Goal: Task Accomplishment & Management: Manage account settings

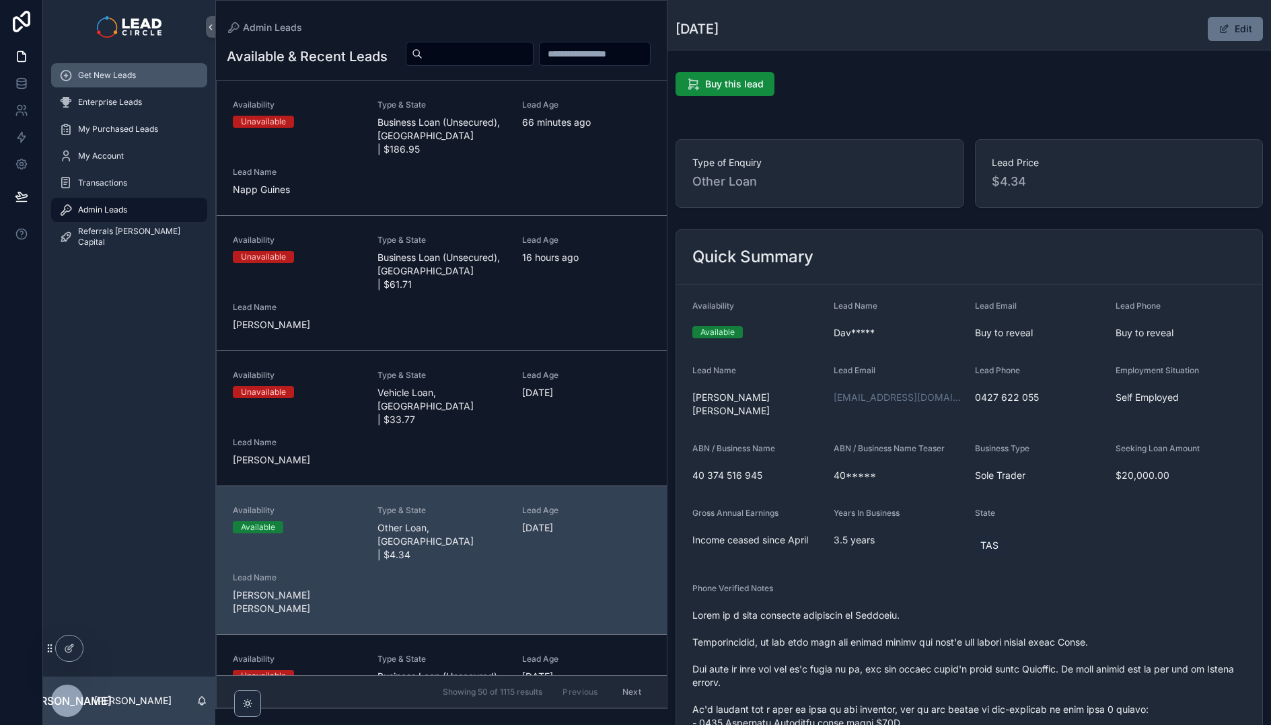
click at [151, 81] on div "Get New Leads" at bounding box center [129, 76] width 140 height 22
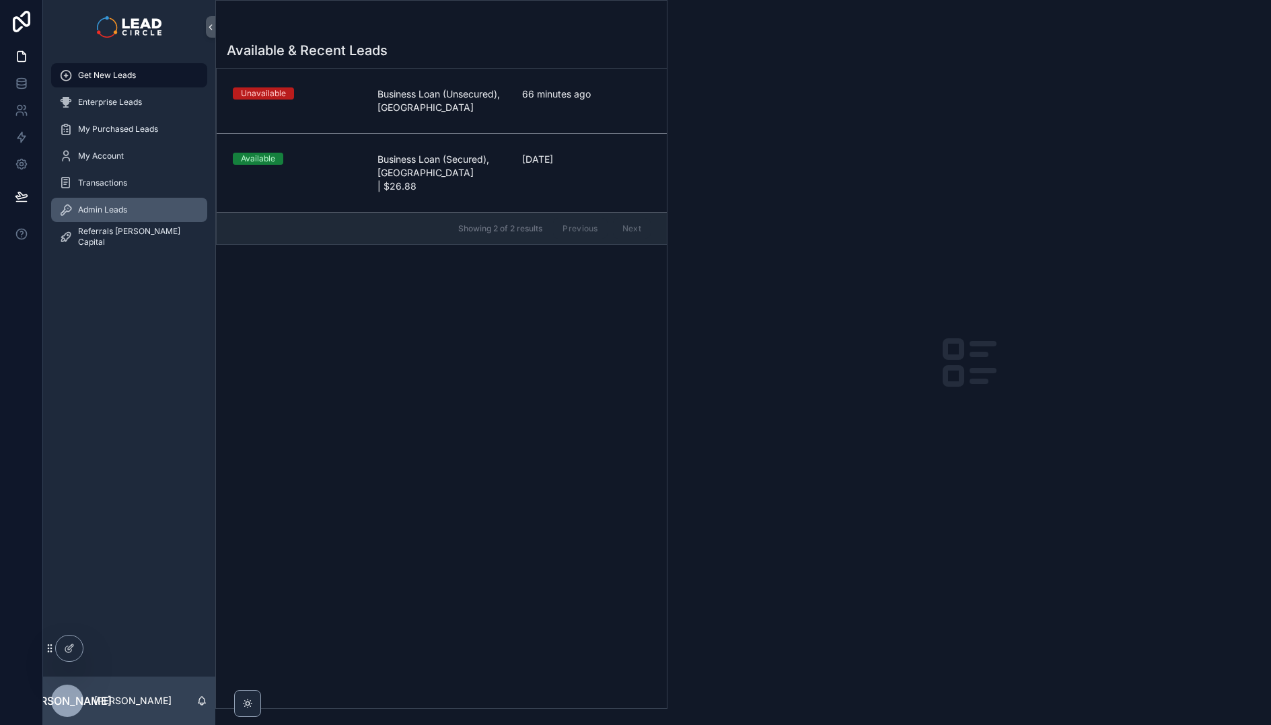
click at [128, 200] on div "Admin Leads" at bounding box center [129, 210] width 140 height 22
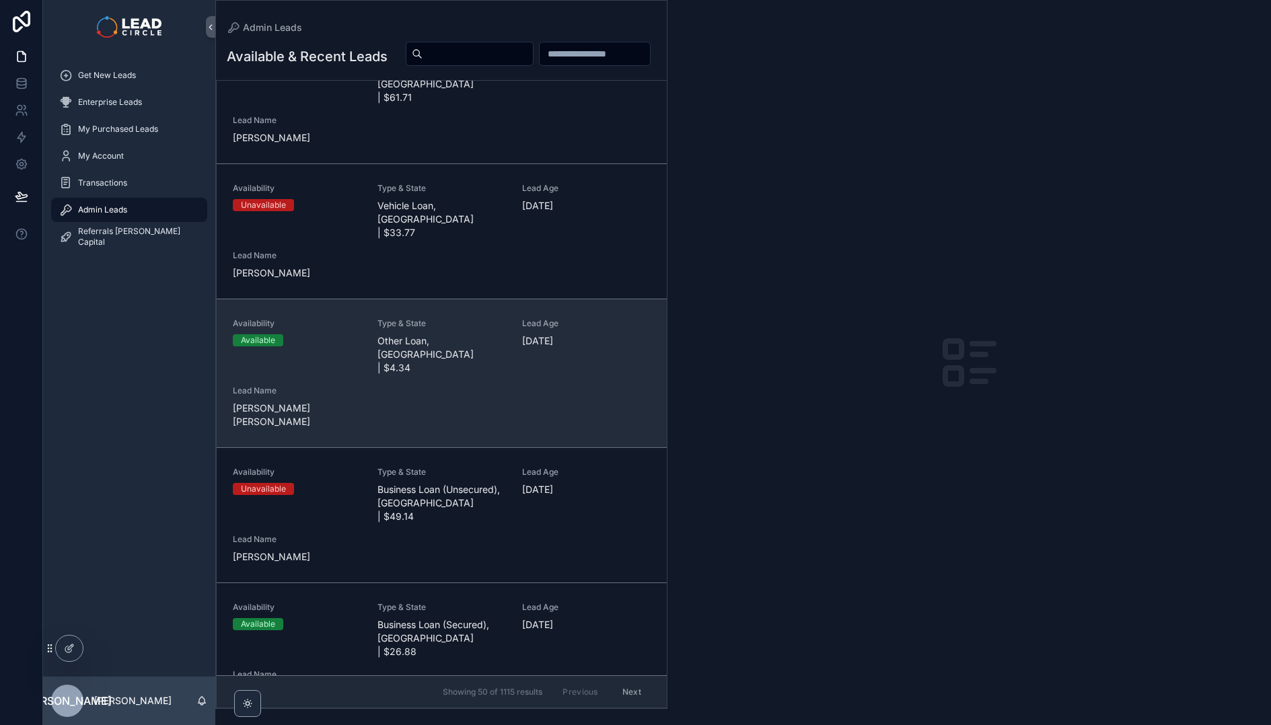
scroll to position [194, 0]
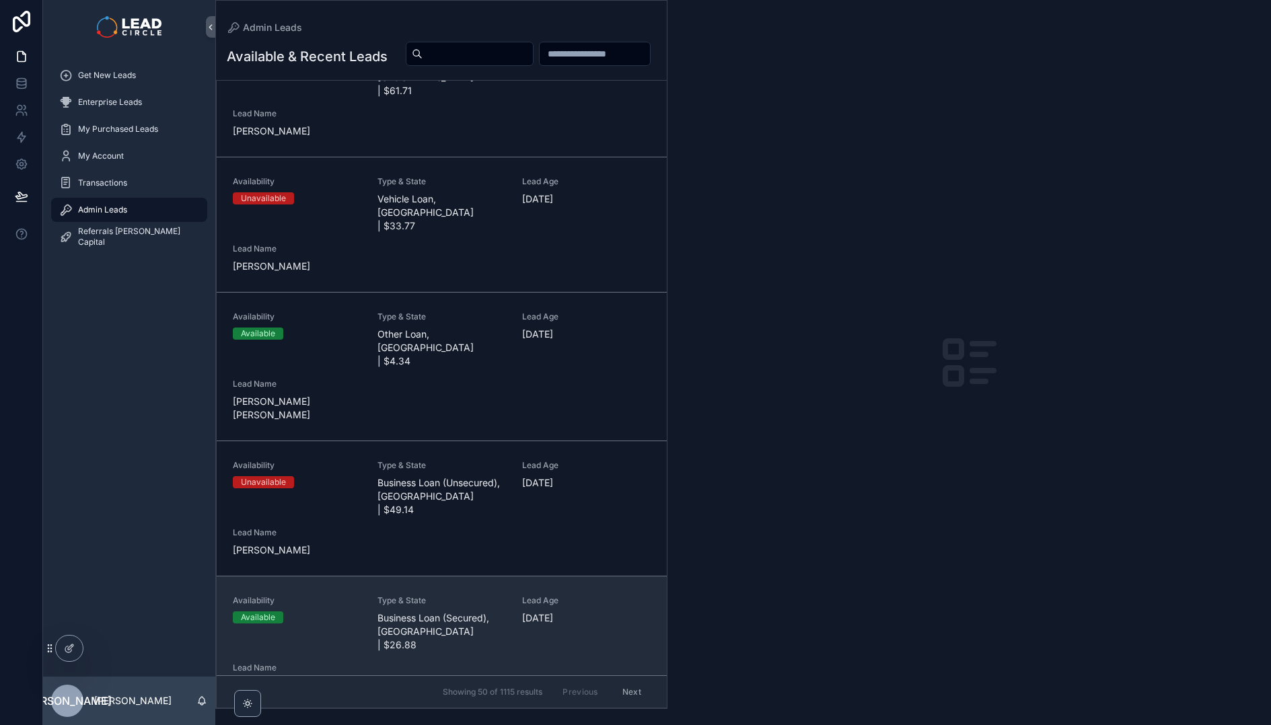
click at [484, 595] on div "Type & State Business Loan (Secured), QLD | $26.88" at bounding box center [441, 623] width 129 height 57
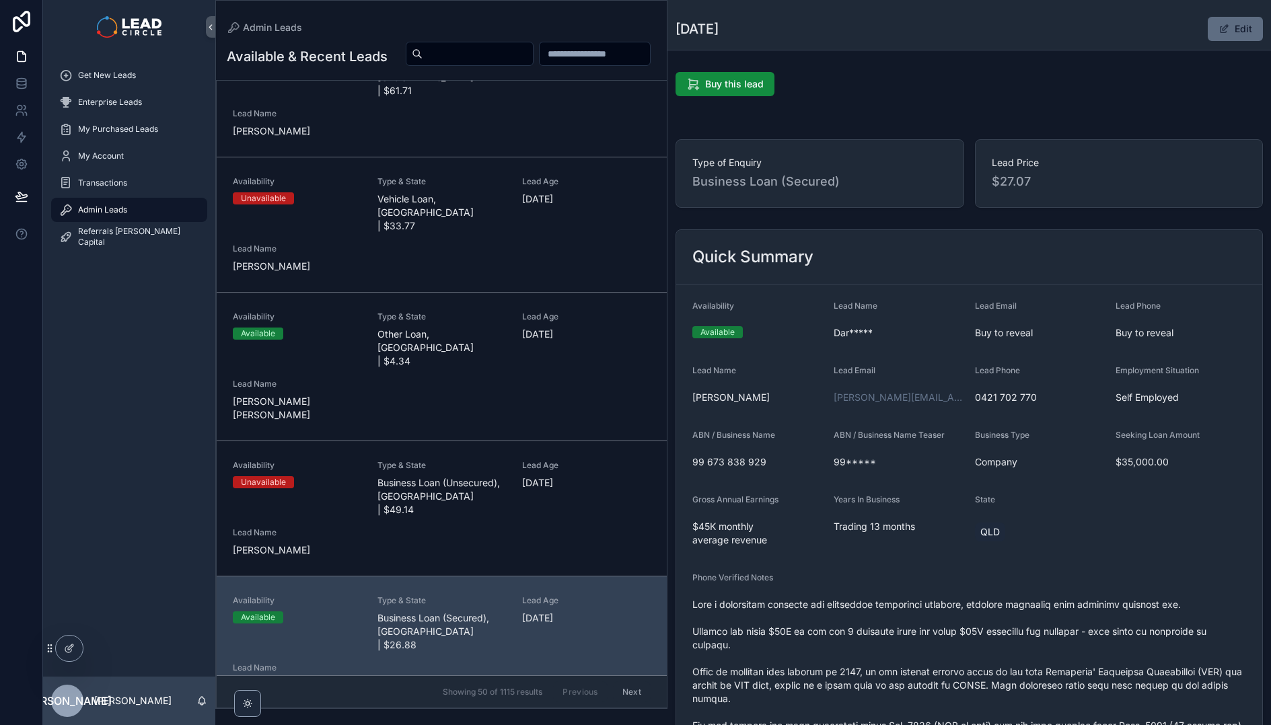
click at [1227, 21] on button "Edit" at bounding box center [1235, 29] width 55 height 24
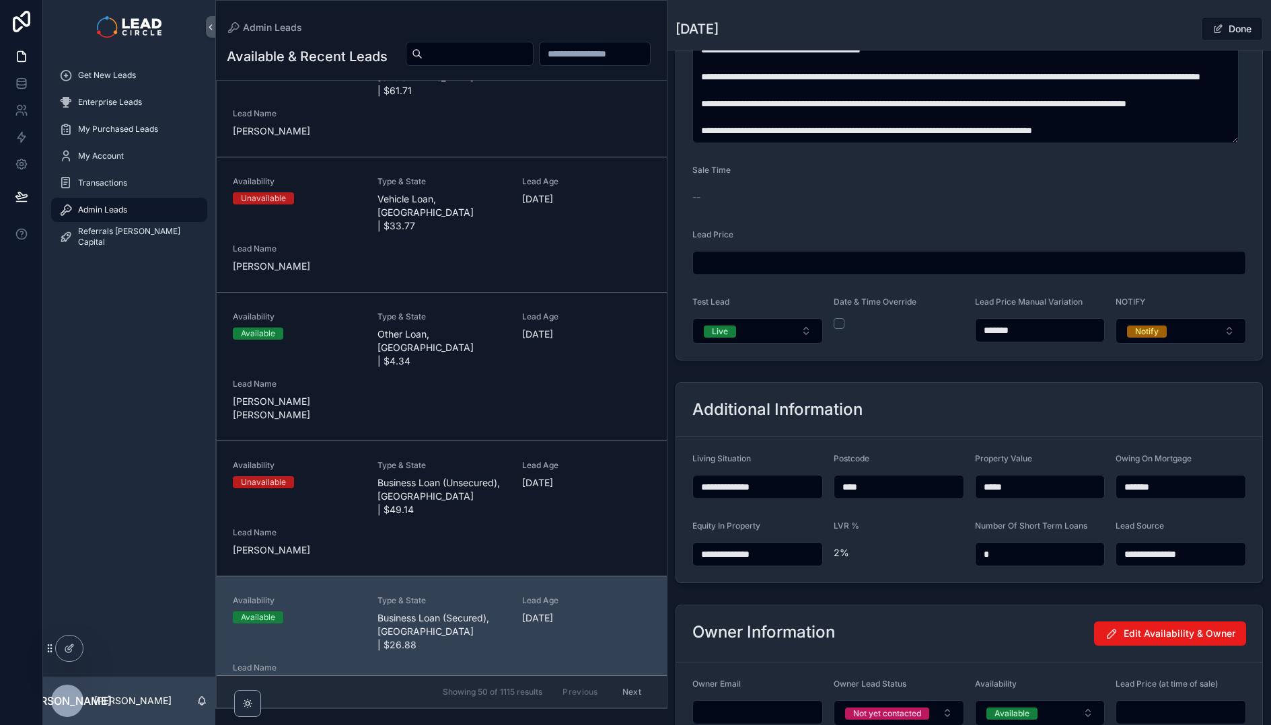
scroll to position [869, 0]
click at [773, 332] on button "Live" at bounding box center [757, 331] width 131 height 26
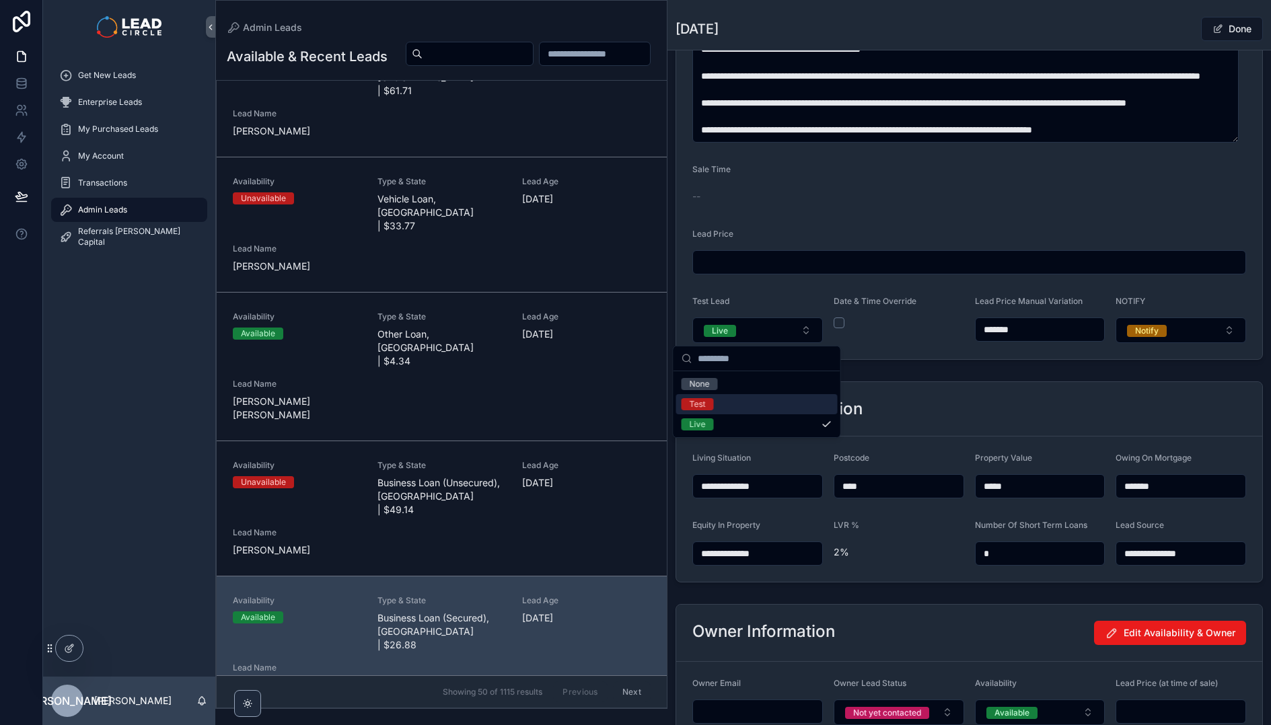
click at [752, 410] on div "Test" at bounding box center [756, 404] width 161 height 20
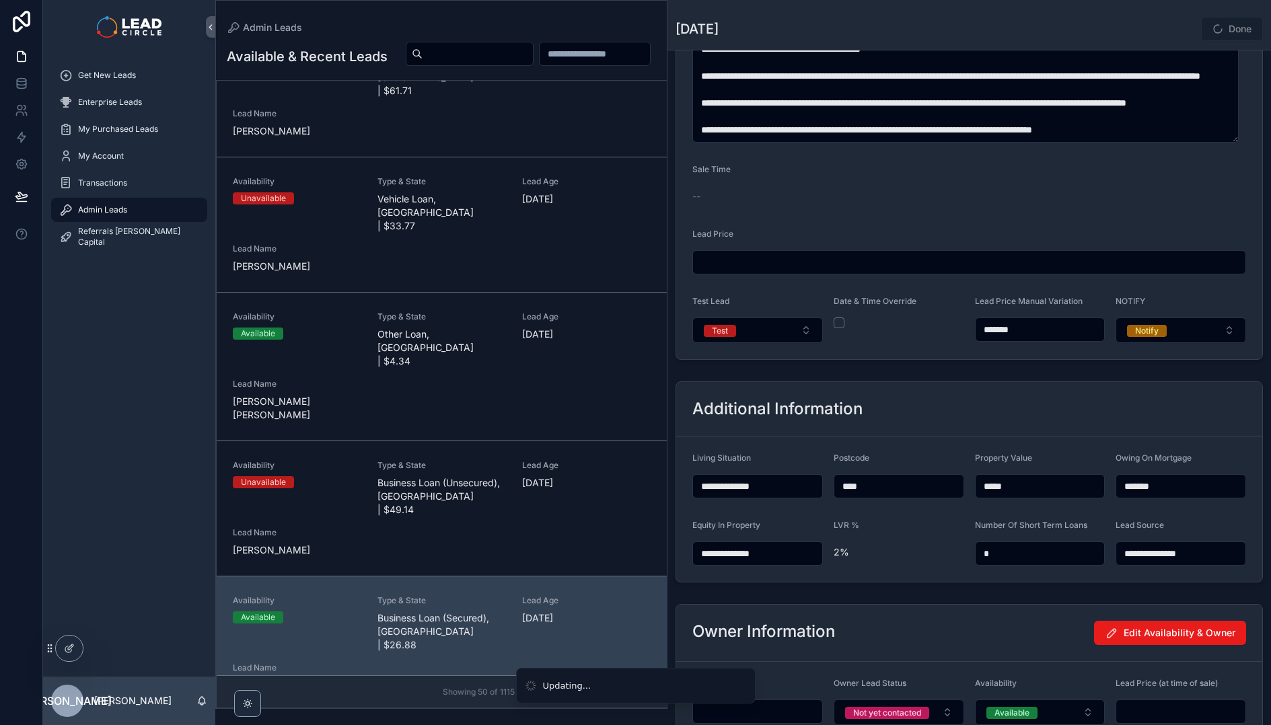
click at [869, 402] on div "Additional Information" at bounding box center [969, 409] width 554 height 22
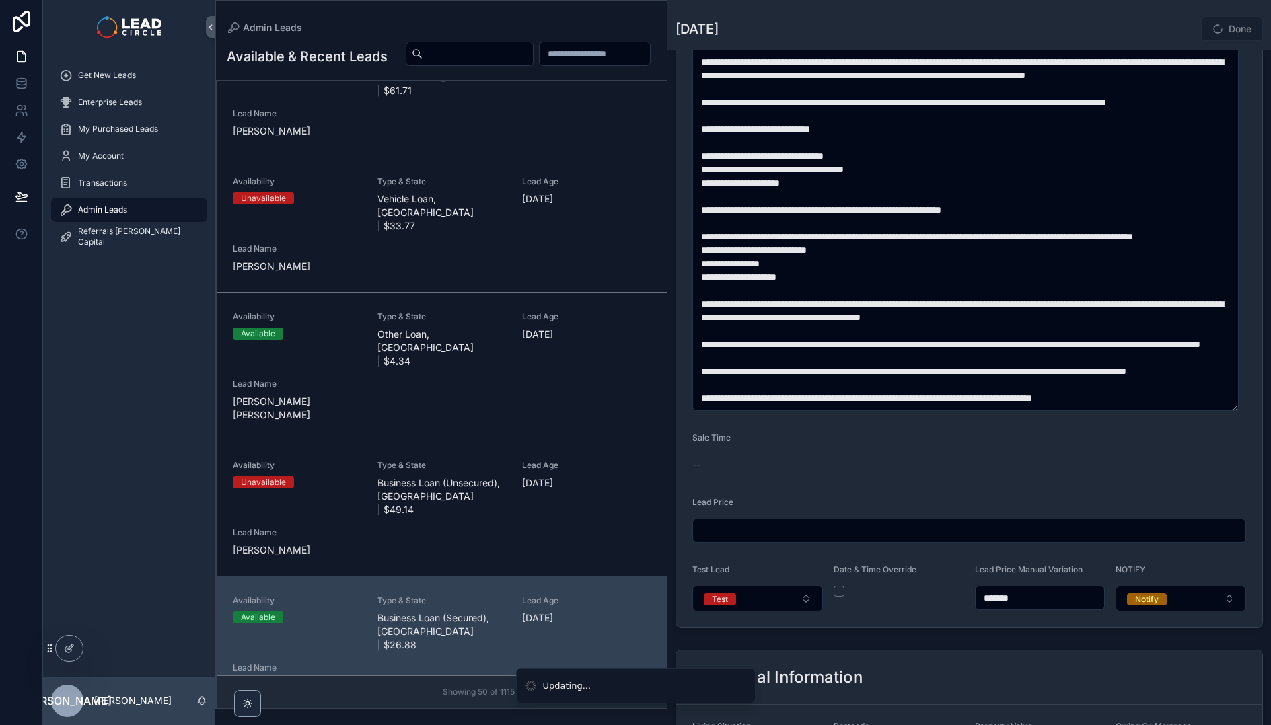
scroll to position [0, 0]
click at [1212, 27] on span "scrollable content" at bounding box center [1217, 29] width 11 height 11
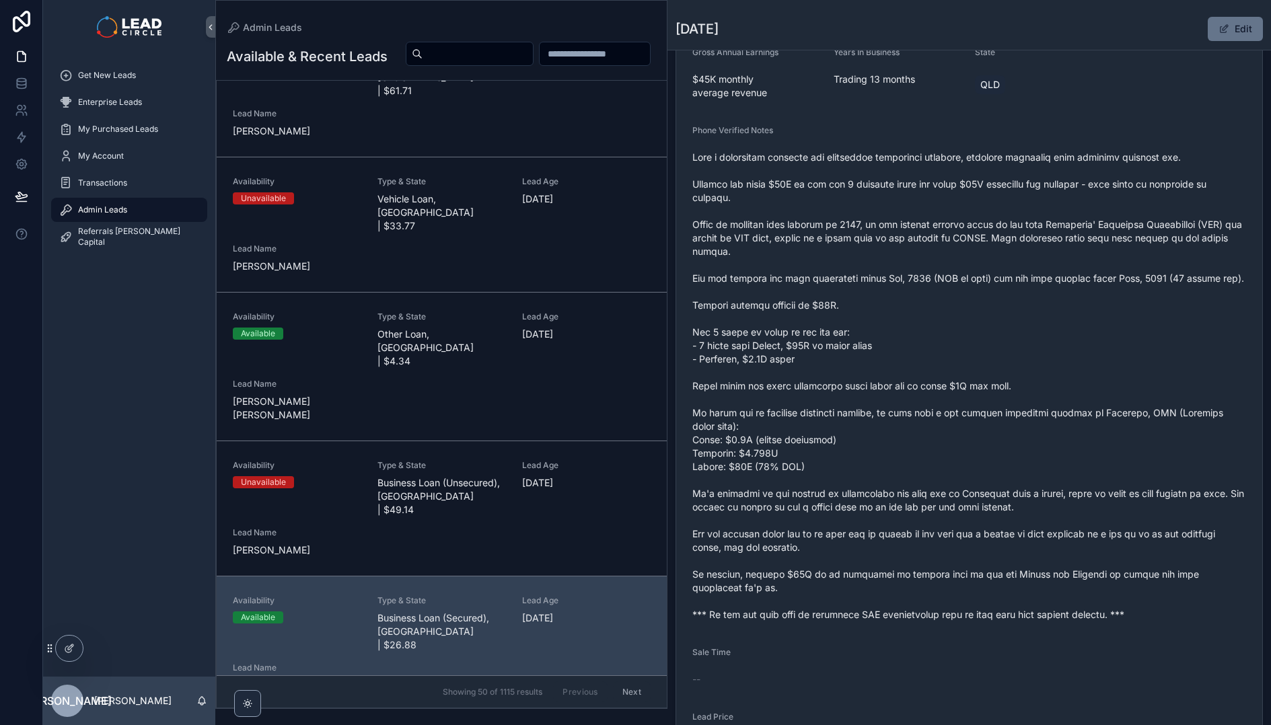
scroll to position [447, 0]
click at [828, 622] on span "scrollable content" at bounding box center [969, 386] width 554 height 471
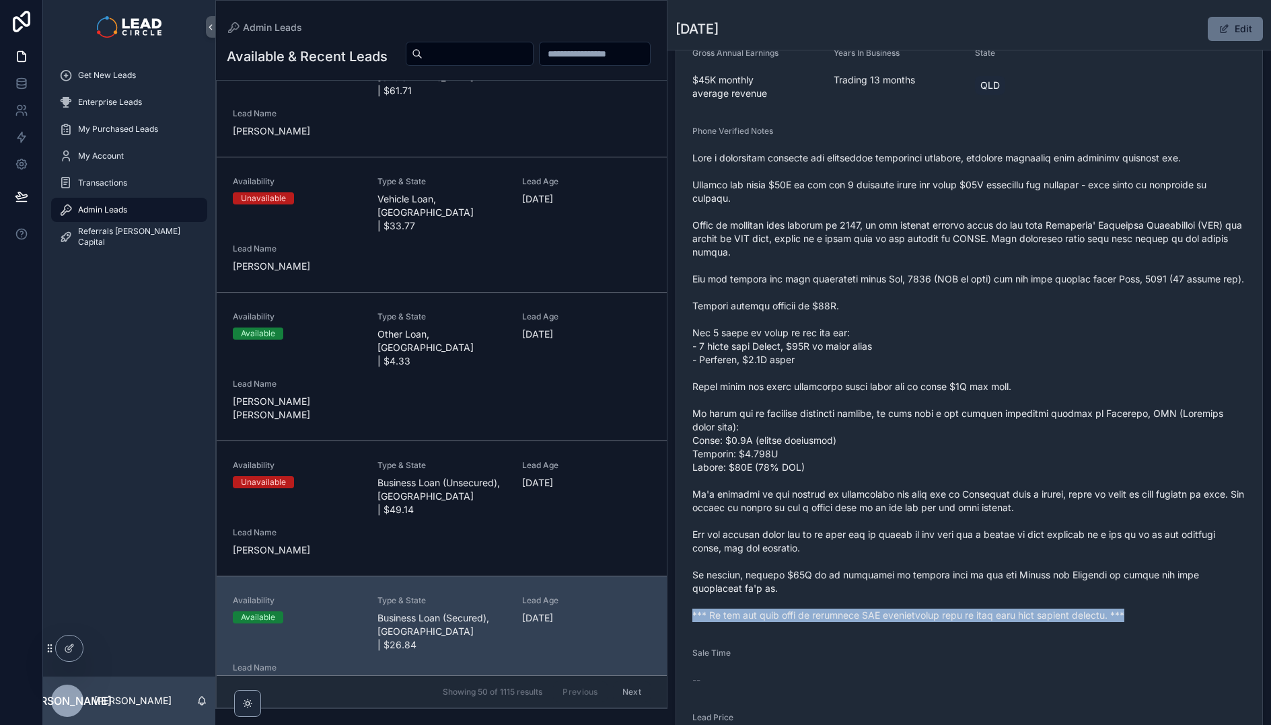
click at [828, 622] on span "scrollable content" at bounding box center [969, 386] width 554 height 471
copy span "*** If you buy this lead an automatic SMS introduction will be sent with your c…"
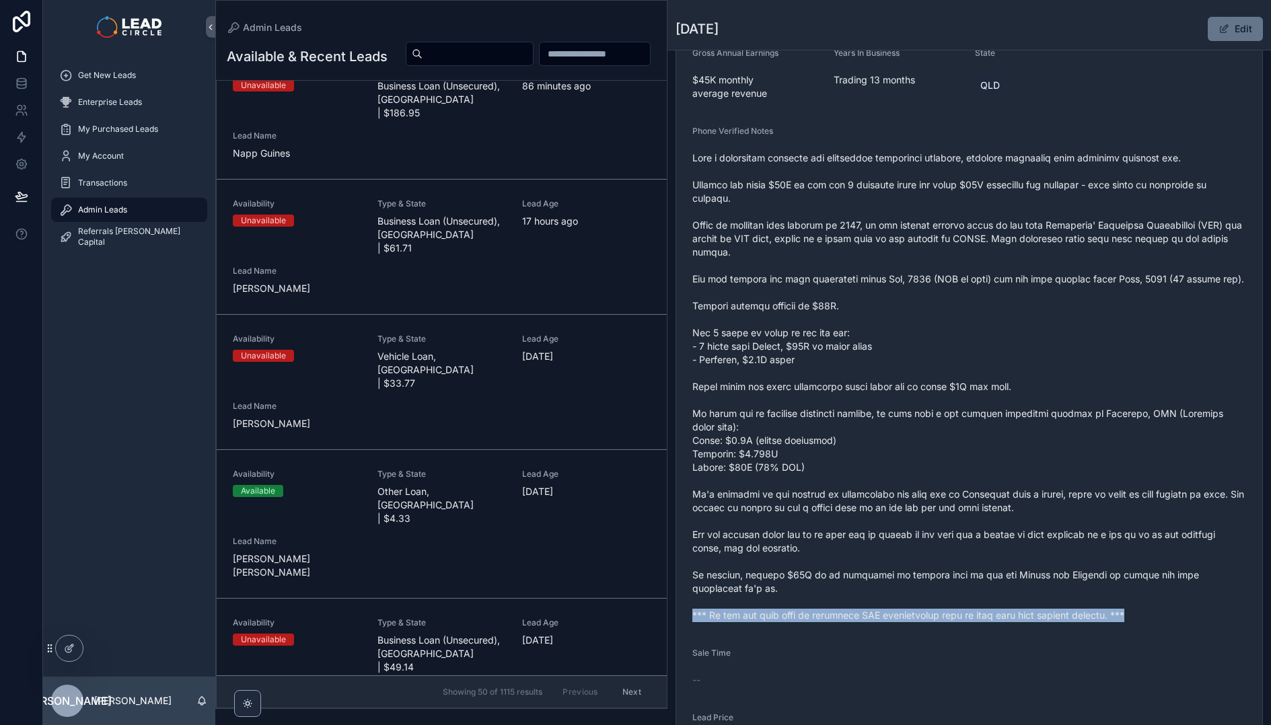
scroll to position [0, 0]
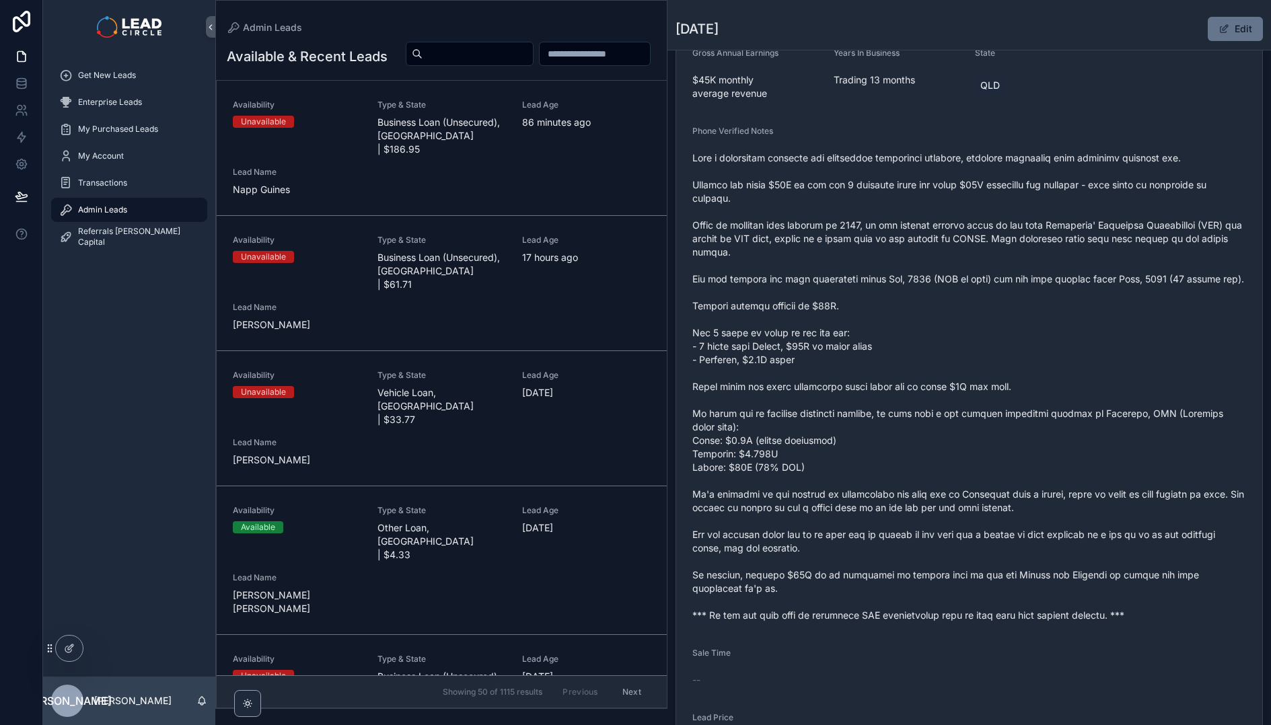
click at [533, 55] on input "scrollable content" at bounding box center [478, 53] width 110 height 19
paste input "**********"
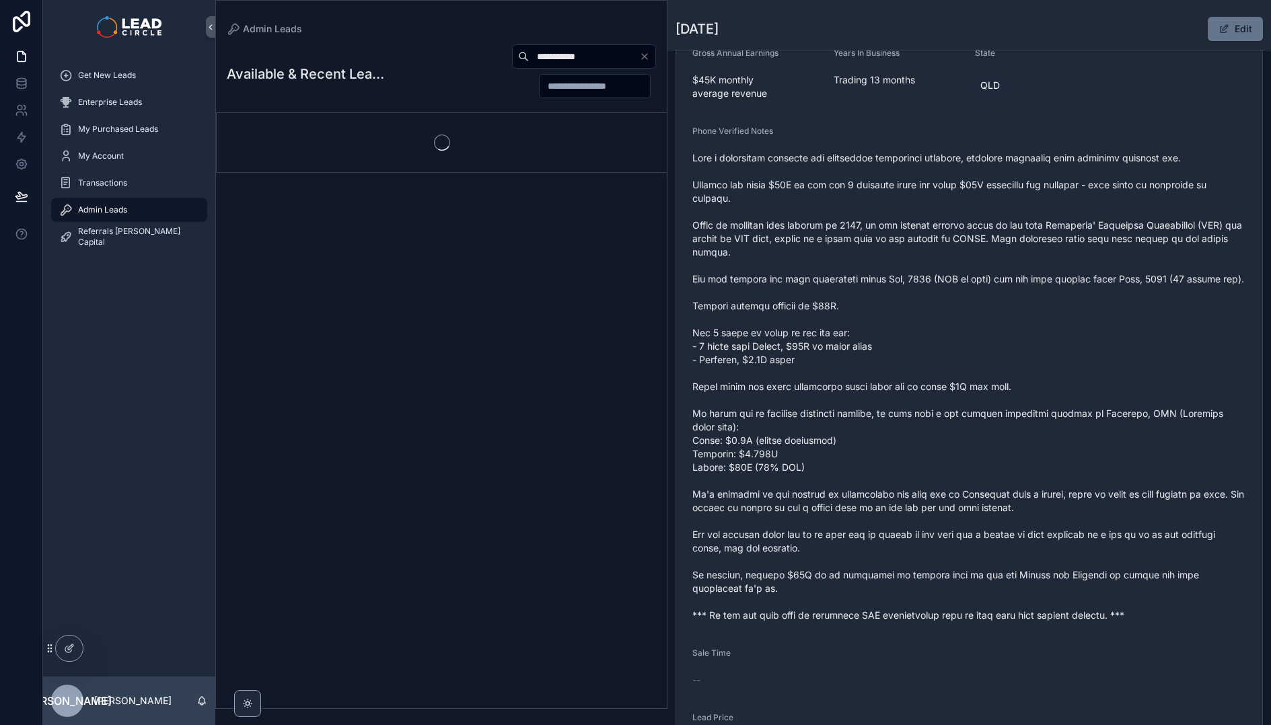
click at [445, 77] on div "**********" at bounding box center [520, 71] width 272 height 55
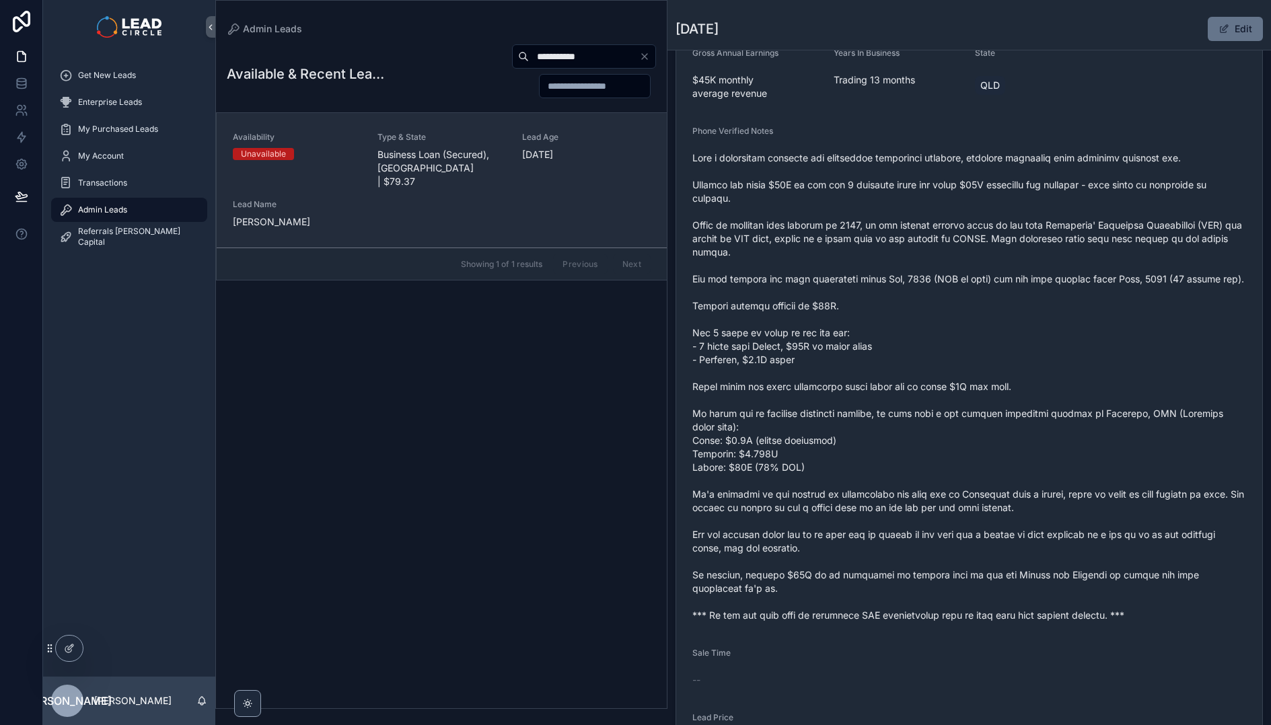
click at [443, 138] on span "Type & State" at bounding box center [441, 137] width 129 height 11
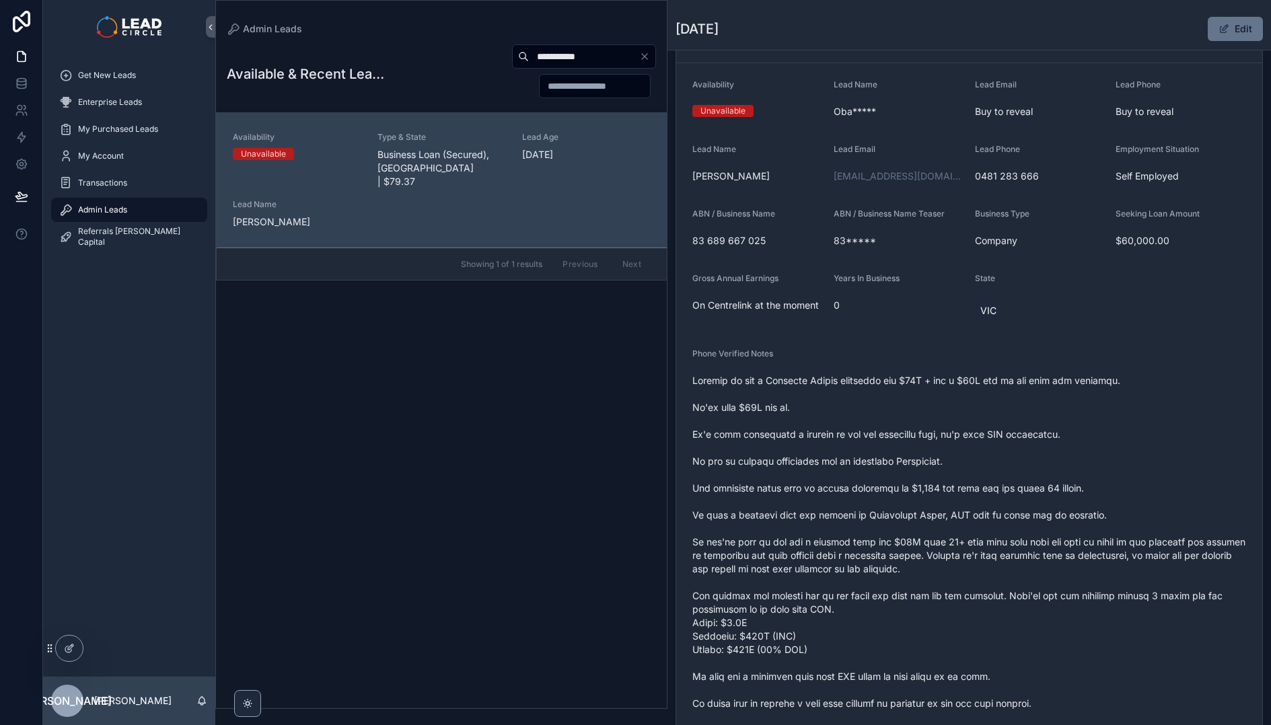
scroll to position [118, 0]
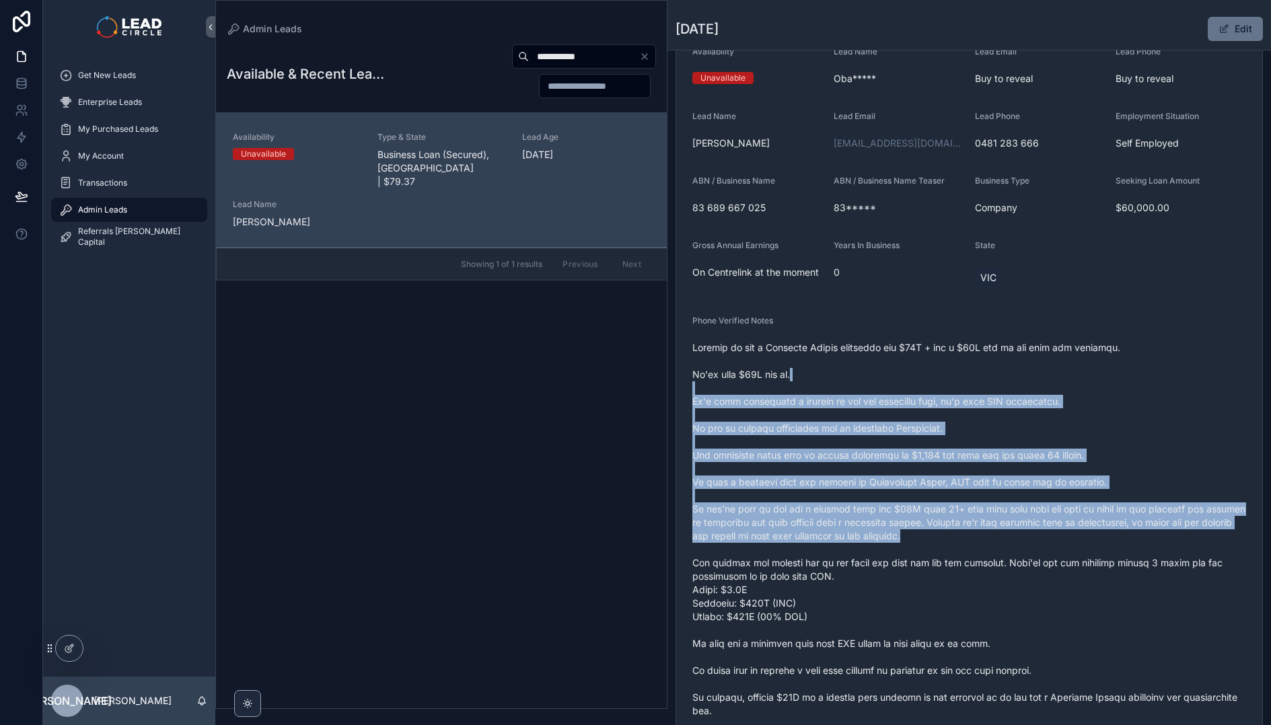
drag, startPoint x: 943, startPoint y: 534, endPoint x: 959, endPoint y: 558, distance: 29.7
click at [959, 558] on span "scrollable content" at bounding box center [969, 543] width 554 height 404
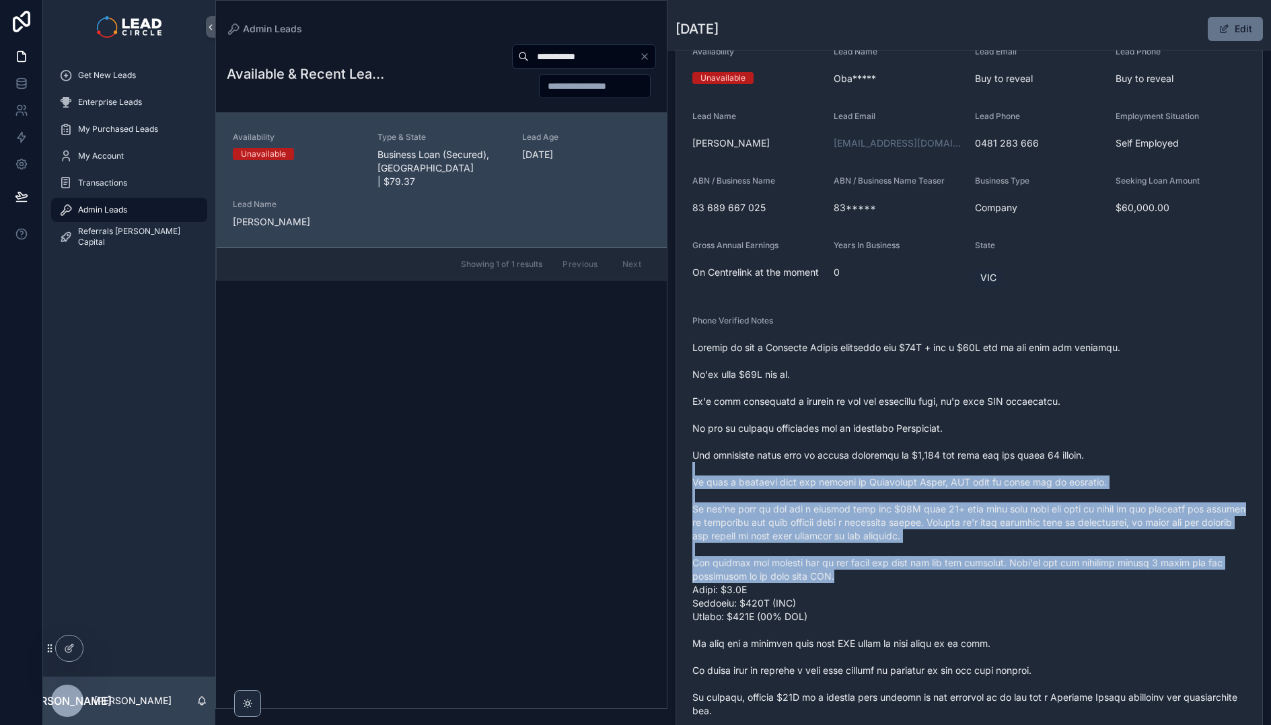
drag, startPoint x: 983, startPoint y: 573, endPoint x: 925, endPoint y: 429, distance: 155.2
click at [927, 440] on span "scrollable content" at bounding box center [969, 543] width 554 height 404
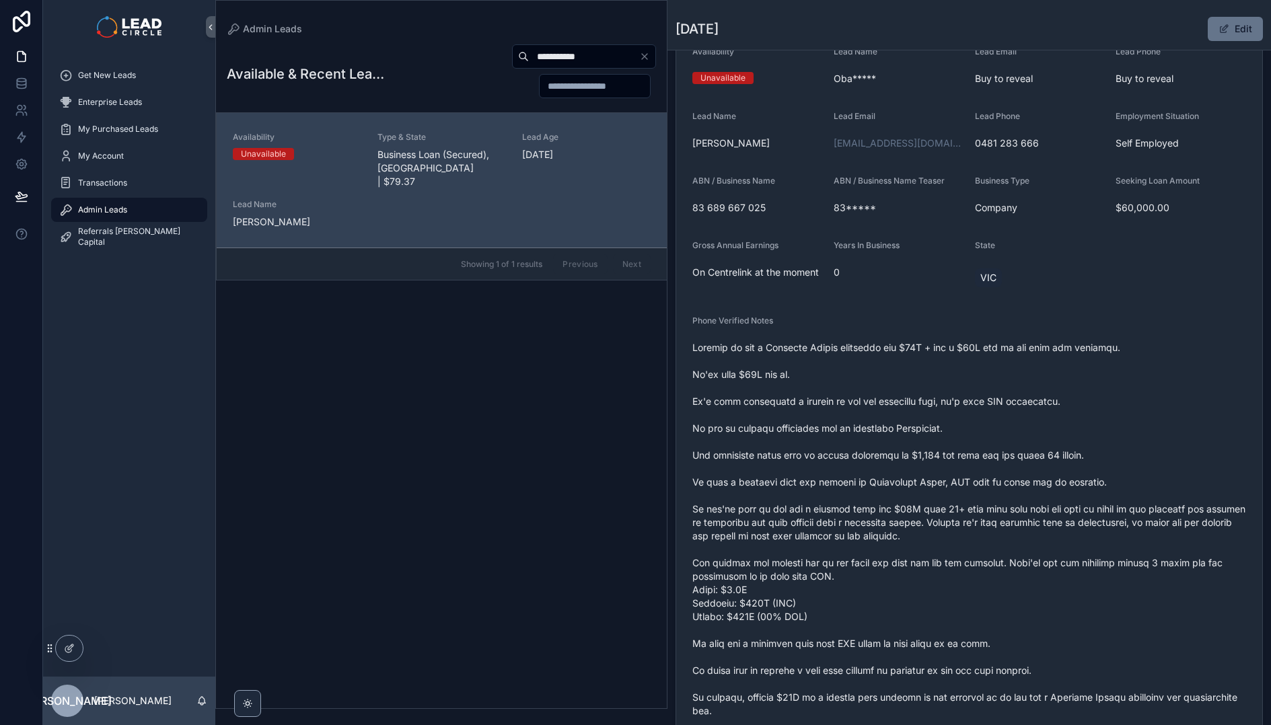
click at [925, 429] on span "scrollable content" at bounding box center [969, 543] width 554 height 404
click at [594, 59] on input "**********" at bounding box center [584, 56] width 110 height 19
paste input "****"
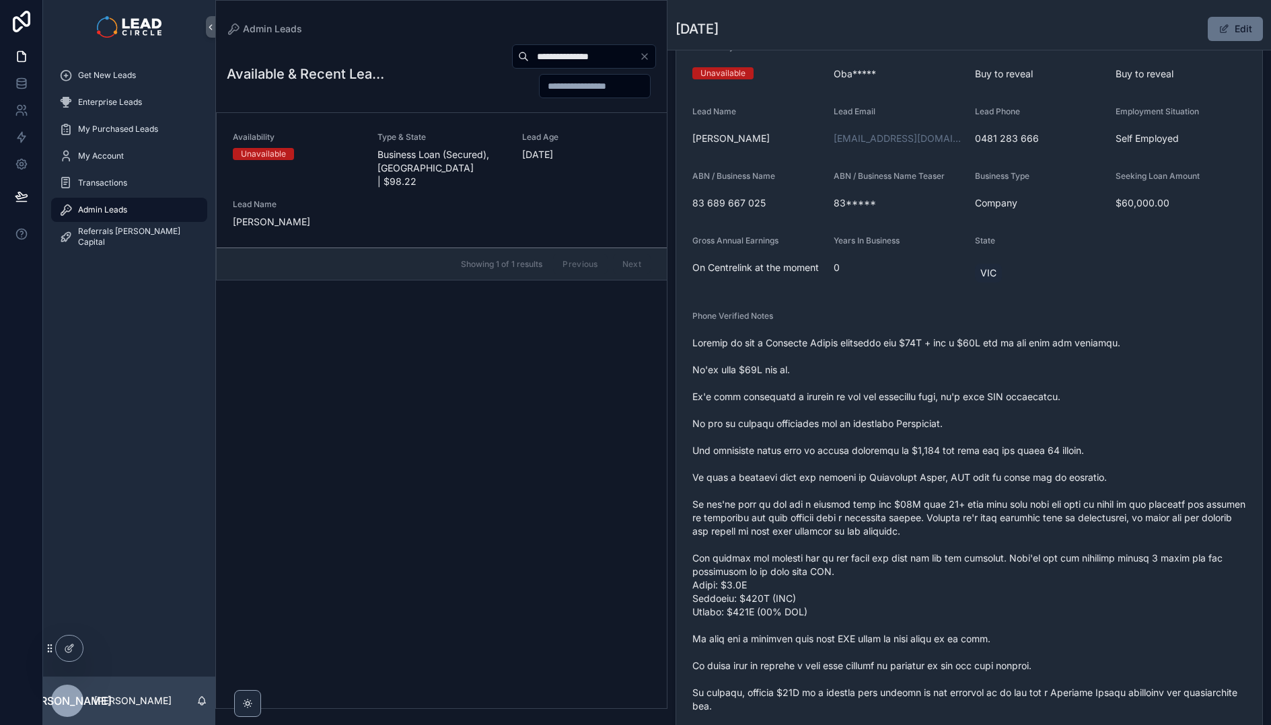
scroll to position [124, 0]
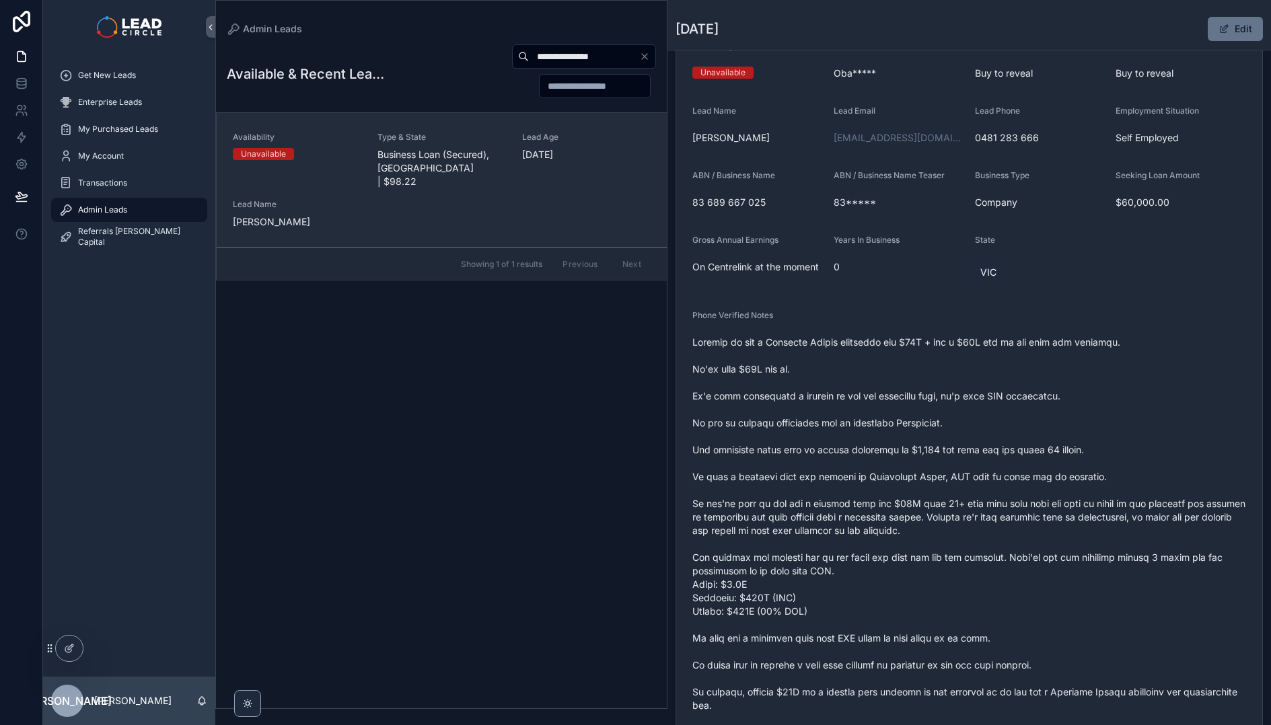
click at [498, 183] on div "Availability Unavailable Type & State Business Loan (Secured), VIC | $98.22 Lea…" at bounding box center [442, 180] width 418 height 97
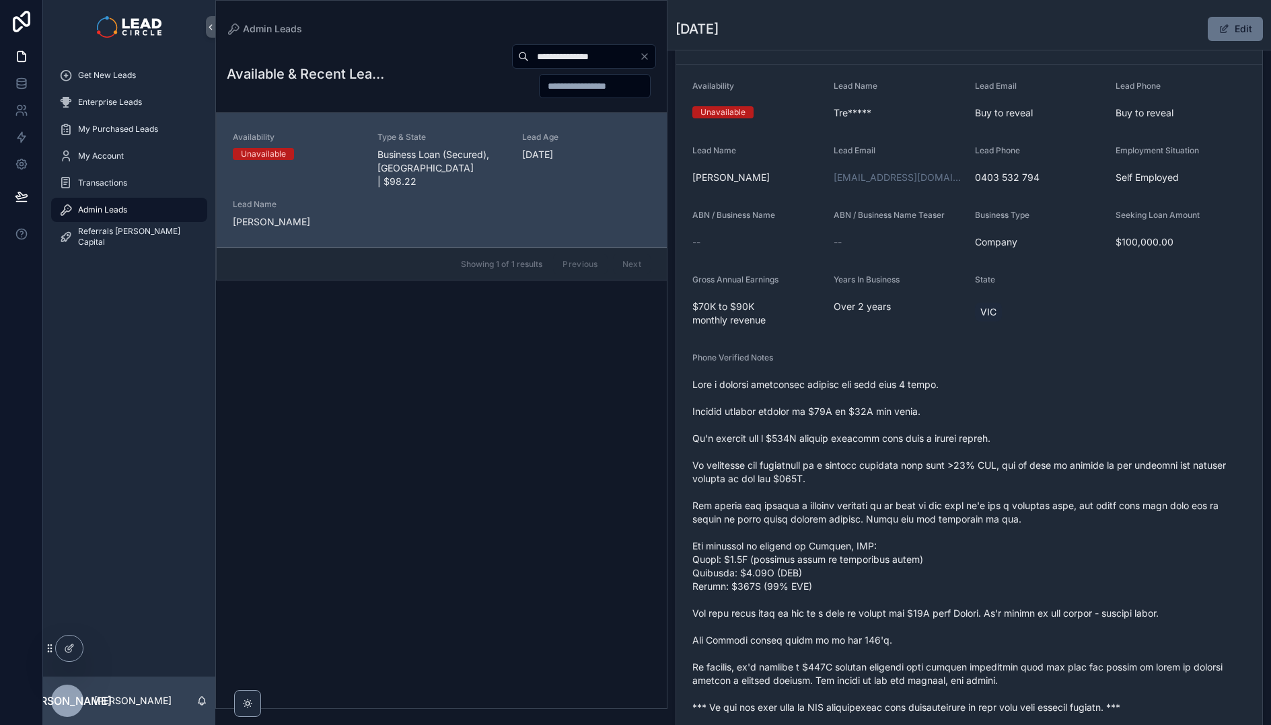
scroll to position [89, 0]
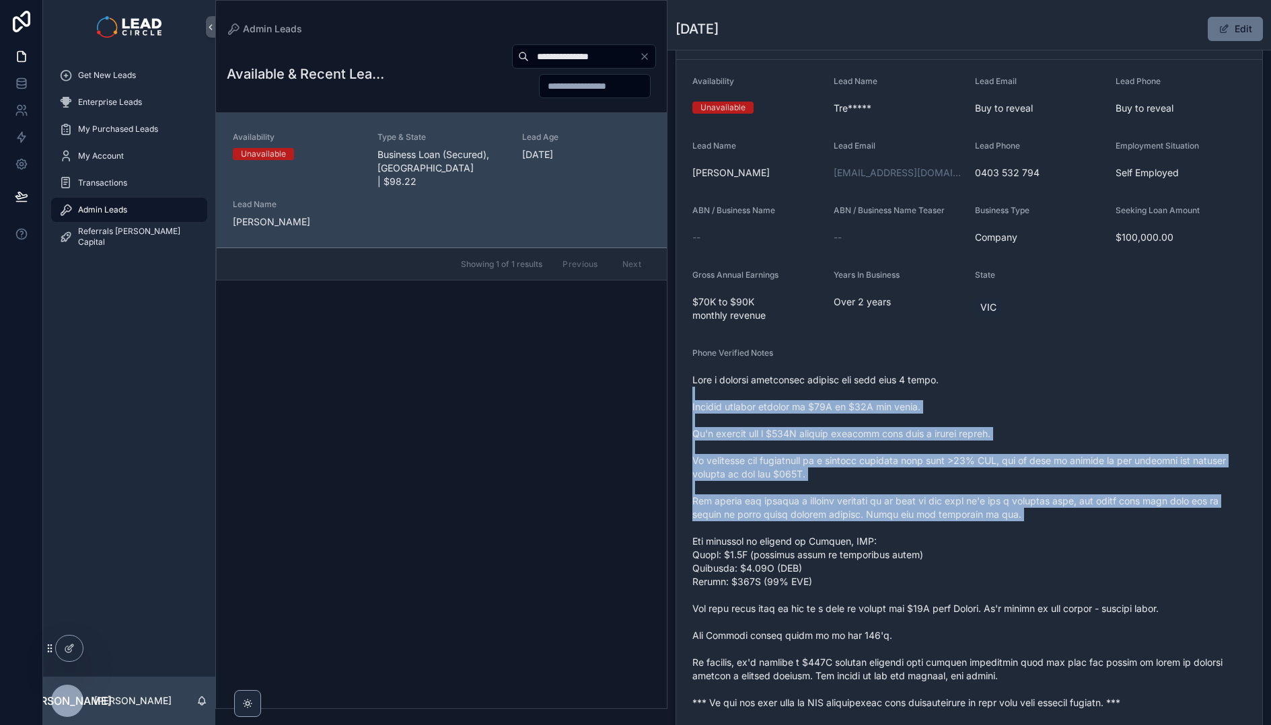
drag, startPoint x: 846, startPoint y: 398, endPoint x: 879, endPoint y: 531, distance: 137.2
click at [879, 531] on span "scrollable content" at bounding box center [969, 541] width 554 height 336
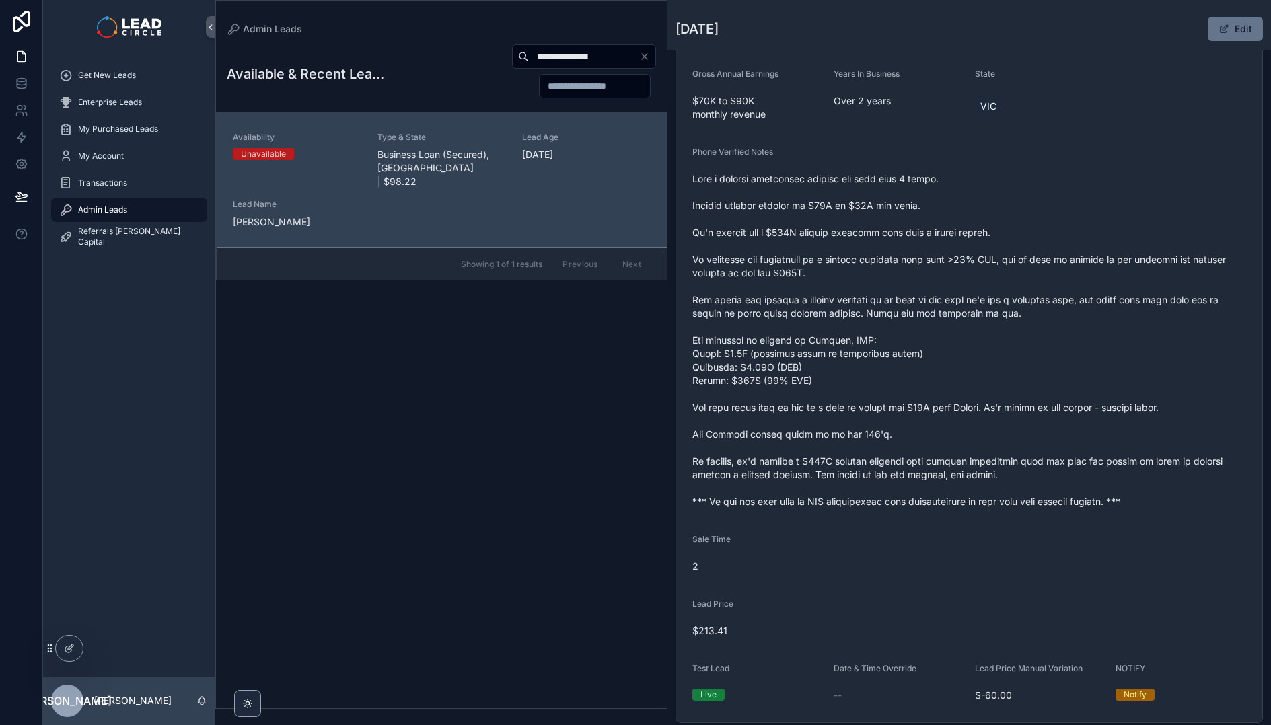
scroll to position [529, 0]
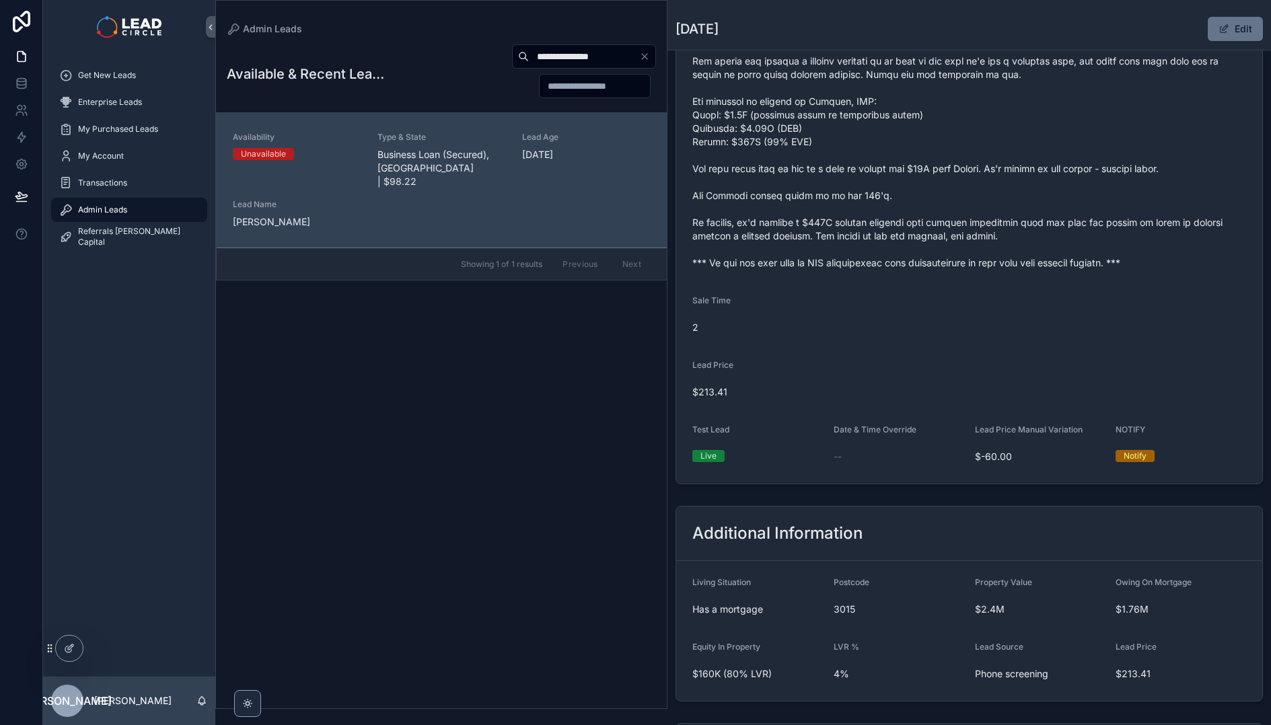
click at [569, 59] on input "**********" at bounding box center [584, 56] width 110 height 19
paste input "scrollable content"
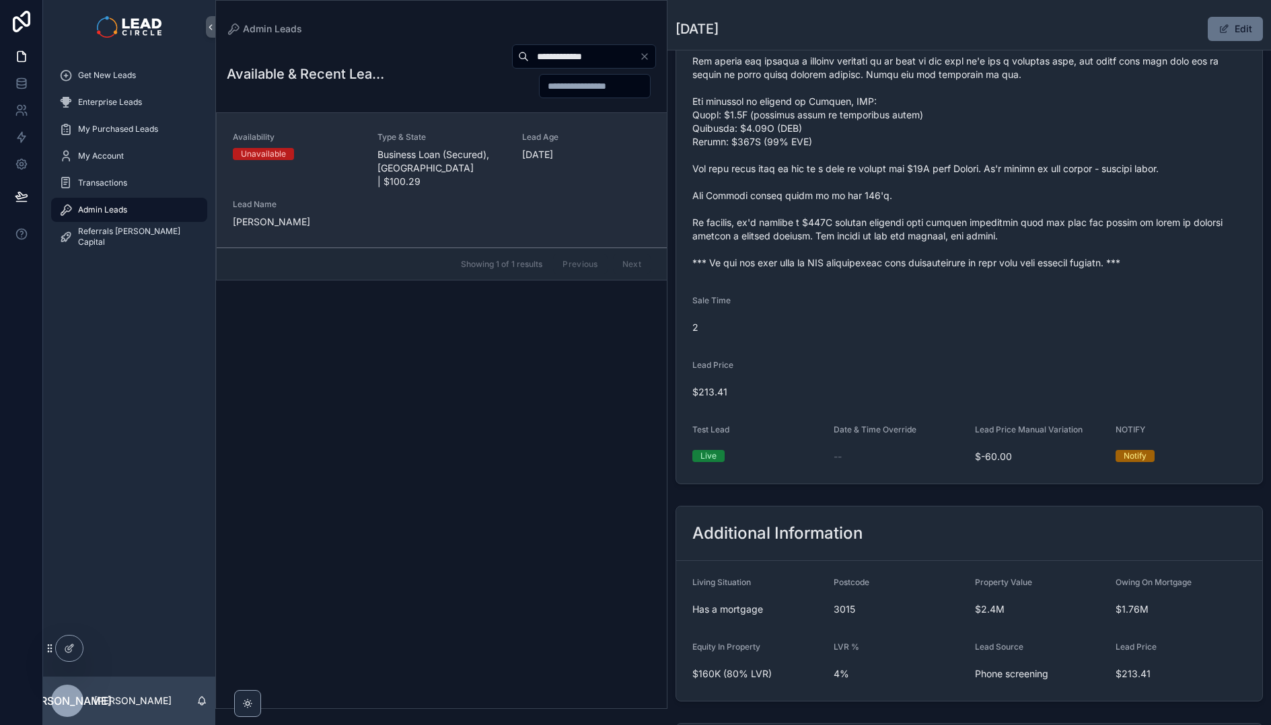
click at [546, 203] on div "Availability Unavailable Type & State Business Loan (Secured), SA | $100.29 Lea…" at bounding box center [442, 180] width 418 height 97
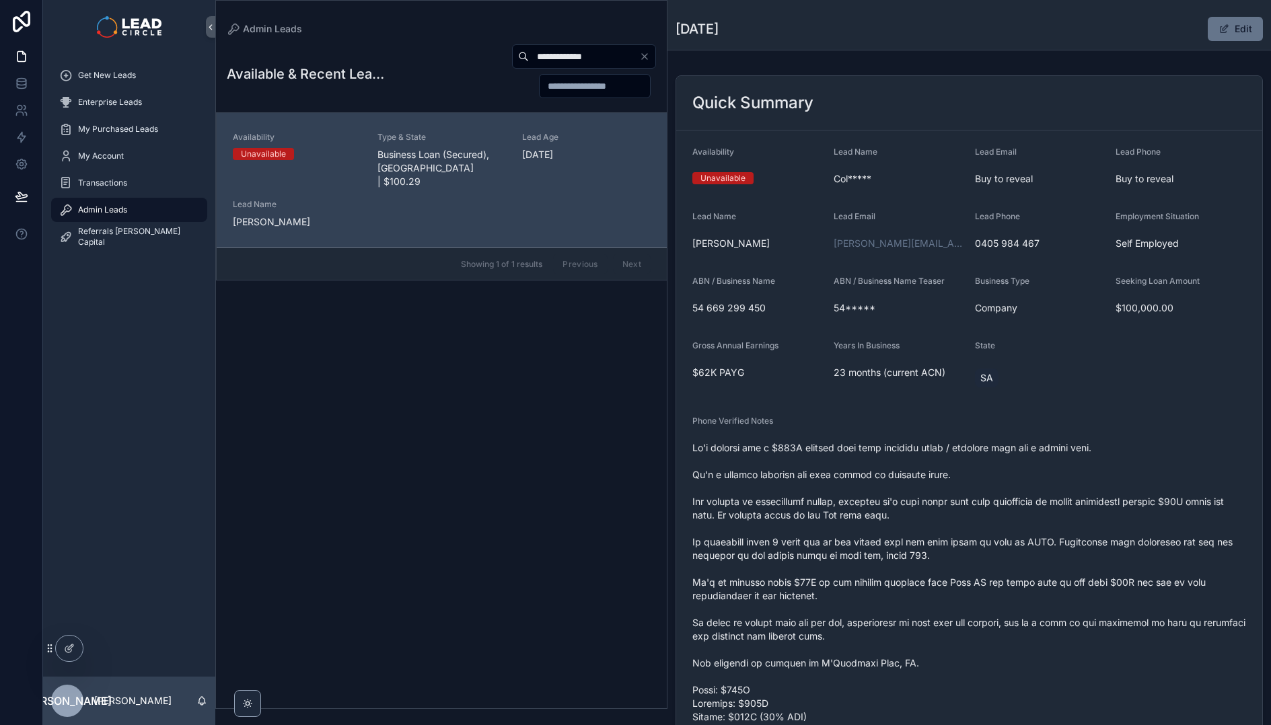
scroll to position [28, 0]
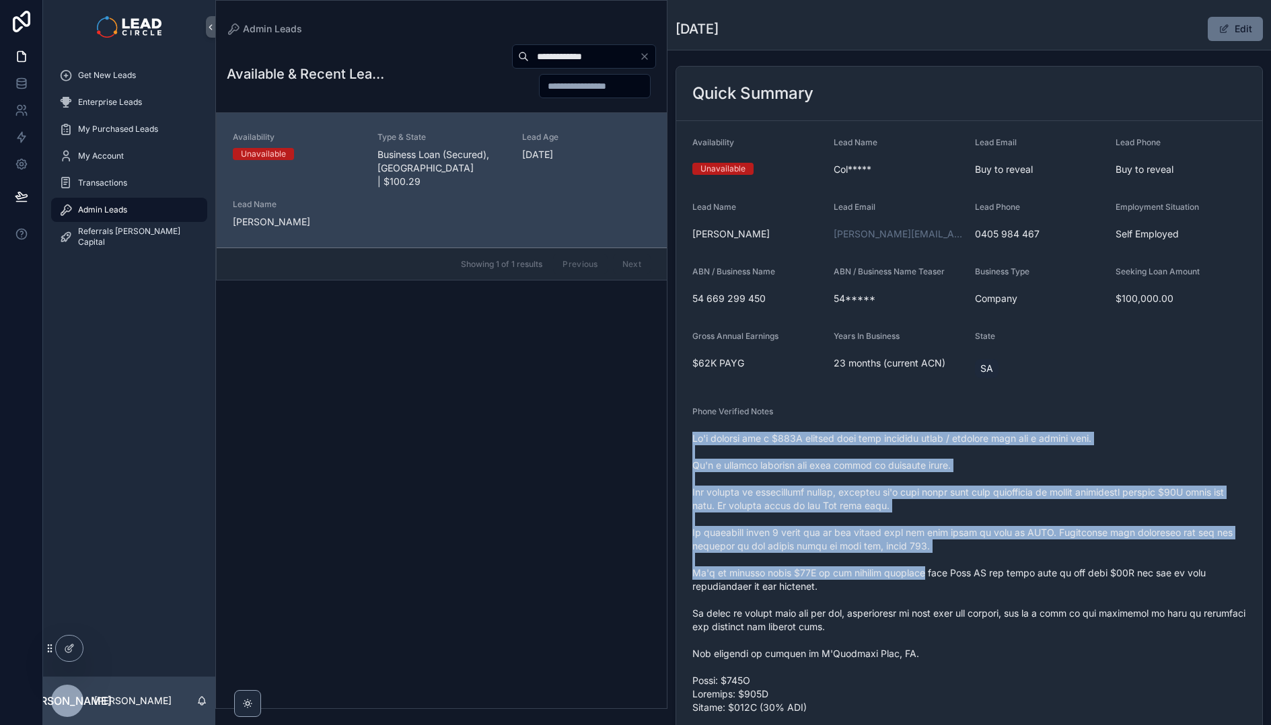
drag, startPoint x: 894, startPoint y: 471, endPoint x: 922, endPoint y: 568, distance: 100.9
click at [922, 568] on div "Phone Verified Notes" at bounding box center [969, 602] width 554 height 393
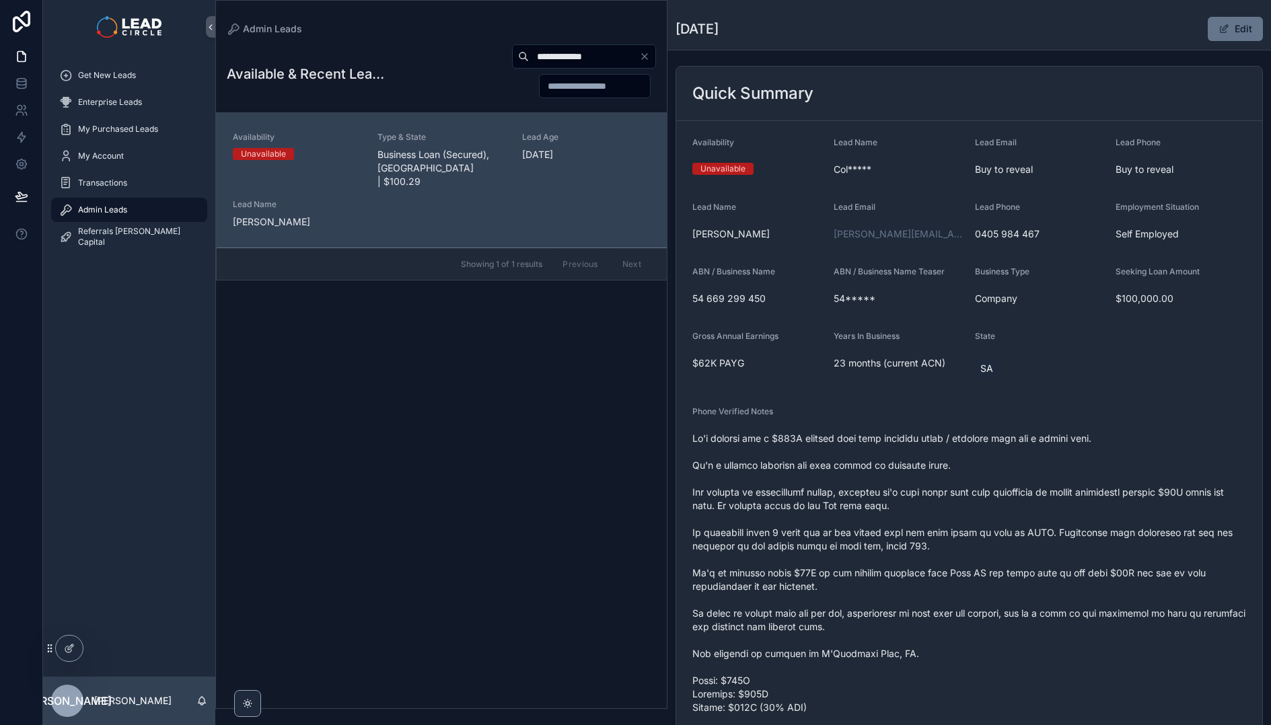
click at [959, 612] on span "scrollable content" at bounding box center [969, 613] width 554 height 363
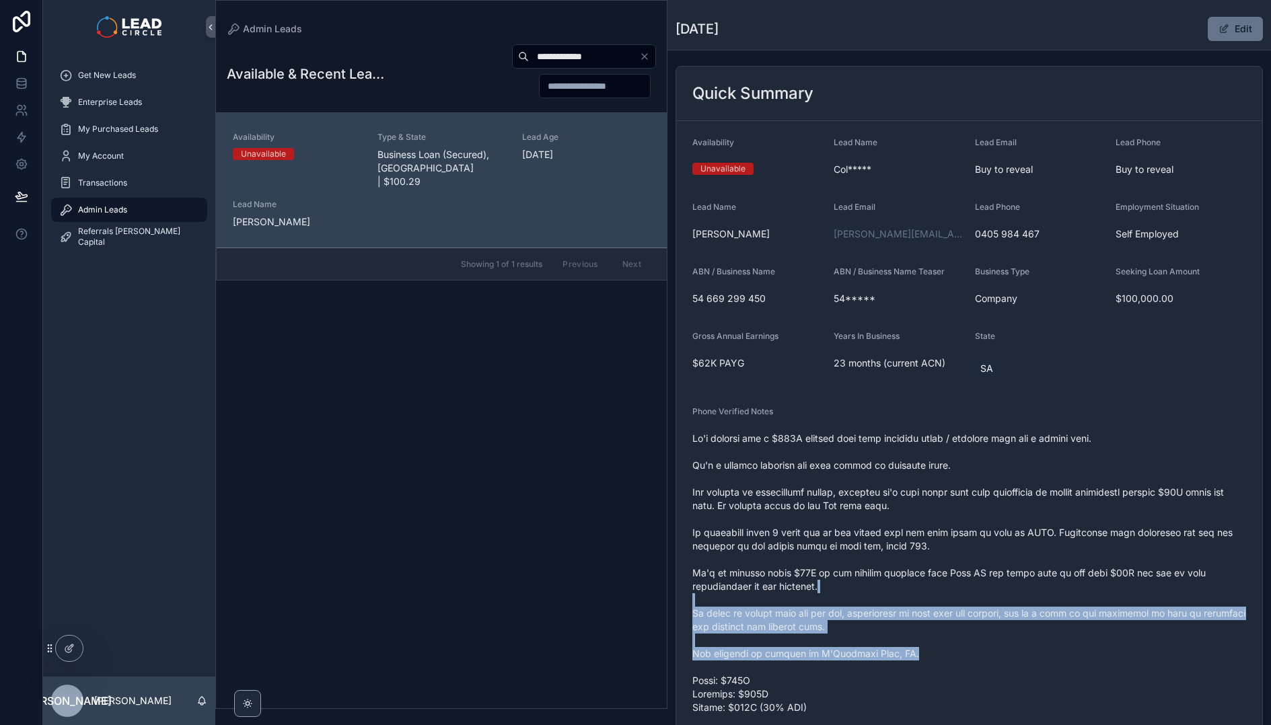
drag, startPoint x: 976, startPoint y: 650, endPoint x: 913, endPoint y: 489, distance: 172.5
click at [916, 505] on span "scrollable content" at bounding box center [969, 613] width 554 height 363
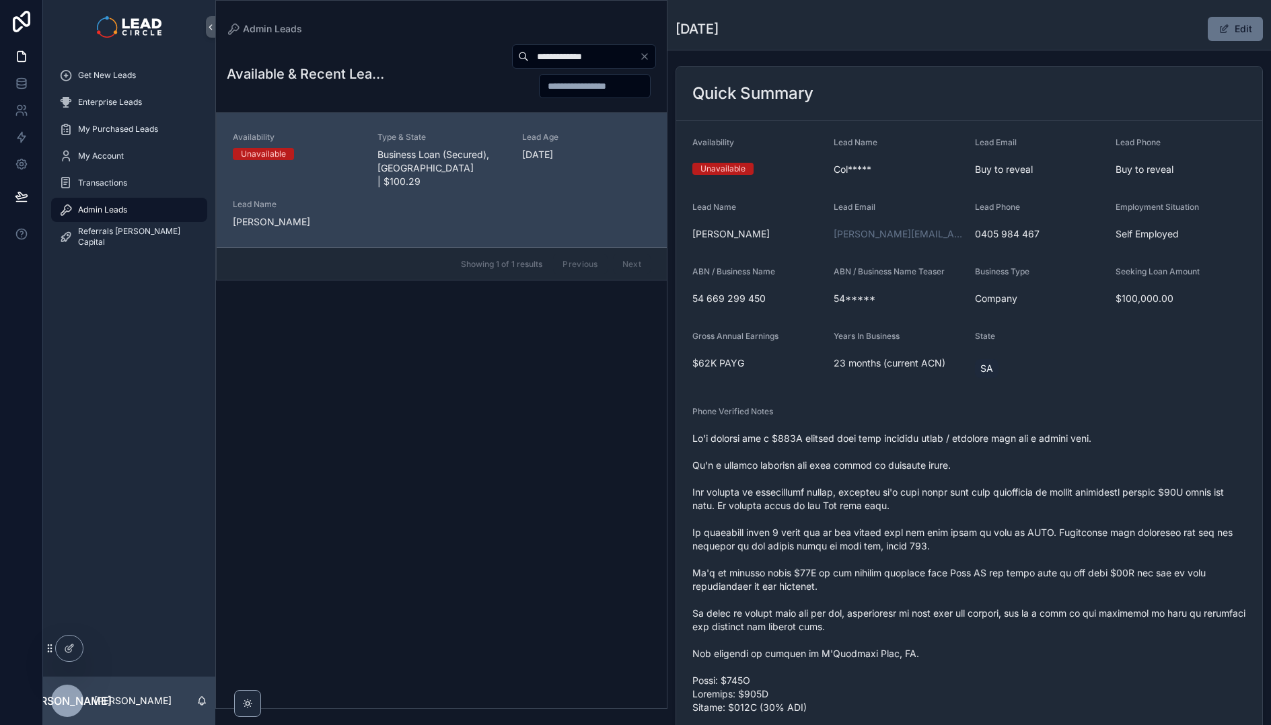
click at [912, 486] on span "scrollable content" at bounding box center [969, 613] width 554 height 363
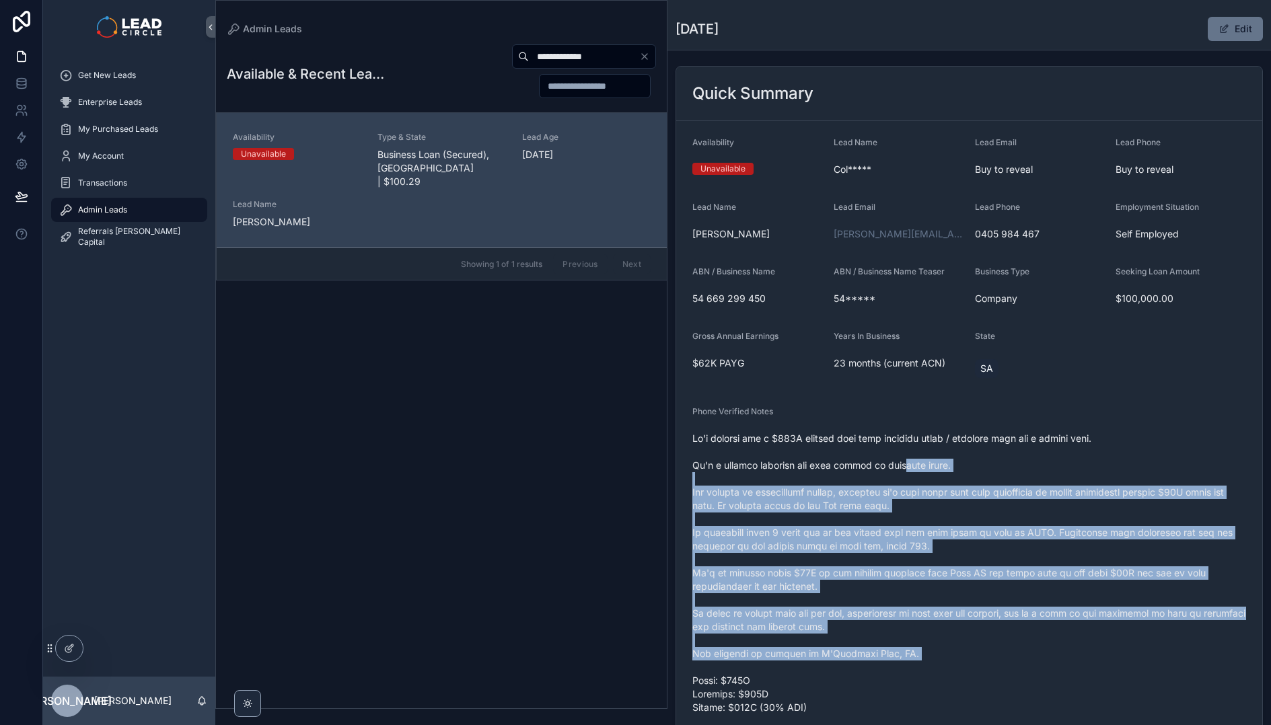
drag, startPoint x: 914, startPoint y: 470, endPoint x: 945, endPoint y: 661, distance: 193.7
click at [945, 661] on span "scrollable content" at bounding box center [969, 613] width 554 height 363
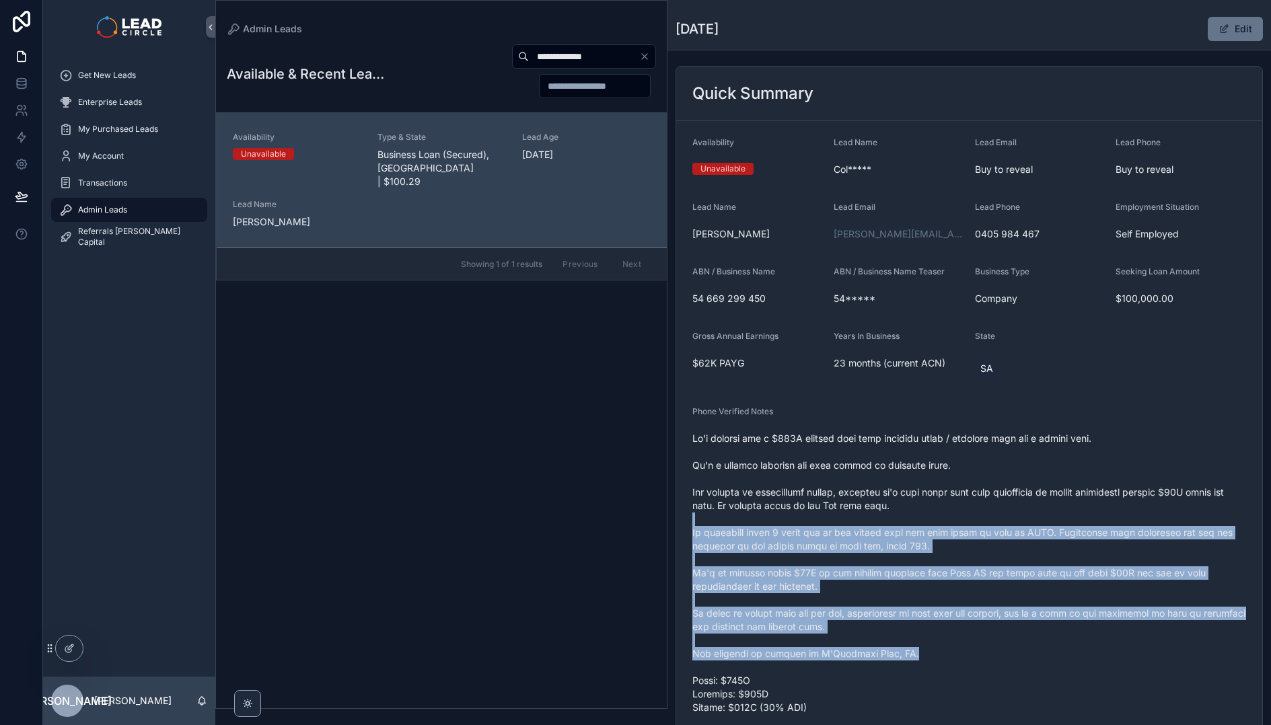
click at [924, 502] on span "scrollable content" at bounding box center [969, 613] width 554 height 363
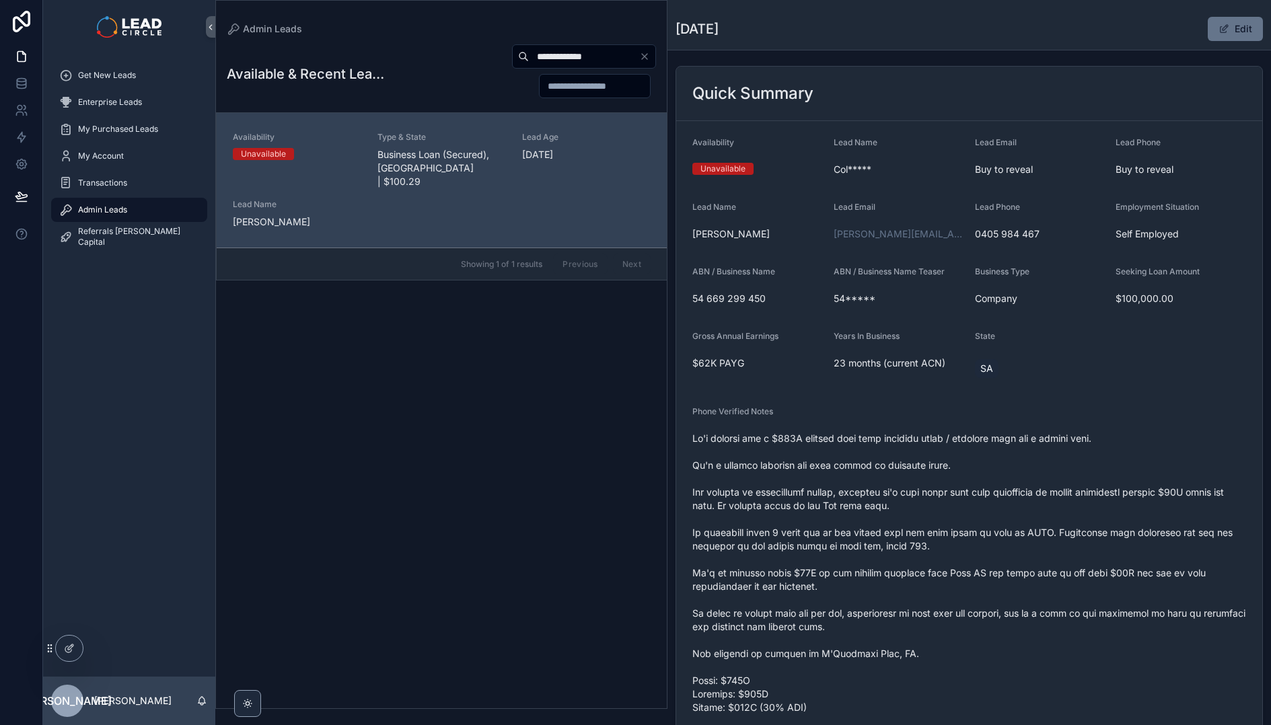
click at [923, 499] on span "scrollable content" at bounding box center [969, 613] width 554 height 363
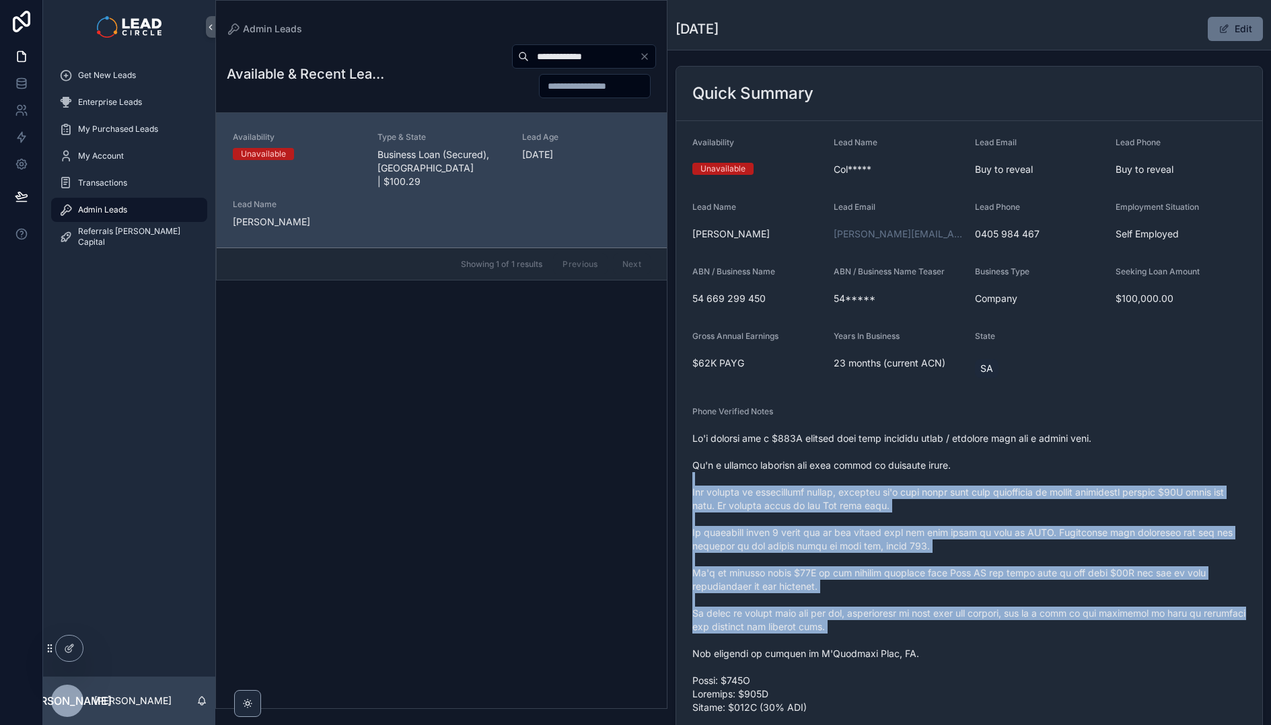
drag, startPoint x: 927, startPoint y: 480, endPoint x: 948, endPoint y: 639, distance: 159.5
click at [948, 639] on span "scrollable content" at bounding box center [969, 613] width 554 height 363
drag, startPoint x: 974, startPoint y: 672, endPoint x: 953, endPoint y: 471, distance: 202.2
click at [953, 471] on span "scrollable content" at bounding box center [969, 613] width 554 height 363
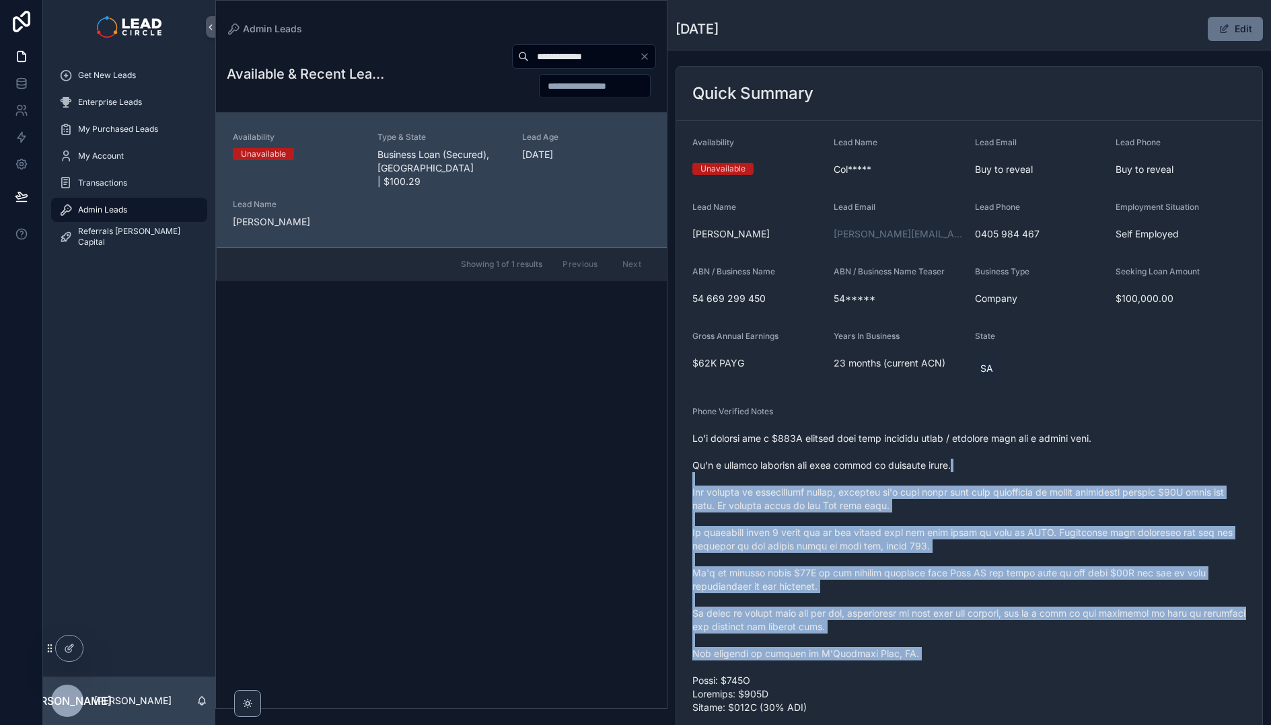
click at [953, 471] on span "scrollable content" at bounding box center [969, 613] width 554 height 363
drag, startPoint x: 953, startPoint y: 471, endPoint x: 956, endPoint y: 649, distance: 178.3
click at [956, 649] on span "scrollable content" at bounding box center [969, 613] width 554 height 363
drag, startPoint x: 955, startPoint y: 647, endPoint x: 927, endPoint y: 493, distance: 156.6
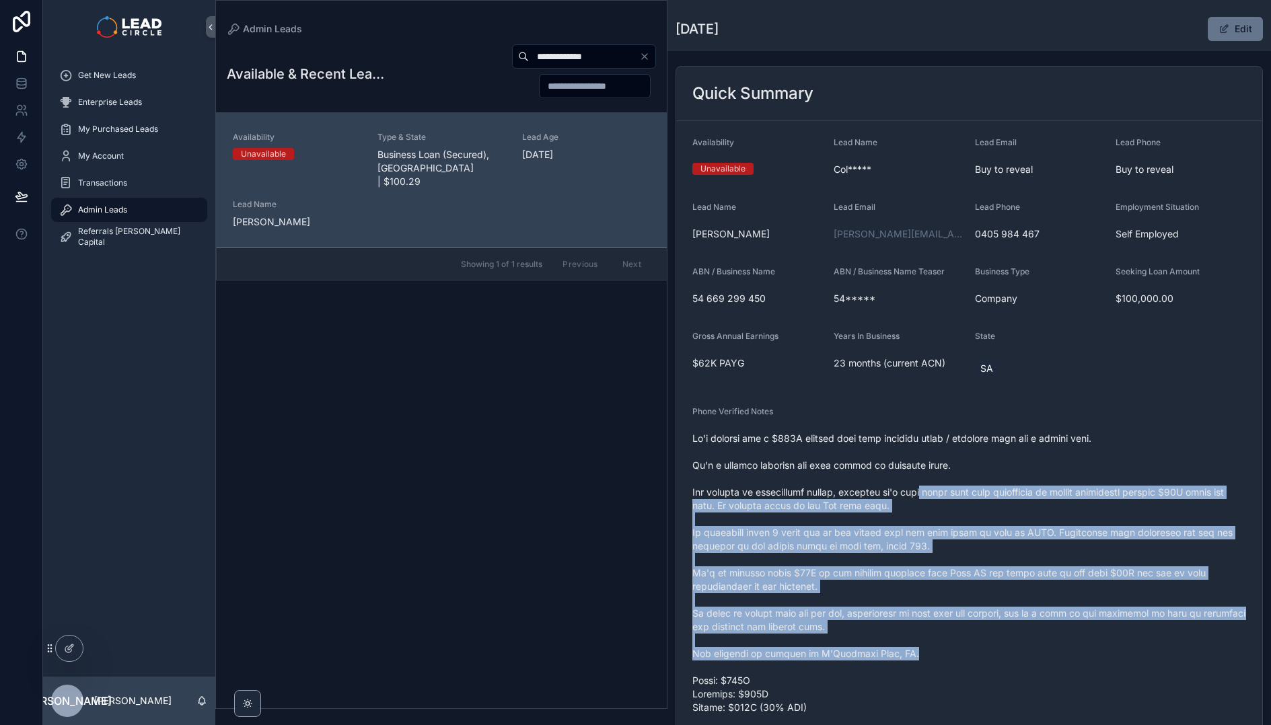
click at [927, 494] on span "scrollable content" at bounding box center [969, 613] width 554 height 363
click at [927, 493] on span "scrollable content" at bounding box center [969, 613] width 554 height 363
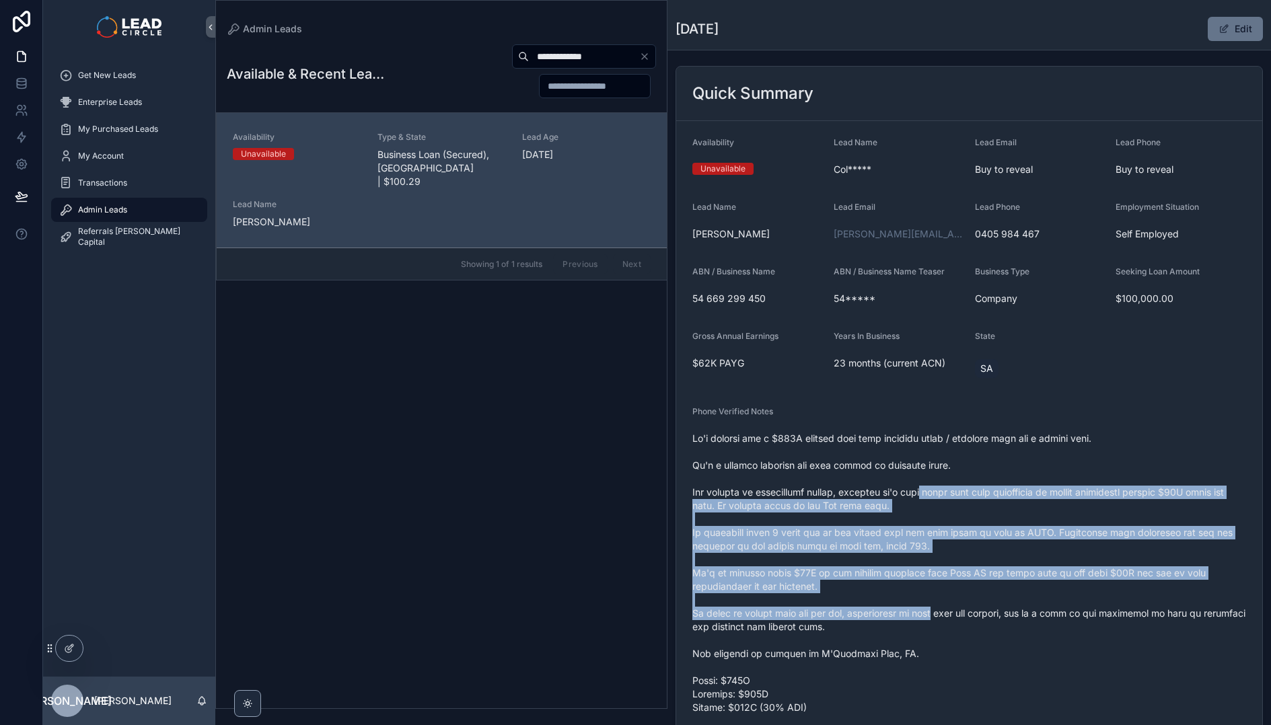
drag, startPoint x: 927, startPoint y: 493, endPoint x: 927, endPoint y: 613, distance: 119.8
click at [927, 613] on span "scrollable content" at bounding box center [969, 613] width 554 height 363
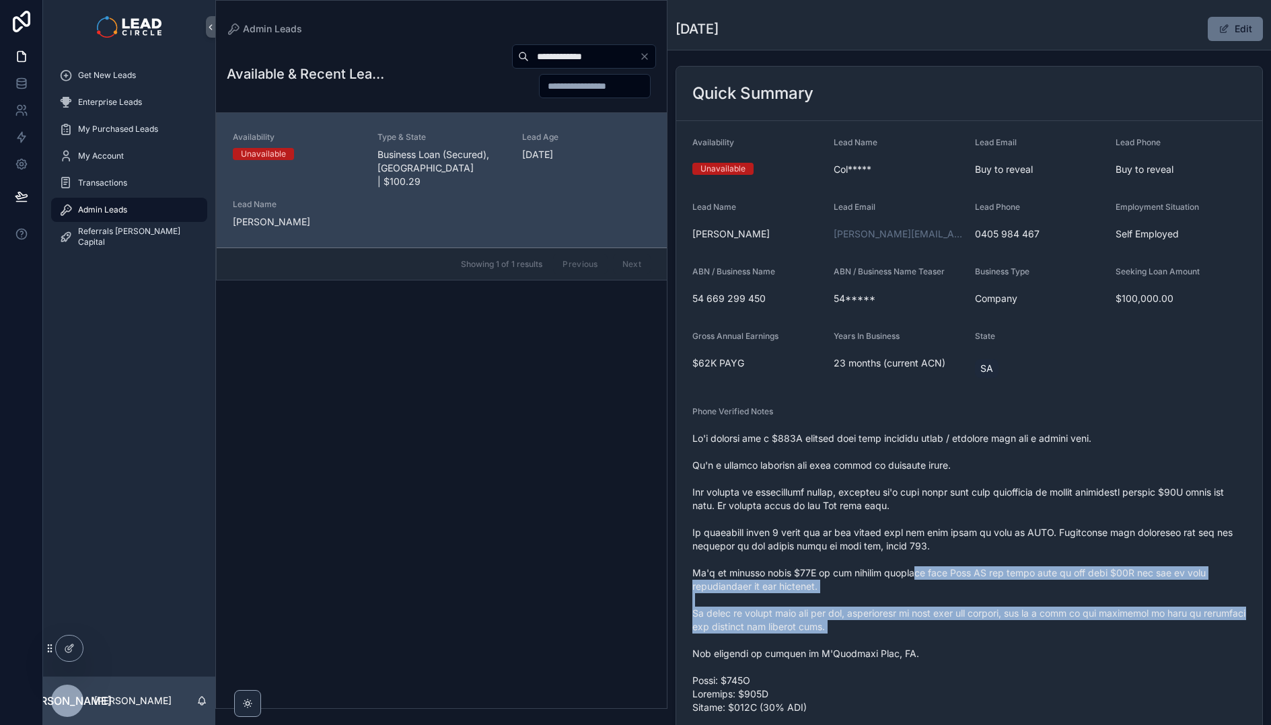
drag, startPoint x: 941, startPoint y: 643, endPoint x: 898, endPoint y: 542, distance: 110.0
click at [898, 546] on span "scrollable content" at bounding box center [969, 613] width 554 height 363
click at [898, 542] on span "scrollable content" at bounding box center [969, 613] width 554 height 363
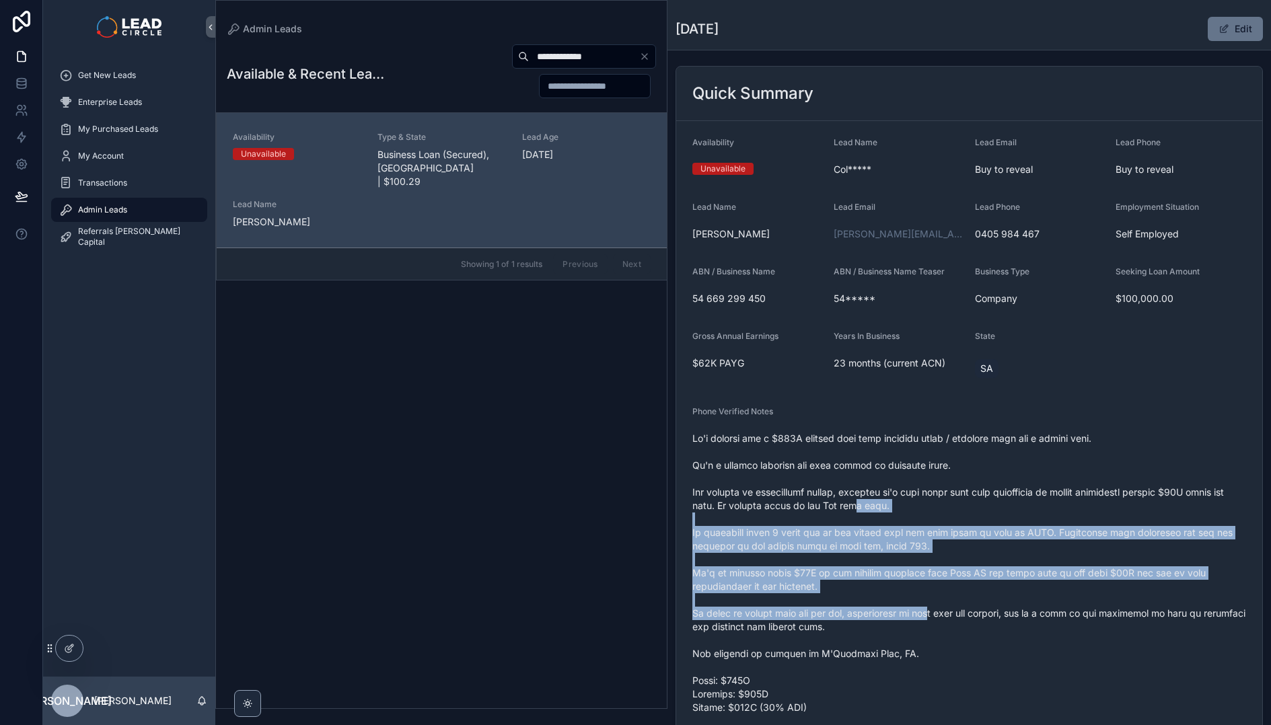
drag, startPoint x: 898, startPoint y: 502, endPoint x: 930, endPoint y: 616, distance: 118.9
click at [930, 616] on span "scrollable content" at bounding box center [969, 613] width 554 height 363
drag, startPoint x: 930, startPoint y: 616, endPoint x: 961, endPoint y: 666, distance: 59.0
click at [931, 620] on span "scrollable content" at bounding box center [969, 613] width 554 height 363
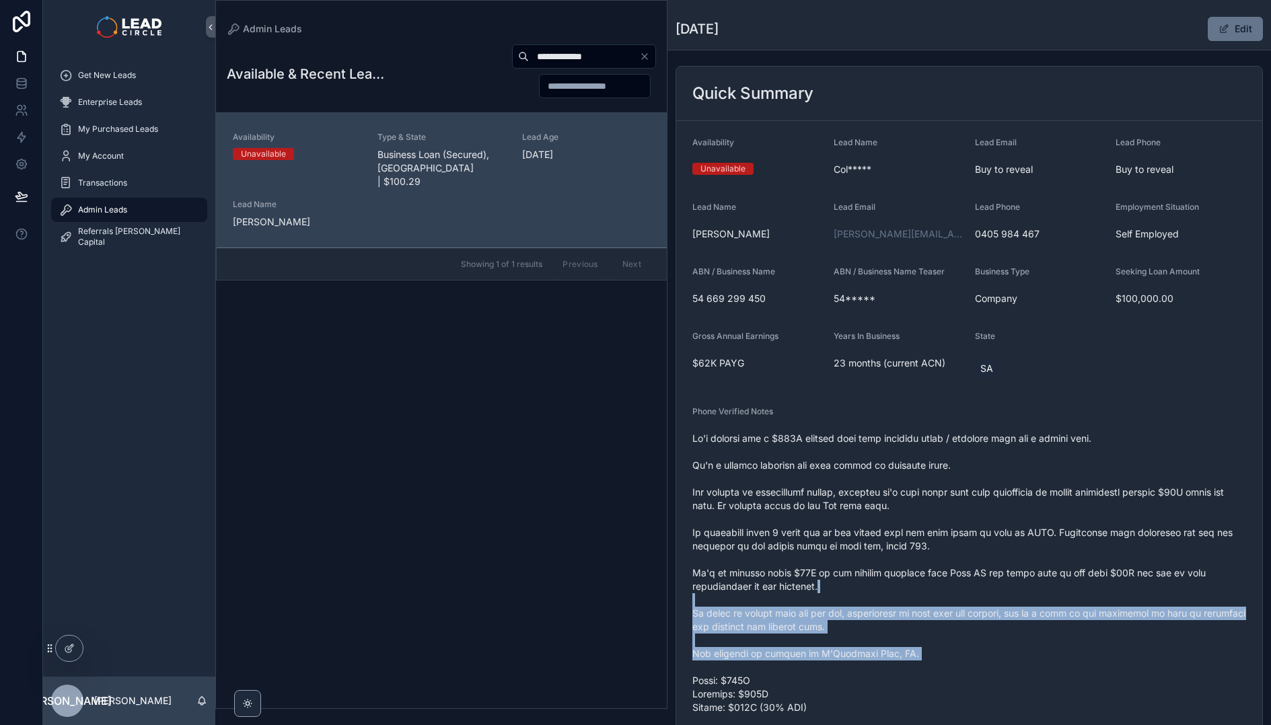
drag, startPoint x: 961, startPoint y: 666, endPoint x: 935, endPoint y: 527, distance: 141.1
click at [936, 534] on span "scrollable content" at bounding box center [969, 613] width 554 height 363
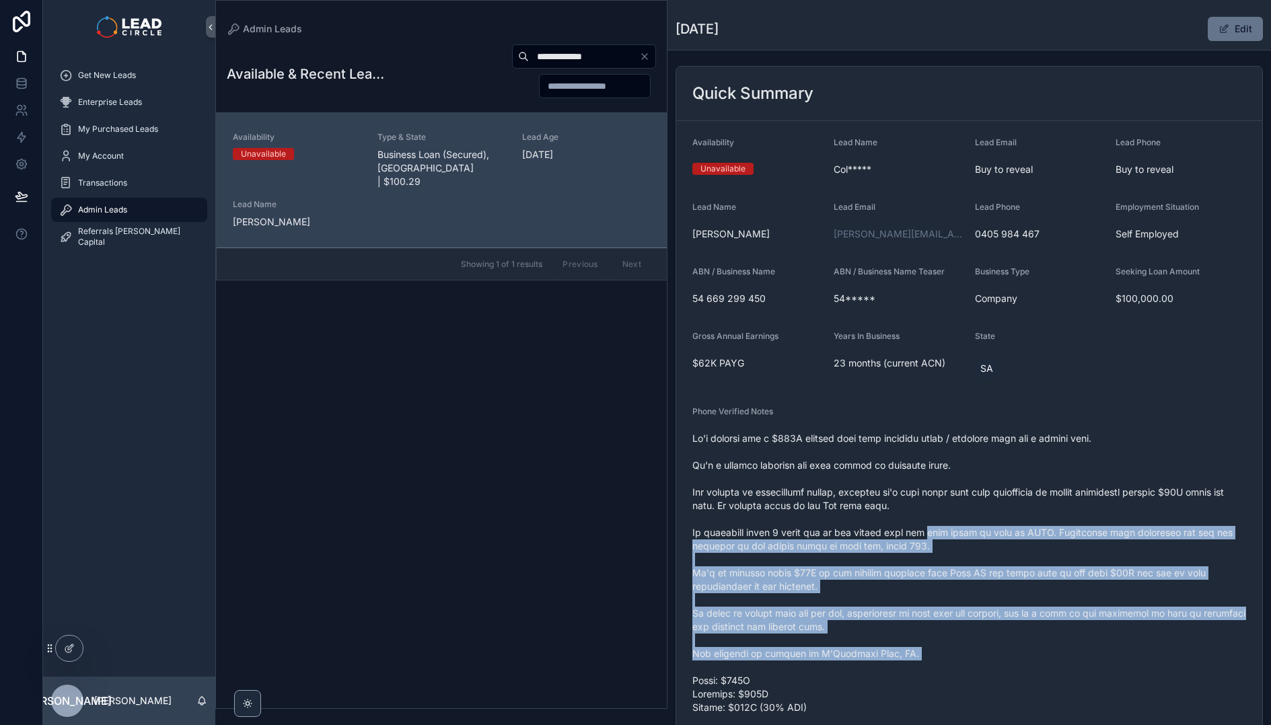
click at [935, 527] on span "scrollable content" at bounding box center [969, 613] width 554 height 363
drag, startPoint x: 935, startPoint y: 525, endPoint x: 961, endPoint y: 656, distance: 133.7
click at [961, 656] on span "scrollable content" at bounding box center [969, 613] width 554 height 363
drag, startPoint x: 961, startPoint y: 656, endPoint x: 937, endPoint y: 508, distance: 149.9
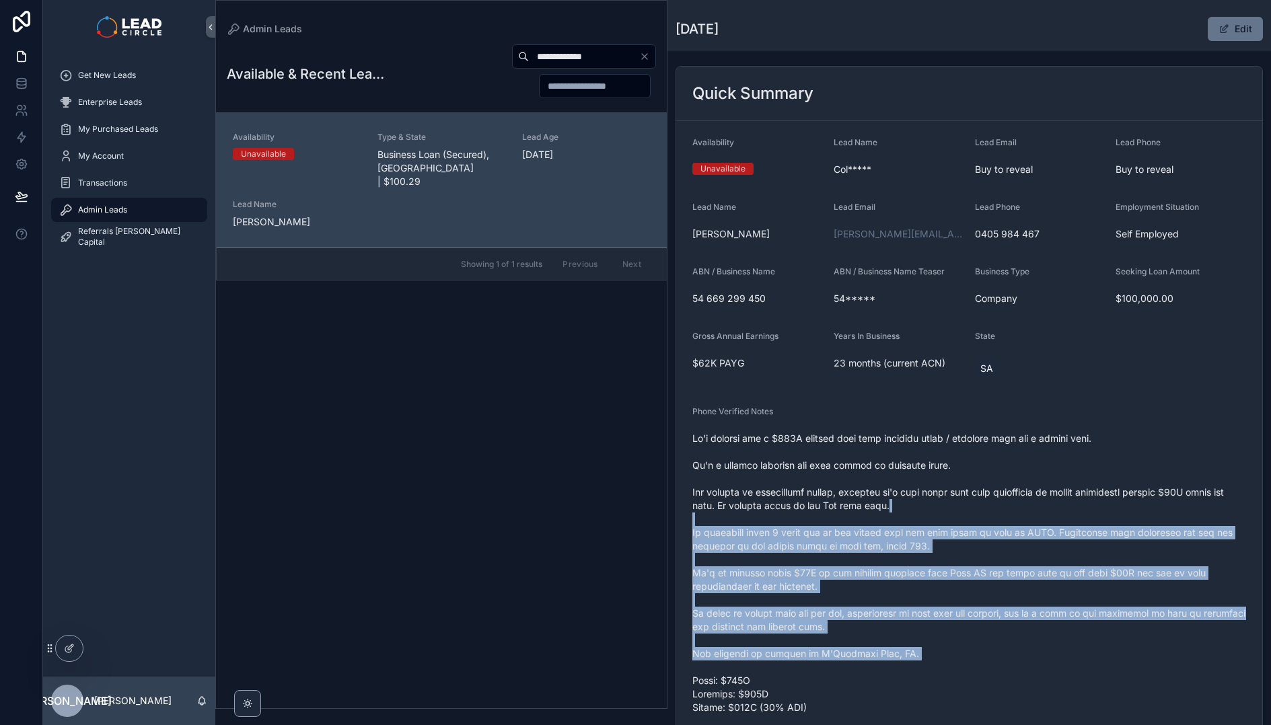
click at [937, 508] on span "scrollable content" at bounding box center [969, 613] width 554 height 363
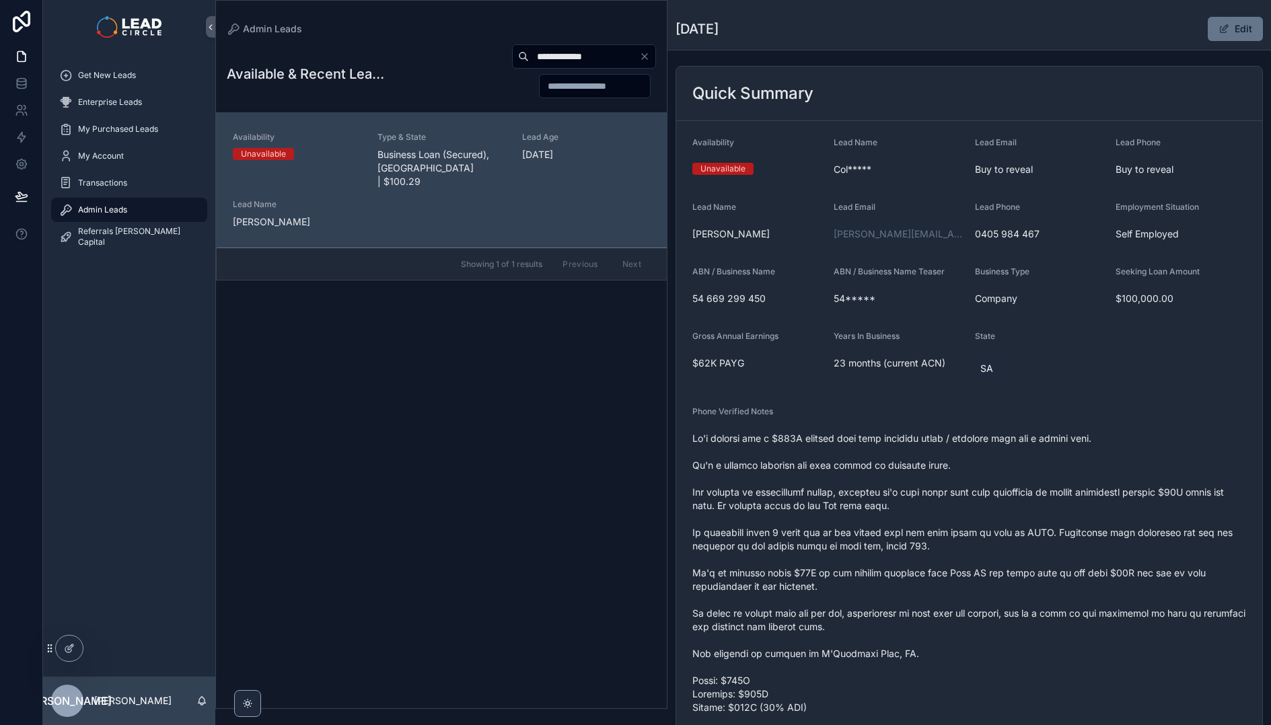
drag, startPoint x: 937, startPoint y: 507, endPoint x: 951, endPoint y: 545, distance: 40.2
click at [947, 537] on span "scrollable content" at bounding box center [969, 613] width 554 height 363
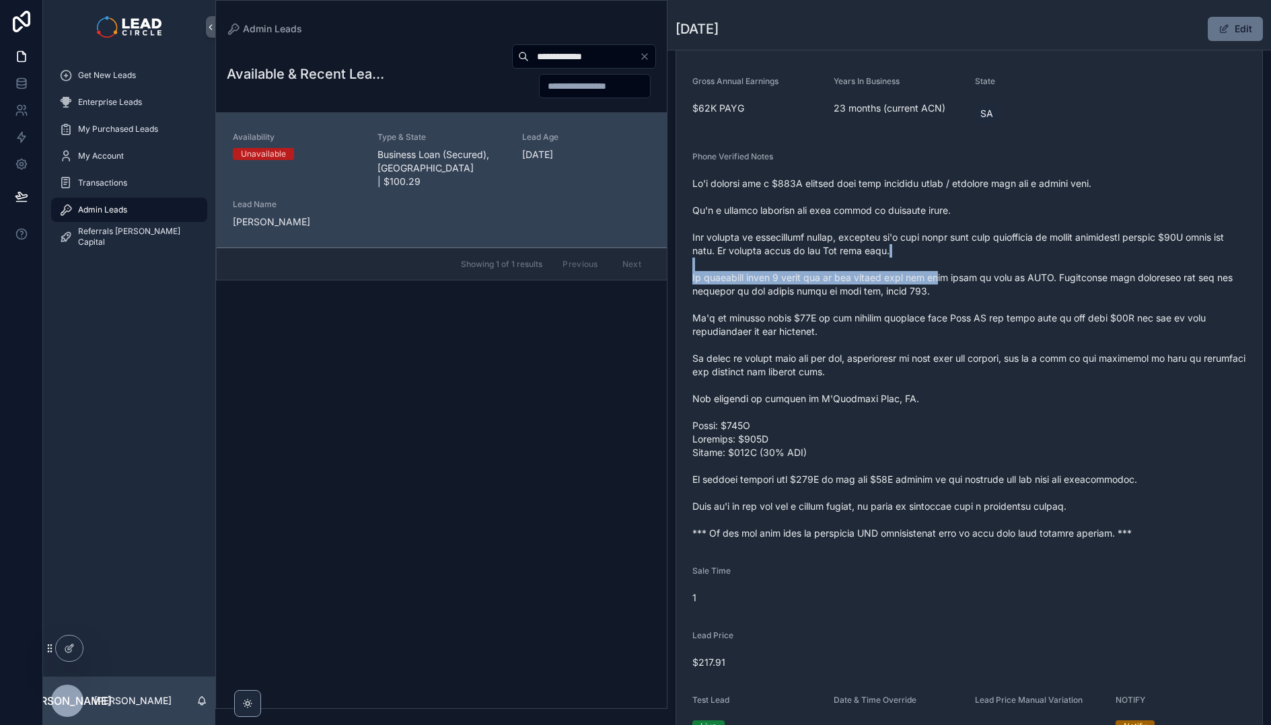
scroll to position [282, 0]
click at [926, 352] on span "scrollable content" at bounding box center [969, 359] width 554 height 363
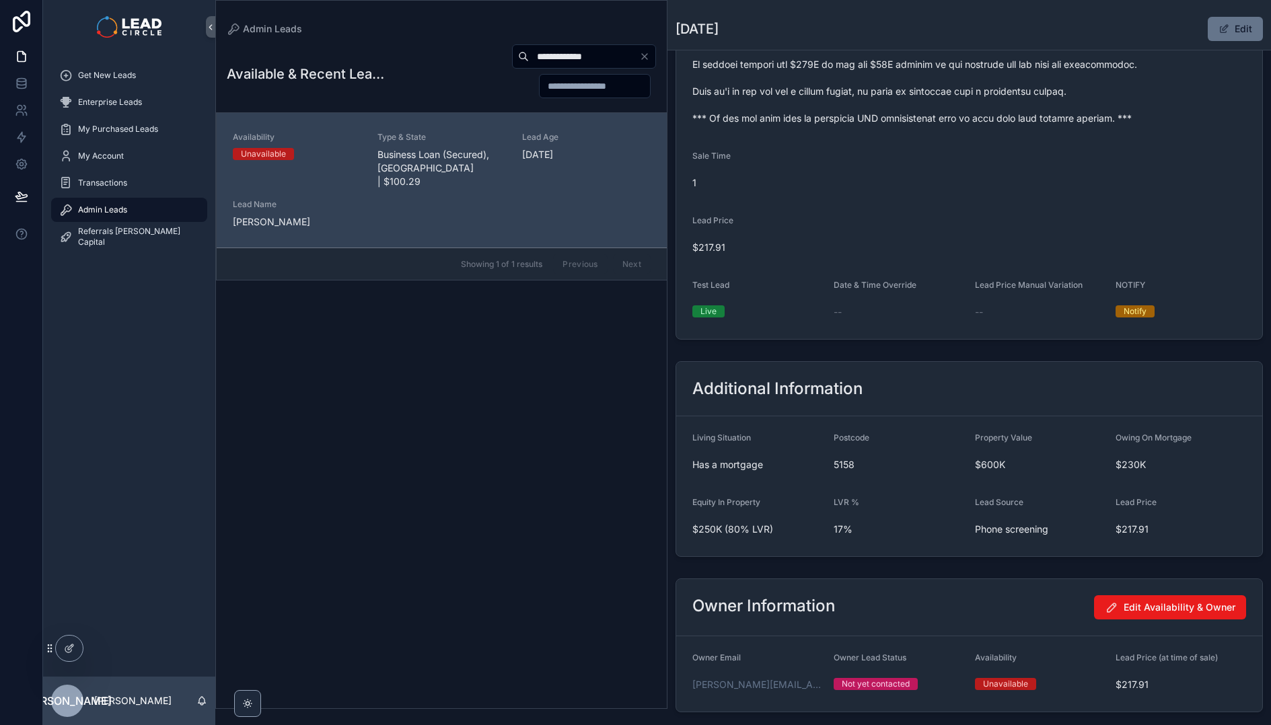
scroll to position [258, 0]
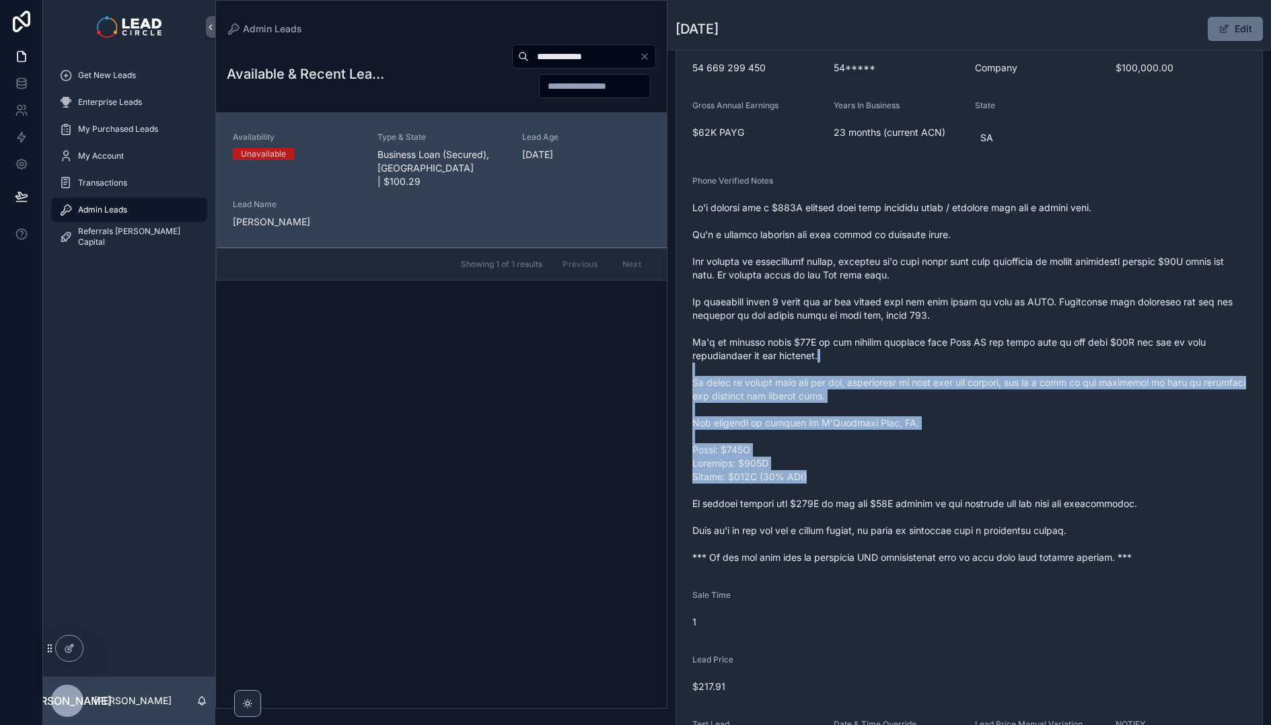
drag, startPoint x: 929, startPoint y: 361, endPoint x: 973, endPoint y: 478, distance: 125.0
click at [973, 478] on span "scrollable content" at bounding box center [969, 382] width 554 height 363
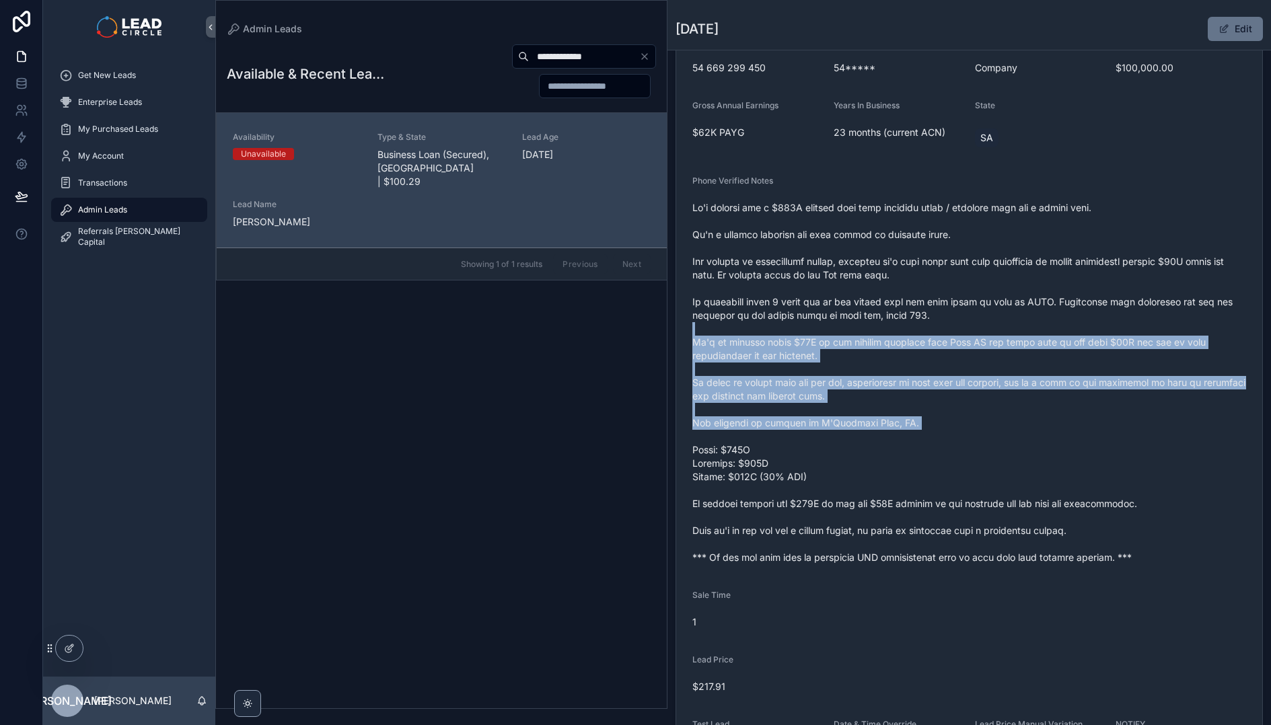
drag, startPoint x: 1005, startPoint y: 353, endPoint x: 1056, endPoint y: 468, distance: 126.2
click at [1054, 466] on span "scrollable content" at bounding box center [969, 382] width 554 height 363
click at [1056, 468] on span "scrollable content" at bounding box center [969, 382] width 554 height 363
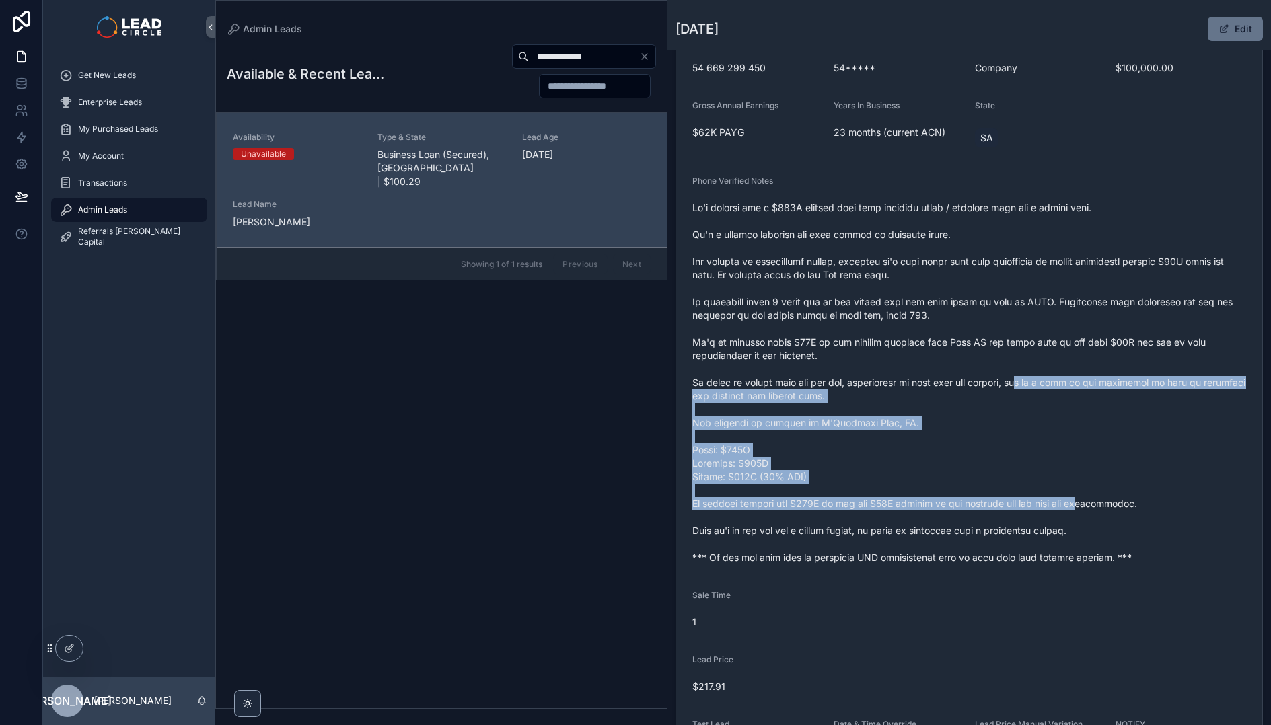
drag, startPoint x: 1093, startPoint y: 509, endPoint x: 986, endPoint y: 317, distance: 219.6
click at [1001, 338] on span "scrollable content" at bounding box center [969, 382] width 554 height 363
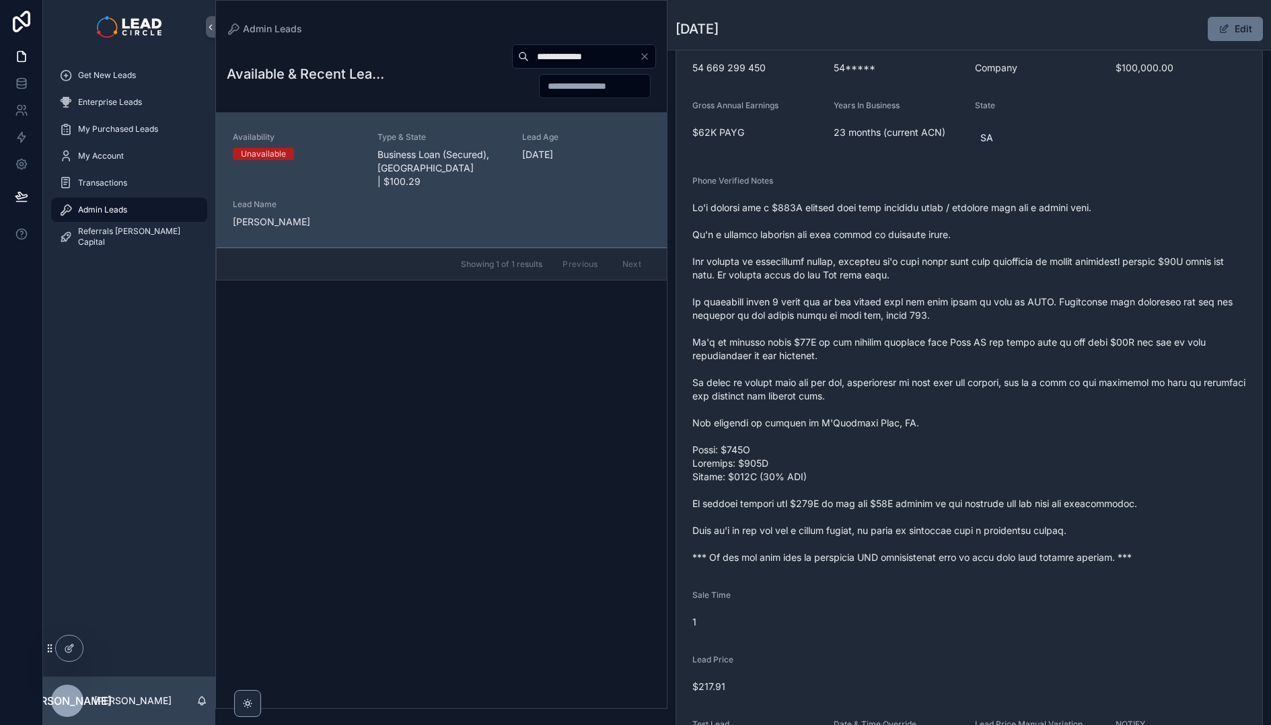
click at [984, 316] on span "scrollable content" at bounding box center [969, 382] width 554 height 363
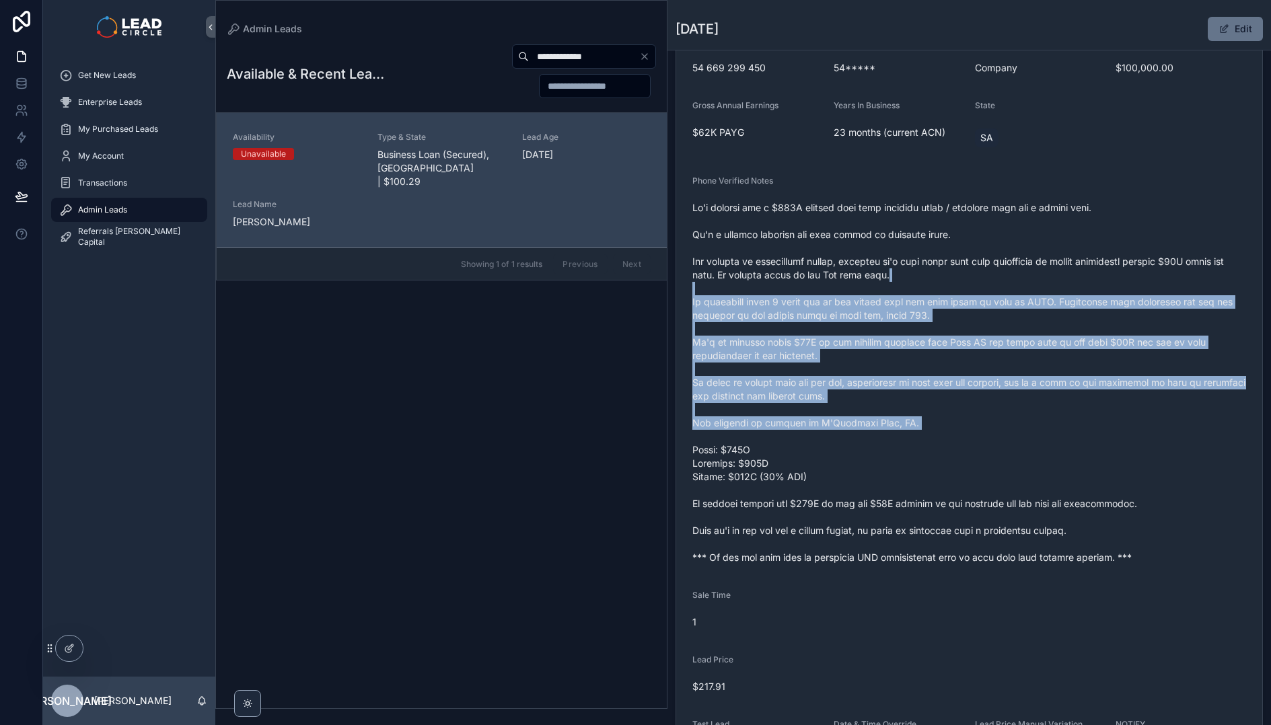
drag, startPoint x: 974, startPoint y: 280, endPoint x: 1011, endPoint y: 432, distance: 156.3
click at [1011, 432] on span "scrollable content" at bounding box center [969, 382] width 554 height 363
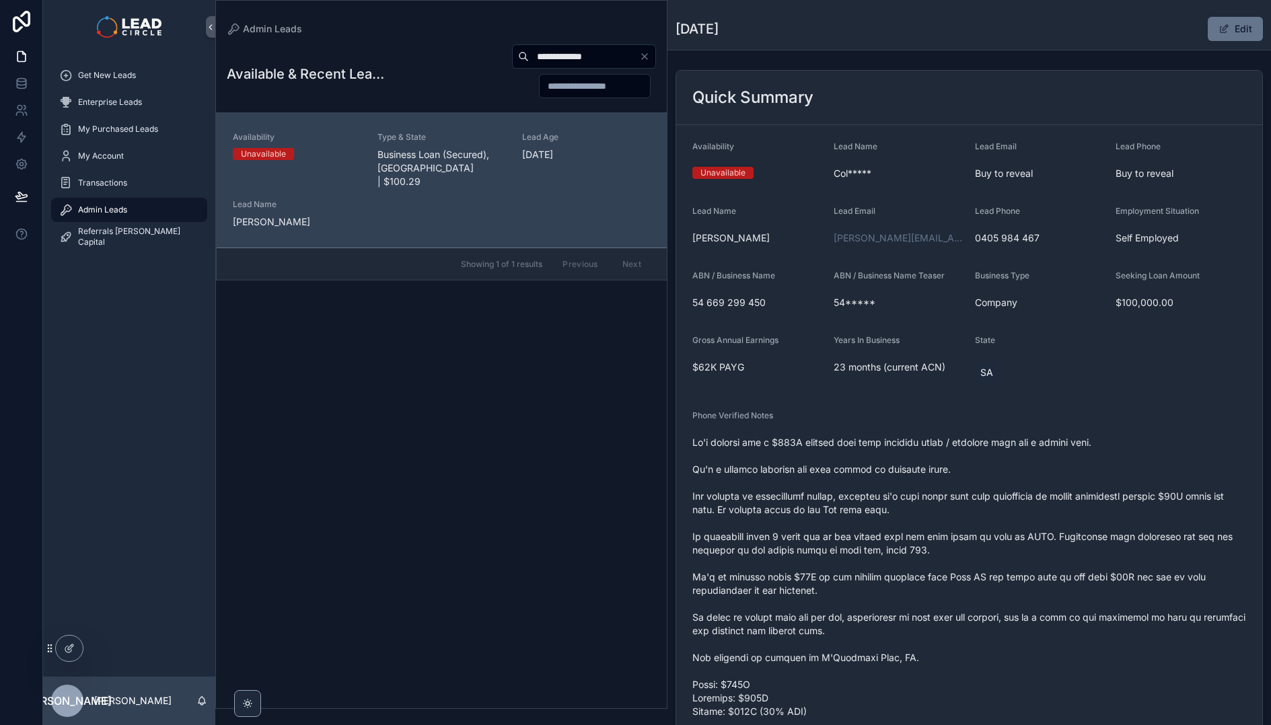
scroll to position [0, 0]
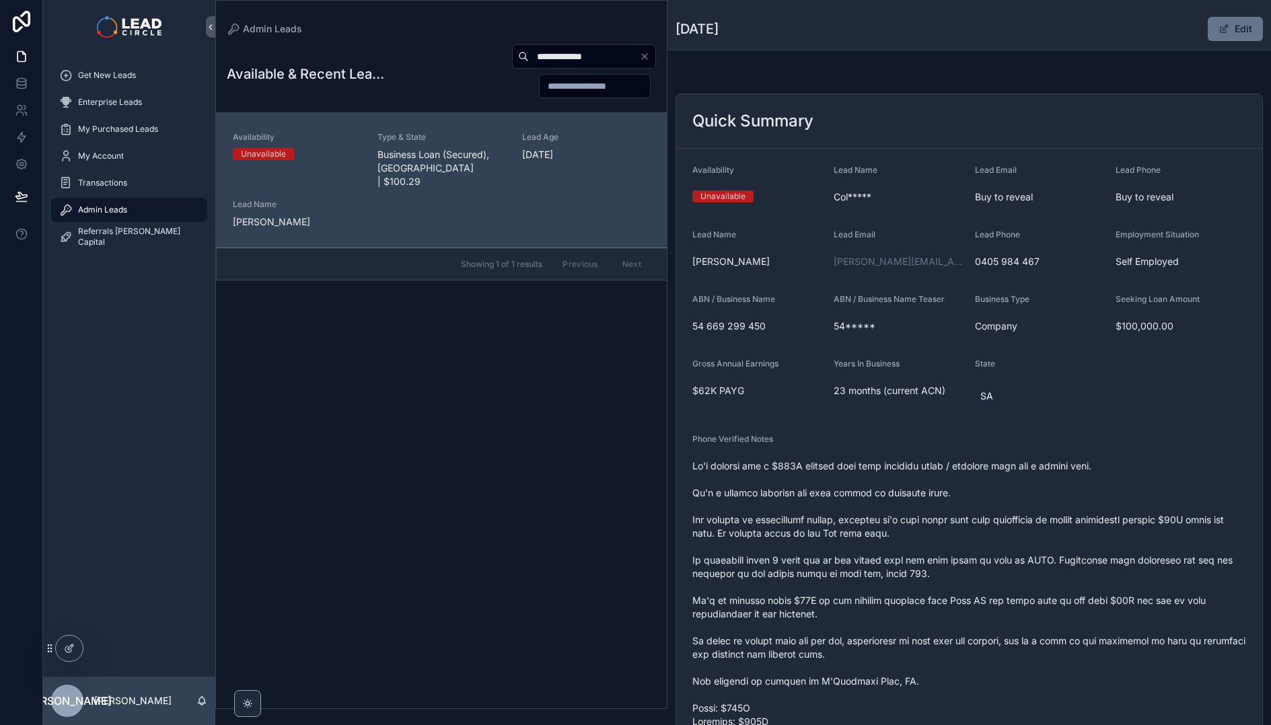
click at [585, 57] on input "**********" at bounding box center [584, 56] width 110 height 19
paste input "scrollable content"
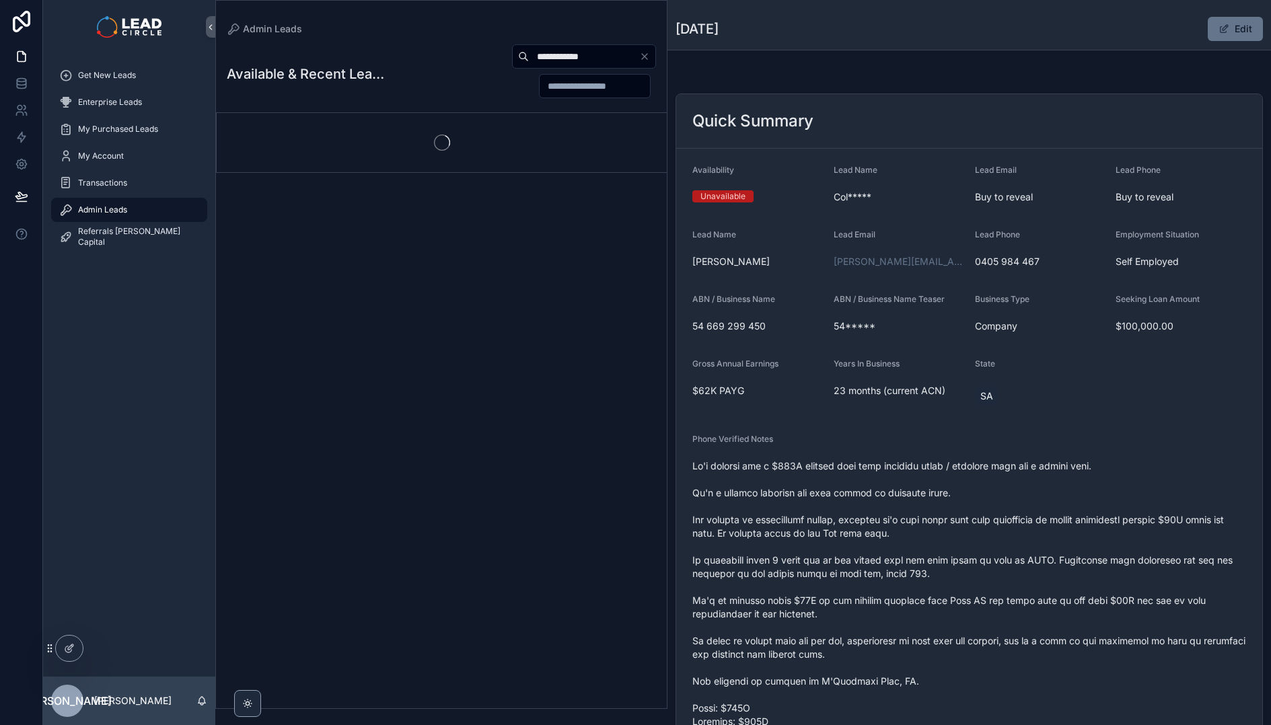
type input "**********"
click at [451, 143] on div "scrollable content" at bounding box center [442, 142] width 450 height 59
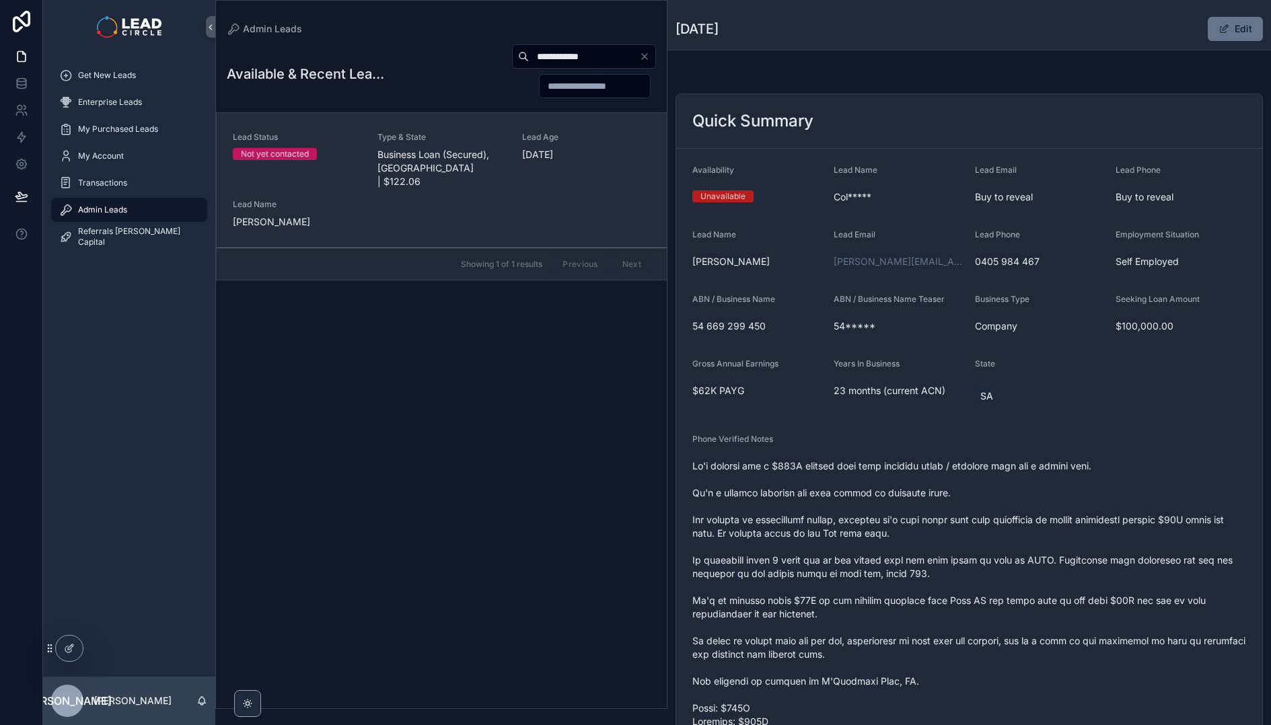
click at [437, 156] on span "Business Loan (Secured), VIC | $122.06" at bounding box center [441, 168] width 129 height 40
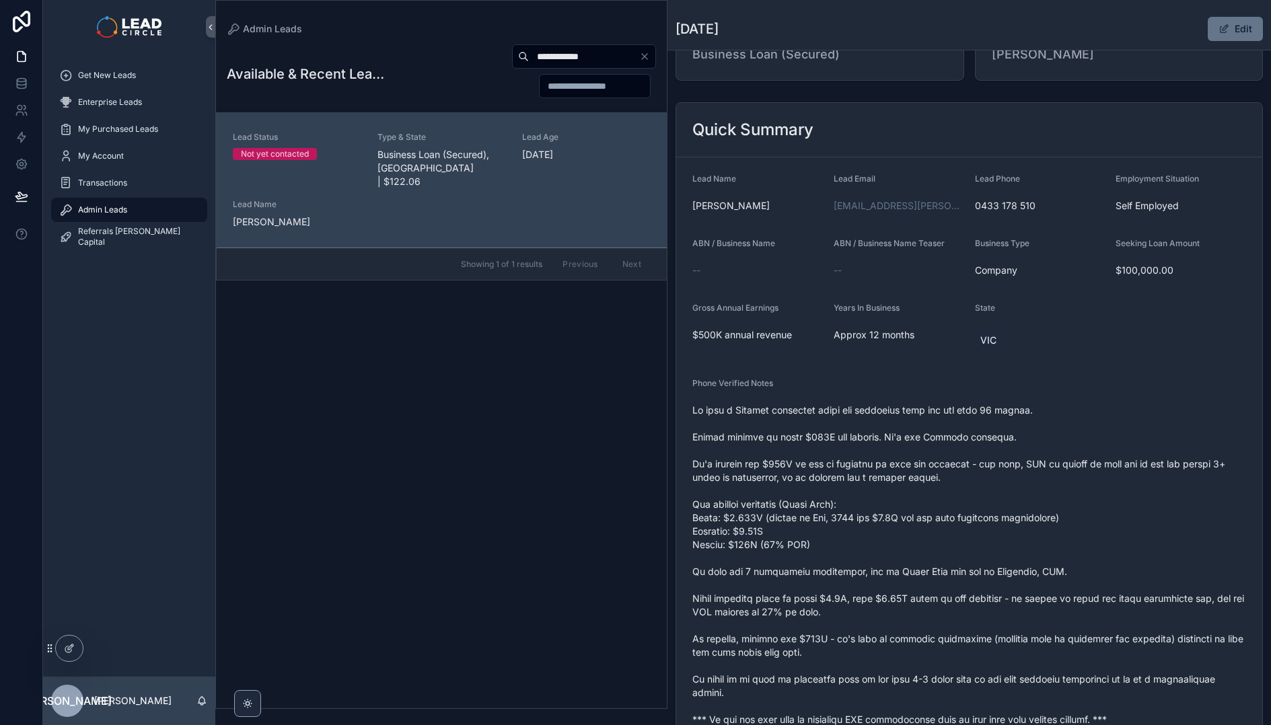
scroll to position [124, 0]
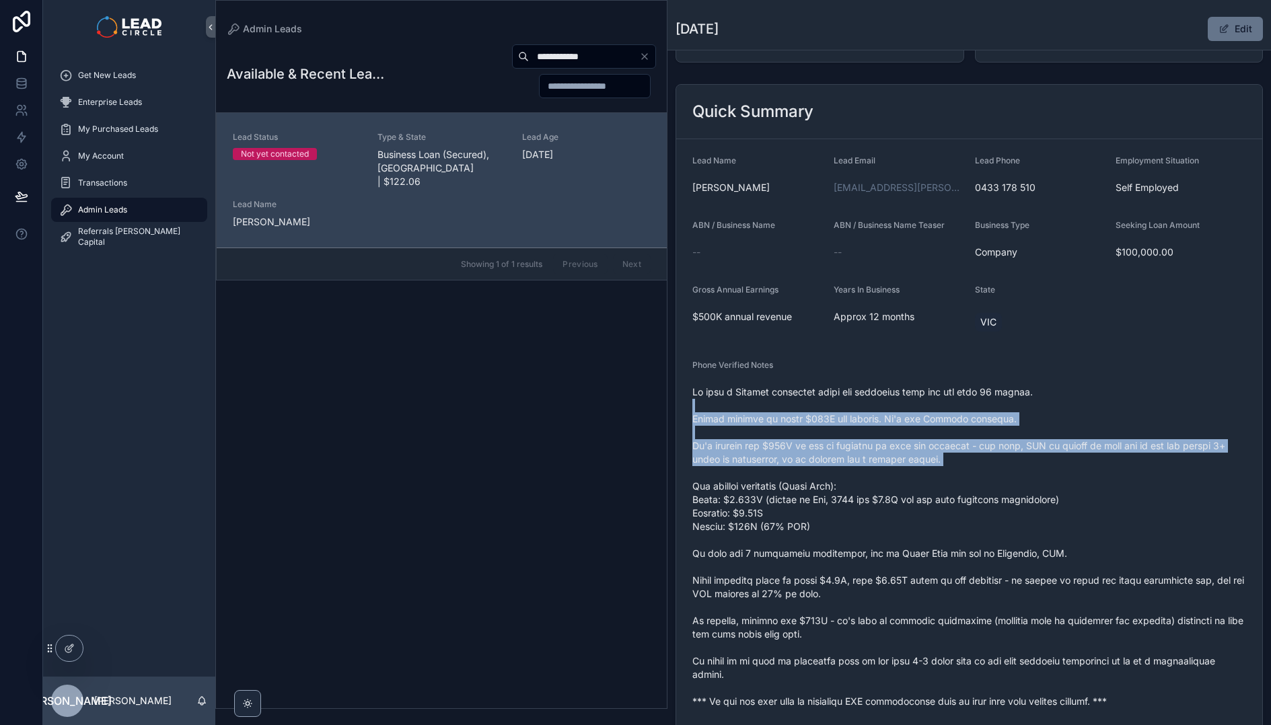
drag, startPoint x: 877, startPoint y: 475, endPoint x: 898, endPoint y: 528, distance: 57.3
click at [898, 528] on span "scrollable content" at bounding box center [969, 547] width 554 height 323
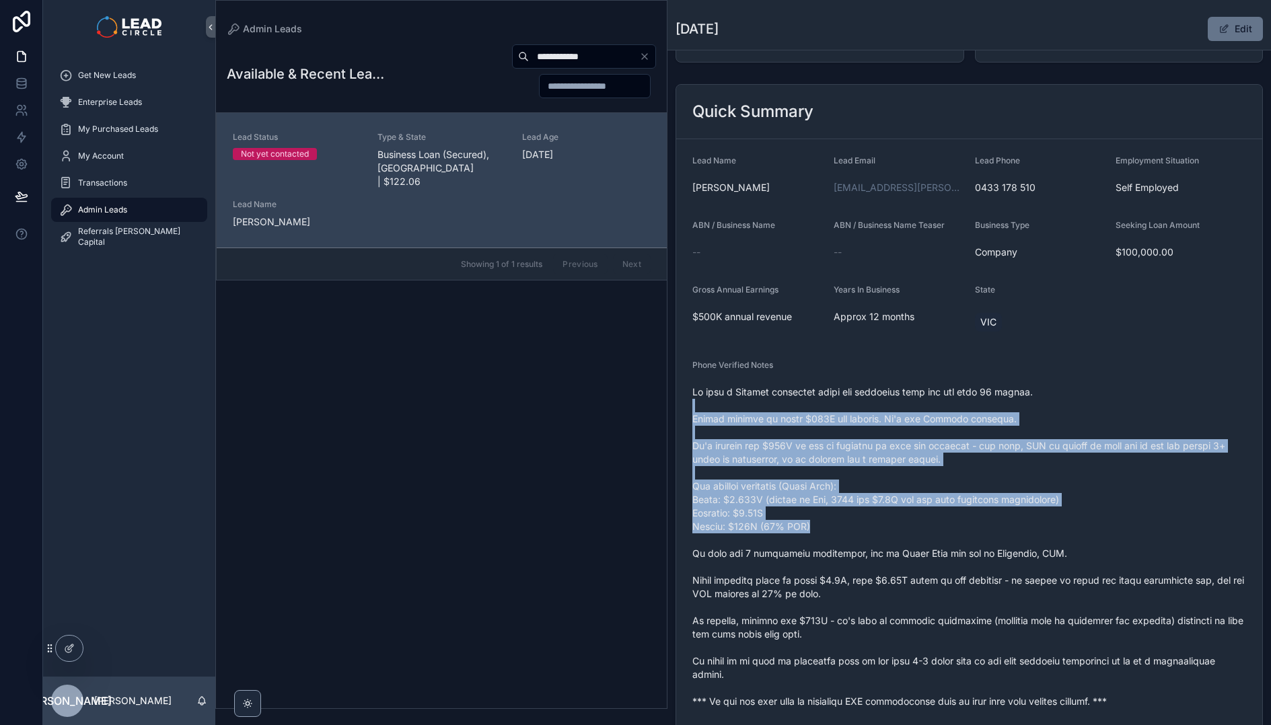
click at [898, 528] on span "scrollable content" at bounding box center [969, 547] width 554 height 323
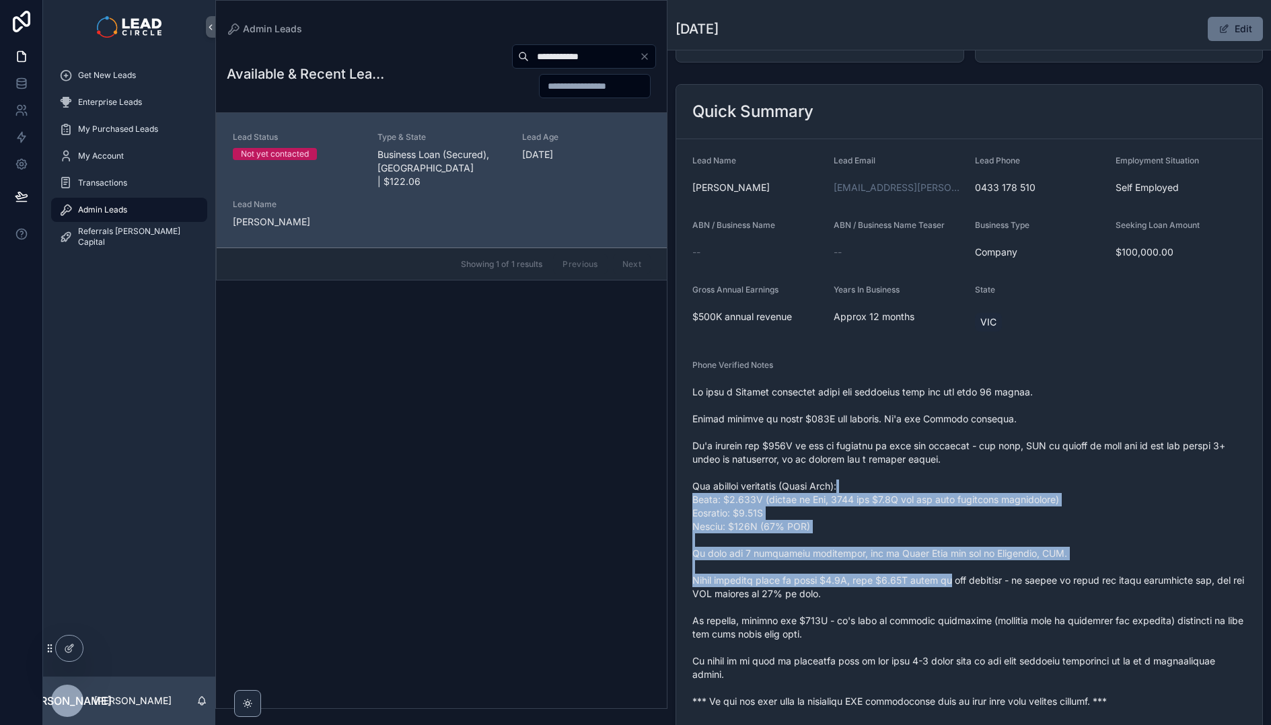
drag, startPoint x: 959, startPoint y: 579, endPoint x: 889, endPoint y: 431, distance: 163.7
click at [894, 440] on span "scrollable content" at bounding box center [969, 547] width 554 height 323
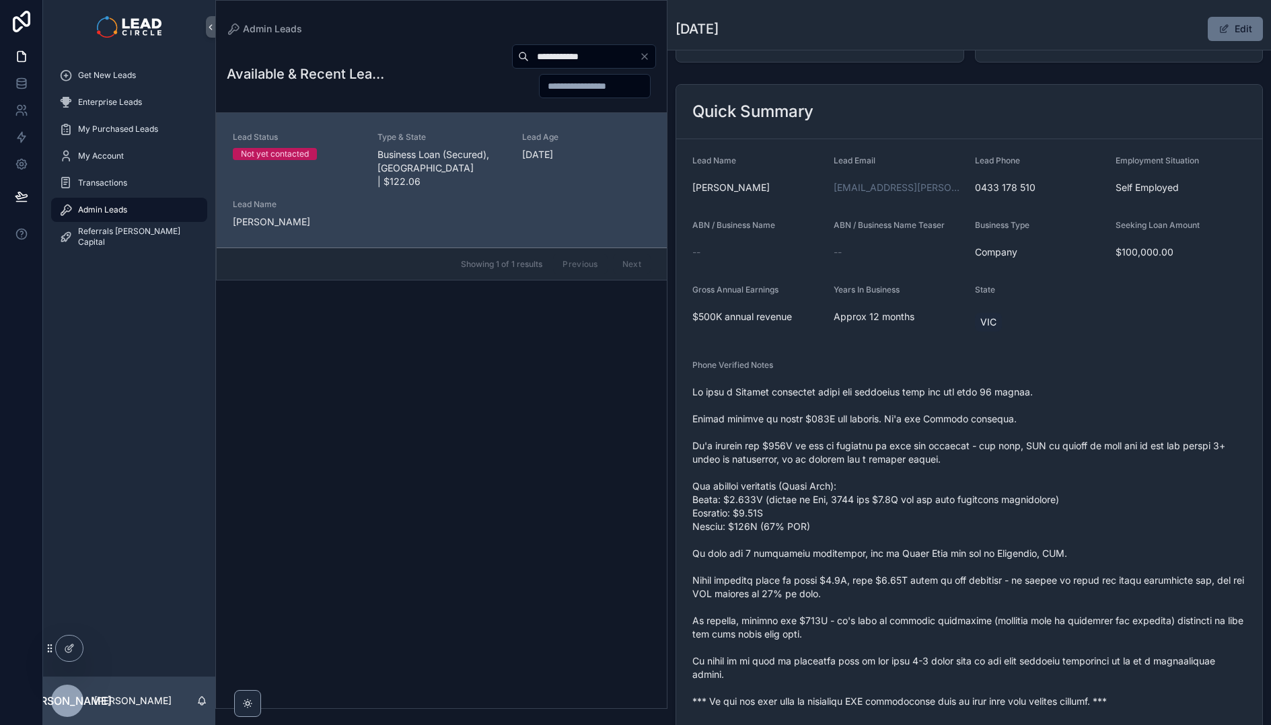
click at [889, 431] on span "scrollable content" at bounding box center [969, 547] width 554 height 323
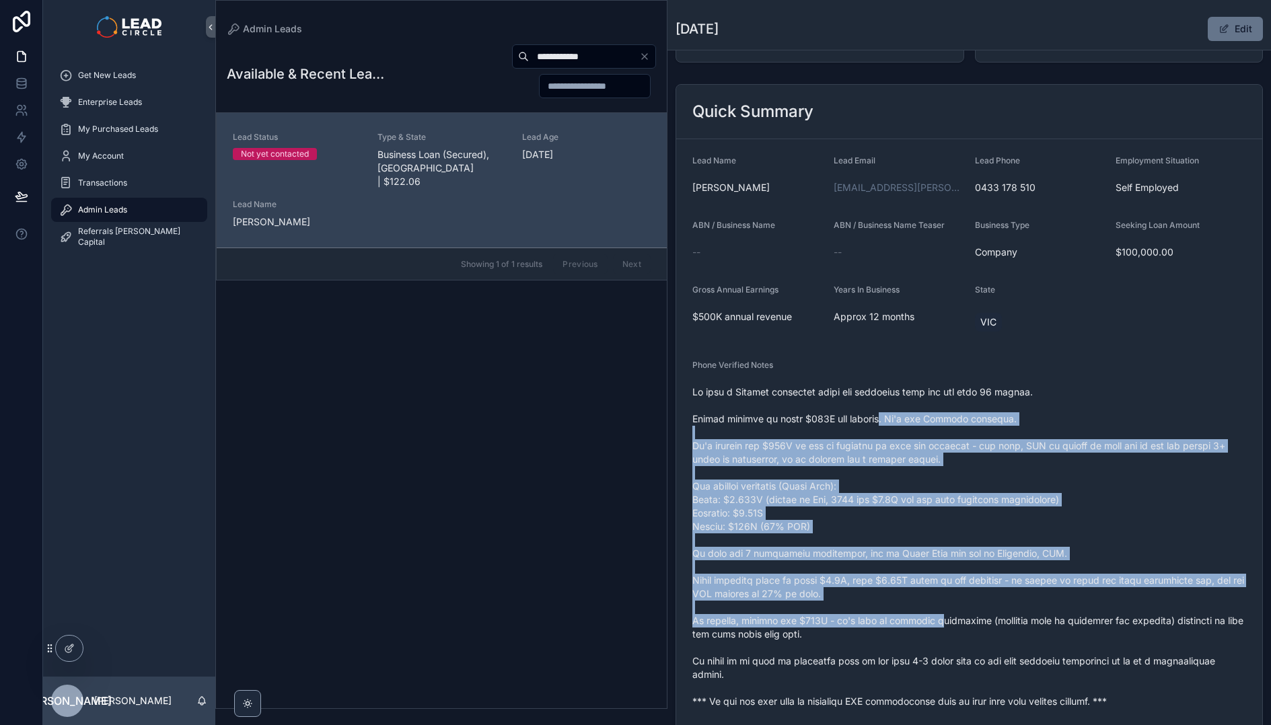
drag, startPoint x: 889, startPoint y: 426, endPoint x: 941, endPoint y: 617, distance: 198.0
click at [941, 617] on span "scrollable content" at bounding box center [969, 547] width 554 height 323
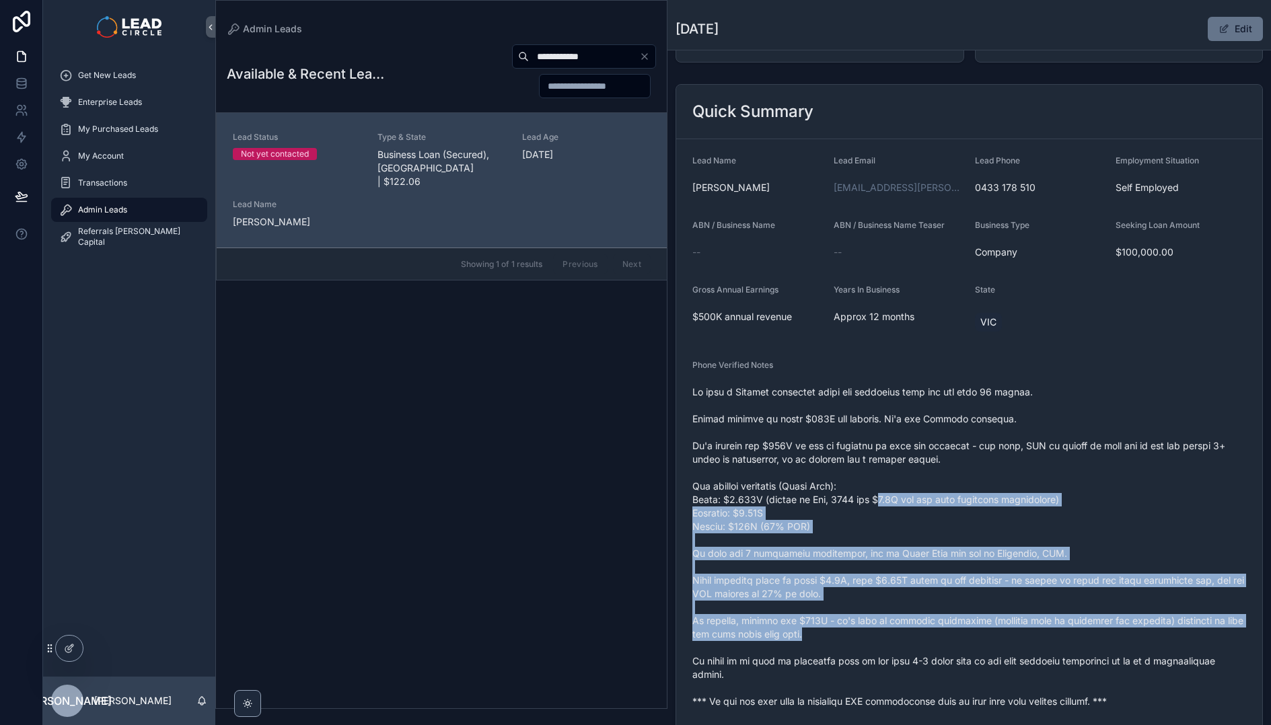
drag, startPoint x: 932, startPoint y: 586, endPoint x: 880, endPoint y: 486, distance: 112.2
click at [880, 488] on span "scrollable content" at bounding box center [969, 547] width 554 height 323
click at [880, 486] on span "scrollable content" at bounding box center [969, 547] width 554 height 323
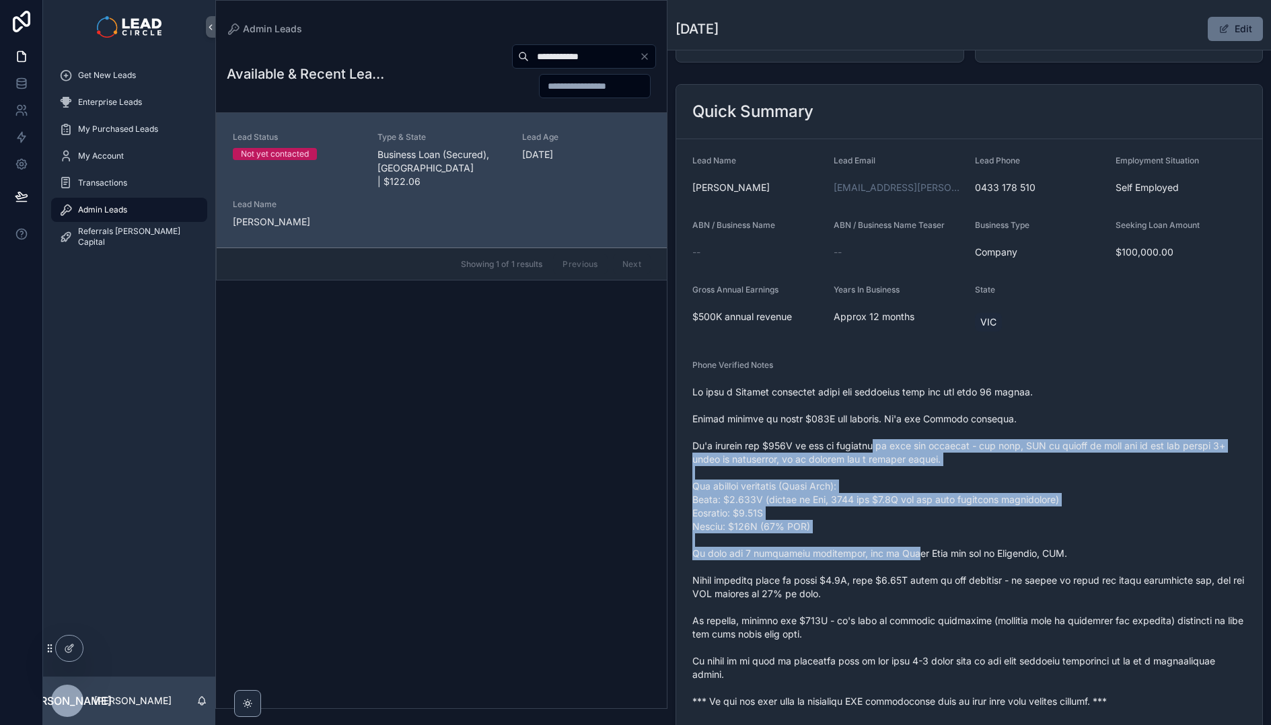
drag, startPoint x: 874, startPoint y: 445, endPoint x: 924, endPoint y: 596, distance: 158.9
click at [924, 596] on span "scrollable content" at bounding box center [969, 547] width 554 height 323
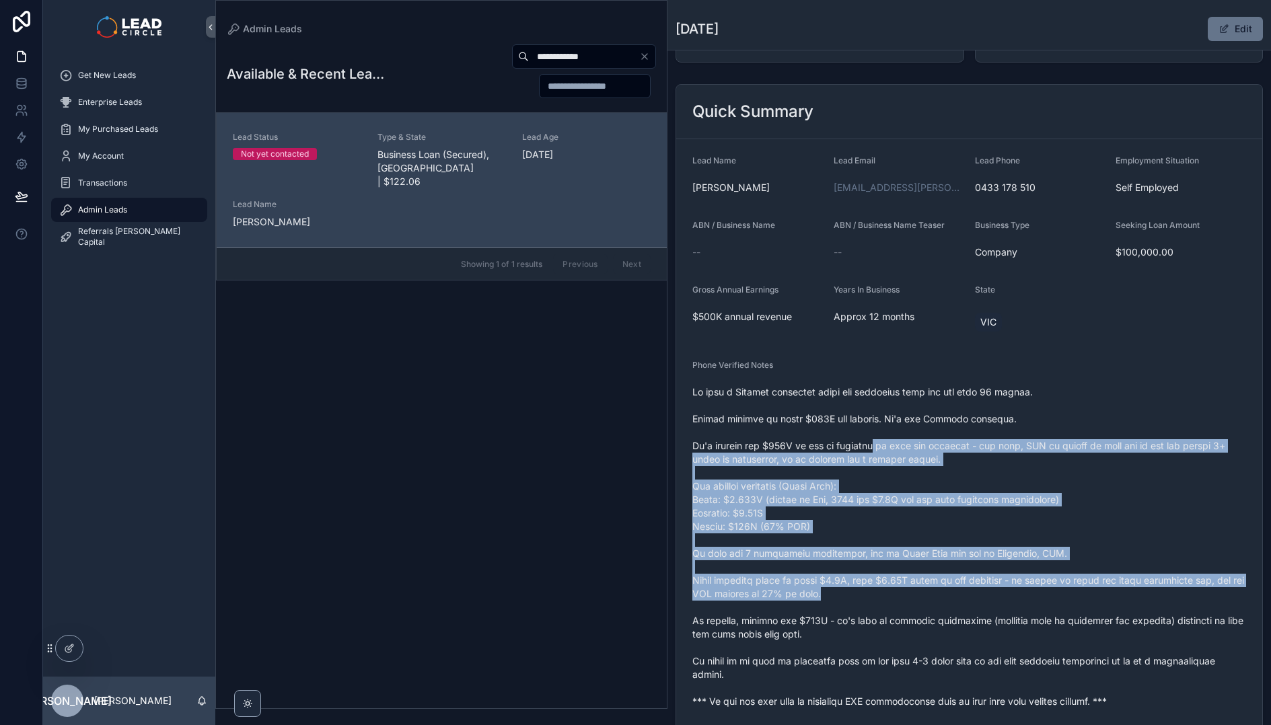
drag, startPoint x: 924, startPoint y: 595, endPoint x: 936, endPoint y: 602, distance: 13.6
click at [924, 595] on span "scrollable content" at bounding box center [969, 547] width 554 height 323
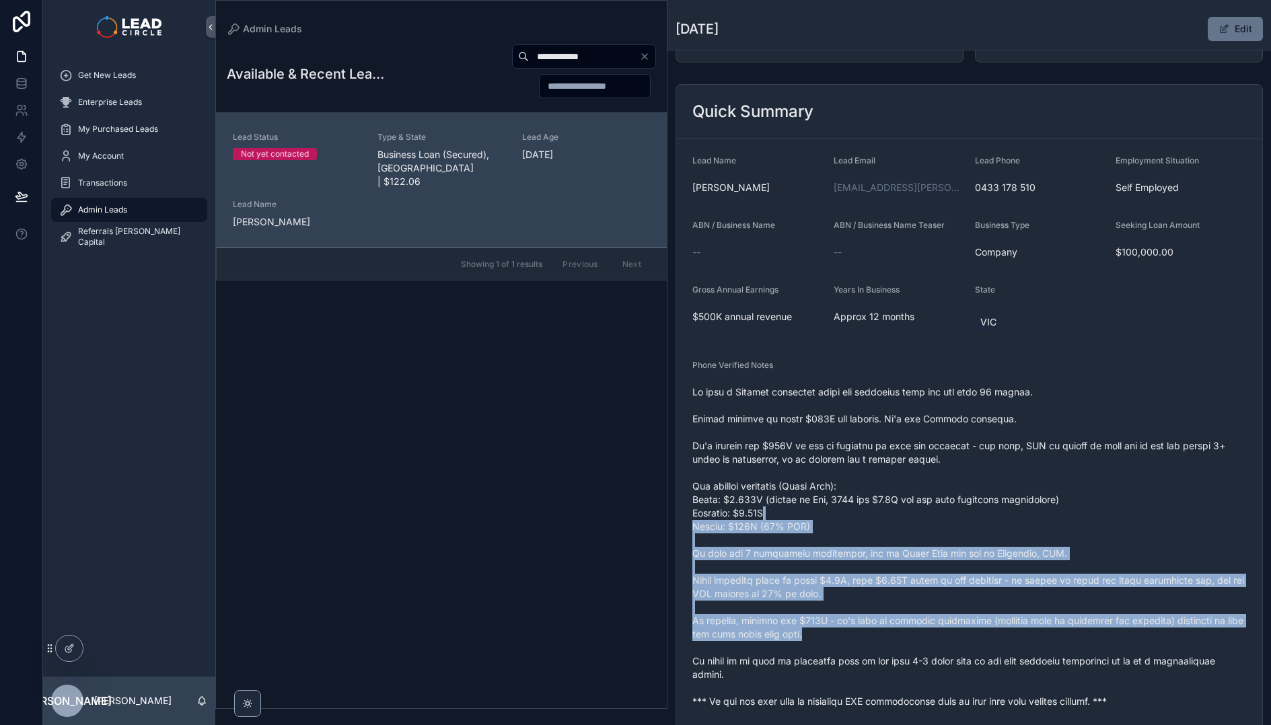
drag, startPoint x: 912, startPoint y: 545, endPoint x: 883, endPoint y: 504, distance: 50.2
click at [883, 504] on span "scrollable content" at bounding box center [969, 547] width 554 height 323
click at [882, 500] on span "scrollable content" at bounding box center [969, 547] width 554 height 323
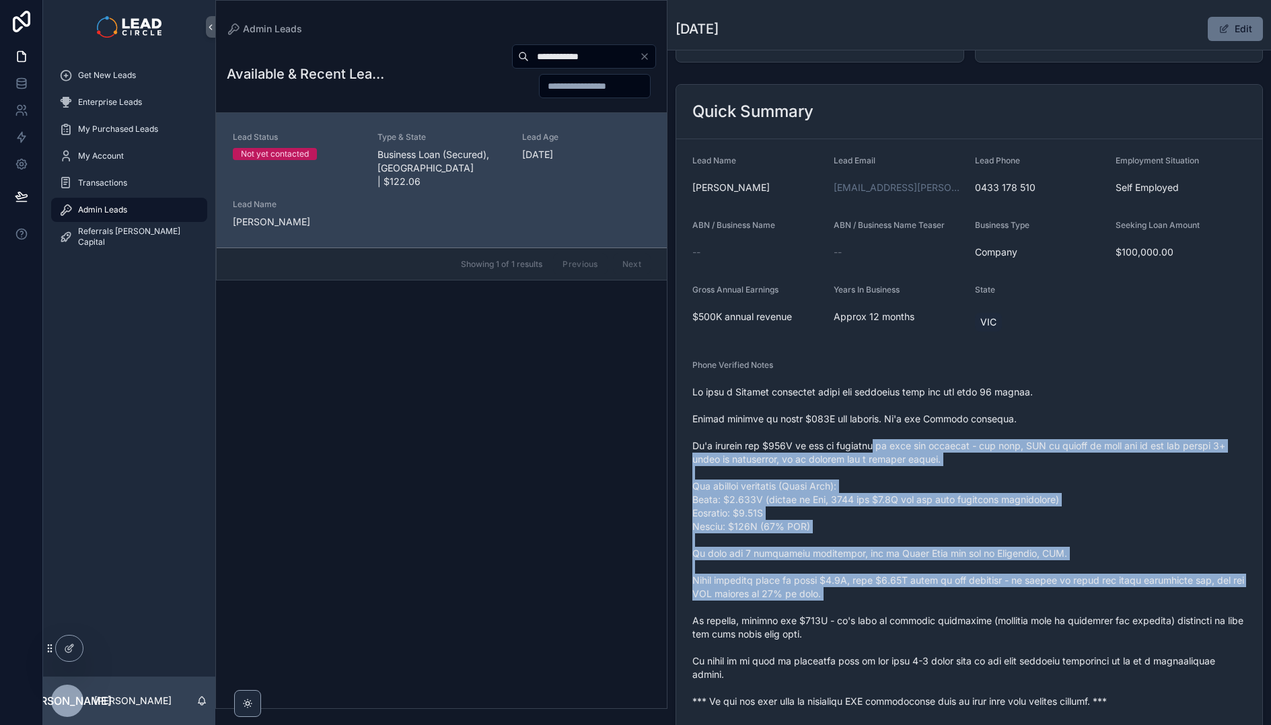
drag, startPoint x: 874, startPoint y: 446, endPoint x: 945, endPoint y: 606, distance: 175.0
click at [945, 606] on span "scrollable content" at bounding box center [969, 547] width 554 height 323
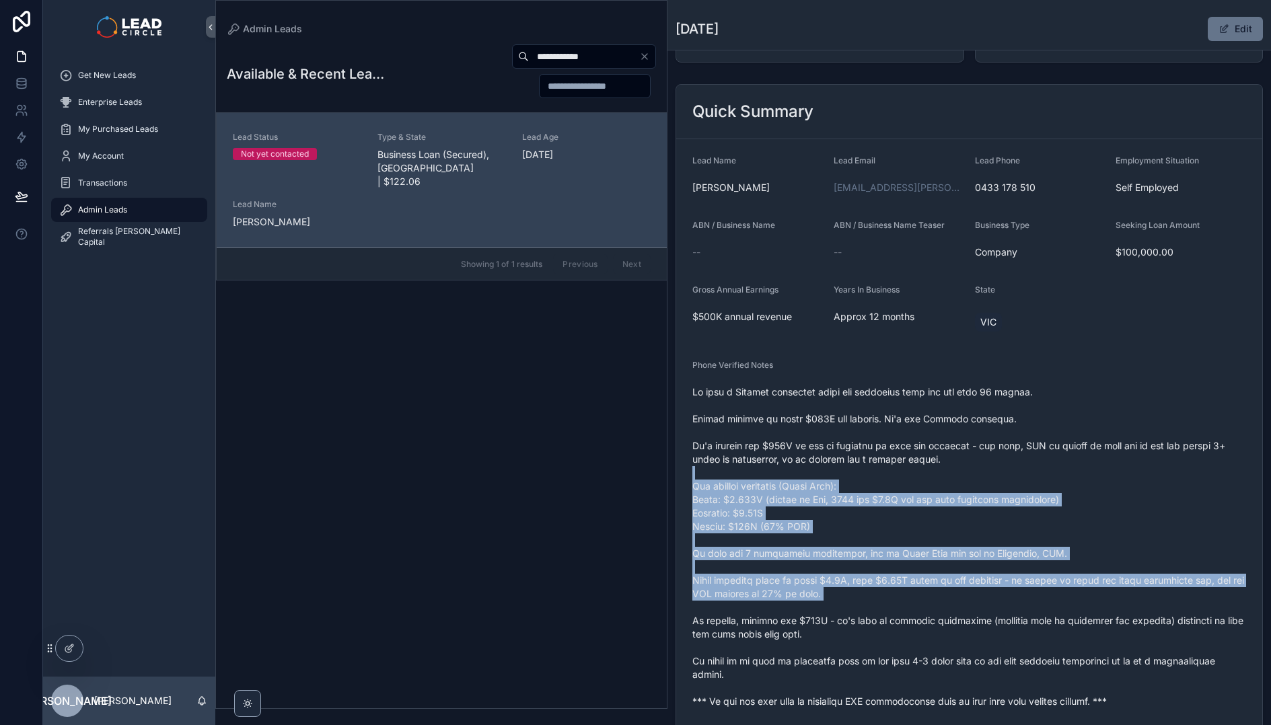
drag, startPoint x: 938, startPoint y: 595, endPoint x: 849, endPoint y: 474, distance: 150.7
click at [849, 474] on span "scrollable content" at bounding box center [969, 547] width 554 height 323
drag, startPoint x: 865, startPoint y: 501, endPoint x: 929, endPoint y: 610, distance: 126.4
click at [929, 610] on span "scrollable content" at bounding box center [969, 547] width 554 height 323
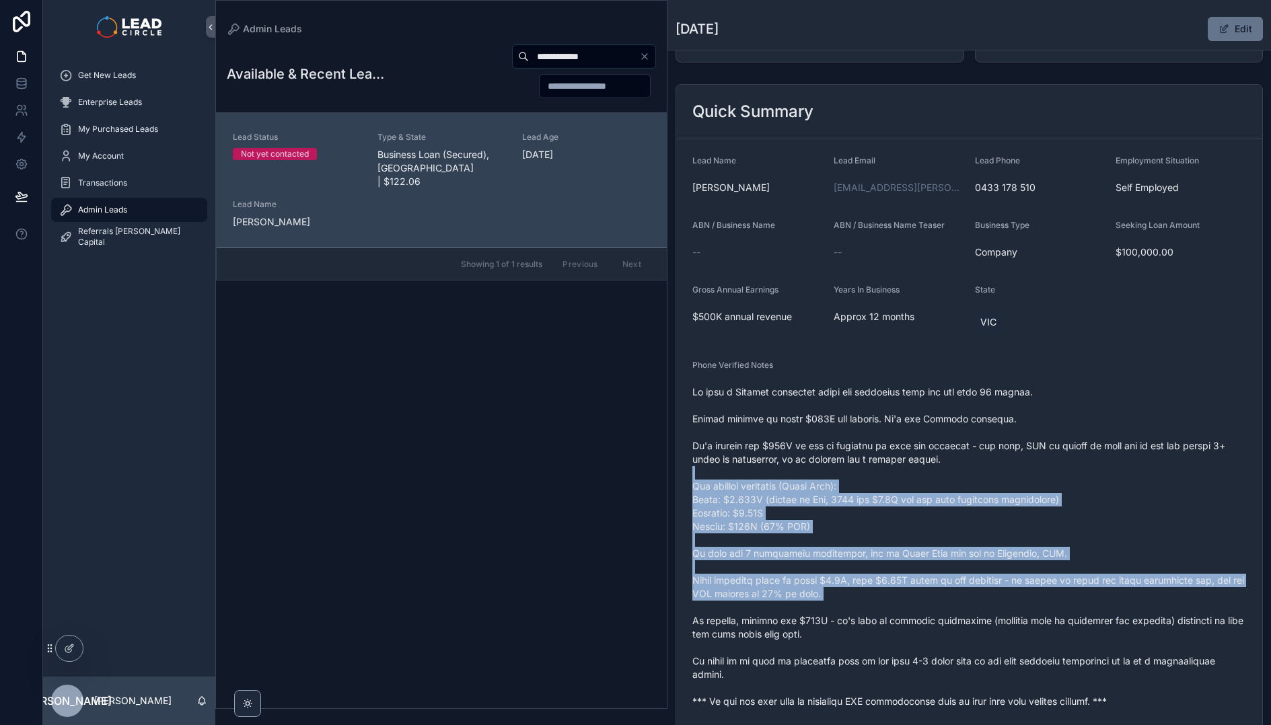
click at [929, 610] on span "scrollable content" at bounding box center [969, 547] width 554 height 323
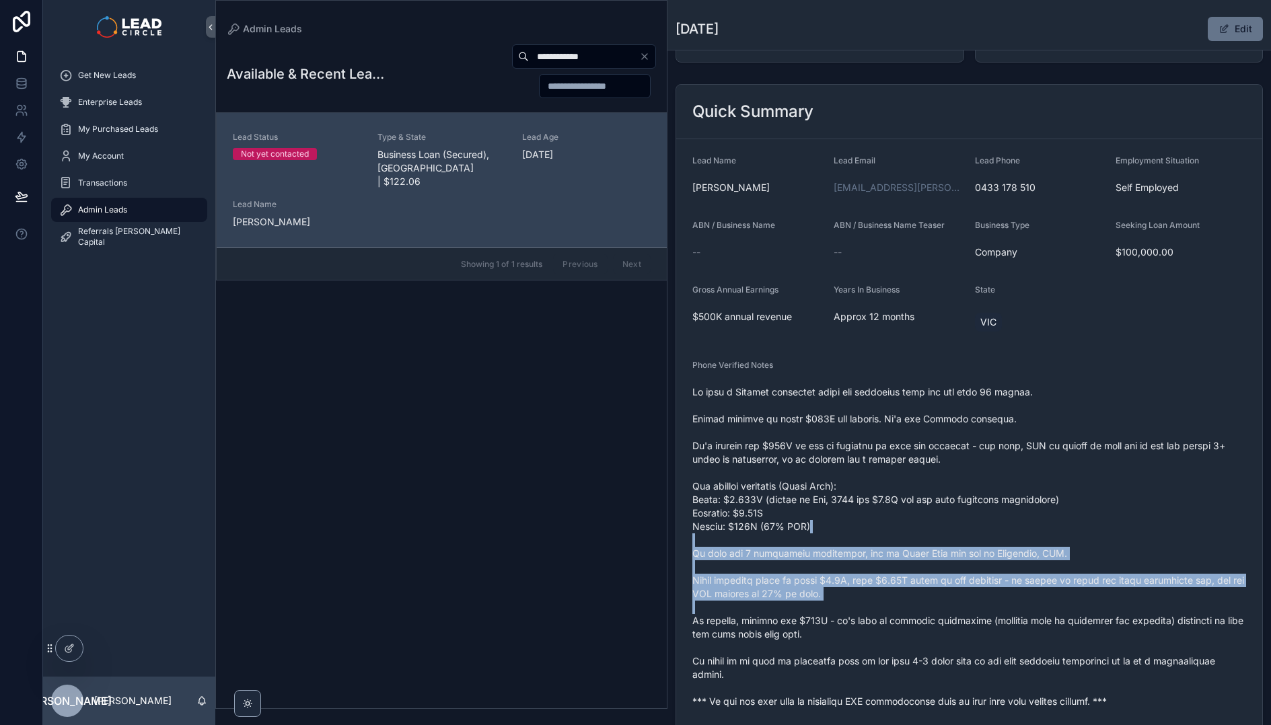
drag, startPoint x: 931, startPoint y: 610, endPoint x: 873, endPoint y: 481, distance: 141.5
click at [873, 482] on span "scrollable content" at bounding box center [969, 547] width 554 height 323
click at [873, 481] on span "scrollable content" at bounding box center [969, 547] width 554 height 323
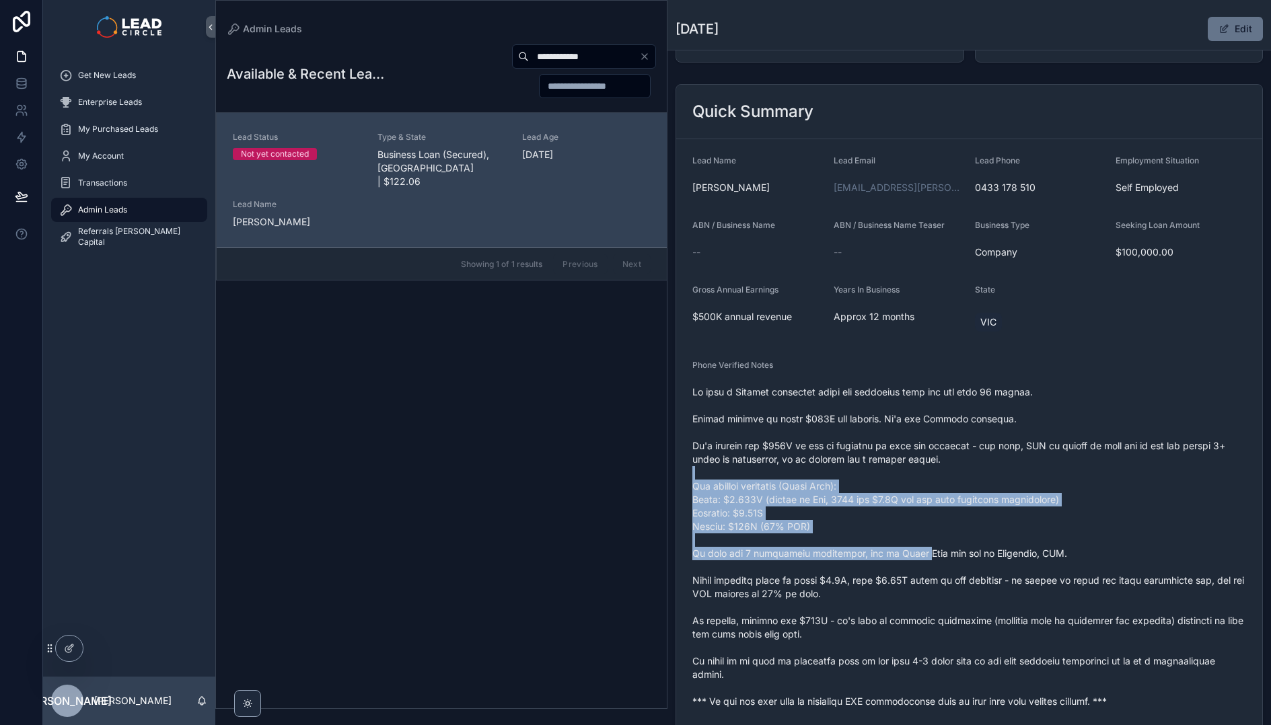
drag, startPoint x: 875, startPoint y: 477, endPoint x: 915, endPoint y: 556, distance: 88.8
click at [915, 556] on span "scrollable content" at bounding box center [969, 547] width 554 height 323
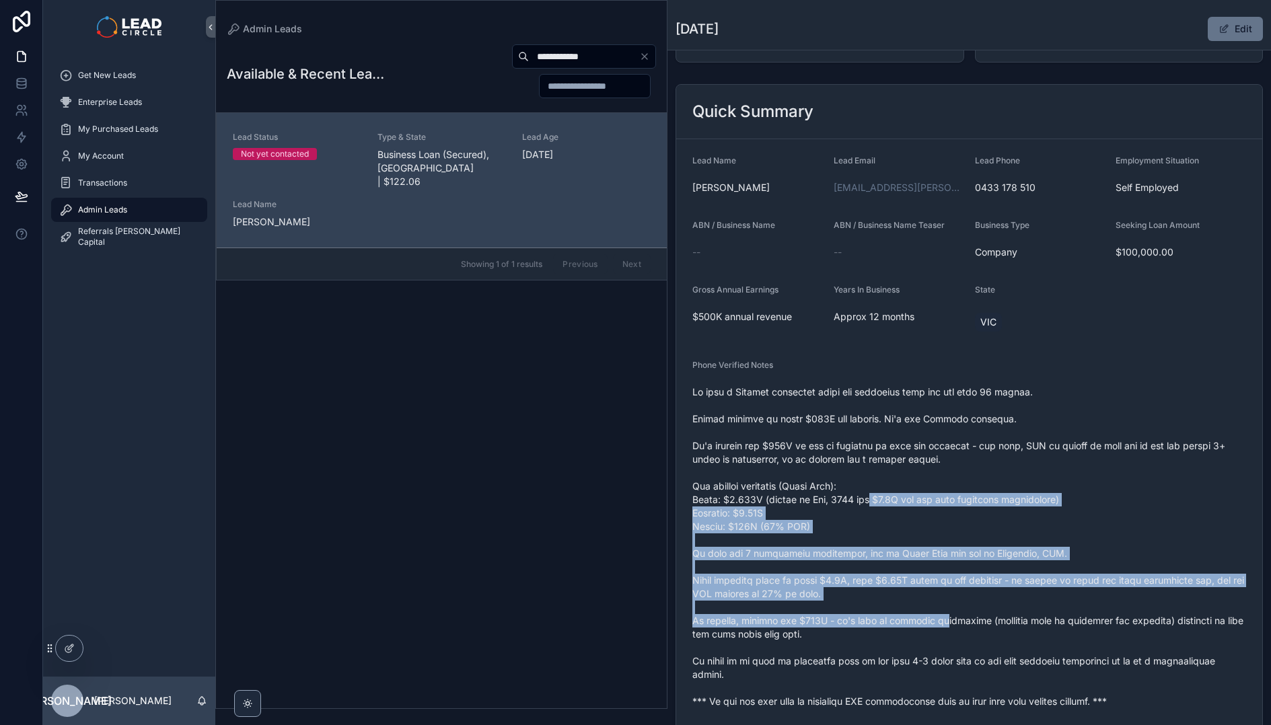
drag, startPoint x: 887, startPoint y: 517, endPoint x: 865, endPoint y: 493, distance: 32.9
click at [865, 493] on span "scrollable content" at bounding box center [969, 547] width 554 height 323
drag, startPoint x: 867, startPoint y: 480, endPoint x: 924, endPoint y: 612, distance: 143.7
click at [924, 612] on span "scrollable content" at bounding box center [969, 547] width 554 height 323
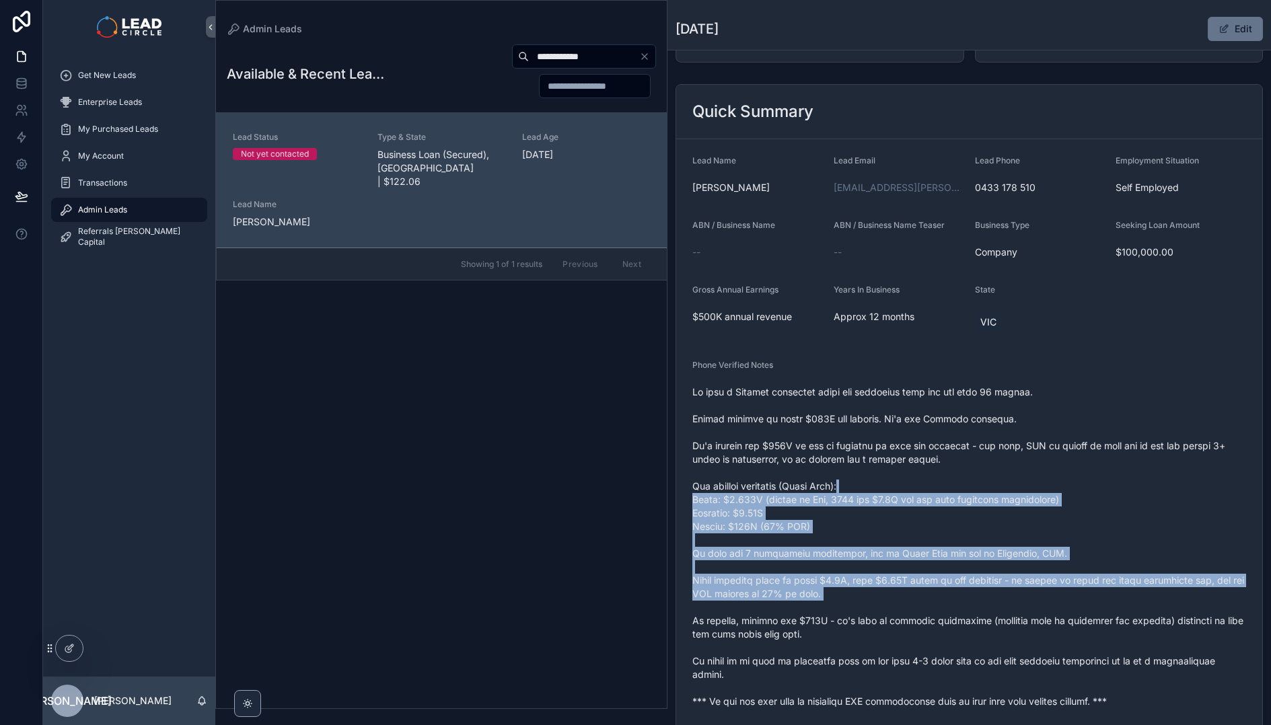
click at [924, 612] on span "scrollable content" at bounding box center [969, 547] width 554 height 323
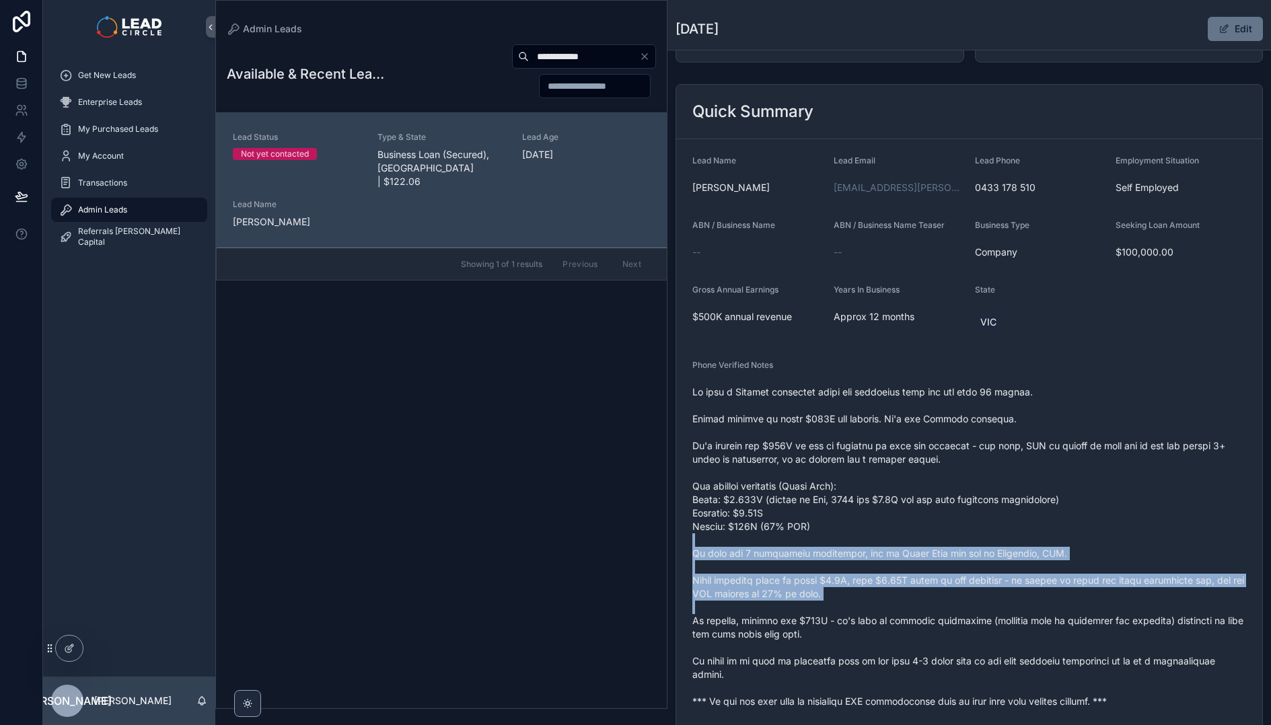
drag, startPoint x: 924, startPoint y: 612, endPoint x: 882, endPoint y: 533, distance: 89.7
click at [884, 540] on span "scrollable content" at bounding box center [969, 547] width 554 height 323
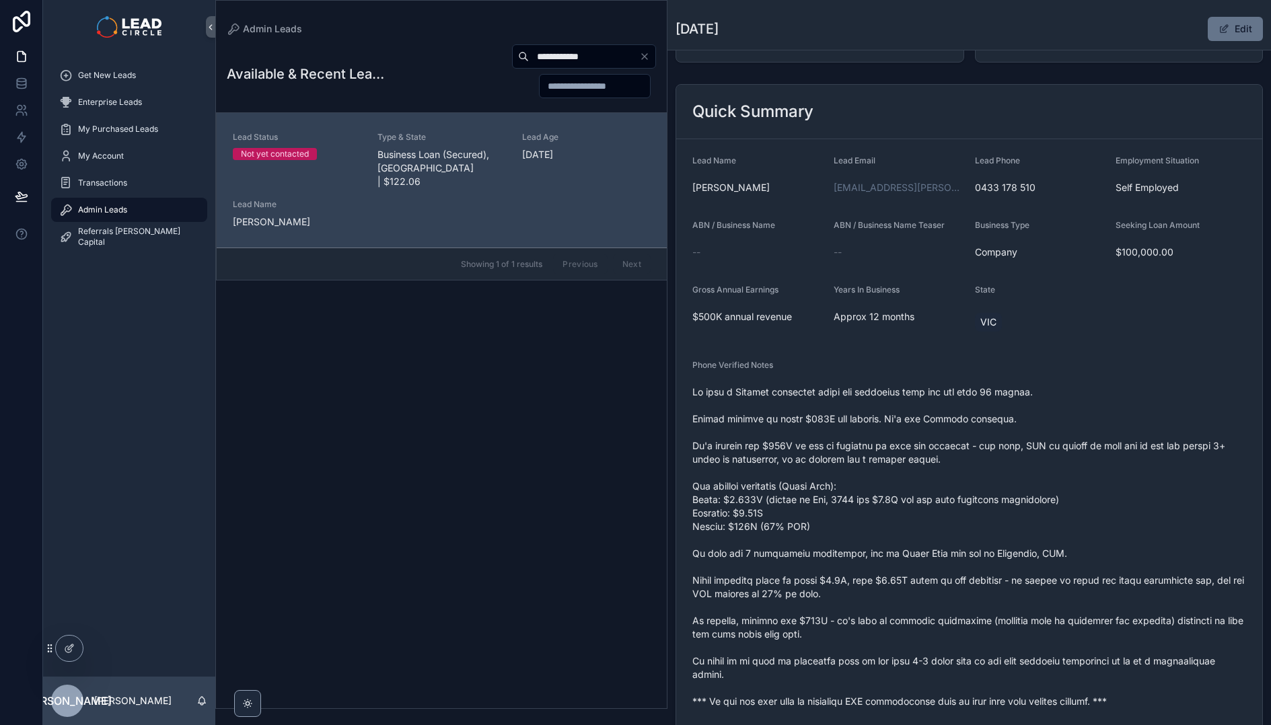
click at [882, 533] on span "scrollable content" at bounding box center [969, 547] width 554 height 323
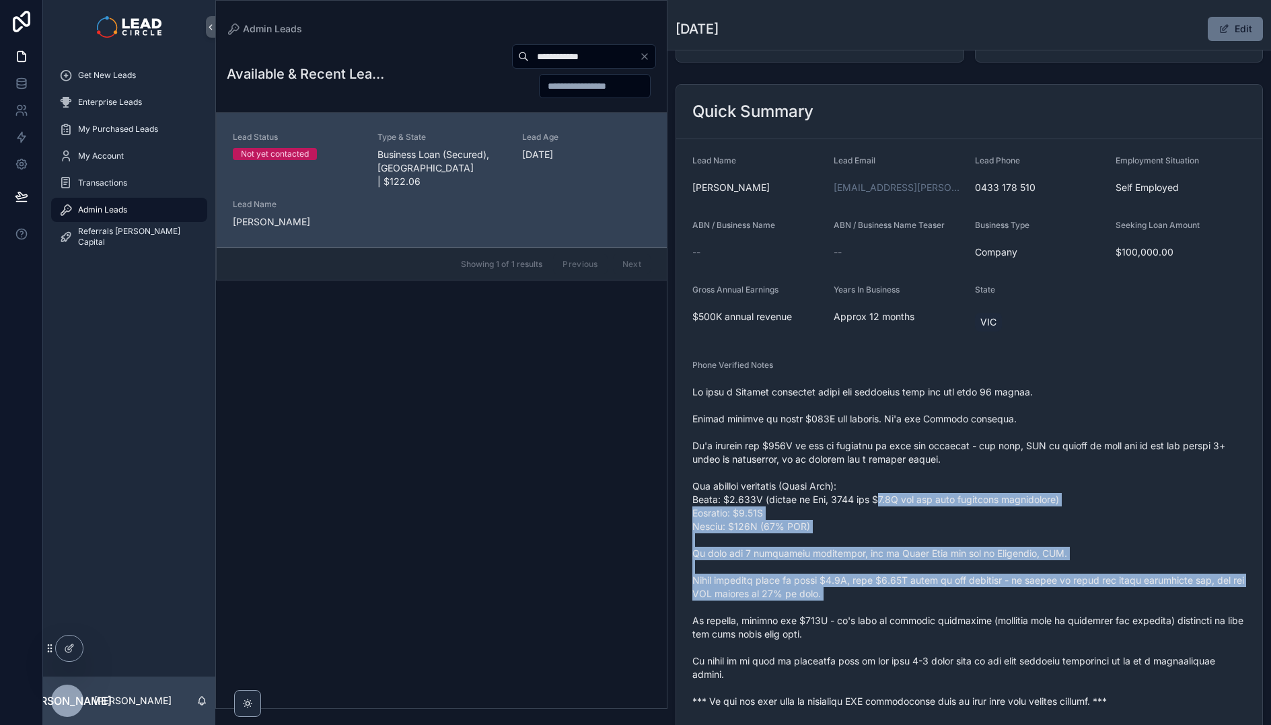
drag, startPoint x: 882, startPoint y: 505, endPoint x: 920, endPoint y: 605, distance: 107.3
click at [920, 605] on span "scrollable content" at bounding box center [969, 547] width 554 height 323
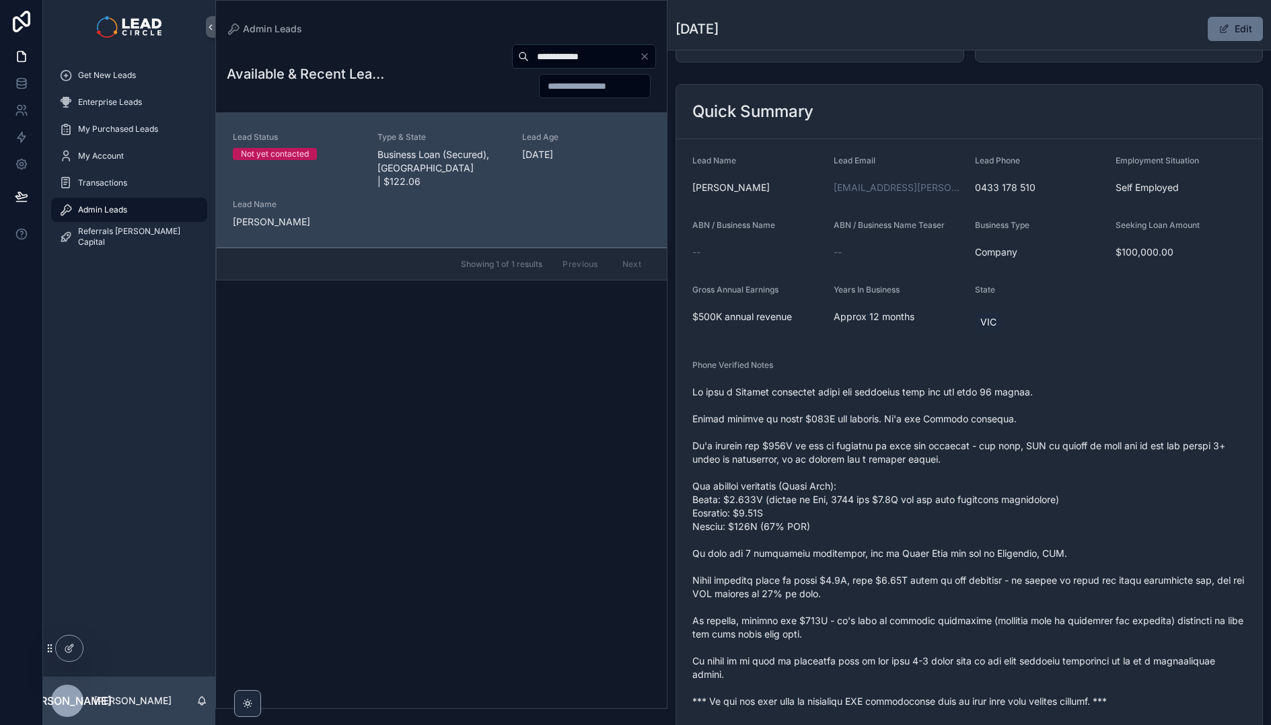
click at [881, 454] on span "scrollable content" at bounding box center [969, 547] width 554 height 323
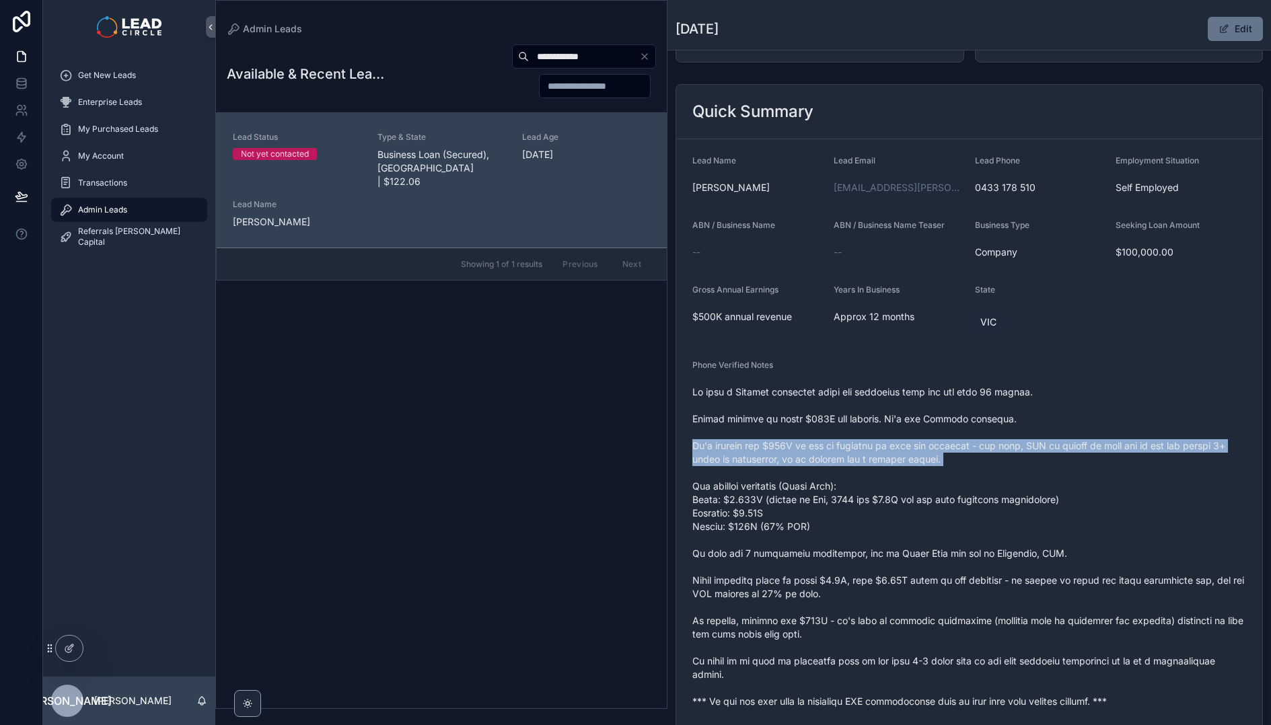
click at [881, 454] on span "scrollable content" at bounding box center [969, 547] width 554 height 323
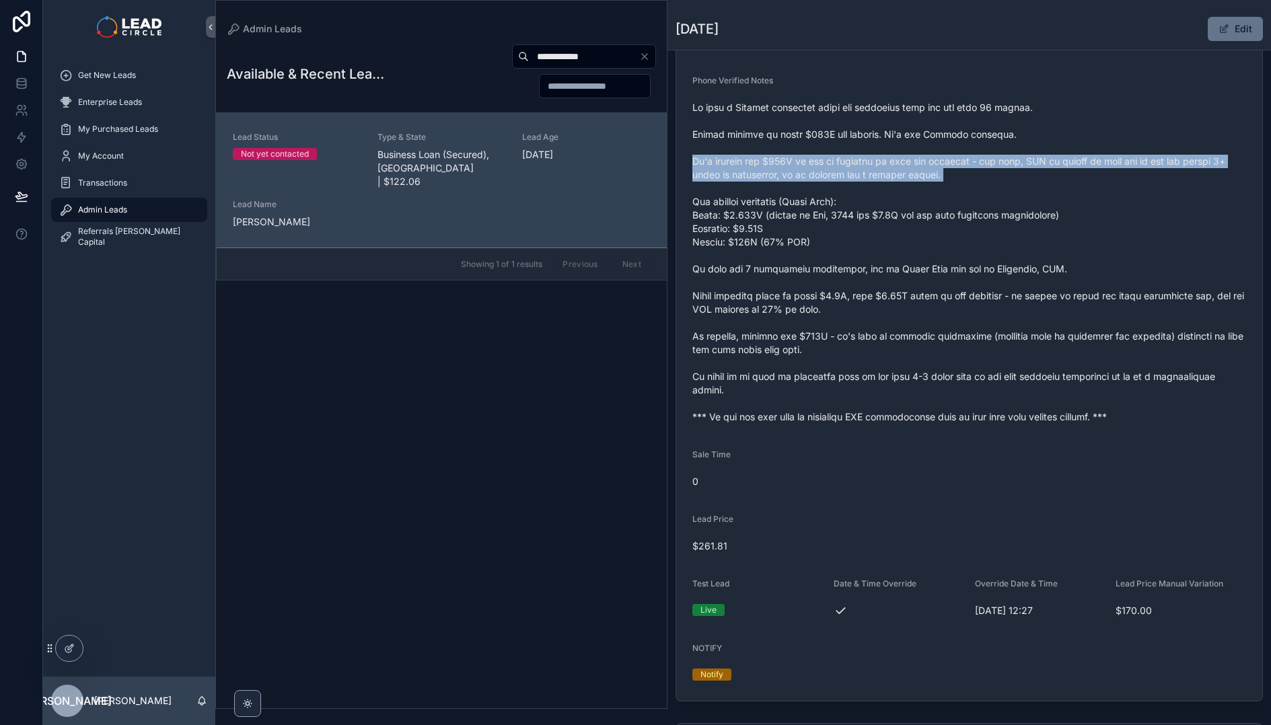
scroll to position [307, 0]
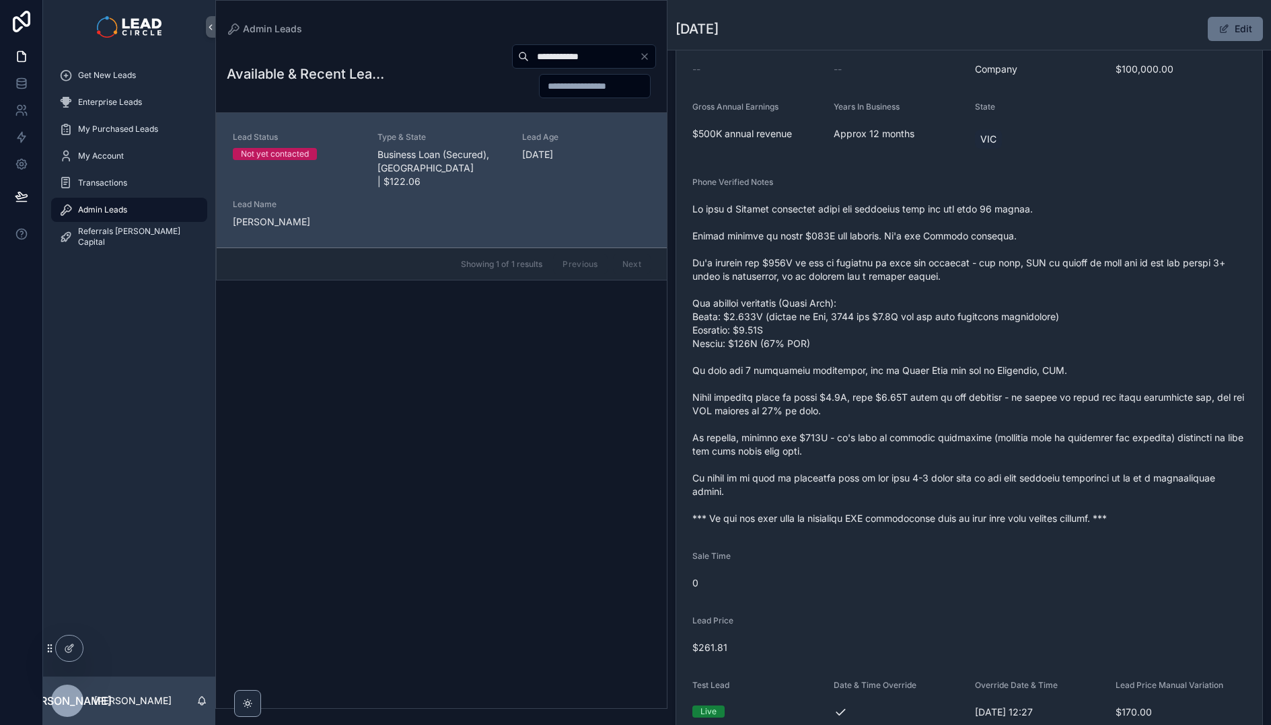
click at [915, 429] on span "scrollable content" at bounding box center [969, 364] width 554 height 323
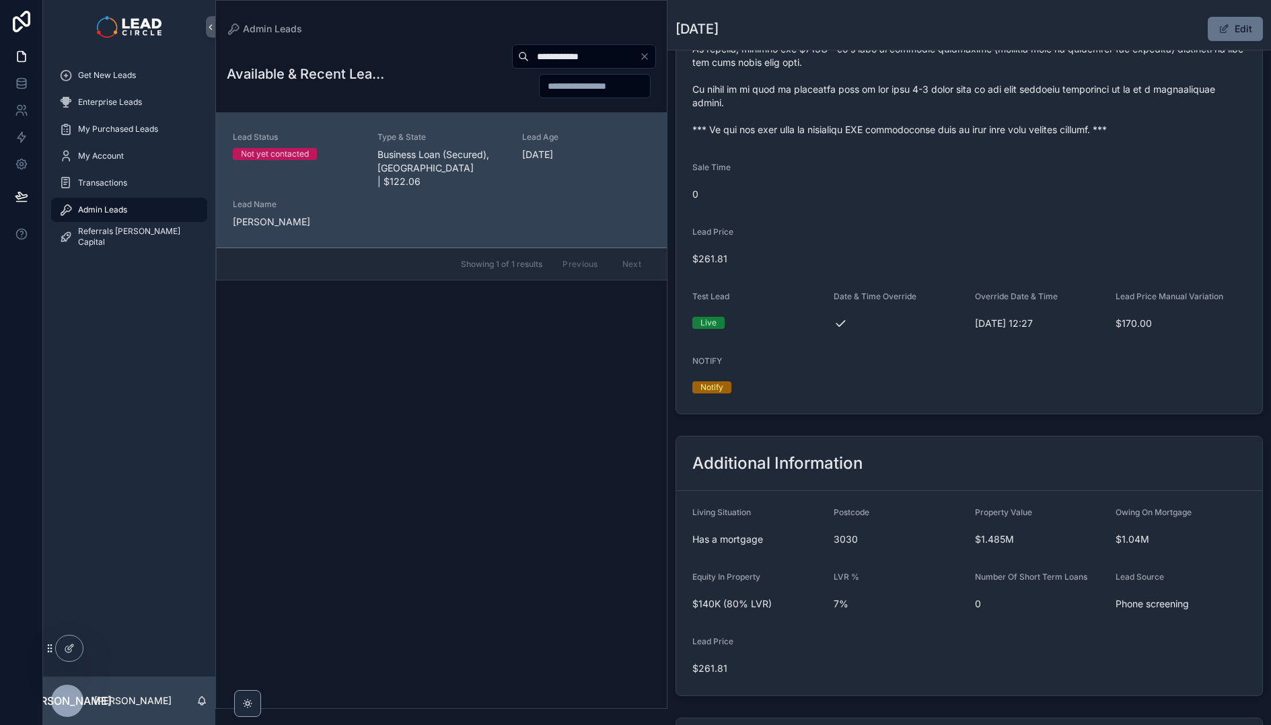
scroll to position [289, 0]
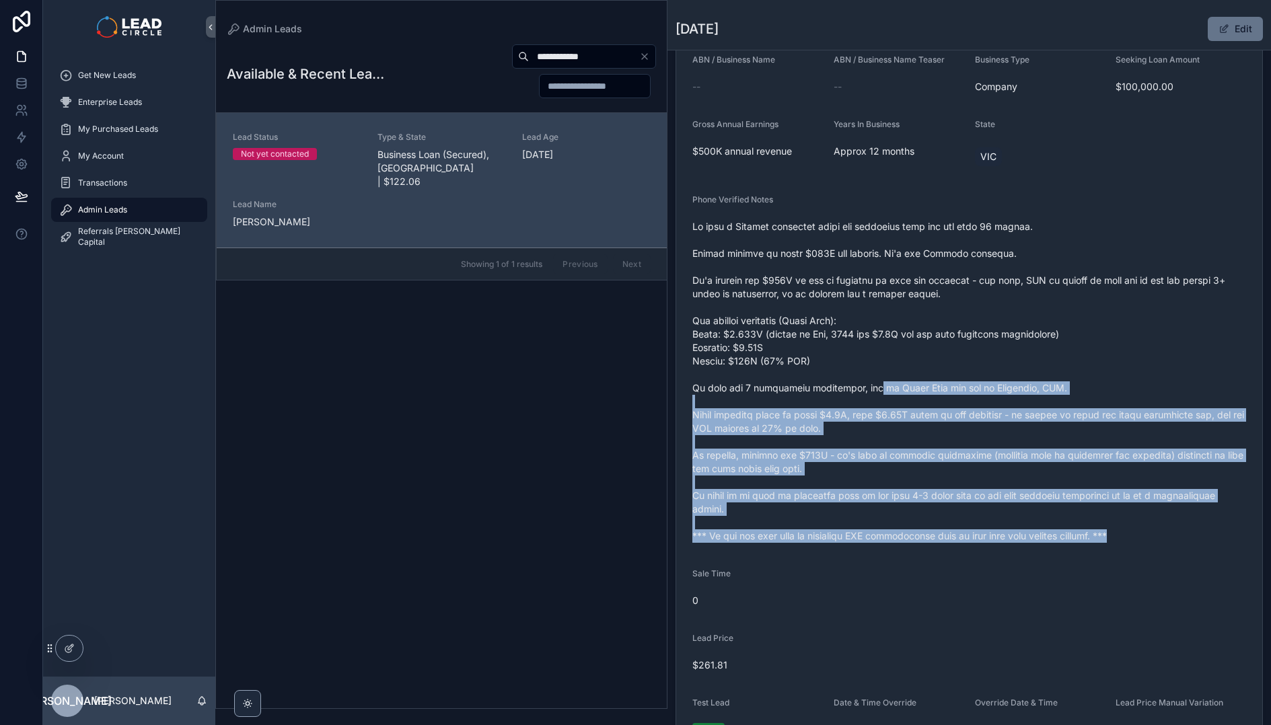
drag, startPoint x: 910, startPoint y: 555, endPoint x: 875, endPoint y: 390, distance: 169.2
click at [875, 390] on form "Lead Name Tushar Tuhin Lead Email tushar.tuhin@gmail.com Lead Phone 0433 178 51…" at bounding box center [969, 397] width 586 height 846
click at [875, 390] on span "scrollable content" at bounding box center [969, 381] width 554 height 323
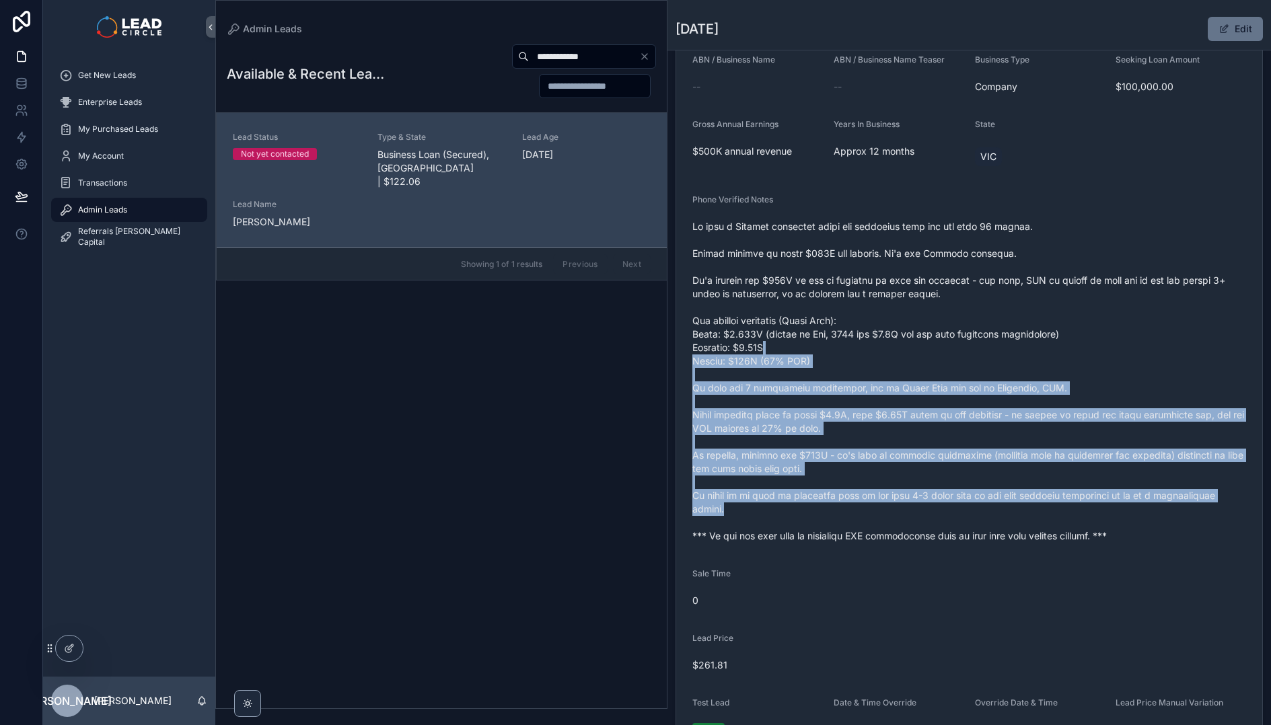
drag, startPoint x: 877, startPoint y: 341, endPoint x: 931, endPoint y: 533, distance: 199.2
click at [931, 533] on span "scrollable content" at bounding box center [969, 381] width 554 height 323
click at [928, 527] on span "scrollable content" at bounding box center [969, 381] width 554 height 323
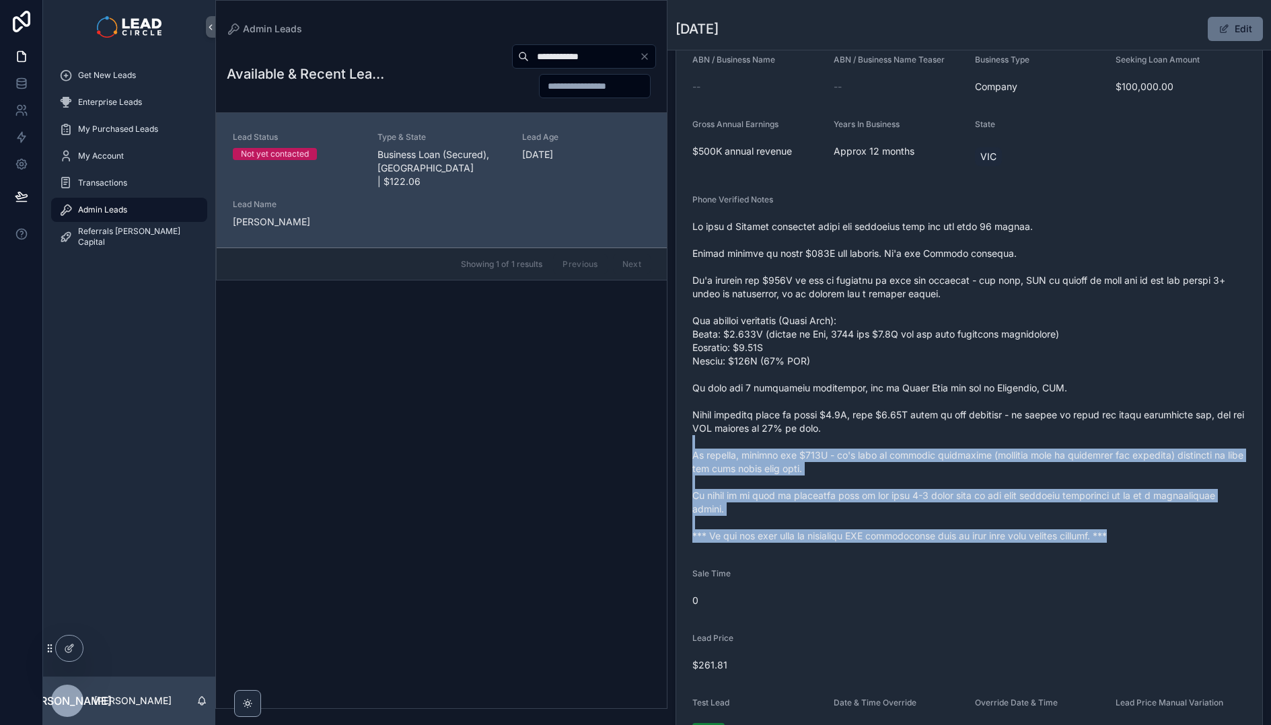
drag, startPoint x: 959, startPoint y: 563, endPoint x: 923, endPoint y: 402, distance: 164.7
click at [924, 410] on form "Lead Name Tushar Tuhin Lead Email tushar.tuhin@gmail.com Lead Phone 0433 178 51…" at bounding box center [969, 397] width 586 height 846
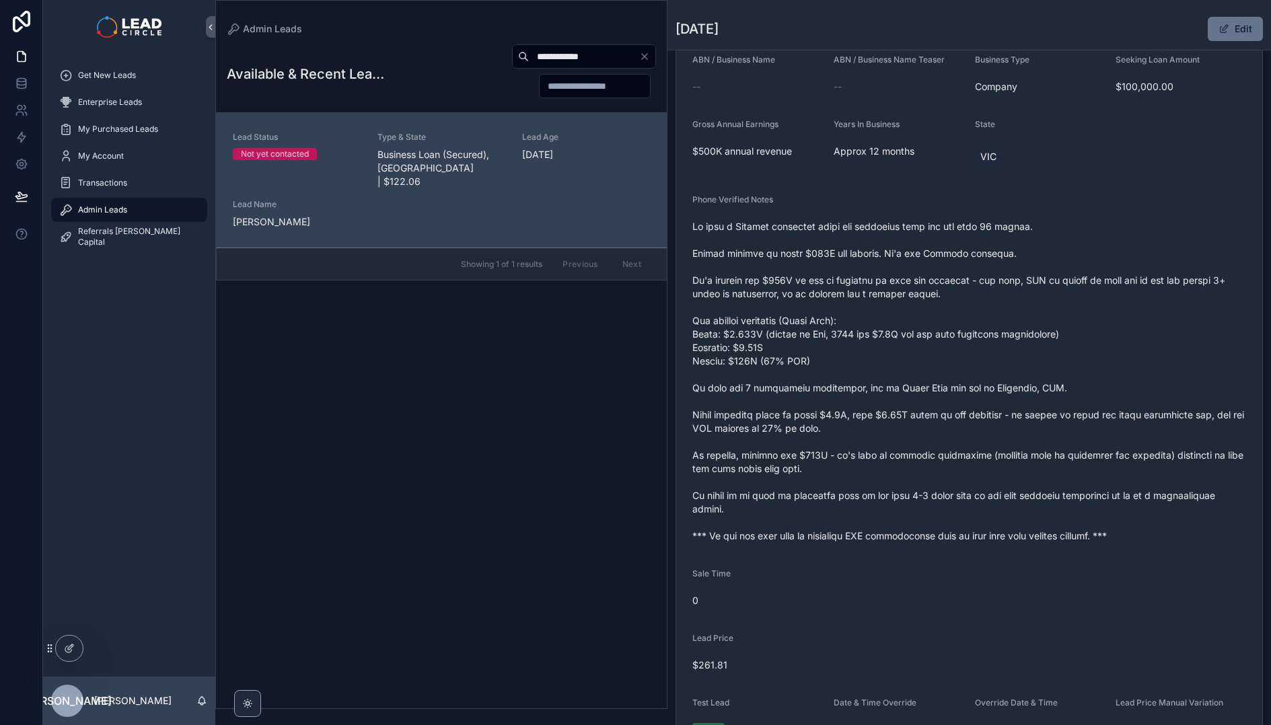
click at [923, 402] on span "scrollable content" at bounding box center [969, 381] width 554 height 323
click at [328, 421] on div "**********" at bounding box center [441, 372] width 451 height 673
click at [641, 52] on icon "Clear" at bounding box center [644, 56] width 11 height 11
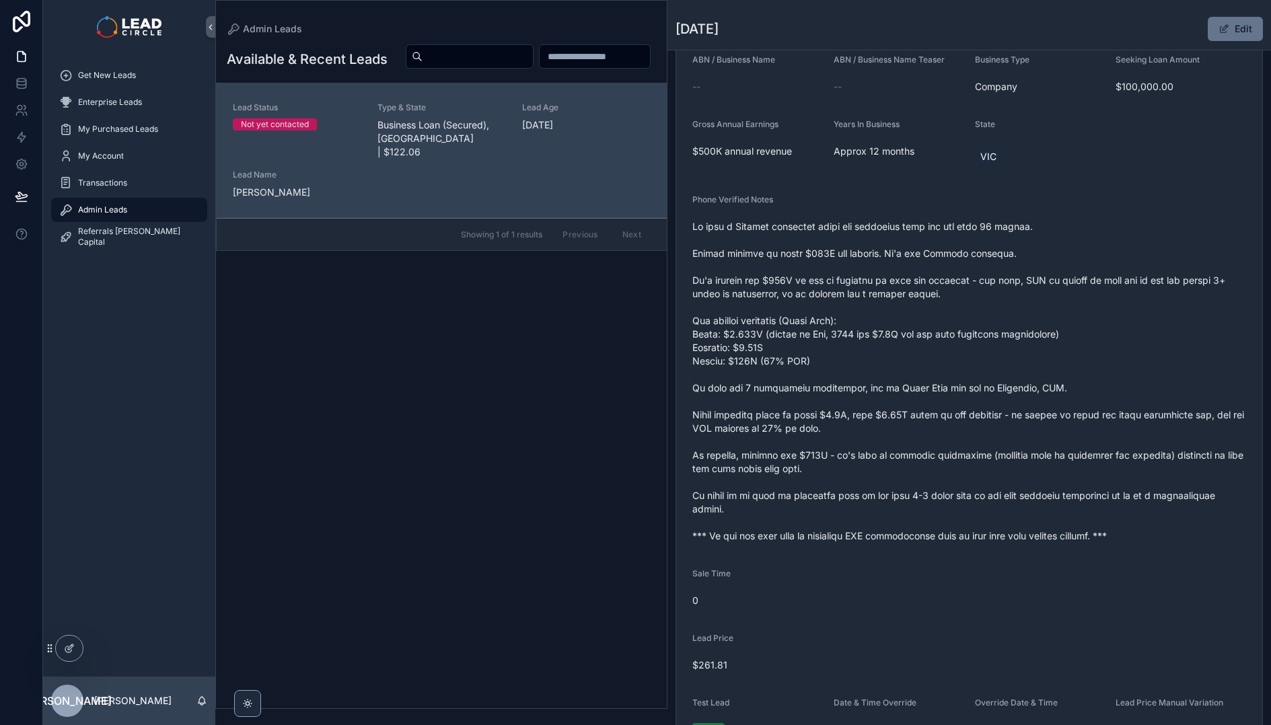
click at [799, 460] on span "scrollable content" at bounding box center [969, 381] width 554 height 323
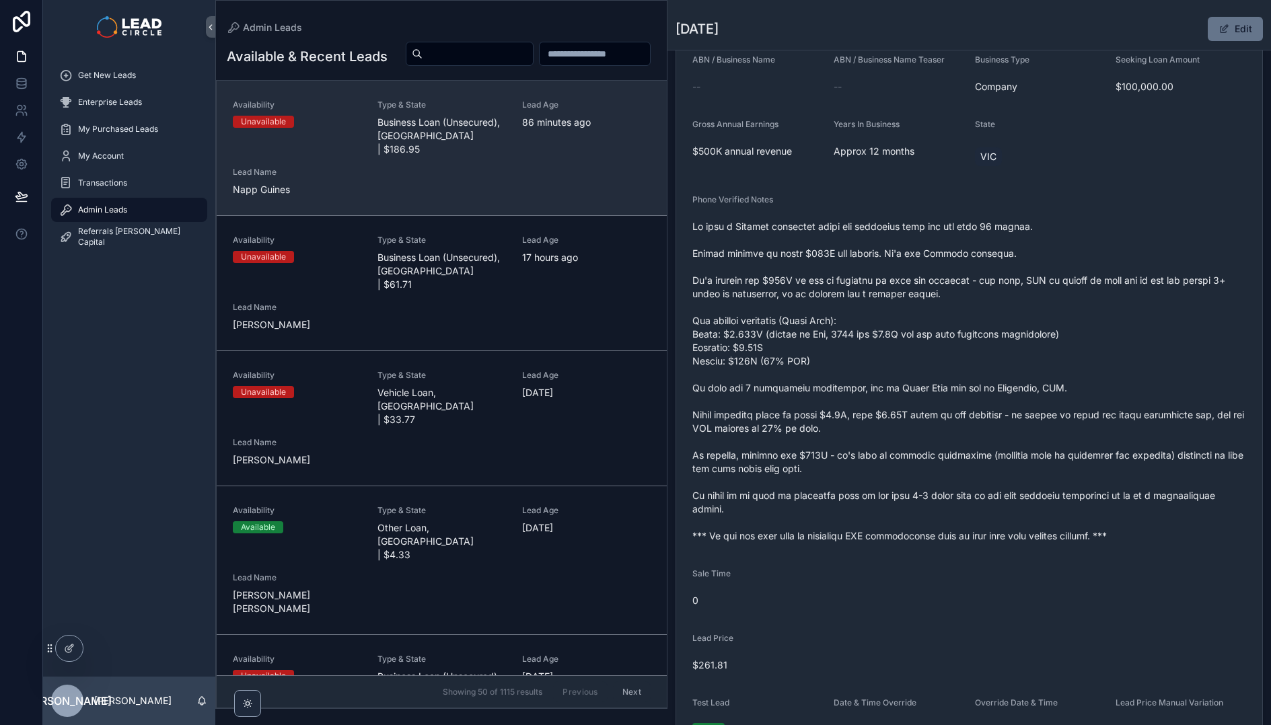
click at [523, 156] on div "Lead Age 86 minutes ago" at bounding box center [586, 128] width 129 height 57
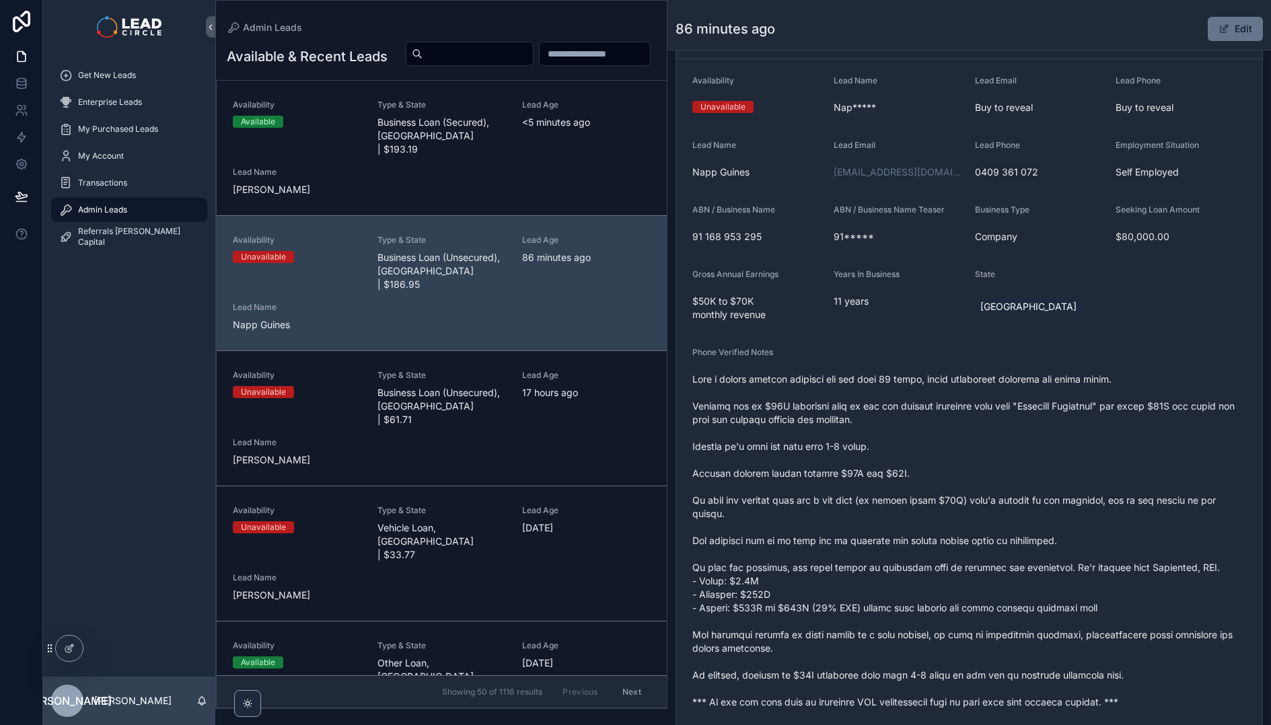
scroll to position [90, 0]
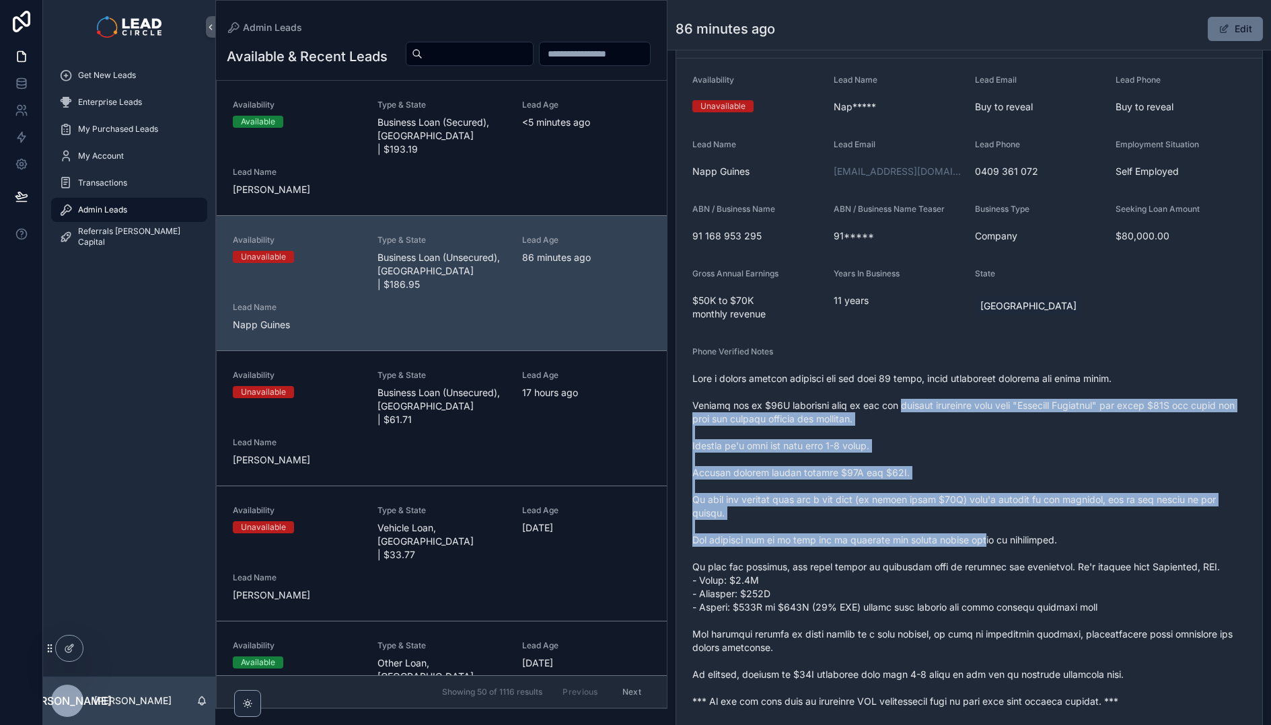
drag, startPoint x: 906, startPoint y: 403, endPoint x: 1005, endPoint y: 567, distance: 191.3
click at [1003, 567] on span "scrollable content" at bounding box center [969, 540] width 554 height 336
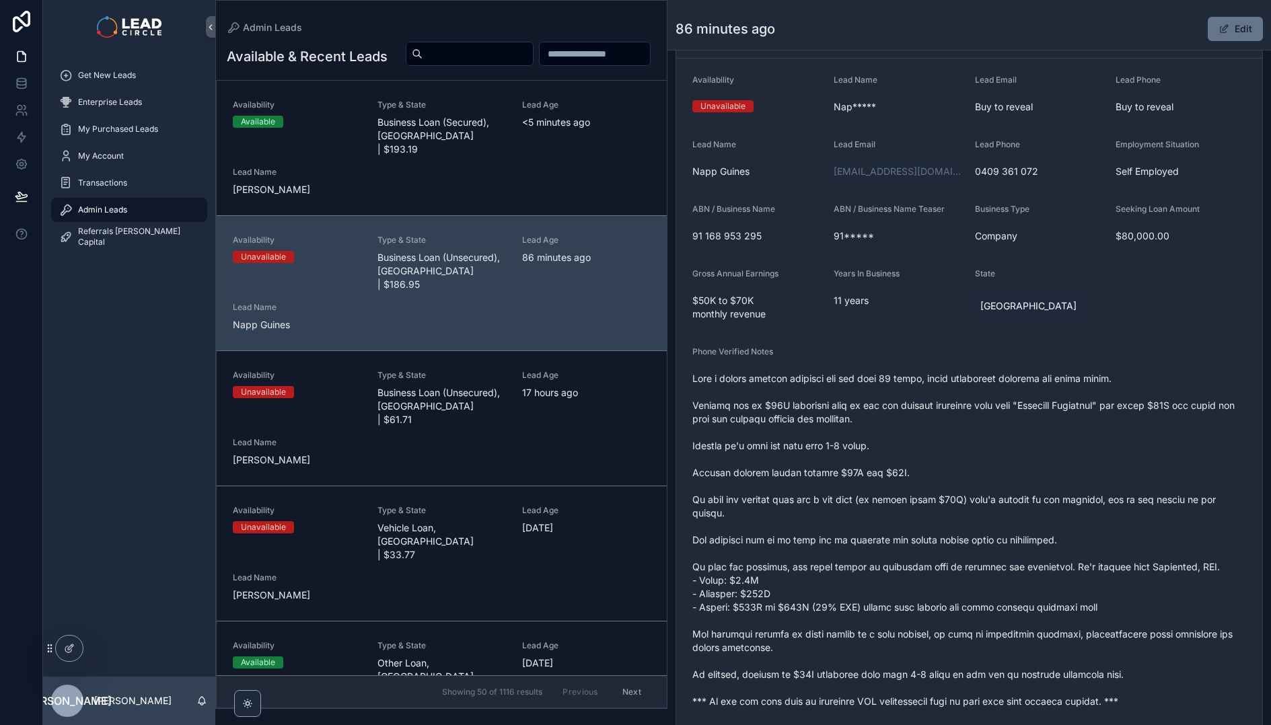
click at [1005, 567] on span "scrollable content" at bounding box center [969, 540] width 554 height 336
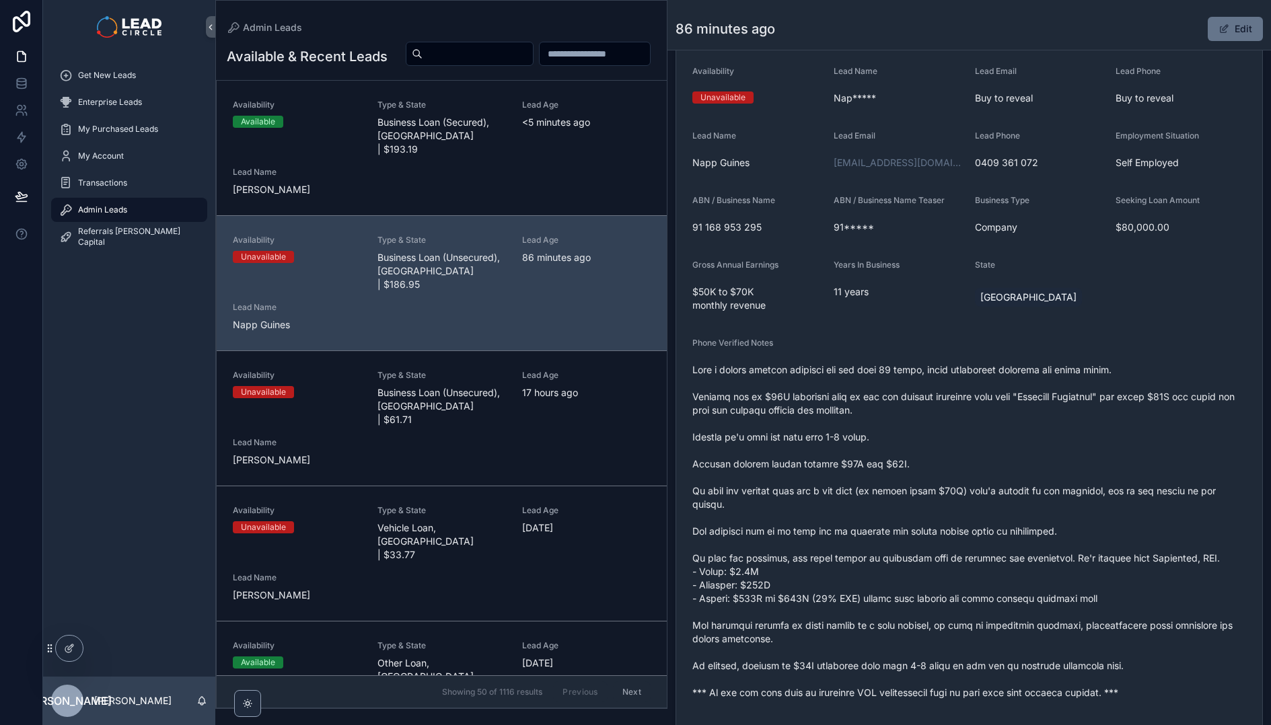
scroll to position [112, 0]
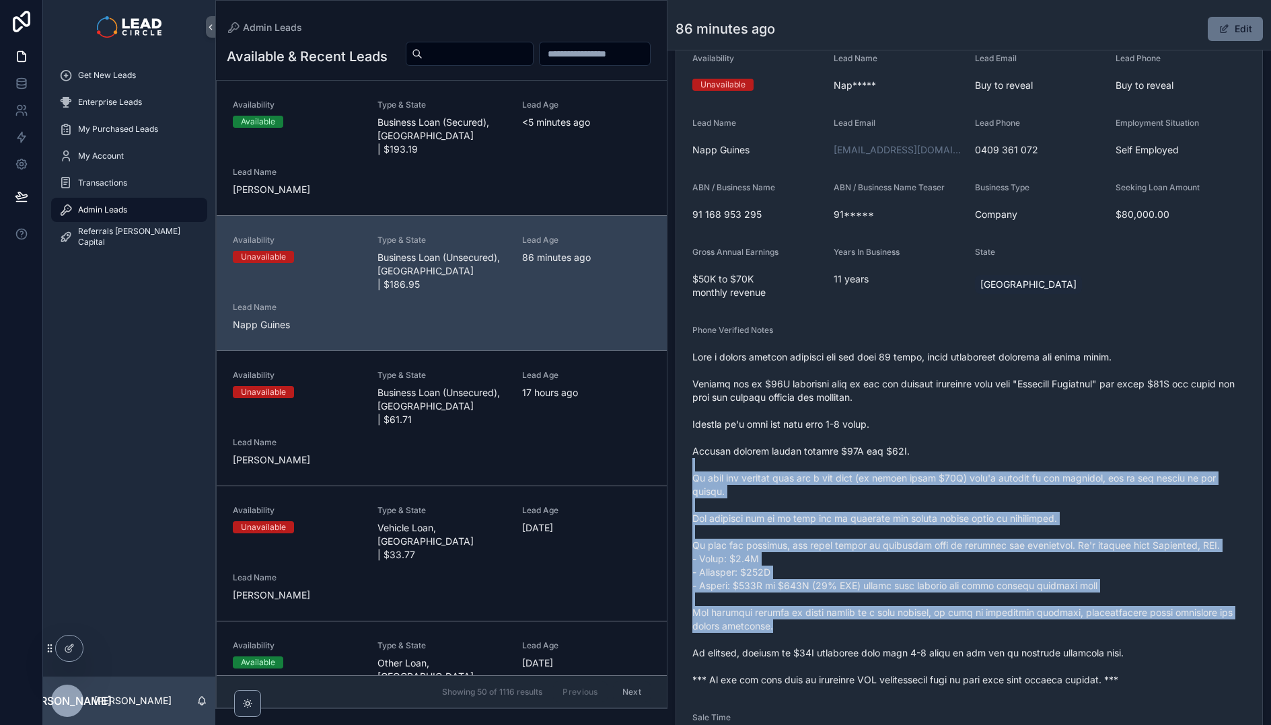
drag, startPoint x: 989, startPoint y: 470, endPoint x: 1077, endPoint y: 630, distance: 183.1
click at [1075, 630] on span "scrollable content" at bounding box center [969, 519] width 554 height 336
click at [1077, 630] on span "scrollable content" at bounding box center [969, 519] width 554 height 336
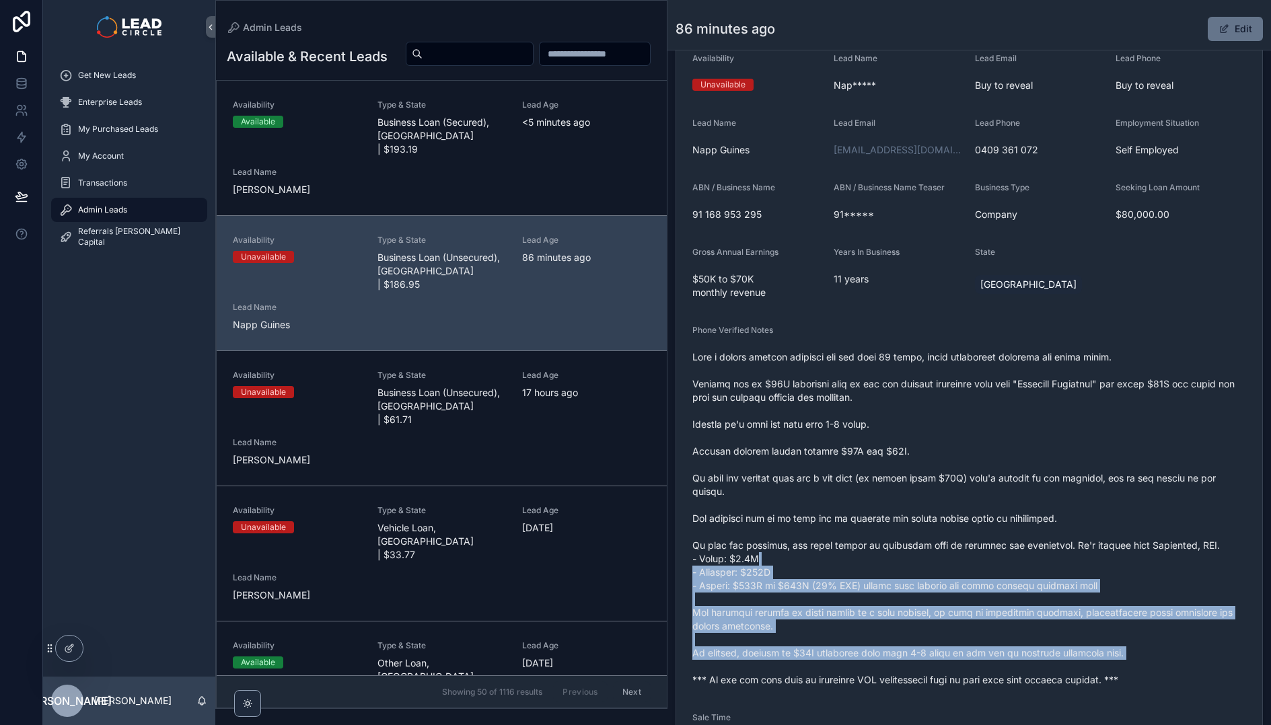
drag, startPoint x: 1146, startPoint y: 663, endPoint x: 1007, endPoint y: 514, distance: 204.2
click at [1007, 515] on span "scrollable content" at bounding box center [969, 519] width 554 height 336
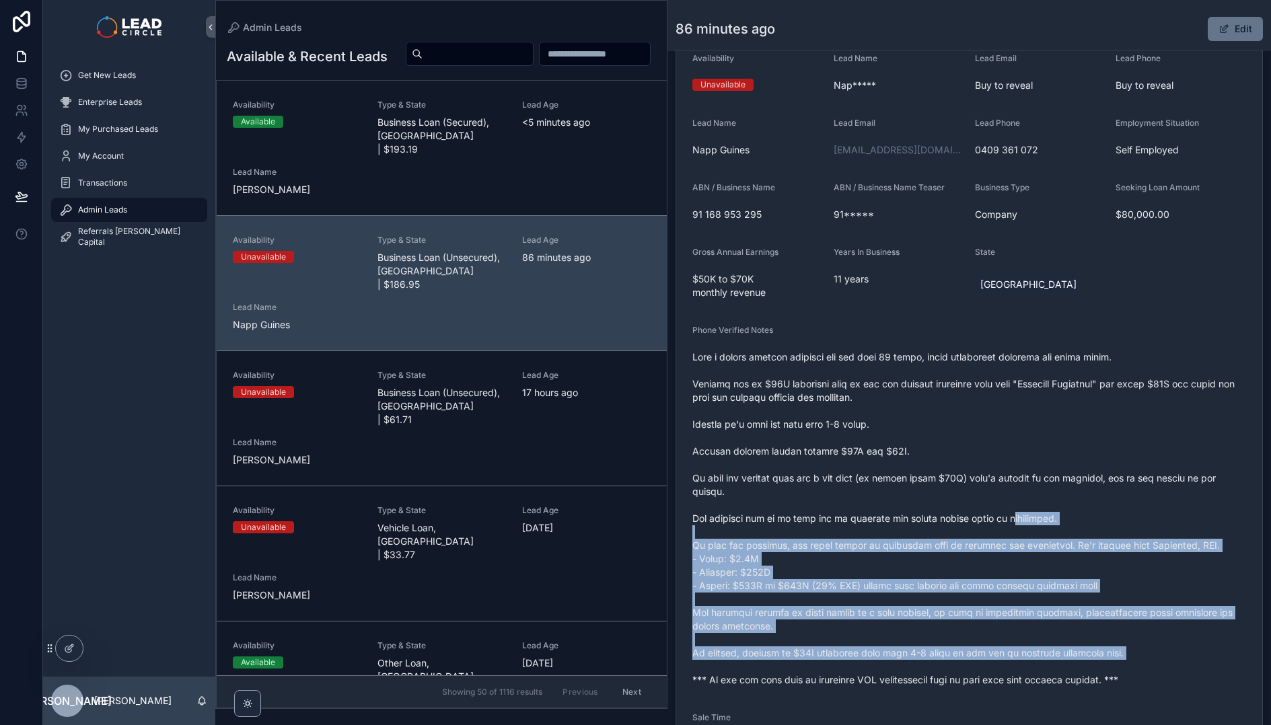
click at [1006, 513] on span "scrollable content" at bounding box center [969, 519] width 554 height 336
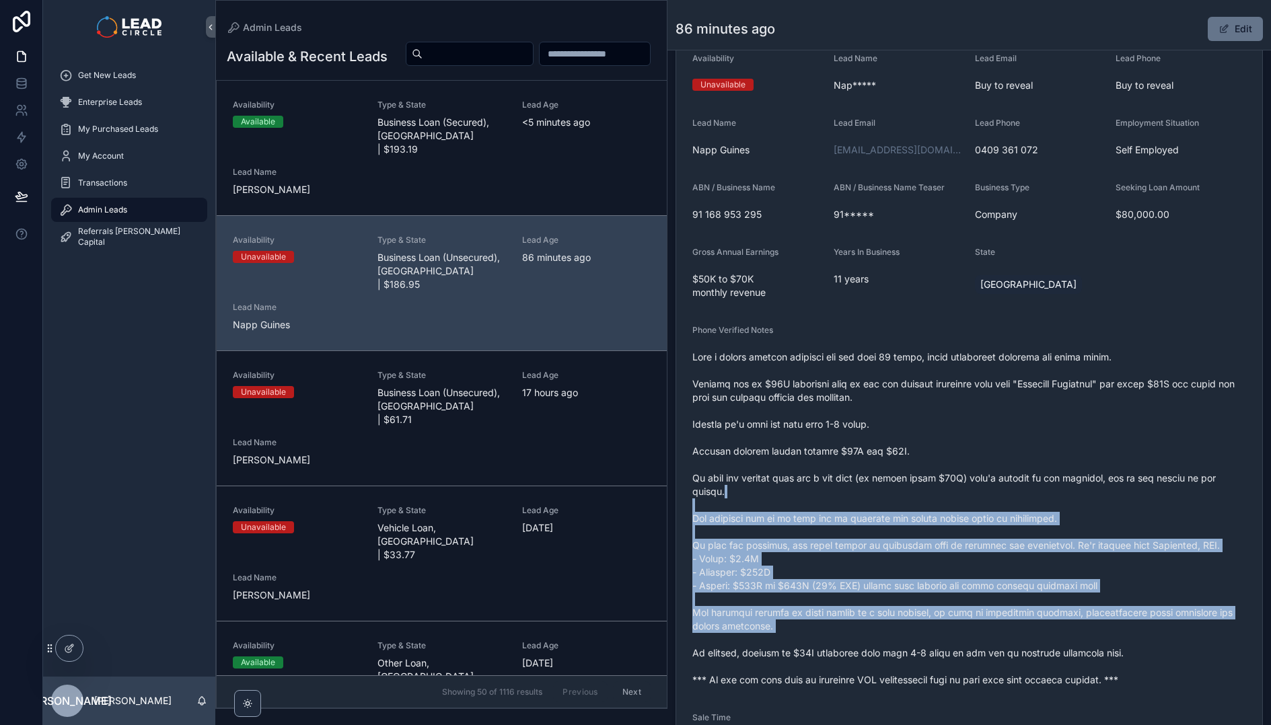
drag, startPoint x: 995, startPoint y: 492, endPoint x: 1130, endPoint y: 643, distance: 202.5
click at [1130, 643] on span "scrollable content" at bounding box center [969, 519] width 554 height 336
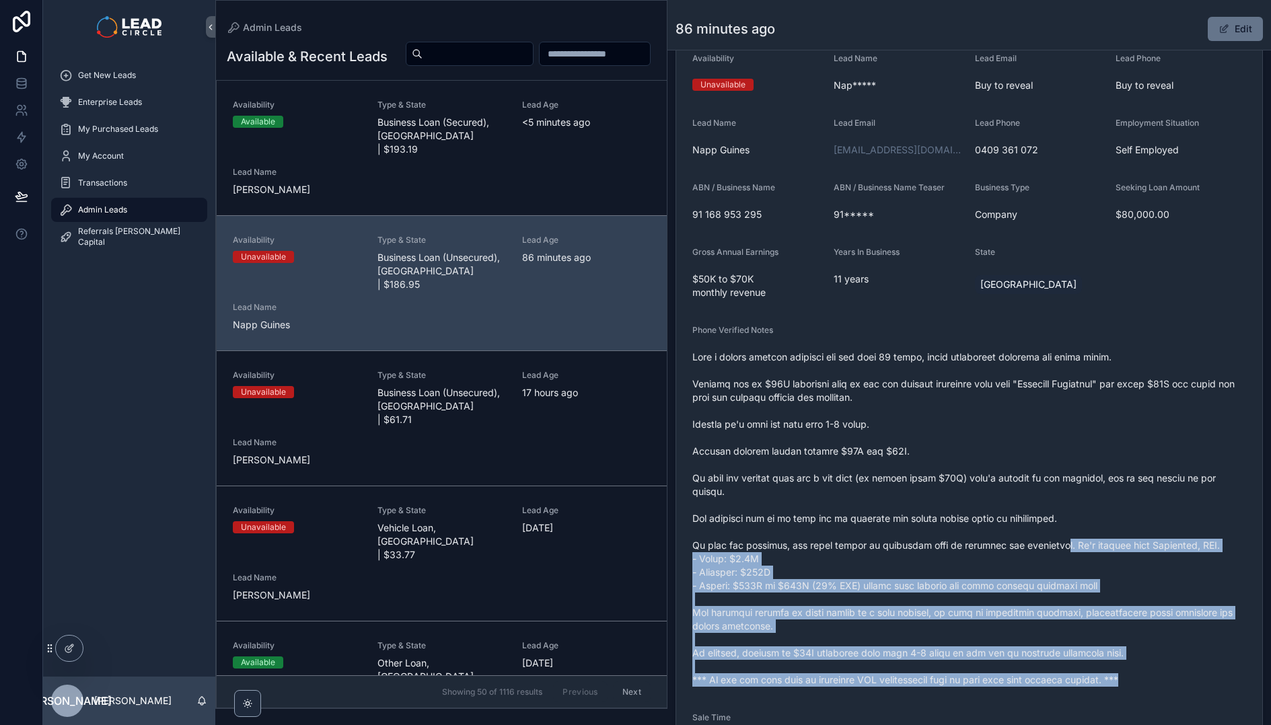
drag, startPoint x: 1110, startPoint y: 621, endPoint x: 1017, endPoint y: 502, distance: 151.4
click at [1025, 515] on span "scrollable content" at bounding box center [969, 519] width 554 height 336
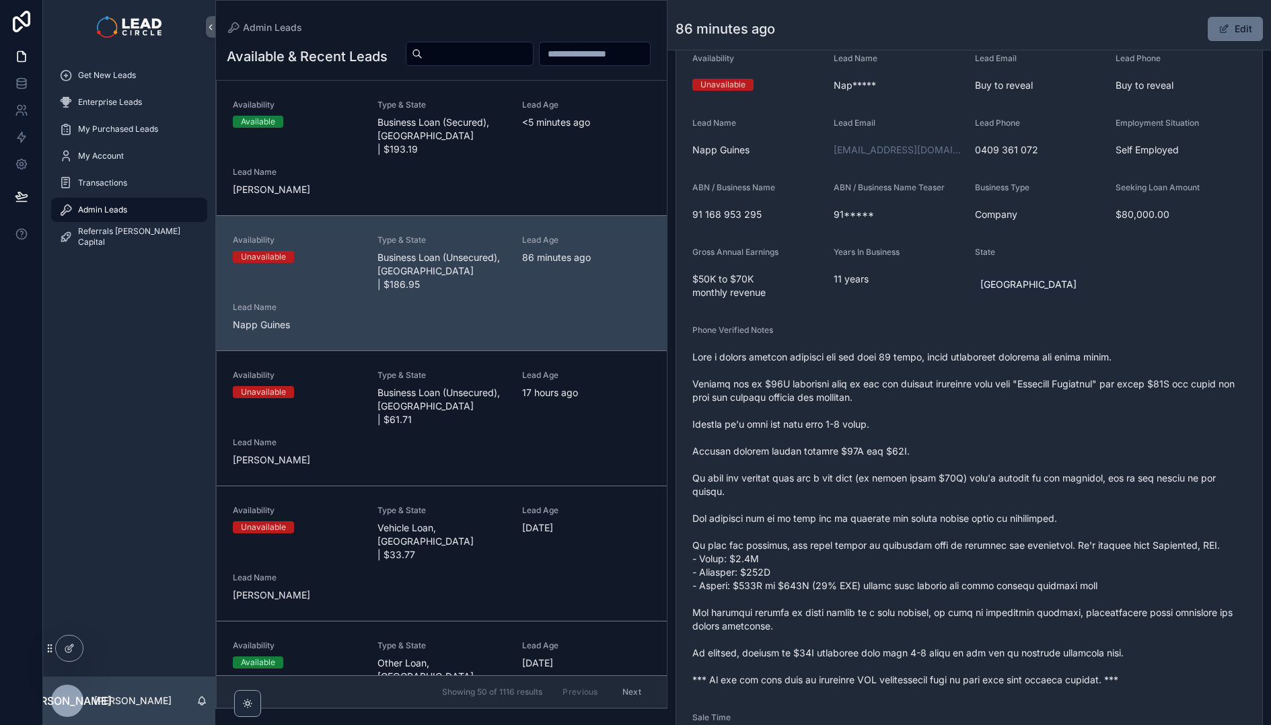
click at [1017, 502] on span "scrollable content" at bounding box center [969, 519] width 554 height 336
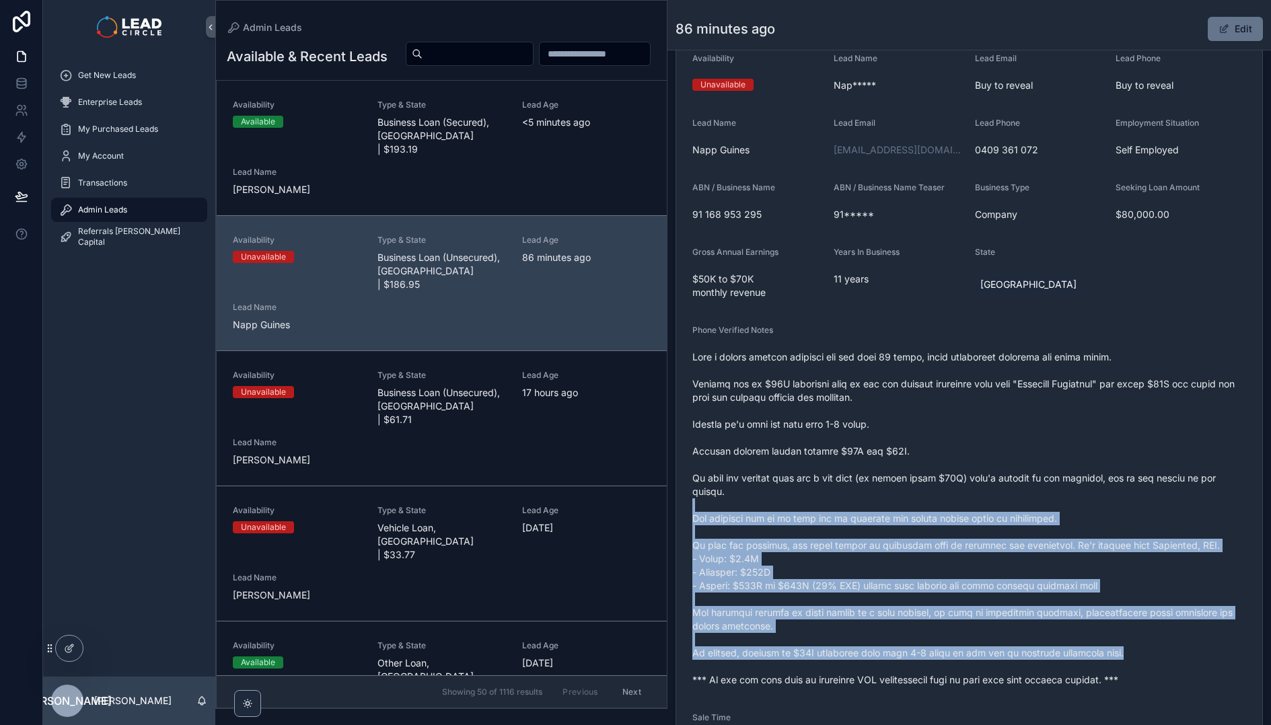
drag, startPoint x: 1017, startPoint y: 502, endPoint x: 1132, endPoint y: 649, distance: 186.9
click at [1132, 649] on span "scrollable content" at bounding box center [969, 519] width 554 height 336
drag, startPoint x: 1133, startPoint y: 649, endPoint x: 1144, endPoint y: 669, distance: 23.8
click at [1138, 659] on span "scrollable content" at bounding box center [969, 519] width 554 height 336
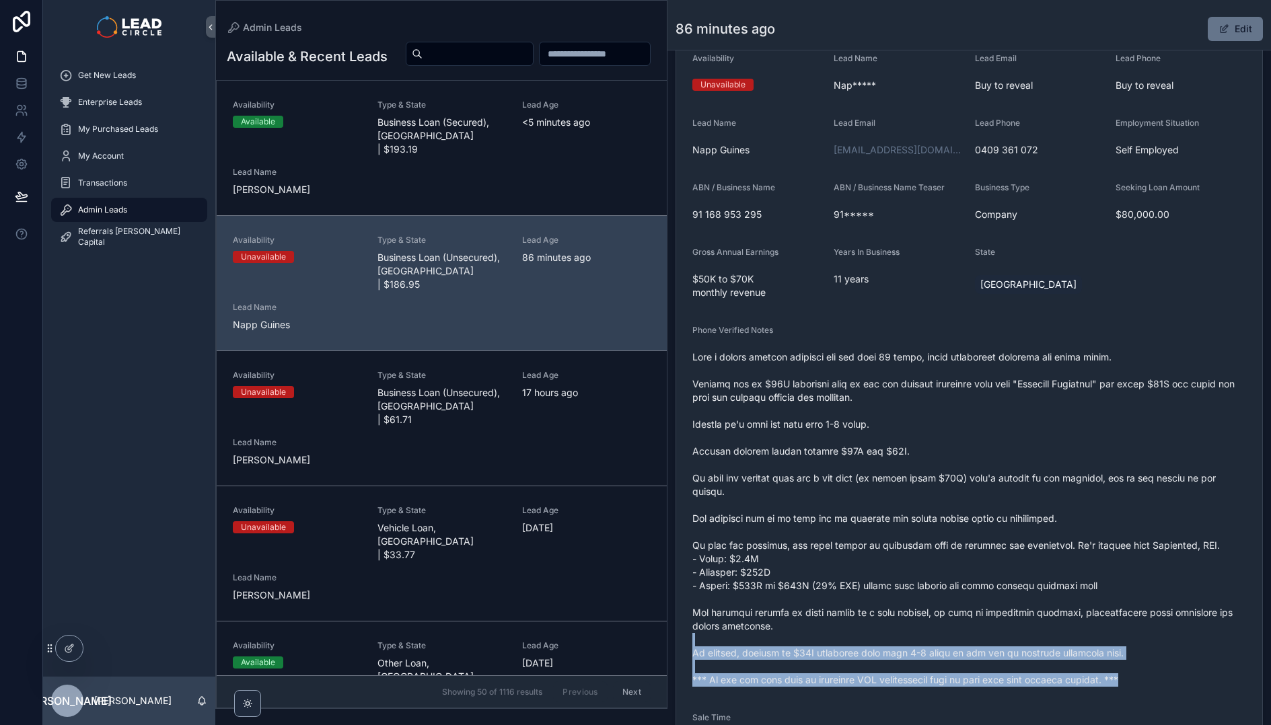
drag, startPoint x: 1119, startPoint y: 649, endPoint x: 1078, endPoint y: 583, distance: 77.7
click at [1094, 608] on div "scrollable content" at bounding box center [969, 519] width 554 height 344
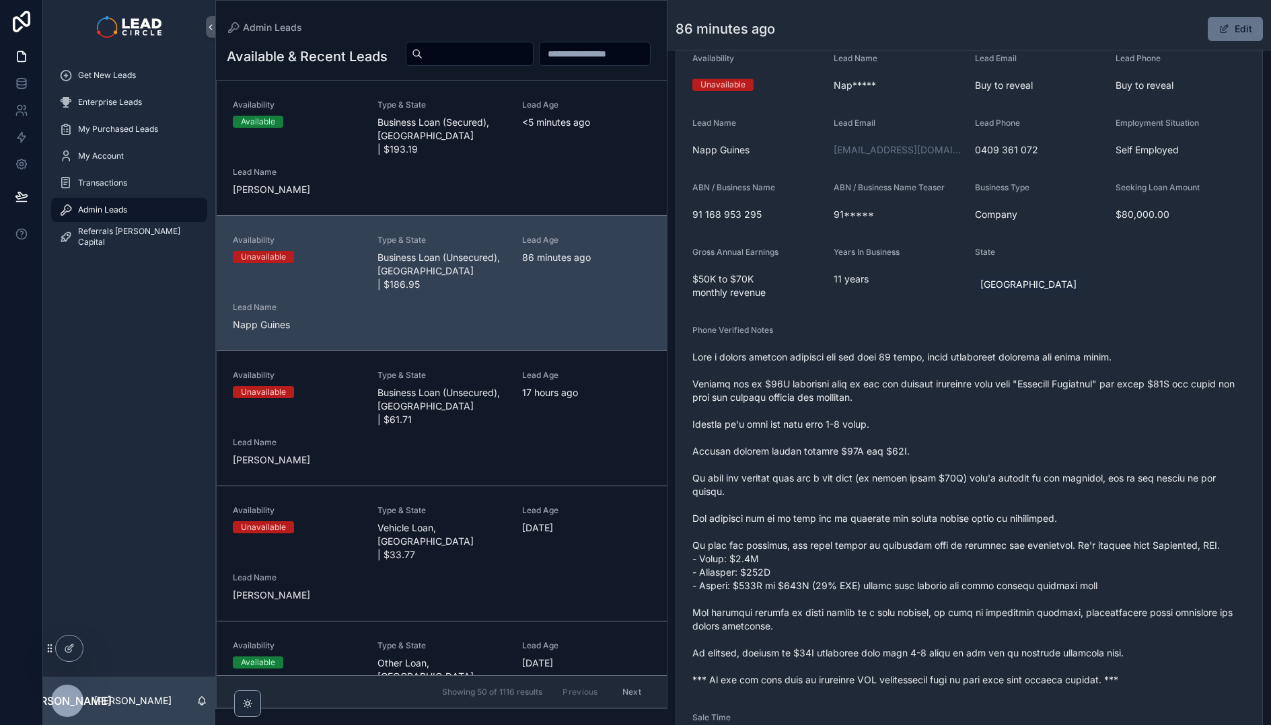
click at [1078, 583] on span "scrollable content" at bounding box center [969, 519] width 554 height 336
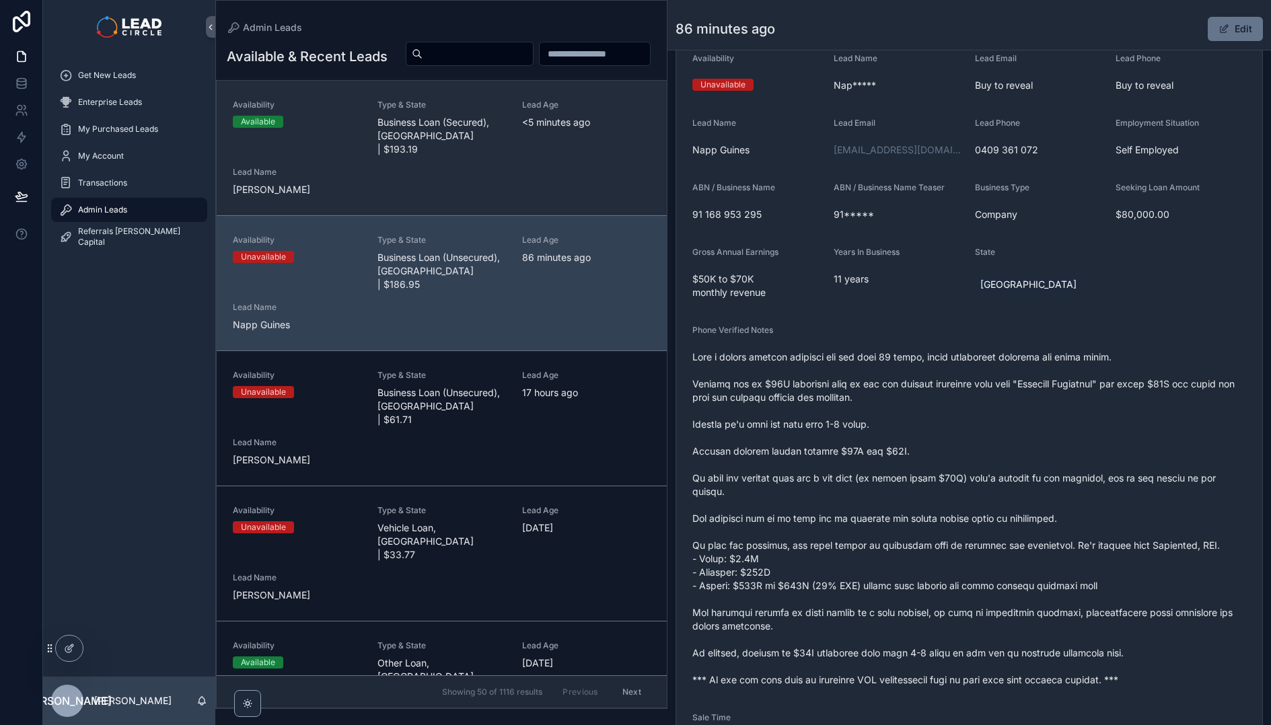
click at [551, 215] on link "Availability Available Type & State Business Loan (Secured), VIC | $193.19 Lead…" at bounding box center [442, 148] width 450 height 135
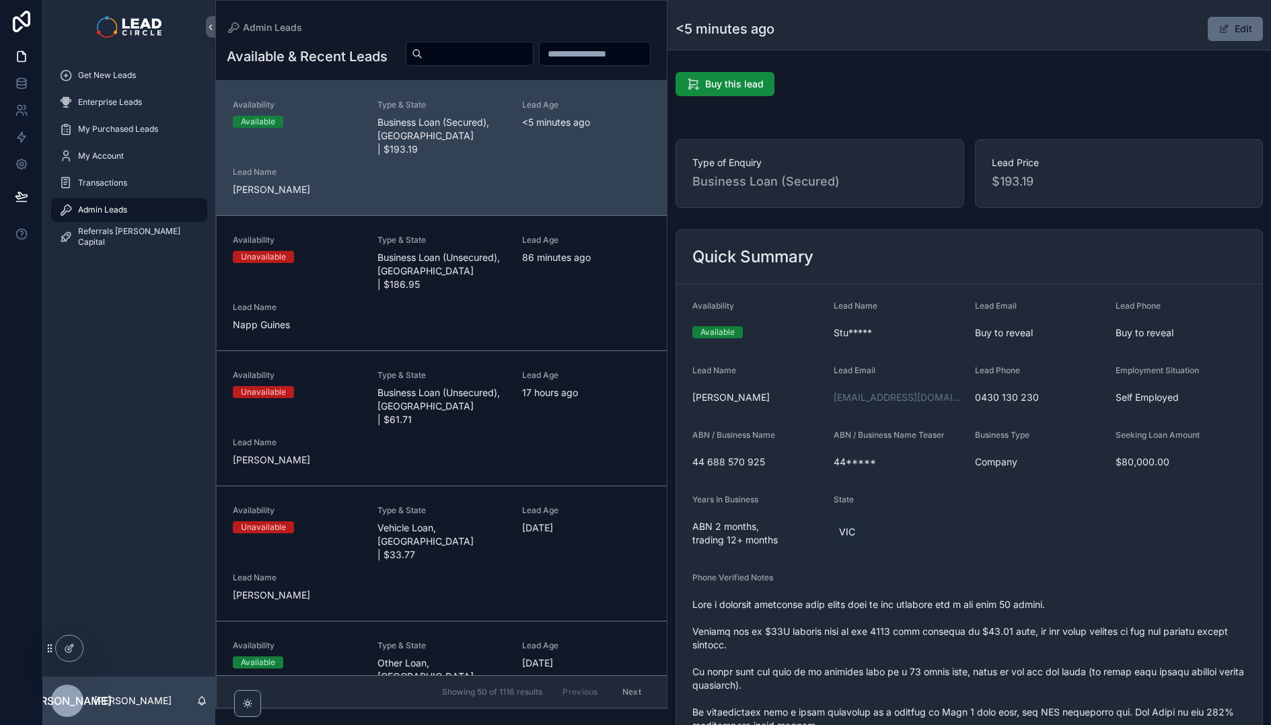
click at [1235, 20] on button "Edit" at bounding box center [1235, 29] width 55 height 24
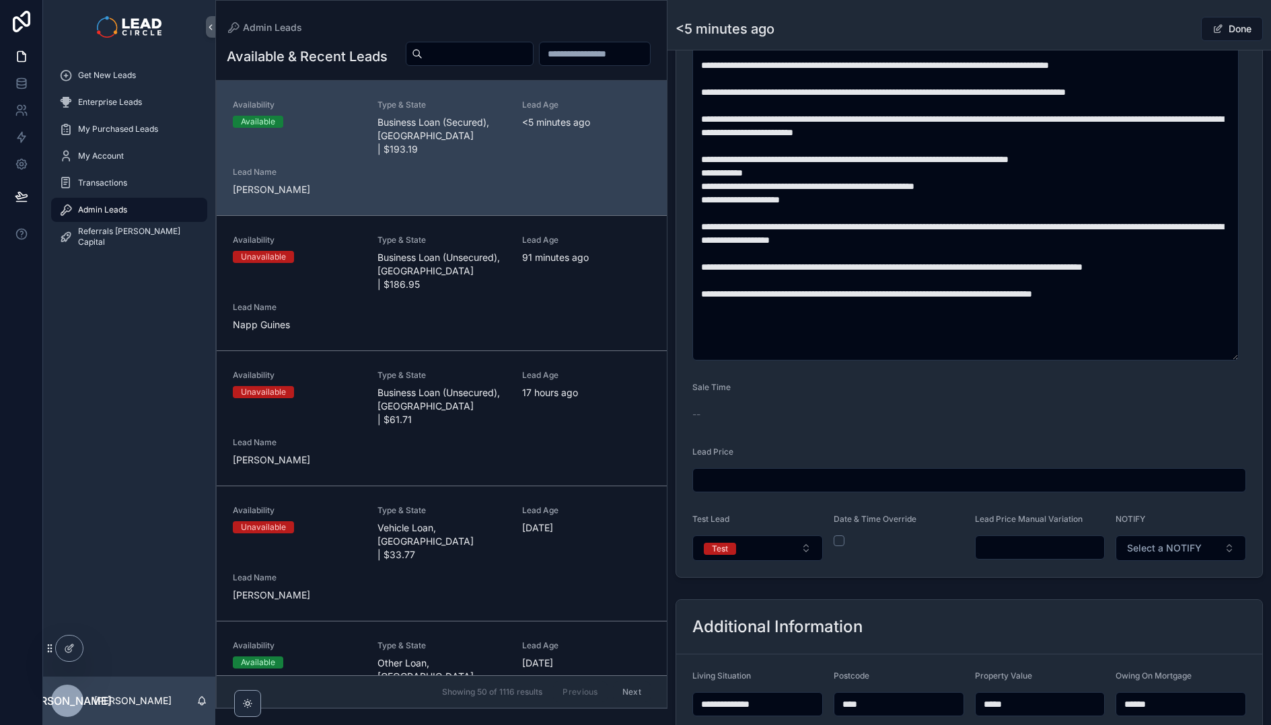
scroll to position [651, 0]
click at [1043, 545] on input "scrollable content" at bounding box center [1040, 547] width 129 height 19
click at [986, 583] on div "**********" at bounding box center [969, 212] width 604 height 1595
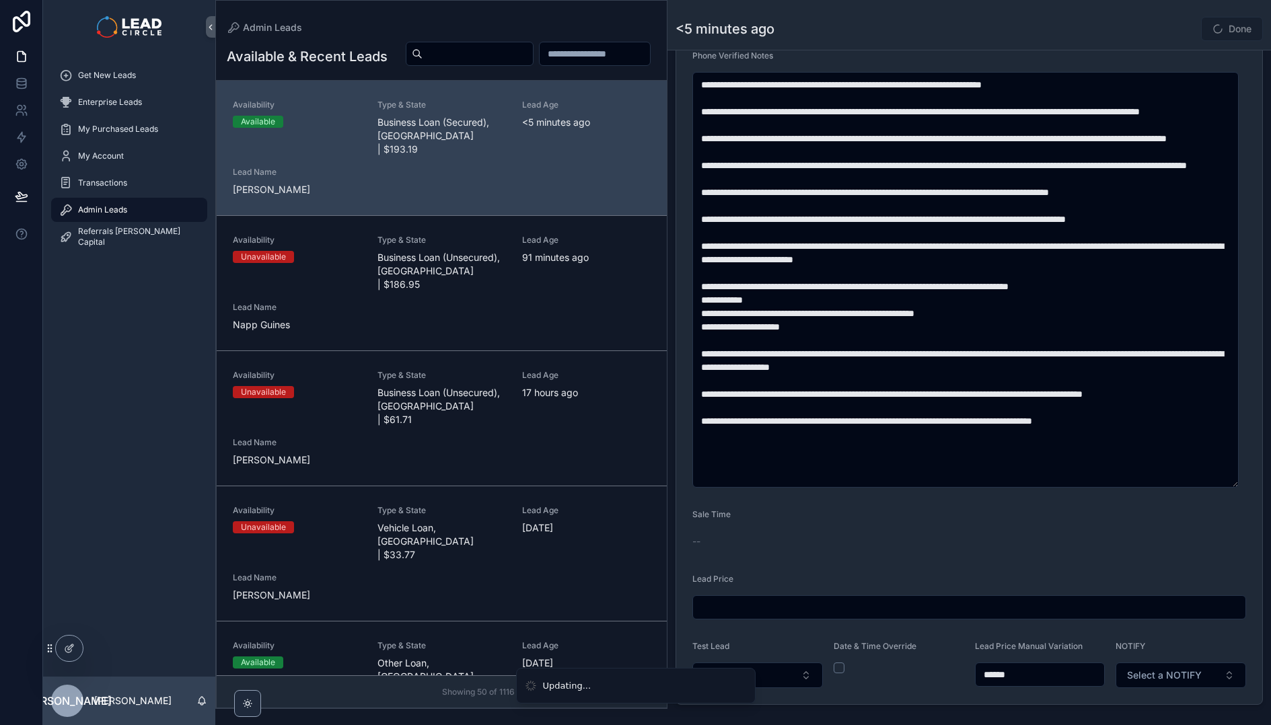
scroll to position [522, 0]
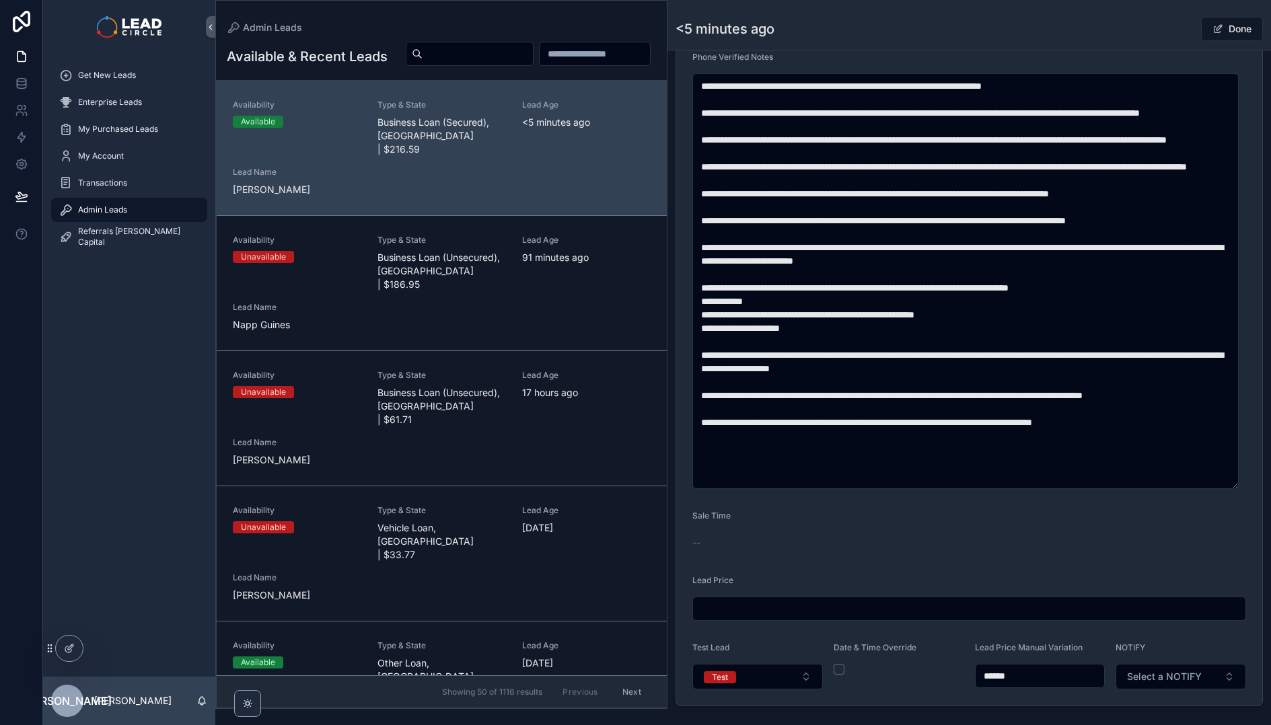
click at [1035, 681] on input "******" at bounding box center [1040, 676] width 129 height 19
type input "******"
click at [948, 668] on div "scrollable content" at bounding box center [899, 669] width 131 height 11
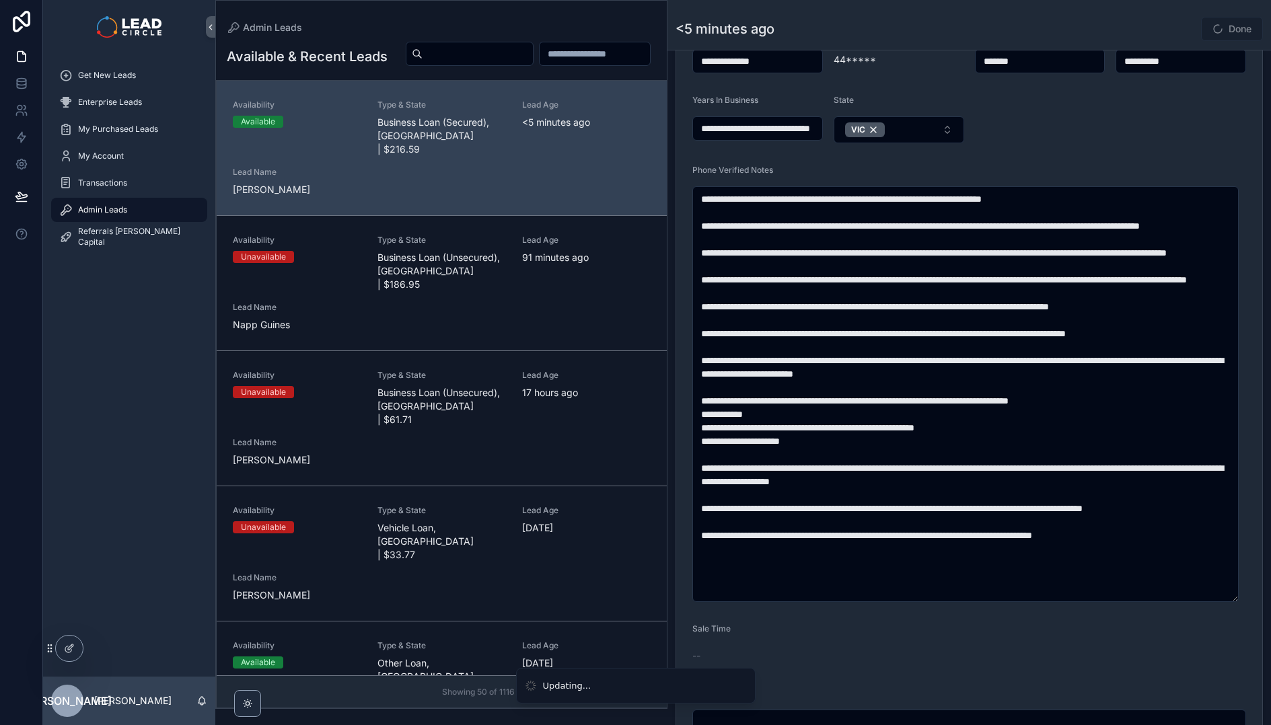
scroll to position [283, 0]
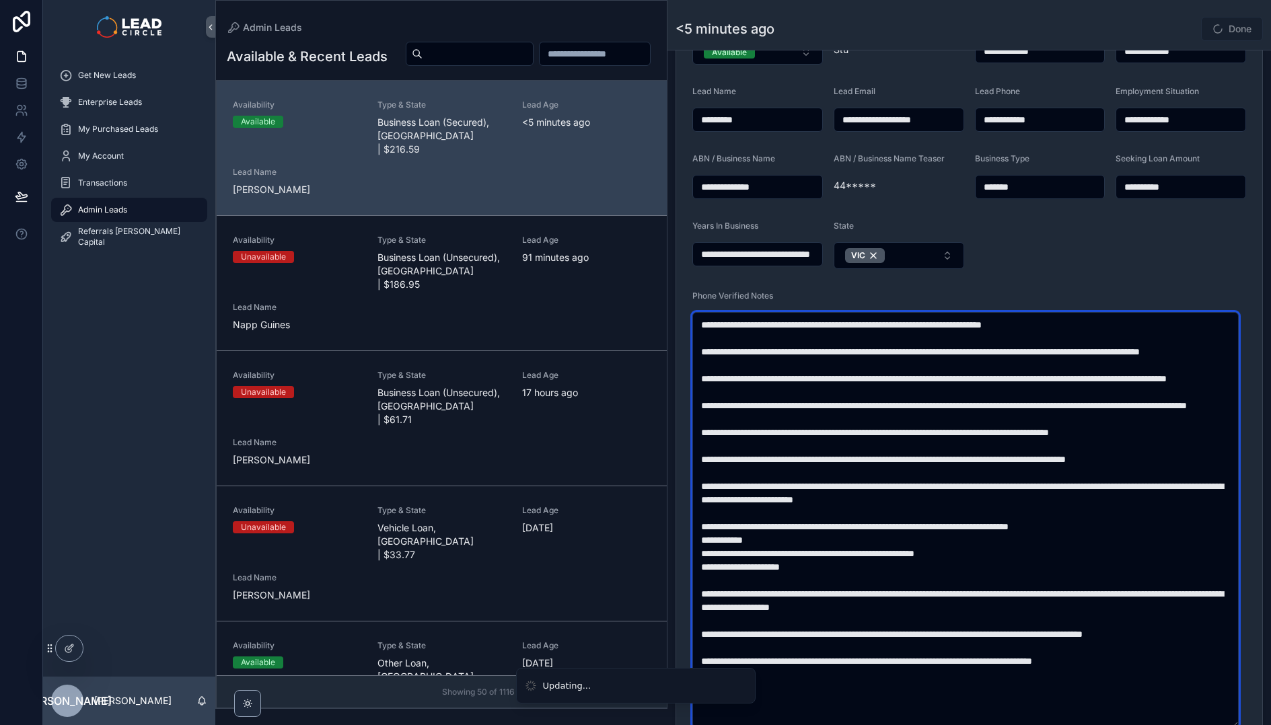
click at [955, 588] on textarea "scrollable content" at bounding box center [965, 520] width 546 height 416
drag, startPoint x: 935, startPoint y: 470, endPoint x: 972, endPoint y: 606, distance: 140.9
click at [972, 606] on textarea "scrollable content" at bounding box center [965, 520] width 546 height 416
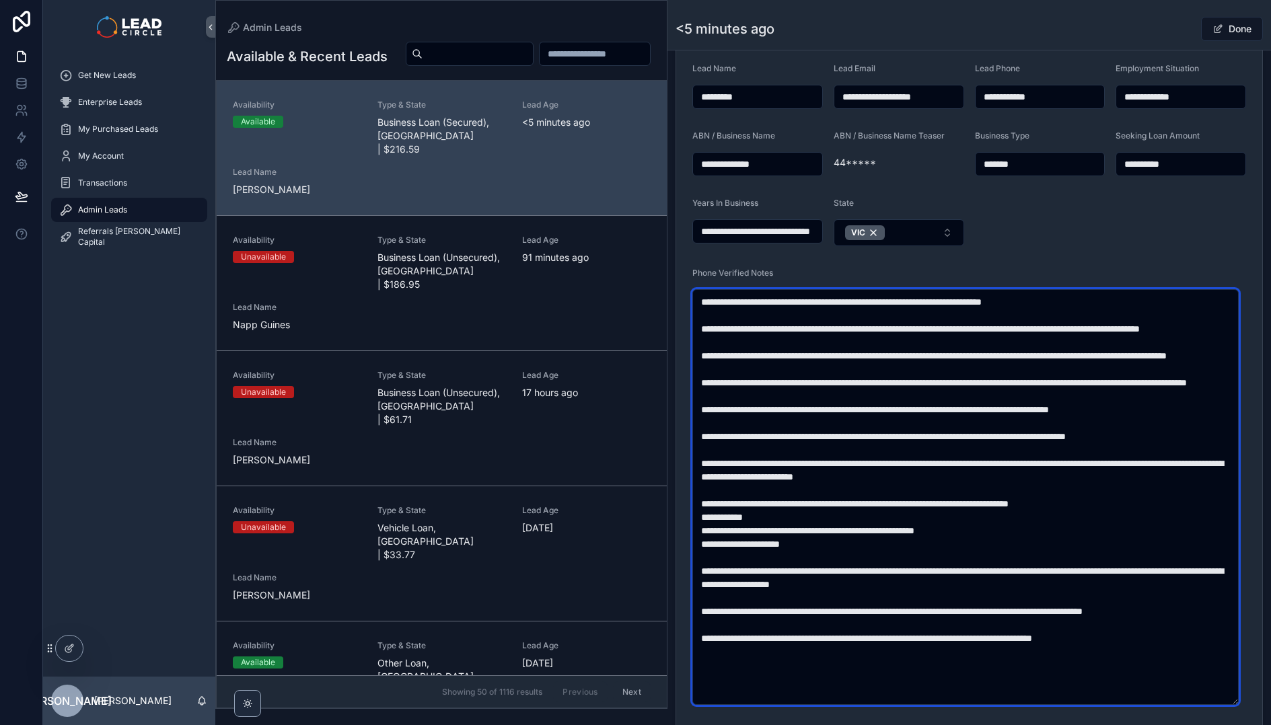
scroll to position [401, 0]
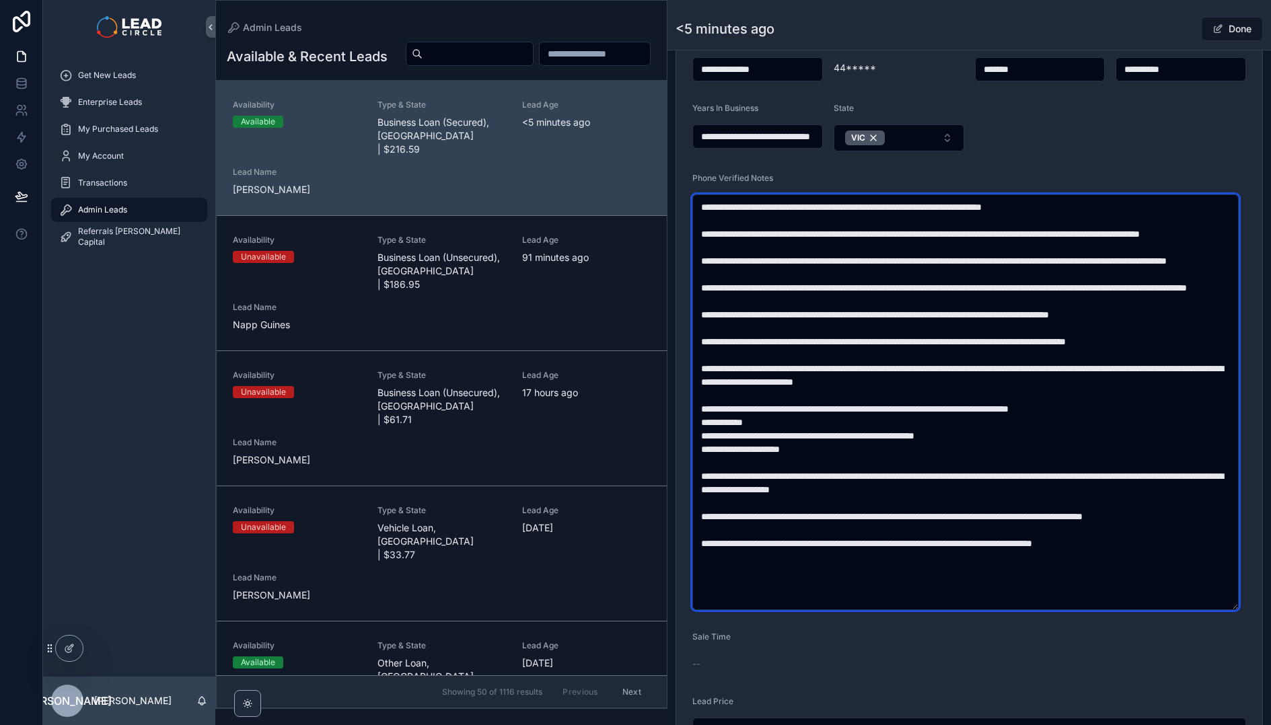
drag, startPoint x: 1001, startPoint y: 487, endPoint x: 1030, endPoint y: 527, distance: 49.7
click at [1030, 527] on textarea "scrollable content" at bounding box center [965, 402] width 546 height 416
drag, startPoint x: 1021, startPoint y: 542, endPoint x: 933, endPoint y: 297, distance: 259.7
click at [933, 298] on textarea "scrollable content" at bounding box center [965, 402] width 546 height 416
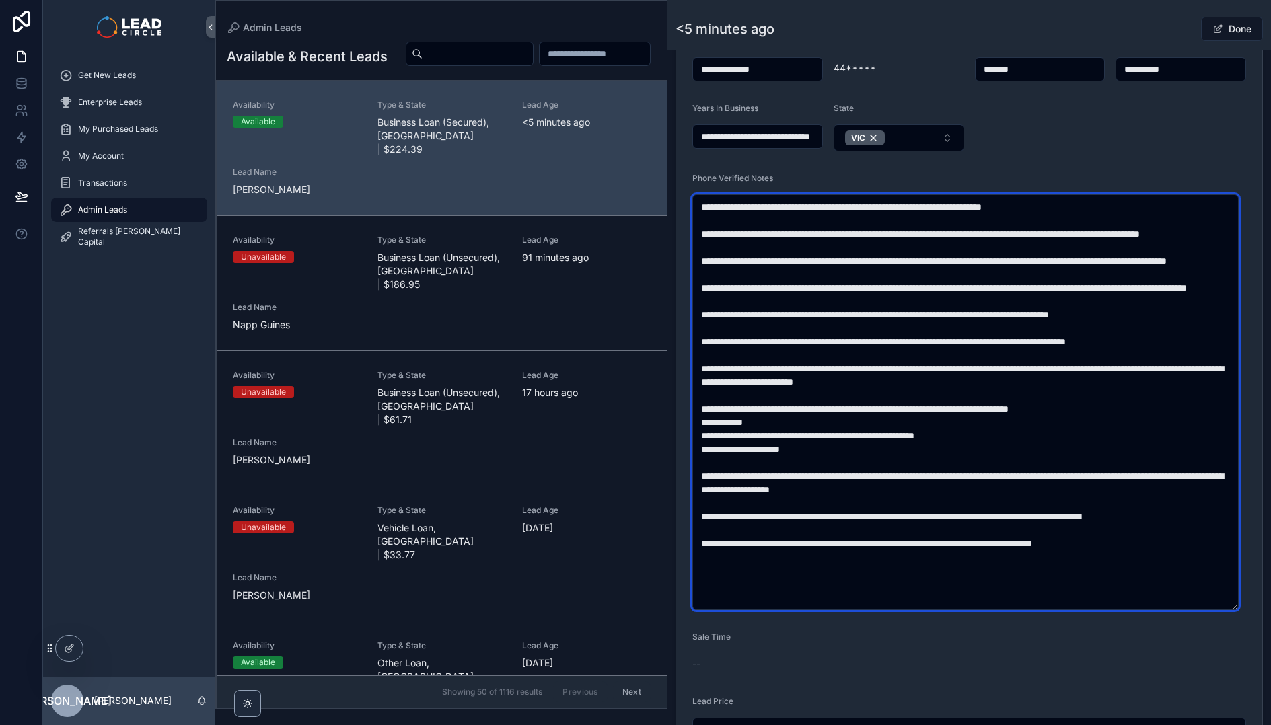
click at [933, 297] on textarea "scrollable content" at bounding box center [965, 402] width 546 height 416
drag, startPoint x: 928, startPoint y: 254, endPoint x: 1028, endPoint y: 465, distance: 233.8
click at [1028, 465] on textarea "scrollable content" at bounding box center [965, 402] width 546 height 416
click at [939, 307] on textarea "scrollable content" at bounding box center [965, 402] width 546 height 416
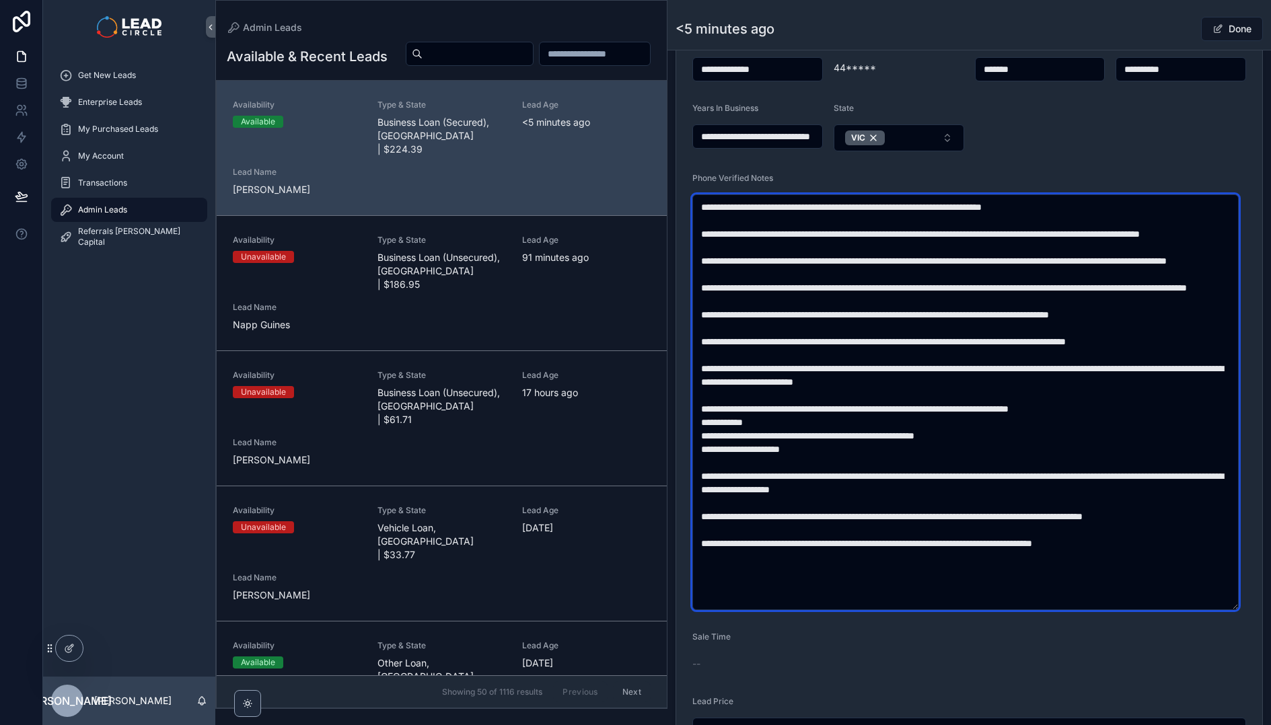
click at [937, 305] on textarea "scrollable content" at bounding box center [965, 402] width 546 height 416
drag, startPoint x: 939, startPoint y: 267, endPoint x: 1040, endPoint y: 484, distance: 238.7
click at [1040, 484] on textarea "scrollable content" at bounding box center [965, 402] width 546 height 416
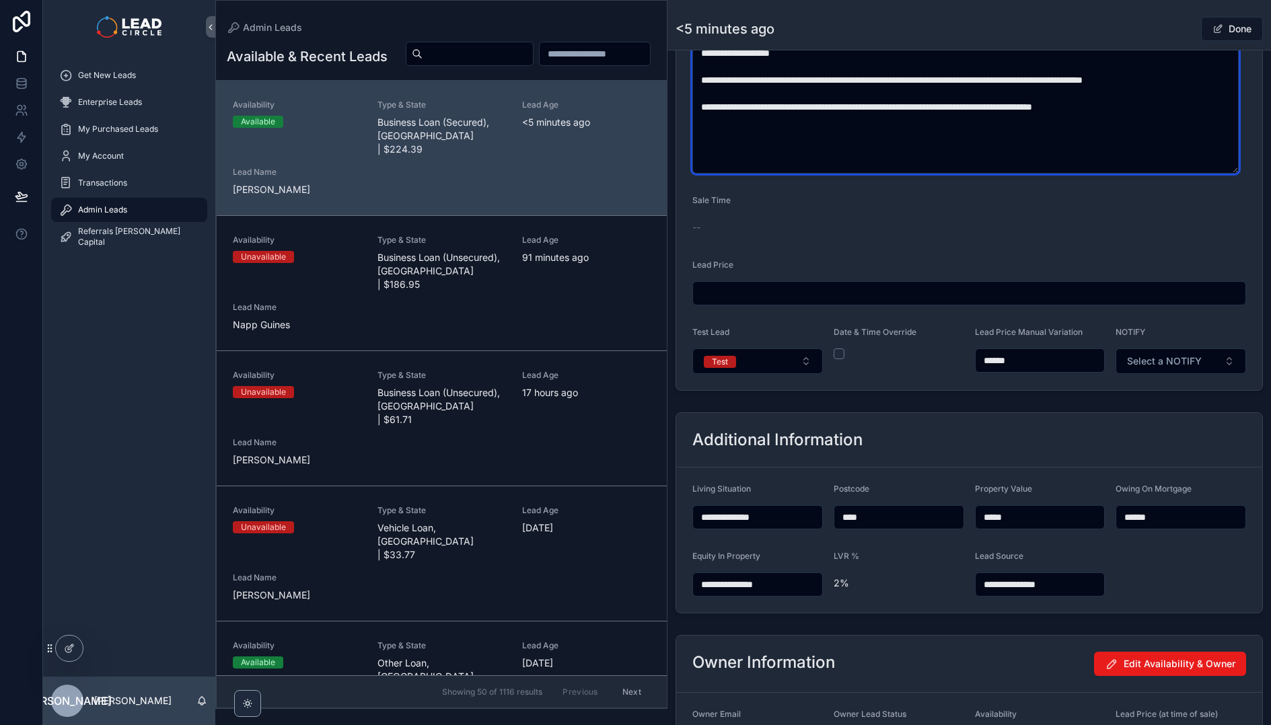
scroll to position [846, 0]
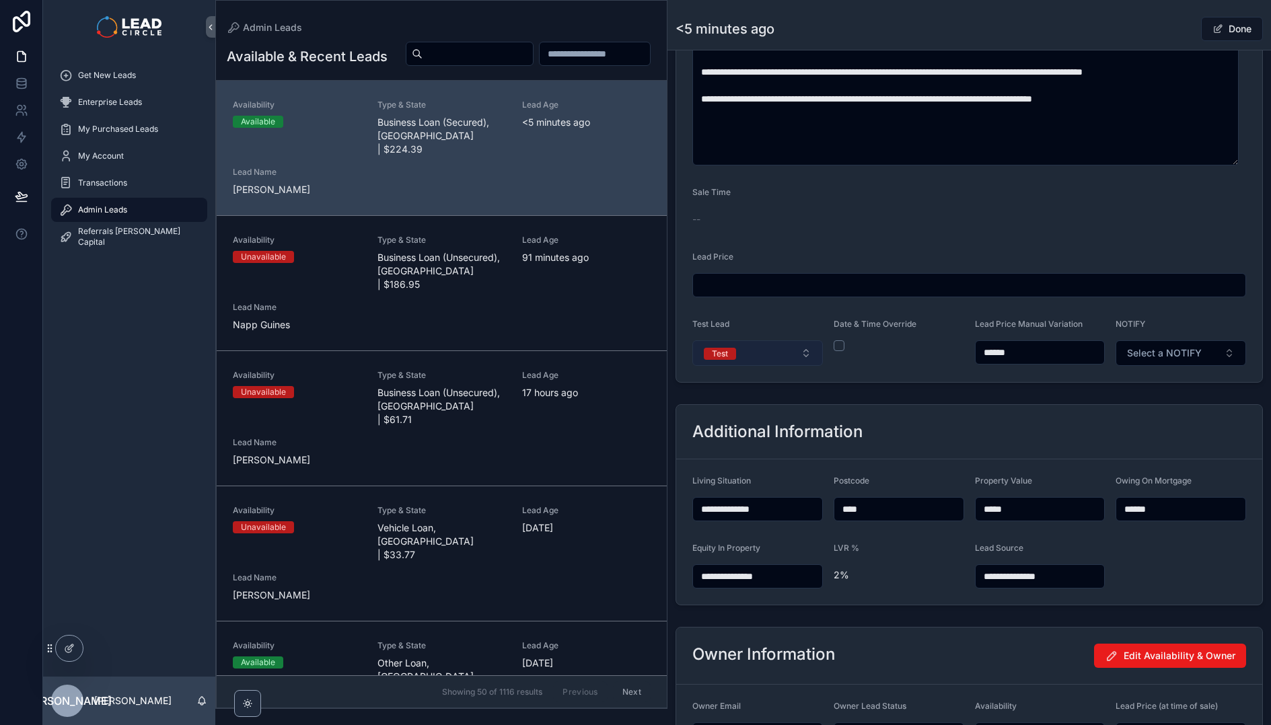
click at [784, 351] on button "Test" at bounding box center [757, 353] width 131 height 26
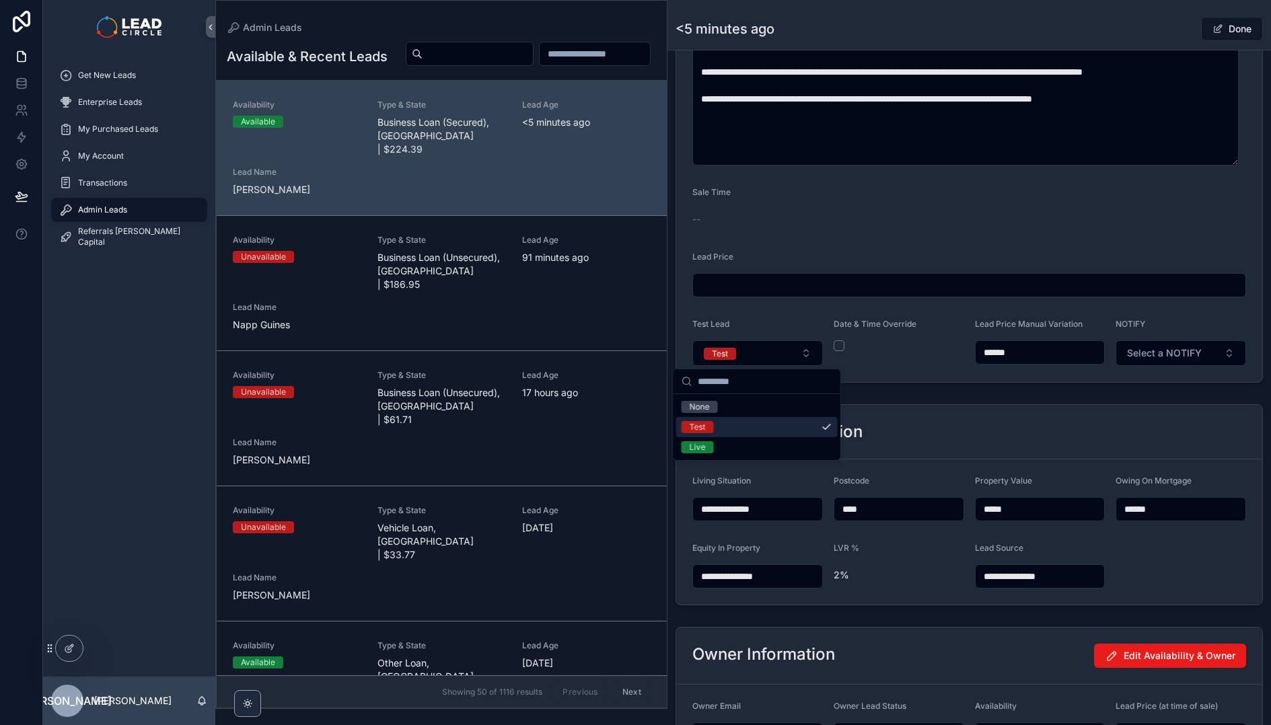
click at [951, 392] on div "**********" at bounding box center [969, 18] width 604 height 1595
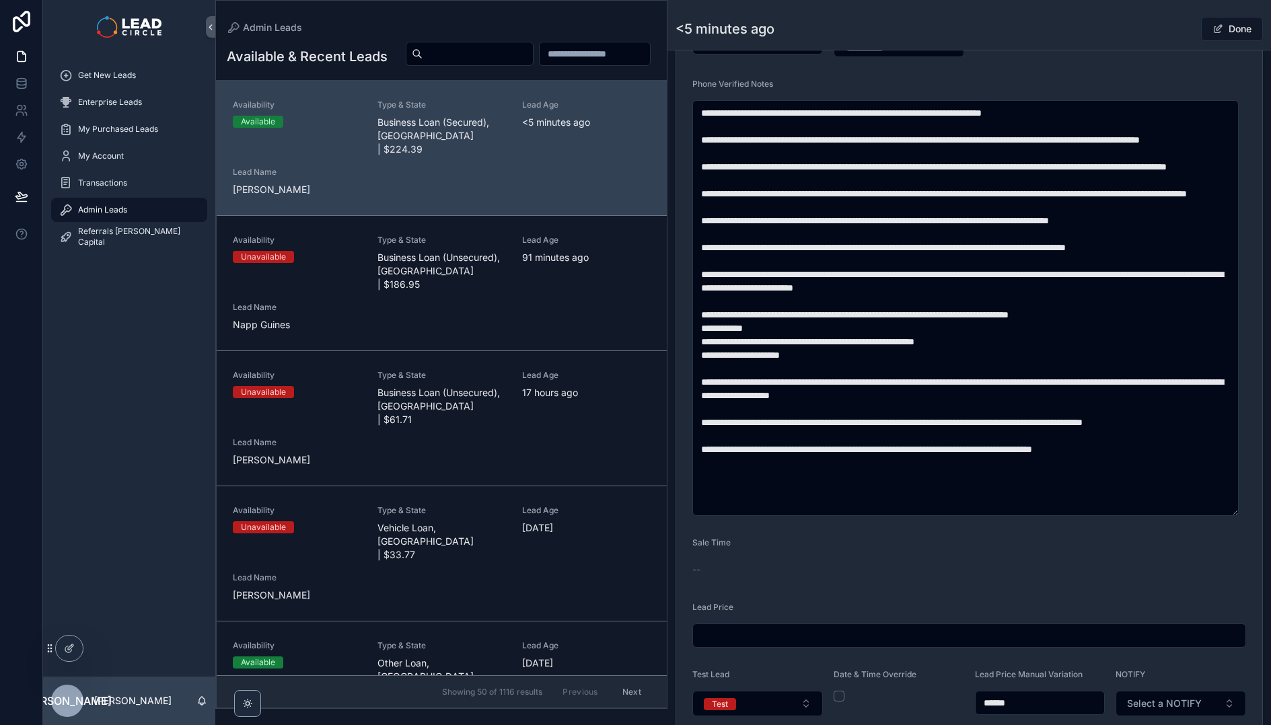
scroll to position [418, 0]
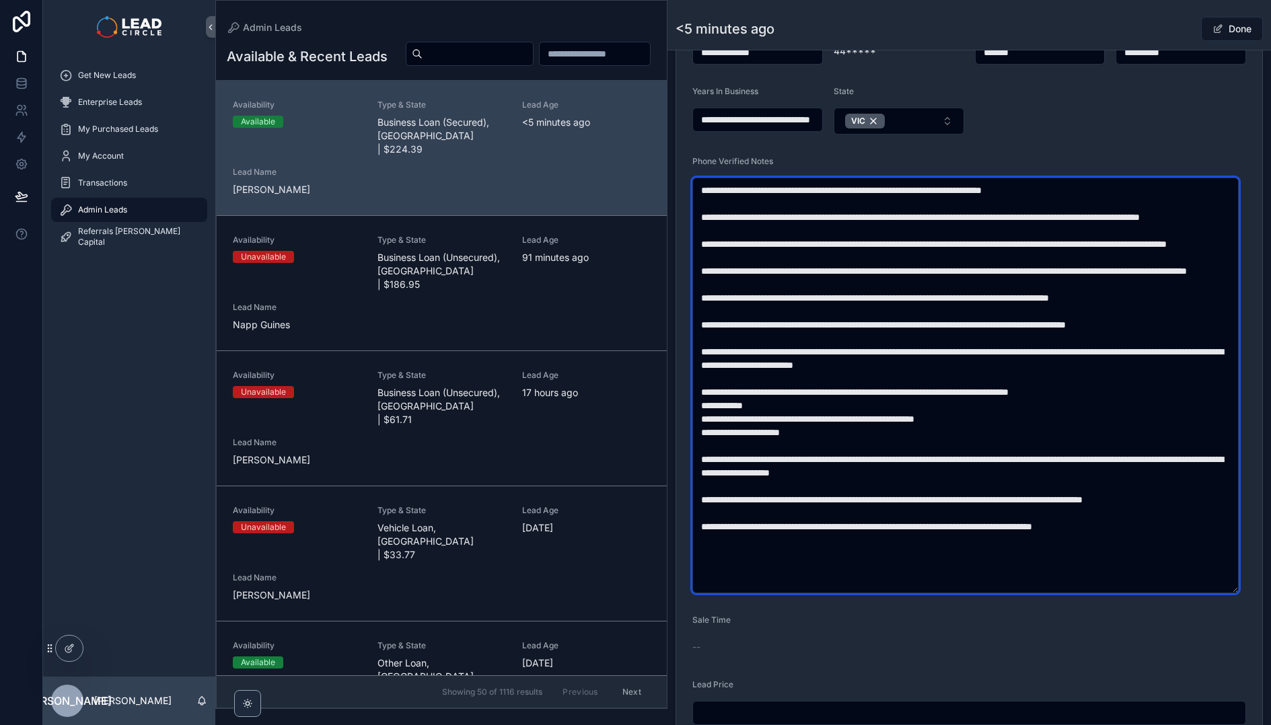
drag, startPoint x: 1005, startPoint y: 263, endPoint x: 1119, endPoint y: 277, distance: 115.2
click at [1112, 277] on textarea "scrollable content" at bounding box center [965, 386] width 546 height 416
click at [1119, 277] on textarea "scrollable content" at bounding box center [965, 386] width 546 height 416
click at [965, 305] on textarea "scrollable content" at bounding box center [965, 386] width 546 height 416
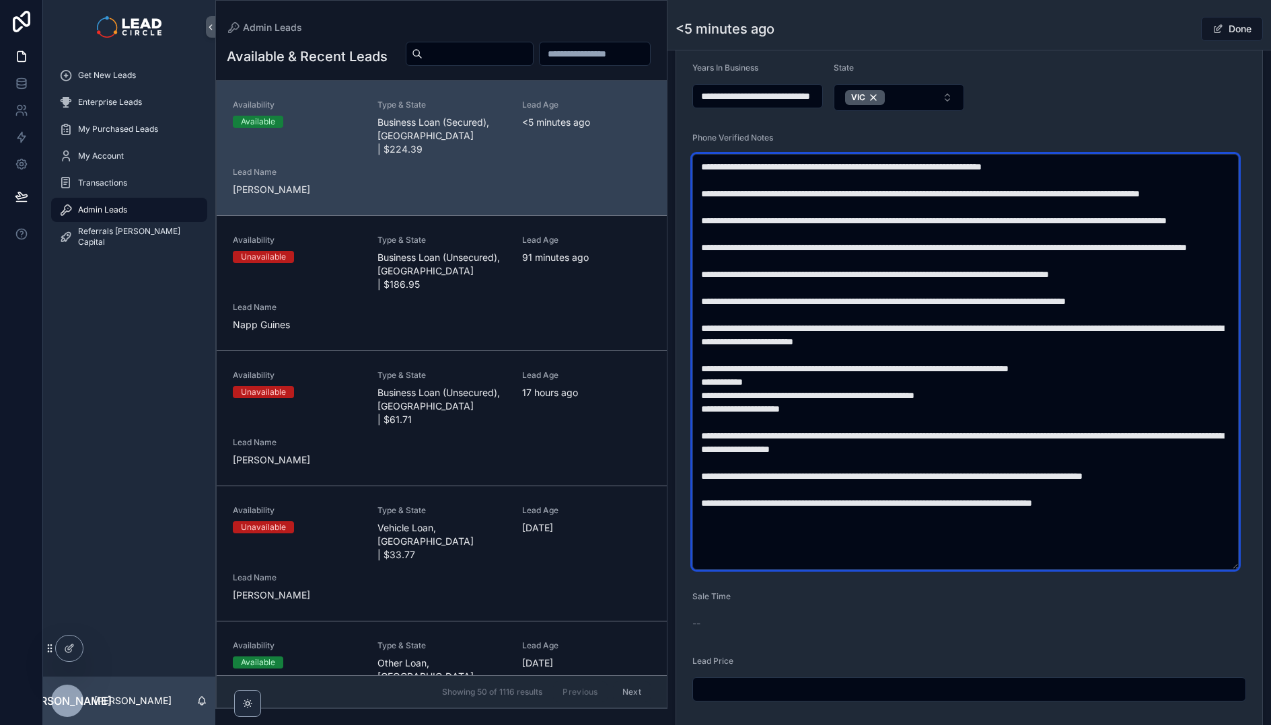
click at [913, 285] on textarea "scrollable content" at bounding box center [965, 362] width 546 height 416
drag, startPoint x: 898, startPoint y: 265, endPoint x: 906, endPoint y: 303, distance: 39.1
click at [906, 303] on textarea "scrollable content" at bounding box center [965, 362] width 546 height 416
drag, startPoint x: 801, startPoint y: 280, endPoint x: 817, endPoint y: 292, distance: 20.7
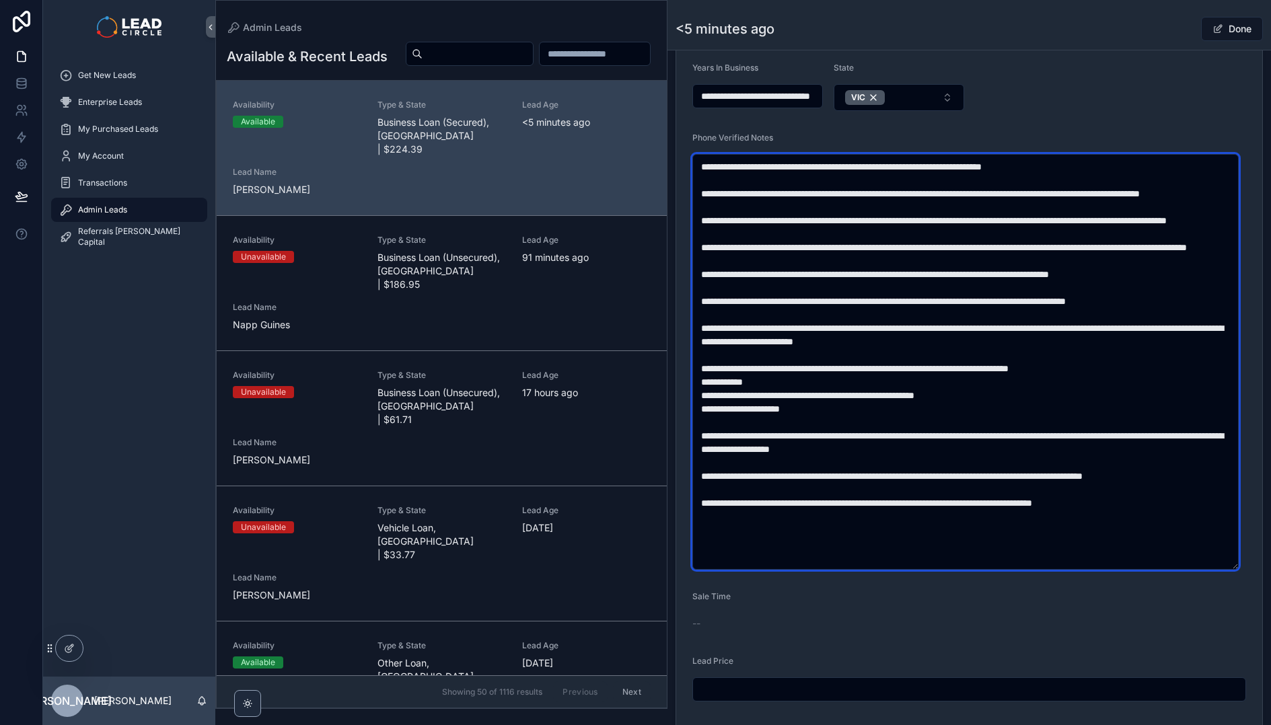
click at [817, 292] on textarea "scrollable content" at bounding box center [965, 362] width 546 height 416
drag, startPoint x: 830, startPoint y: 275, endPoint x: 852, endPoint y: 307, distance: 39.0
click at [852, 307] on textarea "scrollable content" at bounding box center [965, 362] width 546 height 416
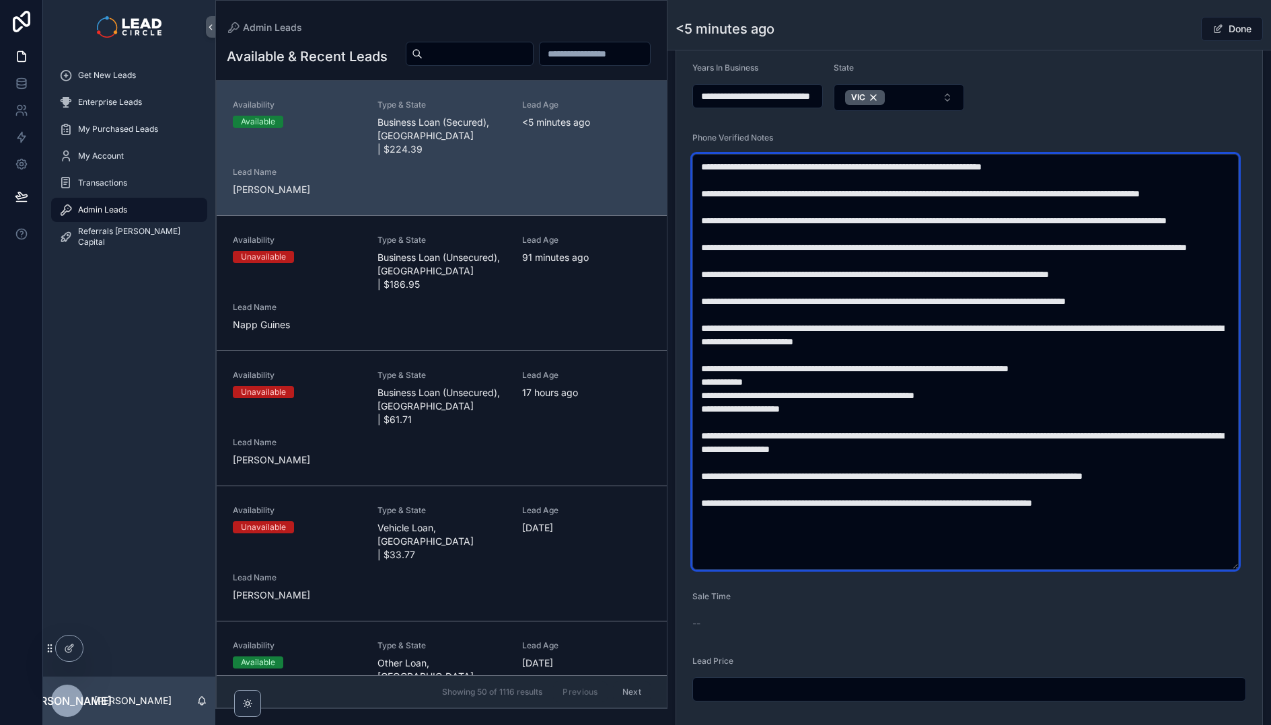
drag, startPoint x: 863, startPoint y: 272, endPoint x: 880, endPoint y: 303, distance: 35.0
click at [880, 303] on textarea "scrollable content" at bounding box center [965, 362] width 546 height 416
drag, startPoint x: 842, startPoint y: 277, endPoint x: 865, endPoint y: 301, distance: 33.8
click at [865, 301] on textarea "scrollable content" at bounding box center [965, 362] width 546 height 416
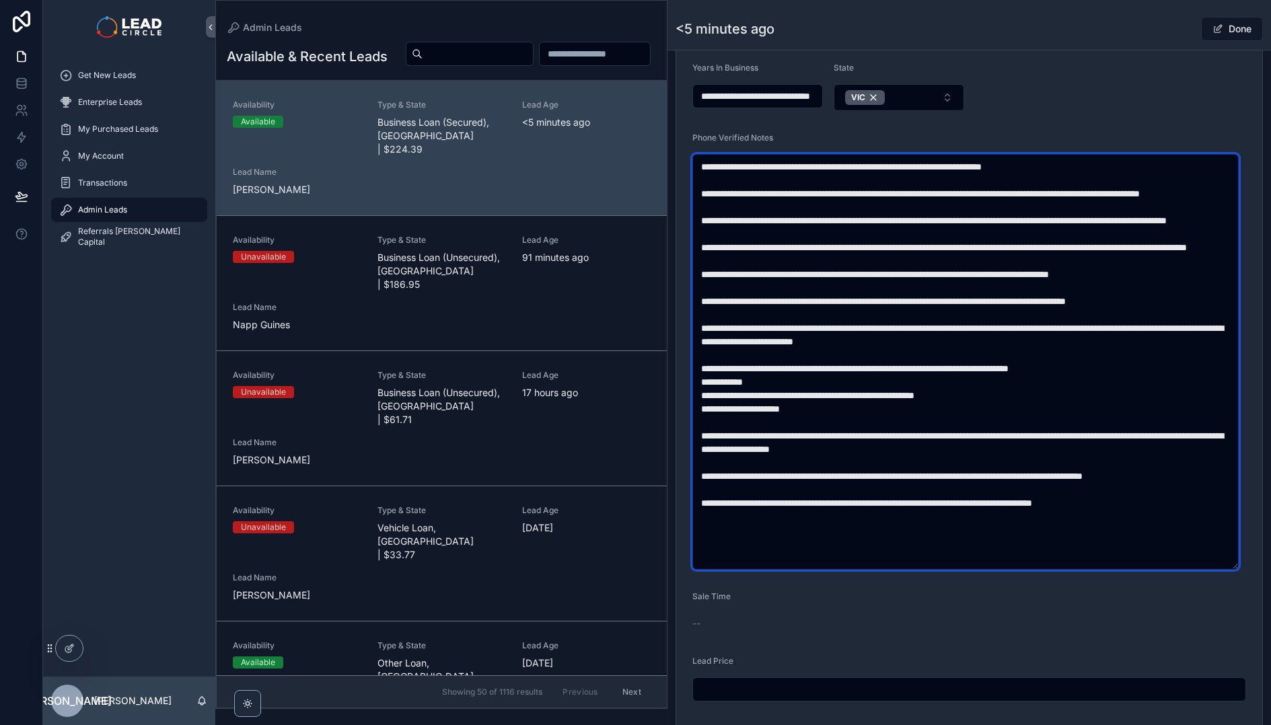
click at [865, 301] on textarea "scrollable content" at bounding box center [965, 362] width 546 height 416
drag, startPoint x: 829, startPoint y: 269, endPoint x: 839, endPoint y: 295, distance: 27.5
click at [839, 295] on textarea "scrollable content" at bounding box center [965, 362] width 546 height 416
drag, startPoint x: 856, startPoint y: 314, endPoint x: 955, endPoint y: 314, distance: 99.6
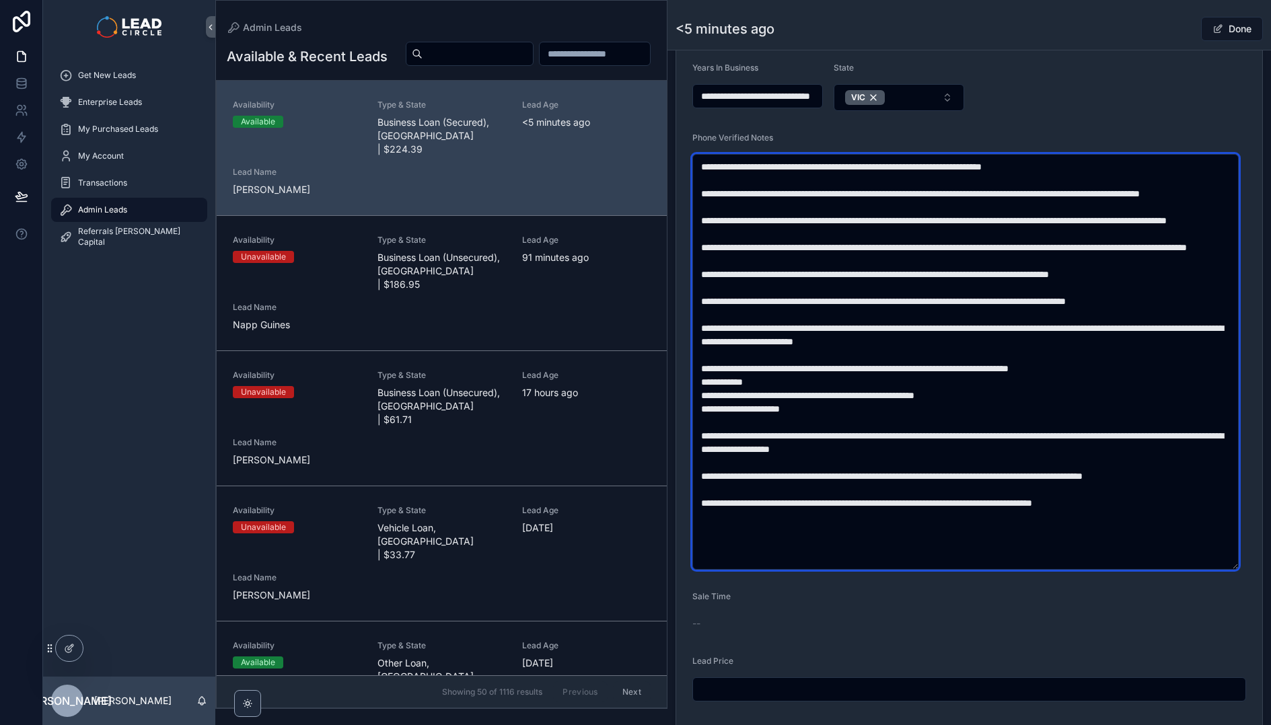
click at [945, 314] on textarea "scrollable content" at bounding box center [965, 362] width 546 height 416
click at [959, 314] on textarea "scrollable content" at bounding box center [965, 362] width 546 height 416
drag, startPoint x: 875, startPoint y: 314, endPoint x: 869, endPoint y: 311, distance: 7.2
click at [873, 313] on textarea "scrollable content" at bounding box center [965, 362] width 546 height 416
click at [869, 311] on textarea "scrollable content" at bounding box center [965, 362] width 546 height 416
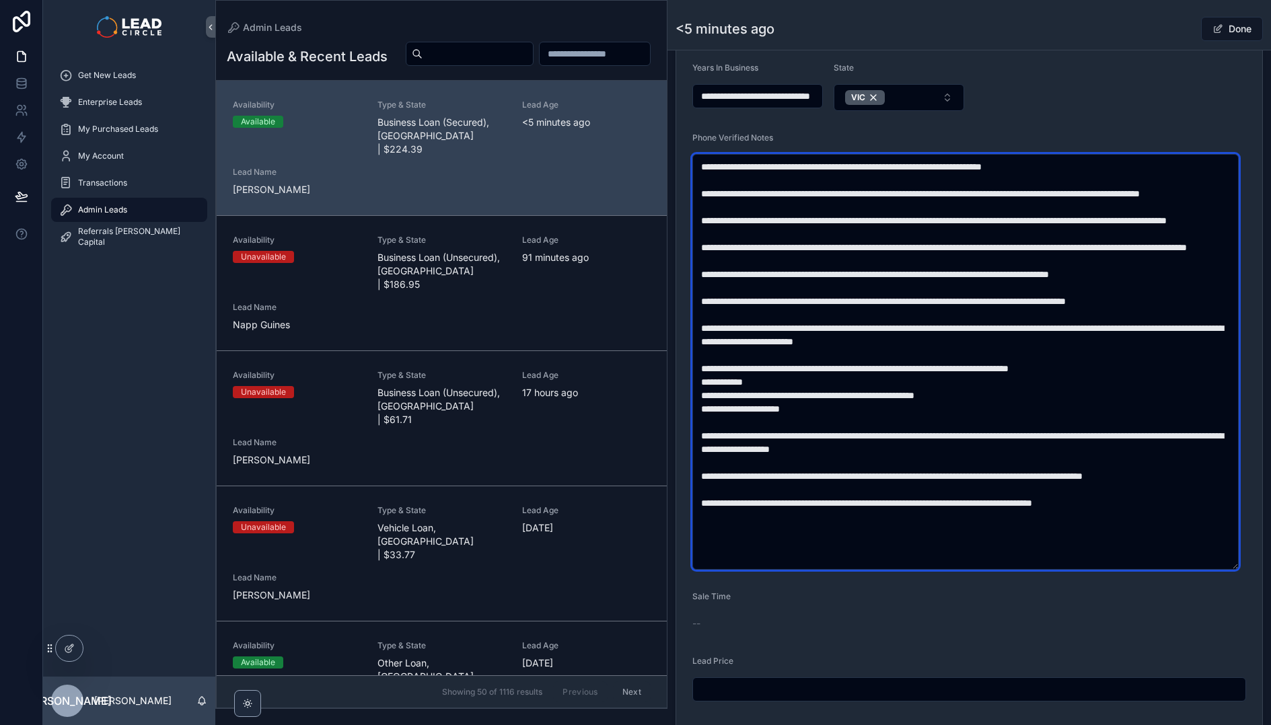
drag, startPoint x: 868, startPoint y: 319, endPoint x: 988, endPoint y: 324, distance: 119.9
click at [975, 324] on textarea "scrollable content" at bounding box center [965, 362] width 546 height 416
click at [988, 324] on textarea "scrollable content" at bounding box center [965, 362] width 546 height 416
drag, startPoint x: 993, startPoint y: 315, endPoint x: 869, endPoint y: 318, distance: 123.8
click at [876, 318] on textarea "scrollable content" at bounding box center [965, 362] width 546 height 416
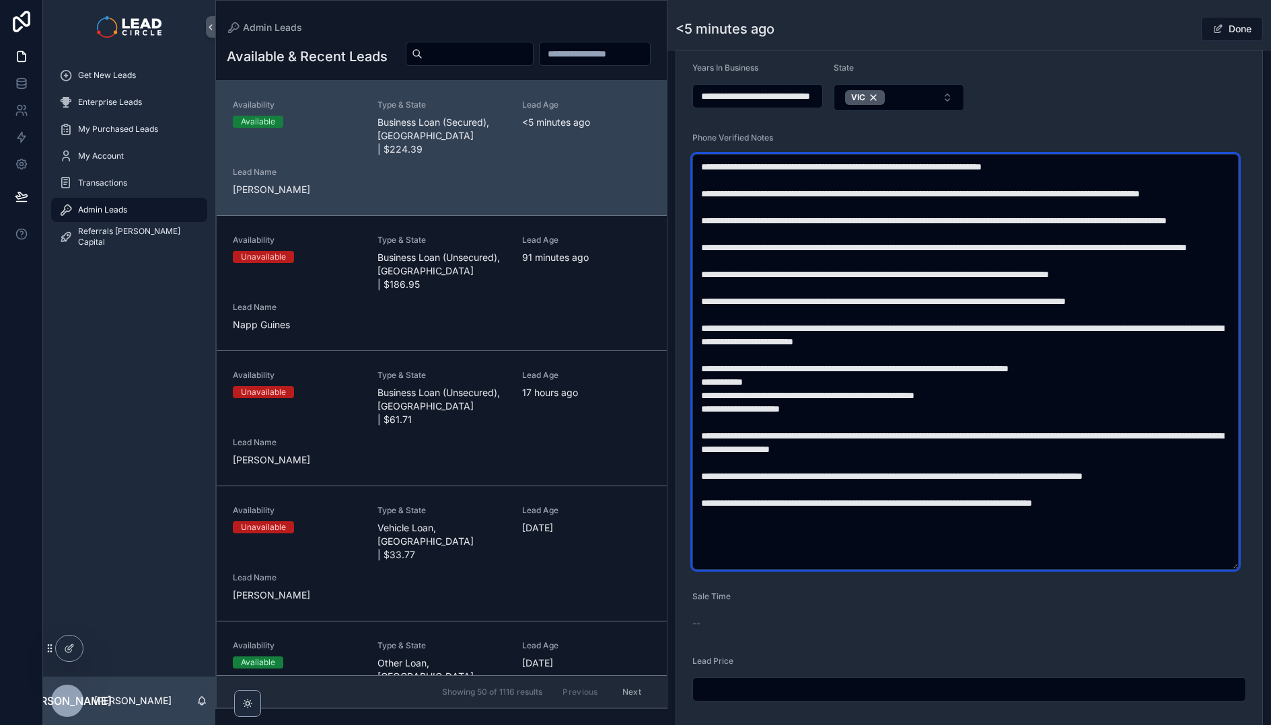
click at [869, 318] on textarea "scrollable content" at bounding box center [965, 362] width 546 height 416
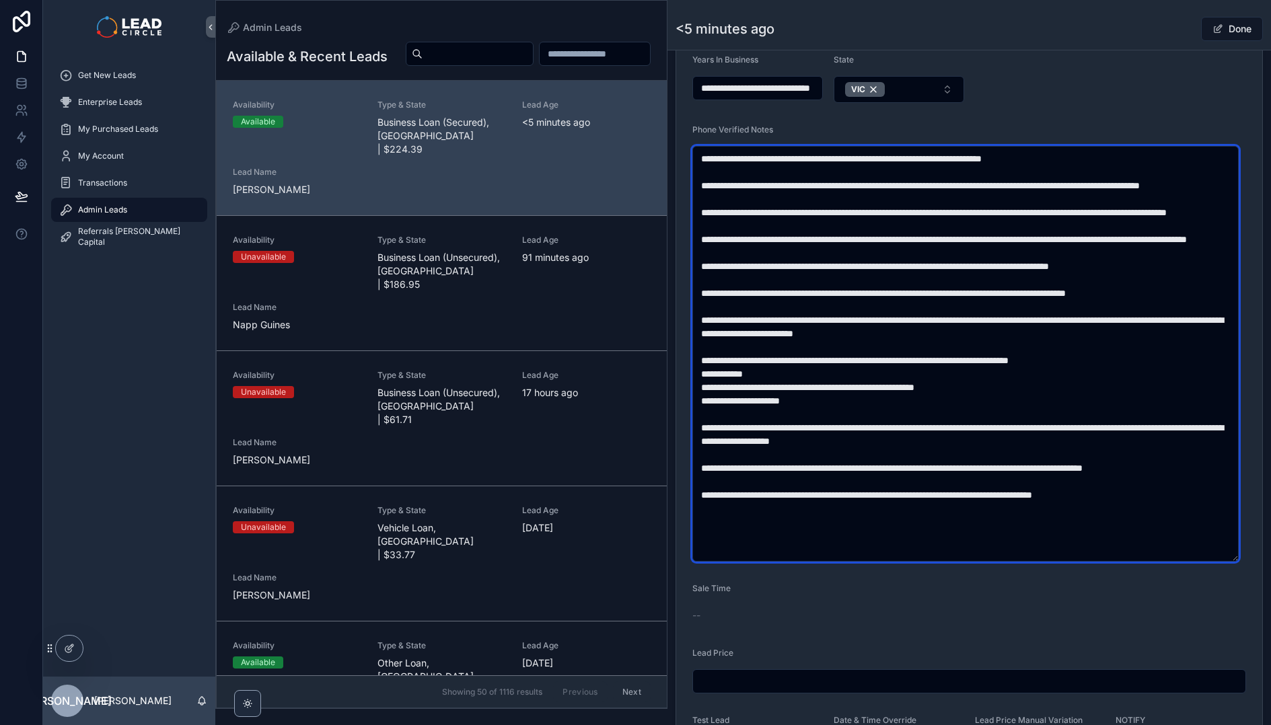
scroll to position [461, 0]
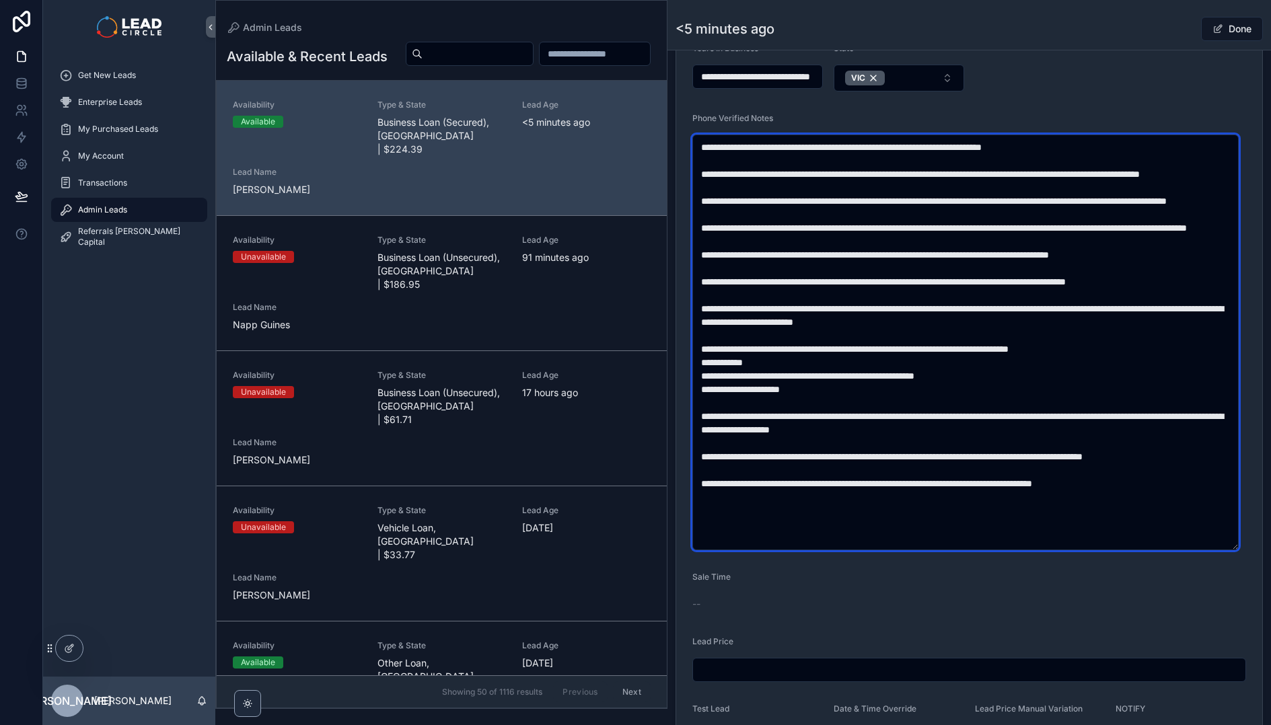
drag, startPoint x: 863, startPoint y: 328, endPoint x: 992, endPoint y: 330, distance: 129.2
click at [958, 328] on textarea "scrollable content" at bounding box center [965, 343] width 546 height 416
click at [993, 330] on textarea "scrollable content" at bounding box center [965, 343] width 546 height 416
drag, startPoint x: 797, startPoint y: 328, endPoint x: 890, endPoint y: 332, distance: 93.0
click at [873, 334] on textarea "scrollable content" at bounding box center [965, 343] width 546 height 416
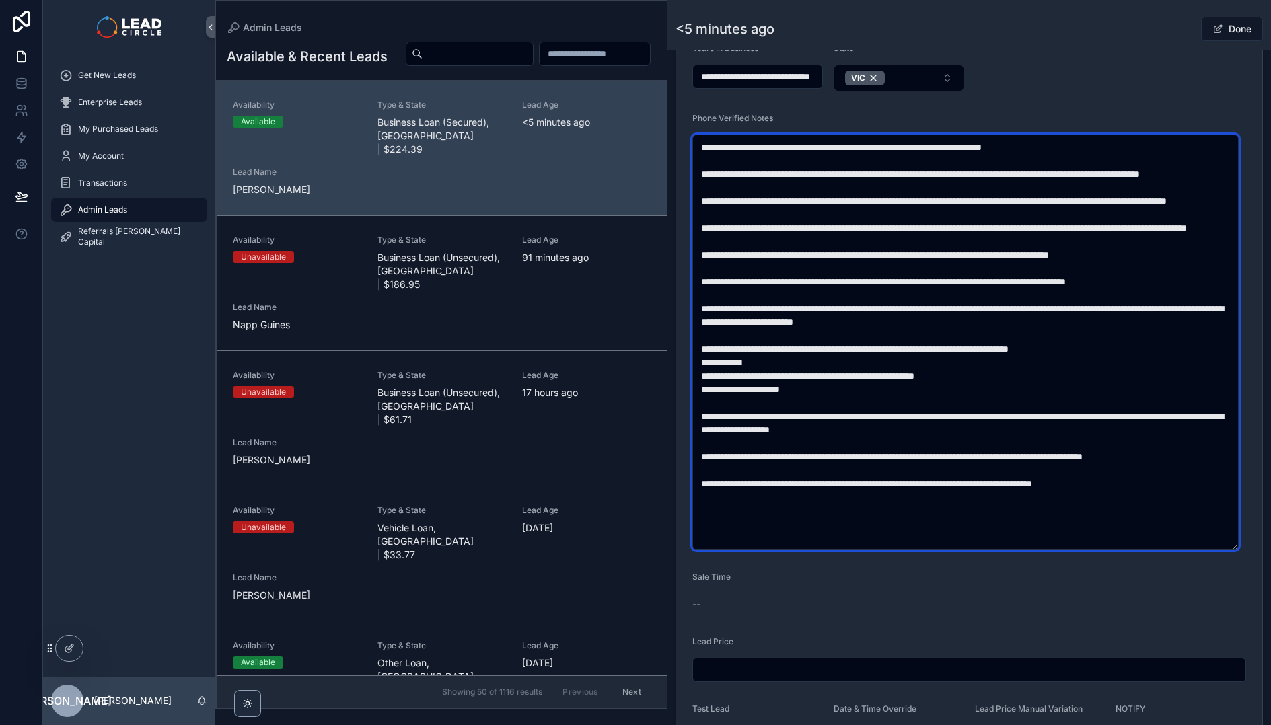
click at [890, 332] on textarea "scrollable content" at bounding box center [965, 343] width 546 height 416
drag, startPoint x: 931, startPoint y: 328, endPoint x: 857, endPoint y: 326, distance: 74.1
click at [863, 326] on textarea "scrollable content" at bounding box center [965, 343] width 546 height 416
click at [857, 326] on textarea "scrollable content" at bounding box center [965, 343] width 546 height 416
drag, startPoint x: 965, startPoint y: 326, endPoint x: 979, endPoint y: 326, distance: 13.5
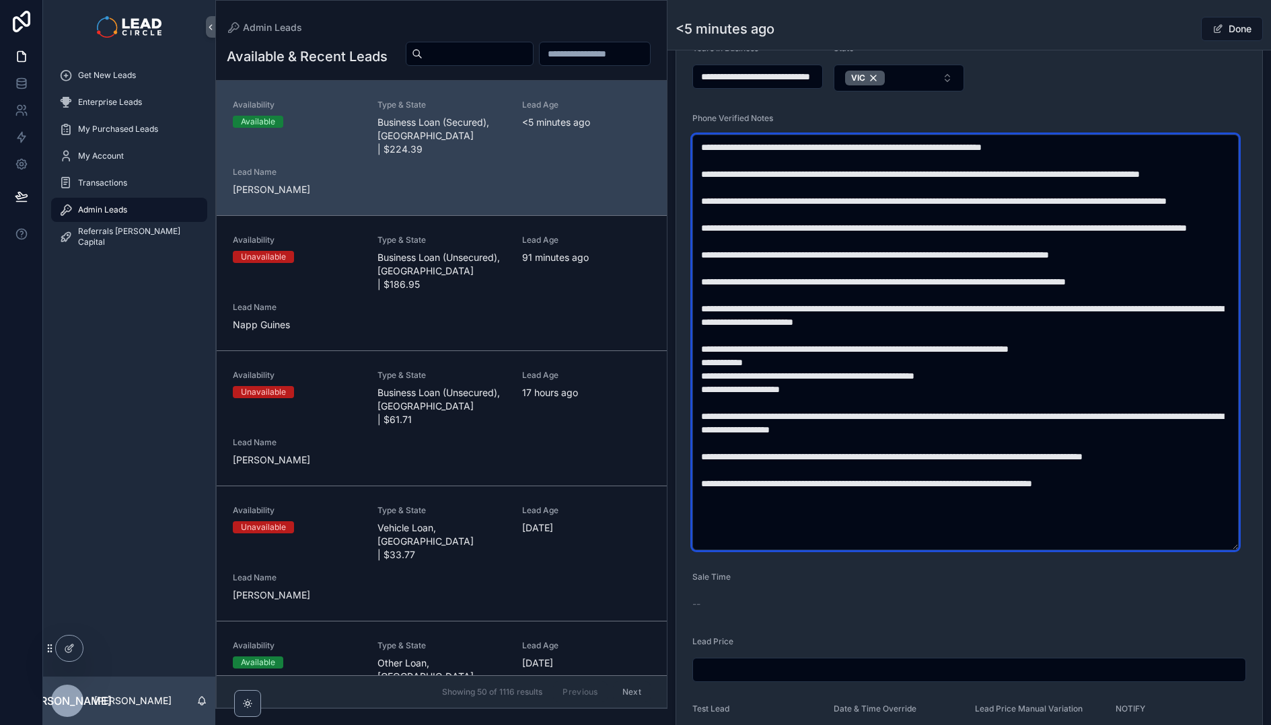
click at [971, 326] on textarea "scrollable content" at bounding box center [965, 343] width 546 height 416
click at [979, 326] on textarea "scrollable content" at bounding box center [965, 343] width 546 height 416
click at [900, 322] on textarea "scrollable content" at bounding box center [965, 343] width 546 height 416
click at [916, 324] on textarea "scrollable content" at bounding box center [965, 343] width 546 height 416
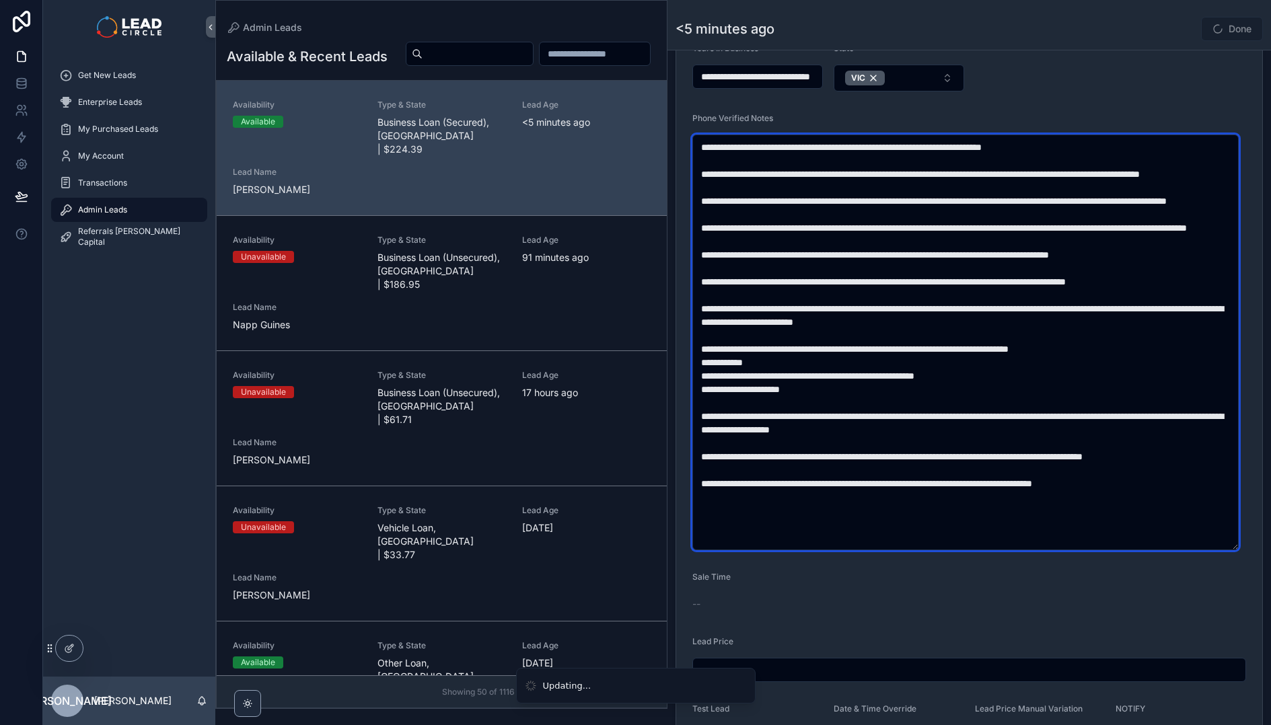
click at [924, 330] on textarea "scrollable content" at bounding box center [965, 343] width 546 height 416
click at [925, 321] on textarea "scrollable content" at bounding box center [965, 343] width 546 height 416
click at [920, 339] on textarea "scrollable content" at bounding box center [965, 343] width 546 height 416
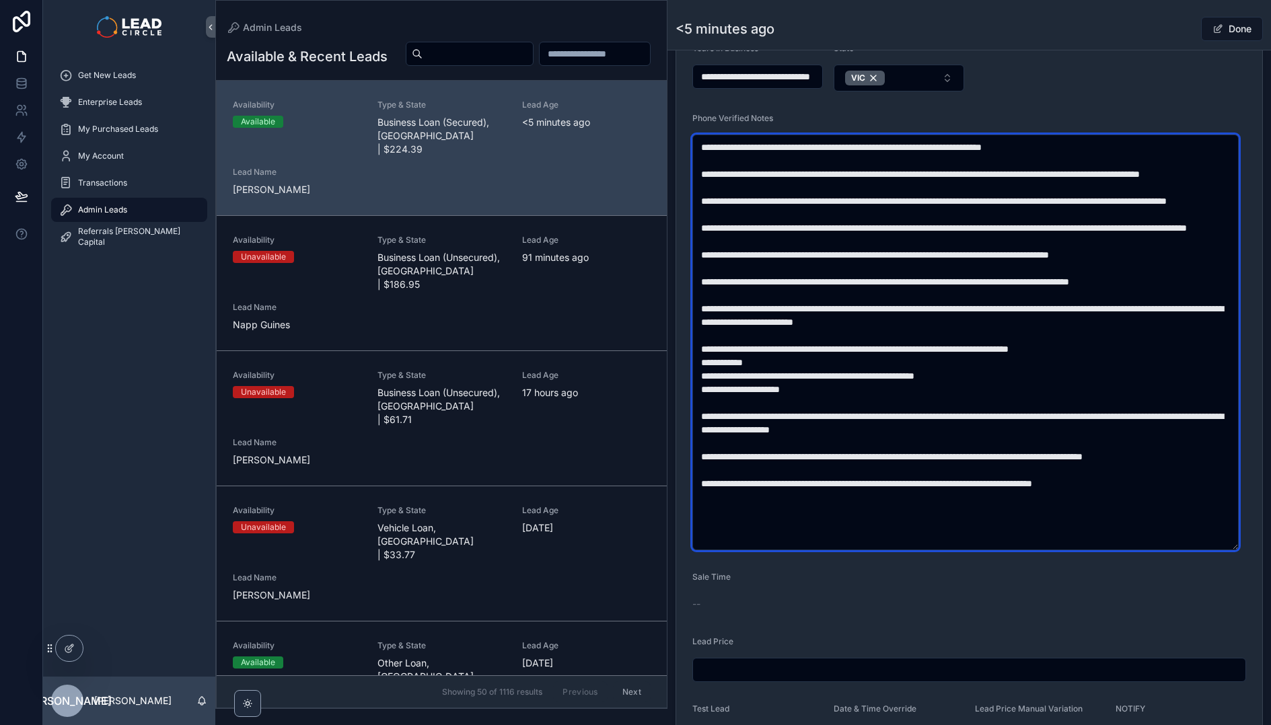
drag, startPoint x: 932, startPoint y: 322, endPoint x: 897, endPoint y: 322, distance: 35.0
click at [897, 322] on textarea "scrollable content" at bounding box center [965, 343] width 546 height 416
click at [951, 351] on textarea "scrollable content" at bounding box center [965, 343] width 546 height 416
click at [907, 320] on textarea "scrollable content" at bounding box center [965, 343] width 546 height 416
click at [1051, 355] on textarea "scrollable content" at bounding box center [965, 343] width 546 height 416
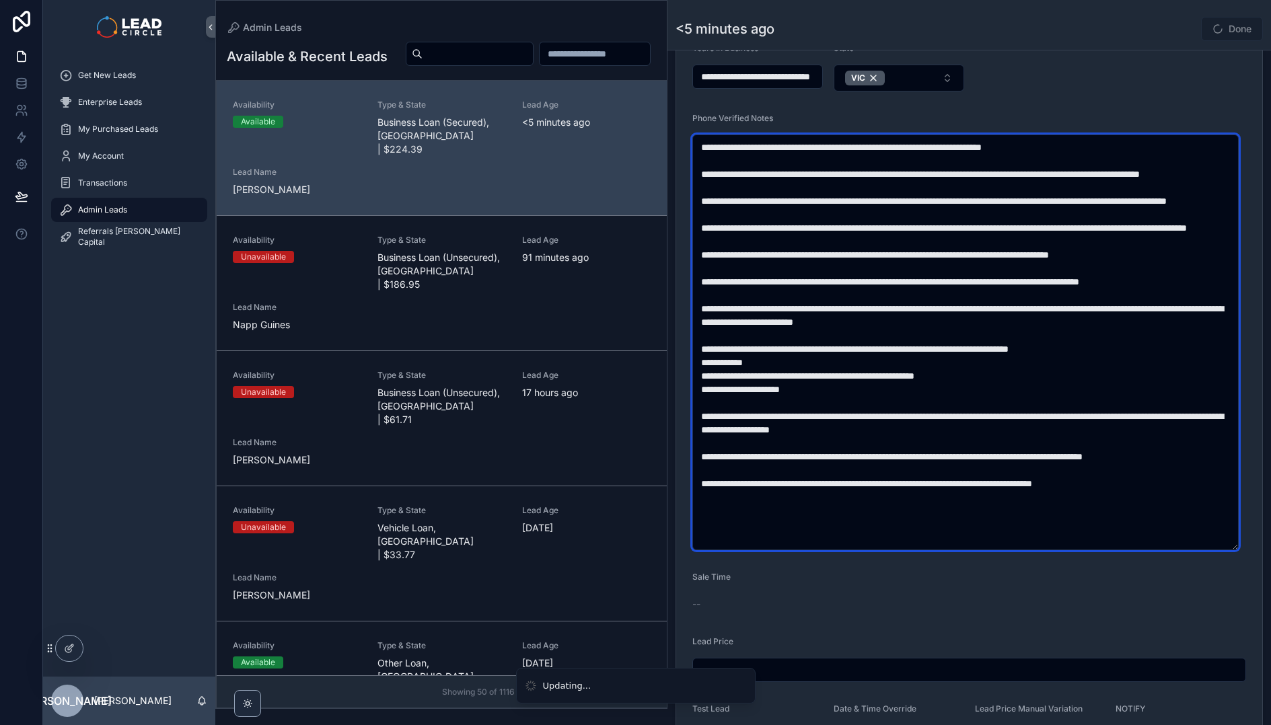
drag, startPoint x: 1022, startPoint y: 312, endPoint x: 1040, endPoint y: 363, distance: 54.7
click at [1040, 363] on textarea "scrollable content" at bounding box center [965, 343] width 546 height 416
drag, startPoint x: 959, startPoint y: 326, endPoint x: 1108, endPoint y: 337, distance: 149.1
click at [1098, 337] on textarea "scrollable content" at bounding box center [965, 343] width 546 height 416
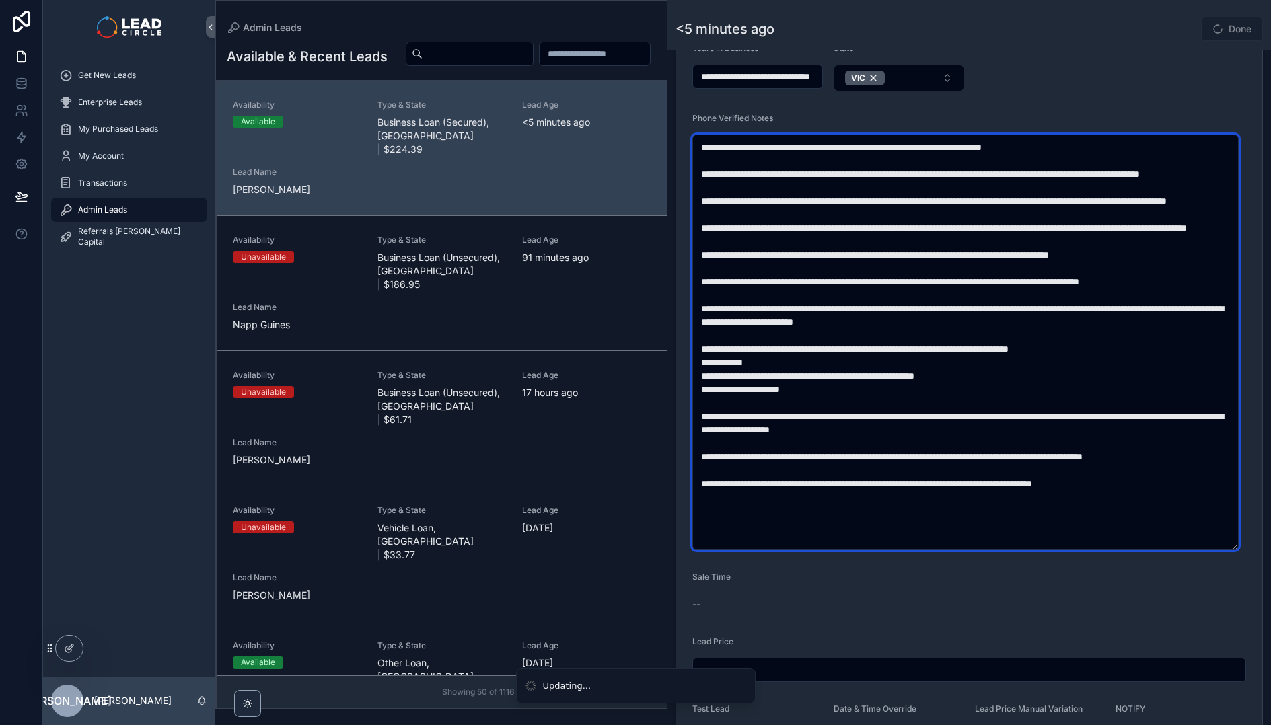
click at [1108, 337] on textarea "scrollable content" at bounding box center [965, 343] width 546 height 416
drag, startPoint x: 1097, startPoint y: 327, endPoint x: 1023, endPoint y: 326, distance: 73.3
click at [1025, 326] on textarea "scrollable content" at bounding box center [965, 343] width 546 height 416
click at [1023, 326] on textarea "scrollable content" at bounding box center [965, 343] width 546 height 416
drag, startPoint x: 1023, startPoint y: 326, endPoint x: 1134, endPoint y: 326, distance: 110.3
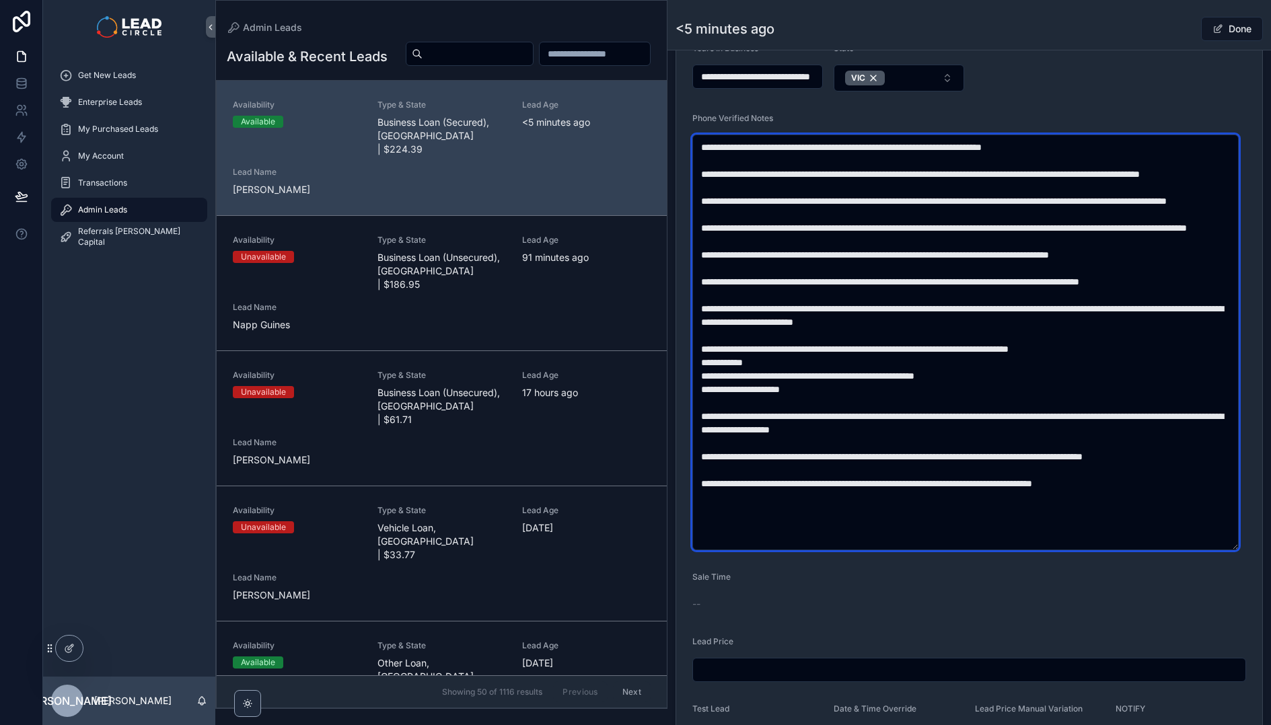
click at [1133, 326] on textarea "scrollable content" at bounding box center [965, 343] width 546 height 416
click at [1134, 326] on textarea "scrollable content" at bounding box center [965, 343] width 546 height 416
drag, startPoint x: 1072, startPoint y: 324, endPoint x: 1114, endPoint y: 332, distance: 42.5
click at [1074, 324] on textarea "scrollable content" at bounding box center [965, 343] width 546 height 416
click at [1110, 353] on textarea "scrollable content" at bounding box center [965, 343] width 546 height 416
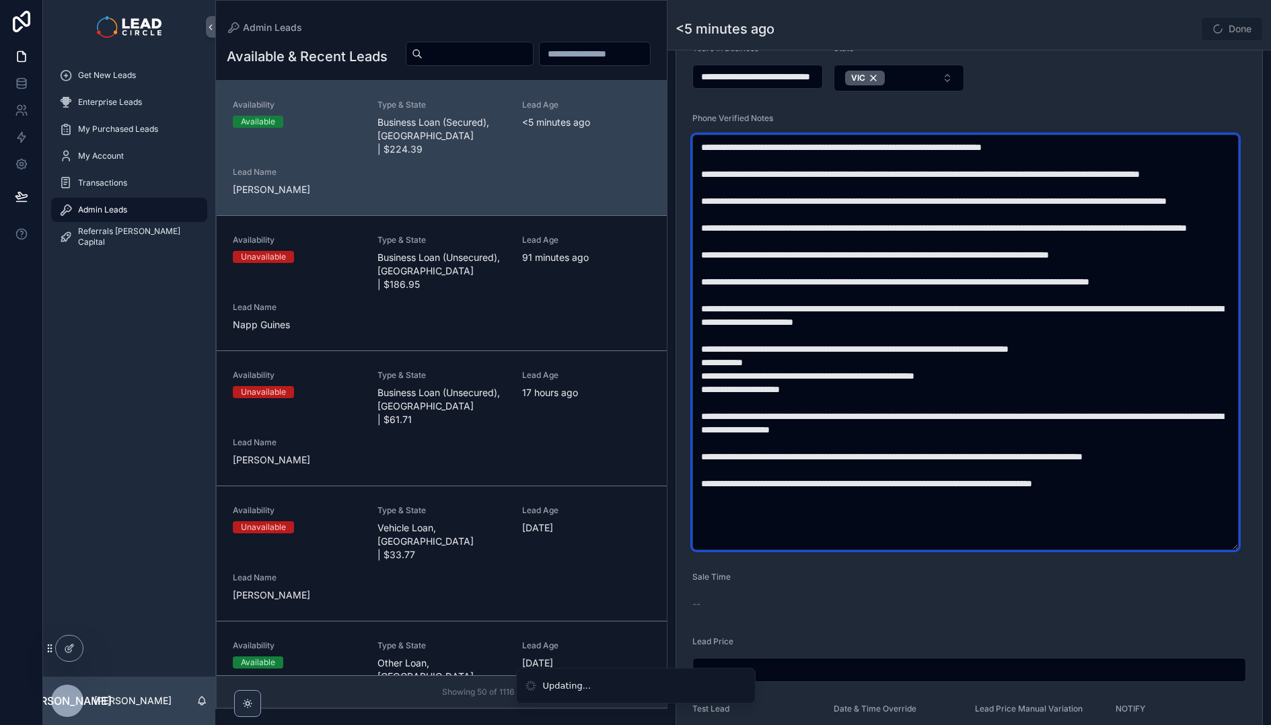
click at [1110, 353] on textarea "scrollable content" at bounding box center [965, 343] width 546 height 416
drag, startPoint x: 1047, startPoint y: 358, endPoint x: 889, endPoint y: 323, distance: 161.3
click at [902, 326] on textarea "scrollable content" at bounding box center [965, 343] width 546 height 416
click at [873, 340] on textarea "scrollable content" at bounding box center [965, 343] width 546 height 416
drag, startPoint x: 832, startPoint y: 344, endPoint x: 1003, endPoint y: 367, distance: 172.3
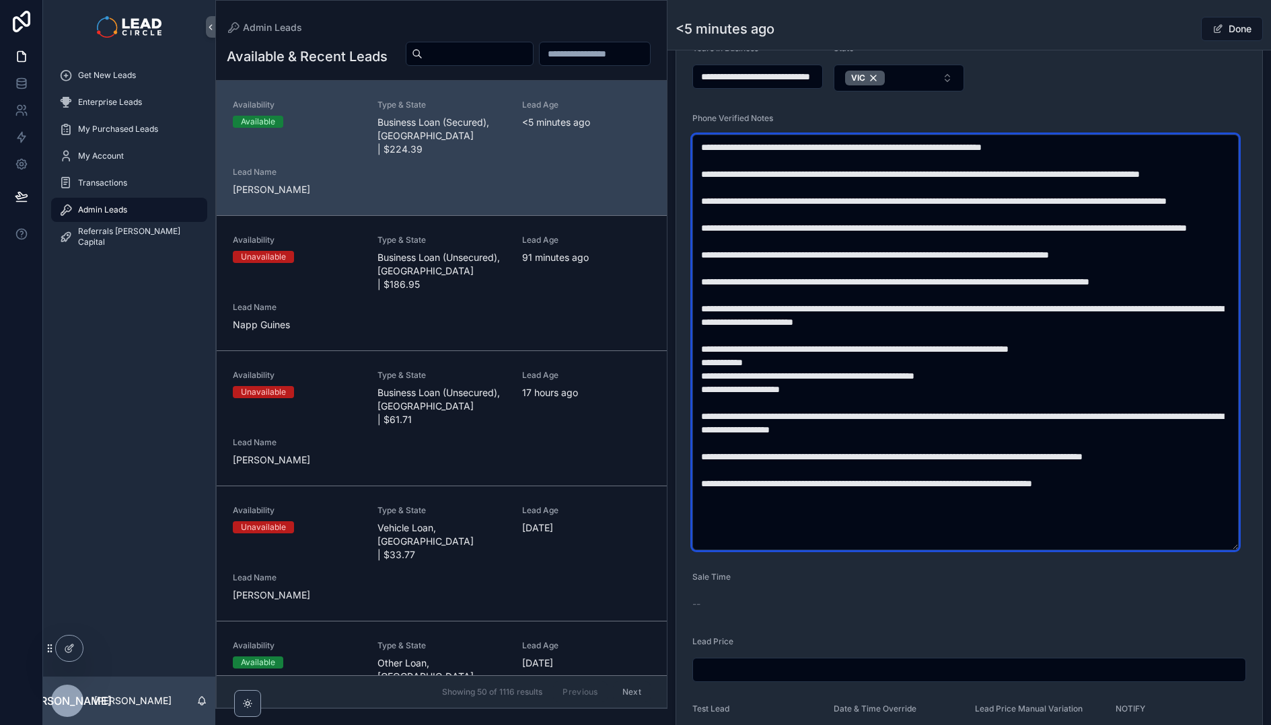
click at [997, 367] on textarea "scrollable content" at bounding box center [965, 343] width 546 height 416
click at [1004, 367] on textarea "scrollable content" at bounding box center [965, 343] width 546 height 416
drag, startPoint x: 1019, startPoint y: 367, endPoint x: 929, endPoint y: 345, distance: 92.7
click at [933, 347] on textarea "scrollable content" at bounding box center [965, 343] width 546 height 416
click at [929, 345] on textarea "scrollable content" at bounding box center [965, 343] width 546 height 416
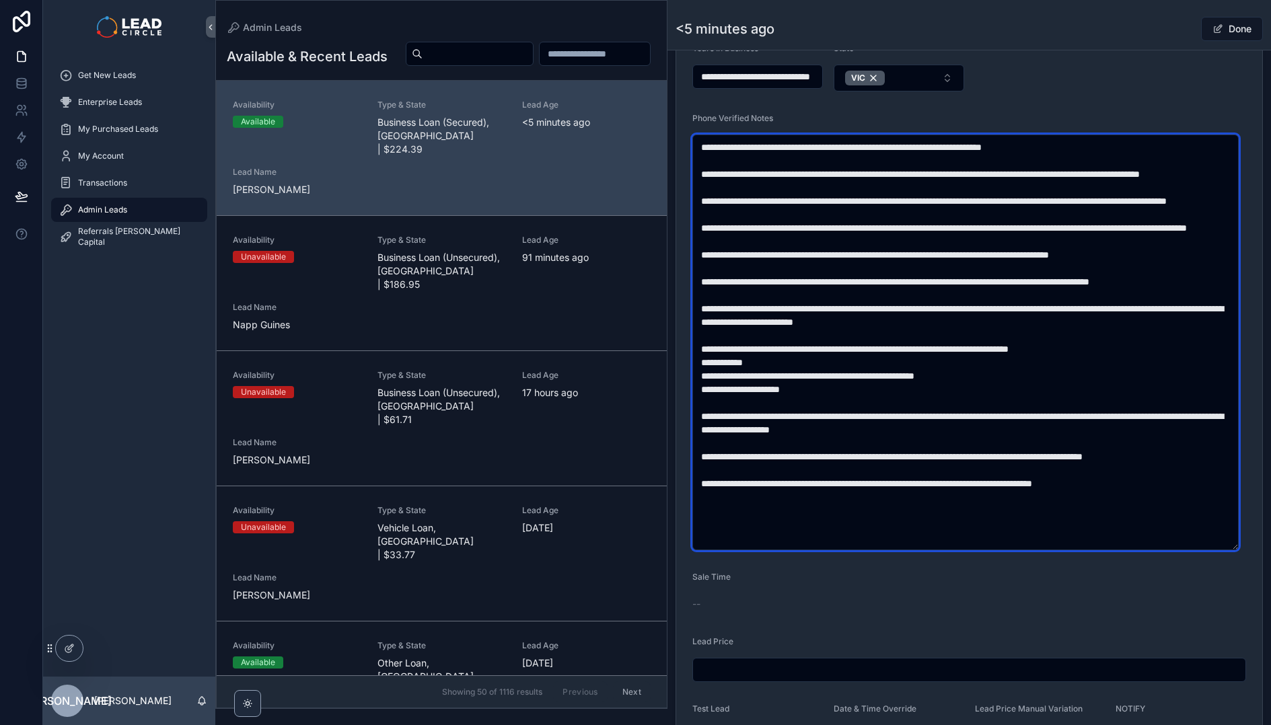
drag, startPoint x: 920, startPoint y: 346, endPoint x: 1032, endPoint y: 368, distance: 113.9
click at [1030, 369] on textarea "scrollable content" at bounding box center [965, 343] width 546 height 416
click at [1032, 368] on textarea "scrollable content" at bounding box center [965, 343] width 546 height 416
drag, startPoint x: 1032, startPoint y: 368, endPoint x: 933, endPoint y: 340, distance: 103.3
click at [933, 340] on textarea "scrollable content" at bounding box center [965, 343] width 546 height 416
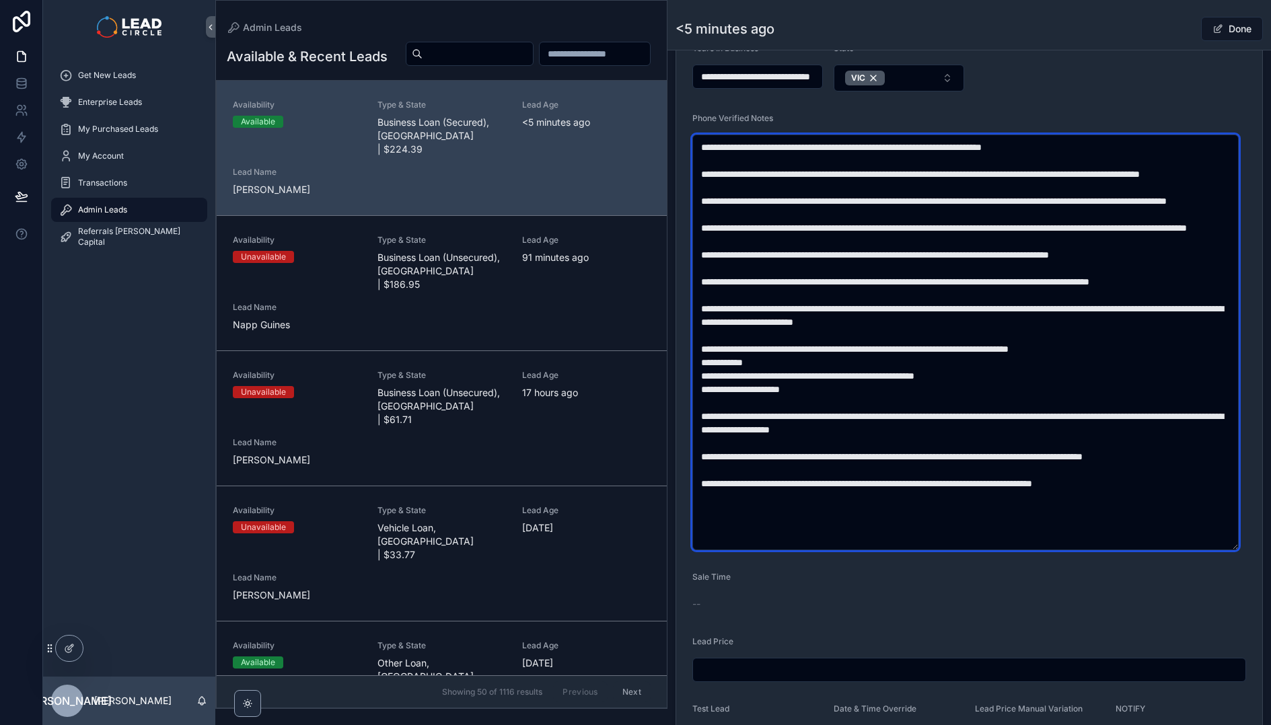
click at [933, 340] on textarea "scrollable content" at bounding box center [965, 343] width 546 height 416
drag, startPoint x: 935, startPoint y: 342, endPoint x: 1081, endPoint y: 366, distance: 147.9
click at [1068, 366] on textarea "scrollable content" at bounding box center [965, 343] width 546 height 416
click at [1081, 366] on textarea "scrollable content" at bounding box center [965, 343] width 546 height 416
drag, startPoint x: 1196, startPoint y: 351, endPoint x: 1079, endPoint y: 340, distance: 117.5
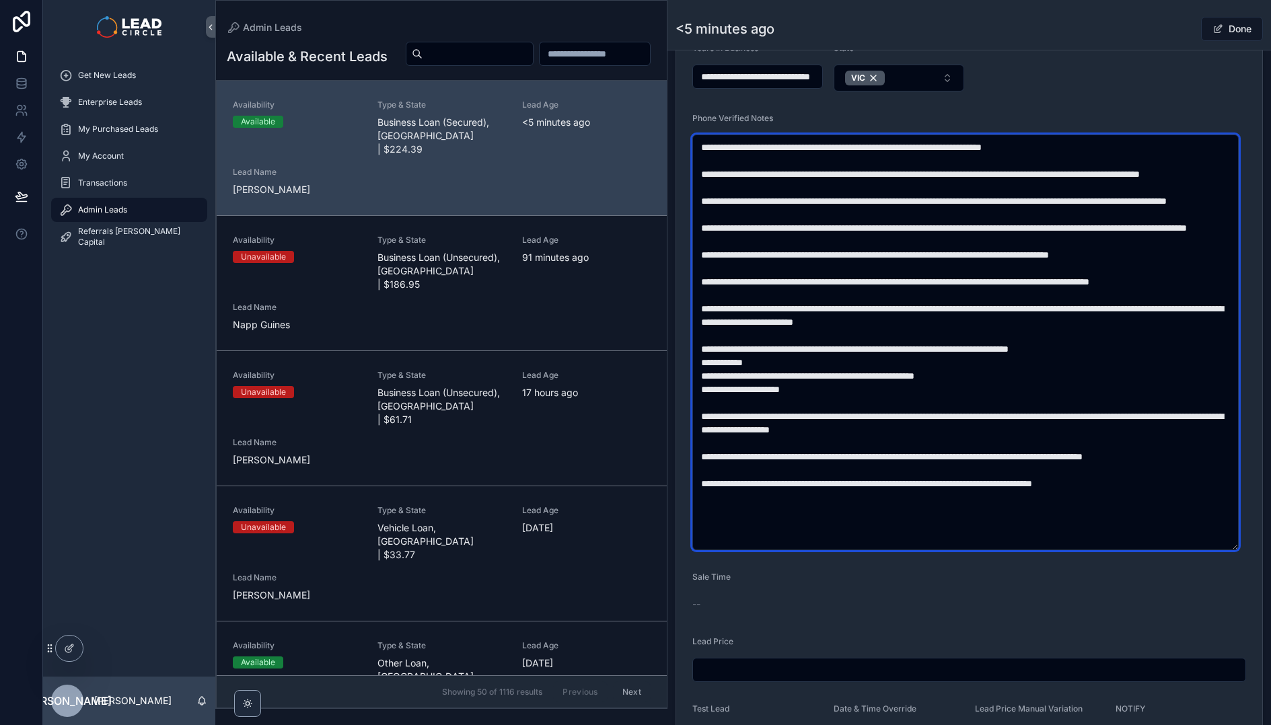
click at [1079, 340] on textarea "scrollable content" at bounding box center [965, 343] width 546 height 416
drag, startPoint x: 842, startPoint y: 367, endPoint x: 905, endPoint y: 367, distance: 63.2
click at [902, 367] on textarea "scrollable content" at bounding box center [965, 343] width 546 height 416
click at [905, 367] on textarea "scrollable content" at bounding box center [965, 343] width 546 height 416
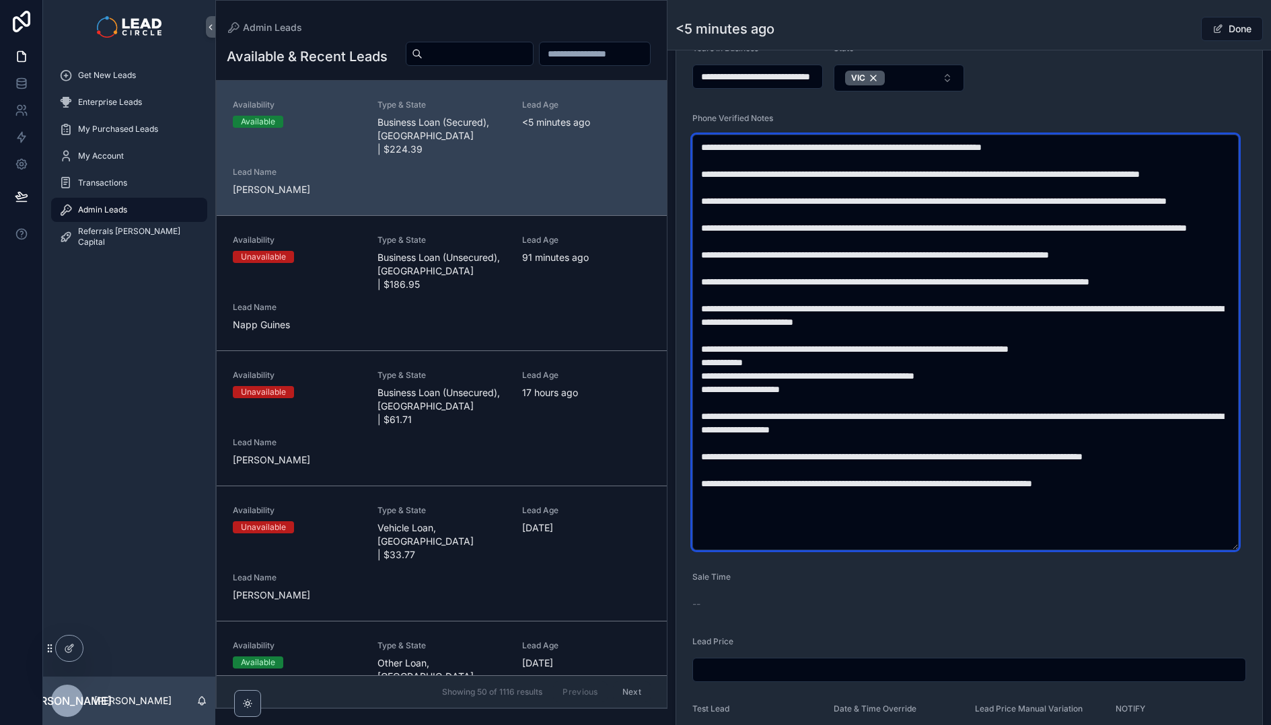
drag, startPoint x: 916, startPoint y: 365, endPoint x: 822, endPoint y: 363, distance: 93.5
click at [826, 363] on textarea "scrollable content" at bounding box center [965, 343] width 546 height 416
click at [822, 363] on textarea "scrollable content" at bounding box center [965, 343] width 546 height 416
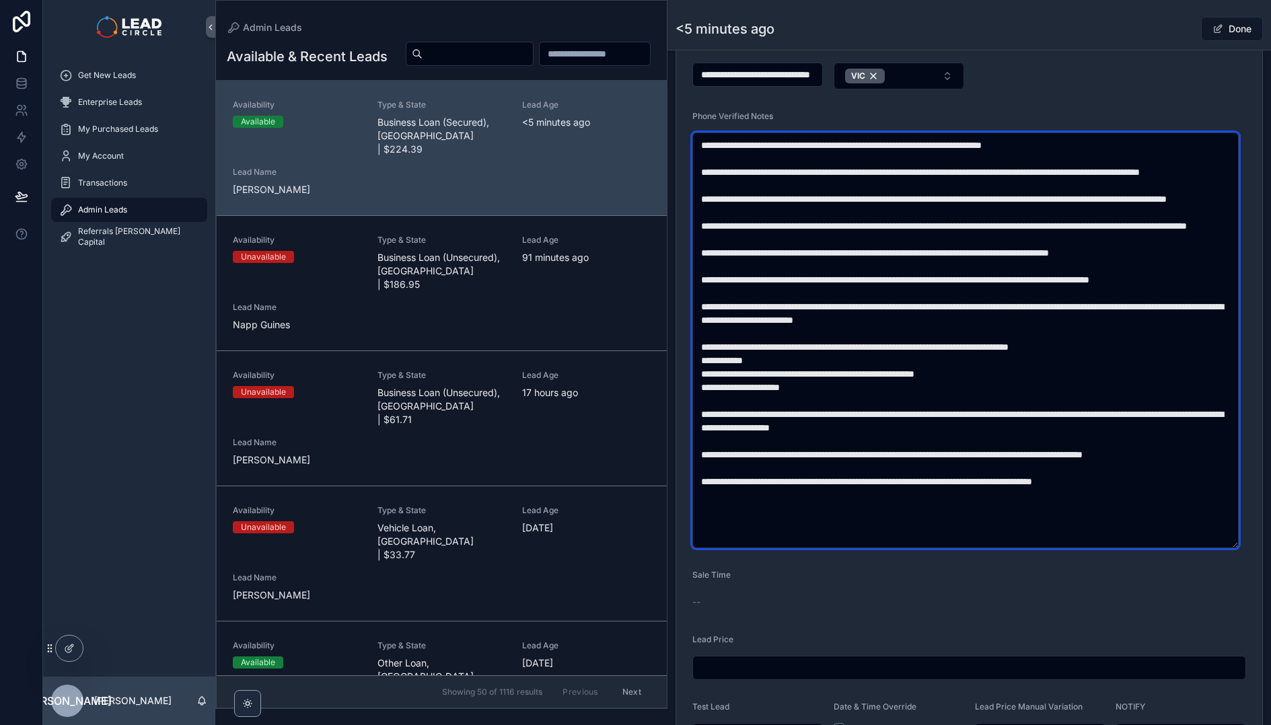
scroll to position [464, 0]
click at [953, 360] on textarea "scrollable content" at bounding box center [965, 340] width 546 height 416
click at [1021, 346] on textarea "scrollable content" at bounding box center [965, 340] width 546 height 416
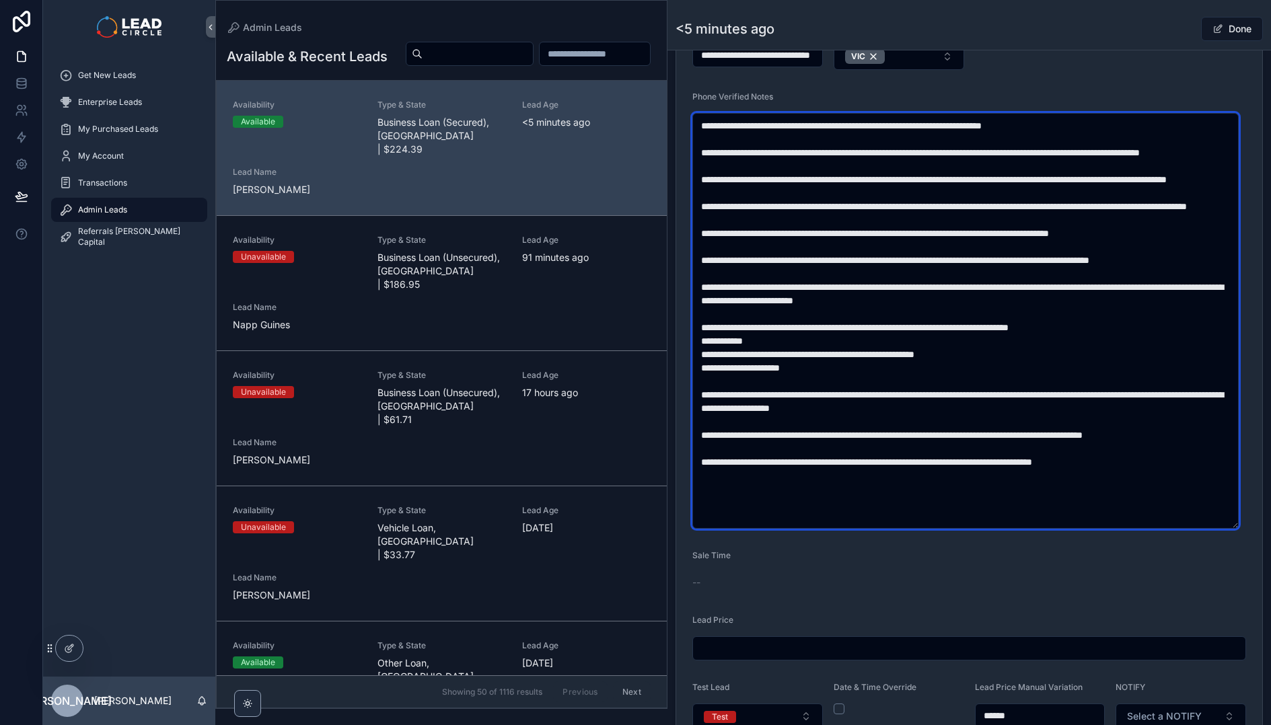
scroll to position [483, 0]
drag
click at [931, 372] on textarea "scrollable content" at bounding box center [965, 320] width 546 height 416
click at [871, 371] on textarea "scrollable content" at bounding box center [965, 320] width 546 height 416
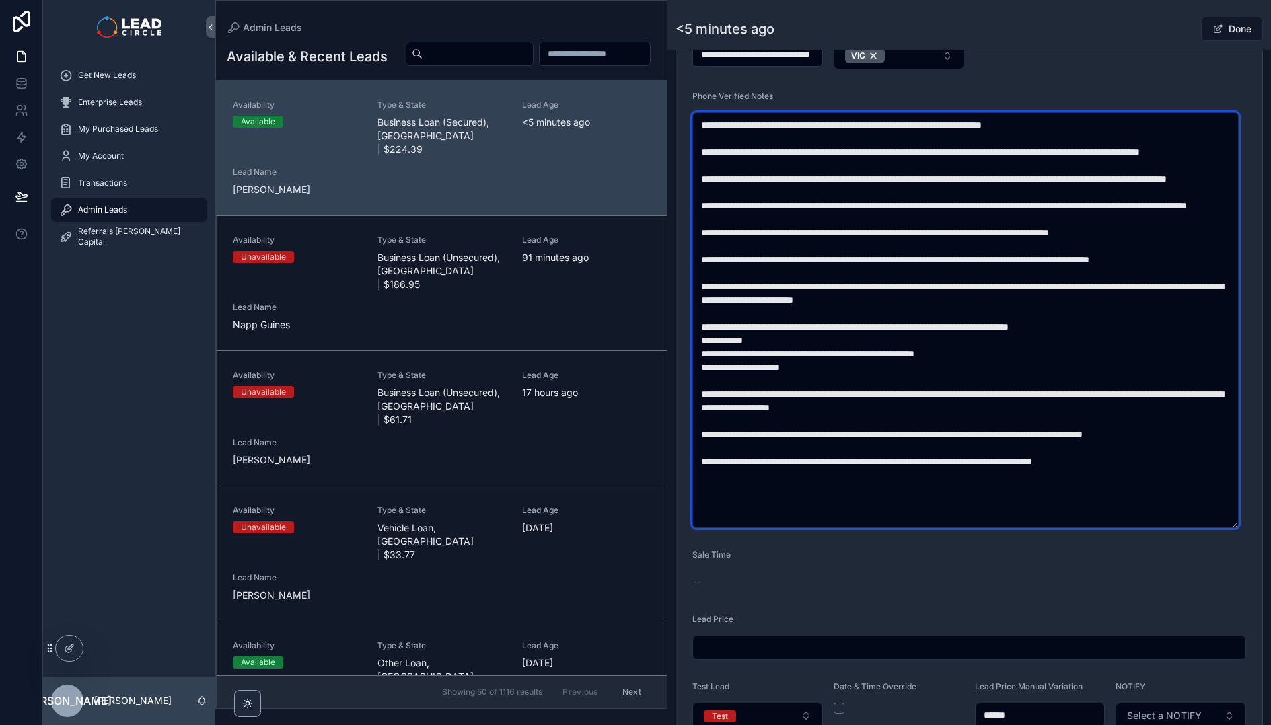
click at [869, 370] on textarea "scrollable content" at bounding box center [965, 320] width 546 height 416
drag, startPoint x: 1124, startPoint y: 440, endPoint x: 1040, endPoint y: 439, distance: 84.8
click at [1047, 439] on textarea "scrollable content" at bounding box center [965, 320] width 546 height 416
click at [1040, 439] on textarea "scrollable content" at bounding box center [965, 320] width 546 height 416
drag, startPoint x: 838, startPoint y: 453, endPoint x: 825, endPoint y: 453, distance: 13.5
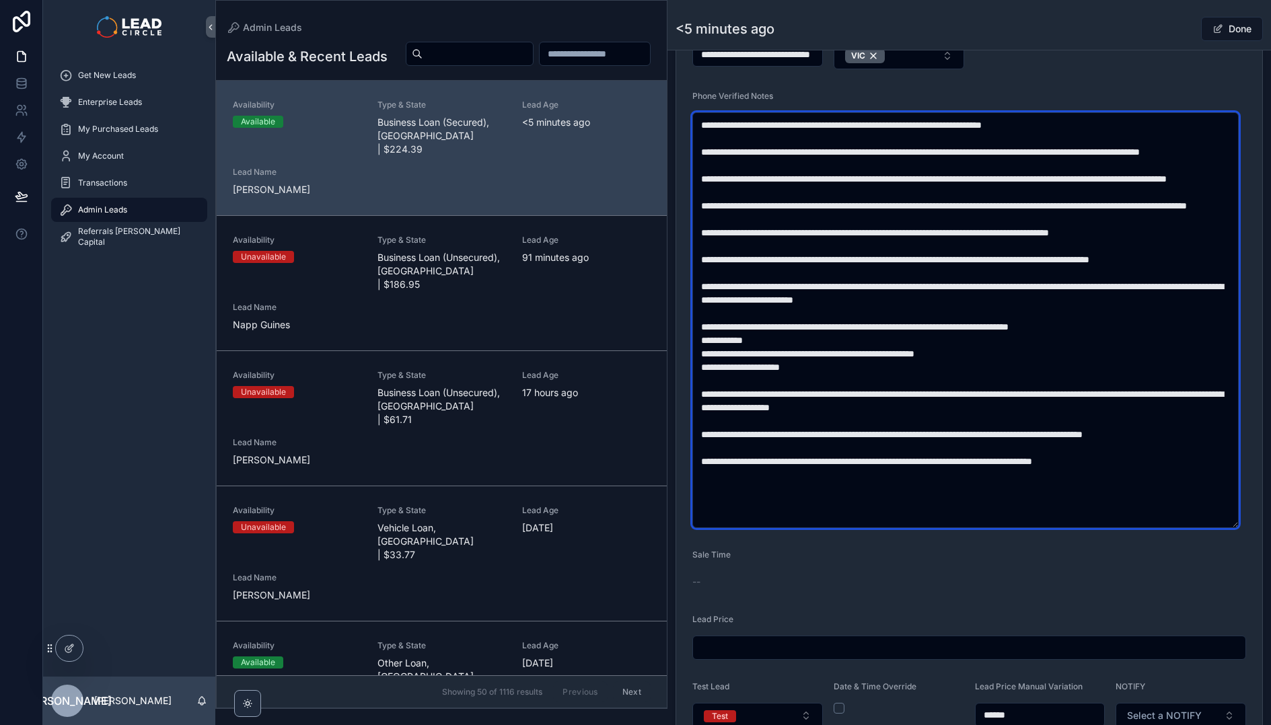
click at [833, 453] on textarea "scrollable content" at bounding box center [965, 320] width 546 height 416
click at [825, 453] on textarea "scrollable content" at bounding box center [965, 320] width 546 height 416
drag, startPoint x: 815, startPoint y: 454, endPoint x: 872, endPoint y: 453, distance: 56.5
click at [867, 454] on textarea "scrollable content" at bounding box center [965, 320] width 546 height 416
click at [873, 453] on textarea "scrollable content" at bounding box center [965, 320] width 546 height 416
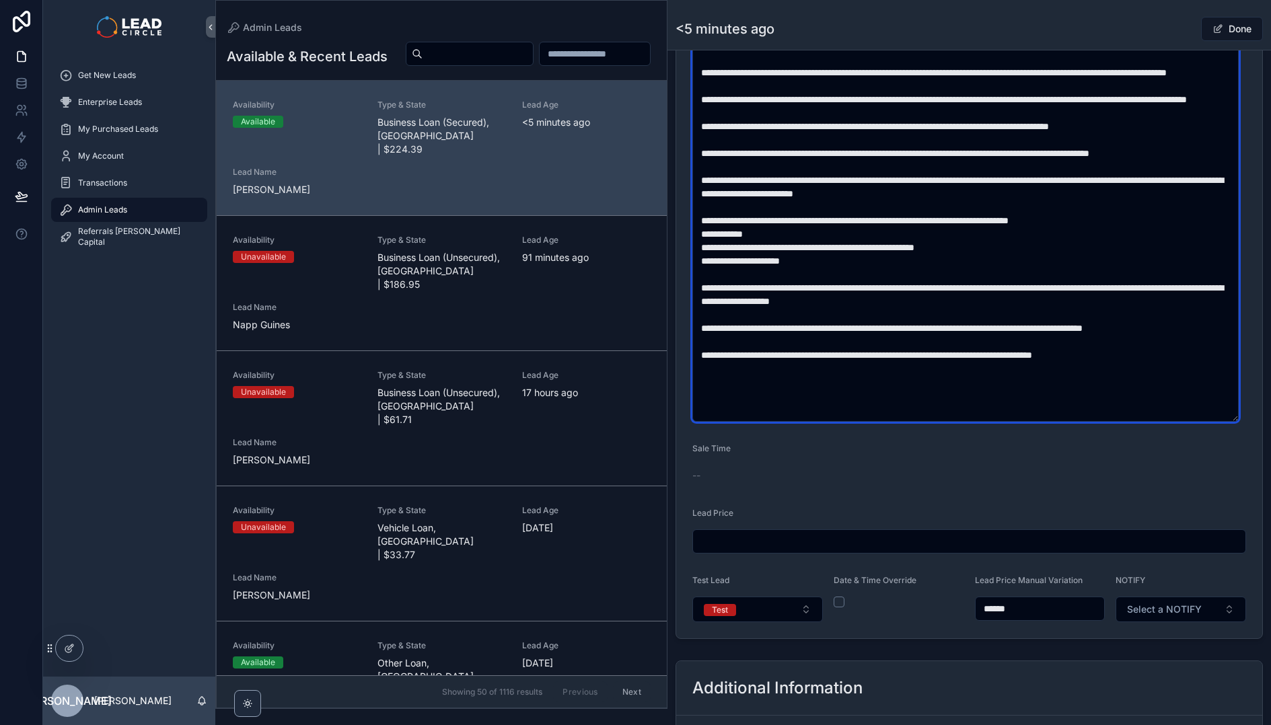
scroll to position [591, 0]
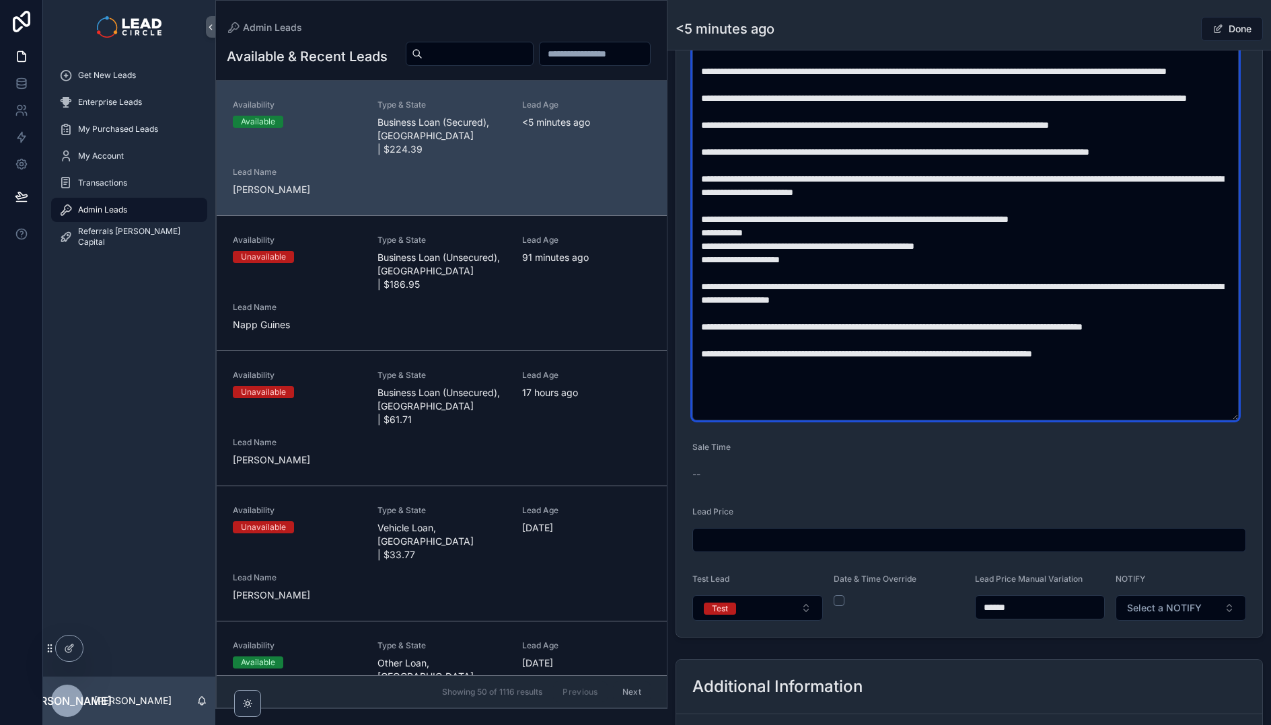
type textarea "**********"
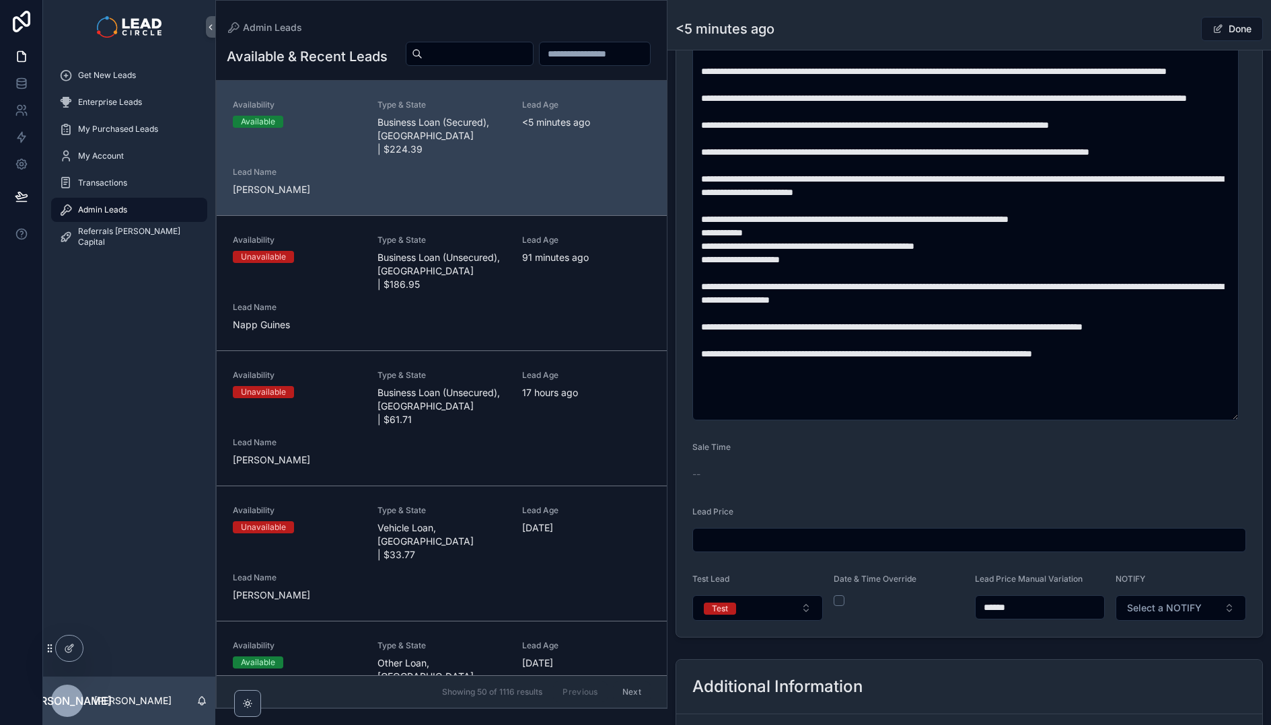
click at [989, 604] on input "******" at bounding box center [1040, 607] width 129 height 19
click at [758, 604] on button "Test" at bounding box center [757, 608] width 131 height 26
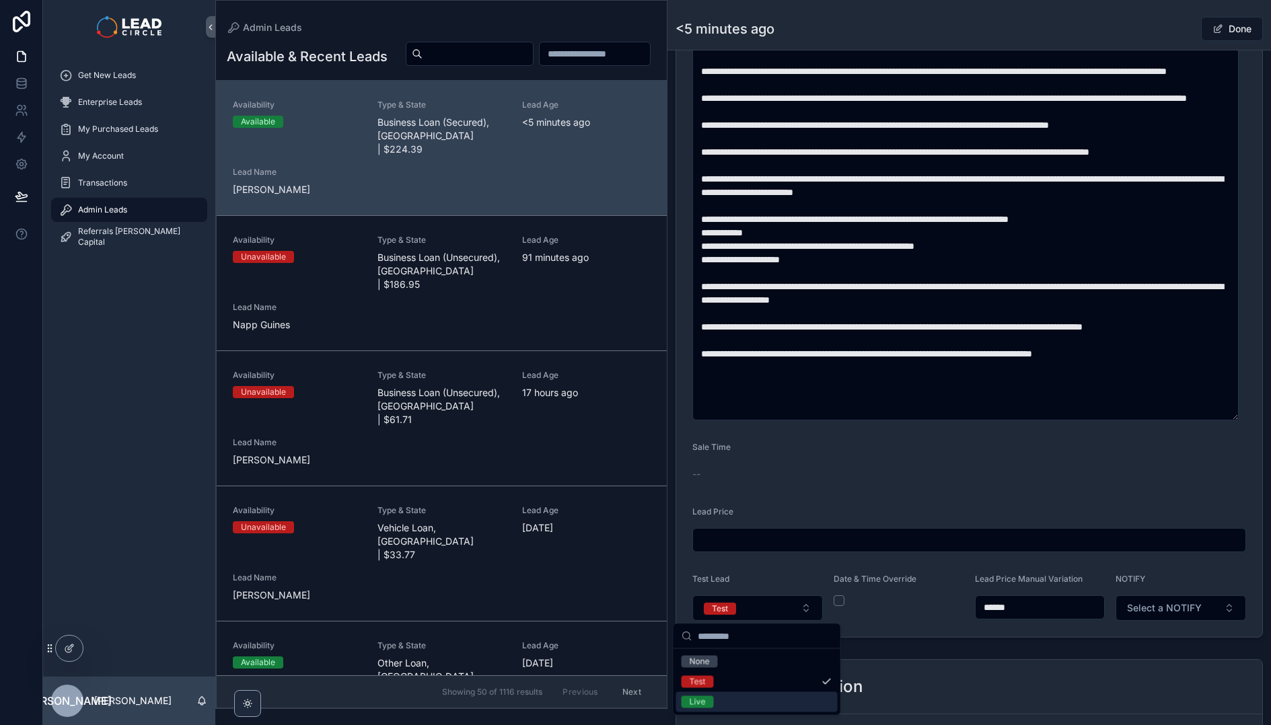
click at [739, 694] on div "Live" at bounding box center [756, 702] width 161 height 20
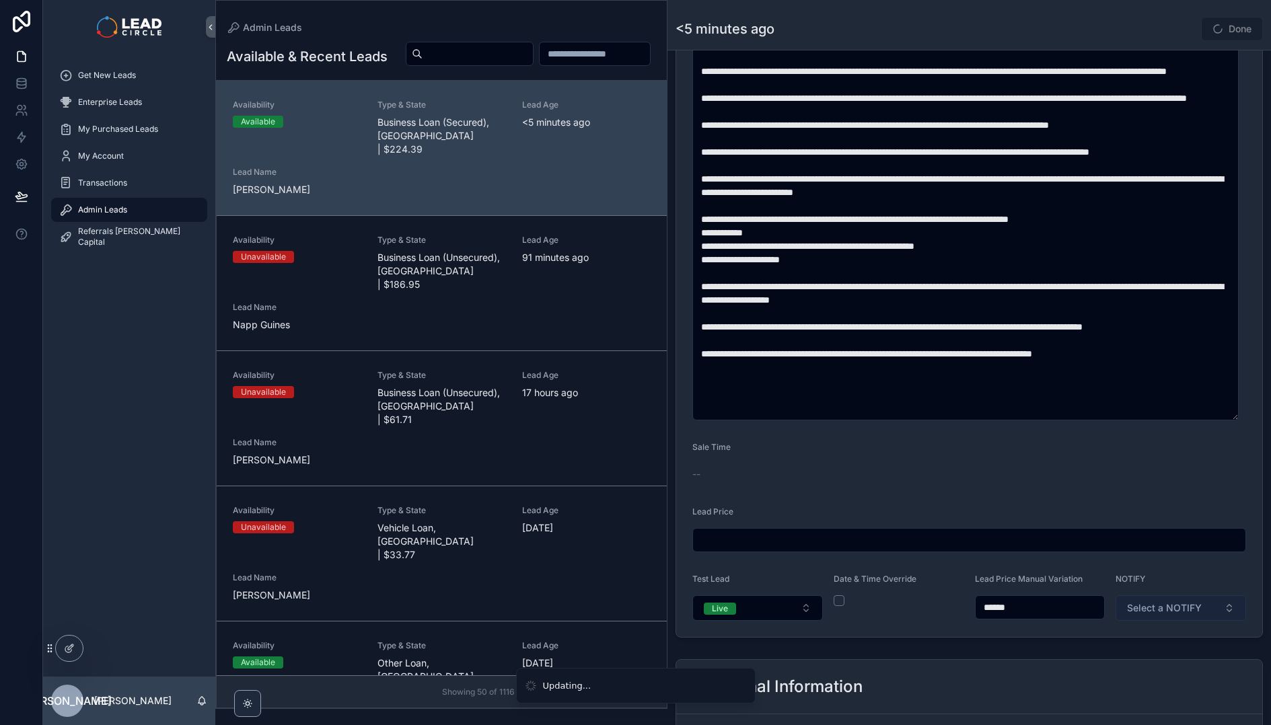
click at [1163, 618] on button "Select a NOTIFY" at bounding box center [1181, 608] width 131 height 26
click at [1127, 661] on div "Notify" at bounding box center [1118, 662] width 23 height 12
click at [1097, 663] on div "Additional Information" at bounding box center [969, 687] width 586 height 54
click at [1223, 28] on button "Done" at bounding box center [1232, 29] width 62 height 24
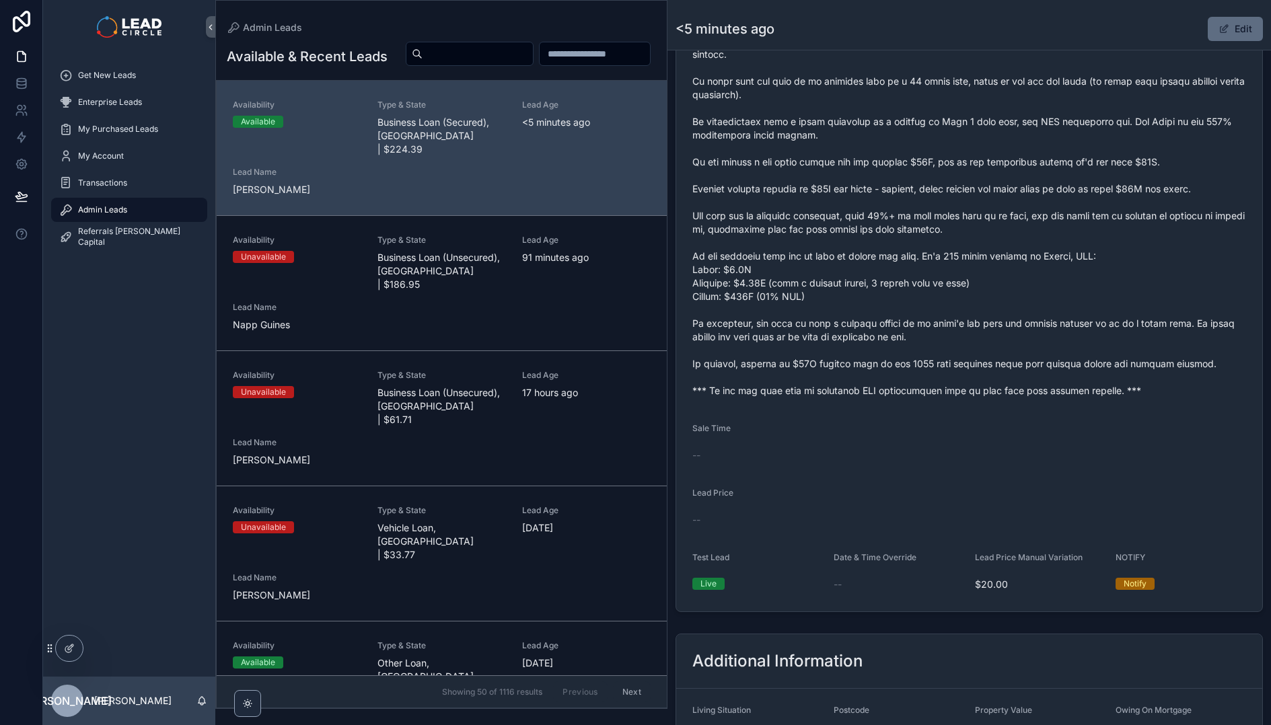
scroll to position [589, 0]
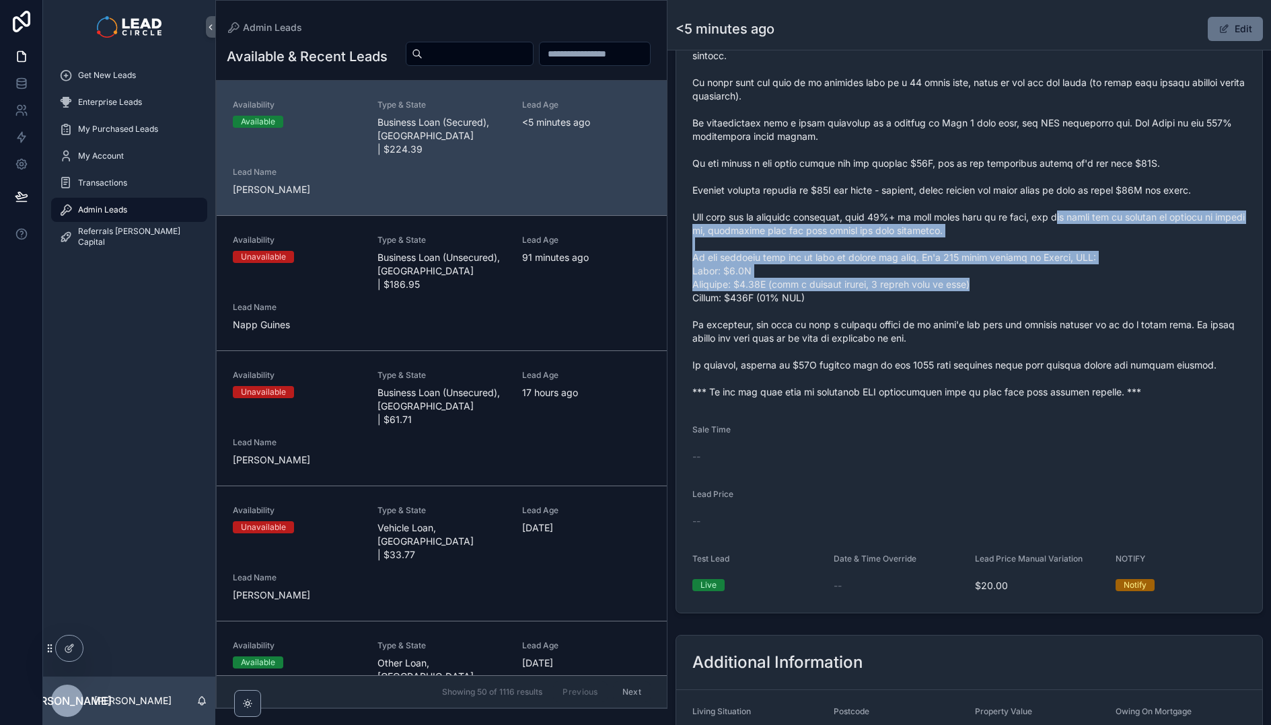
drag, startPoint x: 1061, startPoint y: 224, endPoint x: 1109, endPoint y: 369, distance: 153.0
click at [1108, 369] on span "scrollable content" at bounding box center [969, 204] width 554 height 390
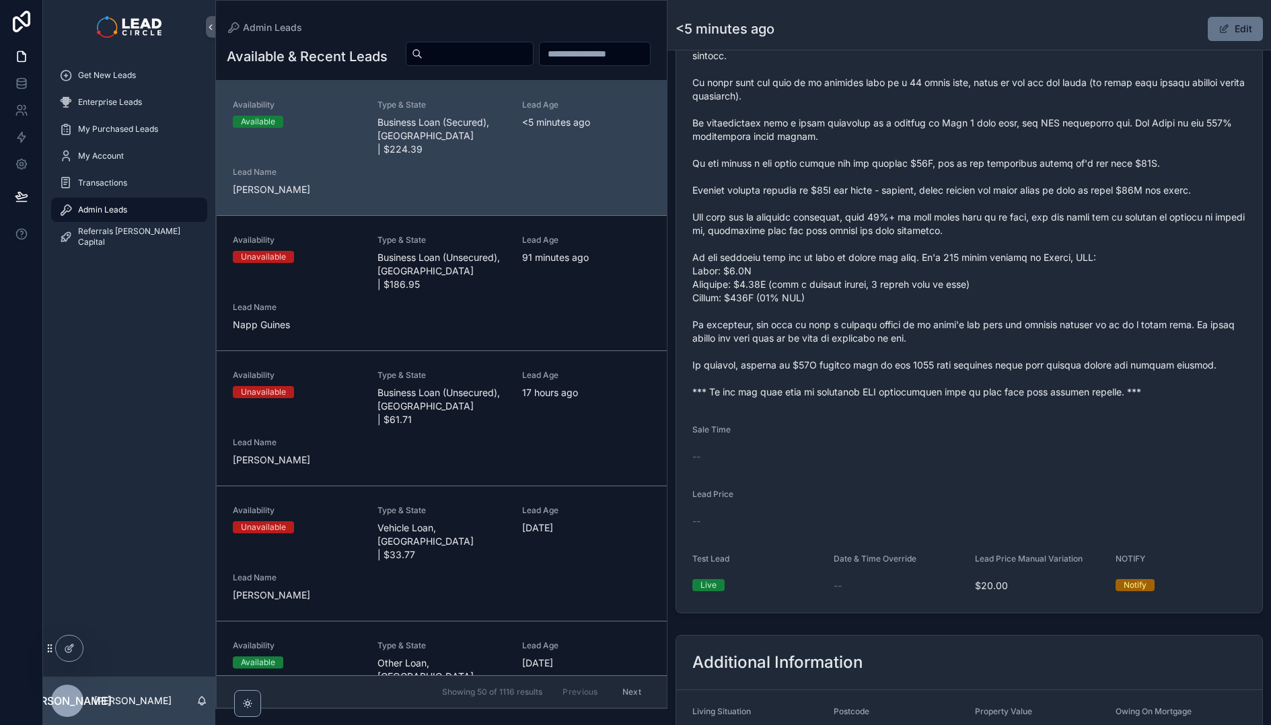
click at [1109, 369] on span "scrollable content" at bounding box center [969, 204] width 554 height 390
drag, startPoint x: 1157, startPoint y: 412, endPoint x: 1069, endPoint y: 276, distance: 162.6
click at [1075, 285] on form "Availability Available Lead Name Stu***** Lead Email Buy to reveal Lead Phone B…" at bounding box center [969, 154] width 586 height 918
click at [1069, 276] on span "scrollable content" at bounding box center [969, 204] width 554 height 390
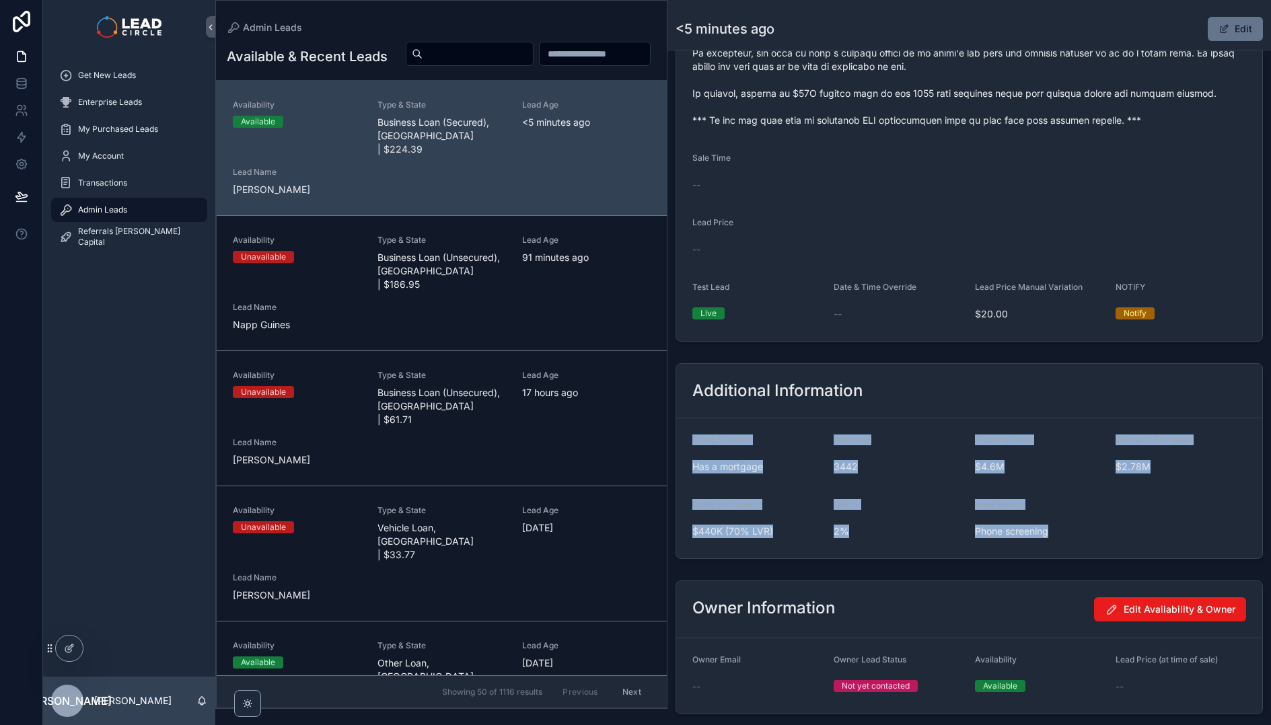
drag, startPoint x: 923, startPoint y: 404, endPoint x: 1089, endPoint y: 539, distance: 214.3
click at [1089, 539] on div "Additional Information Living Situation Has a mortgage Postcode 3442 Property V…" at bounding box center [969, 461] width 587 height 196
click at [1089, 539] on div "Phone screening" at bounding box center [1040, 532] width 131 height 22
drag, startPoint x: 1079, startPoint y: 530, endPoint x: 928, endPoint y: 438, distance: 176.7
click at [932, 441] on form "Living Situation Has a mortgage Postcode 3442 Property Value $4.6M Owing On Mor…" at bounding box center [969, 488] width 586 height 140
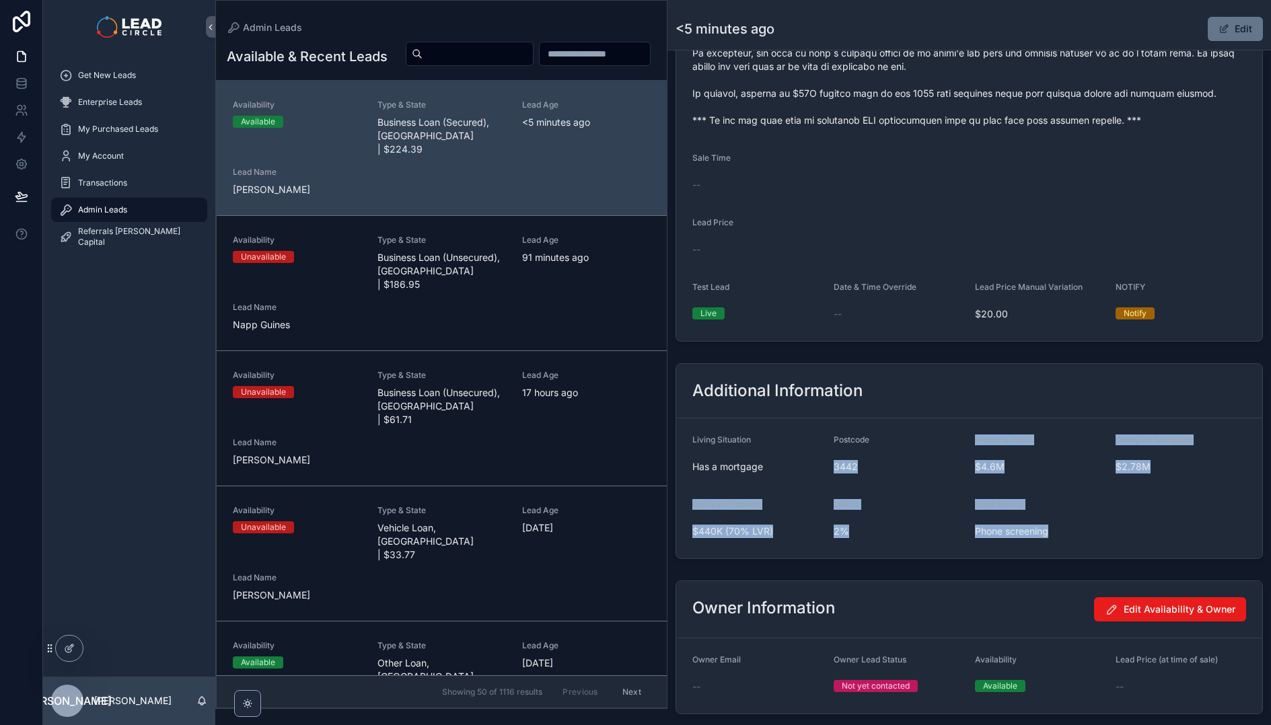
click at [928, 437] on div "Postcode" at bounding box center [899, 443] width 131 height 16
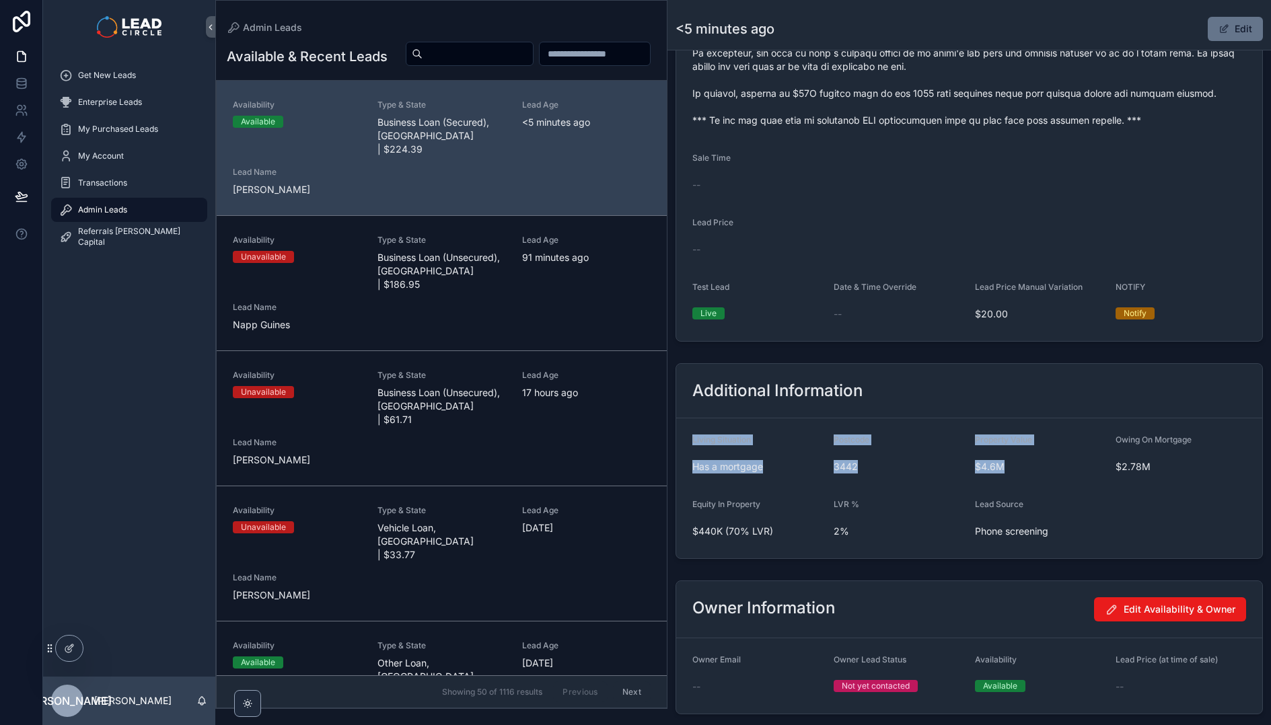
drag, startPoint x: 925, startPoint y: 404, endPoint x: 1072, endPoint y: 486, distance: 168.7
click at [1072, 486] on div "Additional Information Living Situation Has a mortgage Postcode 3442 Property V…" at bounding box center [969, 461] width 587 height 196
click at [1073, 486] on form "Living Situation Has a mortgage Postcode 3442 Property Value $4.6M Owing On Mor…" at bounding box center [969, 488] width 586 height 140
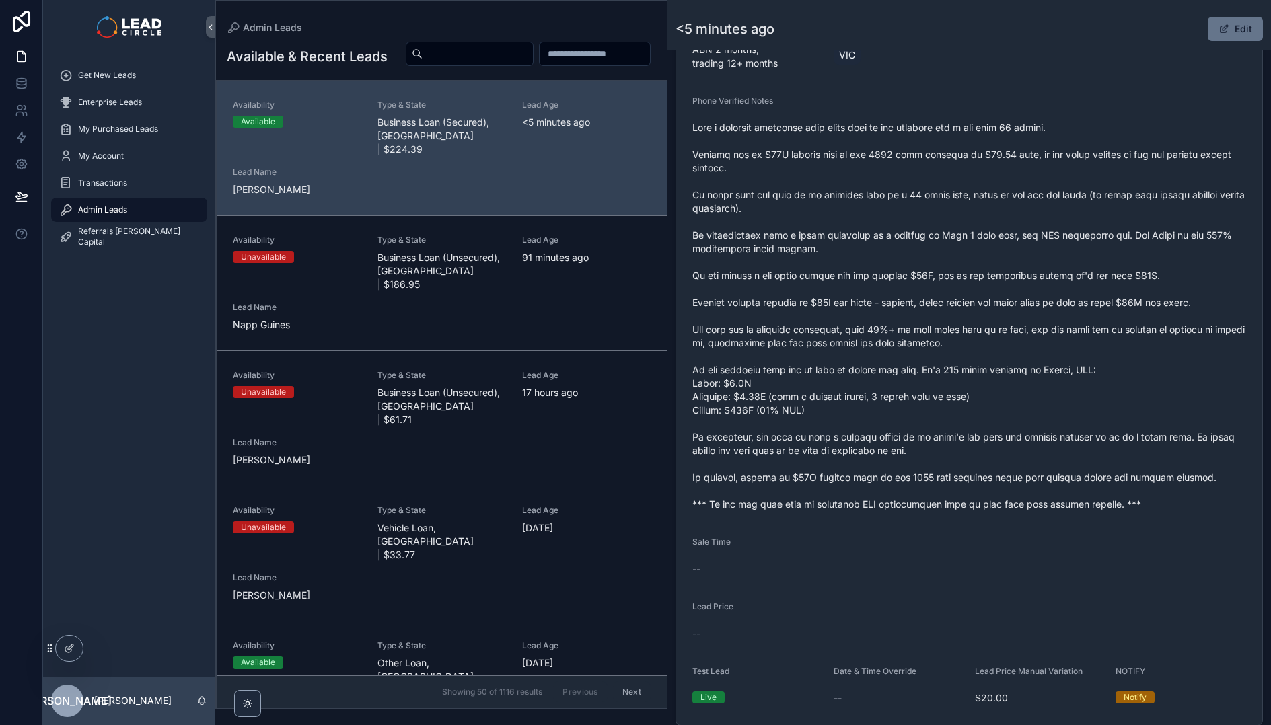
scroll to position [275, 0]
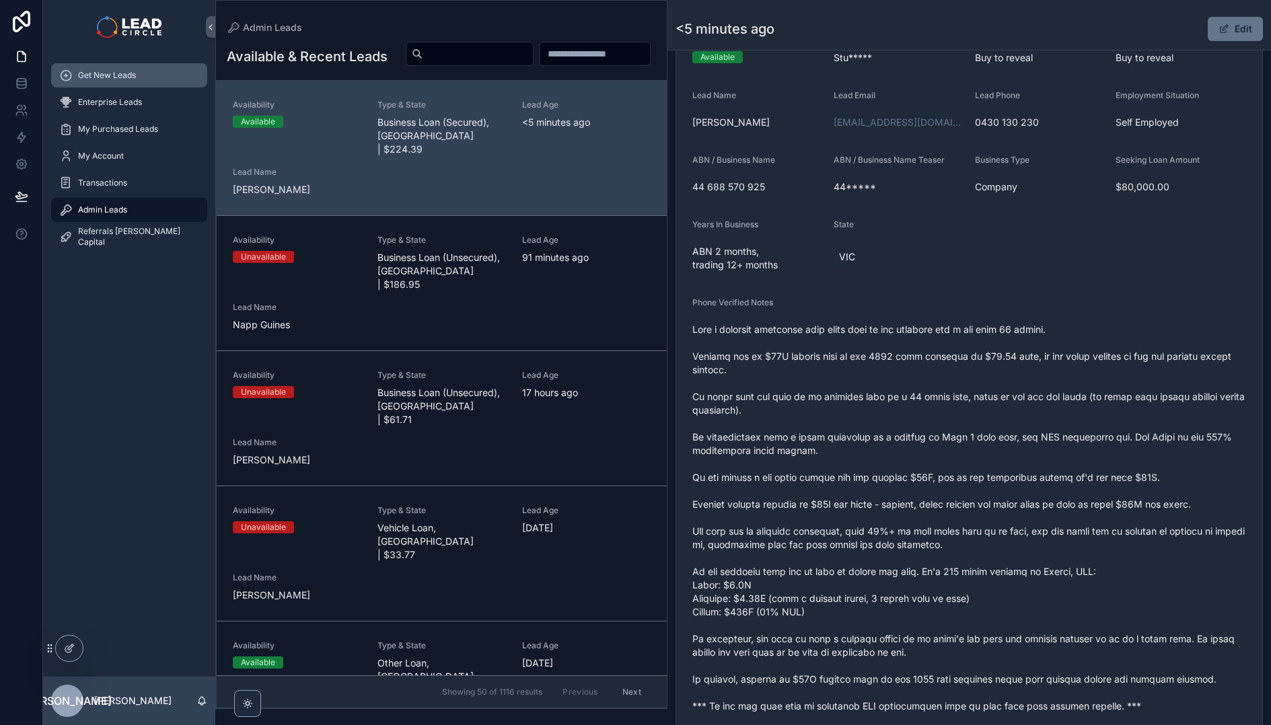
click at [134, 87] on link "Get New Leads" at bounding box center [129, 75] width 156 height 24
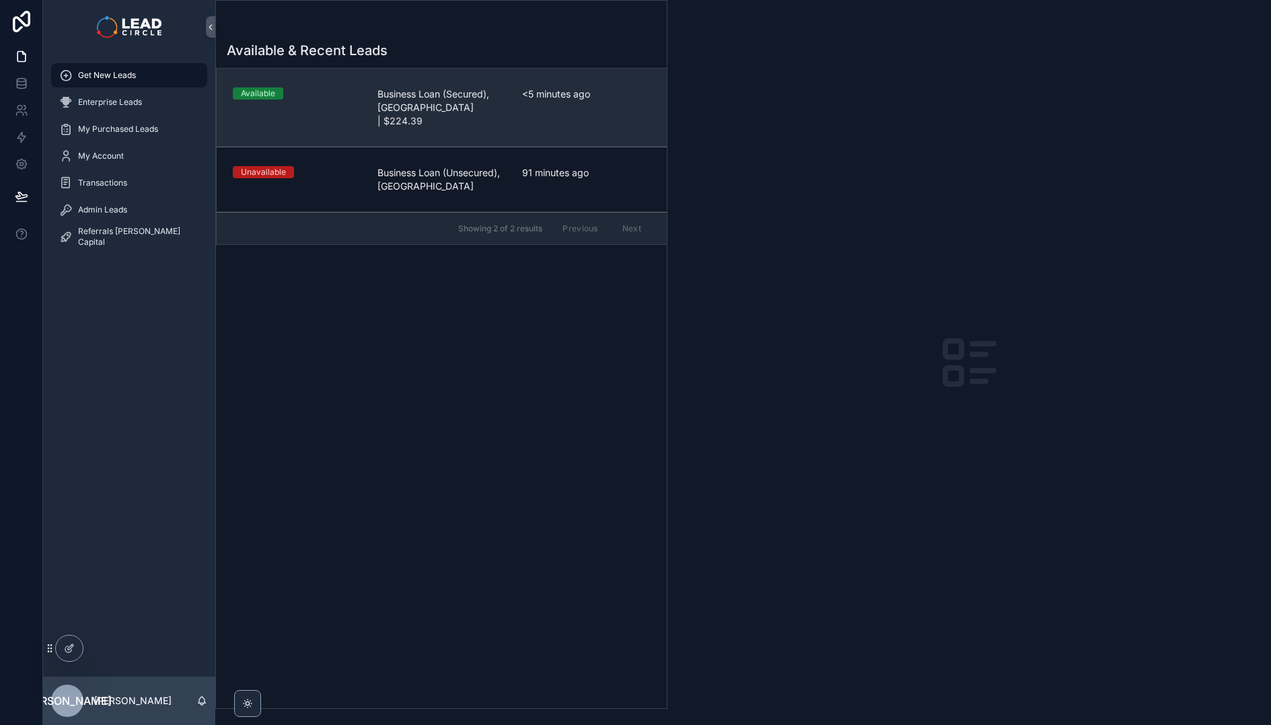
click at [445, 100] on span "Business Loan (Secured), [GEOGRAPHIC_DATA] | $224.39" at bounding box center [441, 107] width 129 height 40
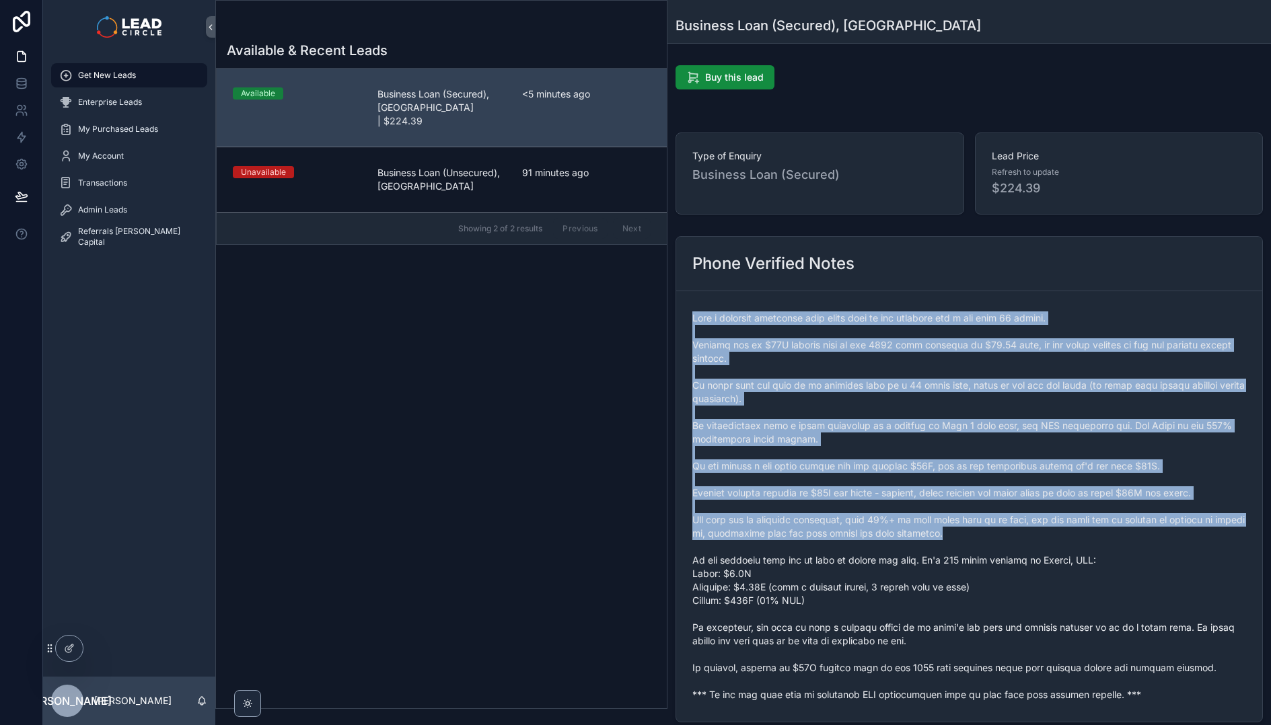
drag, startPoint x: 785, startPoint y: 295, endPoint x: 974, endPoint y: 531, distance: 302.0
click at [974, 531] on form "scrollable content" at bounding box center [969, 506] width 586 height 431
click at [974, 531] on span "scrollable content" at bounding box center [969, 507] width 554 height 390
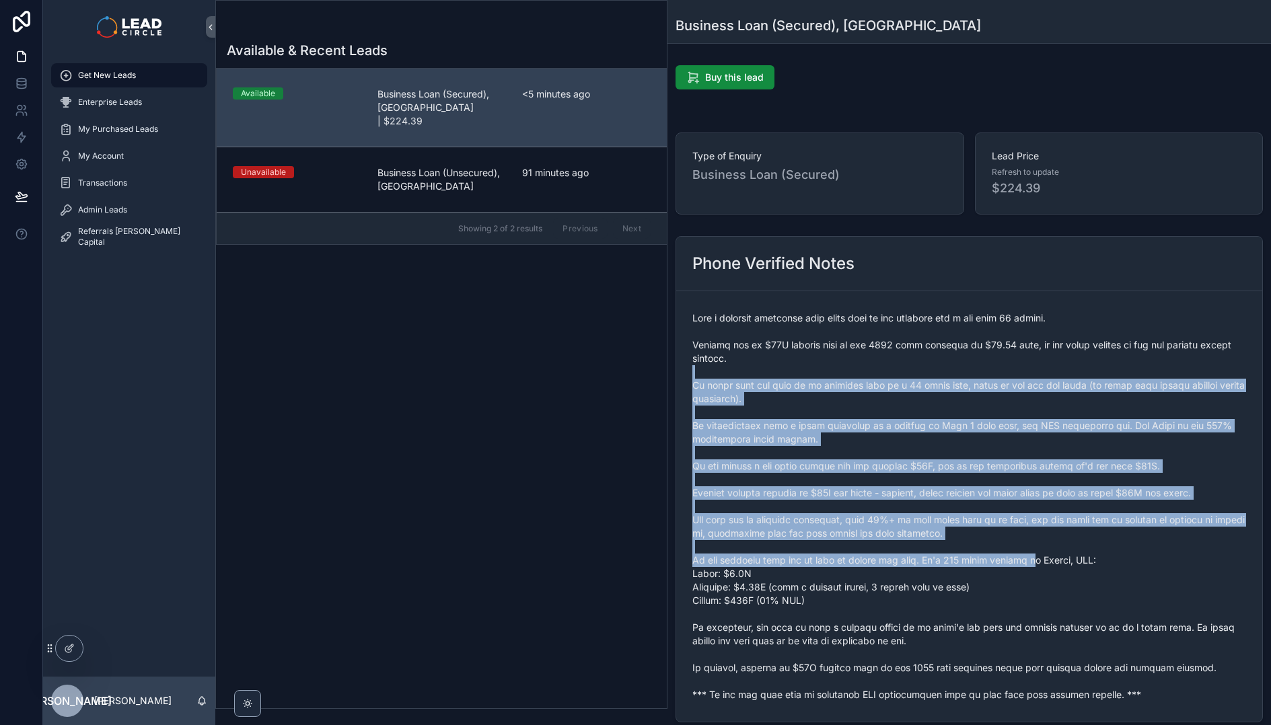
drag, startPoint x: 1030, startPoint y: 564, endPoint x: 835, endPoint y: 305, distance: 323.8
click at [842, 313] on span "scrollable content" at bounding box center [969, 507] width 554 height 390
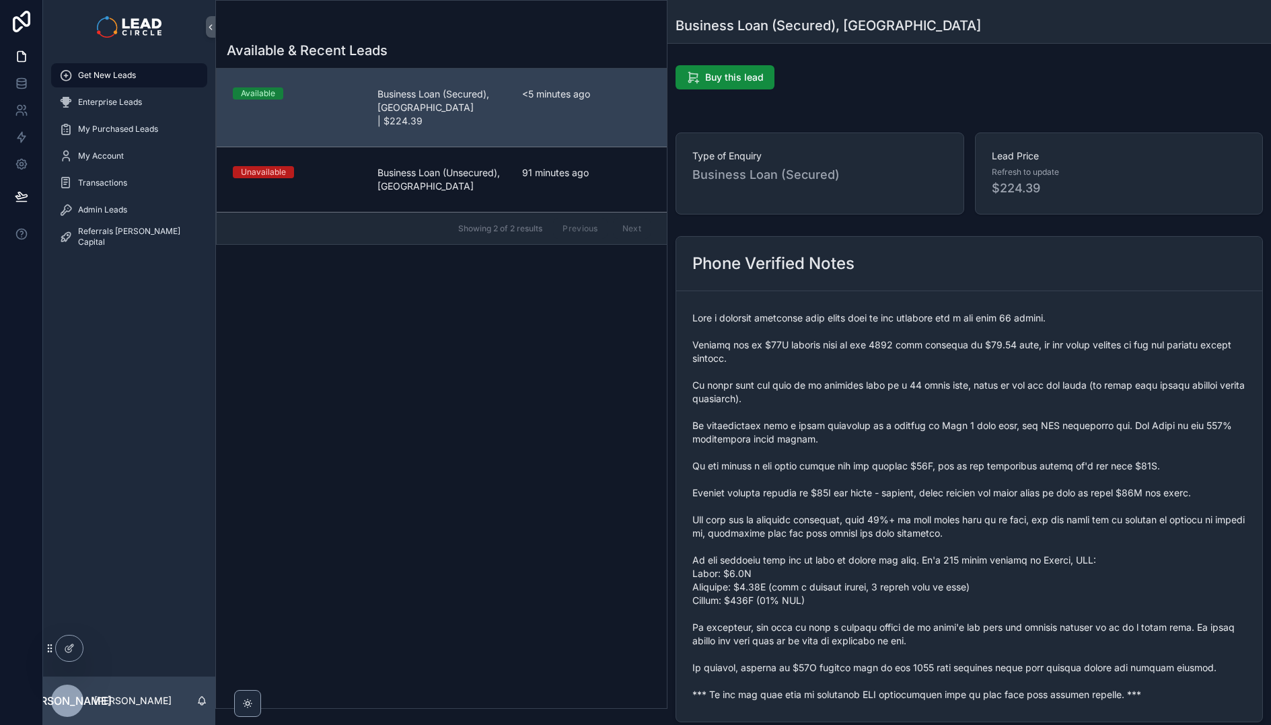
drag, startPoint x: 835, startPoint y: 305, endPoint x: 830, endPoint y: 287, distance: 18.8
click at [835, 305] on form "scrollable content" at bounding box center [969, 506] width 586 height 431
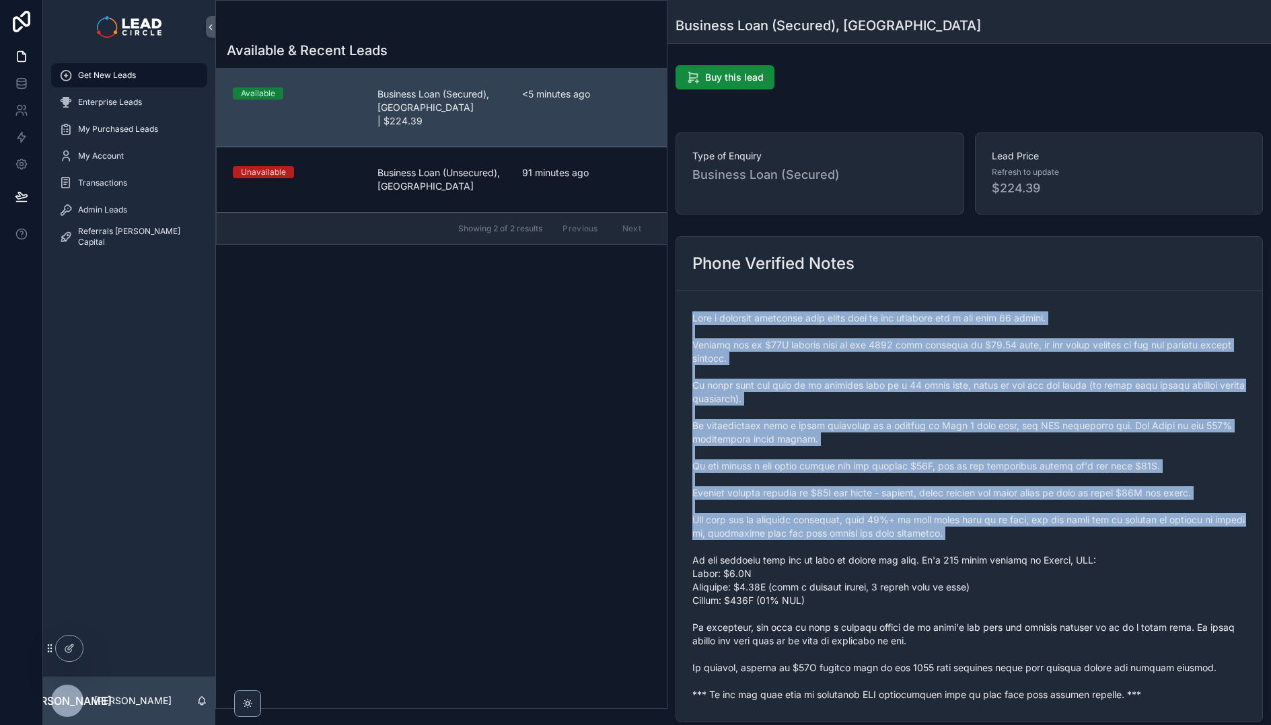
drag, startPoint x: 830, startPoint y: 287, endPoint x: 976, endPoint y: 553, distance: 302.9
click at [976, 553] on div "Phone Verified Notes" at bounding box center [969, 479] width 587 height 486
click at [976, 553] on span "scrollable content" at bounding box center [969, 507] width 554 height 390
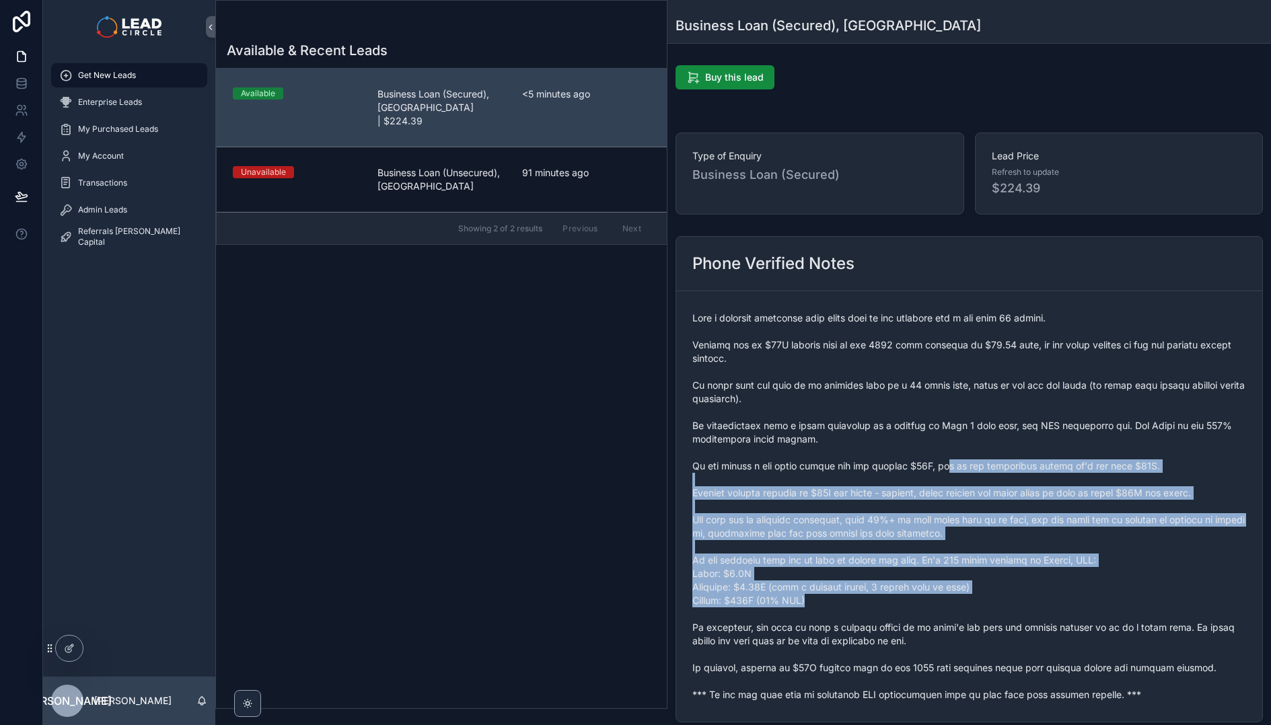
drag, startPoint x: 1062, startPoint y: 600, endPoint x: 877, endPoint y: 367, distance: 297.4
click at [883, 376] on span "scrollable content" at bounding box center [969, 507] width 554 height 390
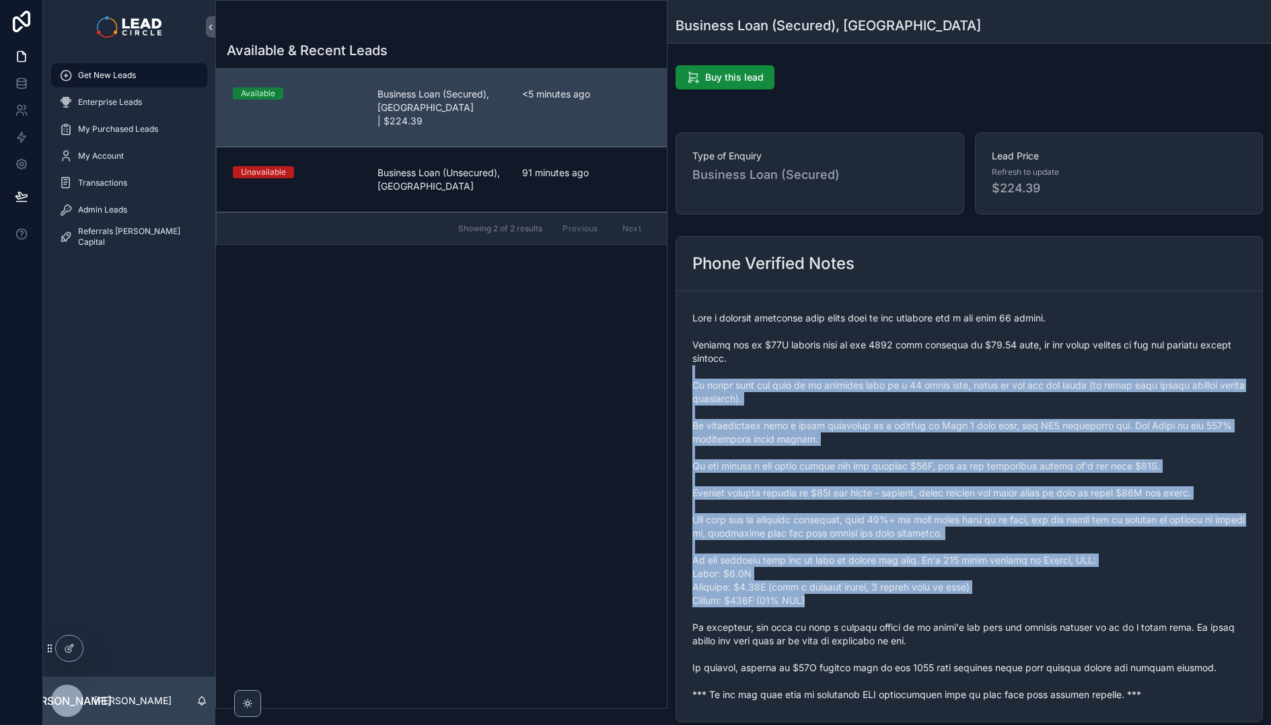
click at [877, 367] on span "scrollable content" at bounding box center [969, 507] width 554 height 390
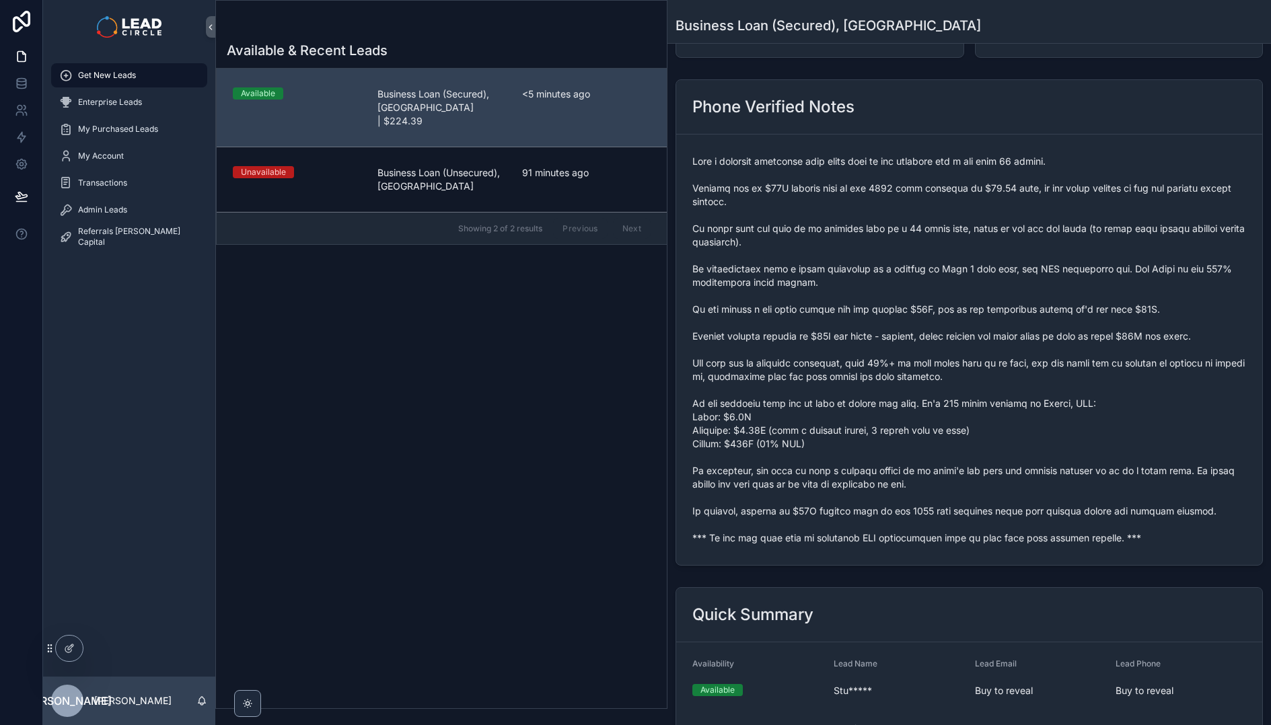
scroll to position [266, 0]
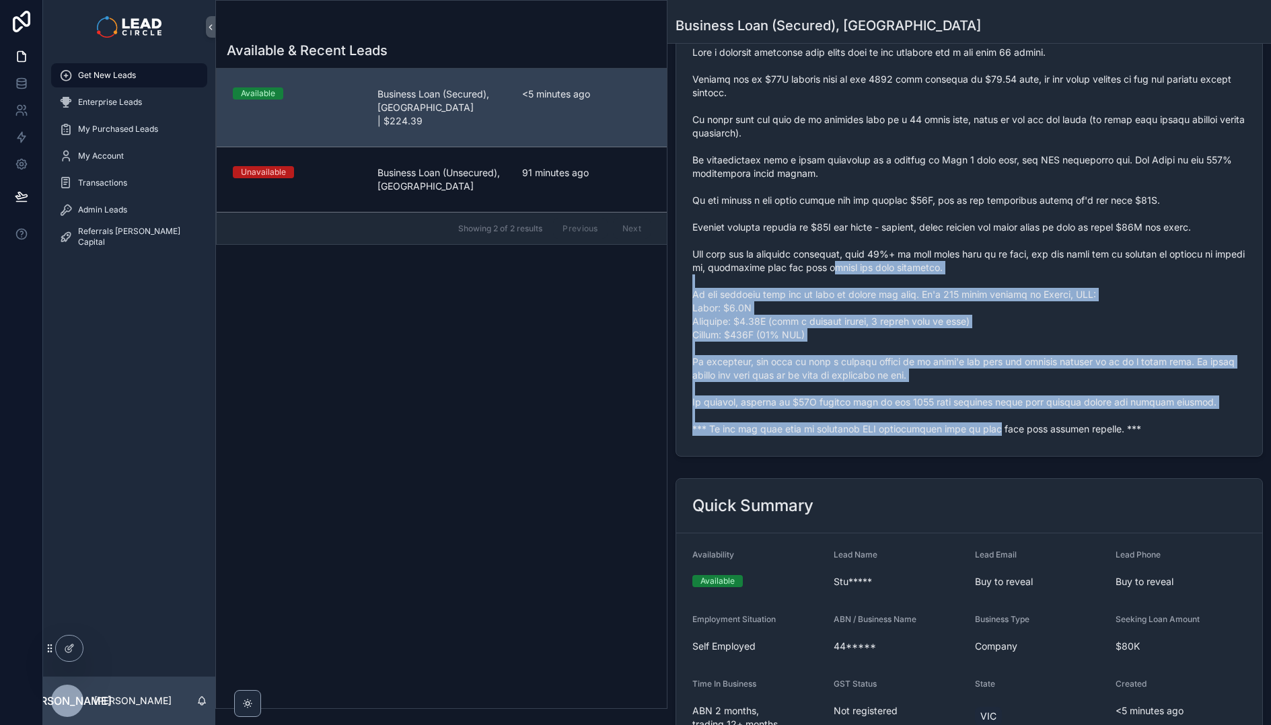
drag, startPoint x: 854, startPoint y: 271, endPoint x: 1045, endPoint y: 473, distance: 277.9
click at [1042, 473] on div "Buy this lead Type of Enquiry Business Loan (Secured) Lead Price Refresh to upd…" at bounding box center [969, 439] width 604 height 1290
click at [1132, 439] on div "scrollable content" at bounding box center [969, 241] width 554 height 398
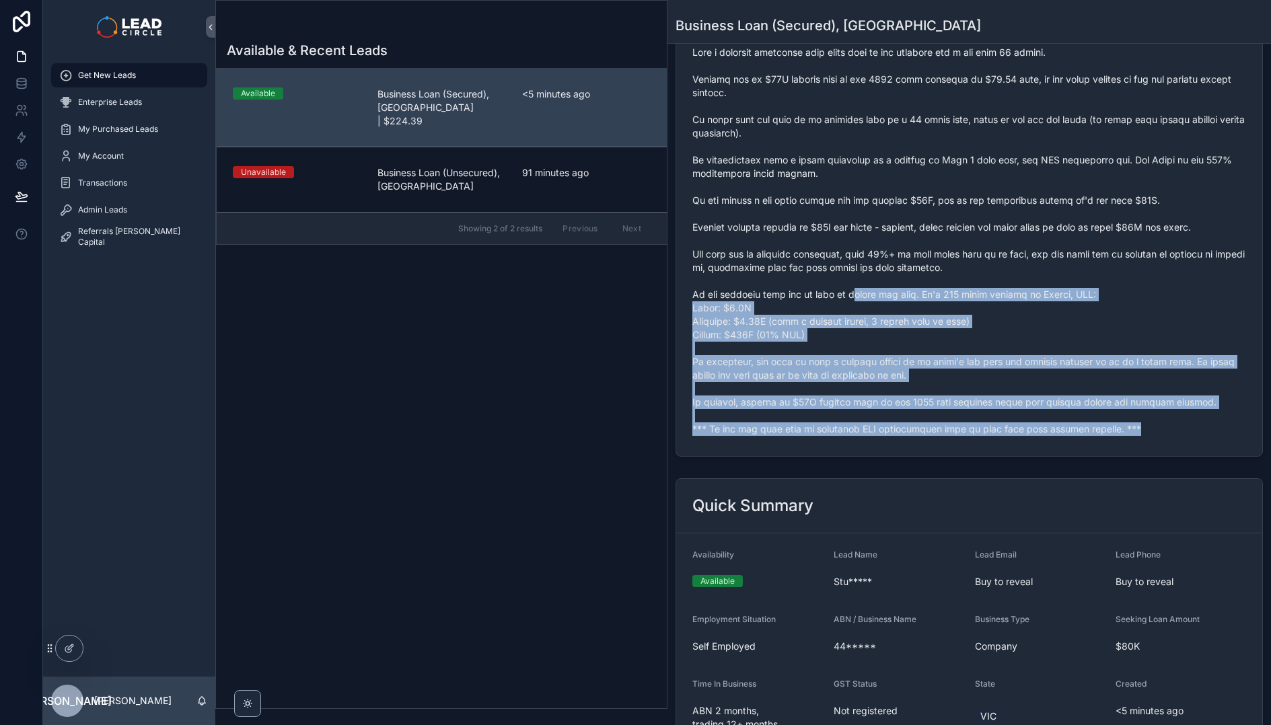
click at [774, 244] on form "scrollable content" at bounding box center [969, 241] width 586 height 431
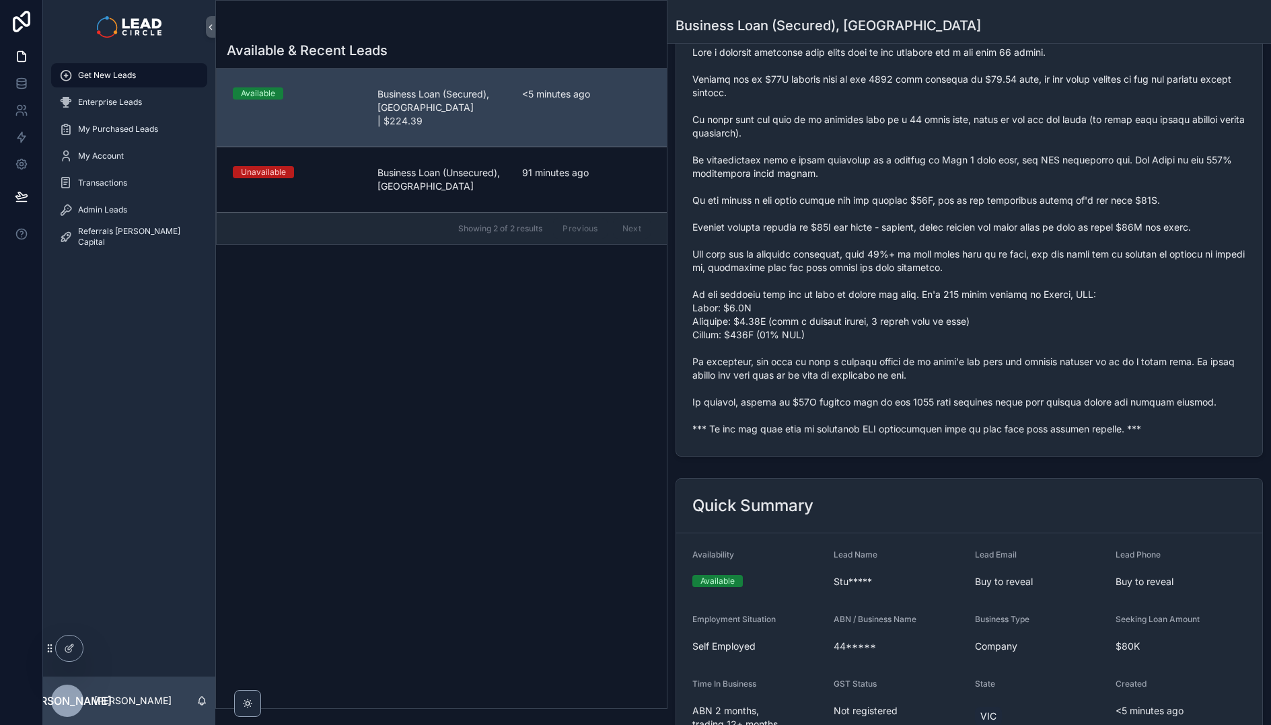
click at [748, 229] on span "scrollable content" at bounding box center [969, 241] width 554 height 390
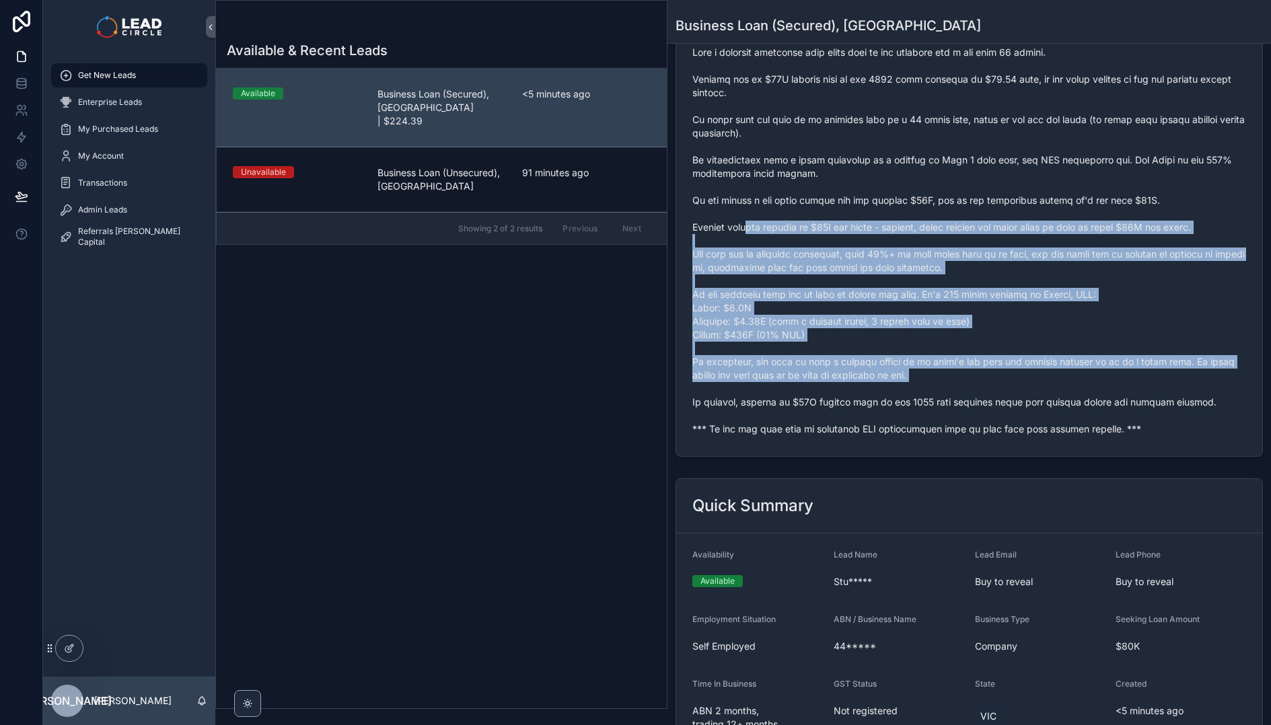
click at [1034, 391] on span "scrollable content" at bounding box center [969, 241] width 554 height 390
click at [1035, 391] on span "scrollable content" at bounding box center [969, 241] width 554 height 390
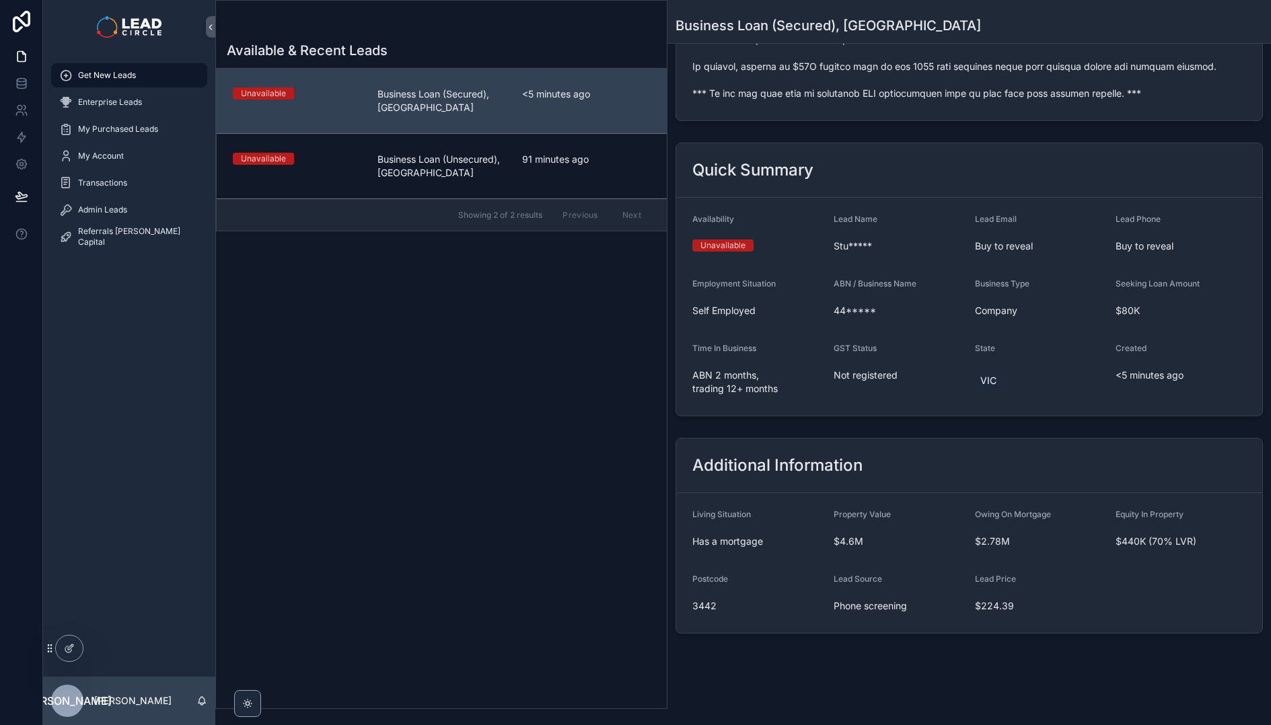
scroll to position [506, 0]
copy span "*** If you buy this lead an automatic SMS introduction will be sent with your c…"
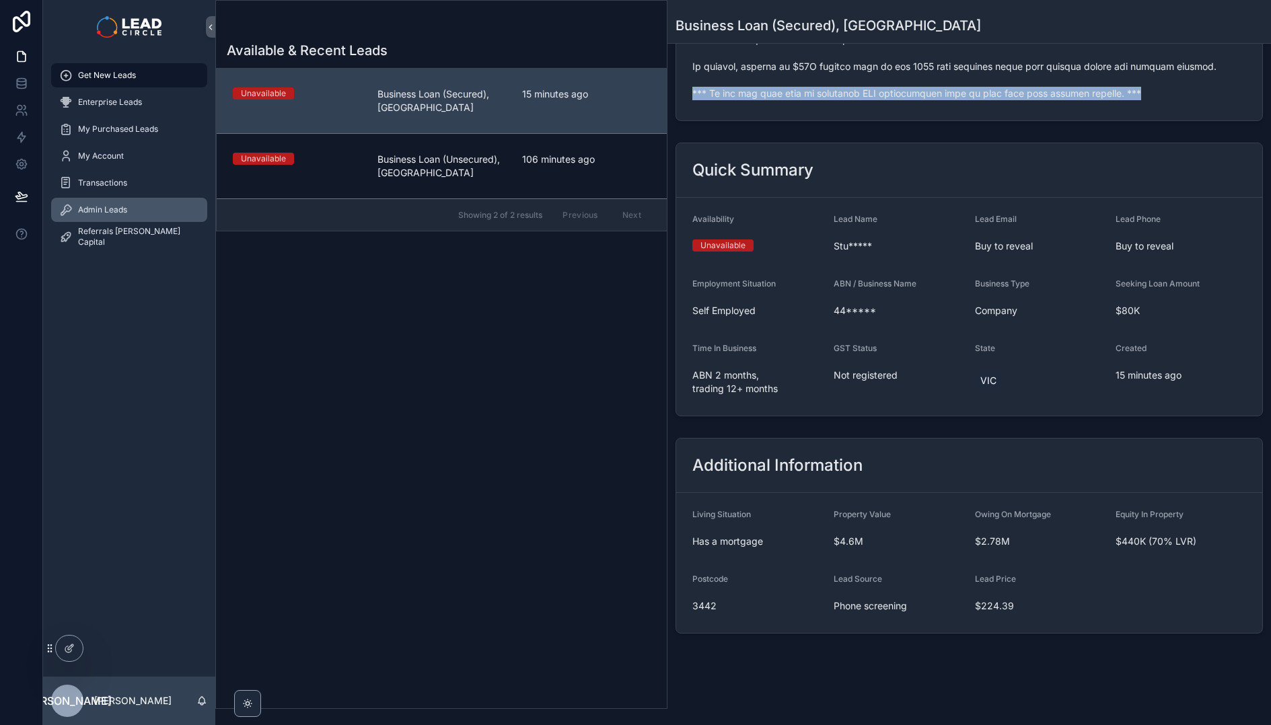
click at [106, 209] on span "Admin Leads" at bounding box center [102, 210] width 49 height 11
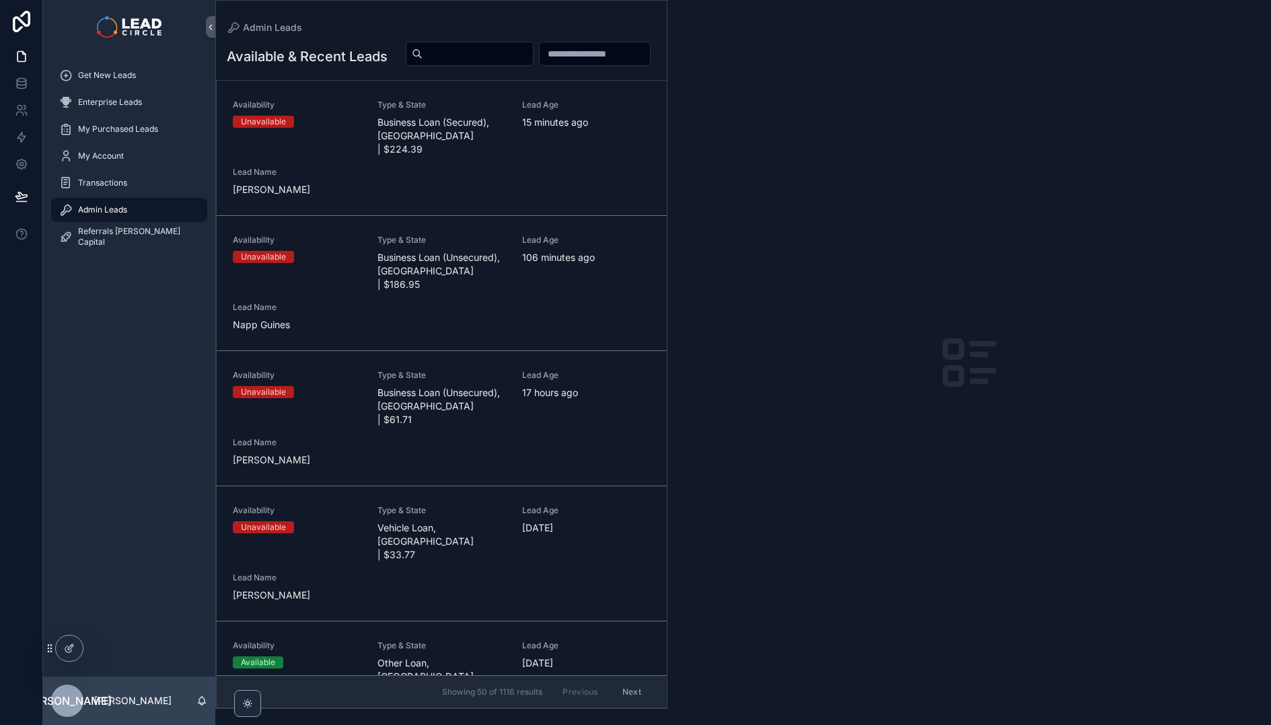
click at [533, 55] on input "scrollable content" at bounding box center [478, 53] width 110 height 19
paste input "**********"
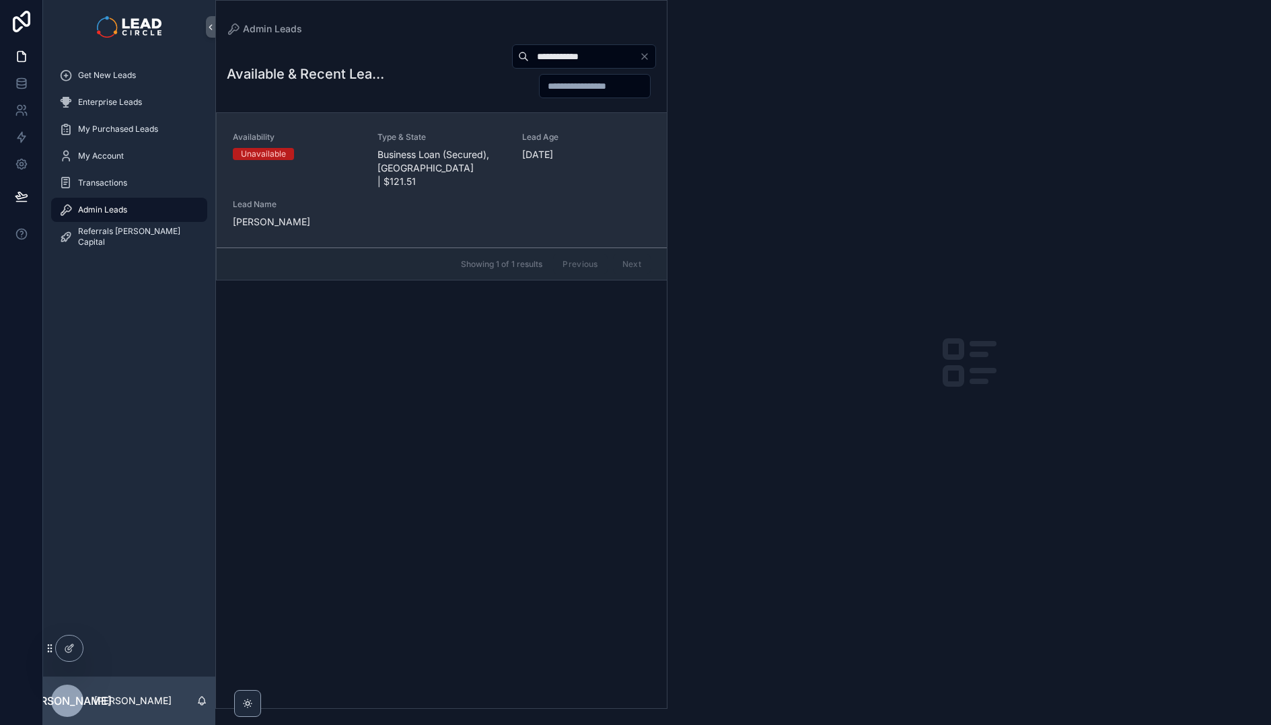
click at [433, 169] on span "Business Loan (Secured), NSW | $121.51" at bounding box center [441, 168] width 129 height 40
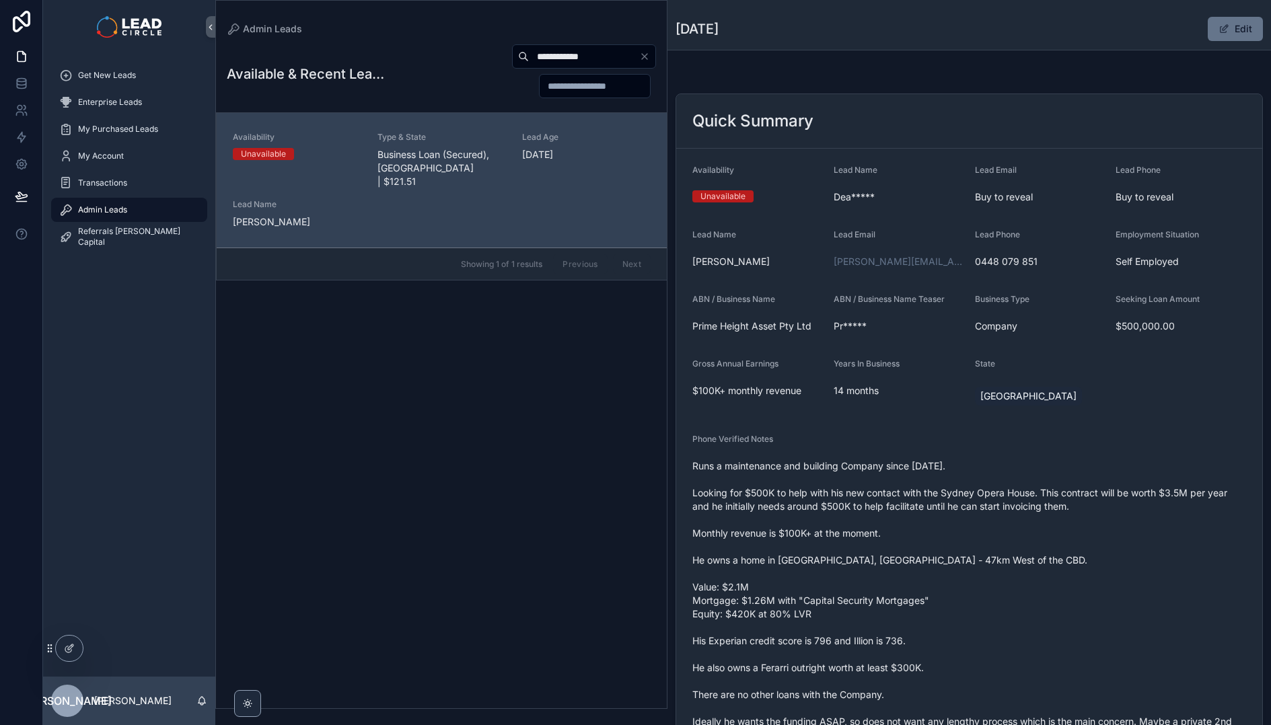
click at [914, 502] on span "Runs a maintenance and building Company since Feb, 2024. Looking for $500K to h…" at bounding box center [969, 628] width 554 height 336
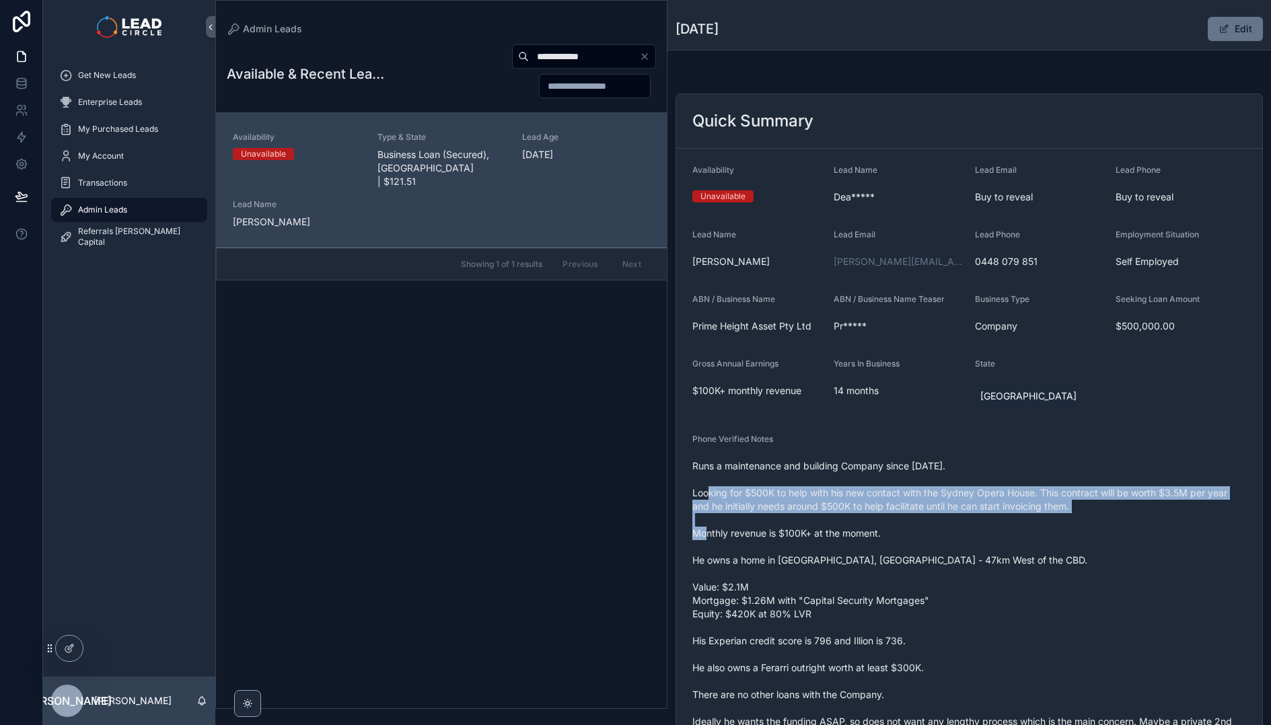
click at [914, 502] on span "Runs a maintenance and building Company since Feb, 2024. Looking for $500K to h…" at bounding box center [969, 628] width 554 height 336
click at [811, 523] on span "Runs a maintenance and building Company since Feb, 2024. Looking for $500K to h…" at bounding box center [969, 628] width 554 height 336
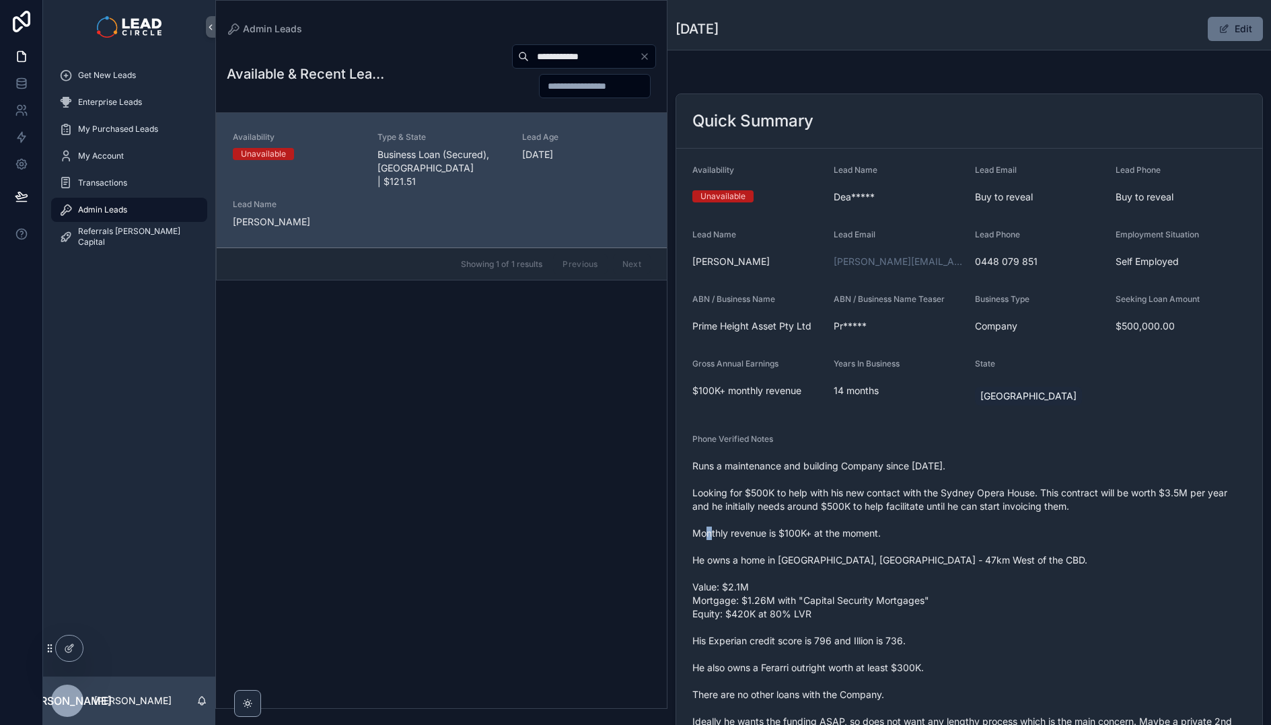
click at [811, 523] on span "Runs a maintenance and building Company since Feb, 2024. Looking for $500K to h…" at bounding box center [969, 628] width 554 height 336
click at [817, 484] on span "Runs a maintenance and building Company since Feb, 2024. Looking for $500K to h…" at bounding box center [969, 628] width 554 height 336
click at [808, 532] on span "Runs a maintenance and building Company since Feb, 2024. Looking for $500K to h…" at bounding box center [969, 628] width 554 height 336
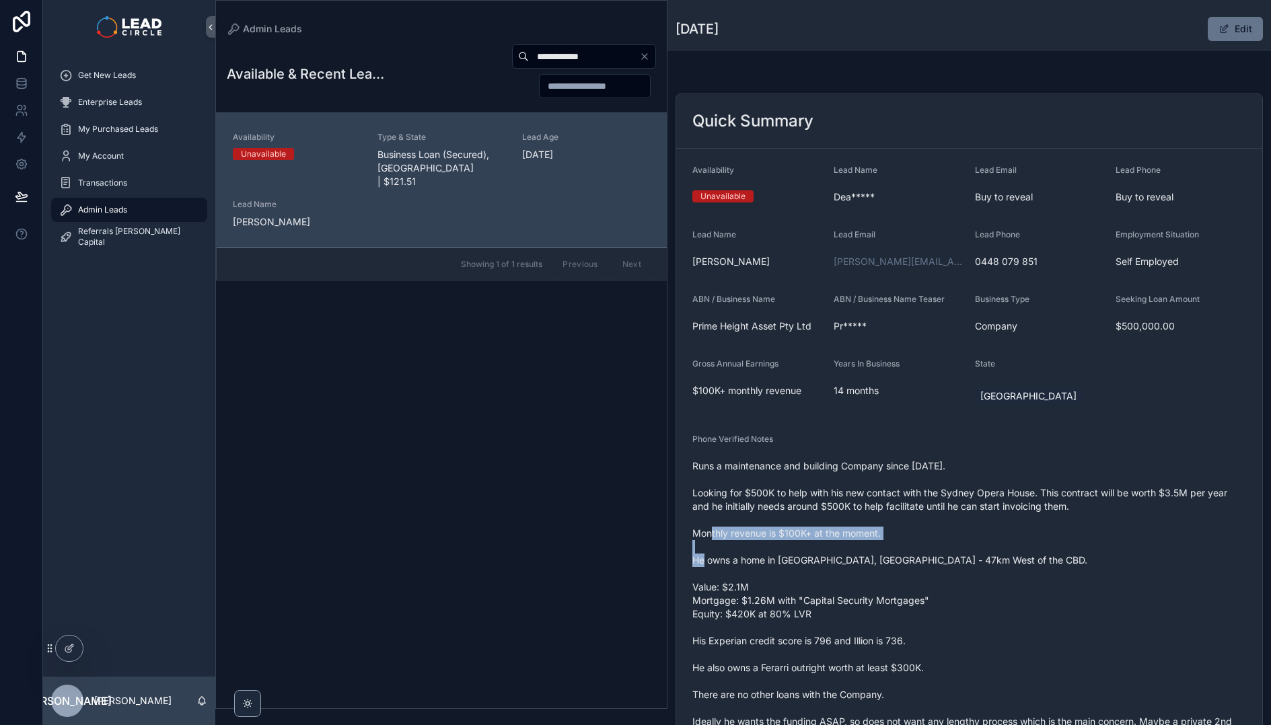
click at [808, 532] on span "Runs a maintenance and building Company since Feb, 2024. Looking for $500K to h…" at bounding box center [969, 628] width 554 height 336
click at [810, 552] on span "Runs a maintenance and building Company since Feb, 2024. Looking for $500K to h…" at bounding box center [969, 628] width 554 height 336
click at [809, 555] on span "Runs a maintenance and building Company since Feb, 2024. Looking for $500K to h…" at bounding box center [969, 628] width 554 height 336
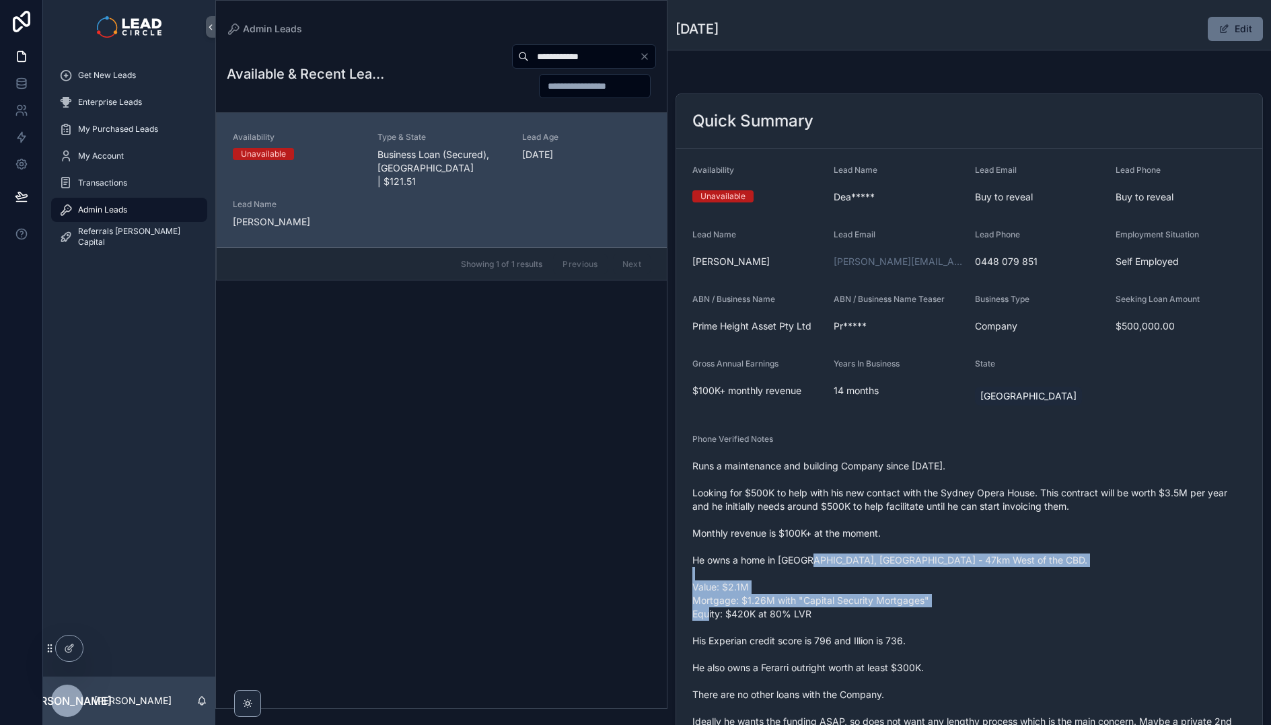
drag, startPoint x: 794, startPoint y: 557, endPoint x: 865, endPoint y: 614, distance: 91.4
click at [864, 614] on span "Runs a maintenance and building Company since Feb, 2024. Looking for $500K to h…" at bounding box center [969, 628] width 554 height 336
click at [865, 614] on span "Runs a maintenance and building Company since Feb, 2024. Looking for $500K to h…" at bounding box center [969, 628] width 554 height 336
drag, startPoint x: 853, startPoint y: 604, endPoint x: 762, endPoint y: 546, distance: 108.3
click at [766, 548] on span "Runs a maintenance and building Company since Feb, 2024. Looking for $500K to h…" at bounding box center [969, 628] width 554 height 336
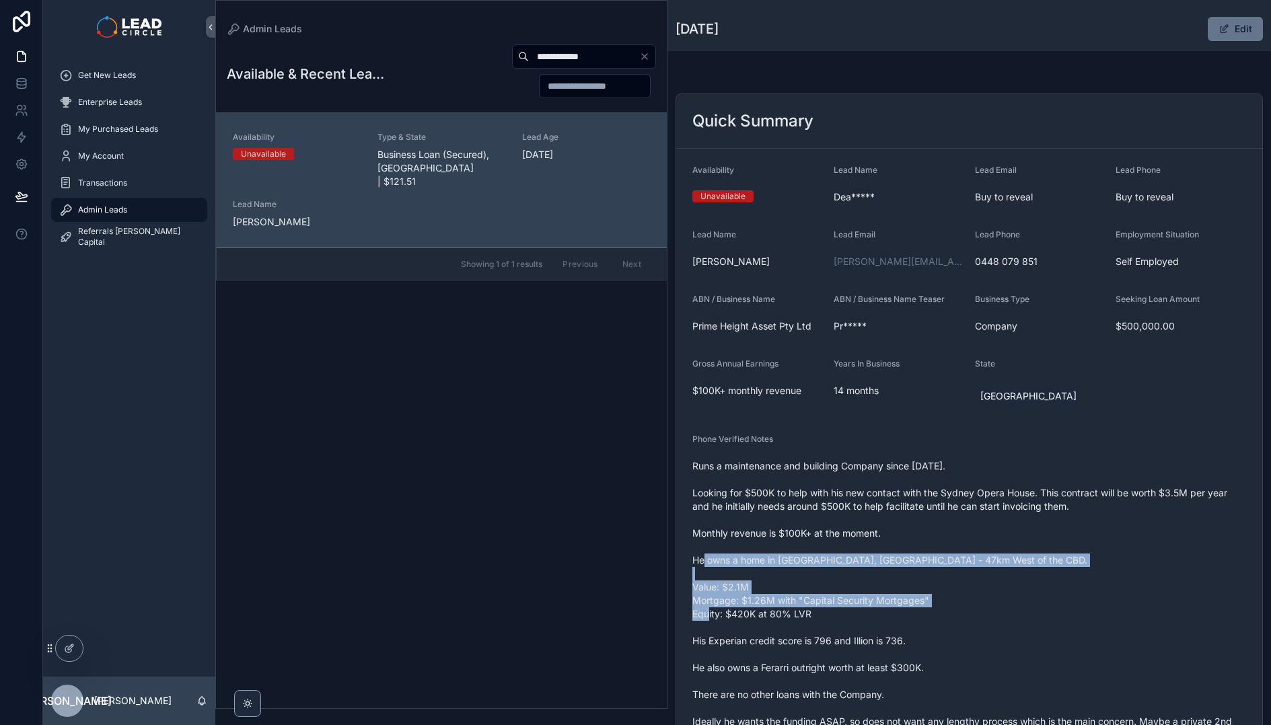
click at [762, 546] on span "Runs a maintenance and building Company since Feb, 2024. Looking for $500K to h…" at bounding box center [969, 628] width 554 height 336
drag, startPoint x: 762, startPoint y: 546, endPoint x: 894, endPoint y: 619, distance: 151.2
click at [893, 619] on span "Runs a maintenance and building Company since Feb, 2024. Looking for $500K to h…" at bounding box center [969, 628] width 554 height 336
click at [894, 619] on span "Runs a maintenance and building Company since Feb, 2024. Looking for $500K to h…" at bounding box center [969, 628] width 554 height 336
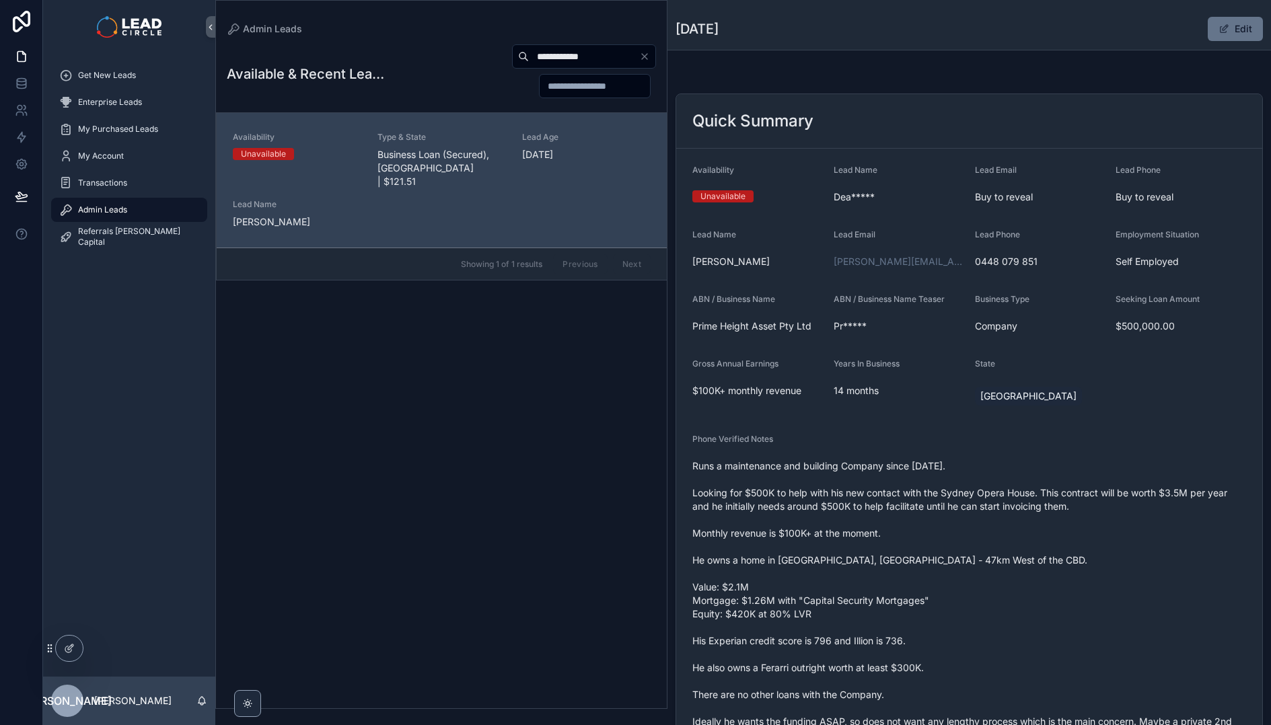
click at [881, 634] on span "Runs a maintenance and building Company since Feb, 2024. Looking for $500K to h…" at bounding box center [969, 628] width 554 height 336
click at [862, 573] on span "Runs a maintenance and building Company since Feb, 2024. Looking for $500K to h…" at bounding box center [969, 628] width 554 height 336
drag, startPoint x: 862, startPoint y: 573, endPoint x: 902, endPoint y: 638, distance: 76.4
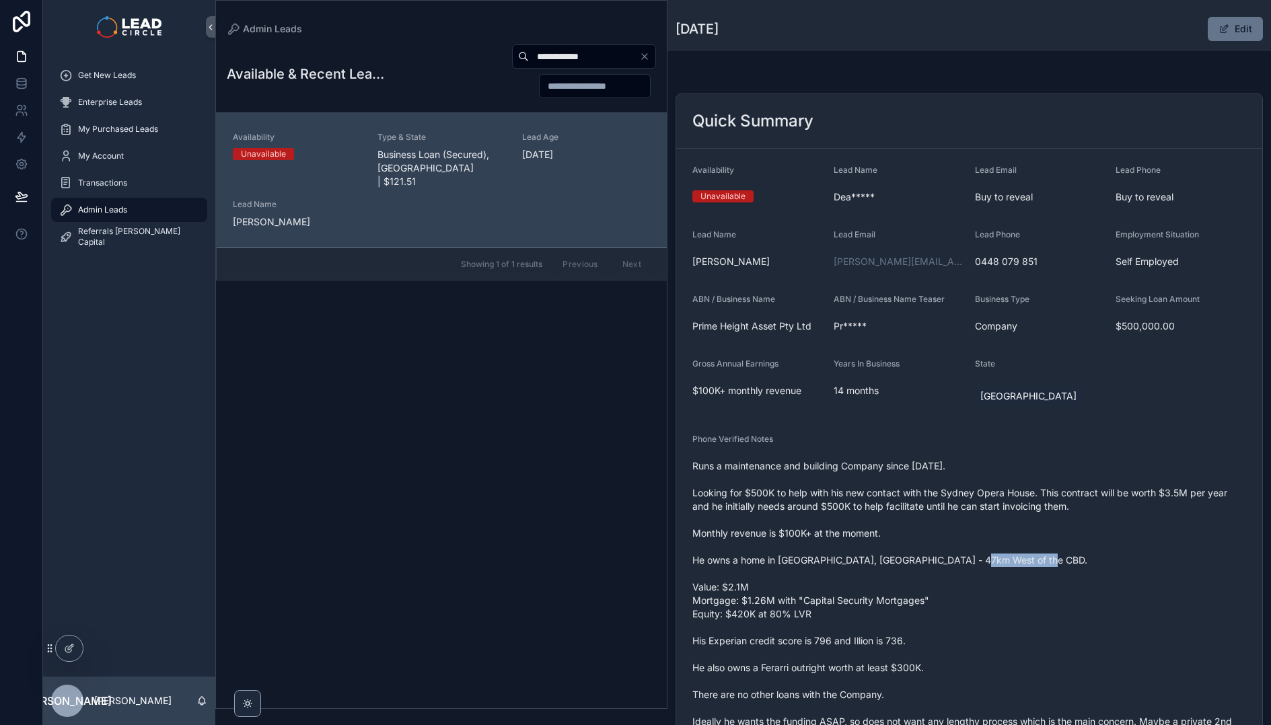
click at [902, 638] on span "Runs a maintenance and building Company since Feb, 2024. Looking for $500K to h…" at bounding box center [969, 628] width 554 height 336
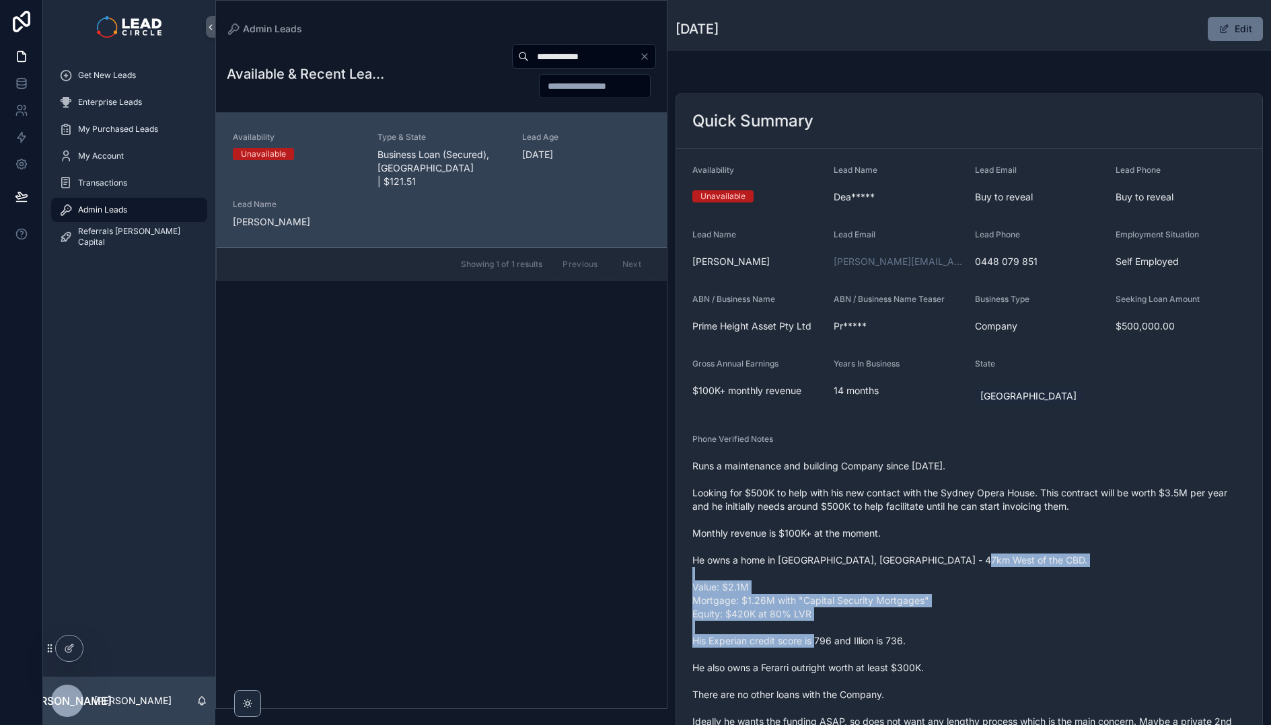
drag, startPoint x: 902, startPoint y: 638, endPoint x: 970, endPoint y: 657, distance: 71.2
click at [902, 639] on span "Runs a maintenance and building Company since Feb, 2024. Looking for $500K to h…" at bounding box center [969, 628] width 554 height 336
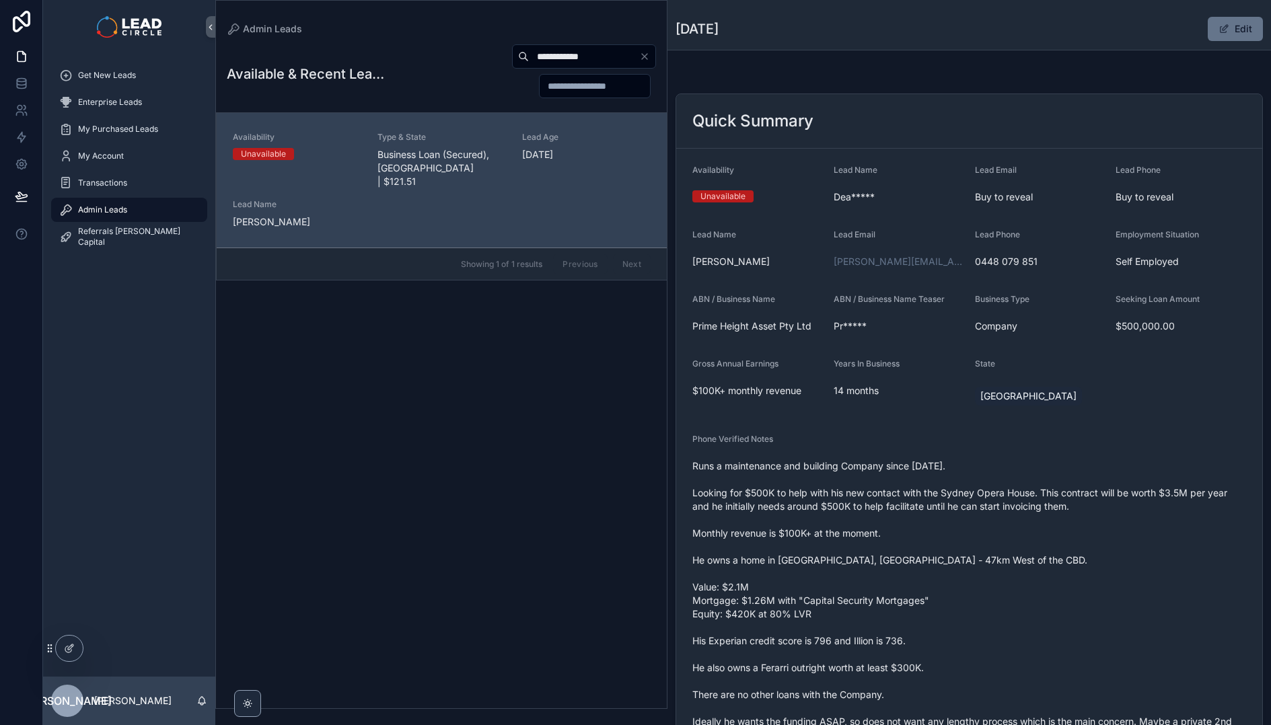
scroll to position [25, 0]
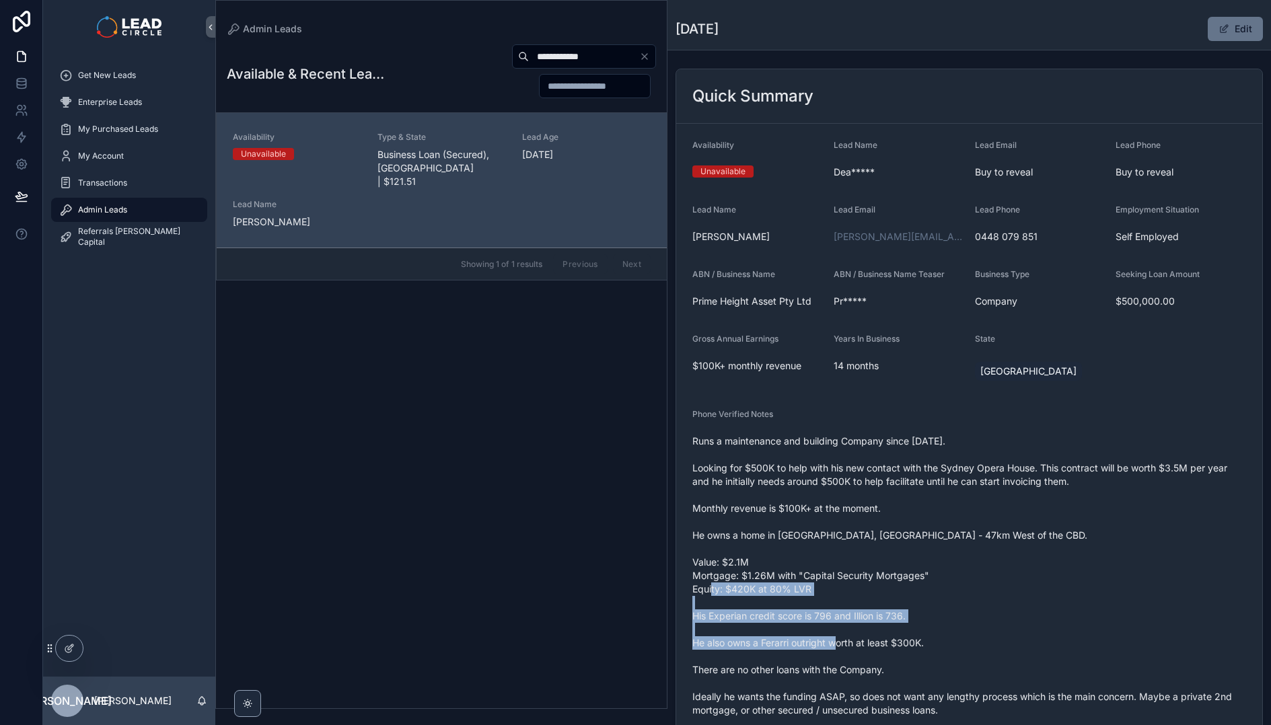
drag, startPoint x: 974, startPoint y: 659, endPoint x: 881, endPoint y: 594, distance: 113.5
click at [884, 597] on span "Runs a maintenance and building Company since Feb, 2024. Looking for $500K to h…" at bounding box center [969, 603] width 554 height 336
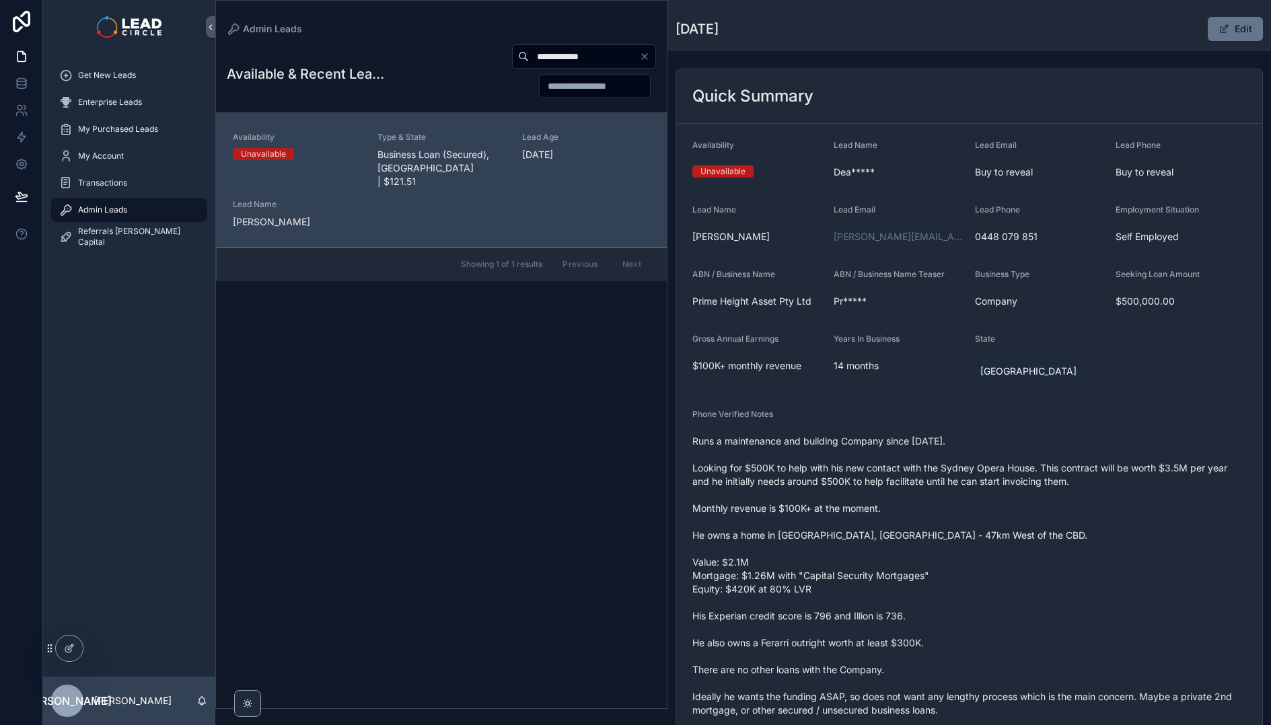
click at [881, 594] on span "Runs a maintenance and building Company since Feb, 2024. Looking for $500K to h…" at bounding box center [969, 603] width 554 height 336
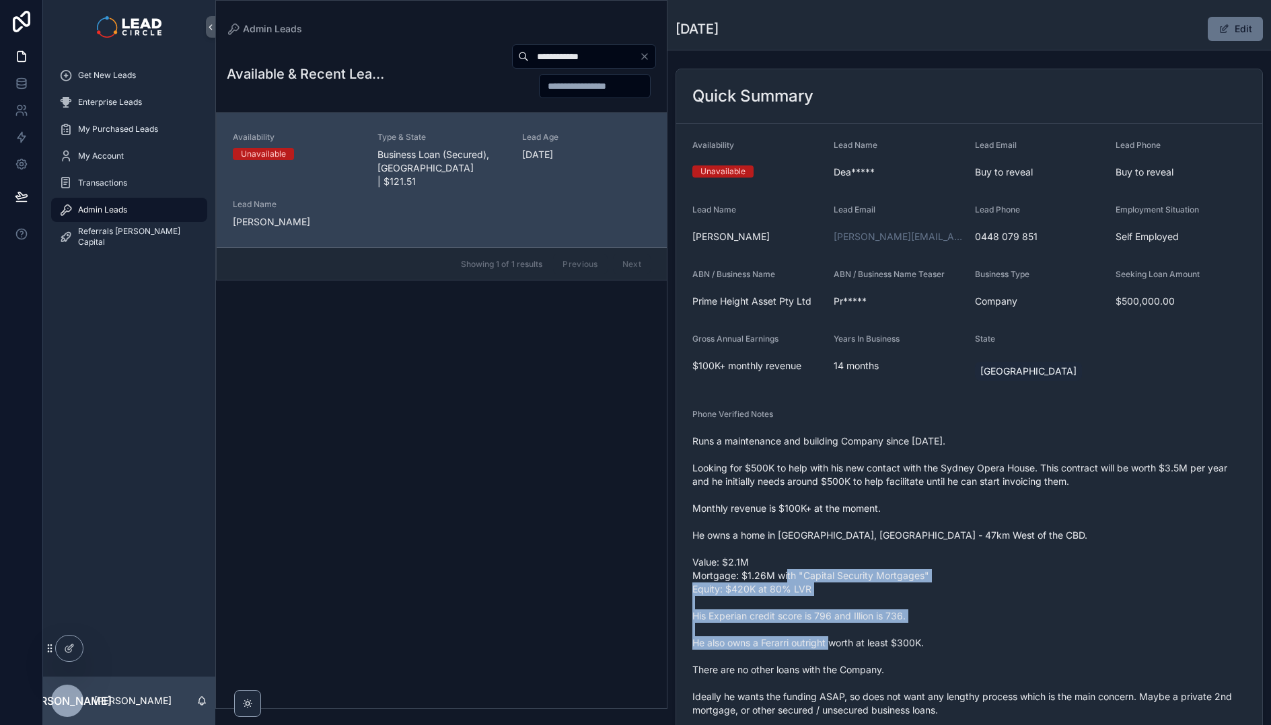
drag, startPoint x: 890, startPoint y: 596, endPoint x: 945, endPoint y: 651, distance: 77.1
click at [945, 651] on span "Runs a maintenance and building Company since Feb, 2024. Looking for $500K to h…" at bounding box center [969, 603] width 554 height 336
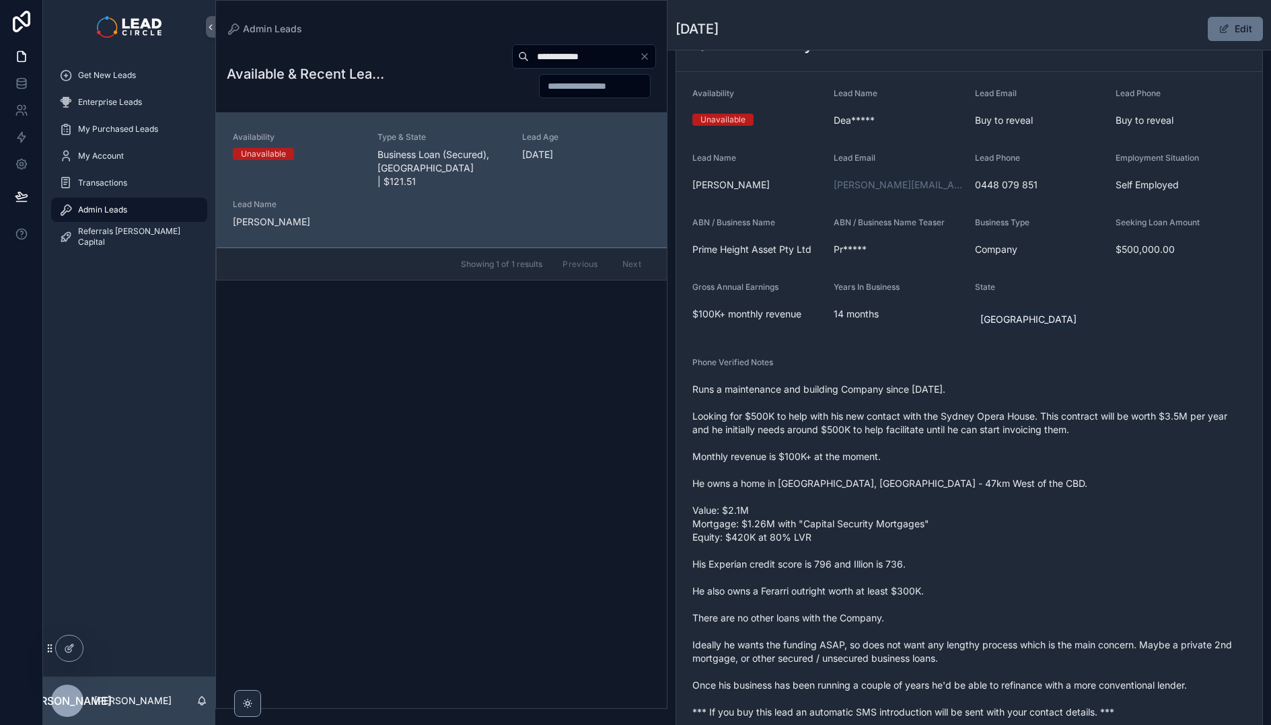
scroll to position [79, 0]
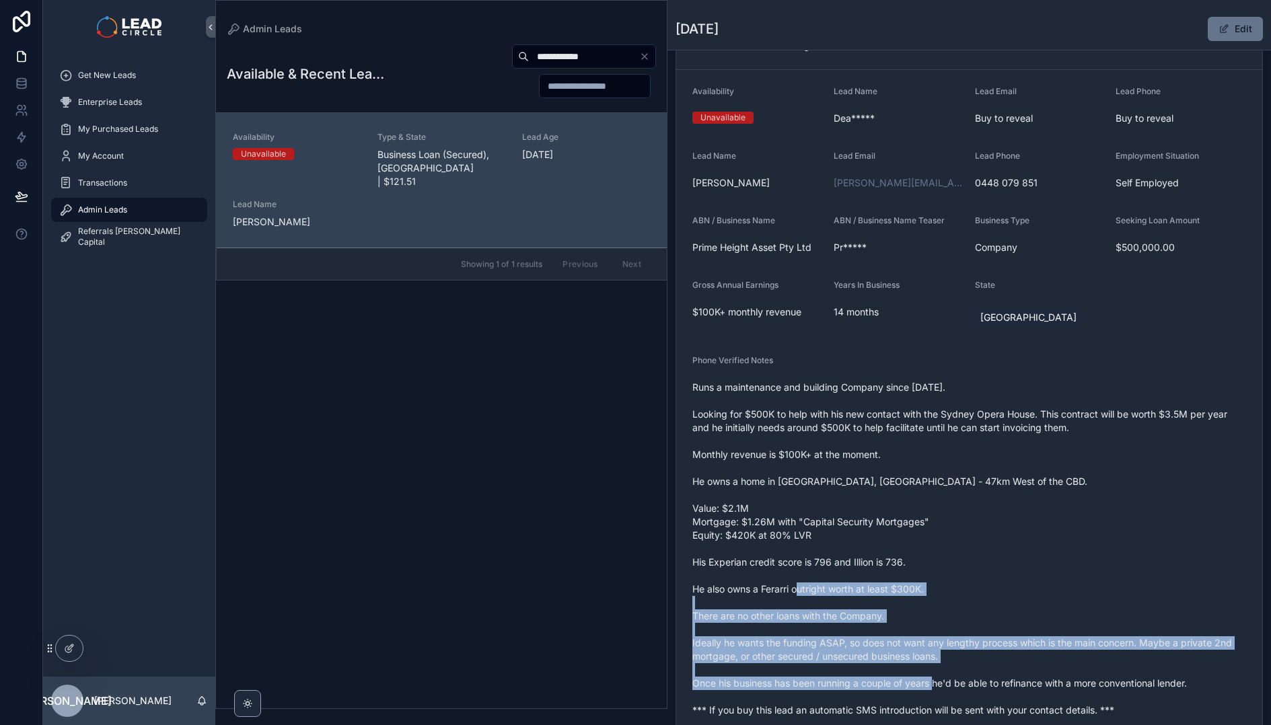
drag, startPoint x: 1012, startPoint y: 669, endPoint x: 878, endPoint y: 579, distance: 161.4
click at [889, 585] on span "Runs a maintenance and building Company since Feb, 2024. Looking for $500K to h…" at bounding box center [969, 549] width 554 height 336
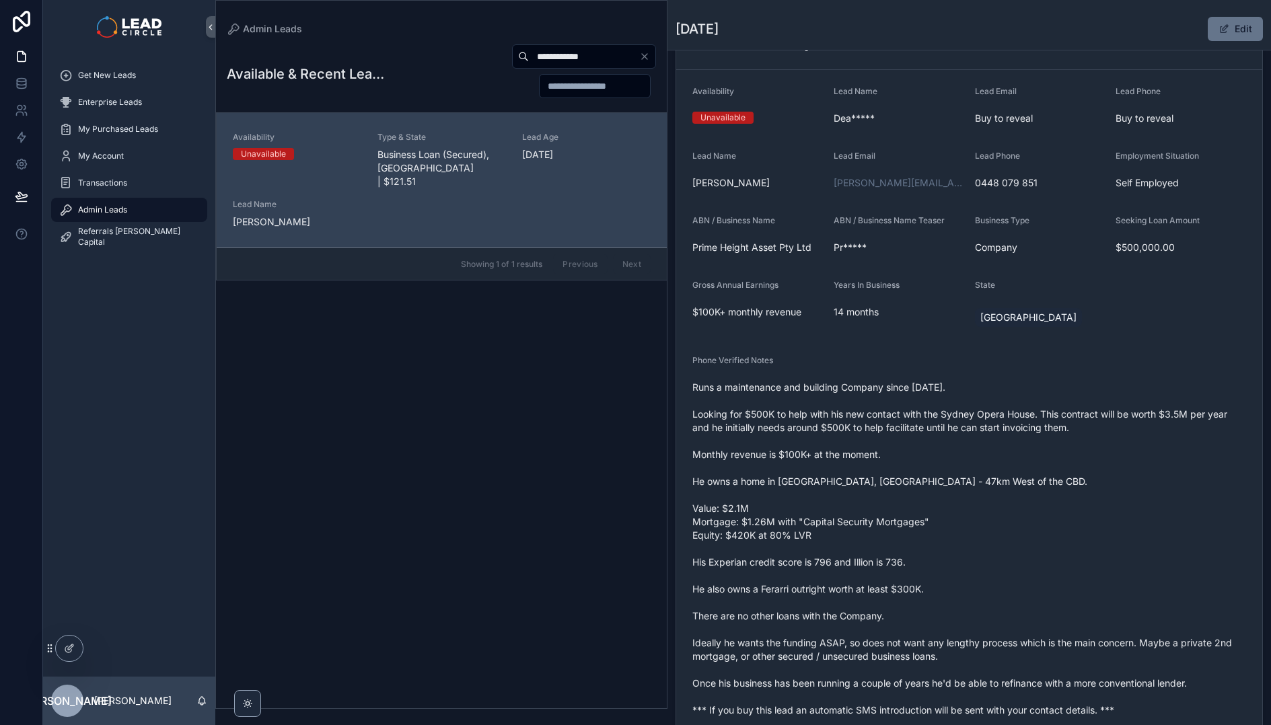
click at [878, 579] on span "Runs a maintenance and building Company since Feb, 2024. Looking for $500K to h…" at bounding box center [969, 549] width 554 height 336
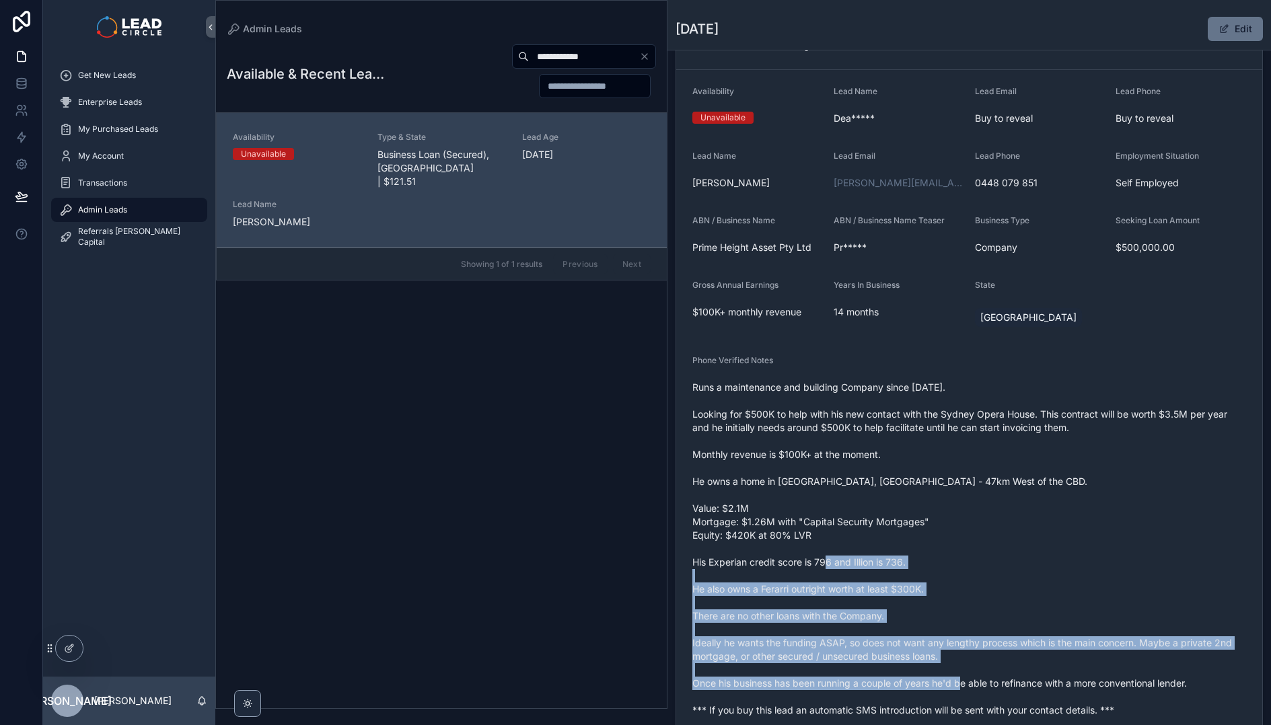
drag, startPoint x: 884, startPoint y: 571, endPoint x: 1058, endPoint y: 688, distance: 209.9
click at [1058, 688] on span "Runs a maintenance and building Company since Feb, 2024. Looking for $500K to h…" at bounding box center [969, 549] width 554 height 336
drag, startPoint x: 1058, startPoint y: 688, endPoint x: 1107, endPoint y: 697, distance: 49.9
click at [1059, 688] on span "Runs a maintenance and building Company since Feb, 2024. Looking for $500K to h…" at bounding box center [969, 549] width 554 height 336
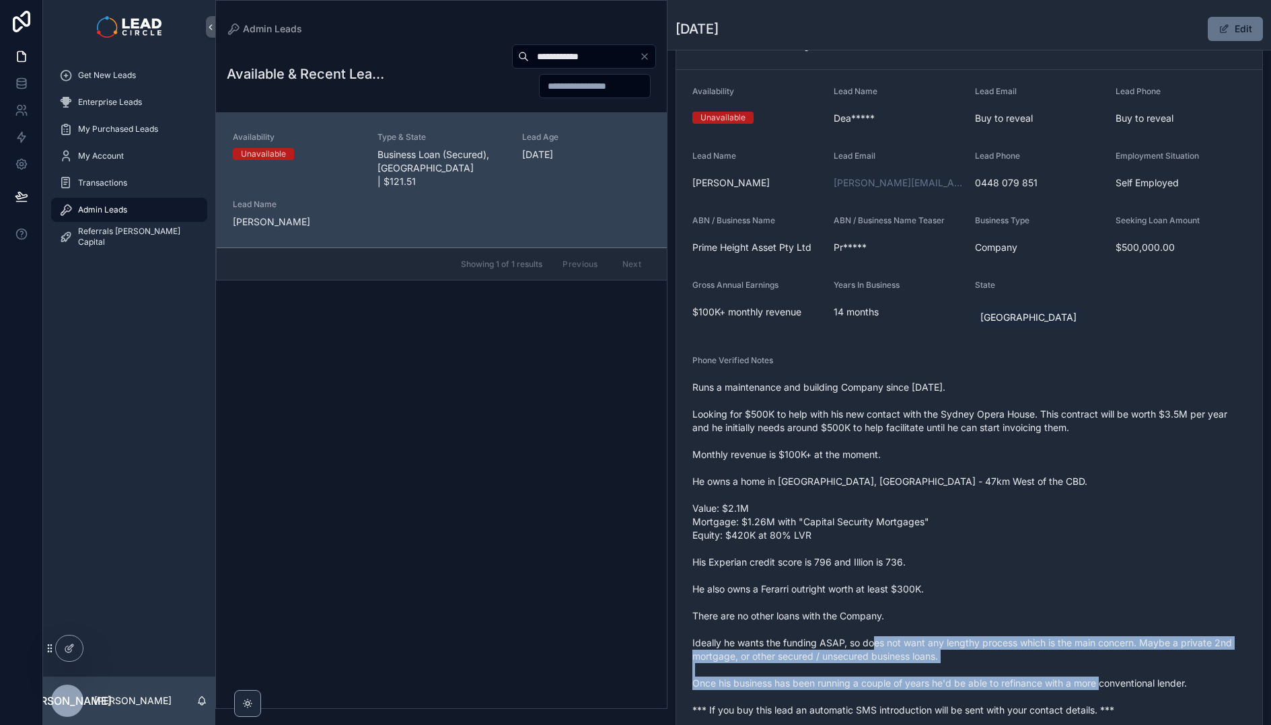
drag, startPoint x: 1079, startPoint y: 682, endPoint x: 928, endPoint y: 615, distance: 165.0
click at [931, 616] on span "Runs a maintenance and building Company since Feb, 2024. Looking for $500K to h…" at bounding box center [969, 549] width 554 height 336
click at [928, 615] on span "Runs a maintenance and building Company since Feb, 2024. Looking for $500K to h…" at bounding box center [969, 549] width 554 height 336
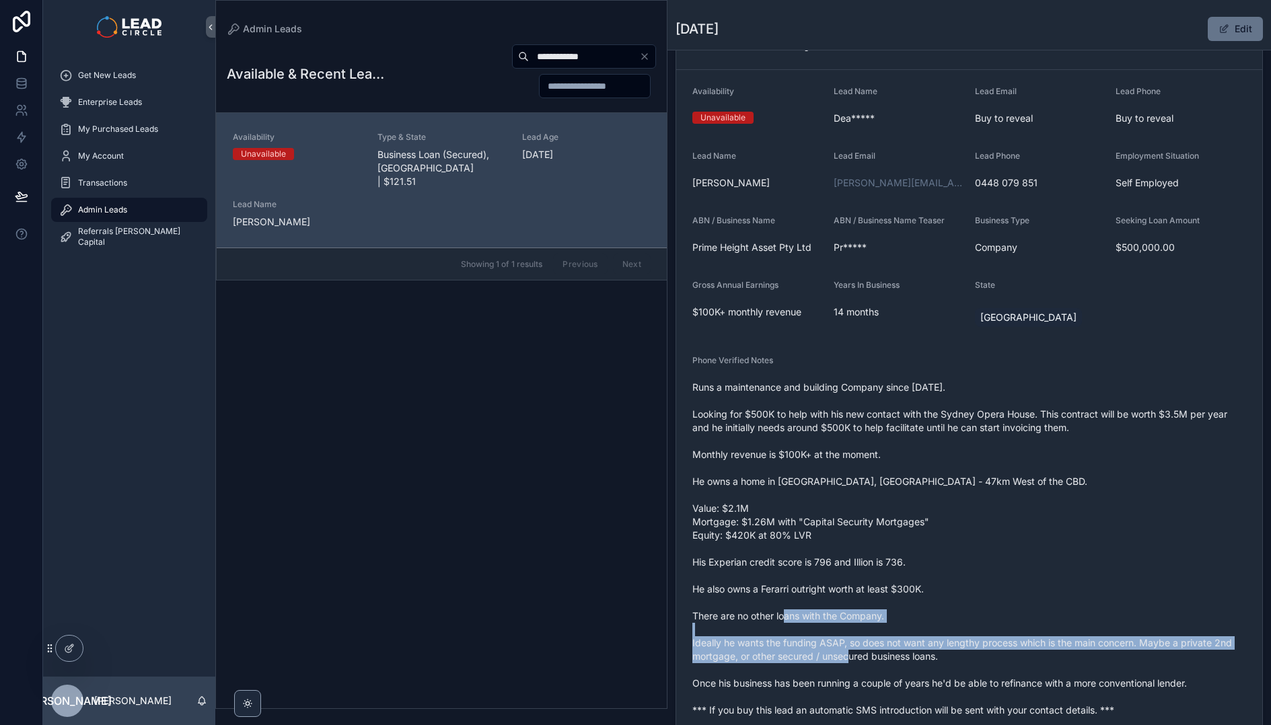
drag, startPoint x: 1077, startPoint y: 680, endPoint x: 1124, endPoint y: 687, distance: 47.7
click at [1103, 685] on span "Runs a maintenance and building Company since Feb, 2024. Looking for $500K to h…" at bounding box center [969, 549] width 554 height 336
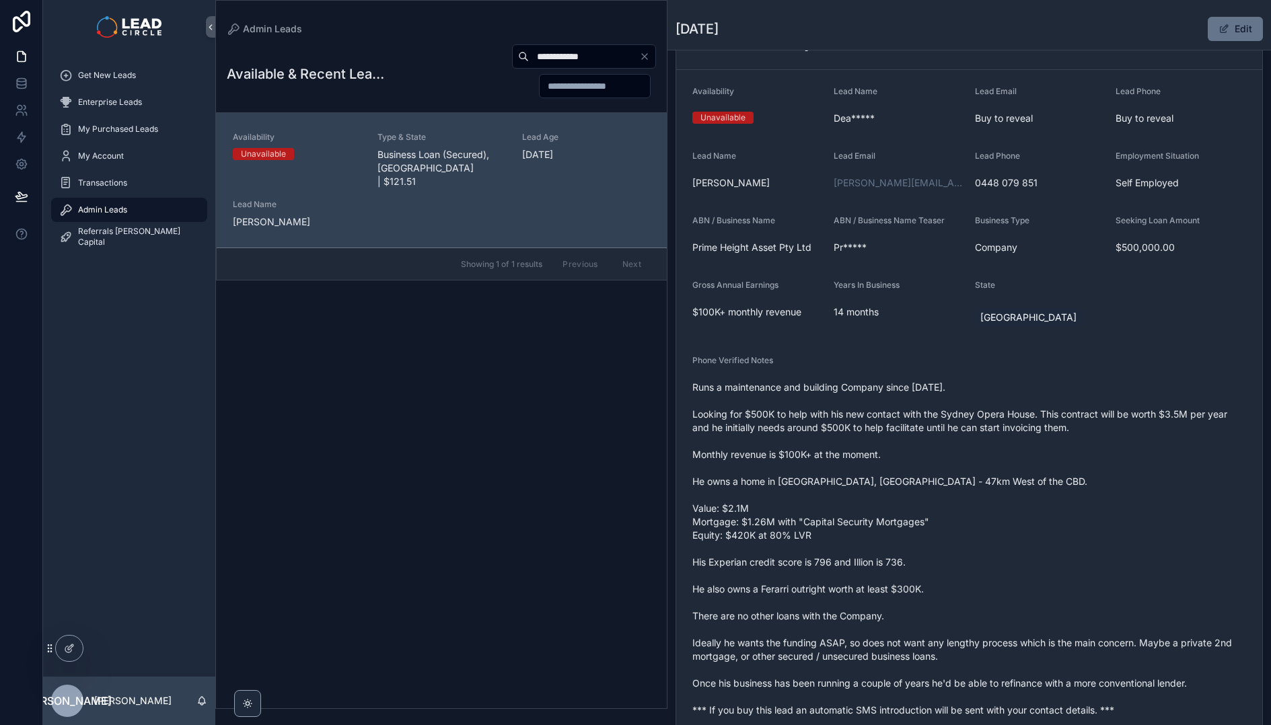
drag, startPoint x: 1124, startPoint y: 687, endPoint x: 1144, endPoint y: 687, distance: 20.2
click at [1124, 687] on span "Runs a maintenance and building Company since Feb, 2024. Looking for $500K to h…" at bounding box center [969, 549] width 554 height 336
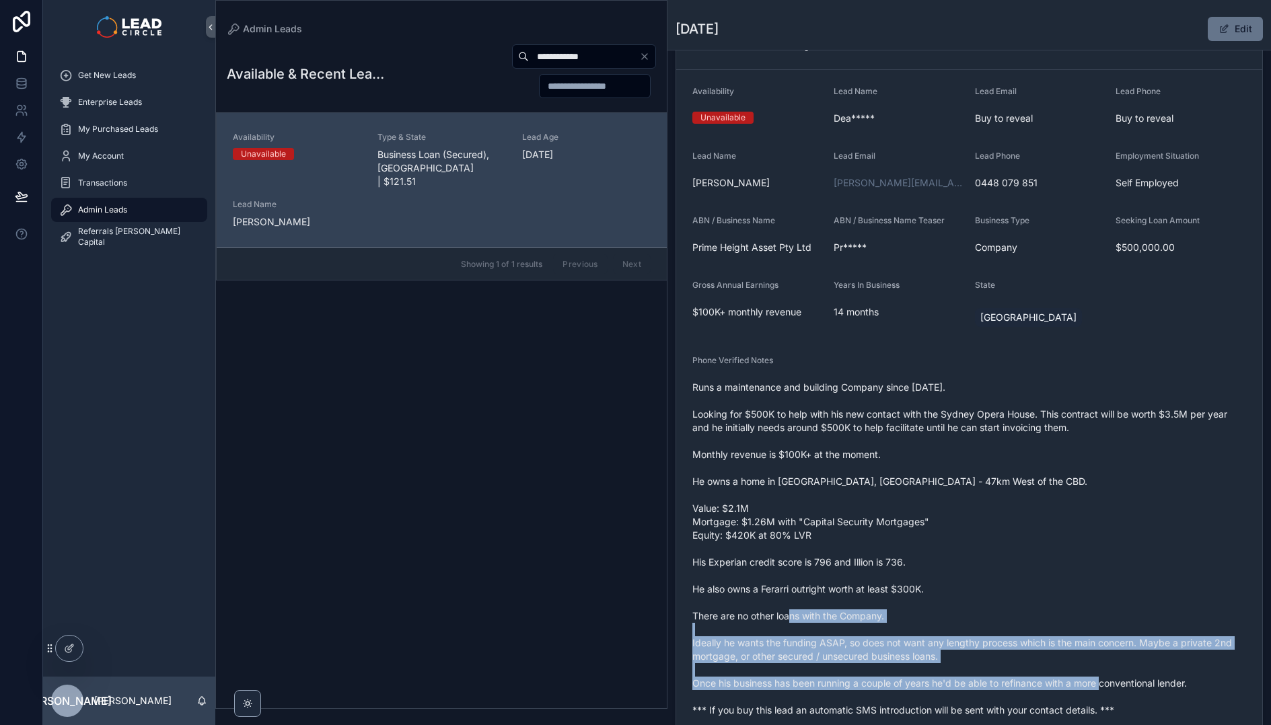
drag, startPoint x: 1186, startPoint y: 679, endPoint x: 1056, endPoint y: 629, distance: 138.4
click at [1062, 631] on span "Runs a maintenance and building Company since Feb, 2024. Looking for $500K to h…" at bounding box center [969, 549] width 554 height 336
click at [1056, 629] on span "Runs a maintenance and building Company since Feb, 2024. Looking for $500K to h…" at bounding box center [969, 549] width 554 height 336
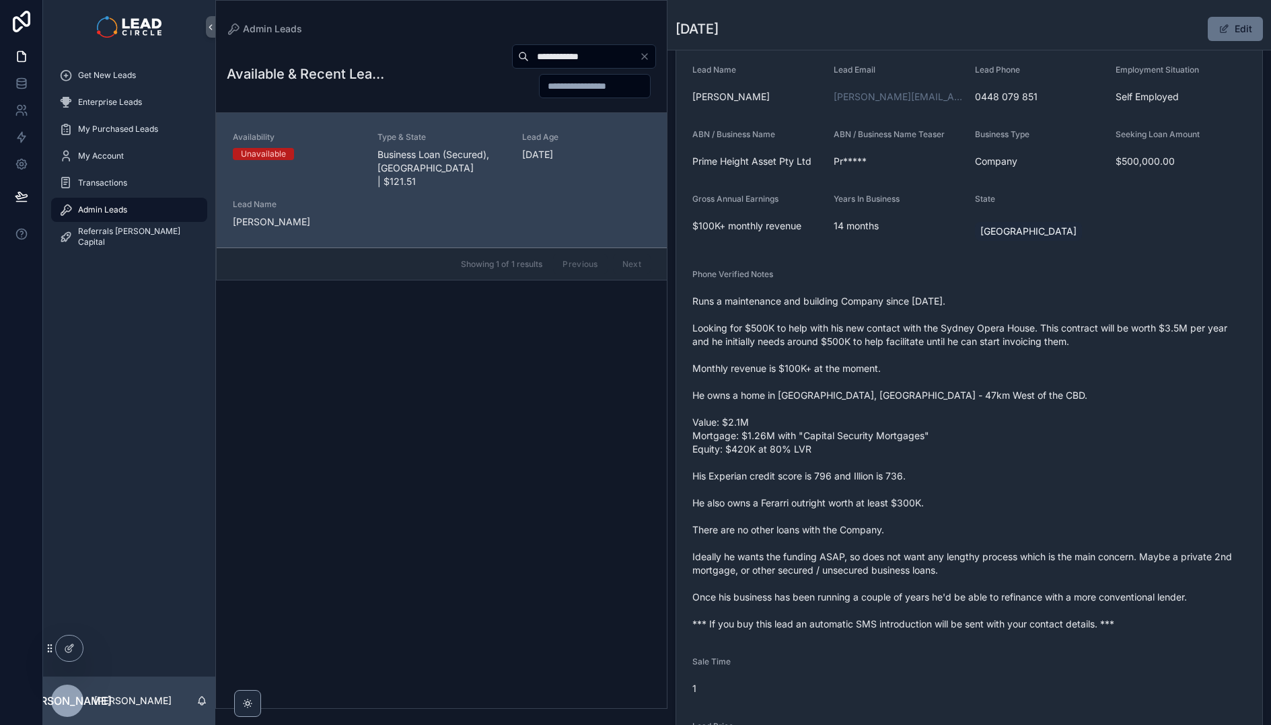
scroll to position [170, 0]
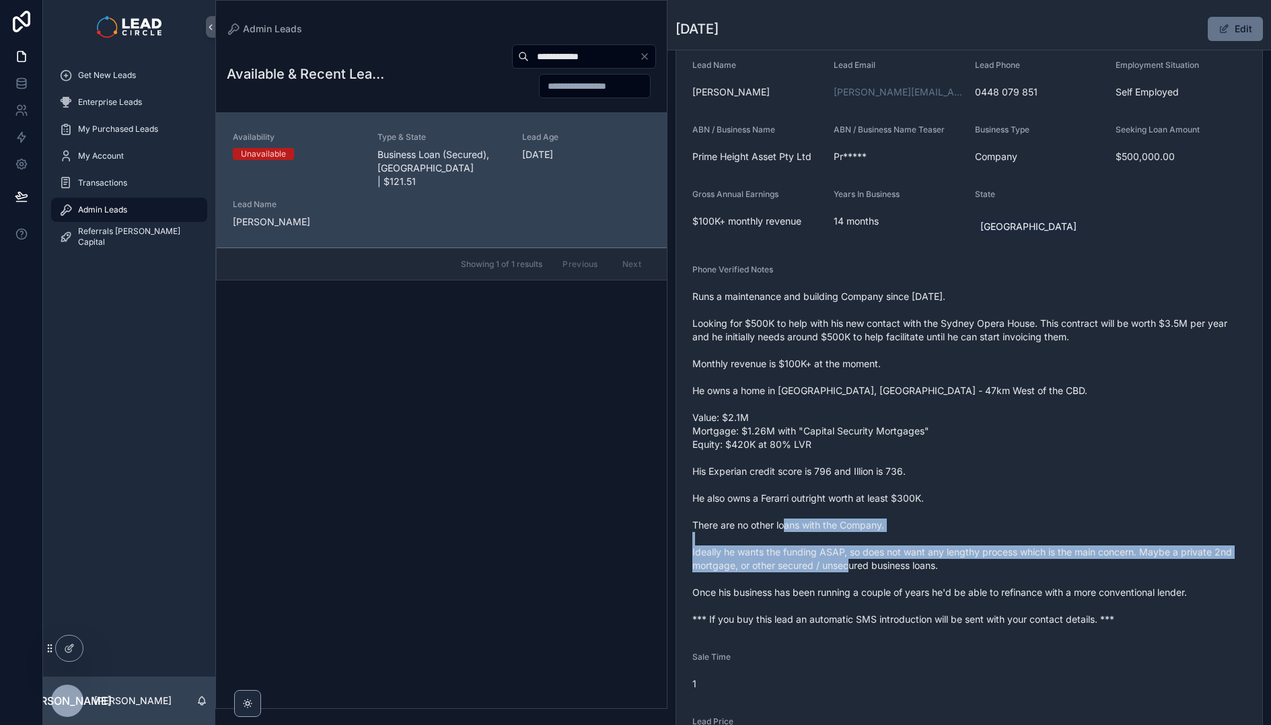
drag, startPoint x: 1023, startPoint y: 523, endPoint x: 1091, endPoint y: 601, distance: 103.5
click at [1087, 599] on span "Runs a maintenance and building Company since Feb, 2024. Looking for $500K to h…" at bounding box center [969, 458] width 554 height 336
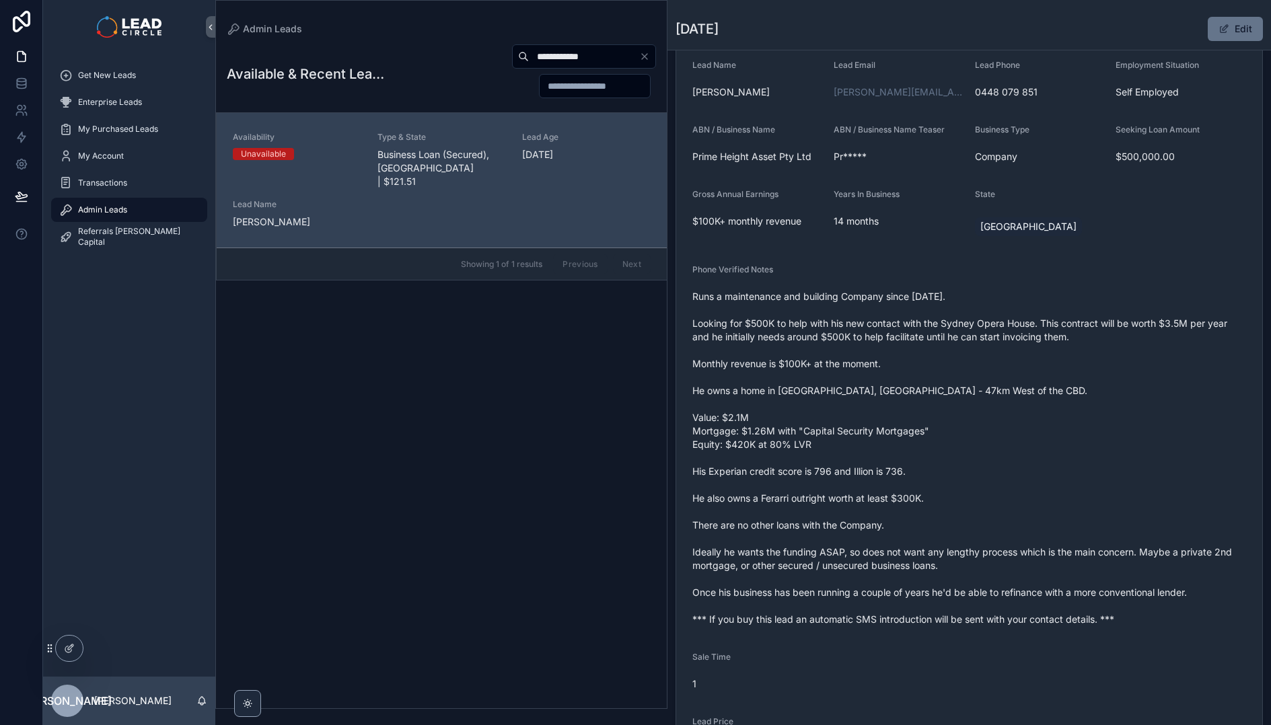
click at [1091, 601] on span "Runs a maintenance and building Company since Feb, 2024. Looking for $500K to h…" at bounding box center [969, 458] width 554 height 336
click at [585, 59] on input "**********" at bounding box center [584, 56] width 110 height 19
paste input "scrollable content"
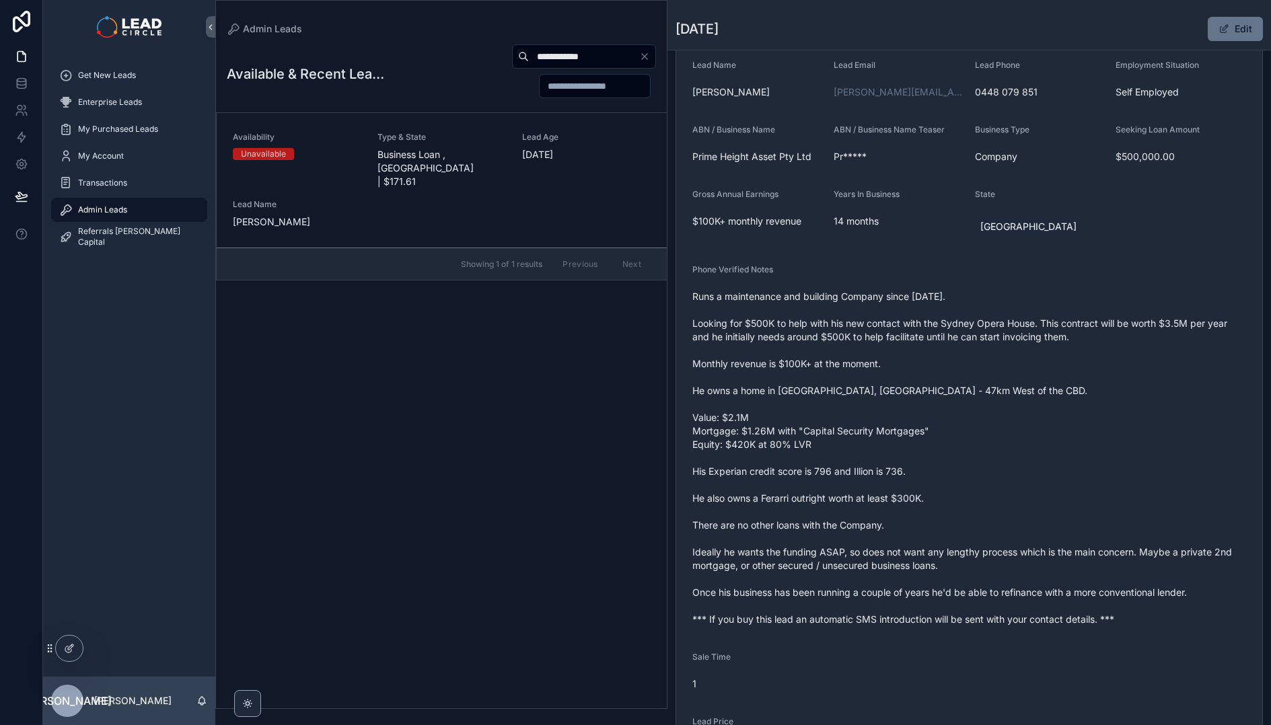
click at [455, 151] on span "Business Loan , NSW | $171.61" at bounding box center [441, 168] width 129 height 40
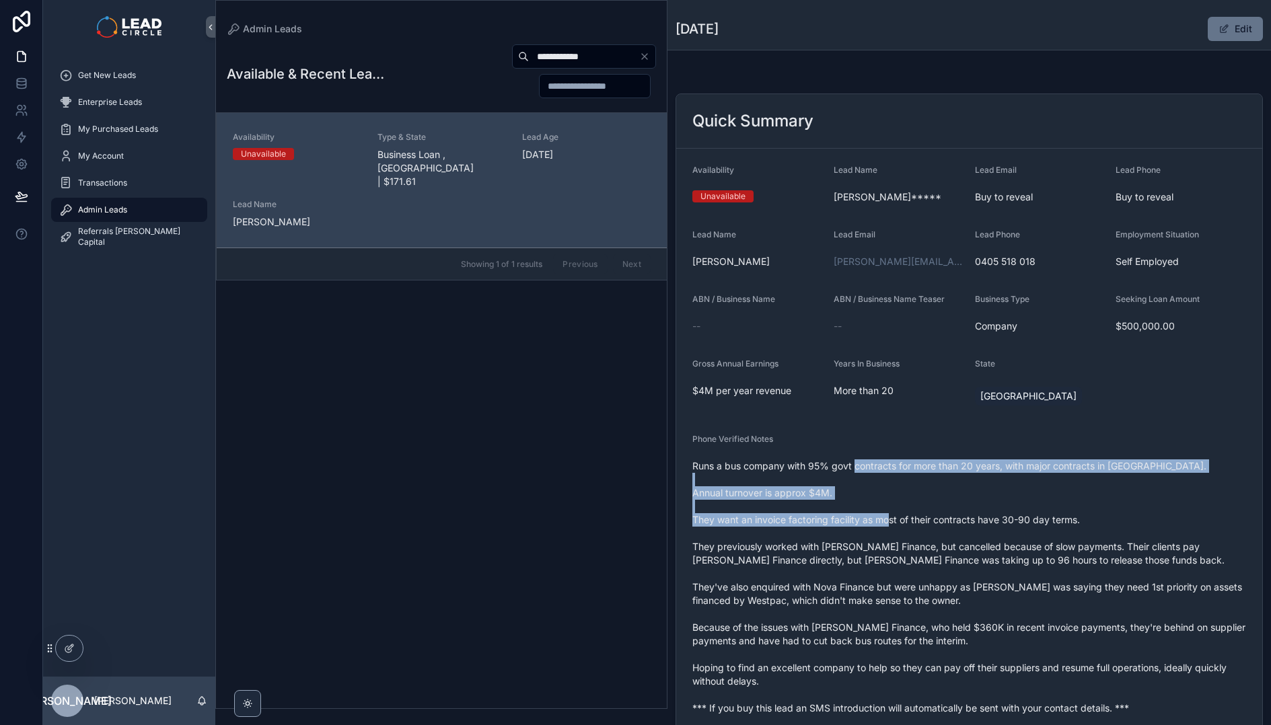
drag, startPoint x: 871, startPoint y: 476, endPoint x: 972, endPoint y: 546, distance: 122.8
click at [971, 545] on span "Runs a bus company with 95% govt contracts for more than 20 years, with major c…" at bounding box center [969, 588] width 554 height 256
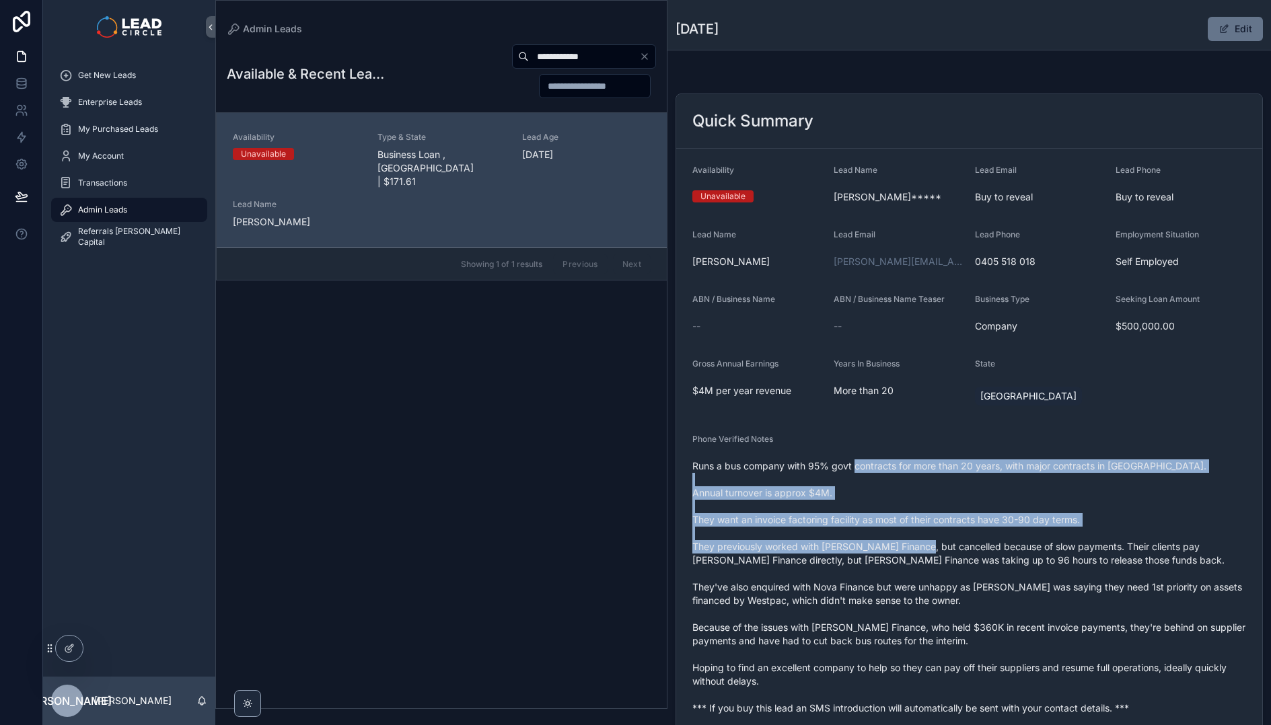
drag, startPoint x: 972, startPoint y: 546, endPoint x: 1045, endPoint y: 576, distance: 78.7
click at [976, 546] on span "Runs a bus company with 95% govt contracts for more than 20 years, with major c…" at bounding box center [969, 588] width 554 height 256
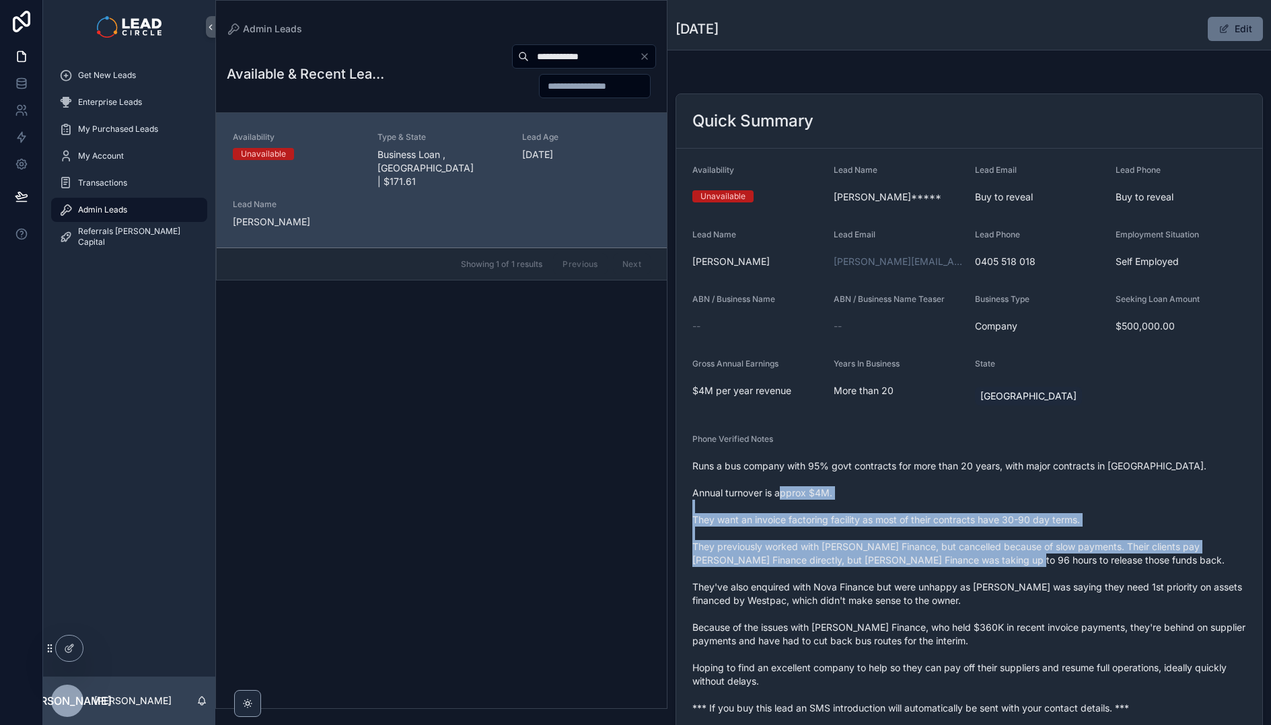
drag, startPoint x: 1045, startPoint y: 576, endPoint x: 924, endPoint y: 468, distance: 162.0
click at [934, 475] on span "Runs a bus company with 95% govt contracts for more than 20 years, with major c…" at bounding box center [969, 588] width 554 height 256
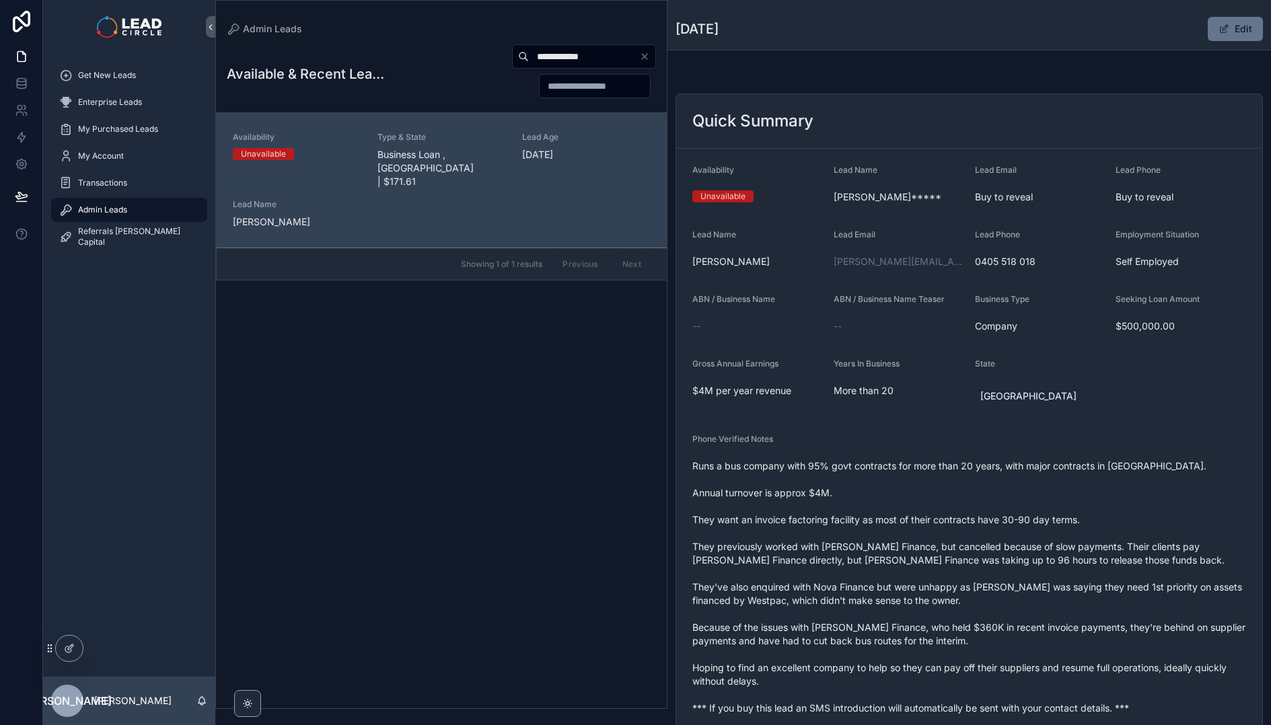
click at [924, 468] on span "Runs a bus company with 95% govt contracts for more than 20 years, with major c…" at bounding box center [969, 588] width 554 height 256
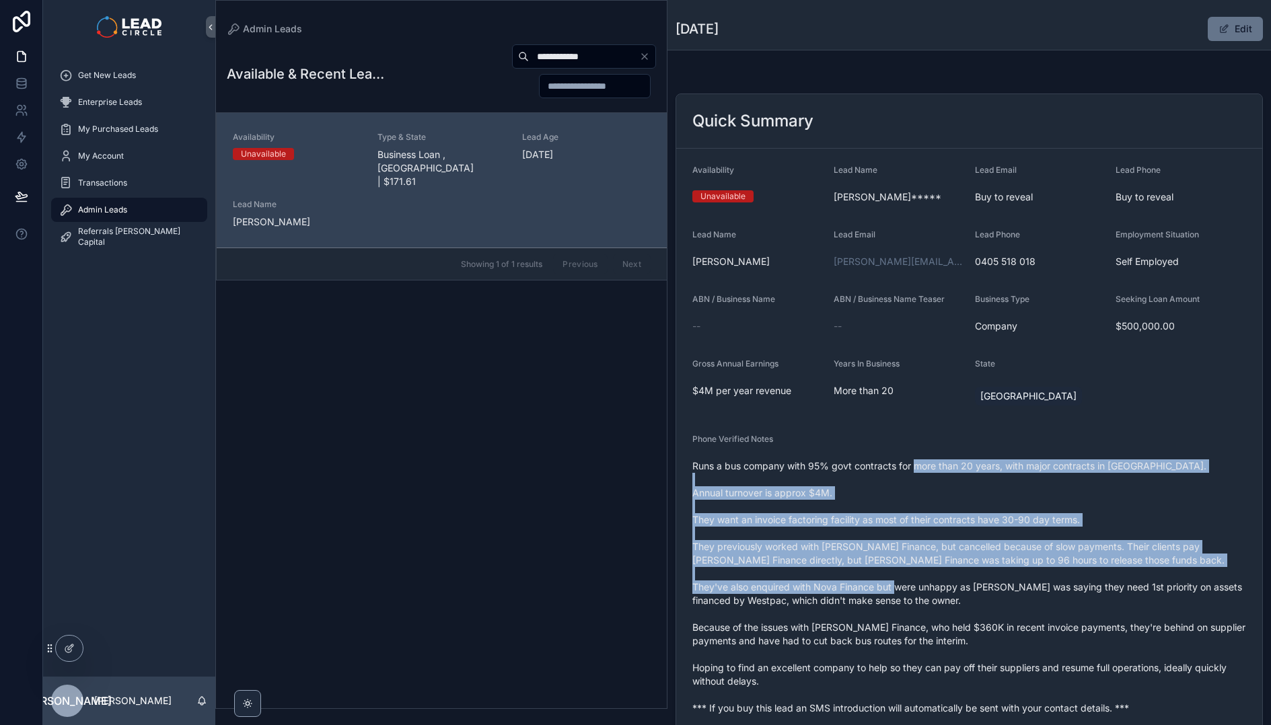
drag, startPoint x: 924, startPoint y: 468, endPoint x: 1127, endPoint y: 606, distance: 245.6
click at [1116, 602] on span "Runs a bus company with 95% govt contracts for more than 20 years, with major c…" at bounding box center [969, 588] width 554 height 256
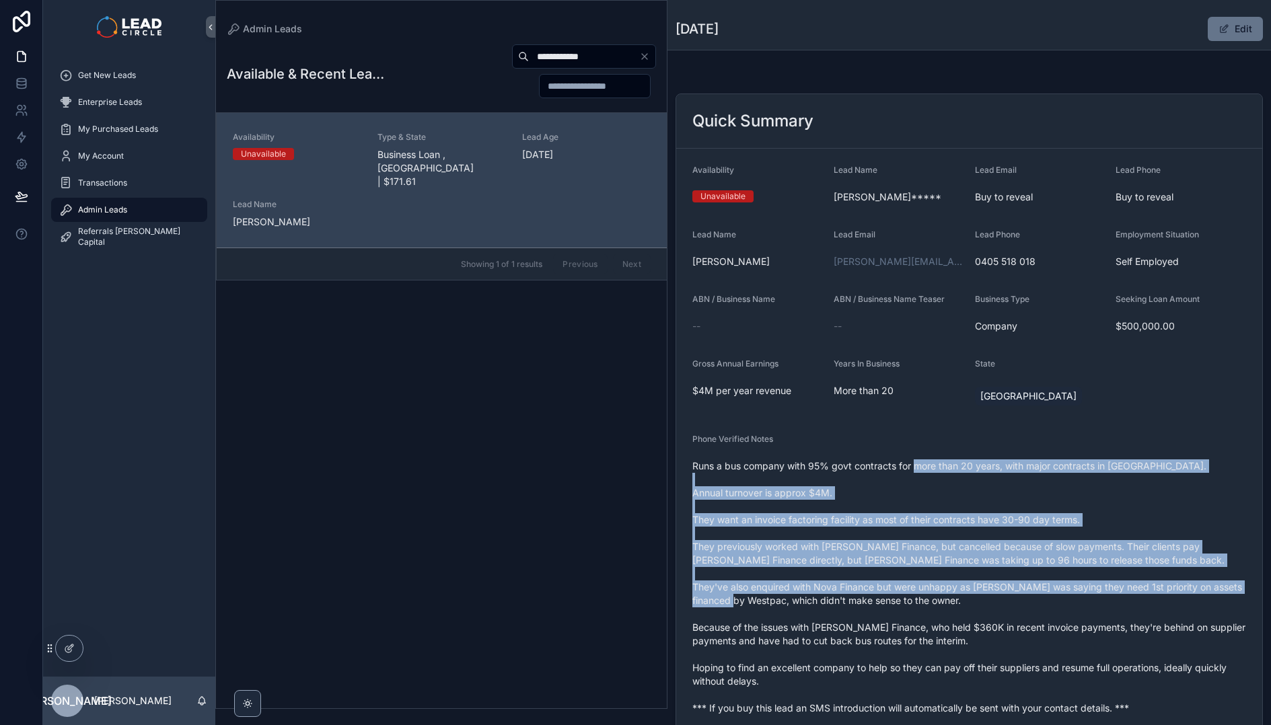
click at [1133, 608] on span "Runs a bus company with 95% govt contracts for more than 20 years, with major c…" at bounding box center [969, 588] width 554 height 256
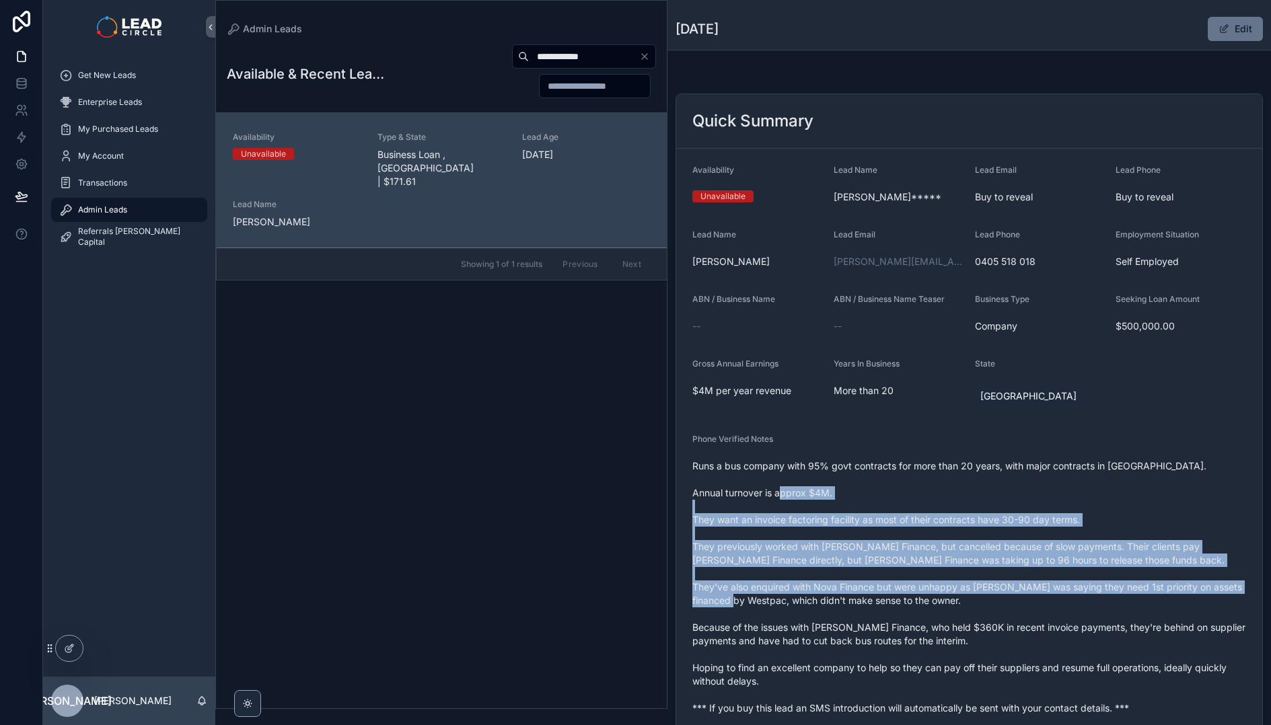
drag, startPoint x: 1155, startPoint y: 618, endPoint x: 980, endPoint y: 504, distance: 208.6
click at [990, 509] on span "Runs a bus company with 95% govt contracts for more than 20 years, with major c…" at bounding box center [969, 588] width 554 height 256
click at [979, 504] on span "Runs a bus company with 95% govt contracts for more than 20 years, with major c…" at bounding box center [969, 588] width 554 height 256
drag, startPoint x: 978, startPoint y: 503, endPoint x: 1159, endPoint y: 602, distance: 205.7
click at [1154, 600] on span "Runs a bus company with 95% govt contracts for more than 20 years, with major c…" at bounding box center [969, 588] width 554 height 256
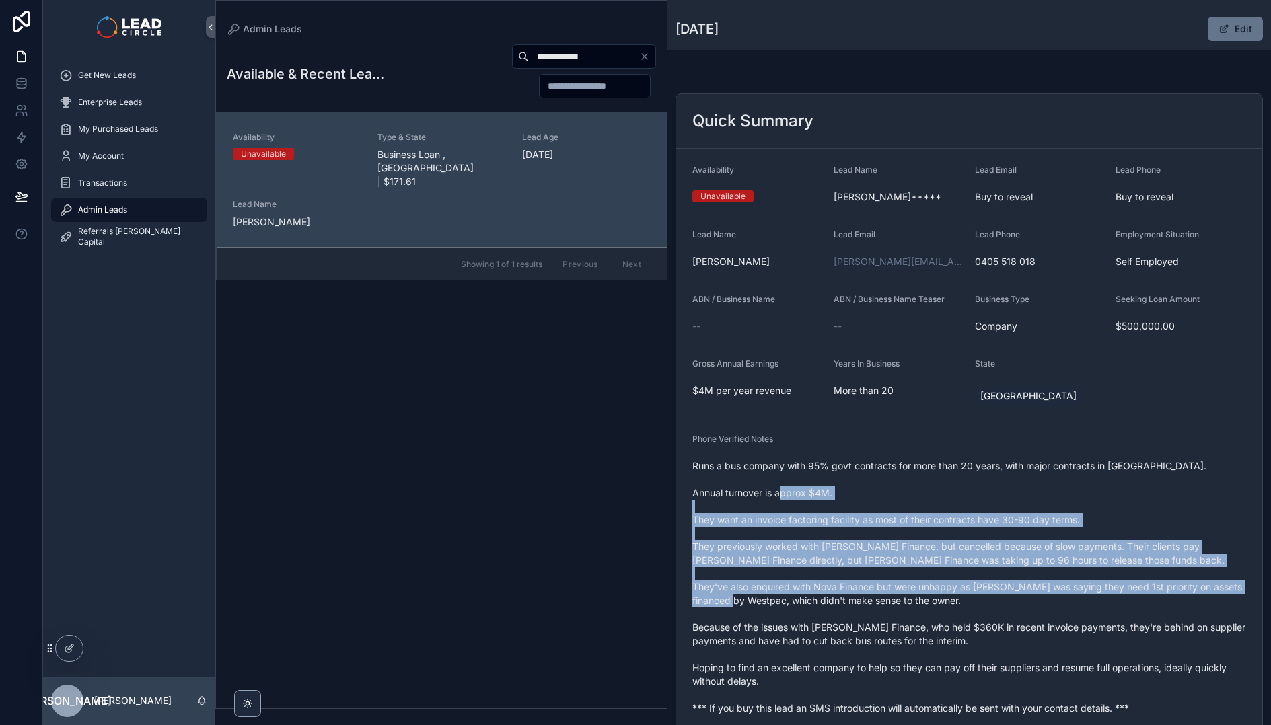
click at [1159, 602] on span "Runs a bus company with 95% govt contracts for more than 20 years, with major c…" at bounding box center [969, 588] width 554 height 256
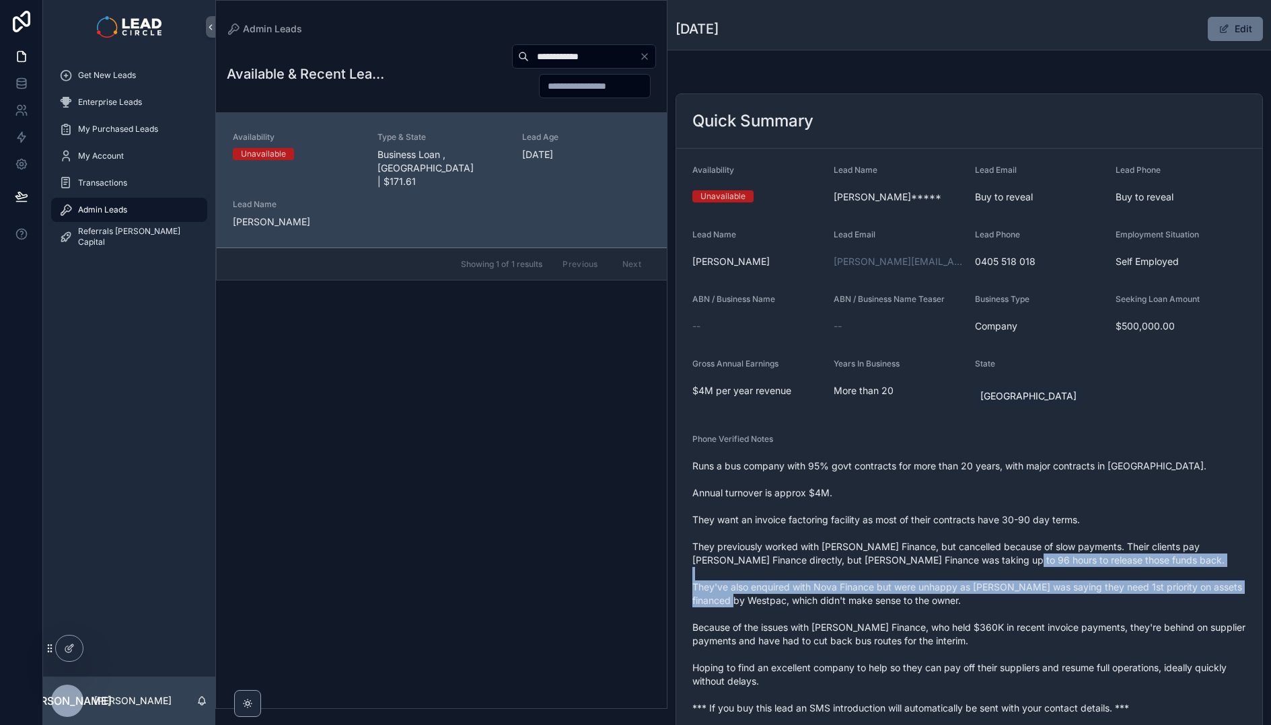
drag, startPoint x: 1177, startPoint y: 609, endPoint x: 1012, endPoint y: 525, distance: 184.8
click at [1018, 528] on span "Runs a bus company with 95% govt contracts for more than 20 years, with major c…" at bounding box center [969, 588] width 554 height 256
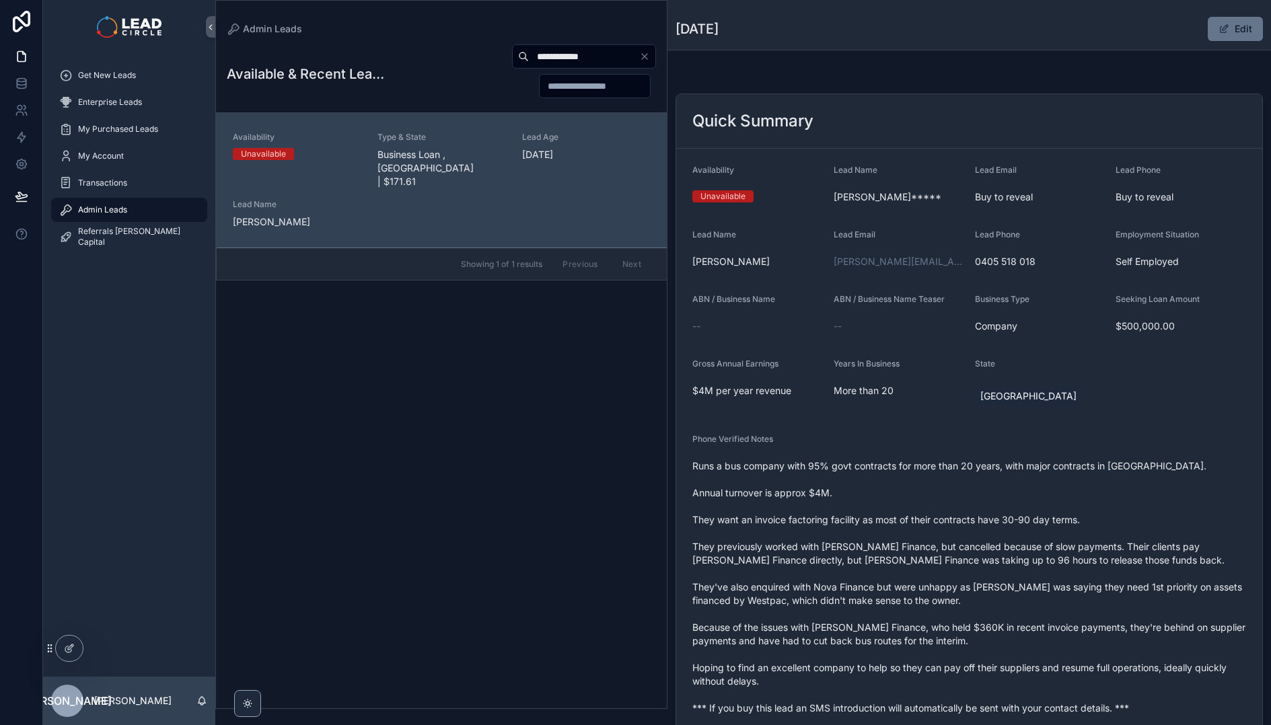
click at [1012, 525] on span "Runs a bus company with 95% govt contracts for more than 20 years, with major c…" at bounding box center [969, 588] width 554 height 256
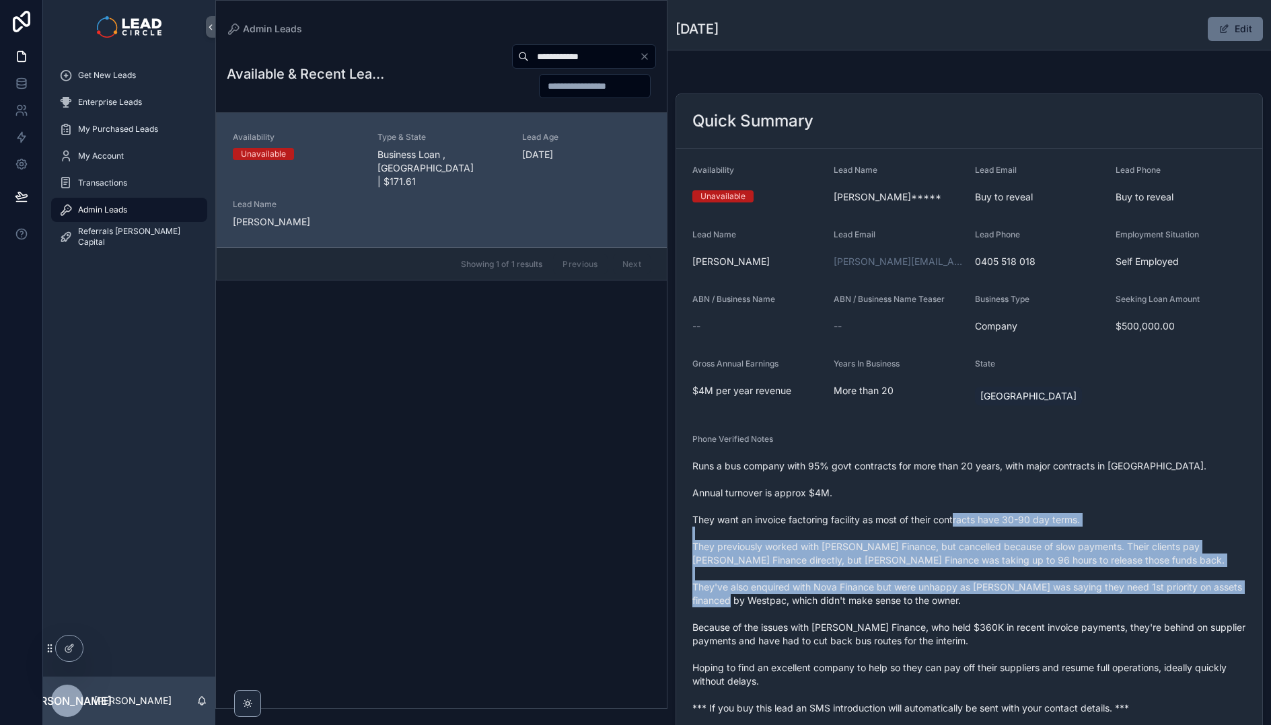
drag, startPoint x: 1005, startPoint y: 514, endPoint x: 1137, endPoint y: 606, distance: 161.1
click at [1137, 606] on span "Runs a bus company with 95% govt contracts for more than 20 years, with major c…" at bounding box center [969, 588] width 554 height 256
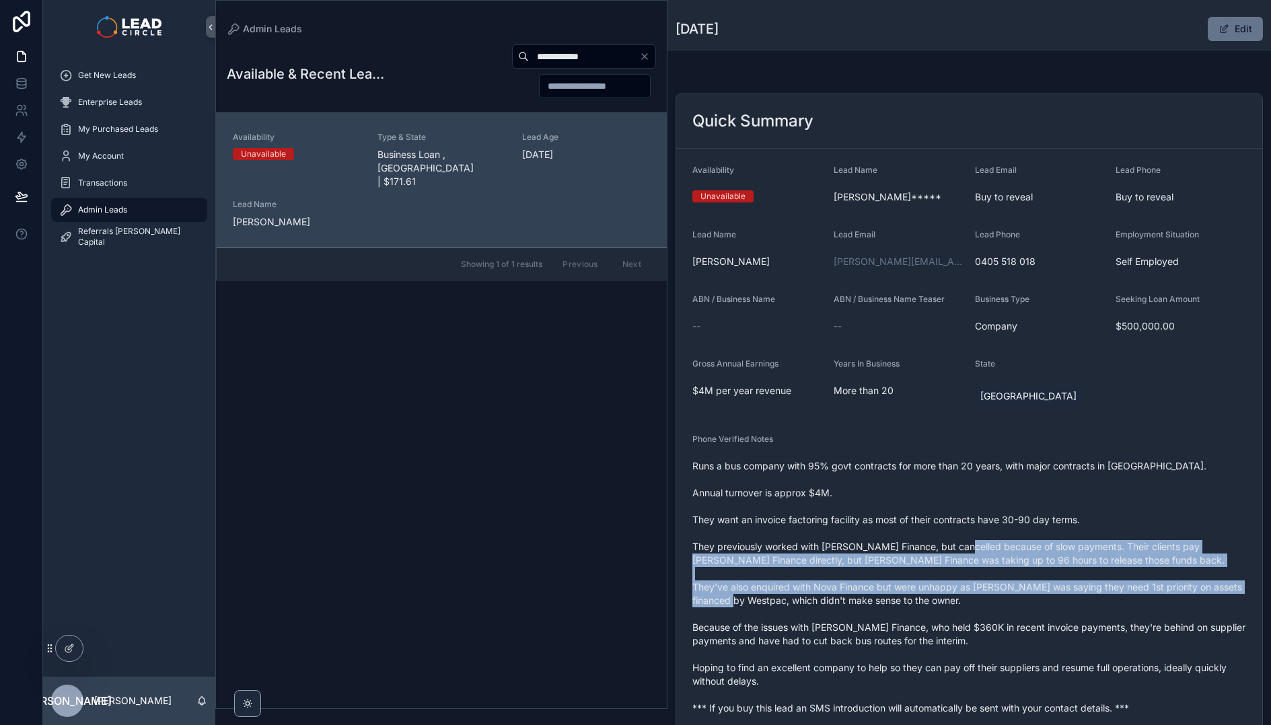
drag, startPoint x: 1160, startPoint y: 616, endPoint x: 994, endPoint y: 547, distance: 180.1
click at [996, 548] on span "Runs a bus company with 95% govt contracts for more than 20 years, with major c…" at bounding box center [969, 588] width 554 height 256
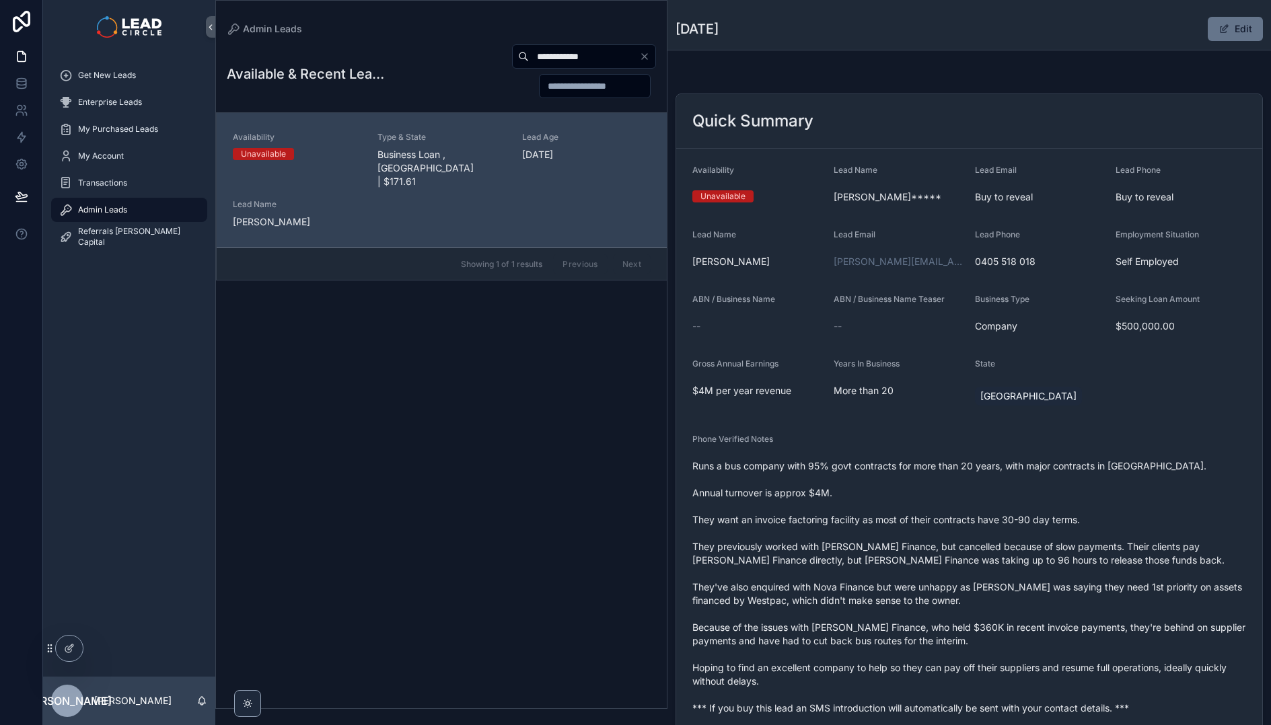
click at [994, 547] on span "Runs a bus company with 95% govt contracts for more than 20 years, with major c…" at bounding box center [969, 588] width 554 height 256
click at [959, 539] on span "Runs a bus company with 95% govt contracts for more than 20 years, with major c…" at bounding box center [969, 588] width 554 height 256
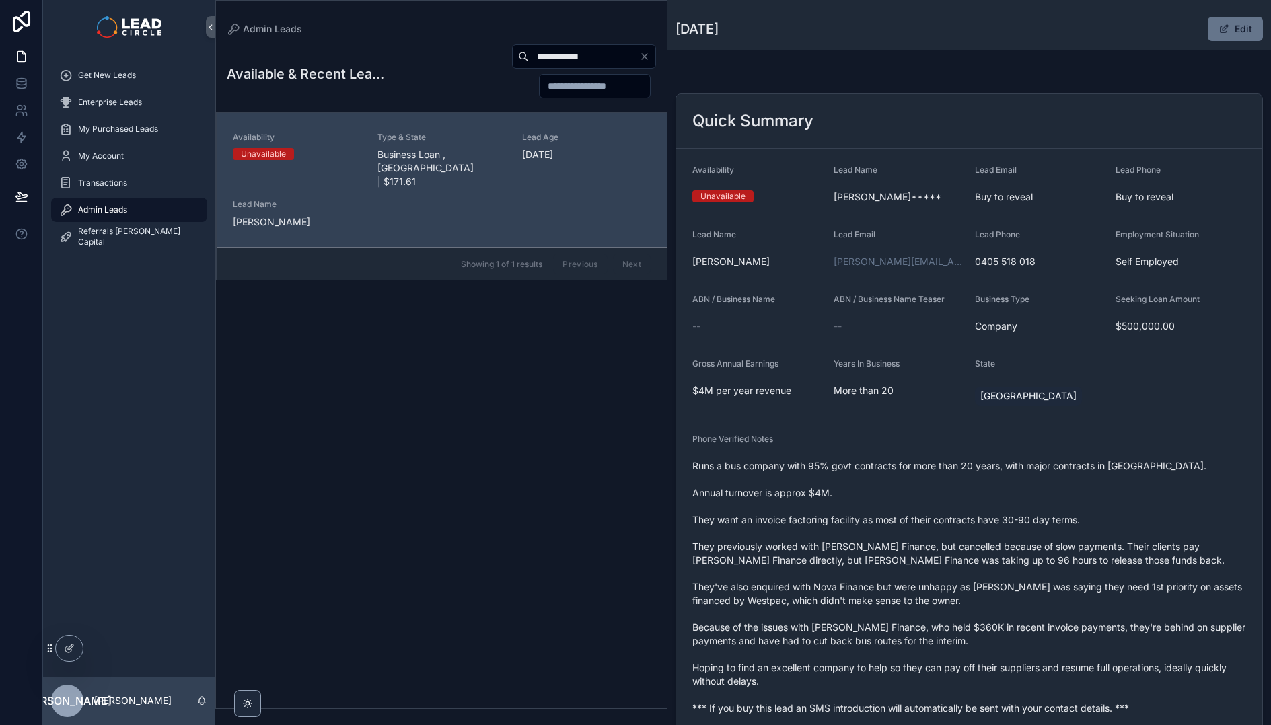
click at [994, 550] on span "Runs a bus company with 95% govt contracts for more than 20 years, with major c…" at bounding box center [969, 588] width 554 height 256
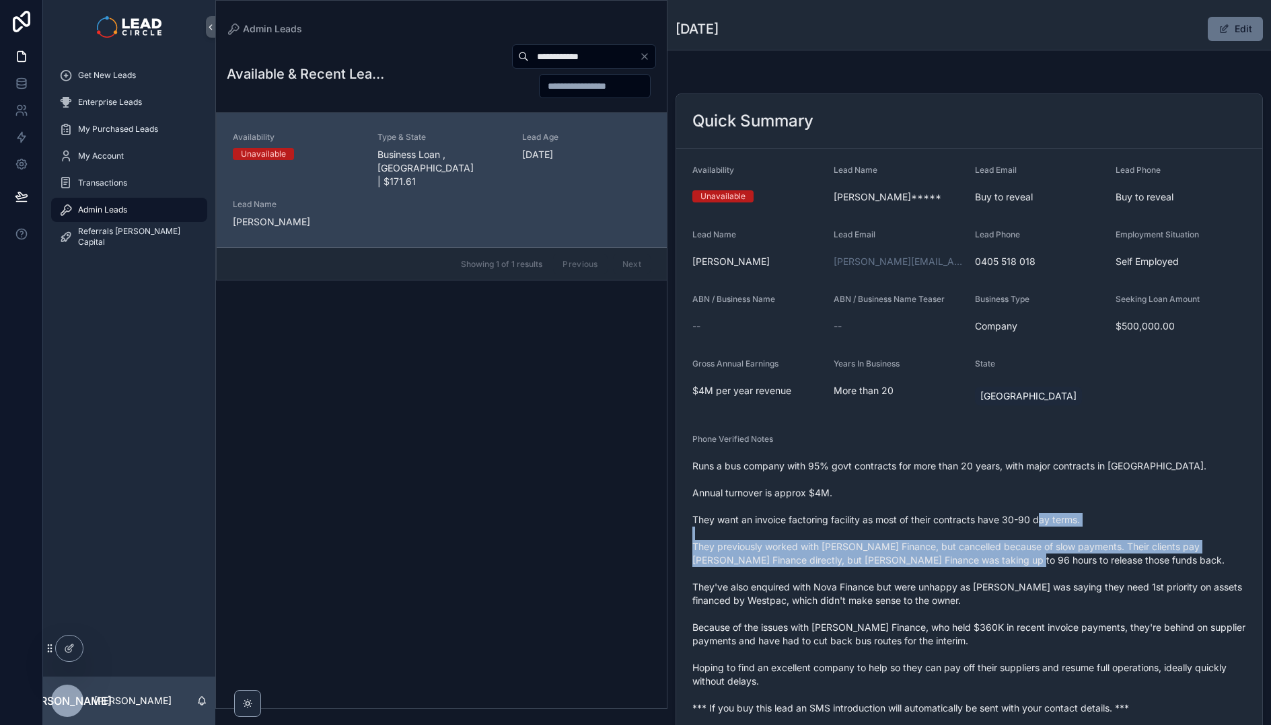
click at [994, 550] on span "Runs a bus company with 95% govt contracts for more than 20 years, with major c…" at bounding box center [969, 588] width 554 height 256
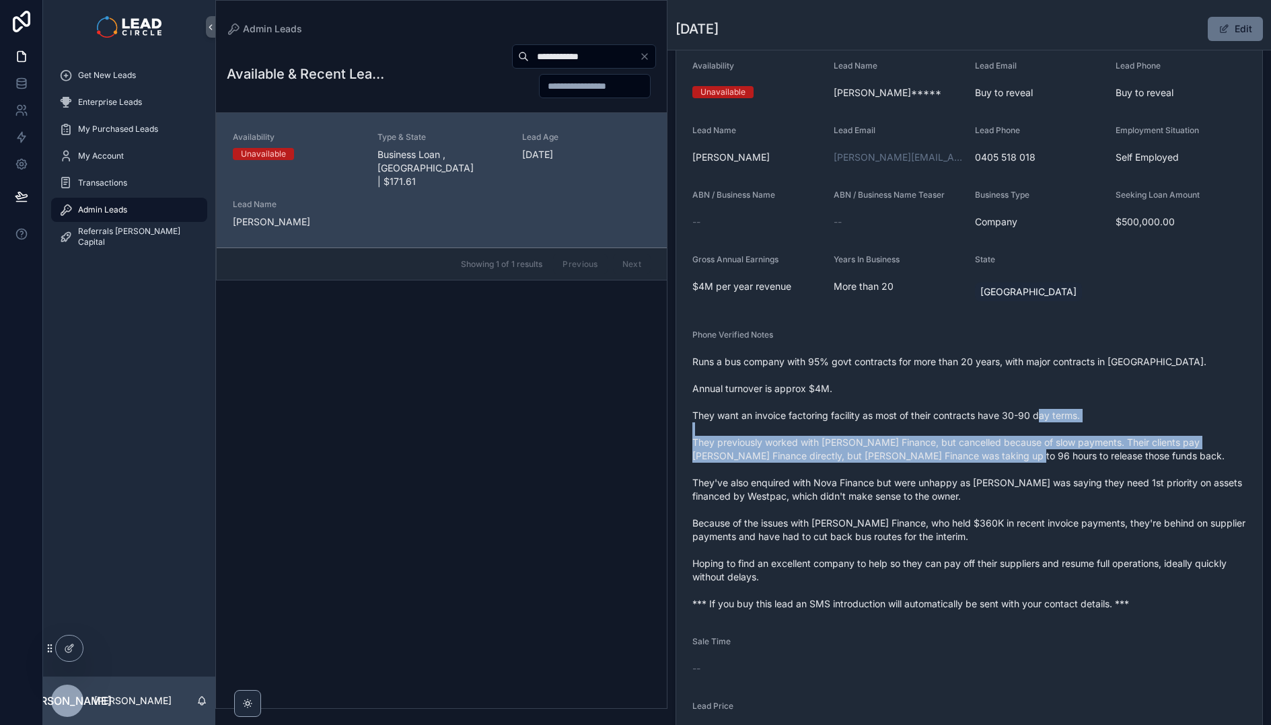
scroll to position [106, 0]
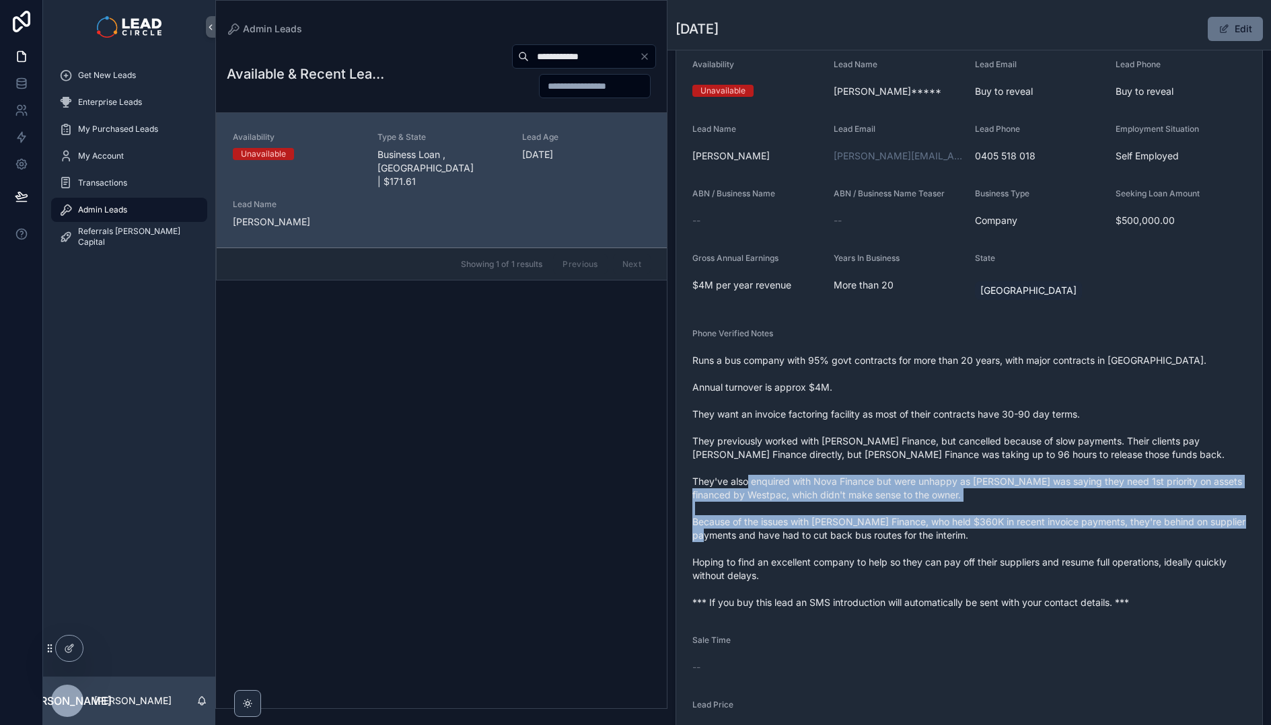
drag, startPoint x: 941, startPoint y: 480, endPoint x: 1005, endPoint y: 561, distance: 102.6
click at [998, 558] on span "Runs a bus company with 95% govt contracts for more than 20 years, with major c…" at bounding box center [969, 482] width 554 height 256
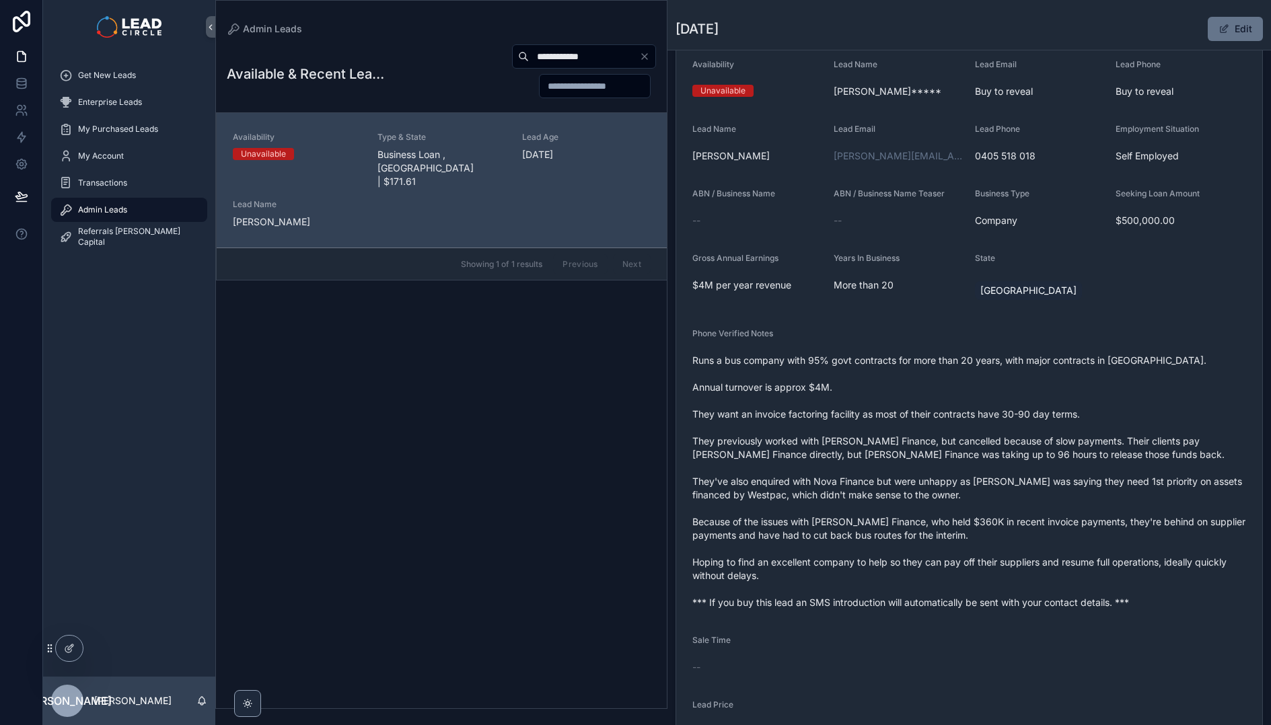
click at [1005, 561] on span "Runs a bus company with 95% govt contracts for more than 20 years, with major c…" at bounding box center [969, 482] width 554 height 256
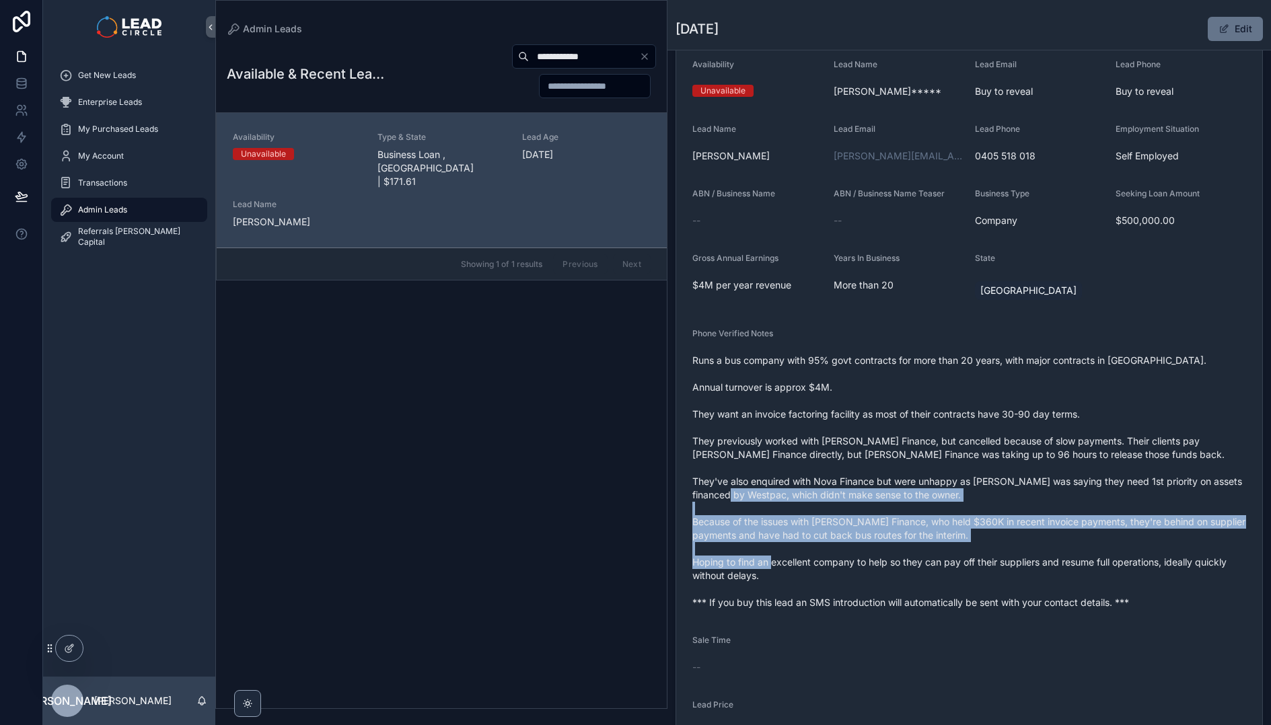
drag, startPoint x: 1037, startPoint y: 565, endPoint x: 931, endPoint y: 478, distance: 136.7
click at [945, 488] on span "Runs a bus company with 95% govt contracts for more than 20 years, with major c…" at bounding box center [969, 482] width 554 height 256
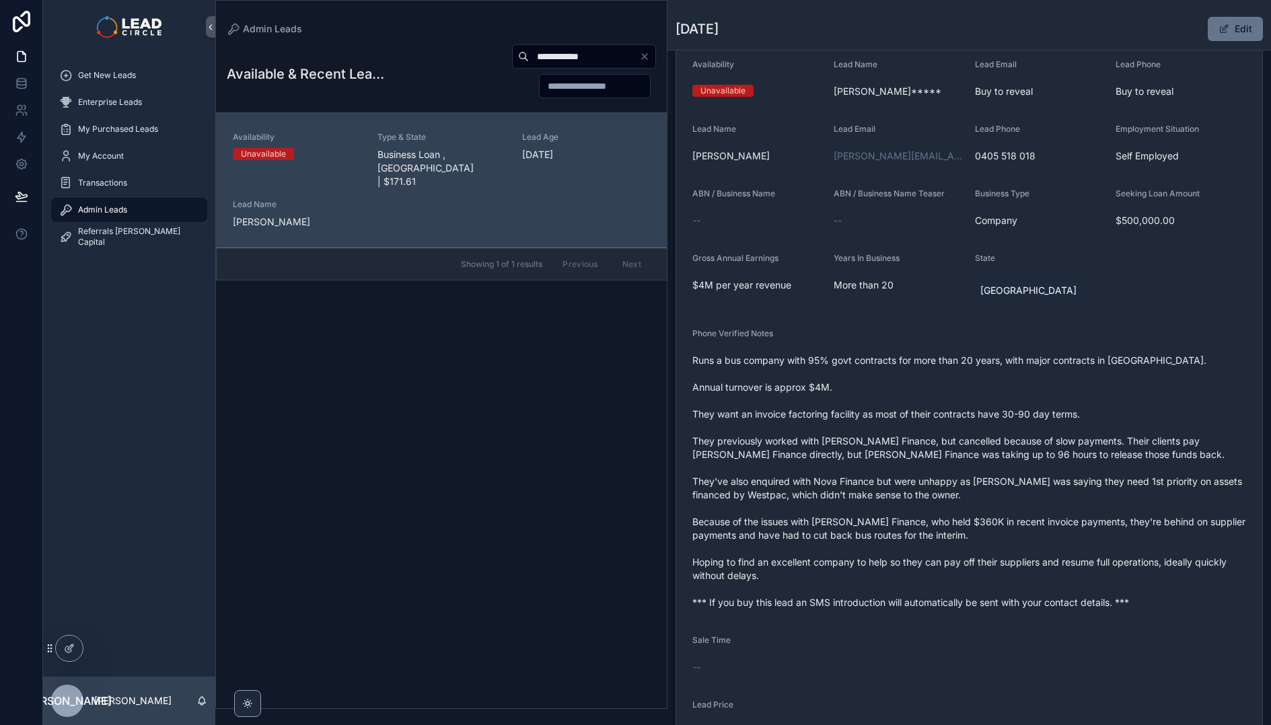
click at [924, 474] on span "Runs a bus company with 95% govt contracts for more than 20 years, with major c…" at bounding box center [969, 482] width 554 height 256
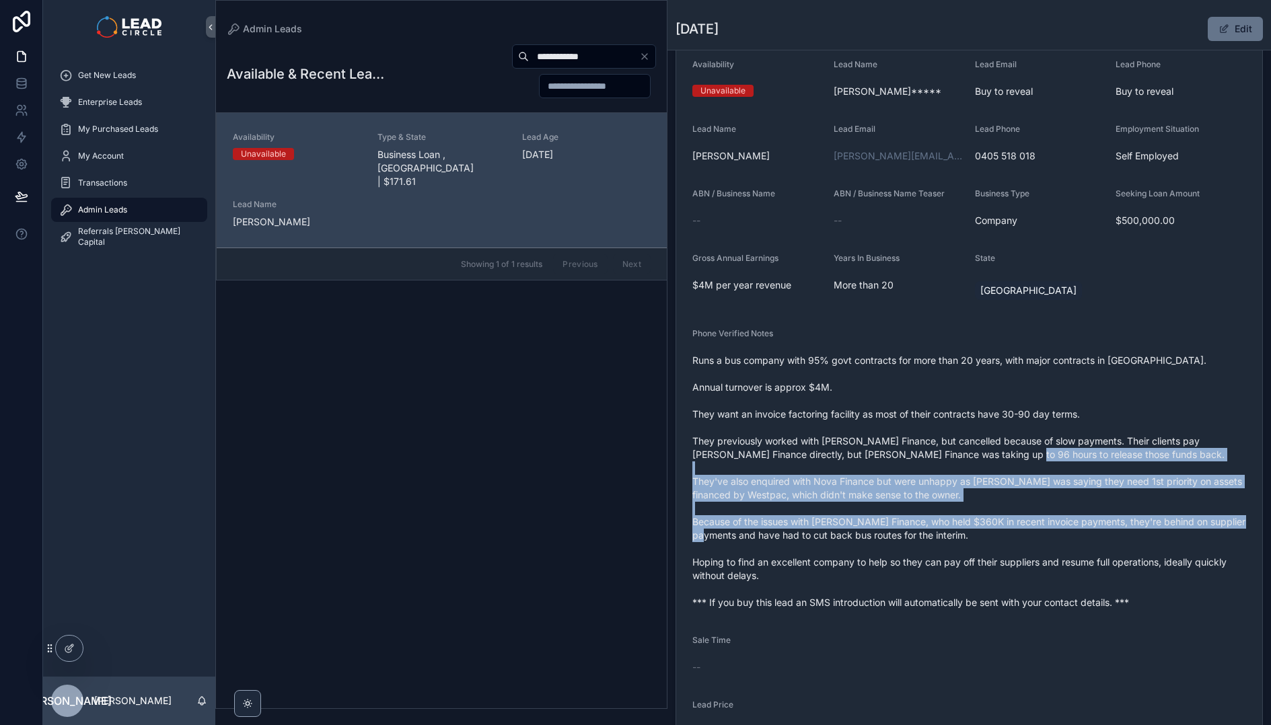
drag, startPoint x: 924, startPoint y: 474, endPoint x: 1020, endPoint y: 546, distance: 119.6
click at [1019, 546] on span "Runs a bus company with 95% govt contracts for more than 20 years, with major c…" at bounding box center [969, 482] width 554 height 256
drag, startPoint x: 1020, startPoint y: 546, endPoint x: 1028, endPoint y: 548, distance: 8.2
click at [1021, 546] on span "Runs a bus company with 95% govt contracts for more than 20 years, with major c…" at bounding box center [969, 482] width 554 height 256
drag, startPoint x: 1076, startPoint y: 554, endPoint x: 914, endPoint y: 451, distance: 191.5
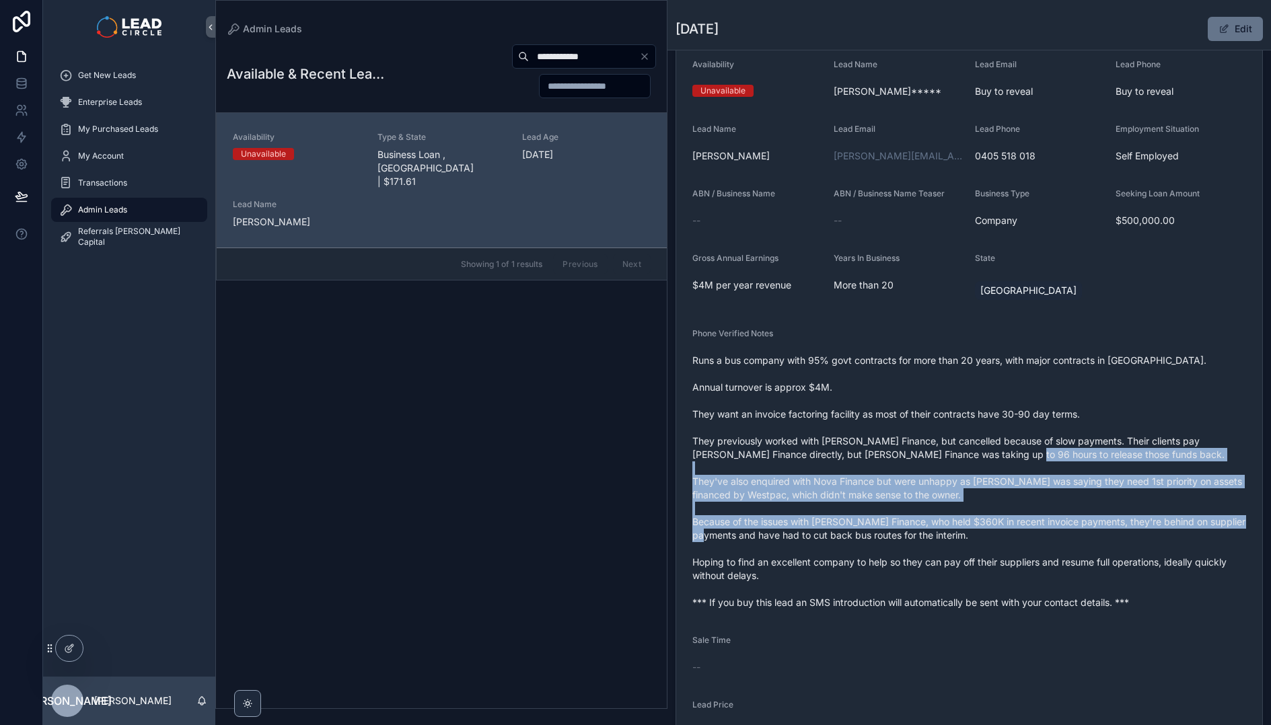
click at [934, 460] on span "Runs a bus company with 95% govt contracts for more than 20 years, with major c…" at bounding box center [969, 482] width 554 height 256
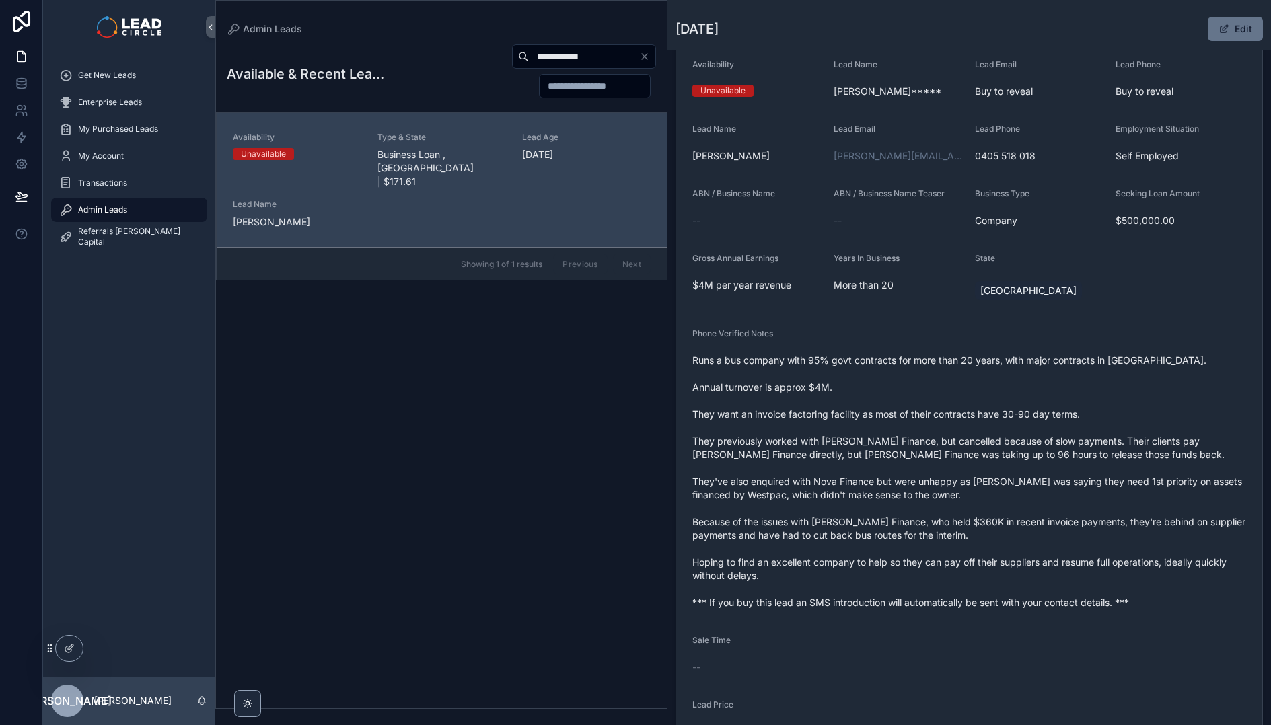
click at [914, 451] on span "Runs a bus company with 95% govt contracts for more than 20 years, with major c…" at bounding box center [969, 482] width 554 height 256
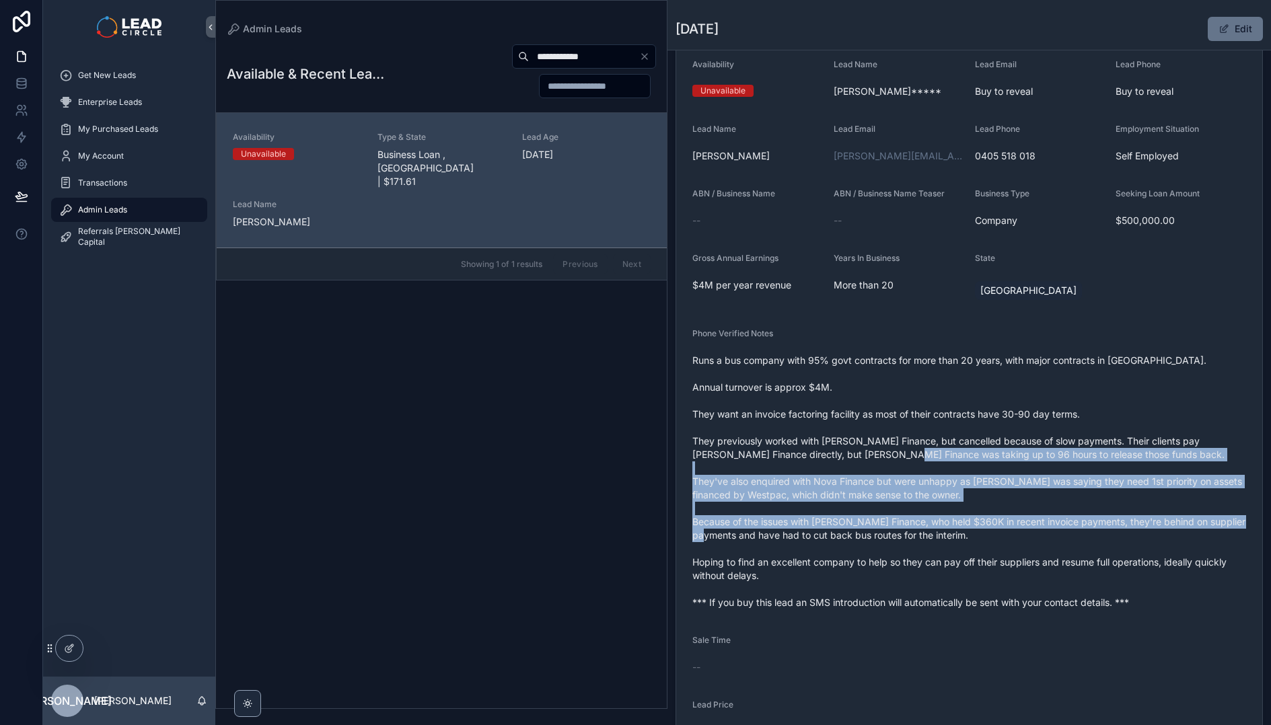
drag, startPoint x: 914, startPoint y: 451, endPoint x: 989, endPoint y: 544, distance: 119.2
click at [989, 544] on span "Runs a bus company with 95% govt contracts for more than 20 years, with major c…" at bounding box center [969, 482] width 554 height 256
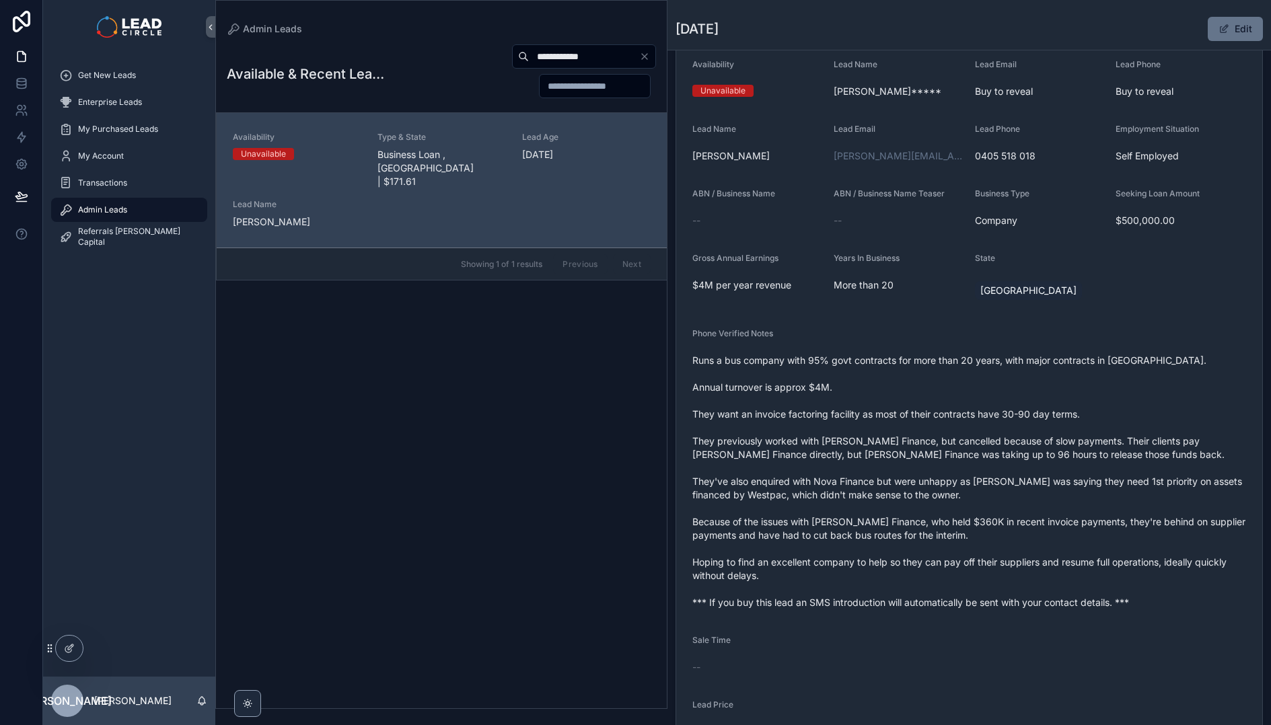
click at [1007, 563] on span "Runs a bus company with 95% govt contracts for more than 20 years, with major c…" at bounding box center [969, 482] width 554 height 256
click at [1007, 562] on span "Runs a bus company with 95% govt contracts for more than 20 years, with major c…" at bounding box center [969, 482] width 554 height 256
click at [990, 534] on span "Runs a bus company with 95% govt contracts for more than 20 years, with major c…" at bounding box center [969, 482] width 554 height 256
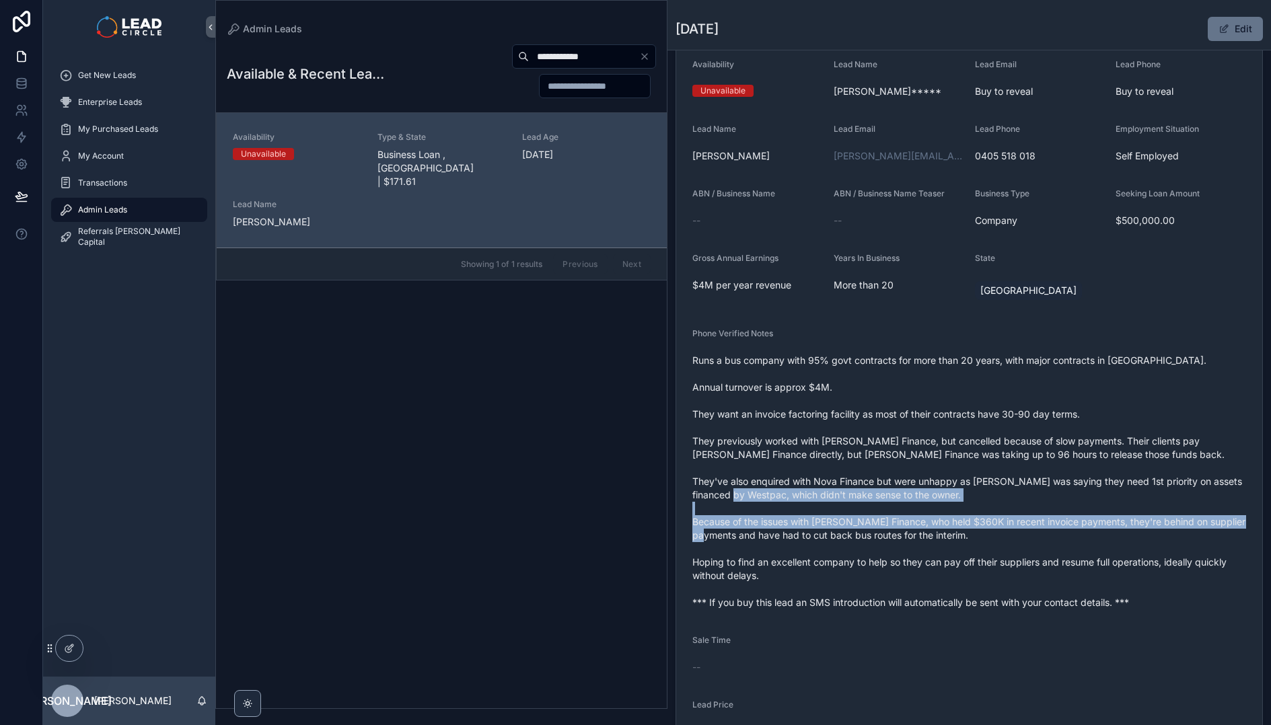
click at [998, 543] on span "Runs a bus company with 95% govt contracts for more than 20 years, with major c…" at bounding box center [969, 482] width 554 height 256
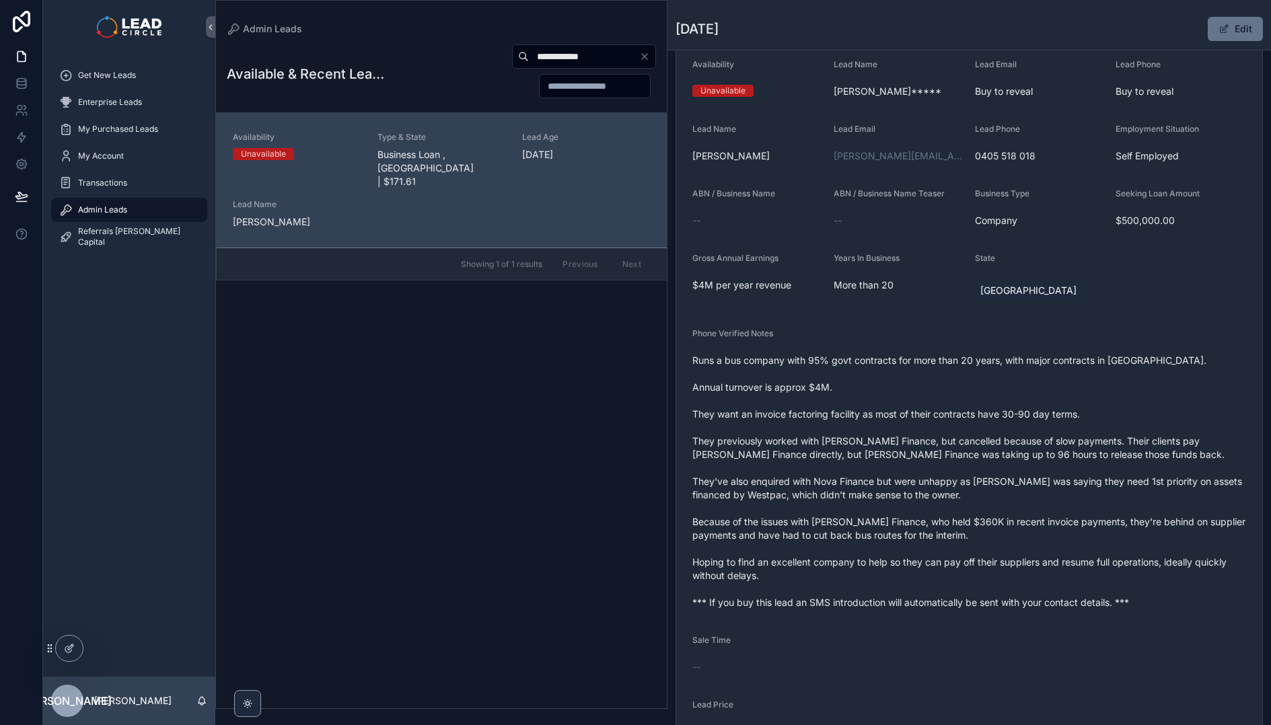
click at [1007, 562] on span "Runs a bus company with 95% govt contracts for more than 20 years, with major c…" at bounding box center [969, 482] width 554 height 256
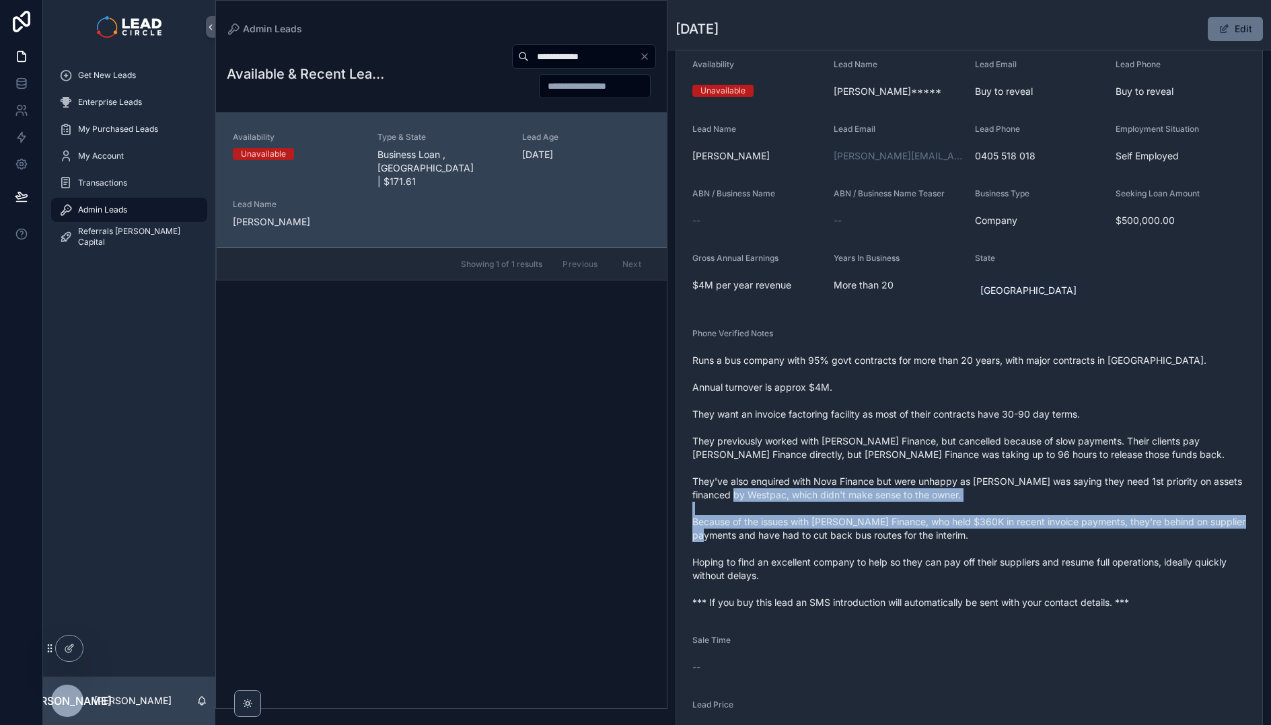
click at [997, 548] on span "Runs a bus company with 95% govt contracts for more than 20 years, with major c…" at bounding box center [969, 482] width 554 height 256
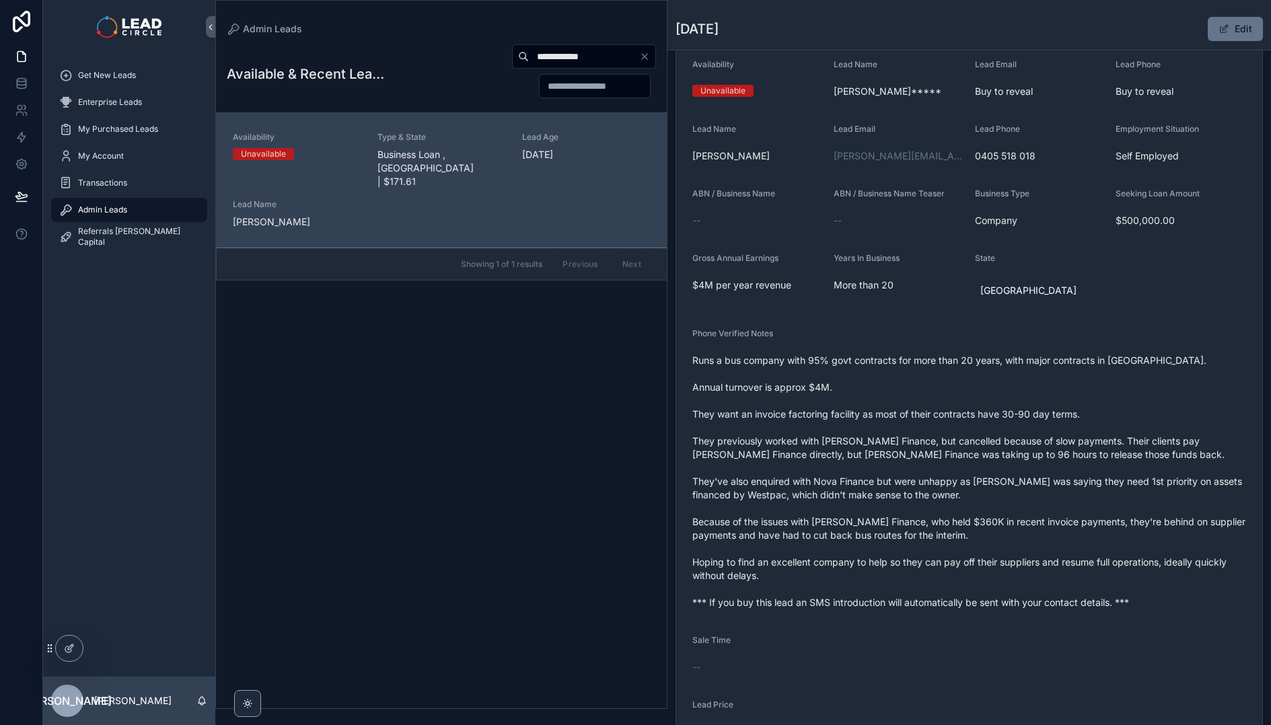
click at [997, 548] on span "Runs a bus company with 95% govt contracts for more than 20 years, with major c…" at bounding box center [969, 482] width 554 height 256
click at [582, 48] on input "**********" at bounding box center [584, 56] width 110 height 19
paste input "***"
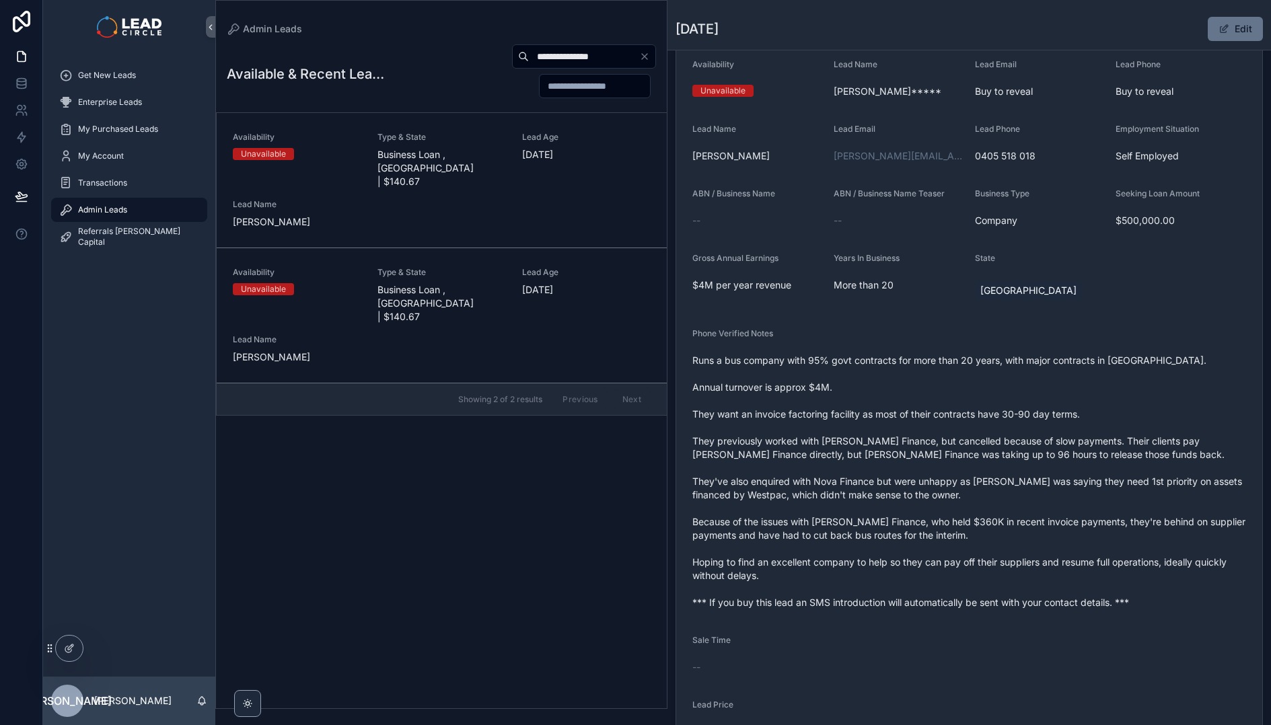
click at [447, 147] on div "Type & State Business Loan , NSW | $140.67" at bounding box center [441, 160] width 129 height 57
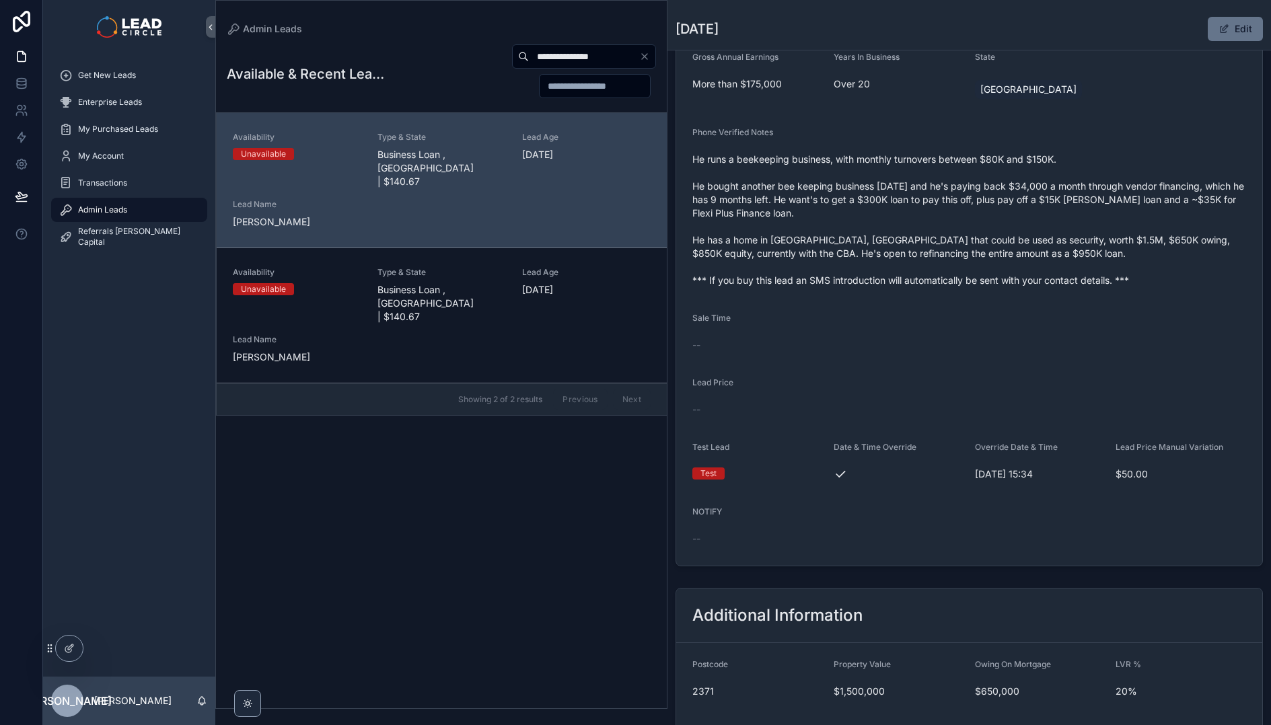
scroll to position [324, 0]
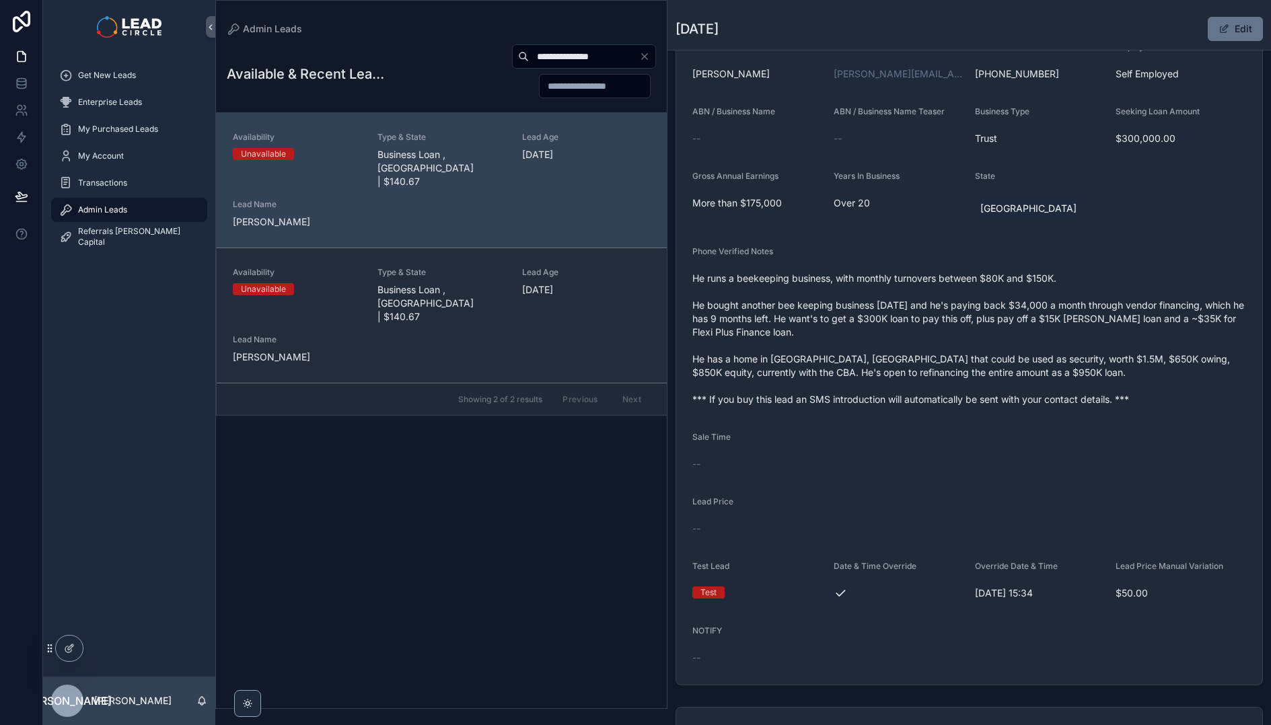
click at [530, 321] on div "Availability Unavailable Type & State Business Loan , NSW | $140.67 Lead Age 24…" at bounding box center [442, 315] width 418 height 97
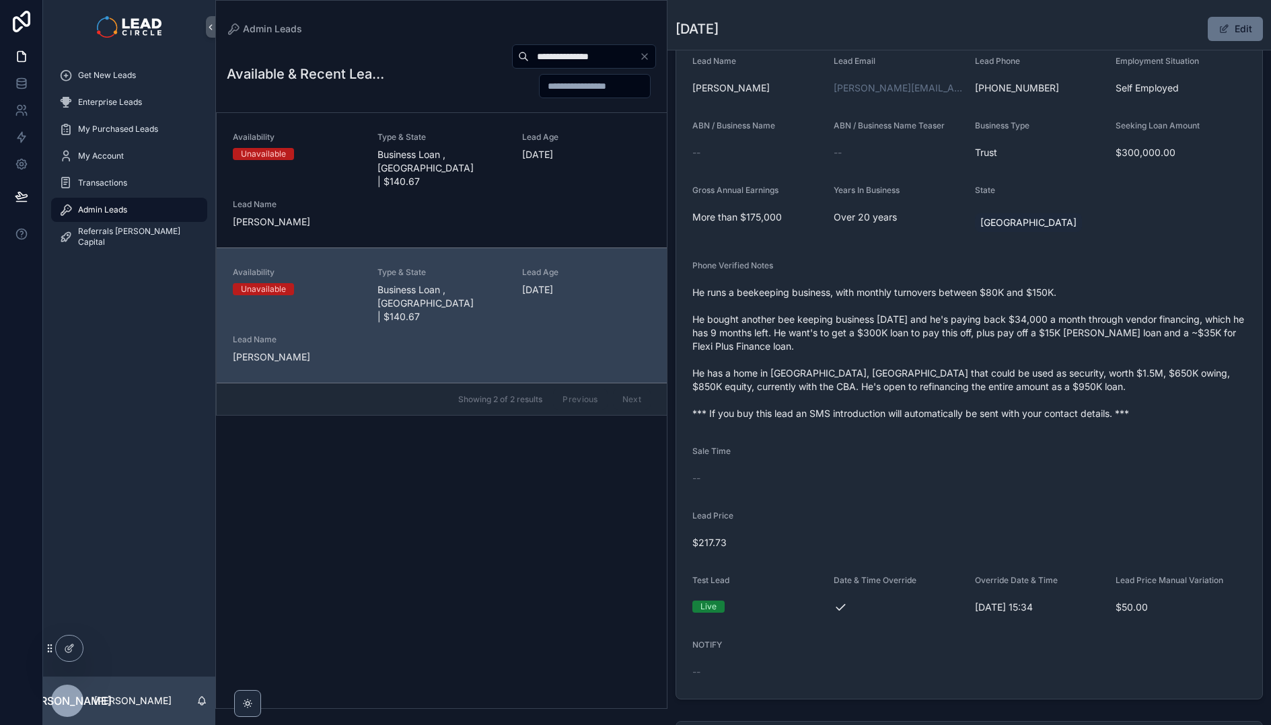
scroll to position [256, 0]
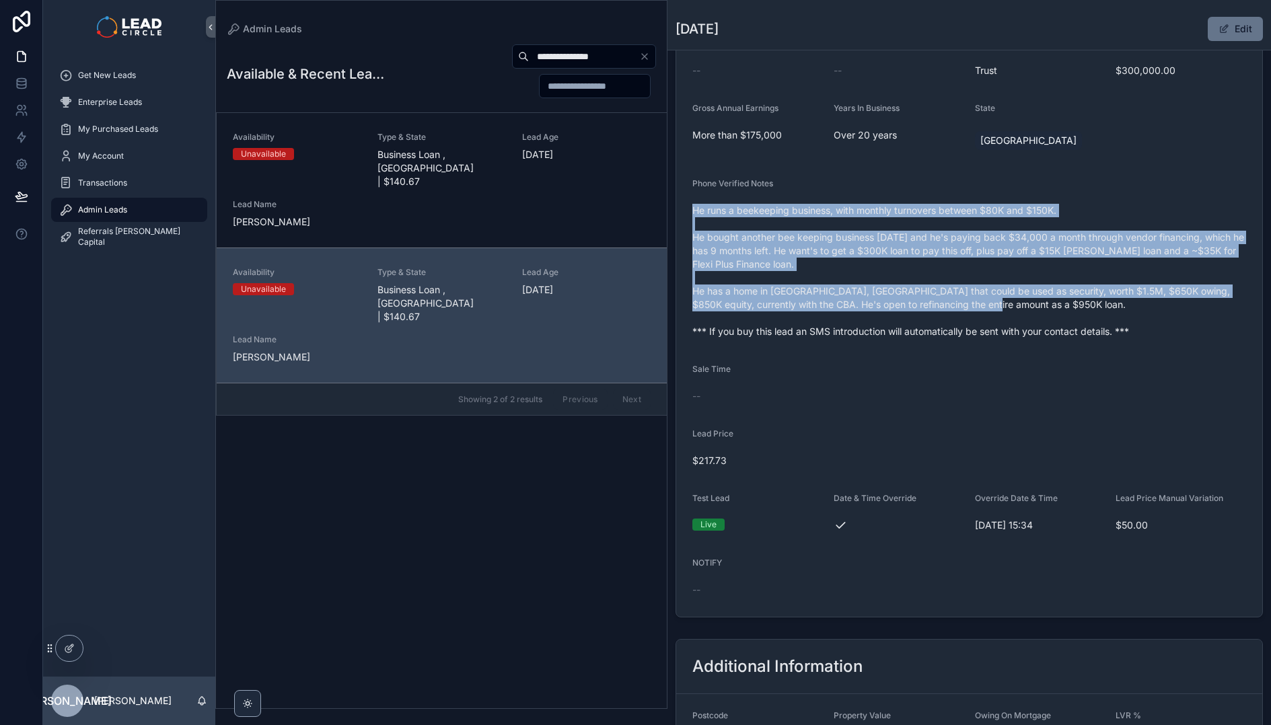
click at [898, 317] on div "Phone Verified Notes He runs a beekeeping business, with monthly turnovers betw…" at bounding box center [969, 260] width 554 height 164
click at [898, 317] on span "He runs a beekeeping business, with monthly turnovers between $80K and $150K. H…" at bounding box center [969, 271] width 554 height 135
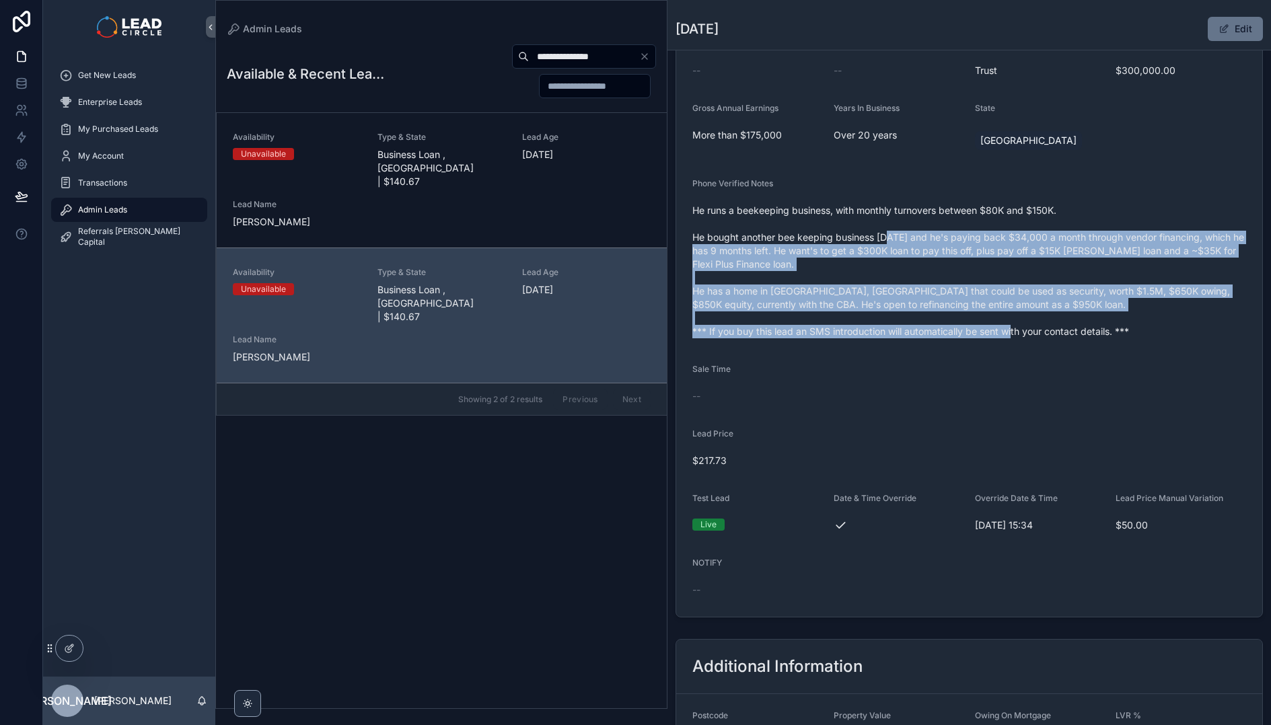
click at [887, 235] on div "He runs a beekeeping business, with monthly turnovers between $80K and $150K. H…" at bounding box center [969, 271] width 554 height 143
click at [887, 235] on span "He runs a beekeeping business, with monthly turnovers between $80K and $150K. H…" at bounding box center [969, 271] width 554 height 135
click at [945, 327] on span "He runs a beekeeping business, with monthly turnovers between $80K and $150K. H…" at bounding box center [969, 271] width 554 height 135
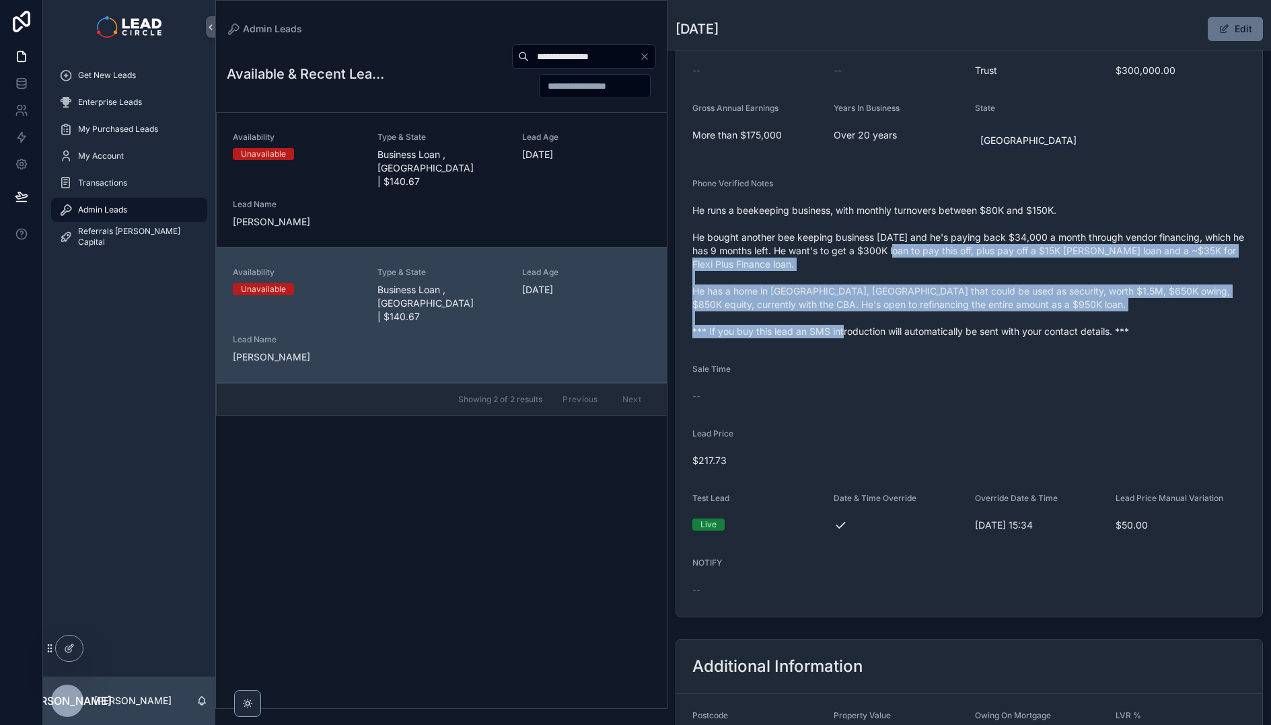
click at [907, 236] on span "He runs a beekeeping business, with monthly turnovers between $80K and $150K. H…" at bounding box center [969, 271] width 554 height 135
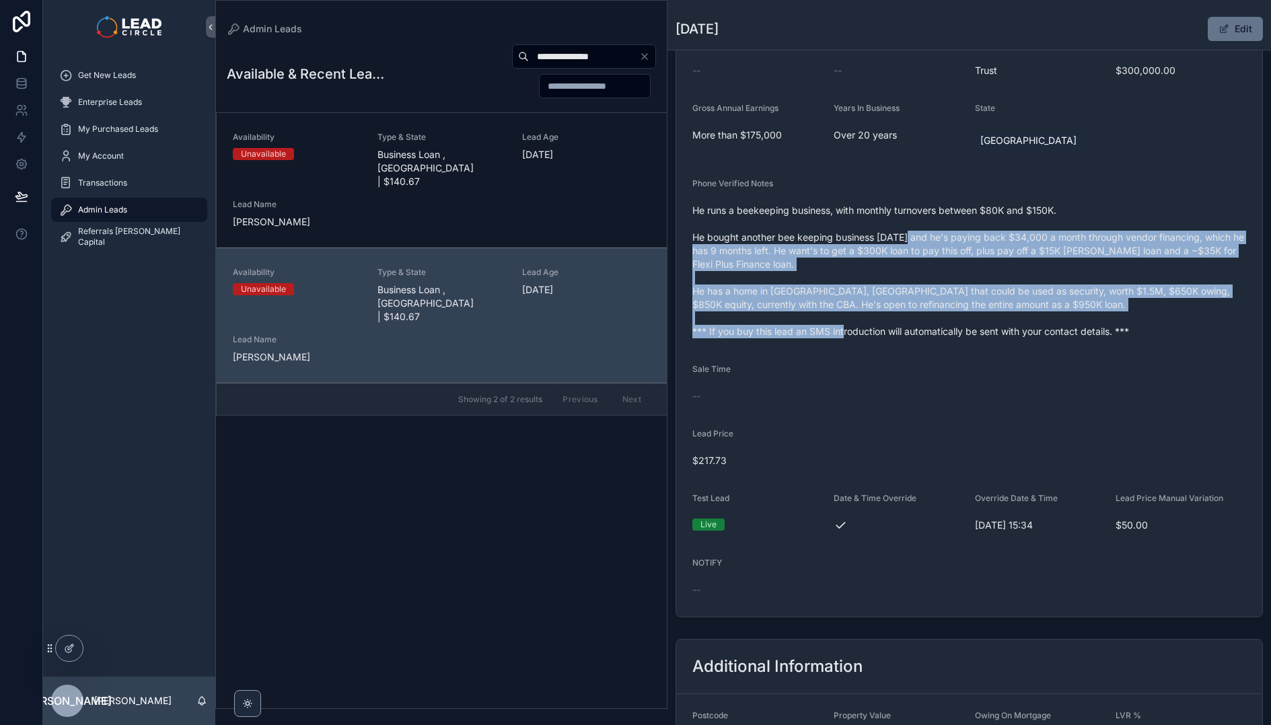
click at [906, 235] on span "He runs a beekeeping business, with monthly turnovers between $80K and $150K. H…" at bounding box center [969, 271] width 554 height 135
click at [966, 312] on span "He runs a beekeeping business, with monthly turnovers between $80K and $150K. H…" at bounding box center [969, 271] width 554 height 135
click at [968, 314] on span "He runs a beekeeping business, with monthly turnovers between $80K and $150K. H…" at bounding box center [969, 271] width 554 height 135
click at [869, 220] on span "He runs a beekeeping business, with monthly turnovers between $80K and $150K. H…" at bounding box center [969, 271] width 554 height 135
click at [867, 219] on span "He runs a beekeeping business, with monthly turnovers between $80K and $150K. H…" at bounding box center [969, 271] width 554 height 135
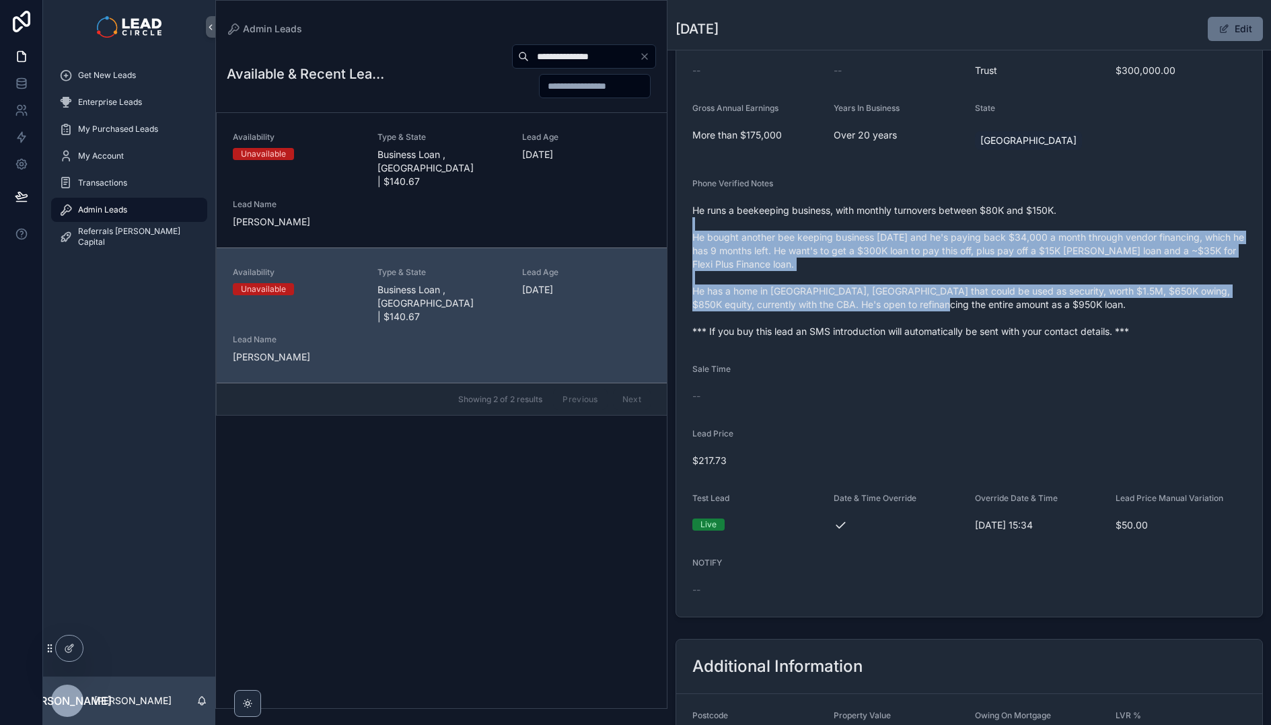
click at [969, 318] on span "He runs a beekeeping business, with monthly turnovers between $80K and $150K. H…" at bounding box center [969, 271] width 554 height 135
click at [970, 318] on span "He runs a beekeeping business, with monthly turnovers between $80K and $150K. H…" at bounding box center [969, 271] width 554 height 135
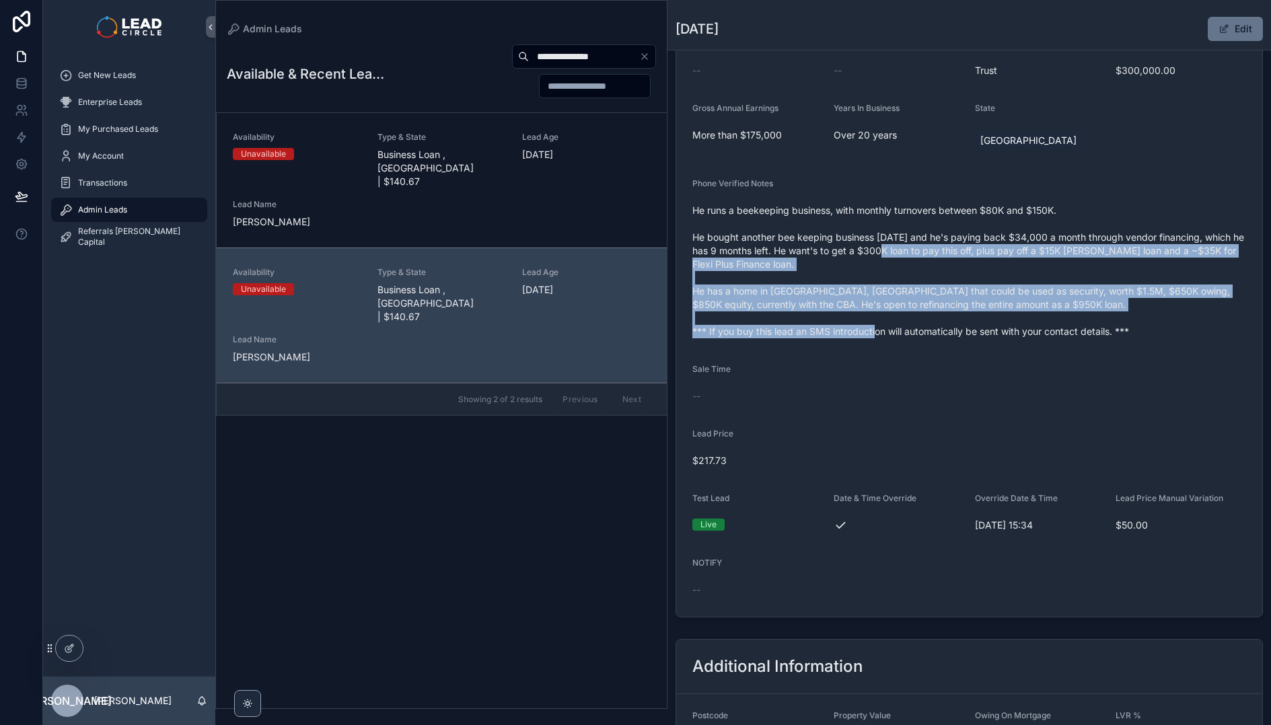
click at [899, 256] on span "He runs a beekeeping business, with monthly turnovers between $80K and $150K. H…" at bounding box center [969, 271] width 554 height 135
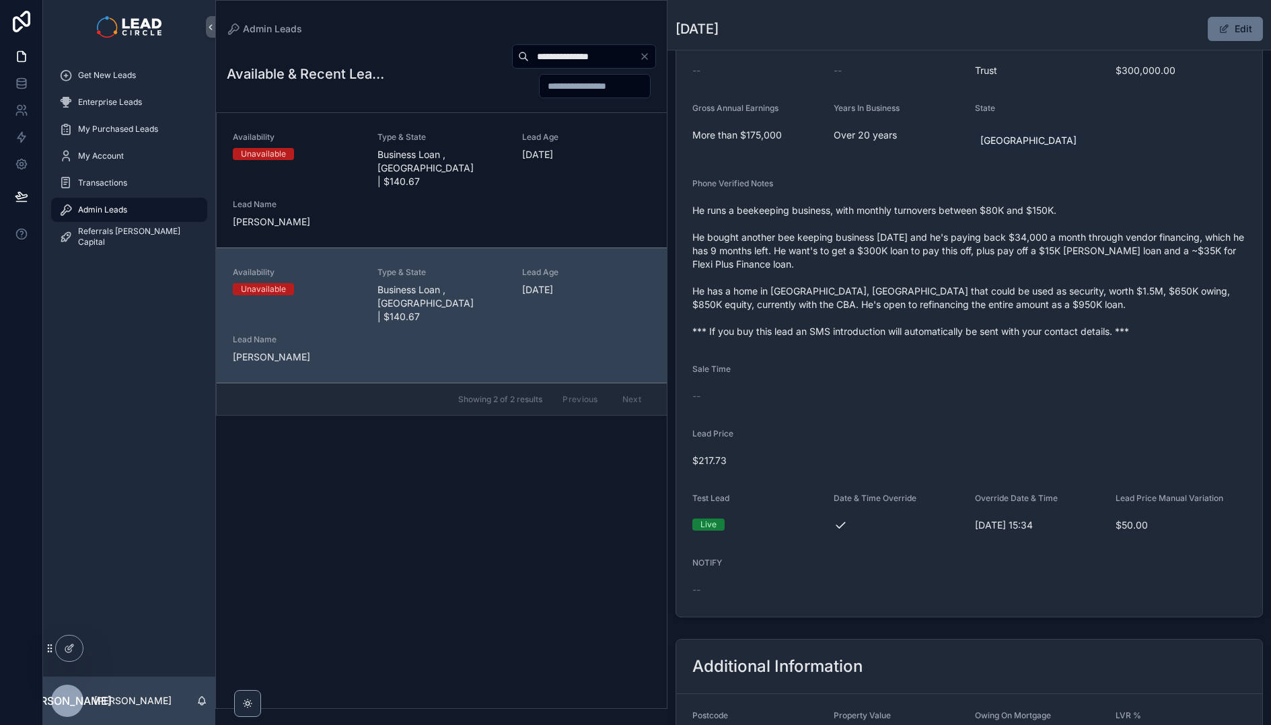
click at [894, 253] on span "He runs a beekeeping business, with monthly turnovers between $80K and $150K. H…" at bounding box center [969, 271] width 554 height 135
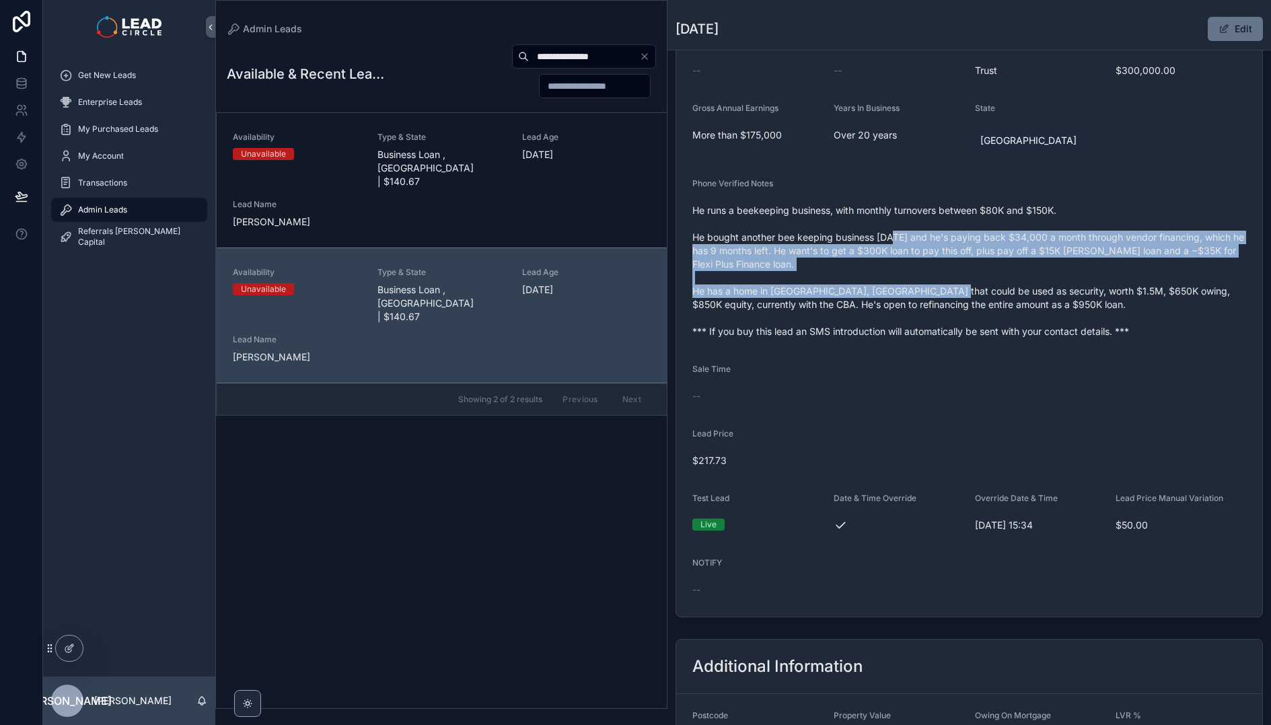
click at [984, 316] on span "He runs a beekeeping business, with monthly turnovers between $80K and $150K. H…" at bounding box center [969, 271] width 554 height 135
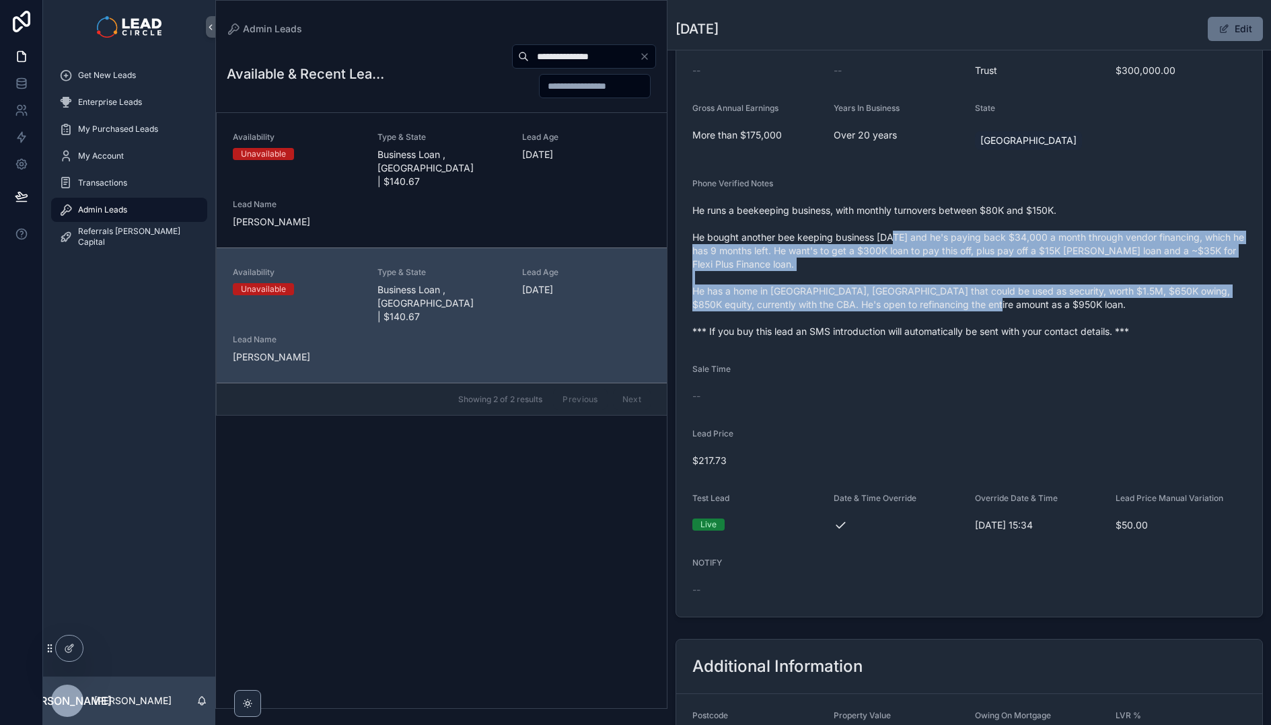
click at [988, 318] on span "He runs a beekeeping business, with monthly turnovers between $80K and $150K. H…" at bounding box center [969, 271] width 554 height 135
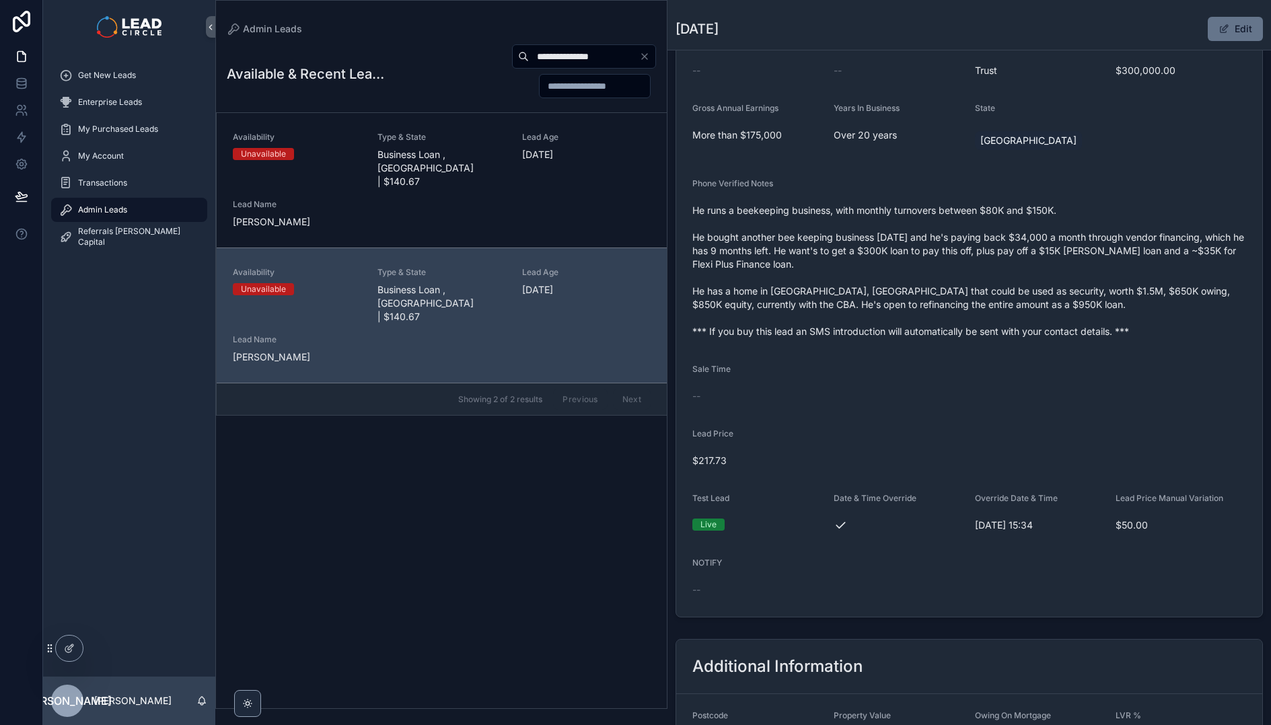
click at [628, 48] on input "**********" at bounding box center [584, 56] width 110 height 19
paste input "scrollable content"
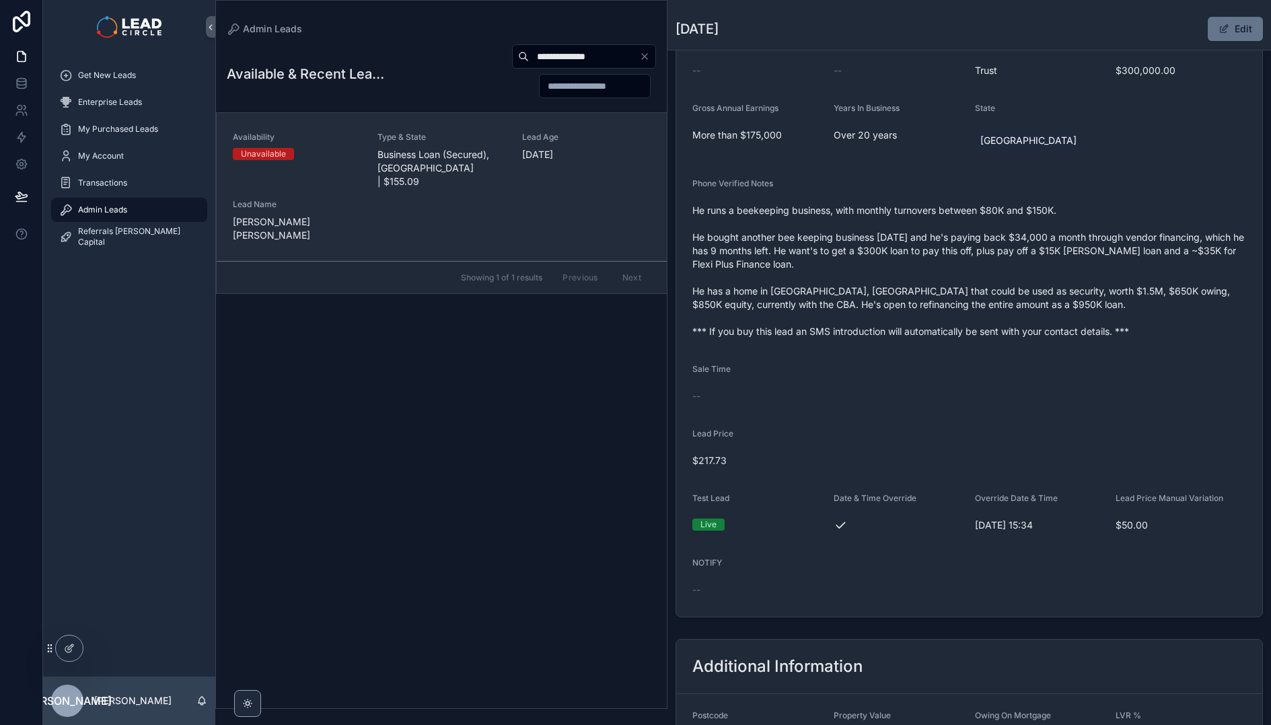
click at [437, 151] on span "Business Loan (Secured), VIC | $155.09" at bounding box center [441, 168] width 129 height 40
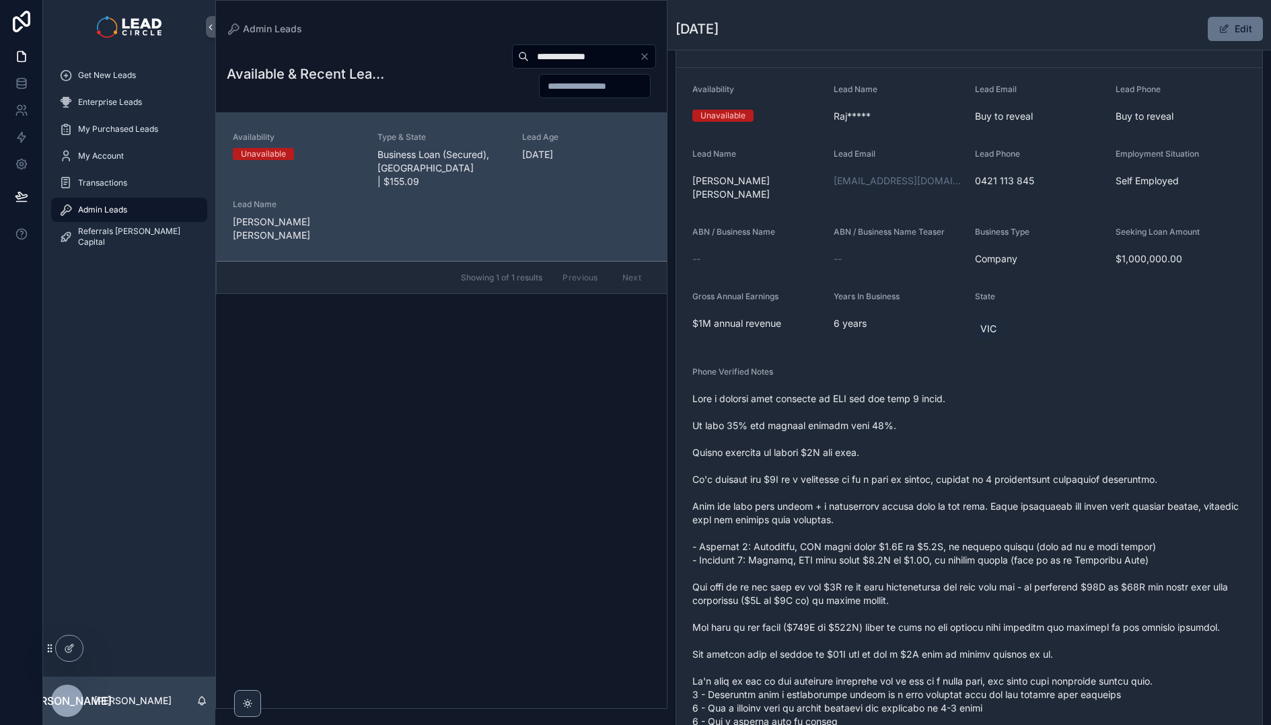
scroll to position [131, 0]
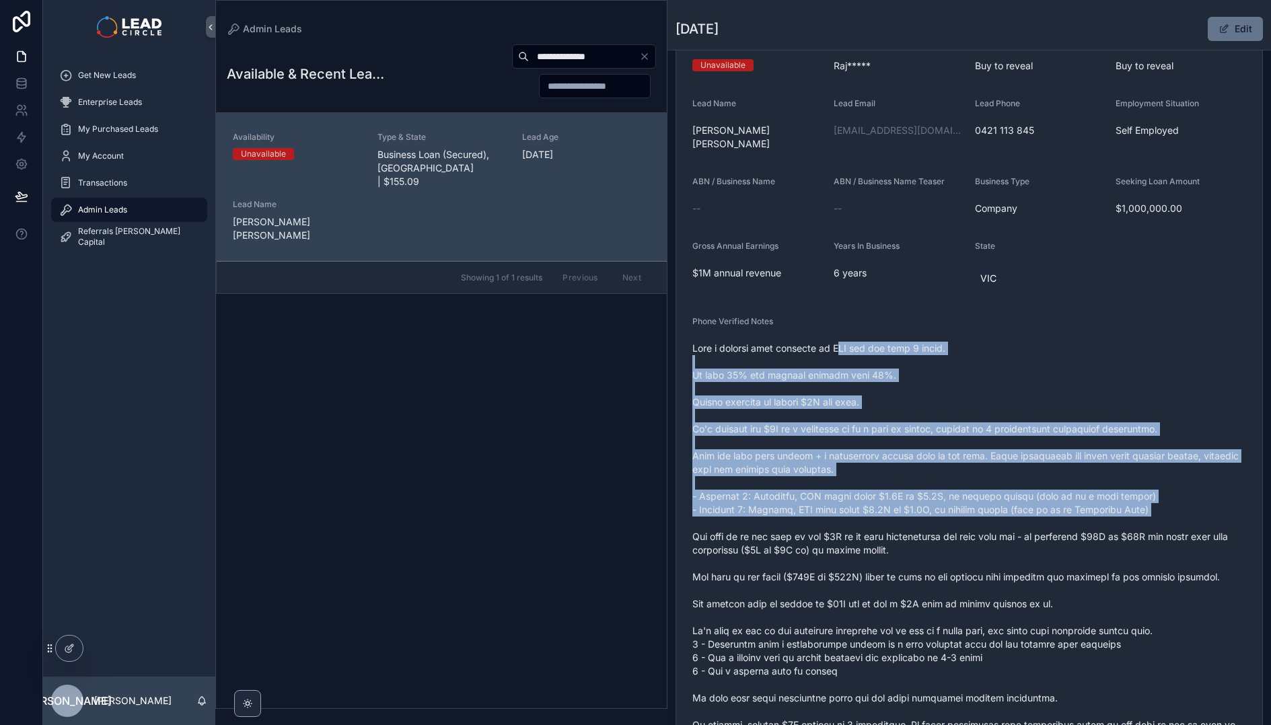
drag, startPoint x: 869, startPoint y: 393, endPoint x: 933, endPoint y: 528, distance: 149.6
click at [928, 525] on span "scrollable content" at bounding box center [969, 557] width 554 height 431
click at [933, 528] on span "scrollable content" at bounding box center [969, 557] width 554 height 431
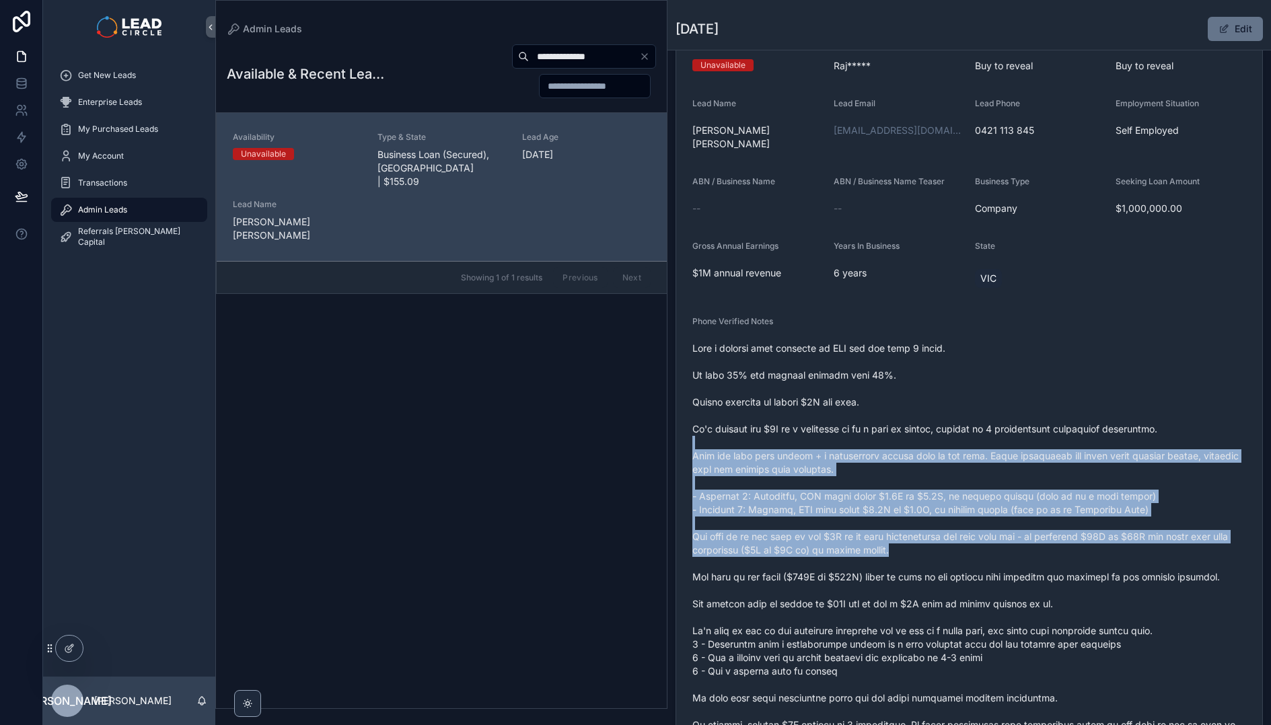
drag, startPoint x: 924, startPoint y: 514, endPoint x: 840, endPoint y: 374, distance: 163.3
click at [852, 392] on span "scrollable content" at bounding box center [969, 557] width 554 height 431
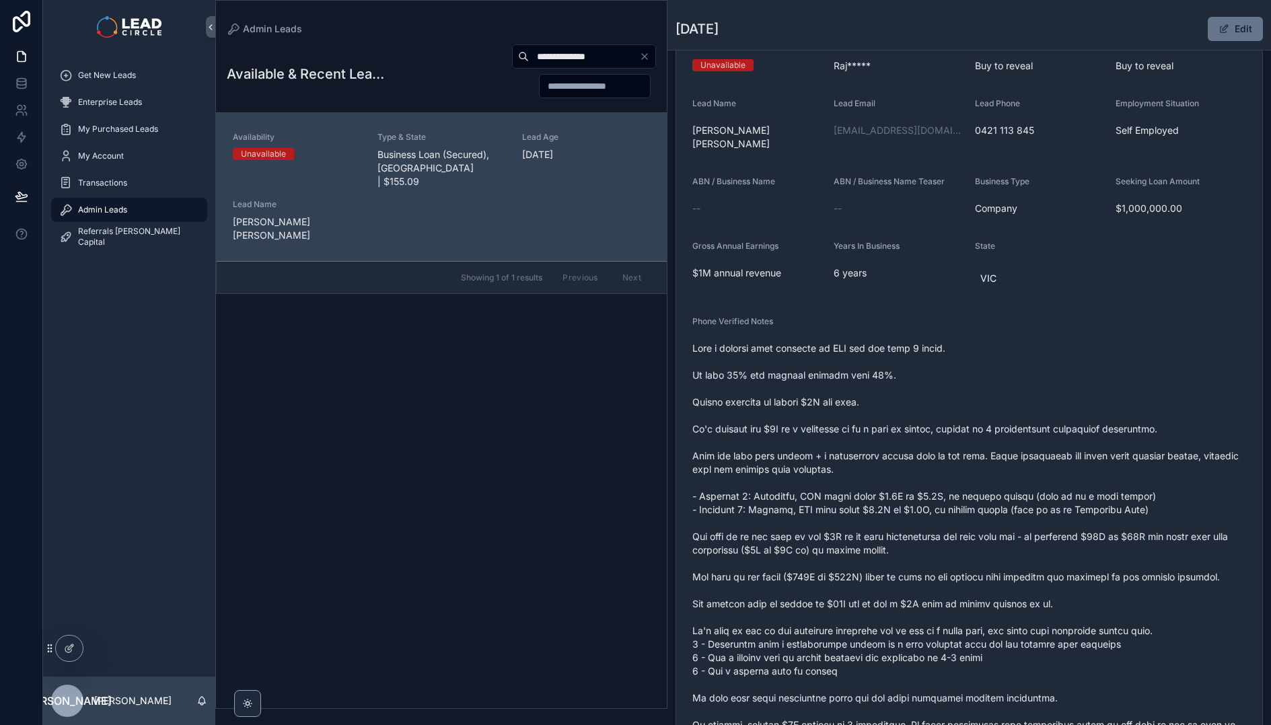
click at [840, 374] on span "scrollable content" at bounding box center [969, 557] width 554 height 431
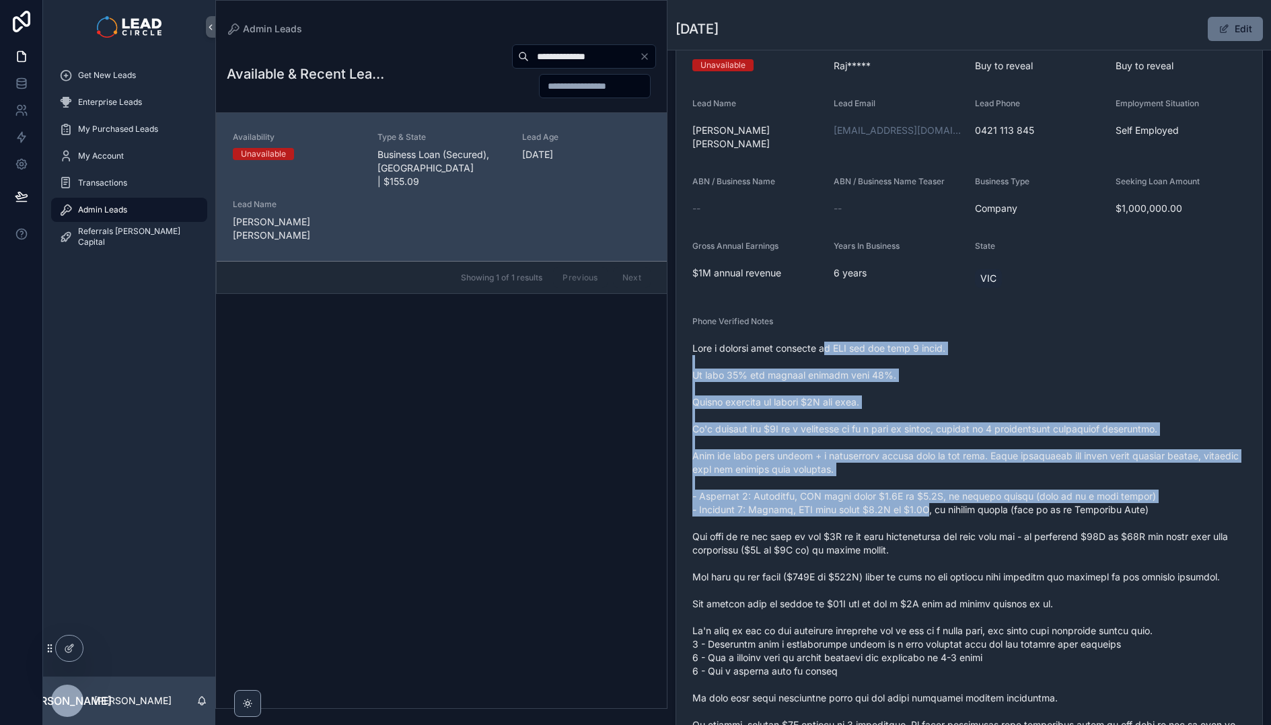
click at [951, 549] on span "scrollable content" at bounding box center [969, 557] width 554 height 431
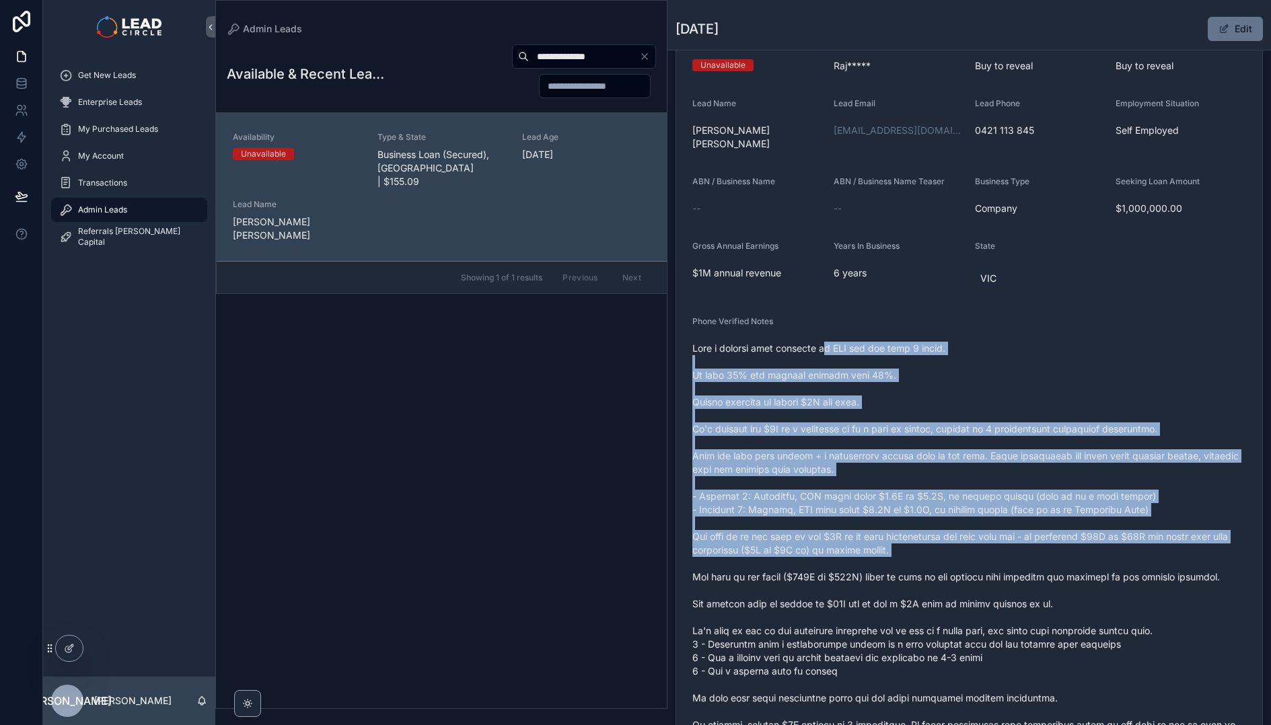
click at [951, 550] on span "scrollable content" at bounding box center [969, 557] width 554 height 431
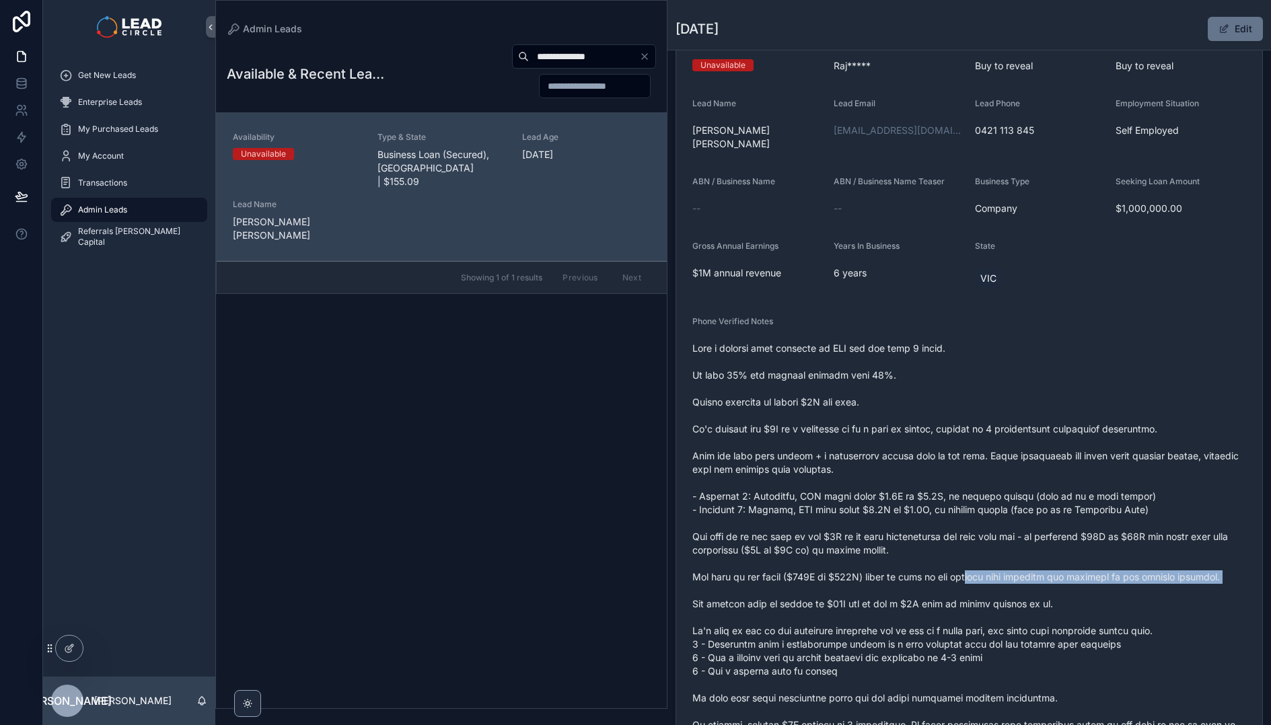
click at [936, 472] on span "scrollable content" at bounding box center [969, 557] width 554 height 431
click at [914, 383] on span "scrollable content" at bounding box center [969, 557] width 554 height 431
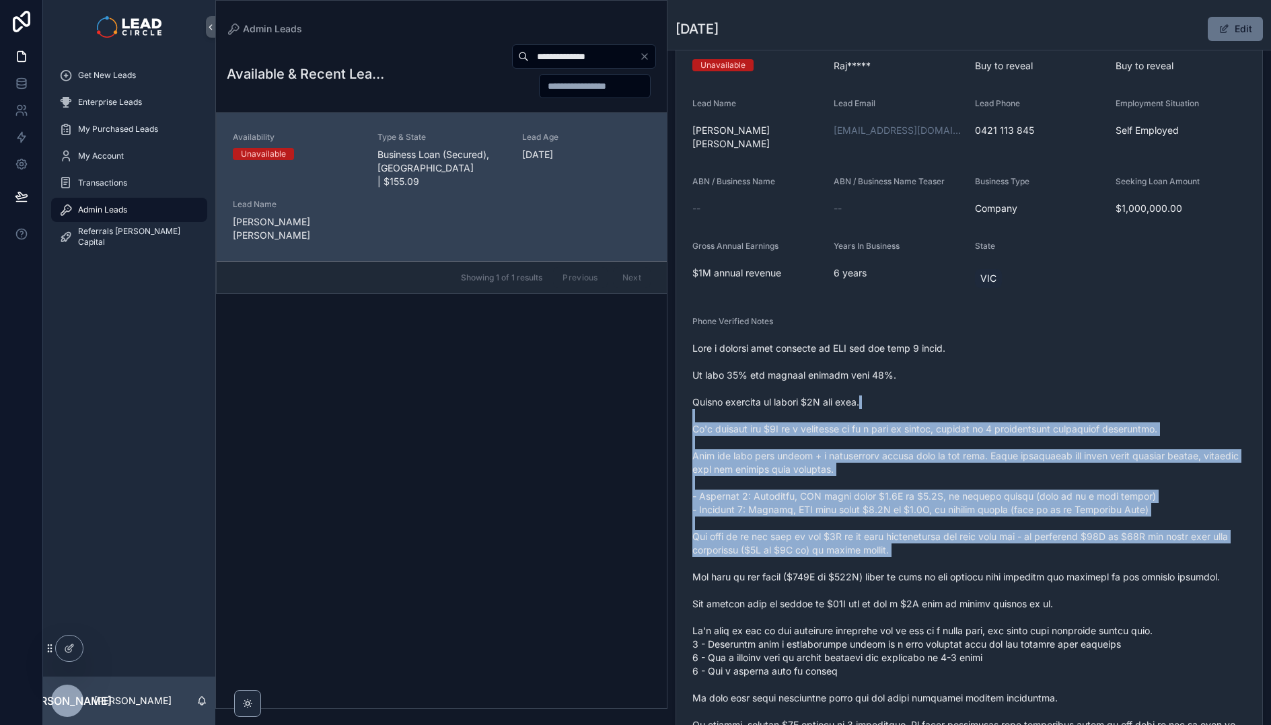
click at [1015, 536] on span "scrollable content" at bounding box center [969, 557] width 554 height 431
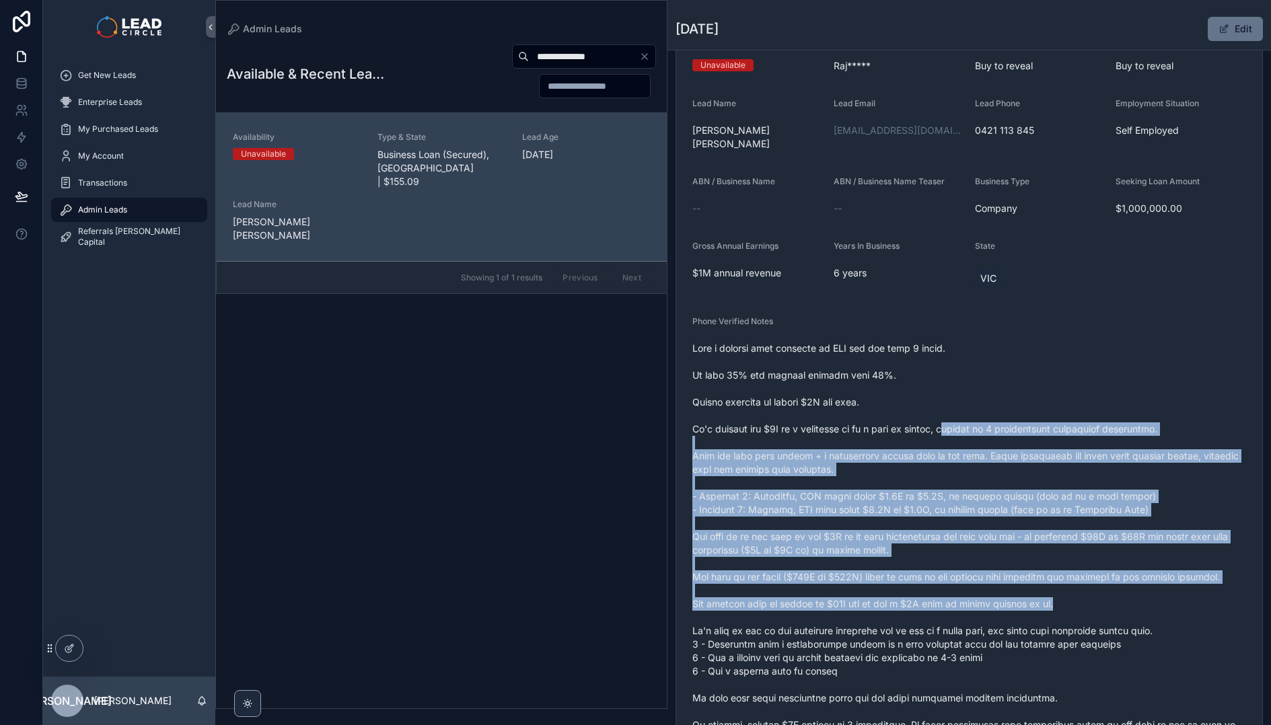
click at [952, 414] on span "scrollable content" at bounding box center [969, 557] width 554 height 431
click at [1024, 595] on span "scrollable content" at bounding box center [969, 557] width 554 height 431
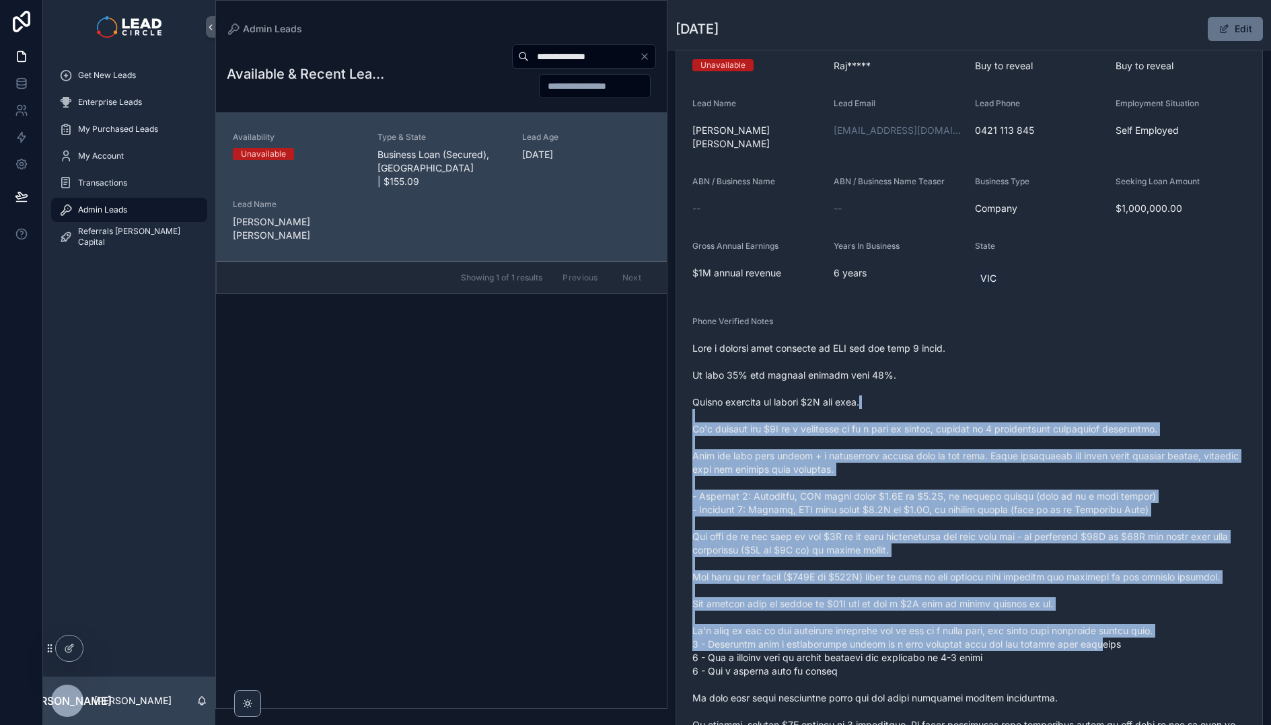
click at [891, 394] on span "scrollable content" at bounding box center [969, 557] width 554 height 431
click at [1123, 614] on span "scrollable content" at bounding box center [969, 557] width 554 height 431
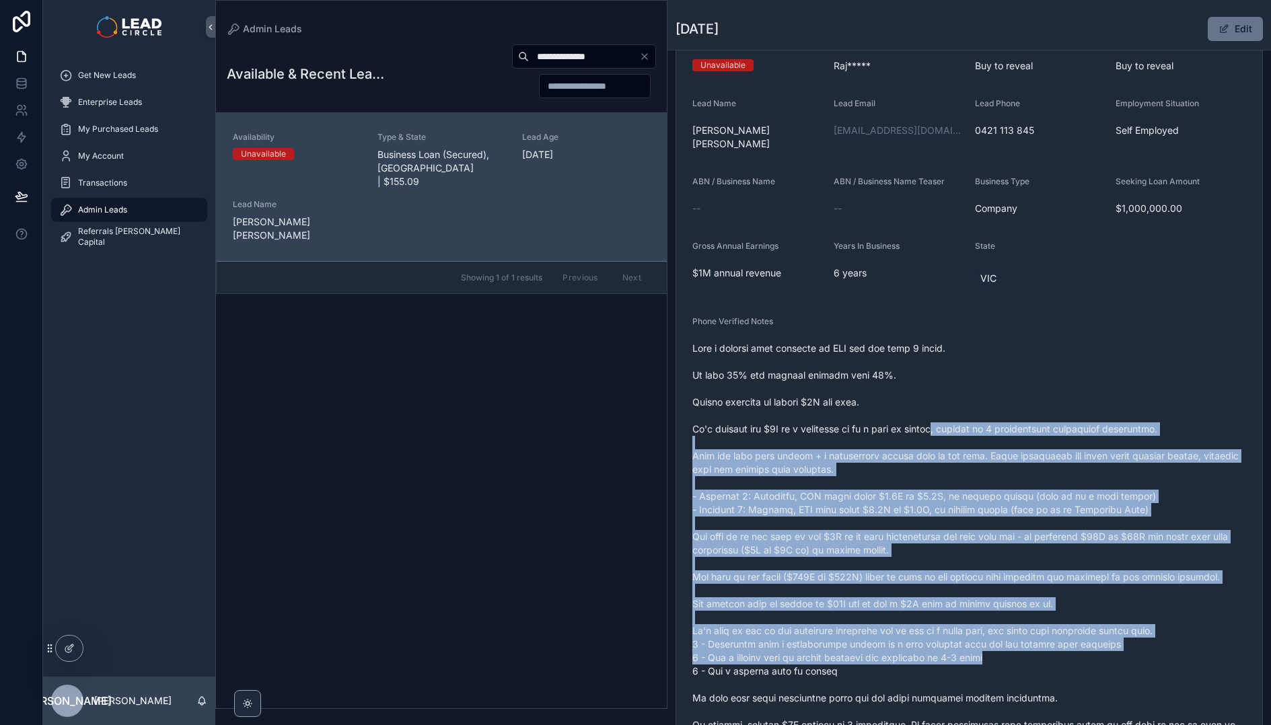
click at [937, 409] on span "scrollable content" at bounding box center [969, 557] width 554 height 431
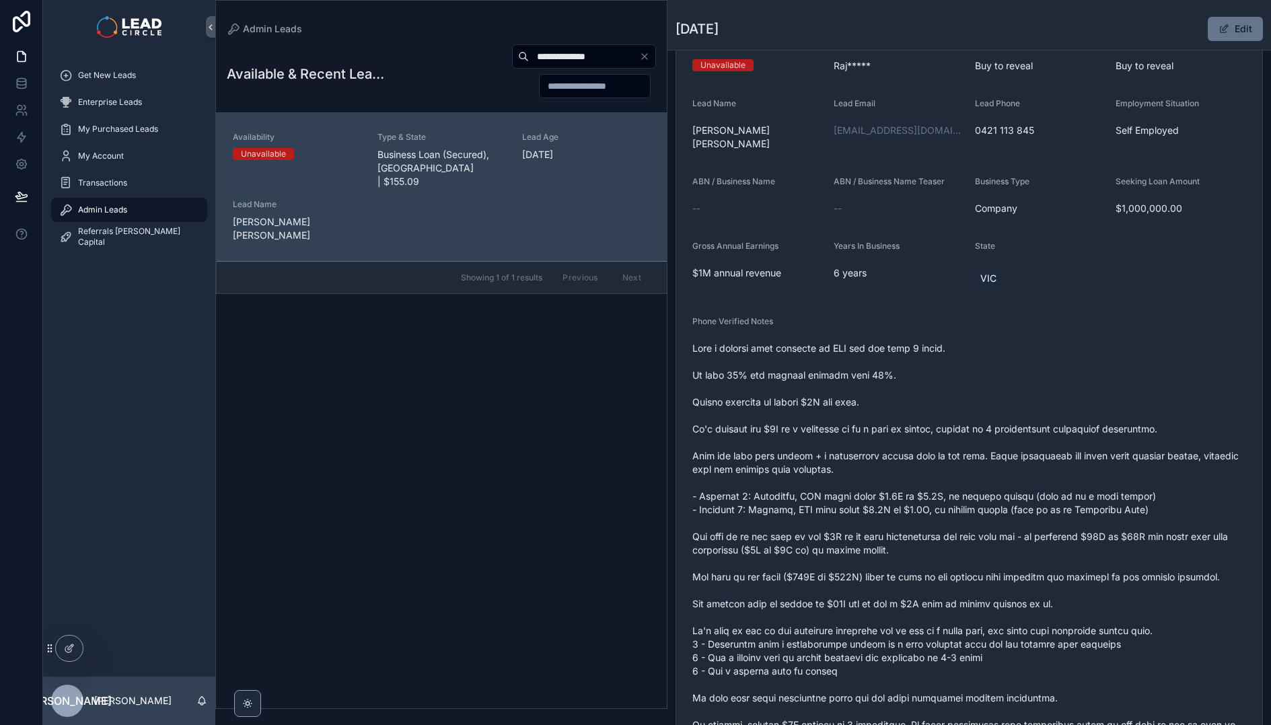
click at [935, 408] on span "scrollable content" at bounding box center [969, 557] width 554 height 431
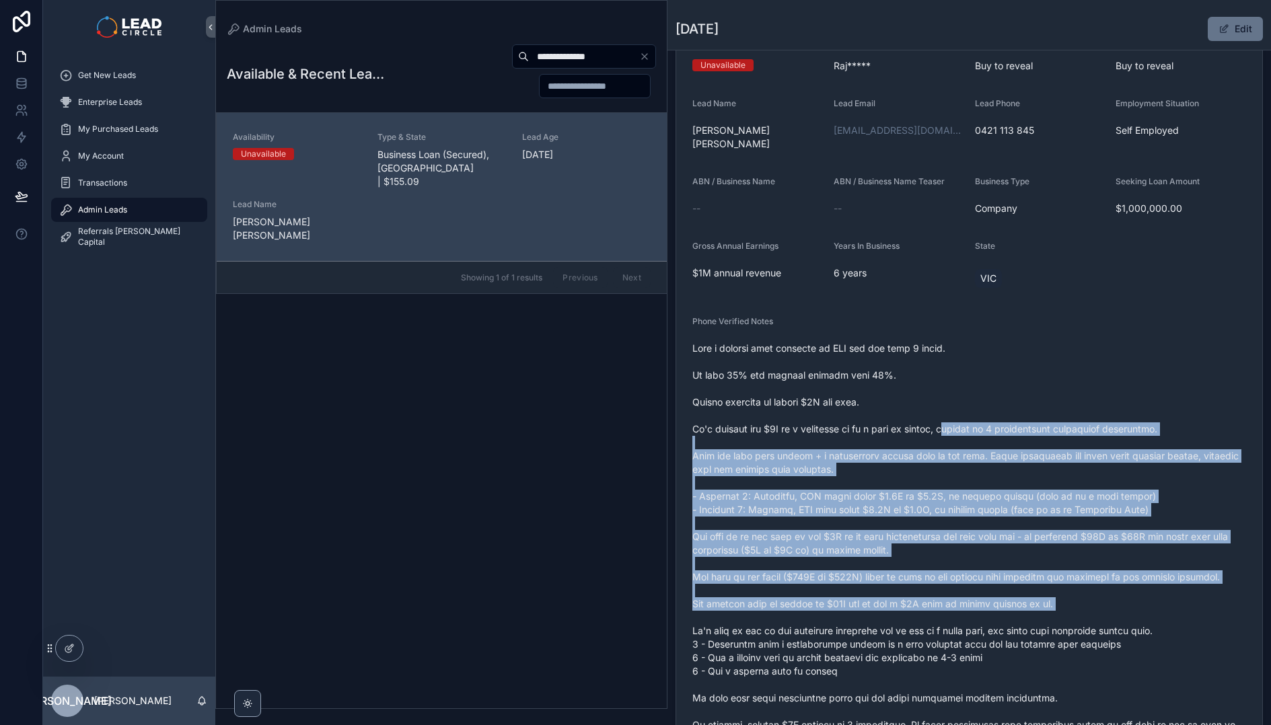
click at [1093, 603] on span "scrollable content" at bounding box center [969, 557] width 554 height 431
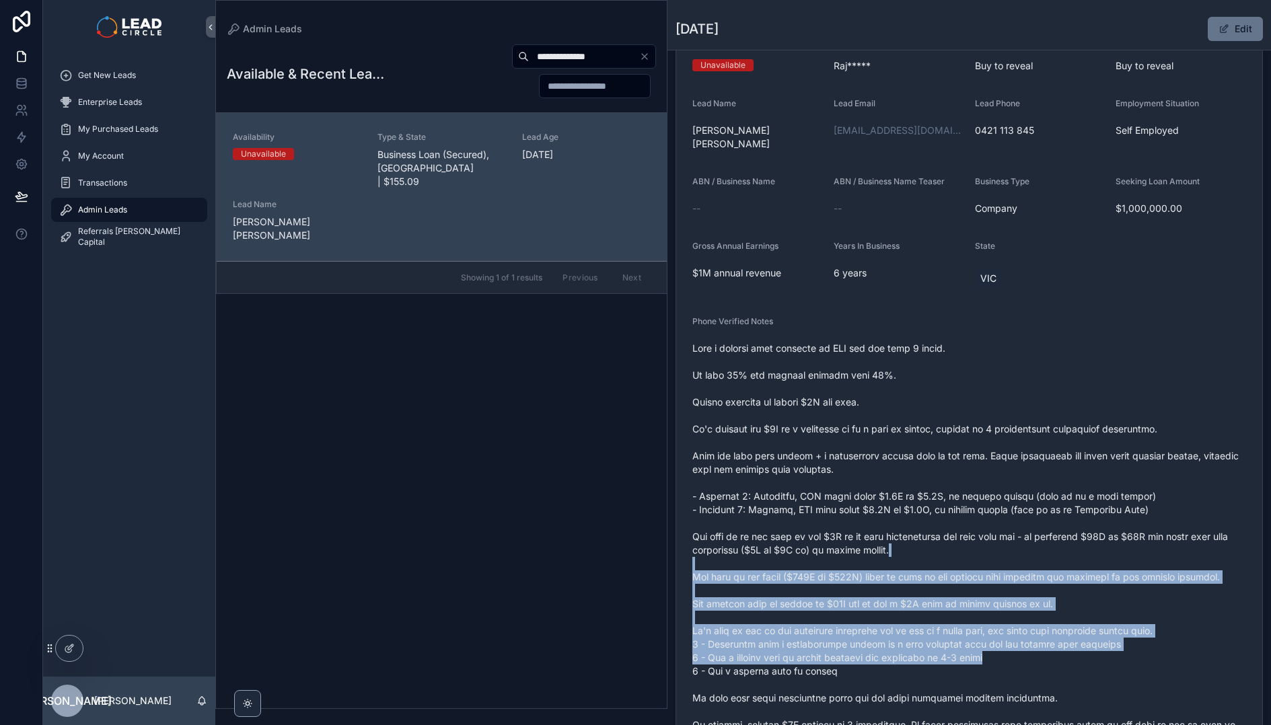
click at [971, 486] on span "scrollable content" at bounding box center [969, 557] width 554 height 431
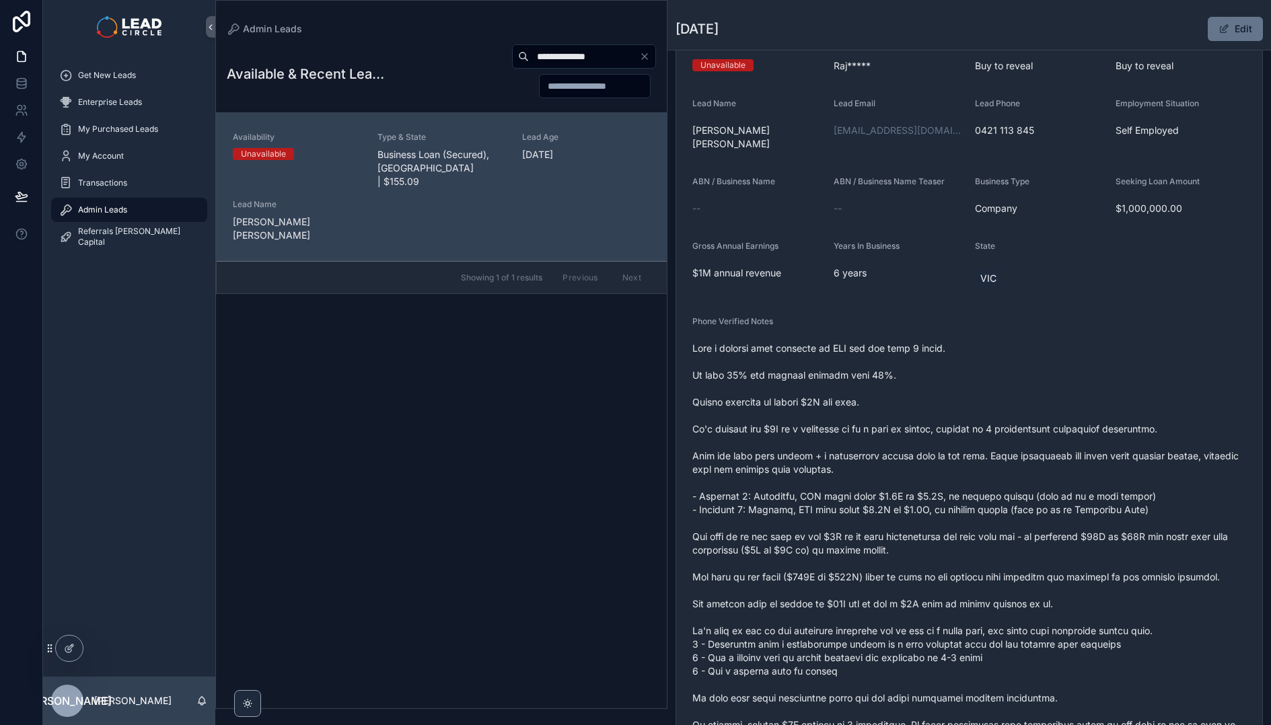
click at [950, 468] on span "scrollable content" at bounding box center [969, 557] width 554 height 431
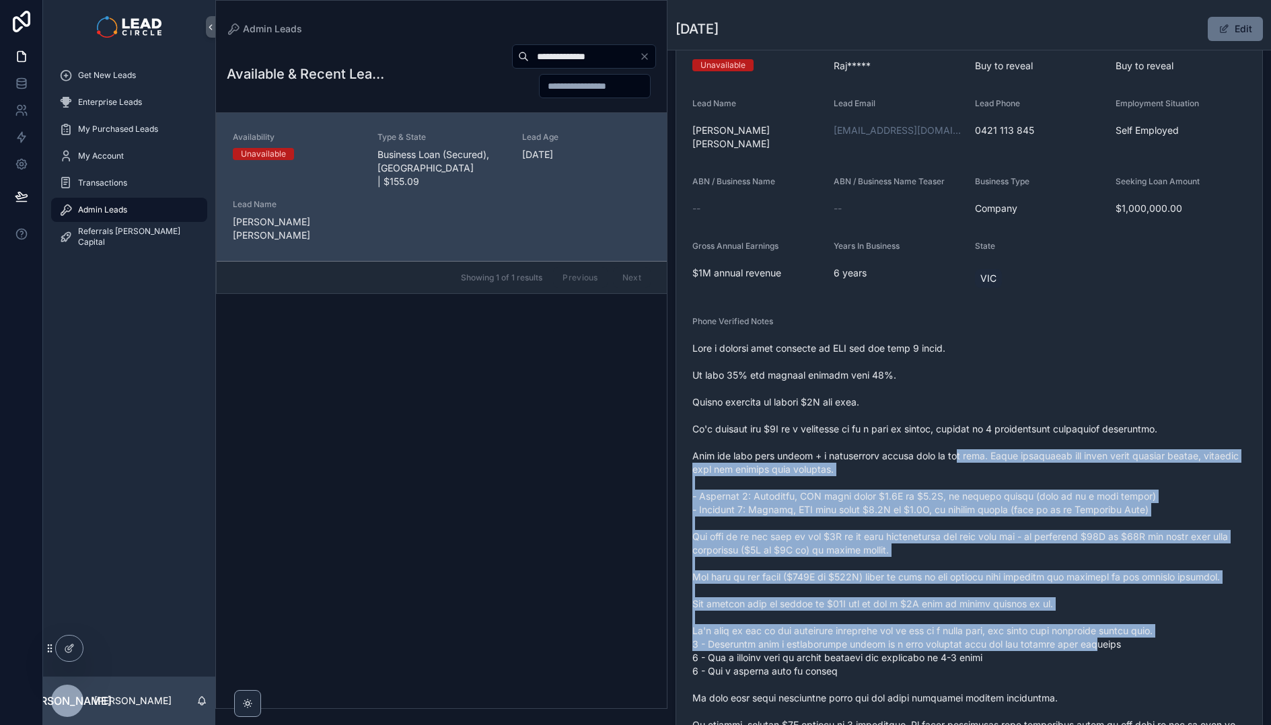
click at [1077, 636] on span "scrollable content" at bounding box center [969, 557] width 554 height 431
click at [1080, 640] on span "scrollable content" at bounding box center [969, 557] width 554 height 431
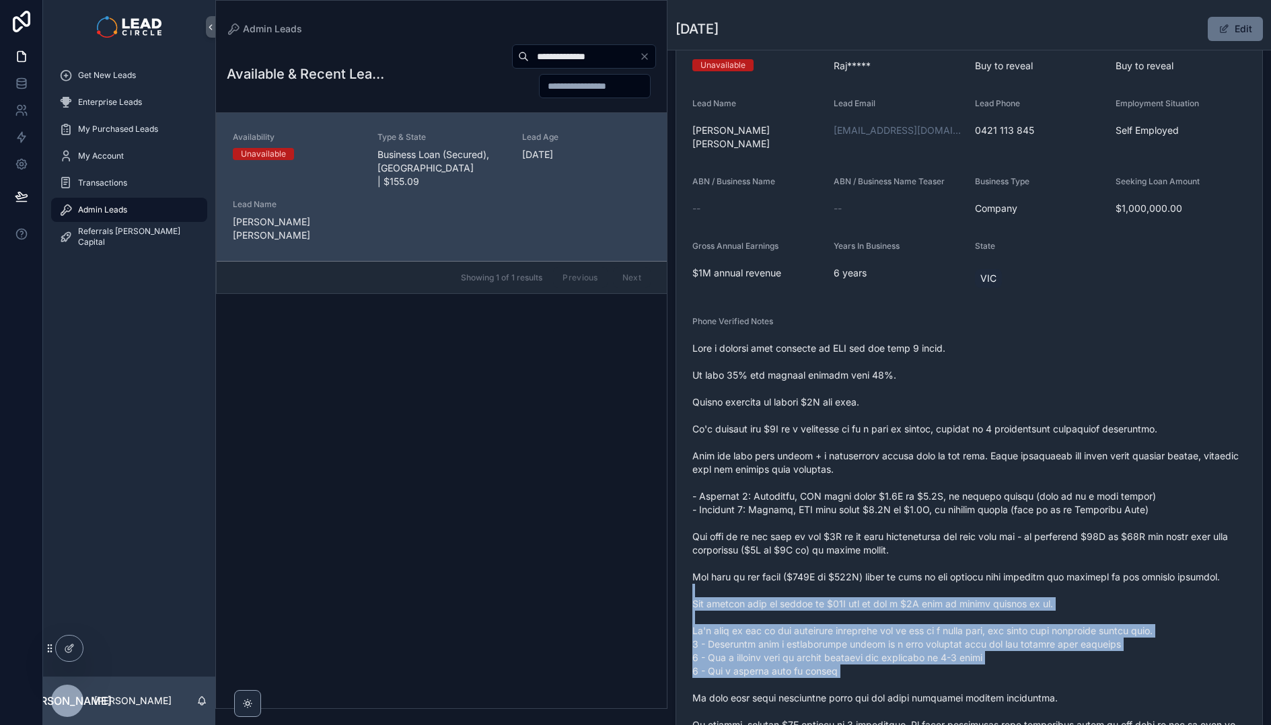
click at [1000, 554] on span "scrollable content" at bounding box center [969, 557] width 554 height 431
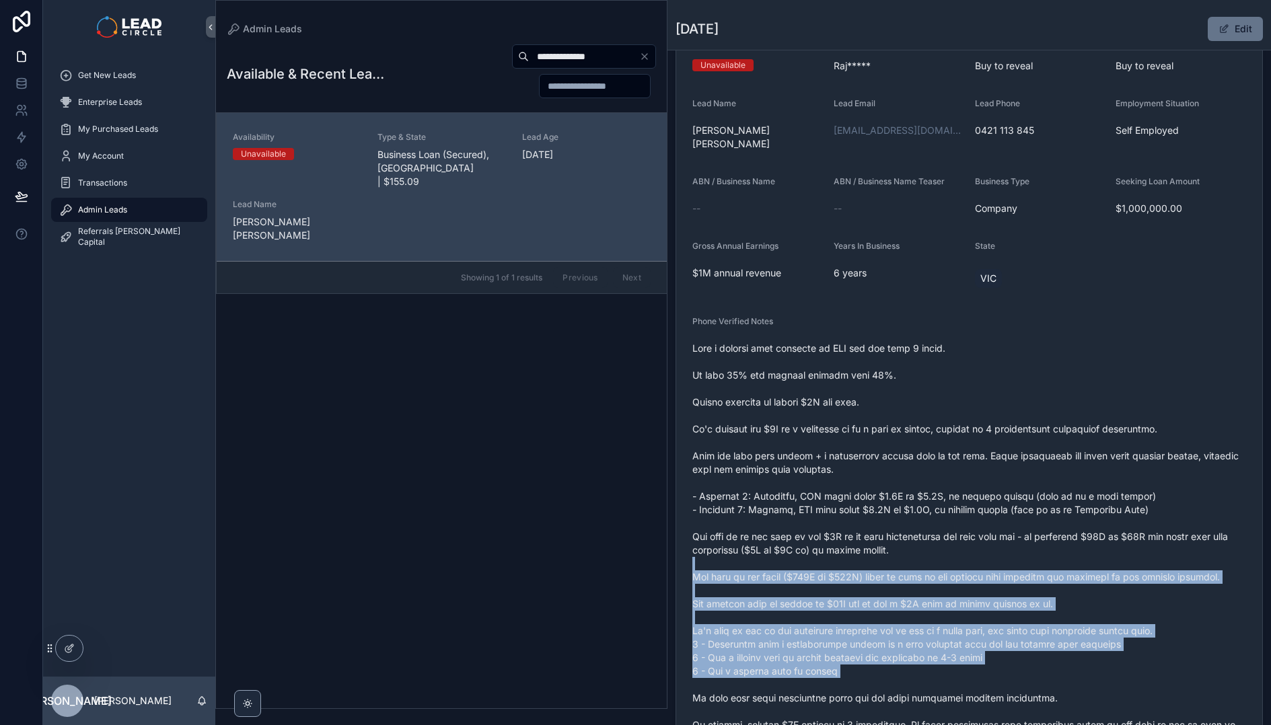
click at [993, 544] on span "scrollable content" at bounding box center [969, 557] width 554 height 431
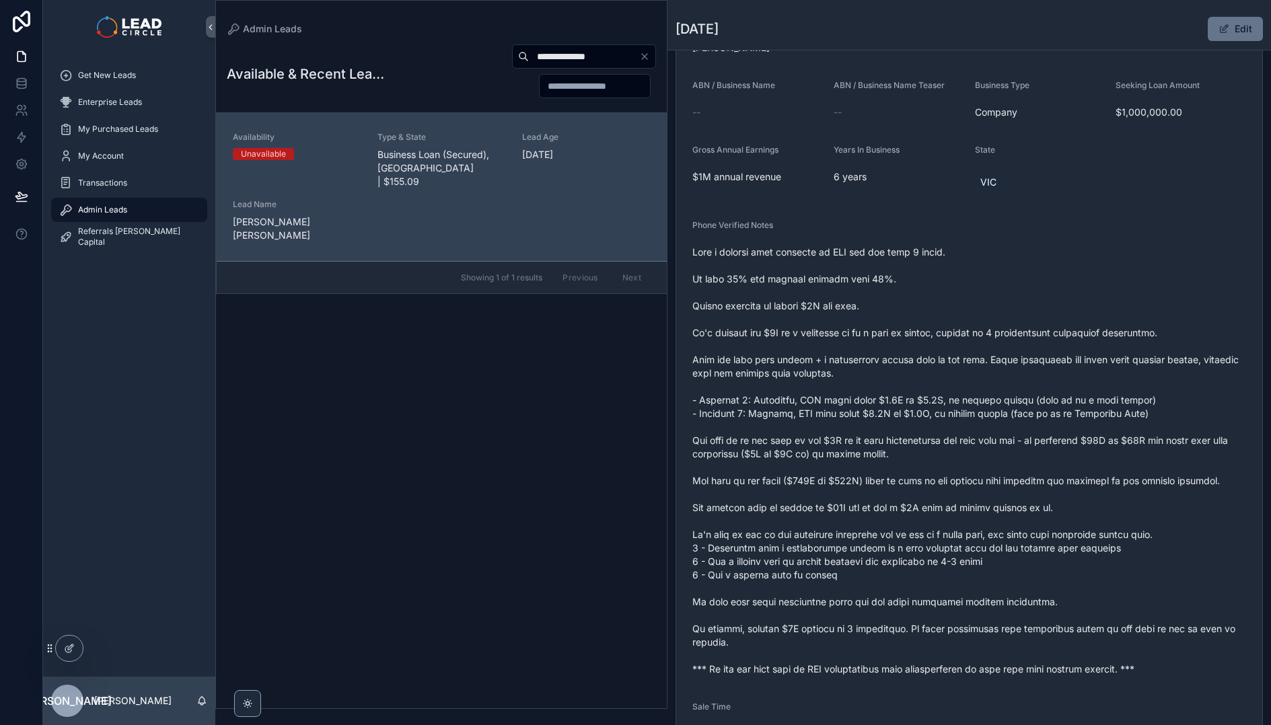
scroll to position [230, 0]
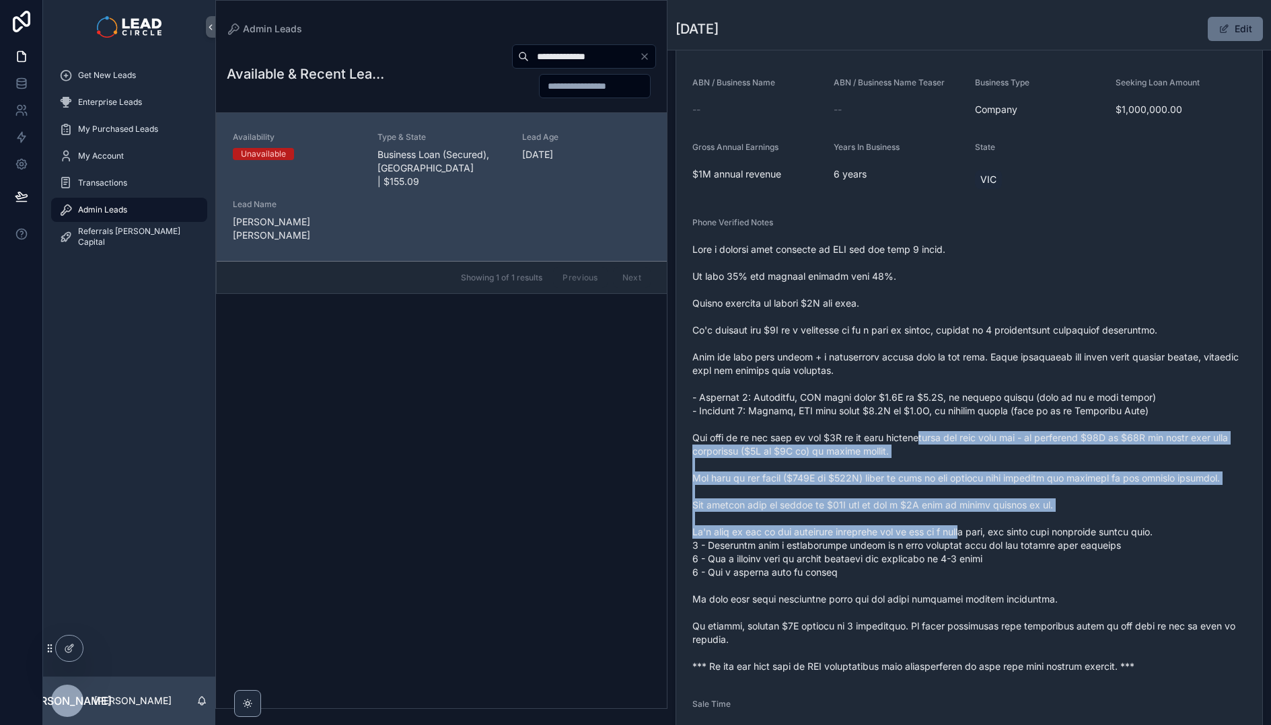
click at [998, 556] on span "scrollable content" at bounding box center [969, 458] width 554 height 431
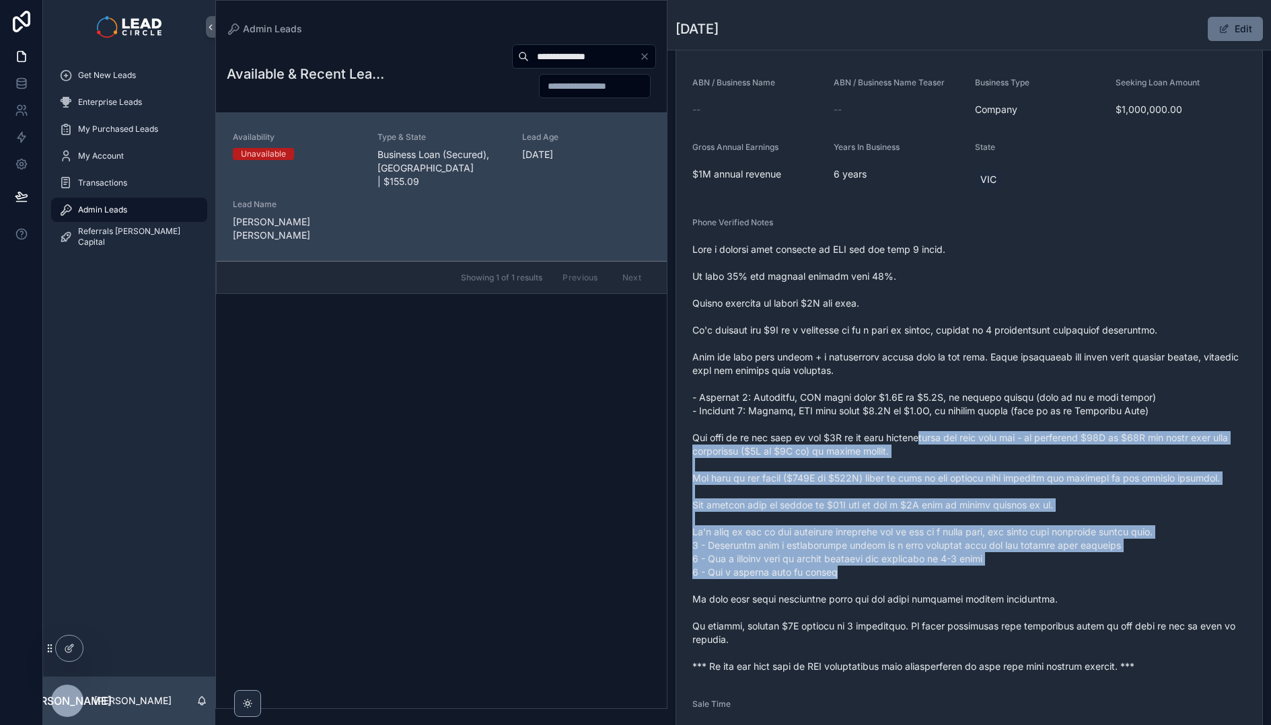
click at [998, 557] on span "scrollable content" at bounding box center [969, 458] width 554 height 431
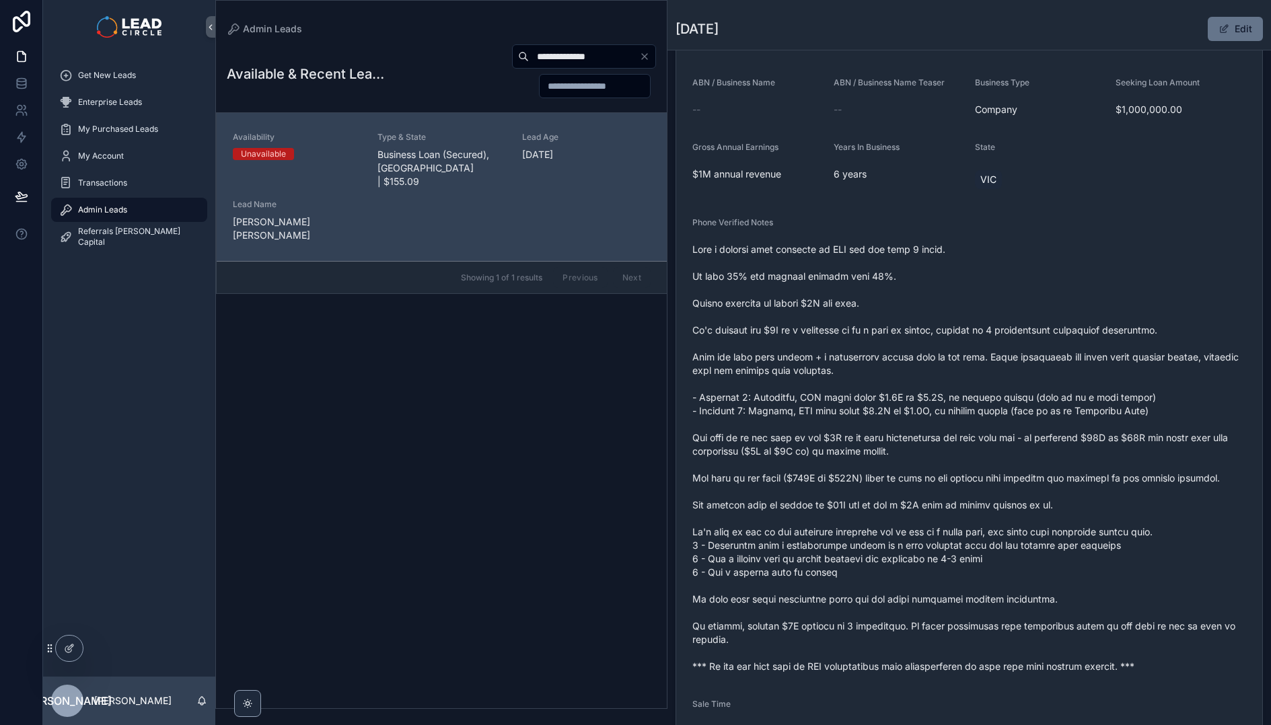
click at [576, 59] on input "**********" at bounding box center [584, 56] width 110 height 19
paste input "scrollable content"
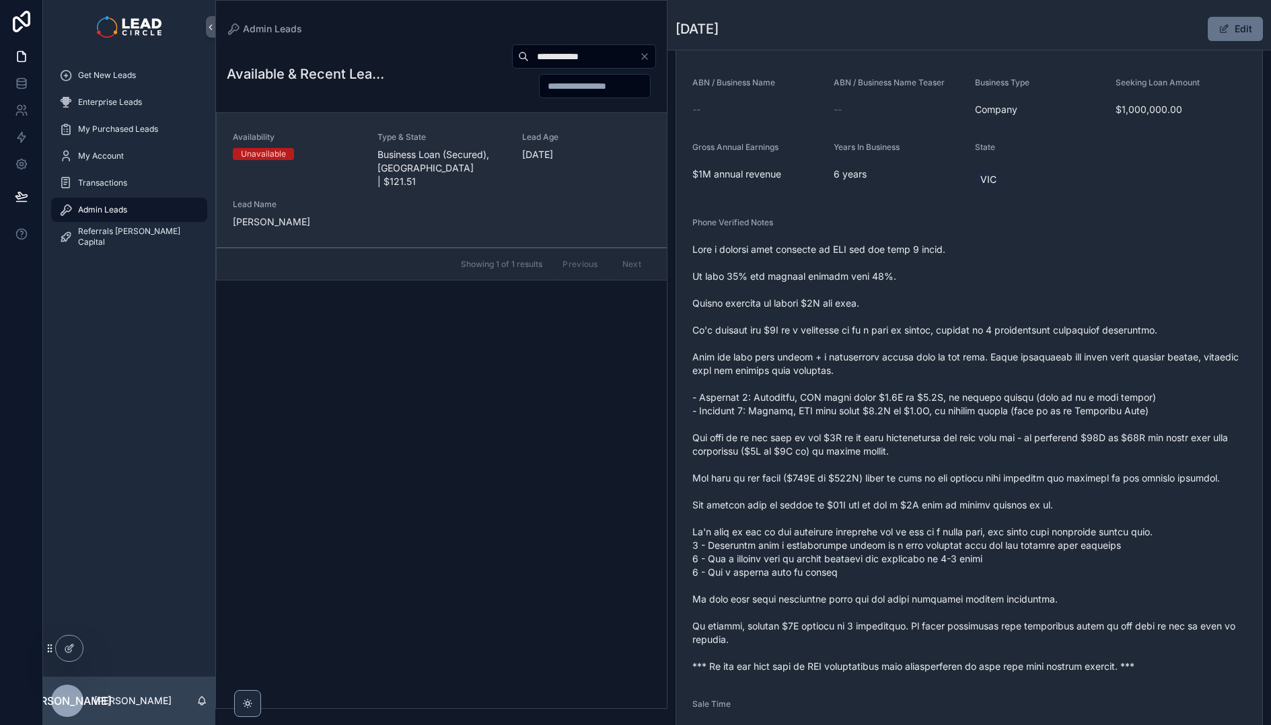
click at [474, 138] on span "Type & State" at bounding box center [441, 137] width 129 height 11
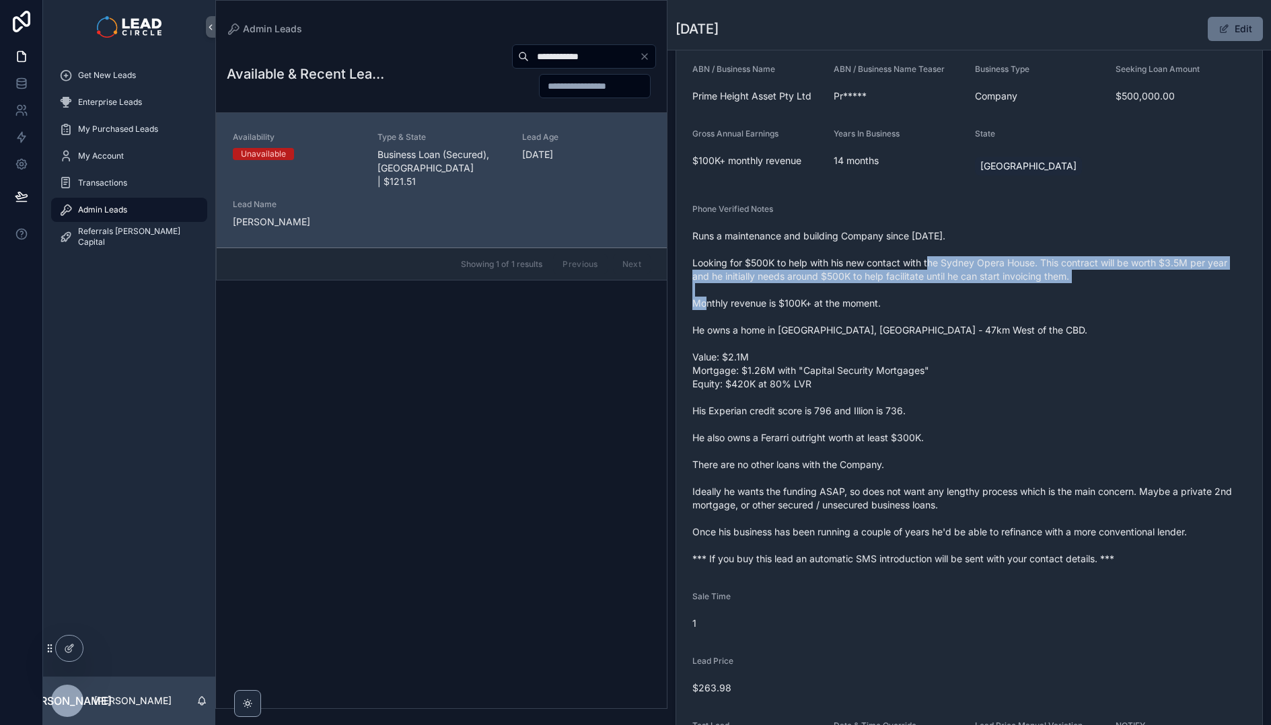
drag, startPoint x: 920, startPoint y: 269, endPoint x: 944, endPoint y: 304, distance: 42.2
click at [944, 304] on span "Runs a maintenance and building Company since Feb, 2024. Looking for $500K to h…" at bounding box center [969, 397] width 554 height 336
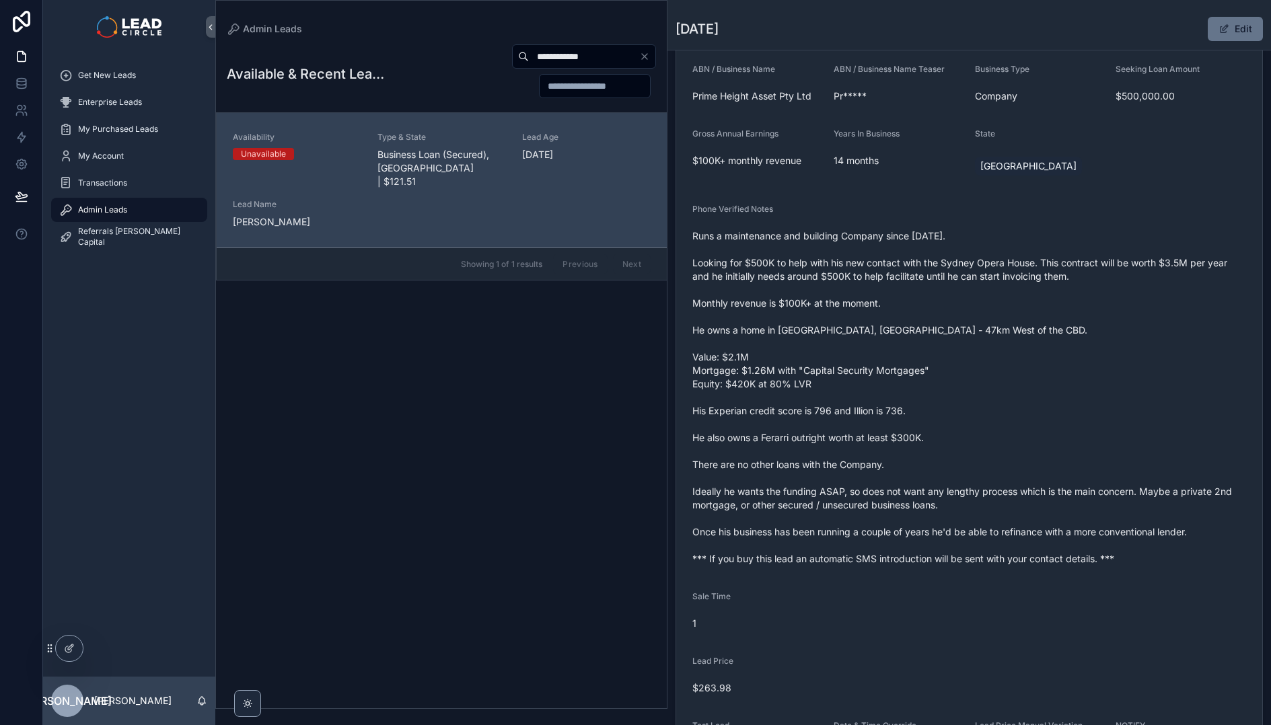
click at [945, 272] on span "Runs a maintenance and building Company since Feb, 2024. Looking for $500K to h…" at bounding box center [969, 397] width 554 height 336
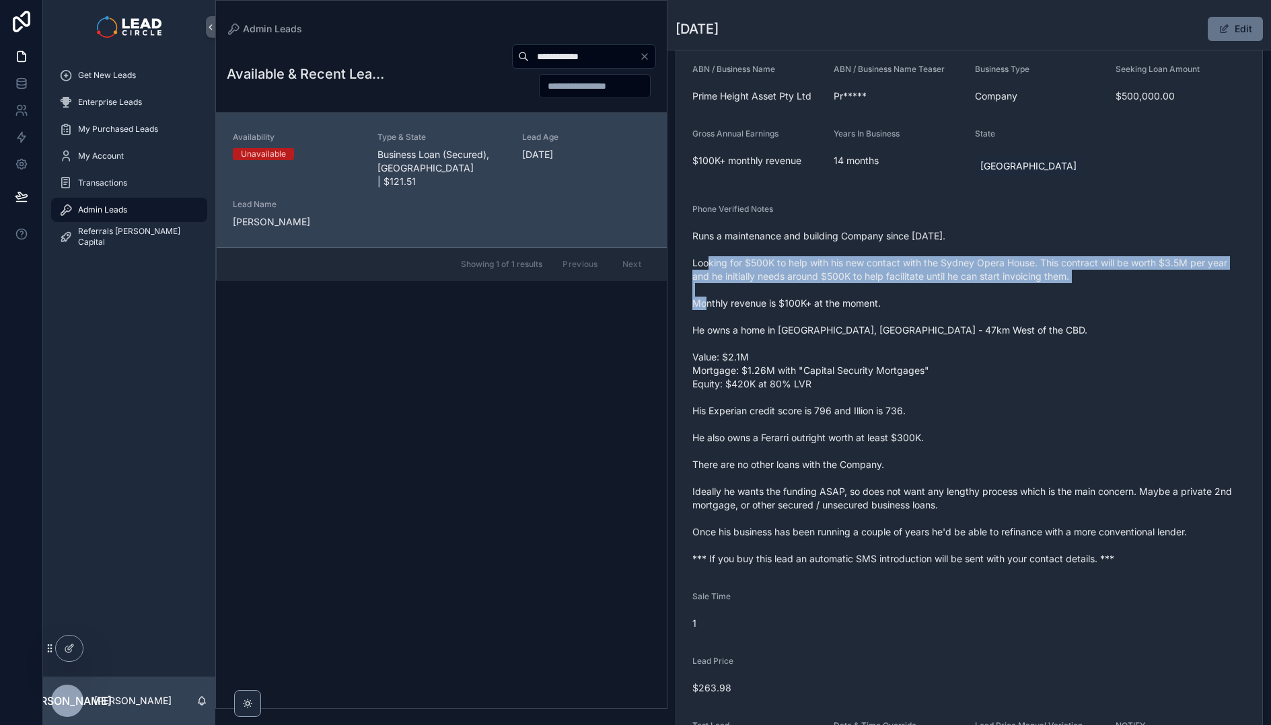
click at [945, 272] on span "Runs a maintenance and building Company since Feb, 2024. Looking for $500K to h…" at bounding box center [969, 397] width 554 height 336
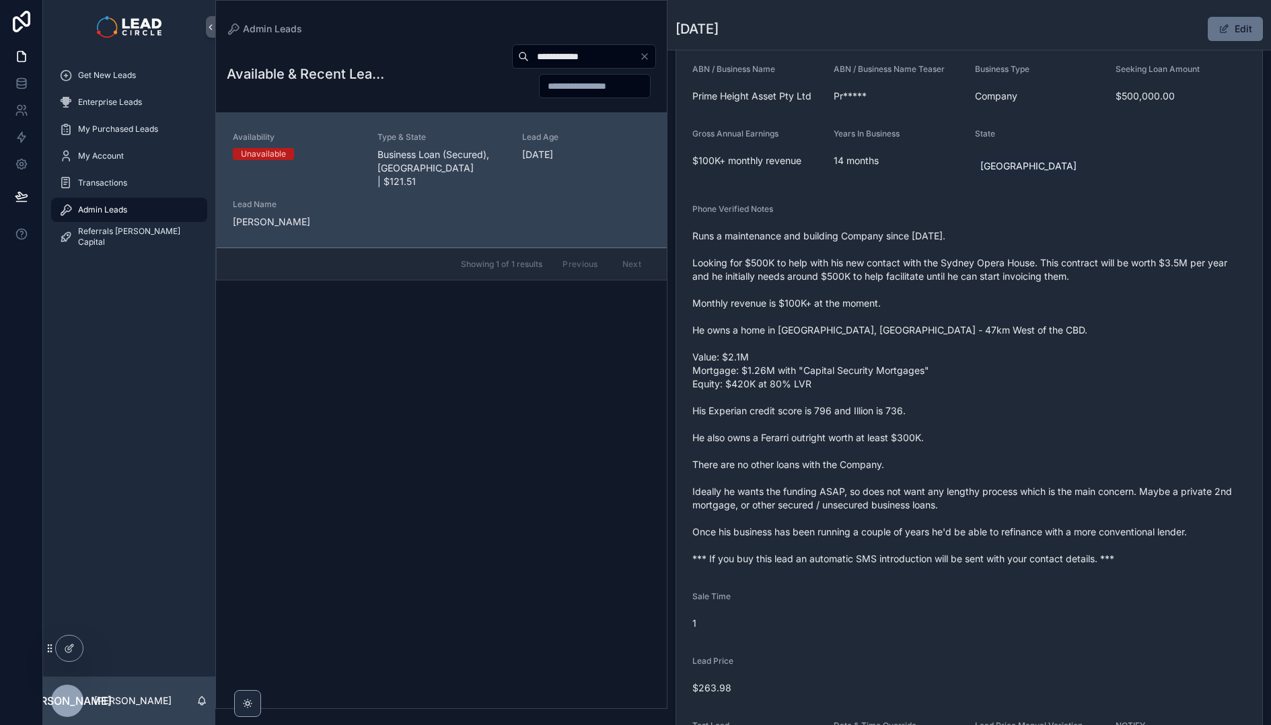
click at [947, 253] on span "Runs a maintenance and building Company since Feb, 2024. Looking for $500K to h…" at bounding box center [969, 397] width 554 height 336
click at [948, 264] on span "Runs a maintenance and building Company since Feb, 2024. Looking for $500K to h…" at bounding box center [969, 397] width 554 height 336
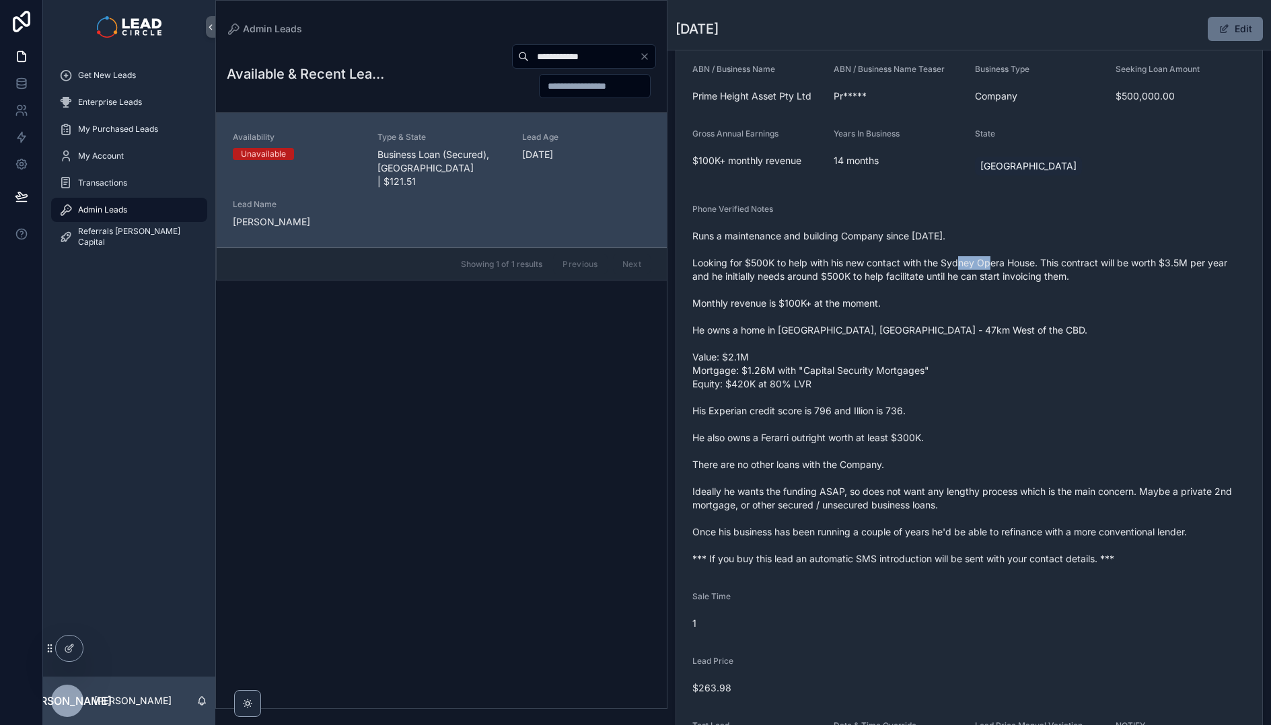
click at [948, 264] on span "Runs a maintenance and building Company since Feb, 2024. Looking for $500K to h…" at bounding box center [969, 397] width 554 height 336
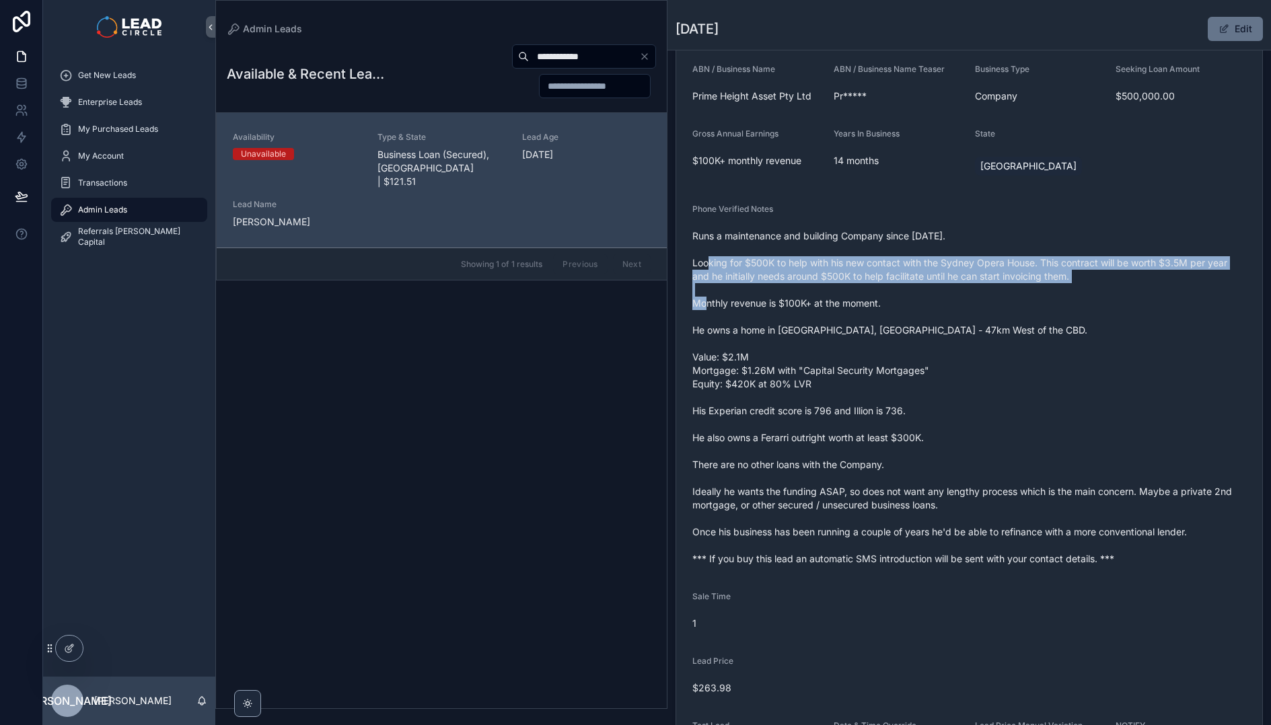
click at [948, 264] on span "Runs a maintenance and building Company since Feb, 2024. Looking for $500K to h…" at bounding box center [969, 397] width 554 height 336
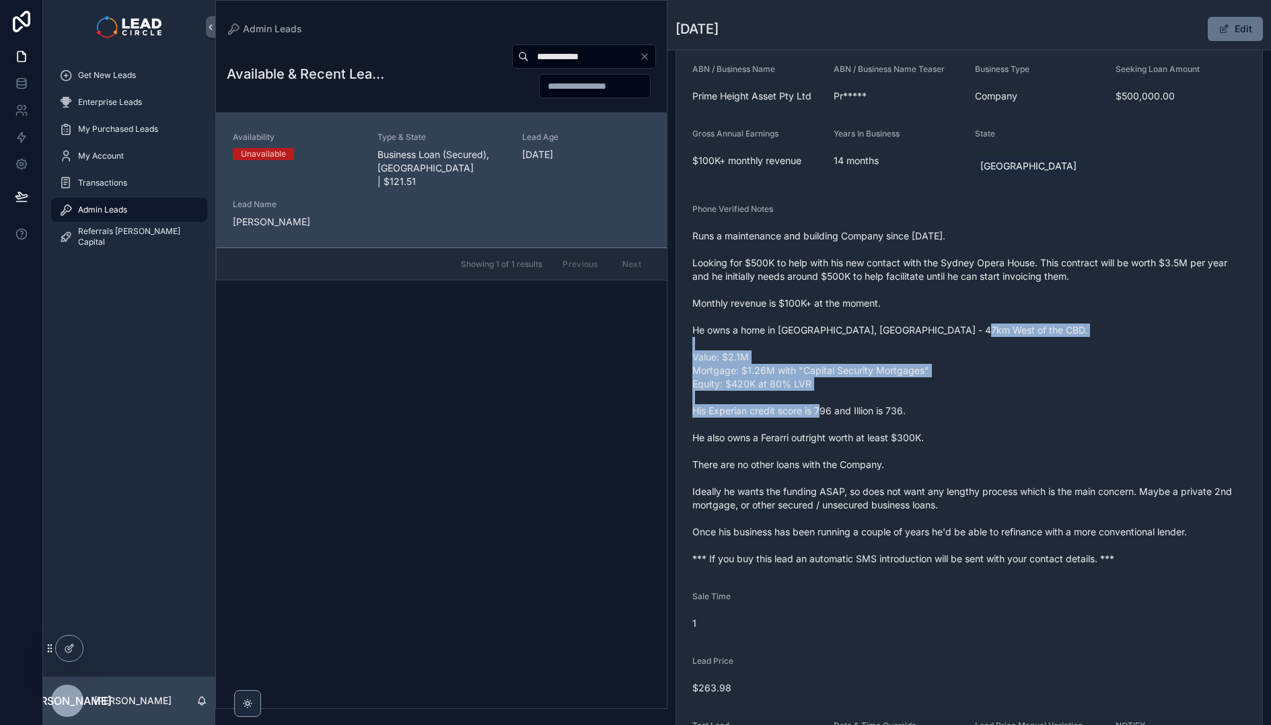
drag, startPoint x: 931, startPoint y: 349, endPoint x: 995, endPoint y: 449, distance: 118.7
click at [993, 448] on span "Runs a maintenance and building Company since Feb, 2024. Looking for $500K to h…" at bounding box center [969, 397] width 554 height 336
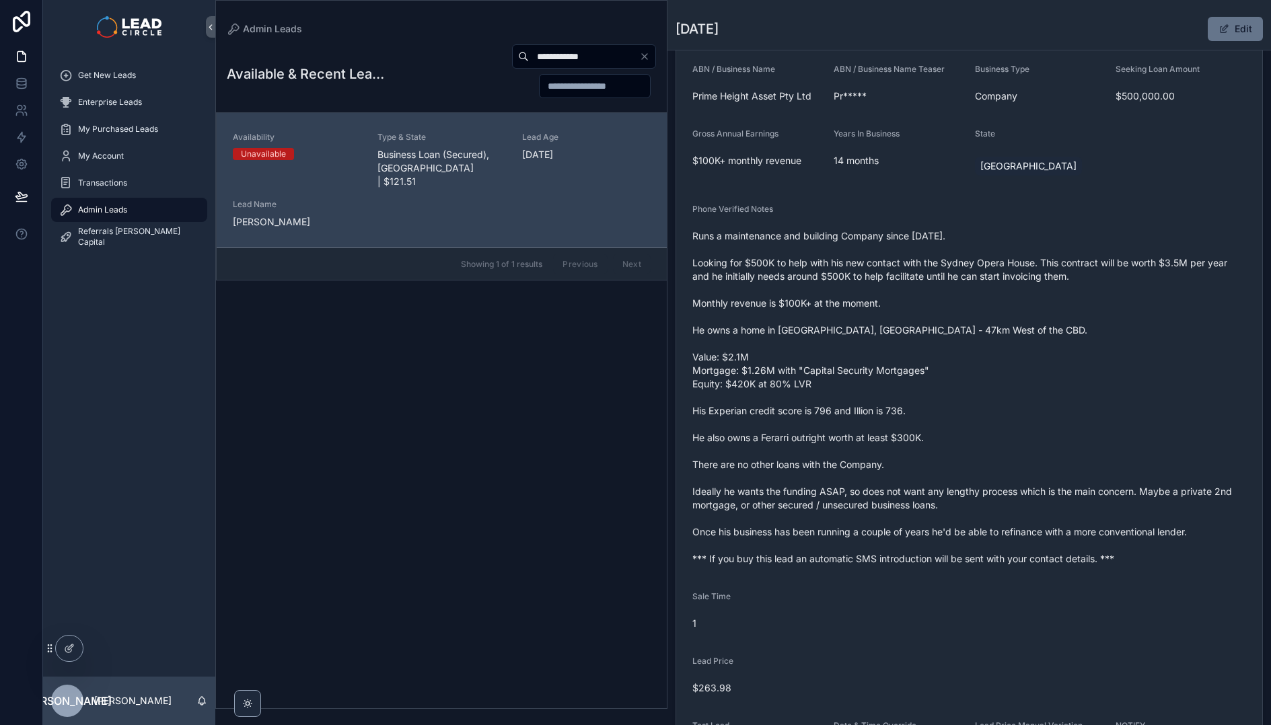
click at [996, 449] on span "Runs a maintenance and building Company since Feb, 2024. Looking for $500K to h…" at bounding box center [969, 397] width 554 height 336
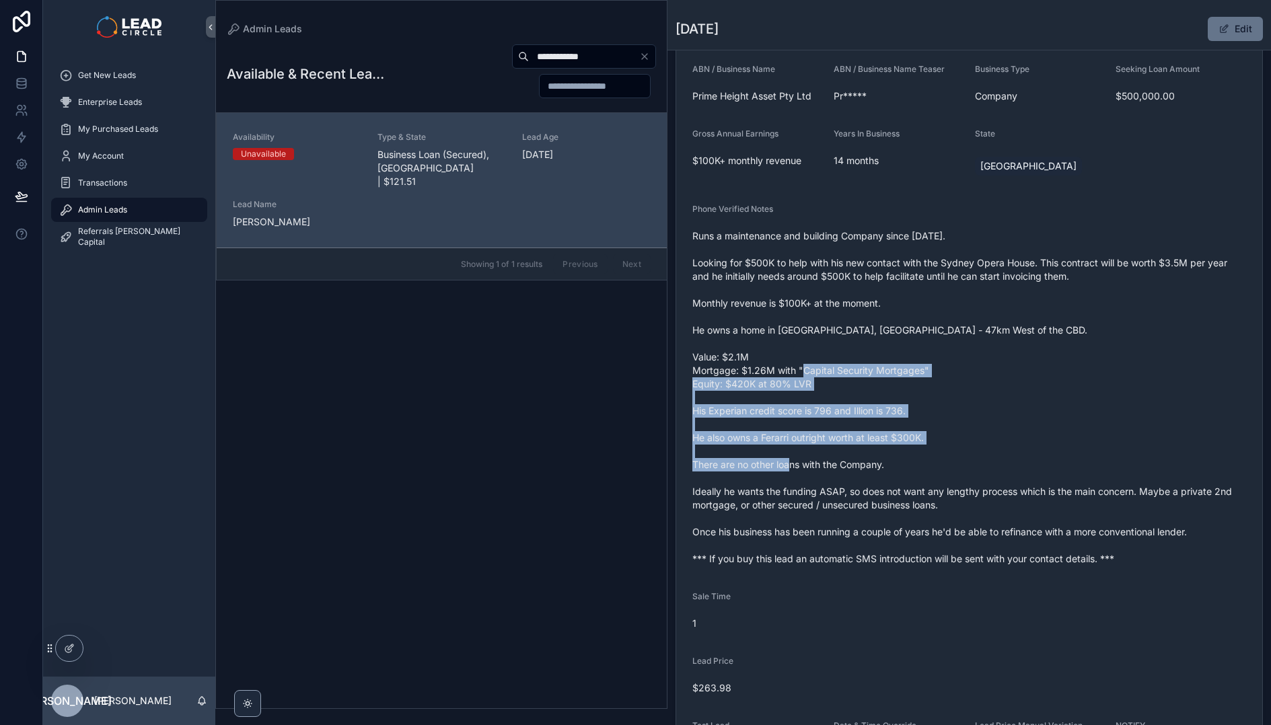
drag, startPoint x: 1035, startPoint y: 481, endPoint x: 897, endPoint y: 363, distance: 181.4
click at [897, 363] on span "Runs a maintenance and building Company since Feb, 2024. Looking for $500K to h…" at bounding box center [969, 397] width 554 height 336
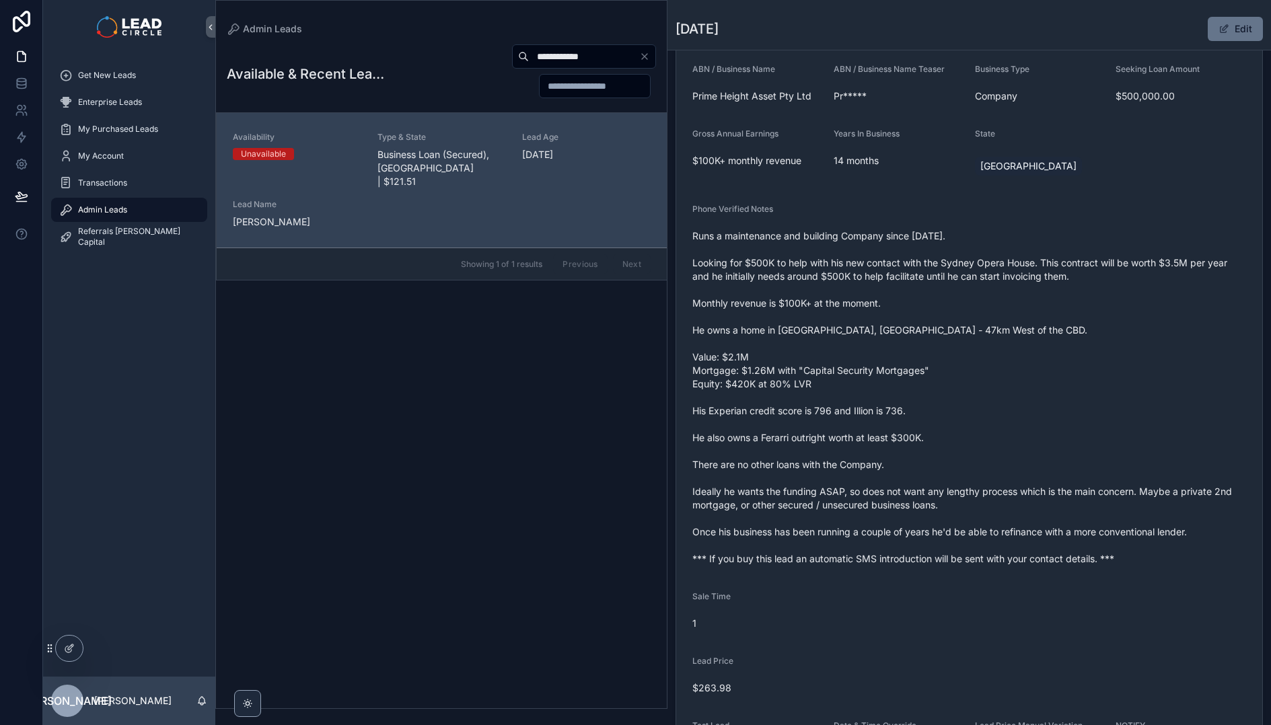
click at [575, 61] on input "**********" at bounding box center [584, 56] width 110 height 19
paste input "*"
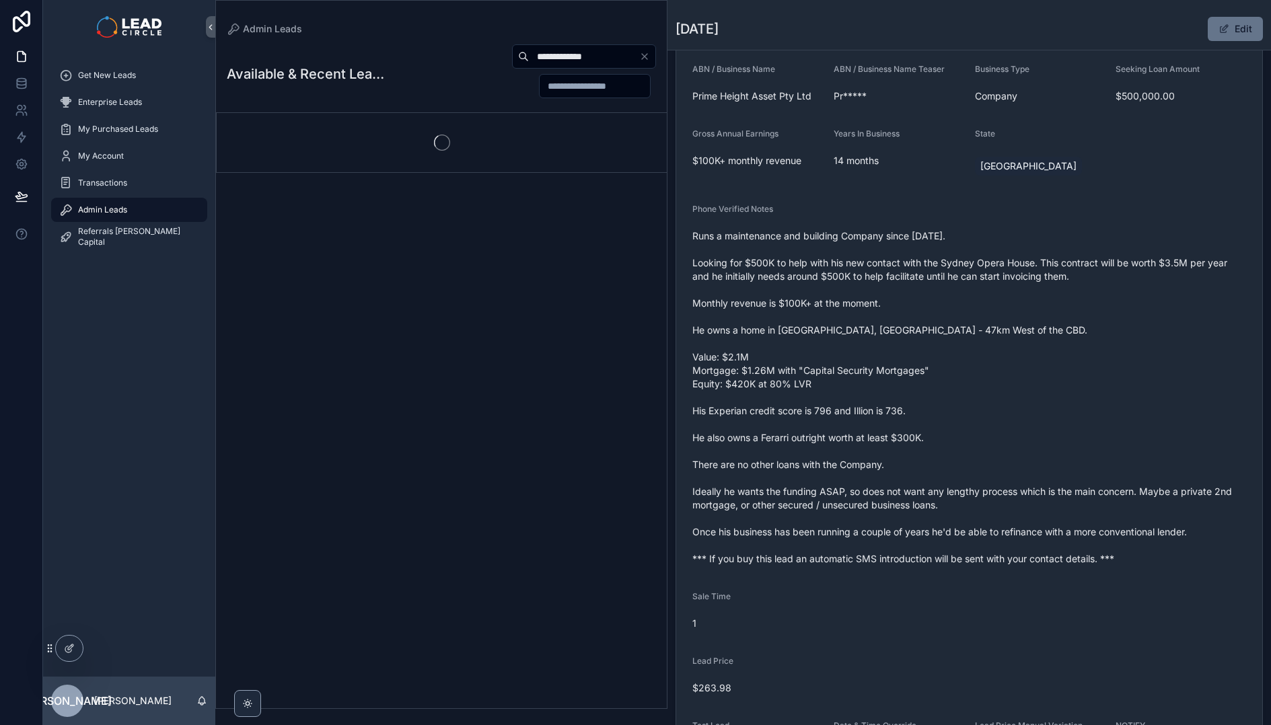
click at [443, 92] on div "**********" at bounding box center [520, 71] width 272 height 55
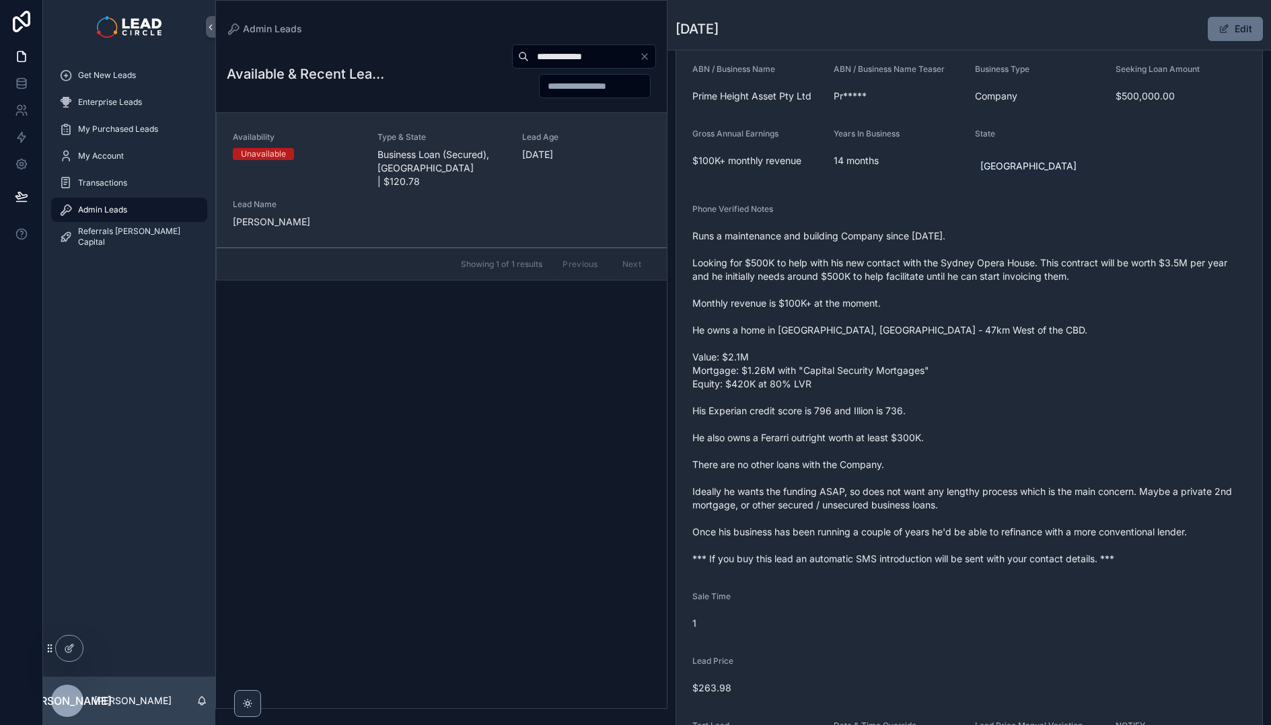
click at [450, 172] on span "Business Loan (Secured), VIC | $120.78" at bounding box center [441, 168] width 129 height 40
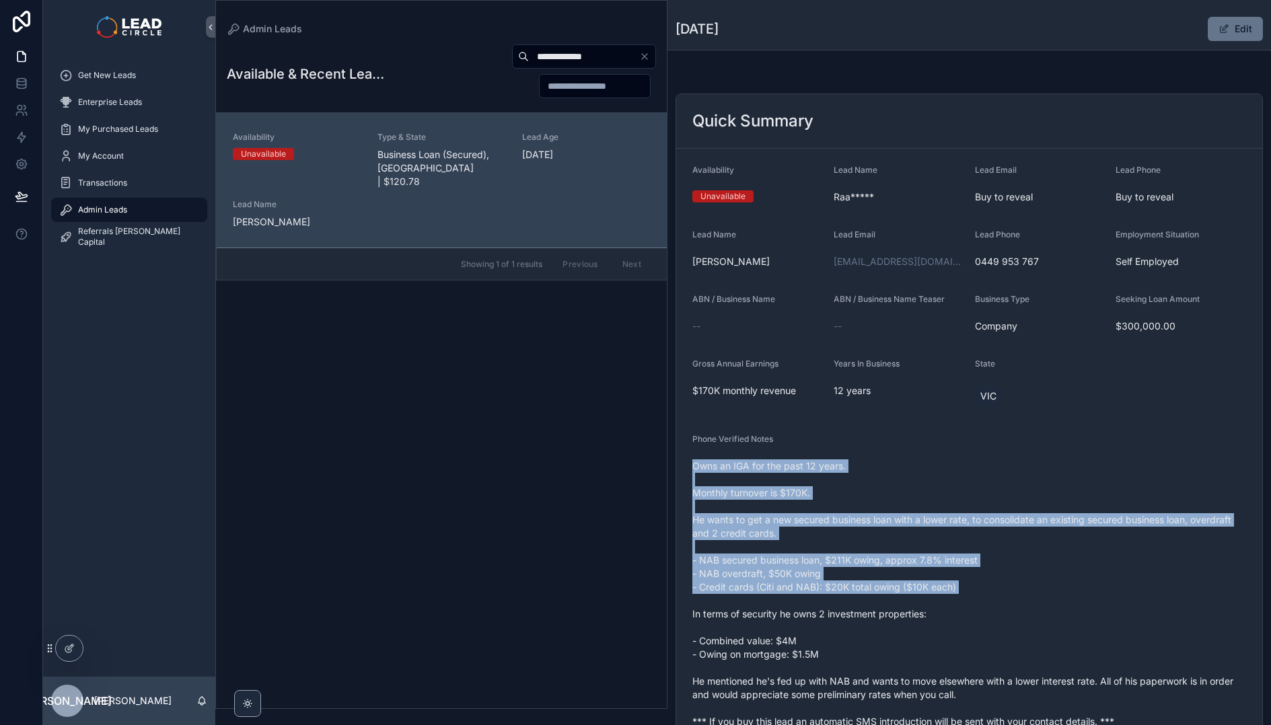
drag, startPoint x: 970, startPoint y: 589, endPoint x: 986, endPoint y: 607, distance: 24.3
click at [986, 607] on div "Owns an IGA for the past 12 years. Monthly turnover is $170K. He wants to get a…" at bounding box center [969, 594] width 554 height 277
click at [986, 607] on span "Owns an IGA for the past 12 years. Monthly turnover is $170K. He wants to get a…" at bounding box center [969, 594] width 554 height 269
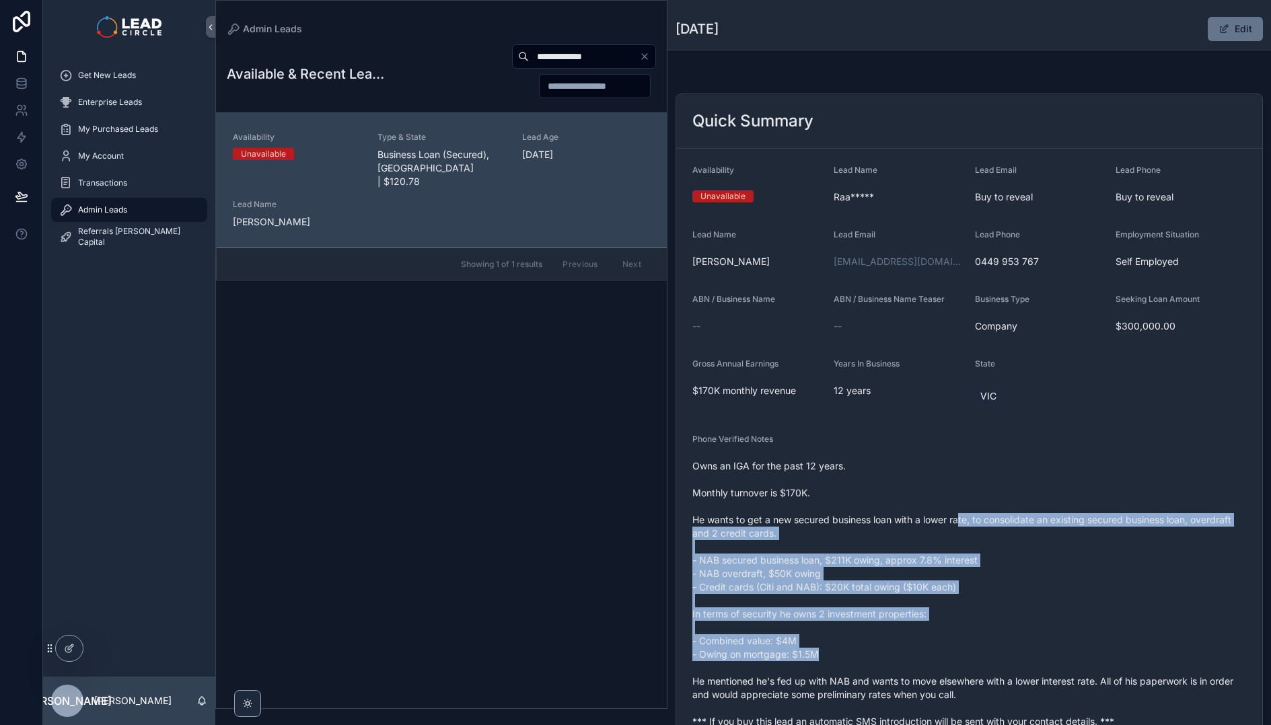
drag, startPoint x: 1055, startPoint y: 658, endPoint x: 960, endPoint y: 515, distance: 171.9
click at [960, 515] on span "Owns an IGA for the past 12 years. Monthly turnover is $170K. He wants to get a…" at bounding box center [969, 594] width 554 height 269
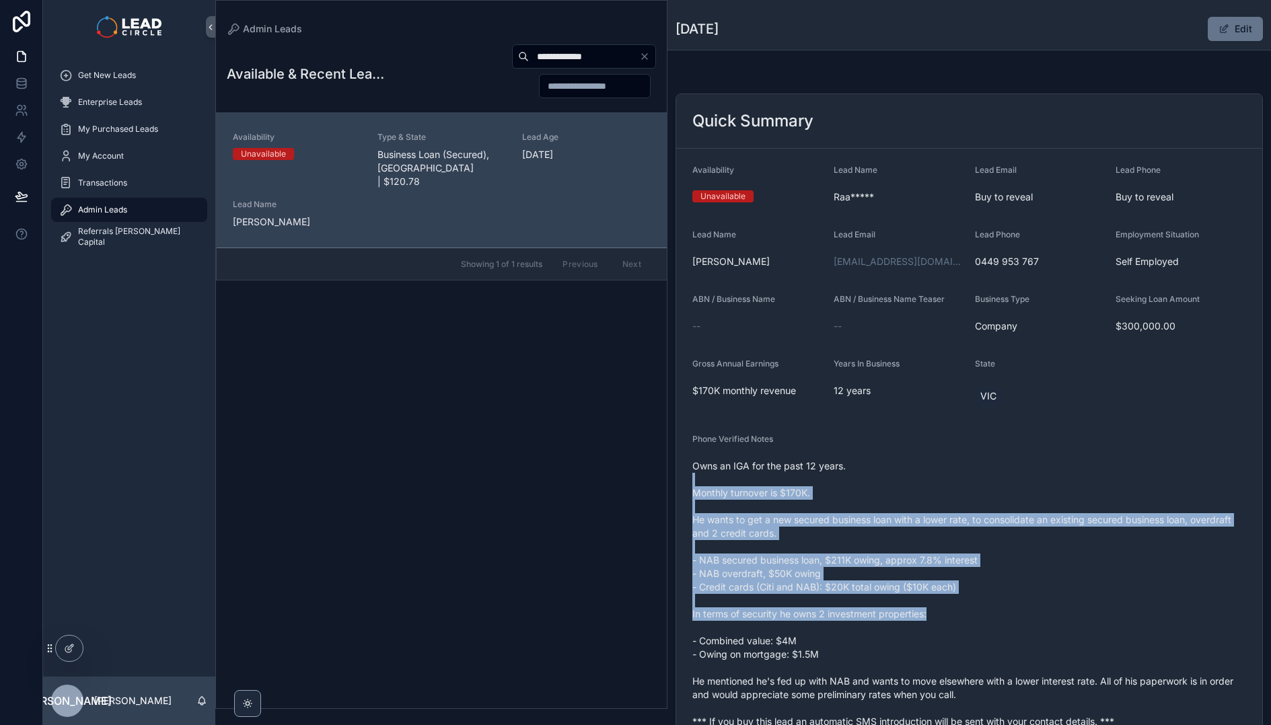
drag, startPoint x: 948, startPoint y: 474, endPoint x: 1062, endPoint y: 632, distance: 195.1
click at [1062, 632] on span "Owns an IGA for the past 12 years. Monthly turnover is $170K. He wants to get a…" at bounding box center [969, 594] width 554 height 269
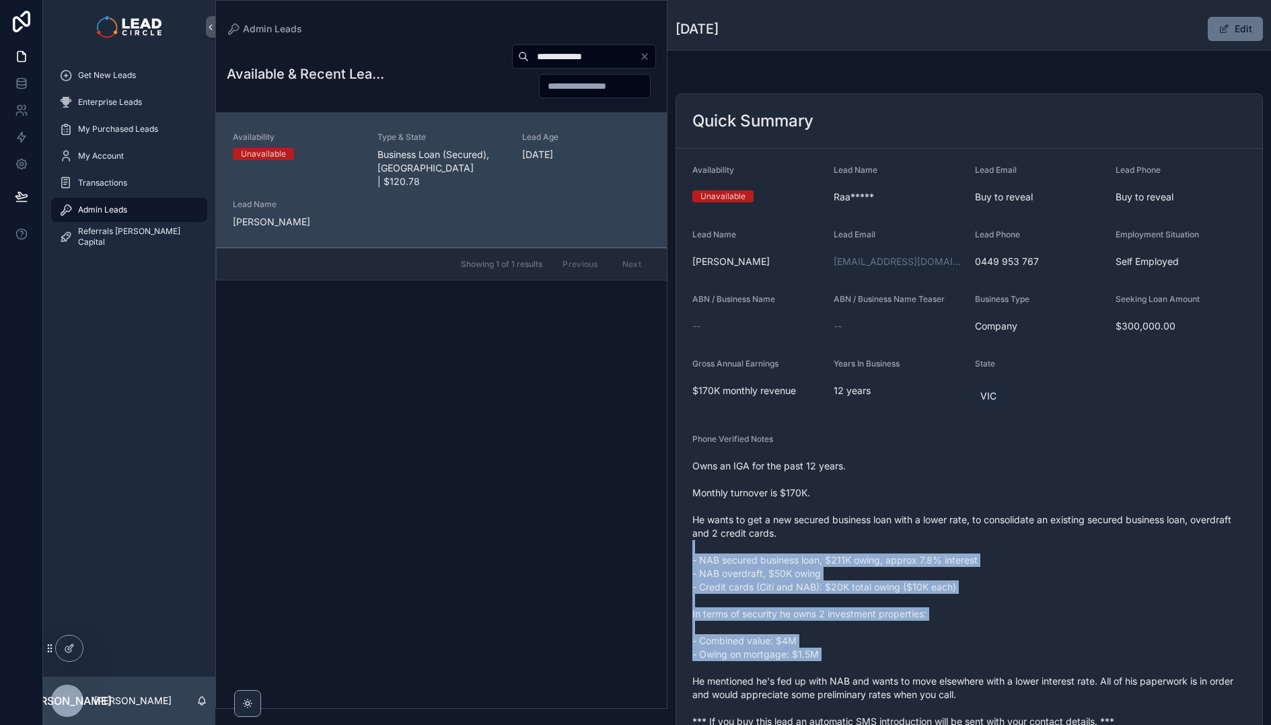
drag, startPoint x: 1116, startPoint y: 665, endPoint x: 980, endPoint y: 528, distance: 193.2
click at [980, 529] on span "Owns an IGA for the past 12 years. Monthly turnover is $170K. He wants to get a…" at bounding box center [969, 594] width 554 height 269
click at [980, 528] on span "Owns an IGA for the past 12 years. Monthly turnover is $170K. He wants to get a…" at bounding box center [969, 594] width 554 height 269
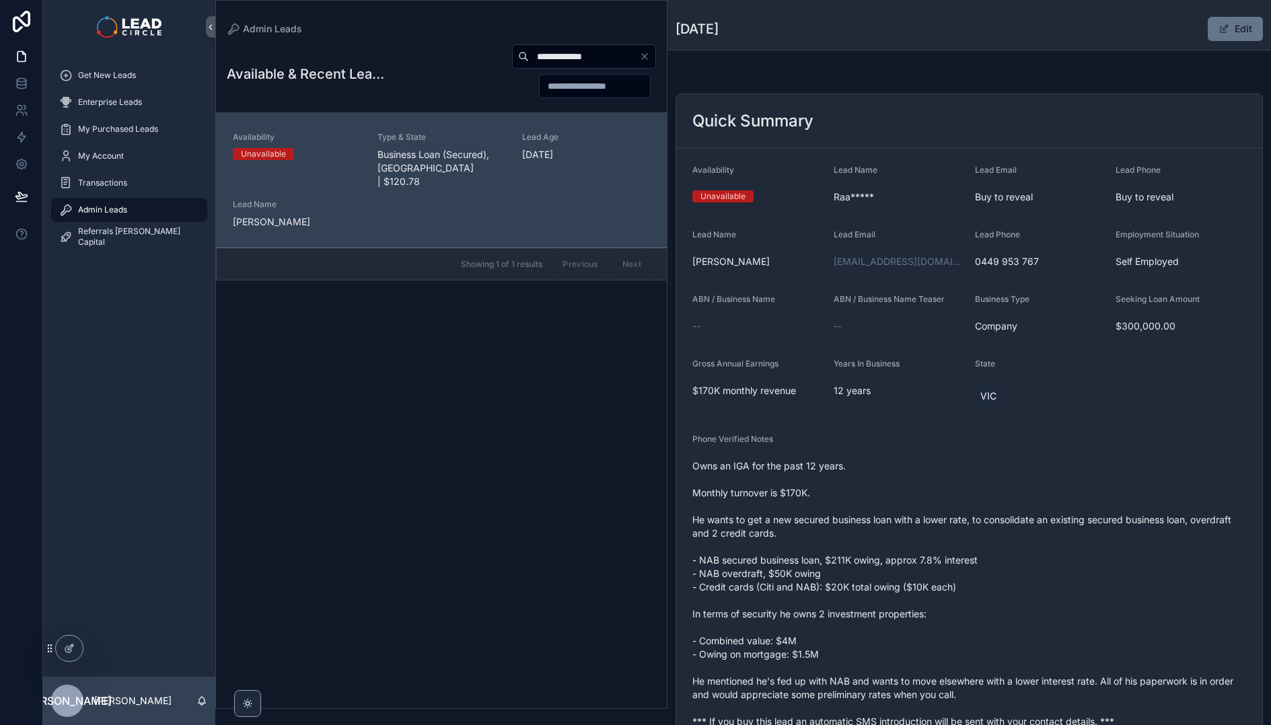
scroll to position [106, 0]
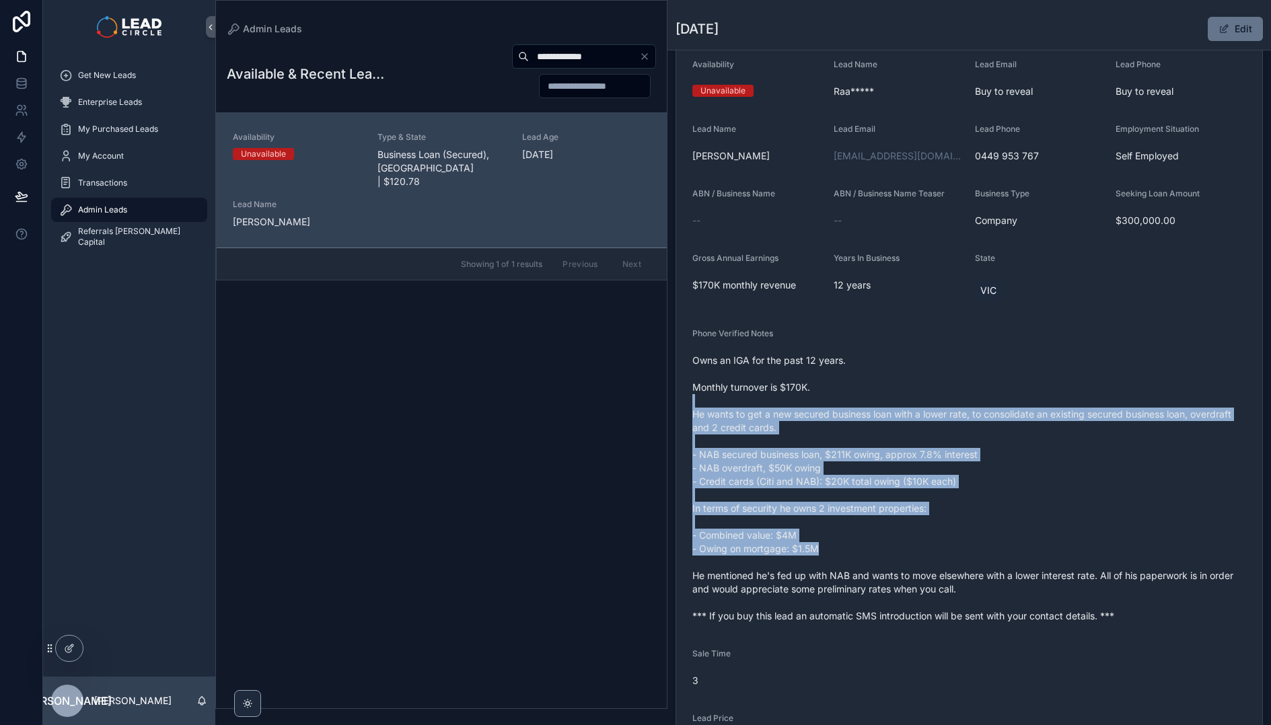
drag, startPoint x: 926, startPoint y: 396, endPoint x: 1056, endPoint y: 572, distance: 218.8
click at [1056, 571] on span "Owns an IGA for the past 12 years. Monthly turnover is $170K. He wants to get a…" at bounding box center [969, 488] width 554 height 269
click at [1056, 572] on span "Owns an IGA for the past 12 years. Monthly turnover is $170K. He wants to get a…" at bounding box center [969, 488] width 554 height 269
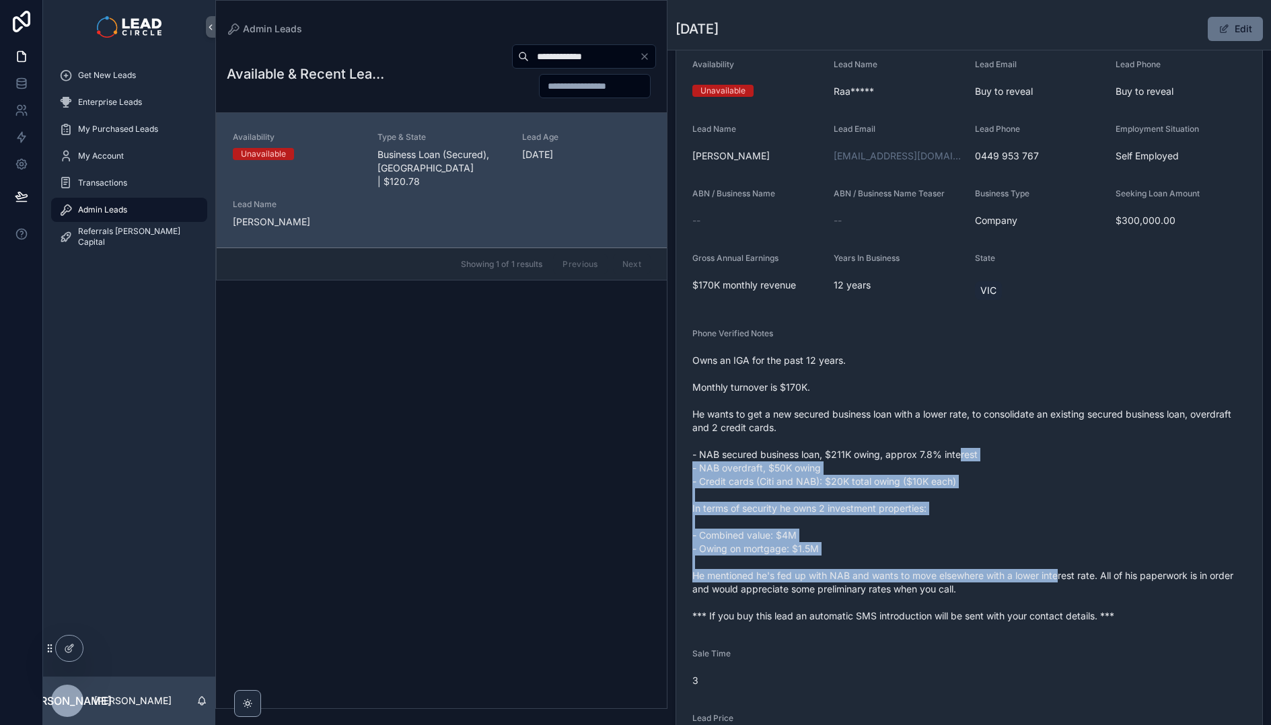
drag, startPoint x: 1058, startPoint y: 569, endPoint x: 950, endPoint y: 437, distance: 170.7
click at [950, 438] on span "Owns an IGA for the past 12 years. Monthly turnover is $170K. He wants to get a…" at bounding box center [969, 488] width 554 height 269
click at [950, 437] on span "Owns an IGA for the past 12 years. Monthly turnover is $170K. He wants to get a…" at bounding box center [969, 488] width 554 height 269
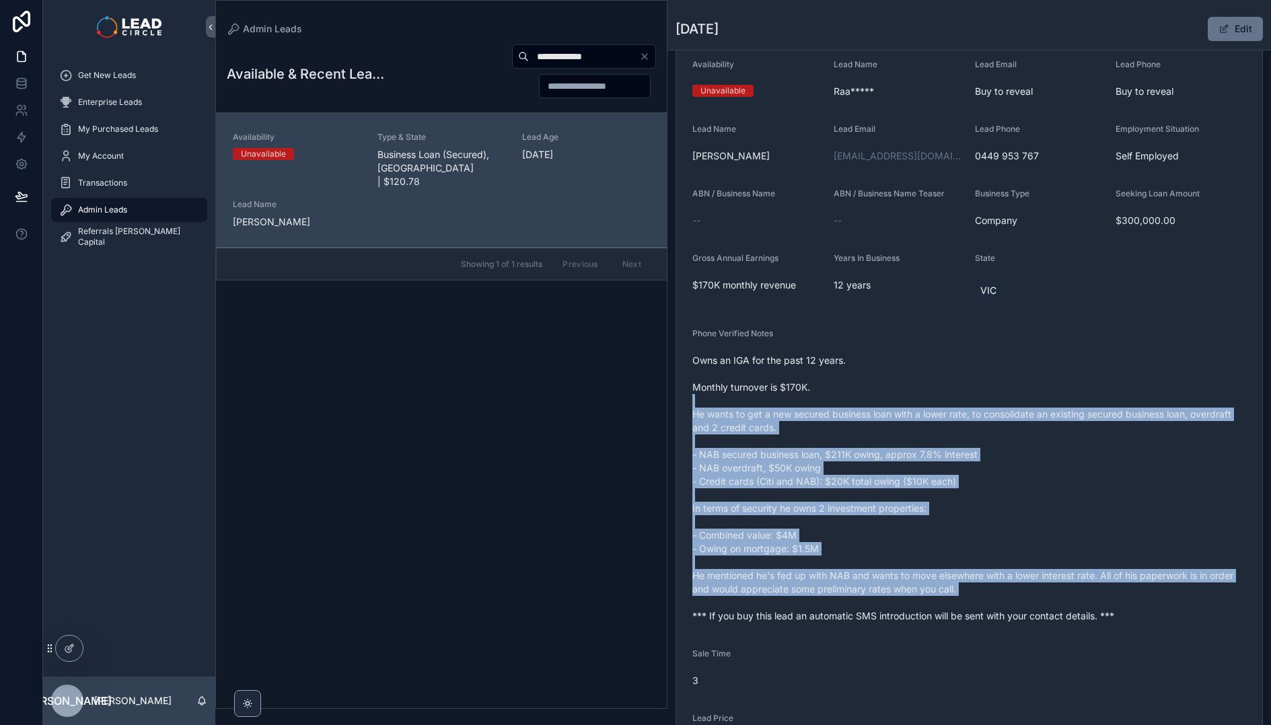
drag, startPoint x: 949, startPoint y: 399, endPoint x: 1063, endPoint y: 602, distance: 232.6
click at [1063, 602] on span "Owns an IGA for the past 12 years. Monthly turnover is $170K. He wants to get a…" at bounding box center [969, 488] width 554 height 269
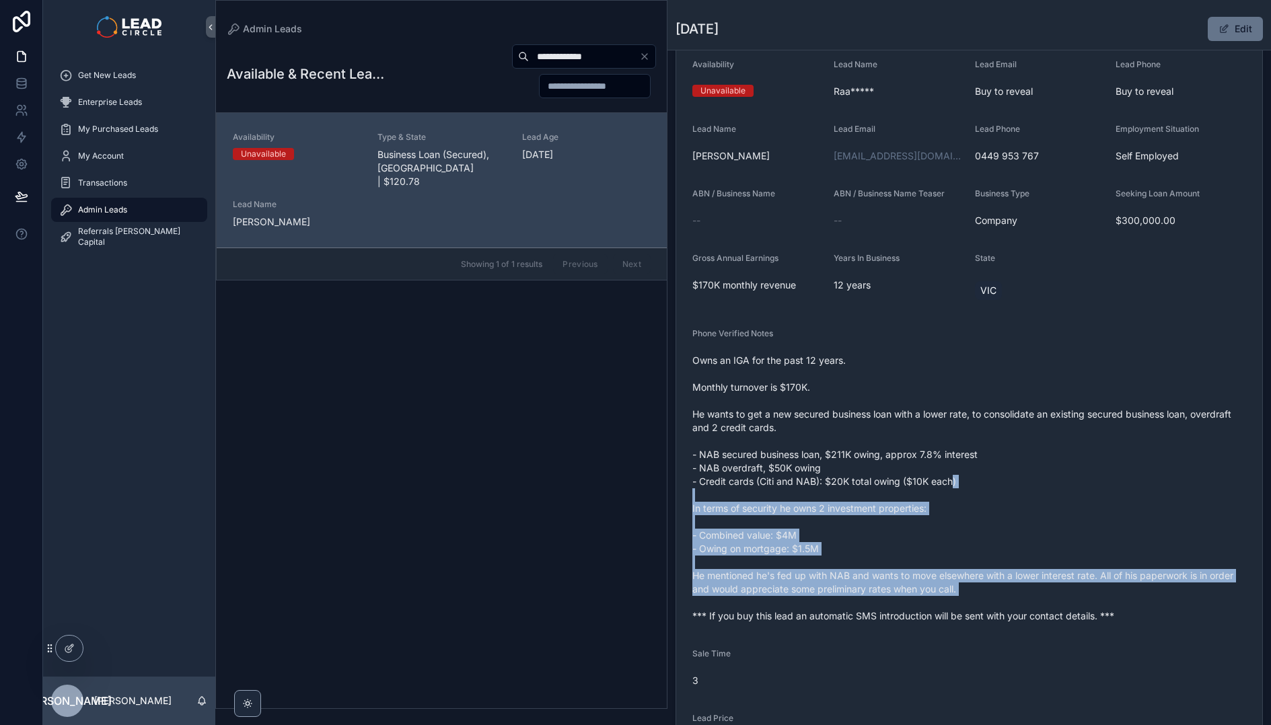
drag, startPoint x: 1063, startPoint y: 602, endPoint x: 935, endPoint y: 462, distance: 189.0
click at [935, 462] on span "Owns an IGA for the past 12 years. Monthly turnover is $170K. He wants to get a…" at bounding box center [969, 488] width 554 height 269
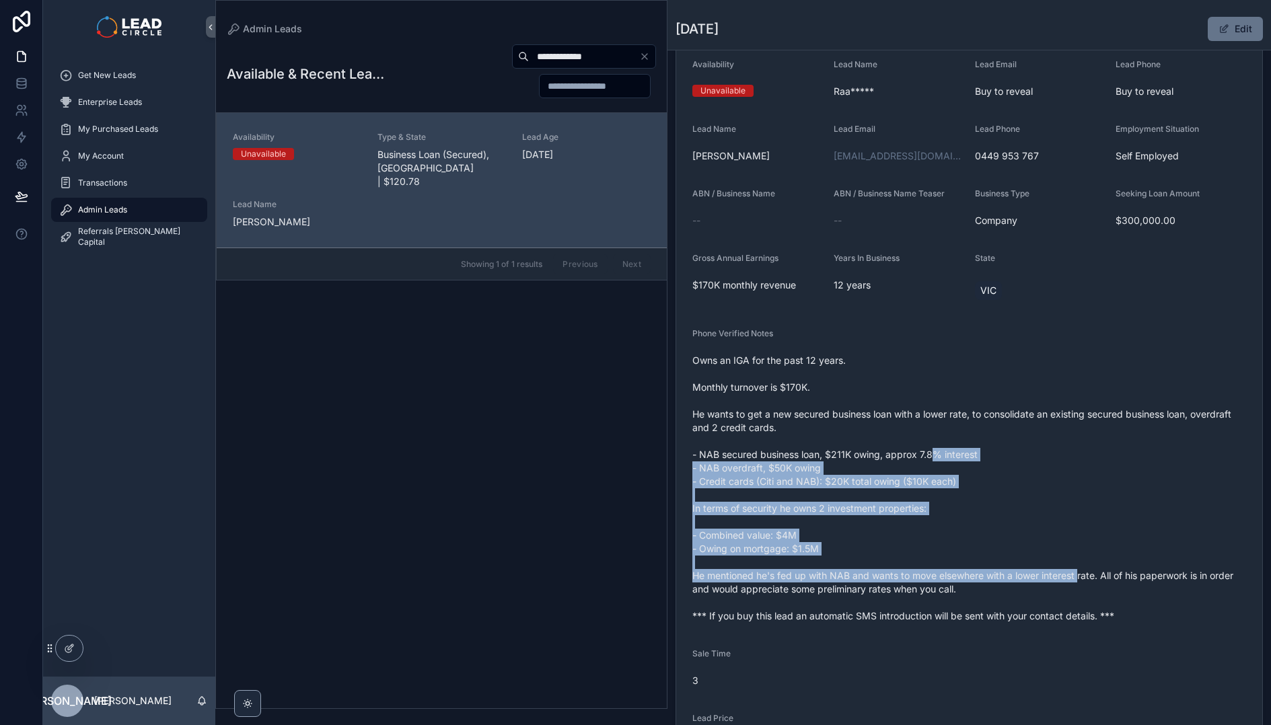
drag, startPoint x: 935, startPoint y: 451, endPoint x: 1099, endPoint y: 583, distance: 211.1
click at [1098, 582] on span "Owns an IGA for the past 12 years. Monthly turnover is $170K. He wants to get a…" at bounding box center [969, 488] width 554 height 269
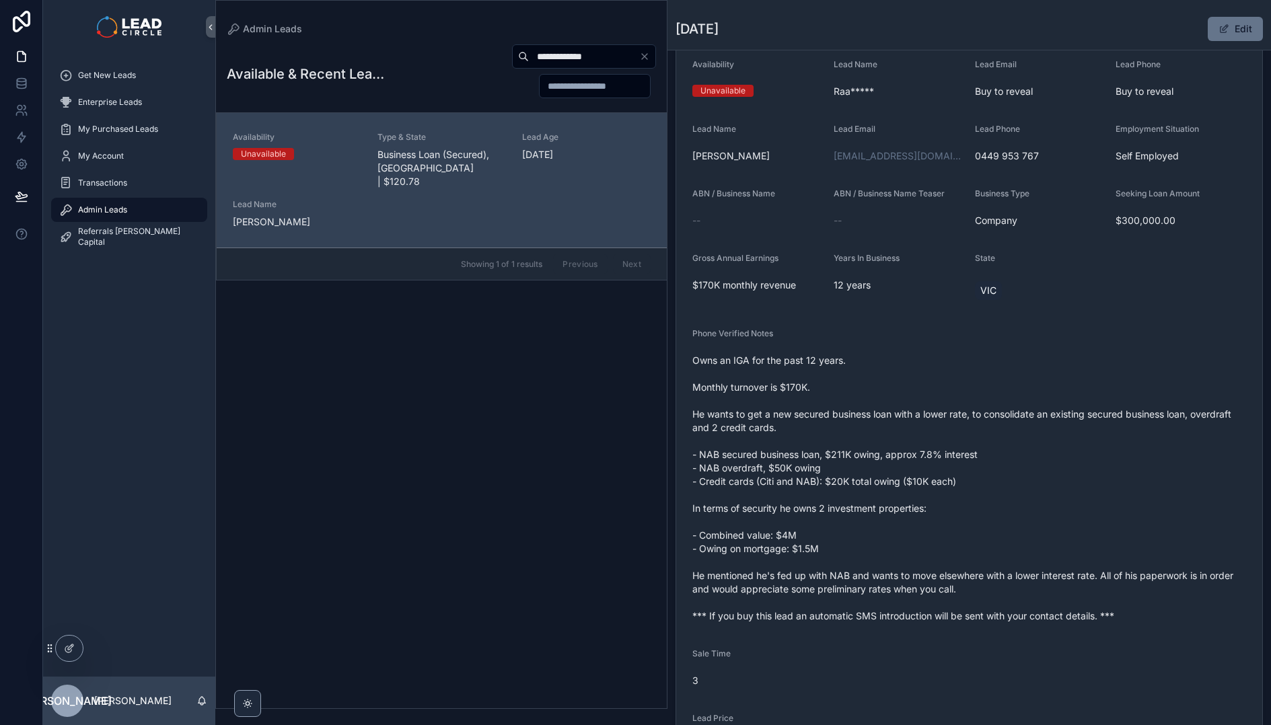
click at [1099, 583] on span "Owns an IGA for the past 12 years. Monthly turnover is $170K. He wants to get a…" at bounding box center [969, 488] width 554 height 269
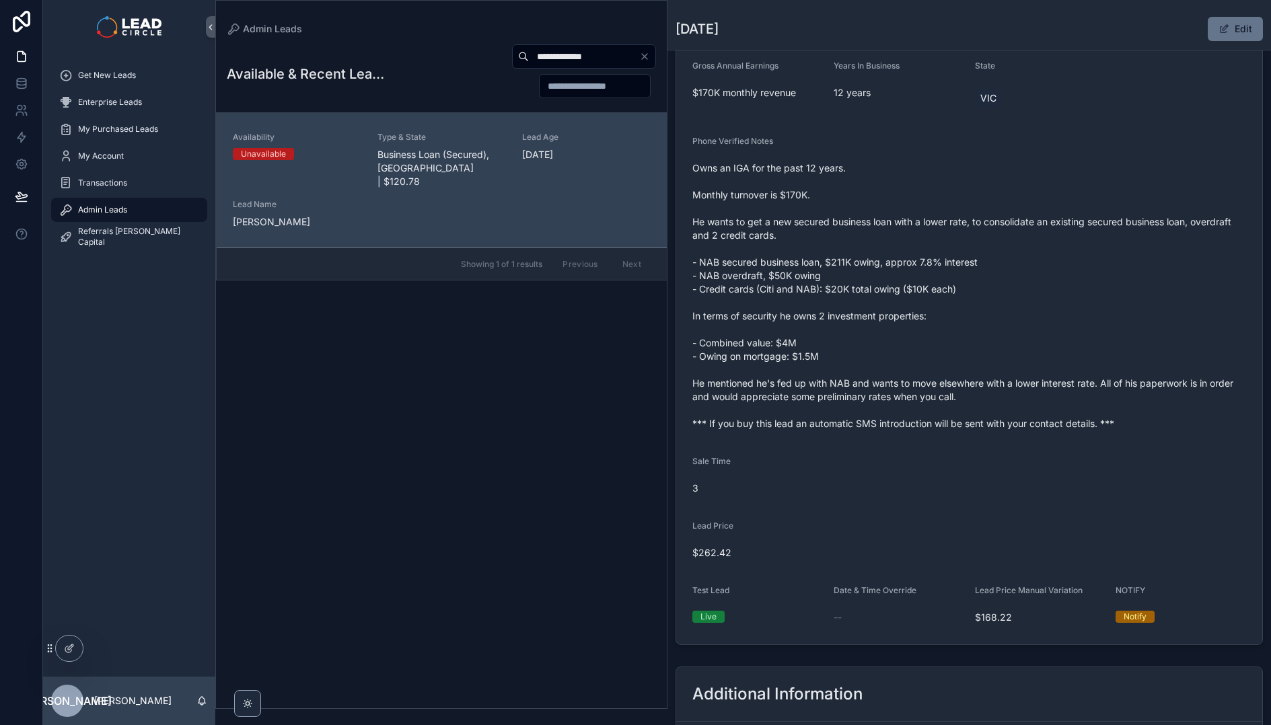
scroll to position [241, 0]
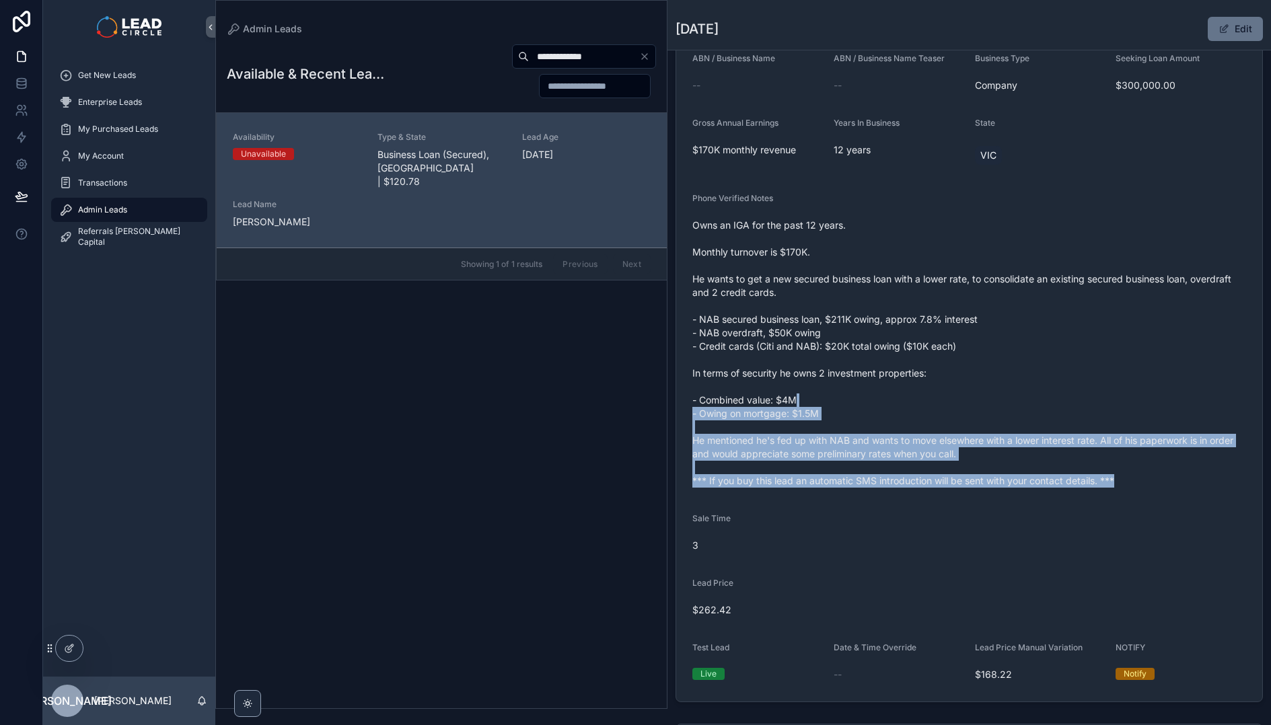
drag, startPoint x: 1144, startPoint y: 515, endPoint x: 871, endPoint y: 376, distance: 306.0
click at [896, 390] on form "Availability Unavailable Lead Name Raa***** Lead Email Buy to reveal Lead Phone…" at bounding box center [969, 305] width 586 height 794
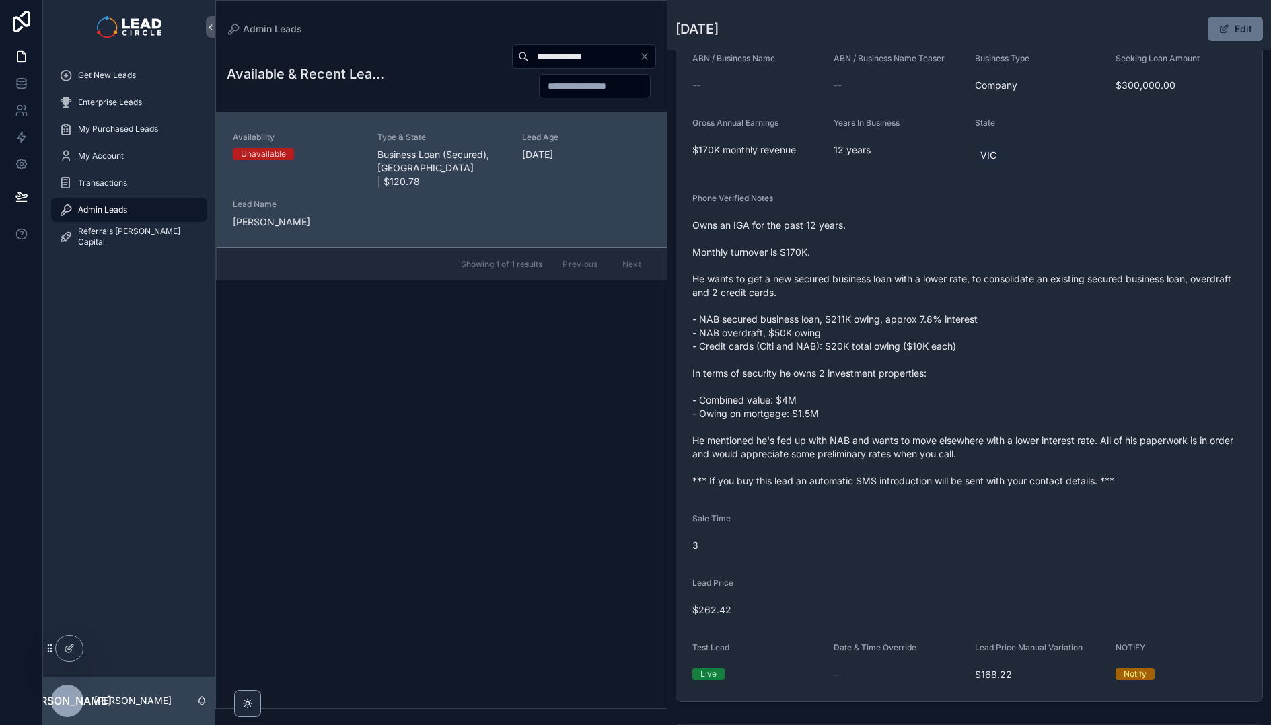
click at [871, 376] on span "Owns an IGA for the past 12 years. Monthly turnover is $170K. He wants to get a…" at bounding box center [969, 353] width 554 height 269
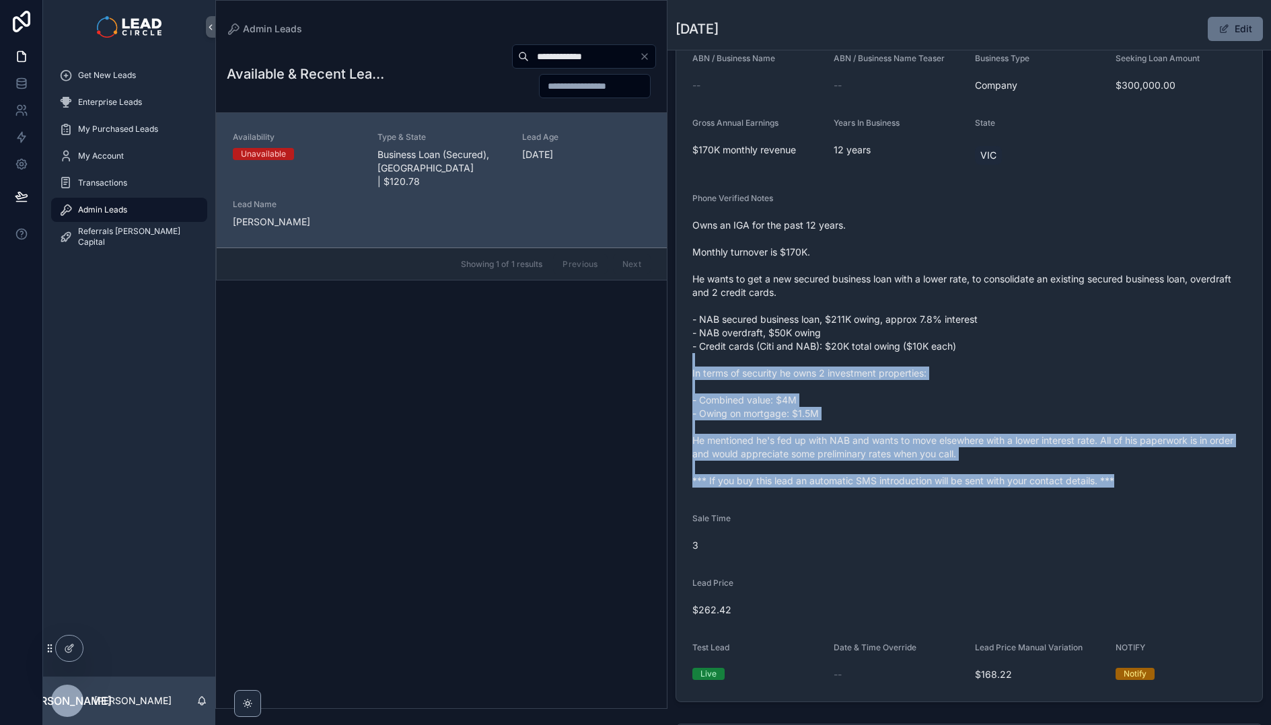
drag, startPoint x: 866, startPoint y: 361, endPoint x: 1130, endPoint y: 492, distance: 295.2
click at [1122, 491] on form "Availability Unavailable Lead Name Raa***** Lead Email Buy to reveal Lead Phone…" at bounding box center [969, 305] width 586 height 794
click at [1130, 492] on form "Availability Unavailable Lead Name Raa***** Lead Email Buy to reveal Lead Phone…" at bounding box center [969, 305] width 586 height 794
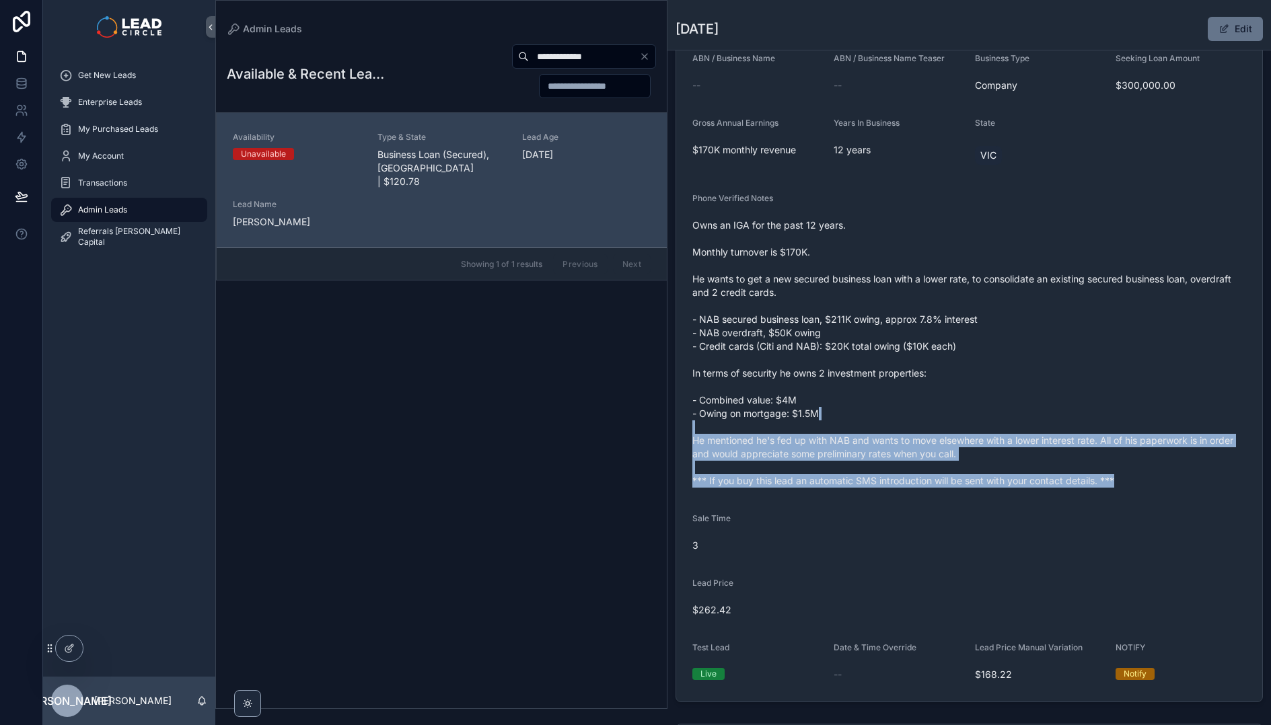
drag, startPoint x: 1174, startPoint y: 496, endPoint x: 900, endPoint y: 381, distance: 297.4
click at [914, 388] on form "Availability Unavailable Lead Name Raa***** Lead Email Buy to reveal Lead Phone…" at bounding box center [969, 305] width 586 height 794
click at [898, 380] on span "Owns an IGA for the past 12 years. Monthly turnover is $170K. He wants to get a…" at bounding box center [969, 353] width 554 height 269
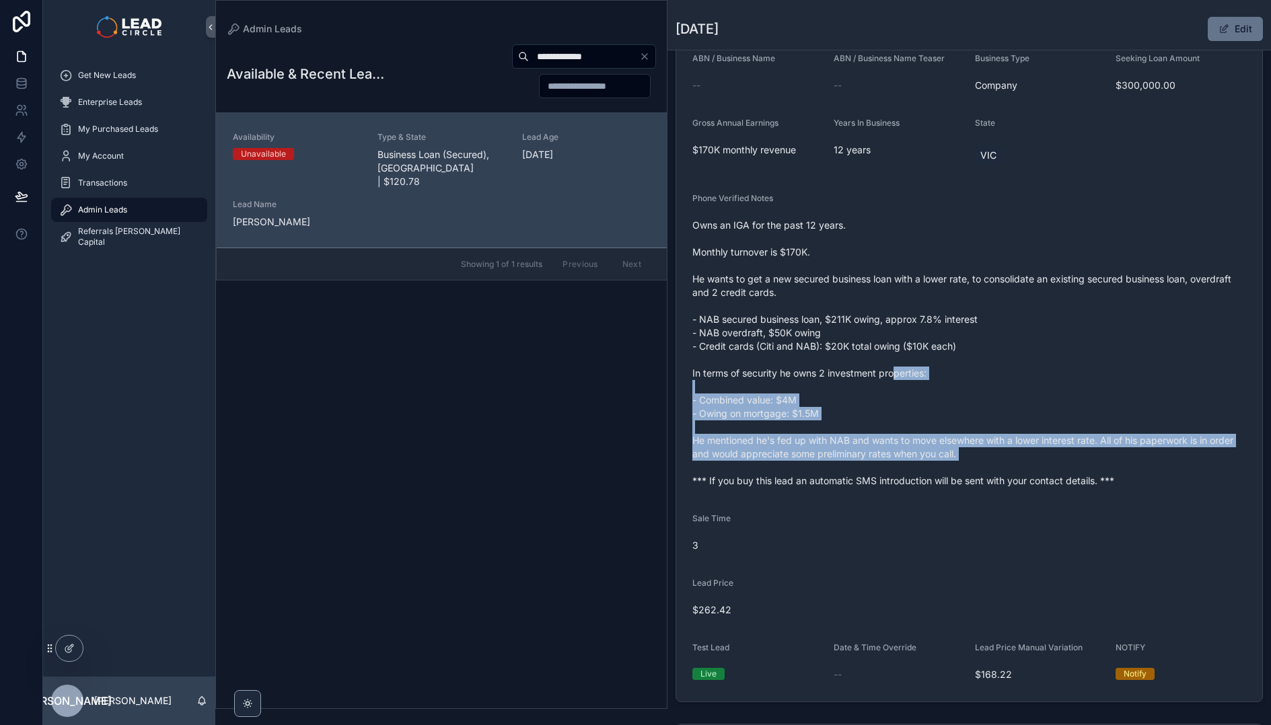
drag, startPoint x: 896, startPoint y: 376, endPoint x: 1077, endPoint y: 468, distance: 202.8
click at [1075, 468] on span "Owns an IGA for the past 12 years. Monthly turnover is $170K. He wants to get a…" at bounding box center [969, 353] width 554 height 269
click at [1077, 468] on span "Owns an IGA for the past 12 years. Monthly turnover is $170K. He wants to get a…" at bounding box center [969, 353] width 554 height 269
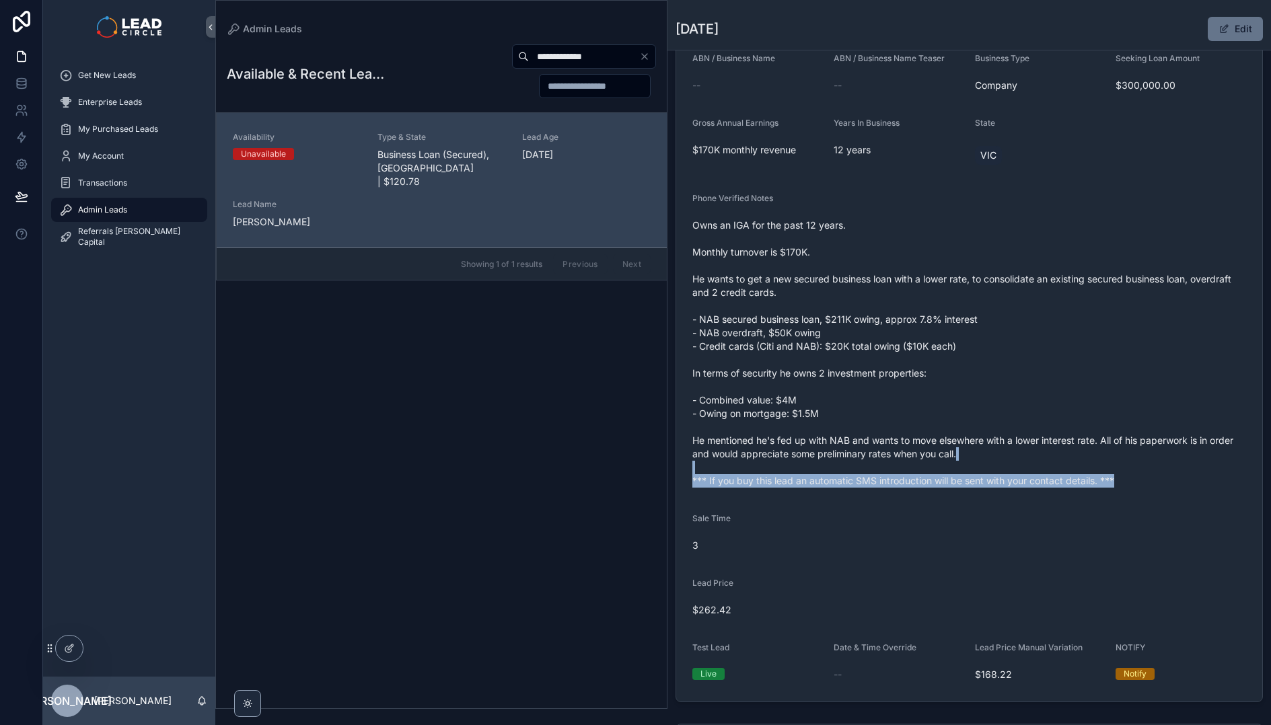
drag, startPoint x: 1120, startPoint y: 478, endPoint x: 894, endPoint y: 392, distance: 241.9
click at [918, 403] on span "Owns an IGA for the past 12 years. Monthly turnover is $170K. He wants to get a…" at bounding box center [969, 353] width 554 height 269
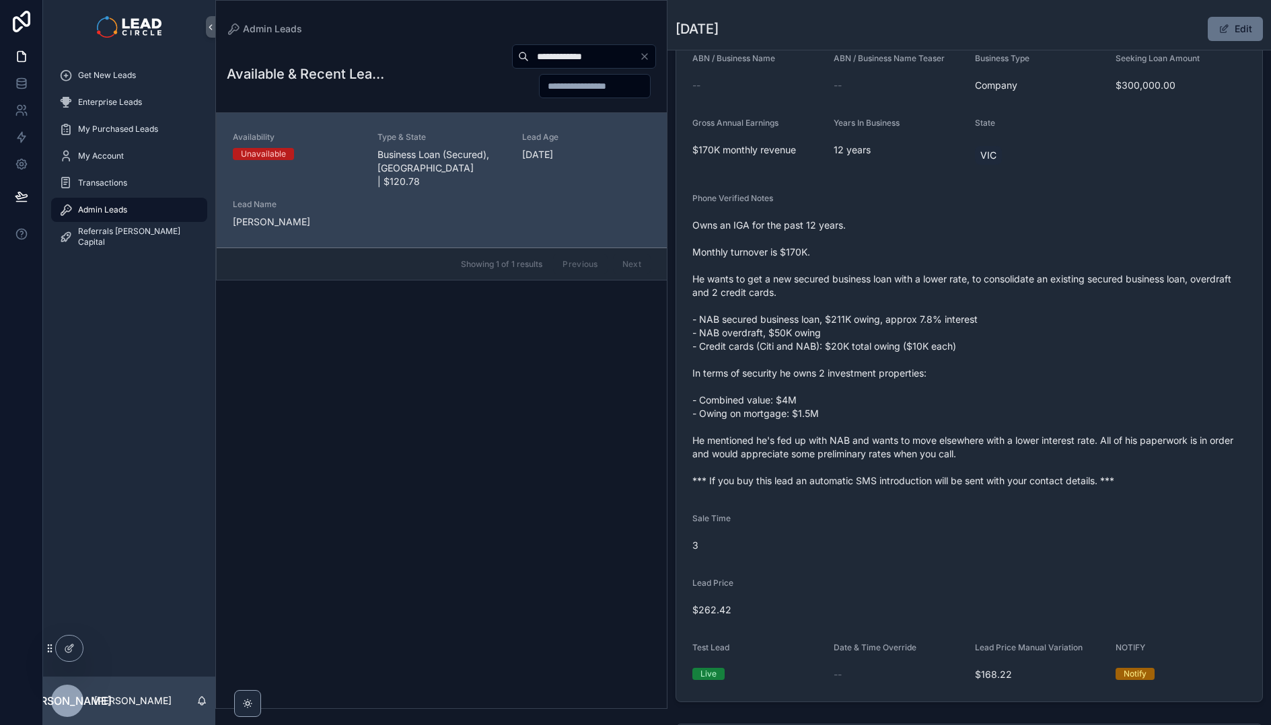
click at [891, 391] on span "Owns an IGA for the past 12 years. Monthly turnover is $170K. He wants to get a…" at bounding box center [969, 353] width 554 height 269
drag, startPoint x: 882, startPoint y: 367, endPoint x: 970, endPoint y: 444, distance: 116.8
click at [970, 444] on span "Owns an IGA for the past 12 years. Monthly turnover is $170K. He wants to get a…" at bounding box center [969, 353] width 554 height 269
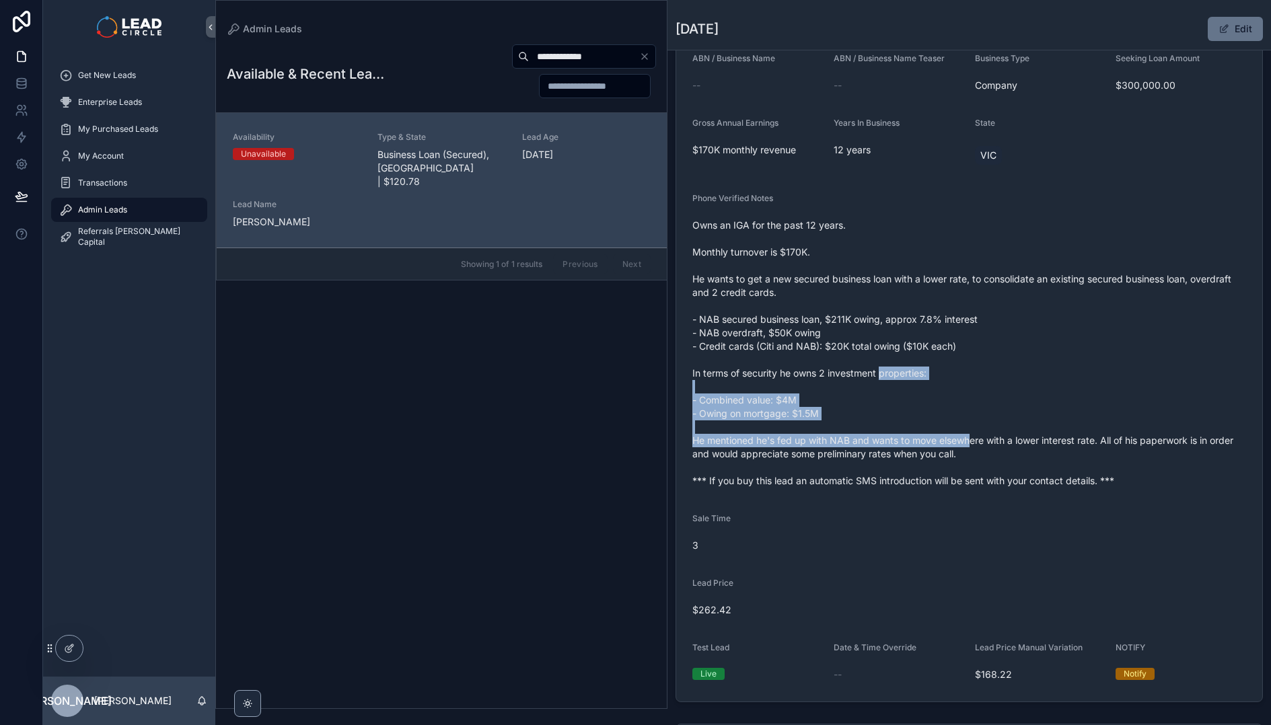
drag, startPoint x: 972, startPoint y: 445, endPoint x: 1005, endPoint y: 484, distance: 51.5
click at [972, 445] on span "Owns an IGA for the past 12 years. Monthly turnover is $170K. He wants to get a…" at bounding box center [969, 353] width 554 height 269
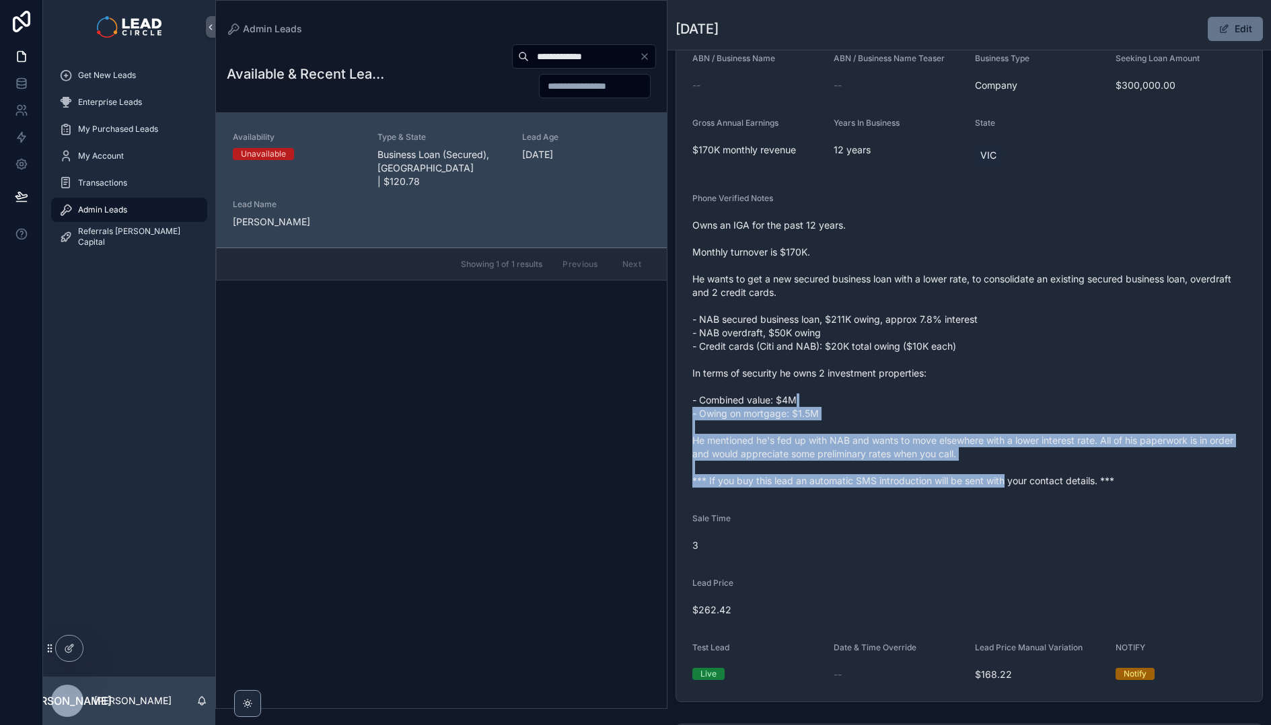
drag, startPoint x: 1005, startPoint y: 484, endPoint x: 881, endPoint y: 374, distance: 165.9
click at [887, 379] on span "Owns an IGA for the past 12 years. Monthly turnover is $170K. He wants to get a…" at bounding box center [969, 353] width 554 height 269
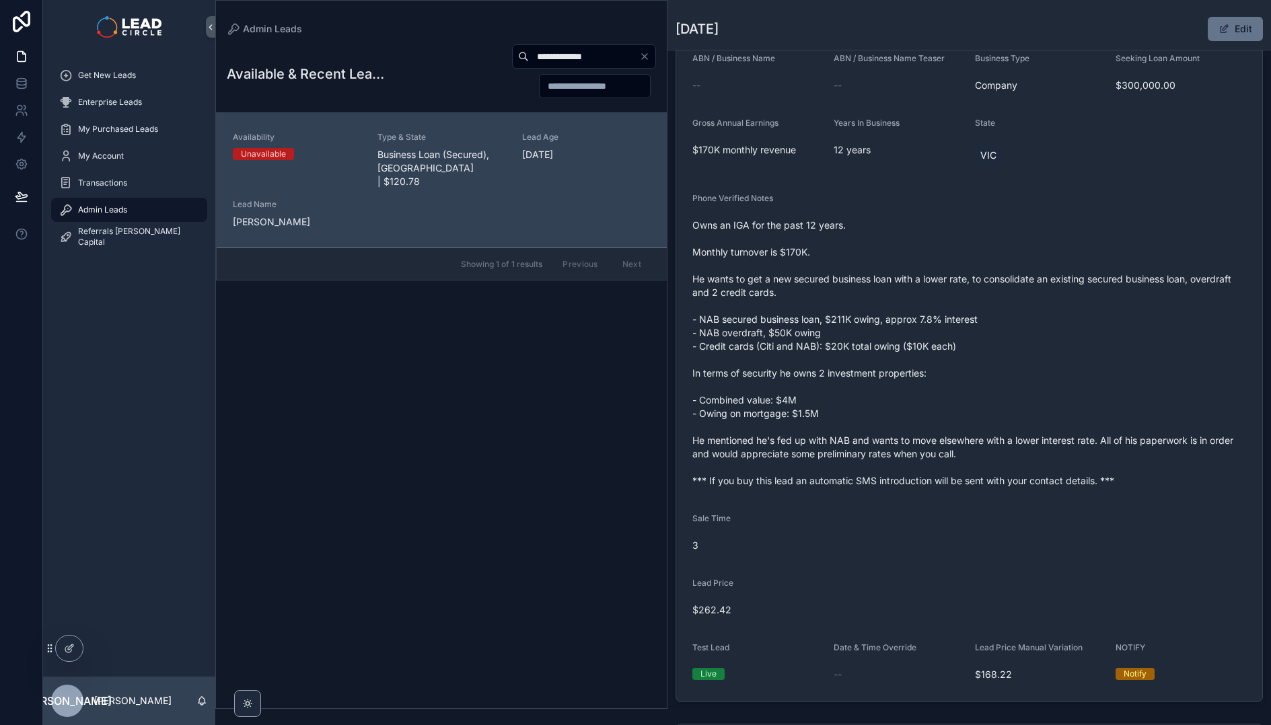
click at [879, 372] on span "Owns an IGA for the past 12 years. Monthly turnover is $170K. He wants to get a…" at bounding box center [969, 353] width 554 height 269
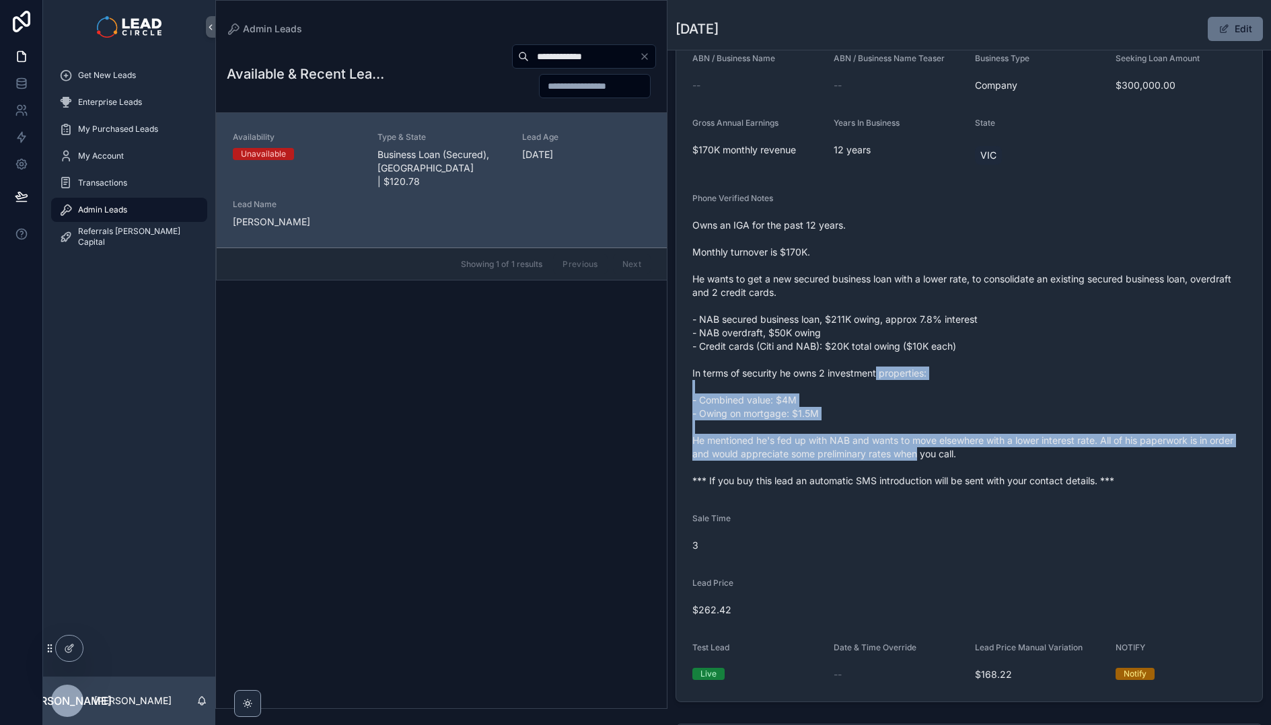
drag, startPoint x: 879, startPoint y: 372, endPoint x: 937, endPoint y: 452, distance: 99.2
click at [937, 452] on span "Owns an IGA for the past 12 years. Monthly turnover is $170K. He wants to get a…" at bounding box center [969, 353] width 554 height 269
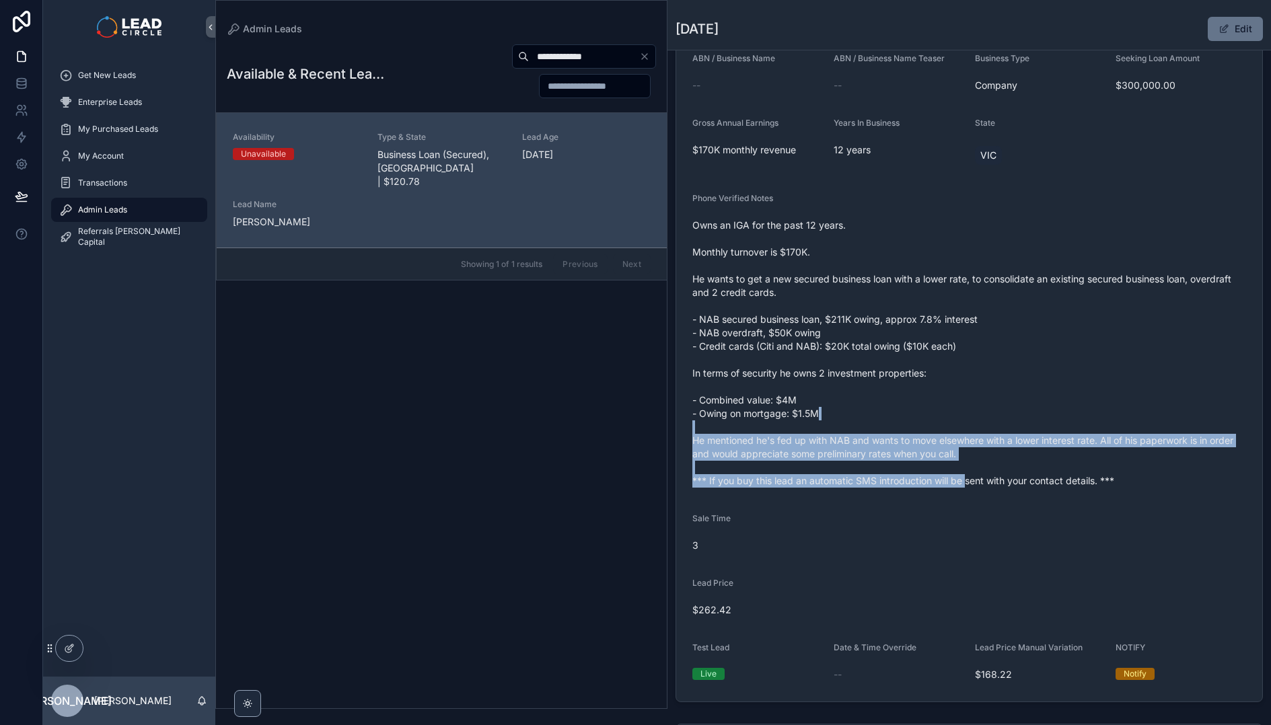
drag, startPoint x: 966, startPoint y: 480, endPoint x: 902, endPoint y: 396, distance: 105.6
click at [905, 397] on span "Owns an IGA for the past 12 years. Monthly turnover is $170K. He wants to get a…" at bounding box center [969, 353] width 554 height 269
click at [902, 396] on span "Owns an IGA for the past 12 years. Monthly turnover is $170K. He wants to get a…" at bounding box center [969, 353] width 554 height 269
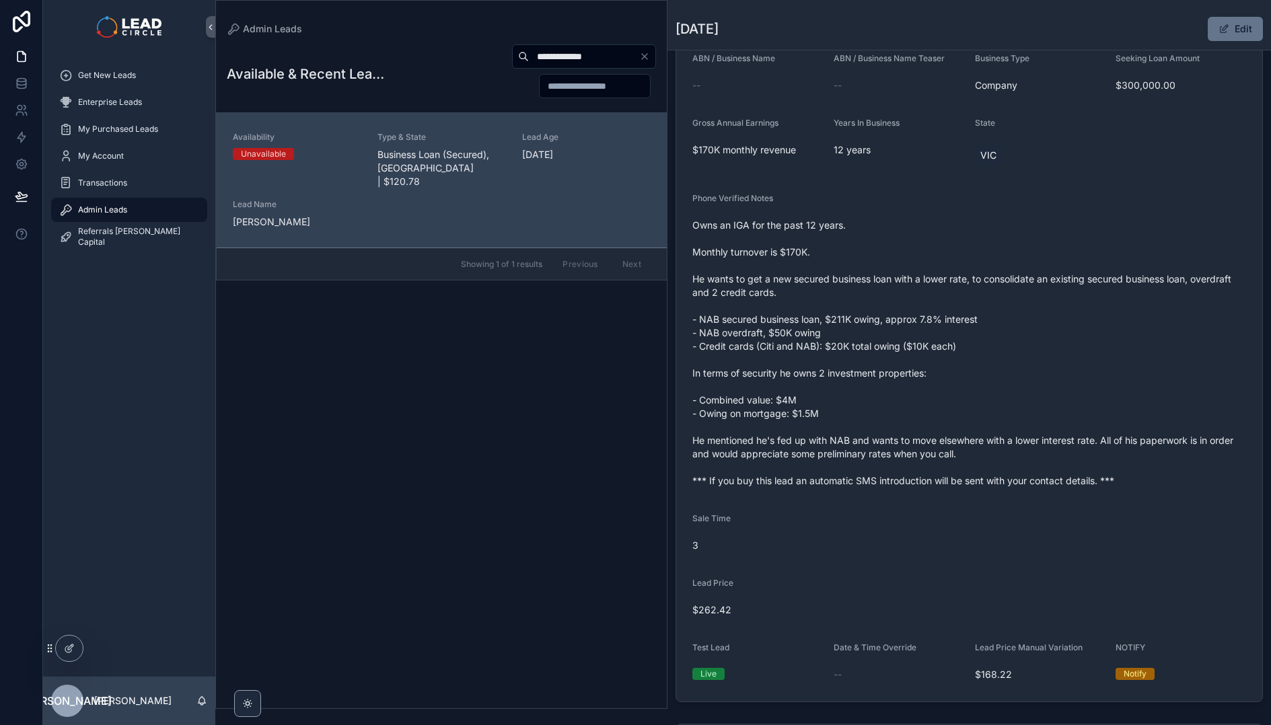
click at [547, 49] on input "**********" at bounding box center [584, 56] width 110 height 19
paste input "scrollable content"
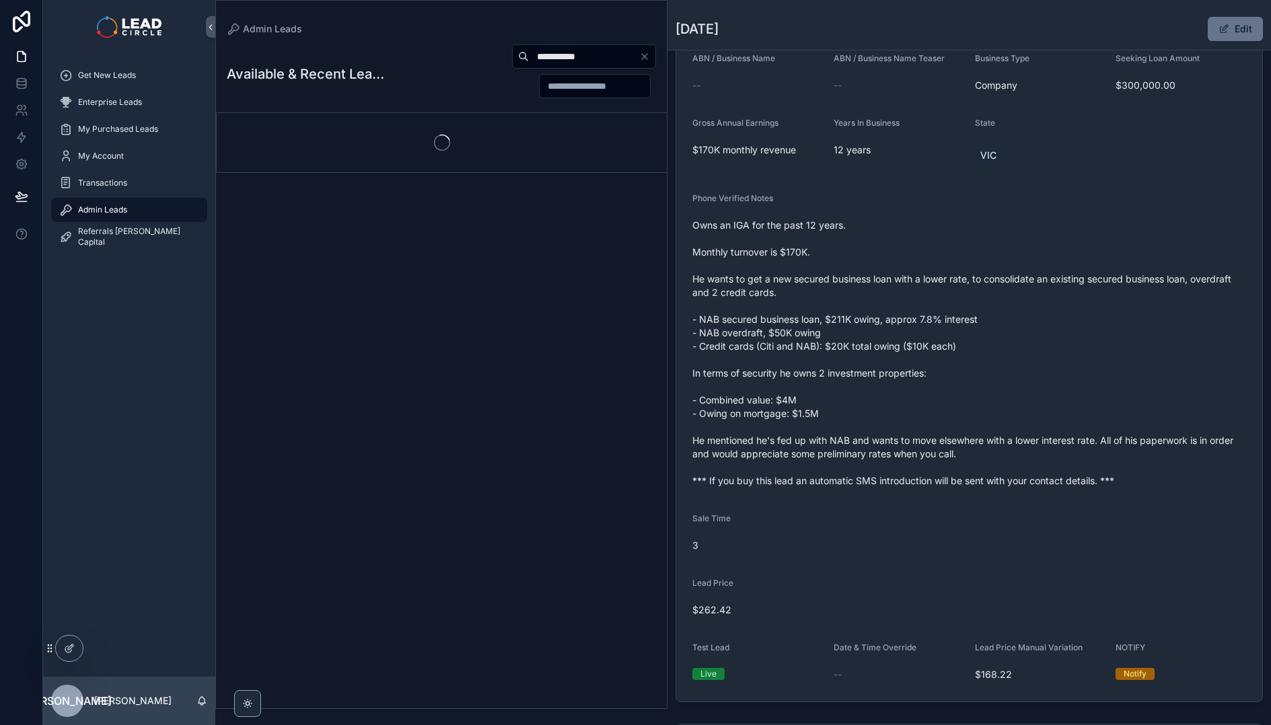
click at [421, 79] on div "**********" at bounding box center [520, 71] width 272 height 55
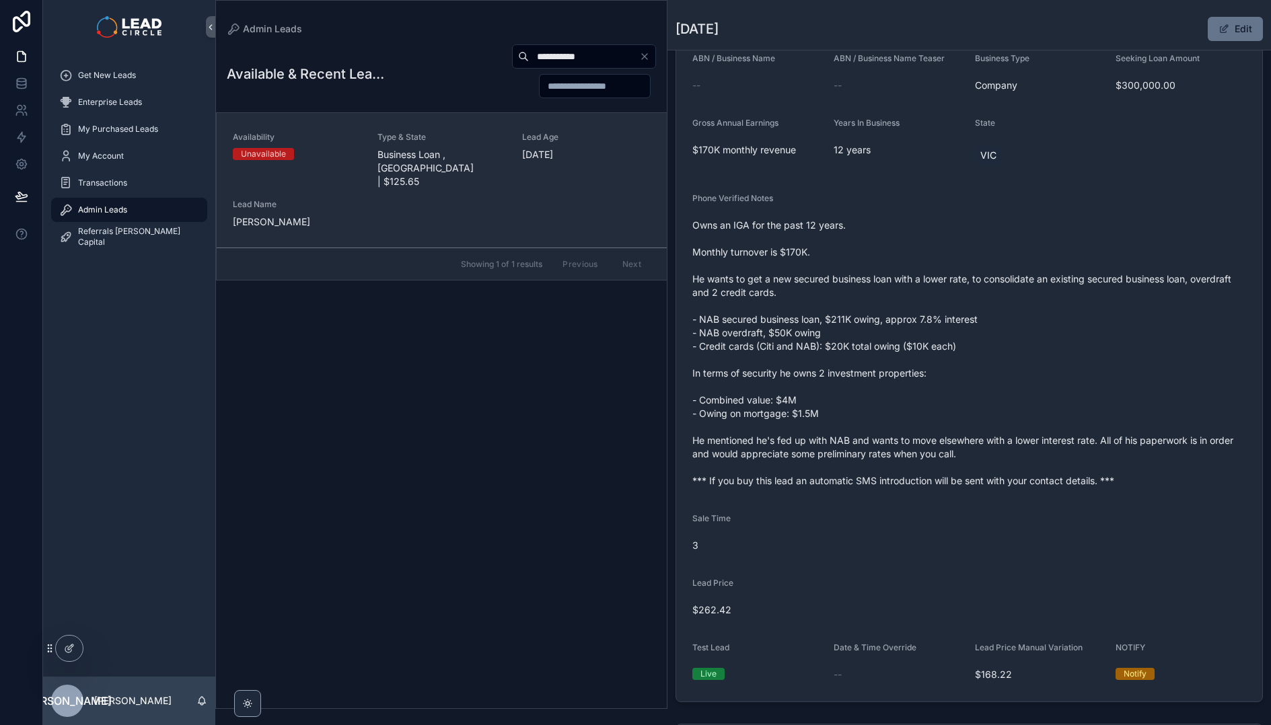
click at [445, 150] on span "Business Loan , VIC | $125.65" at bounding box center [441, 168] width 129 height 40
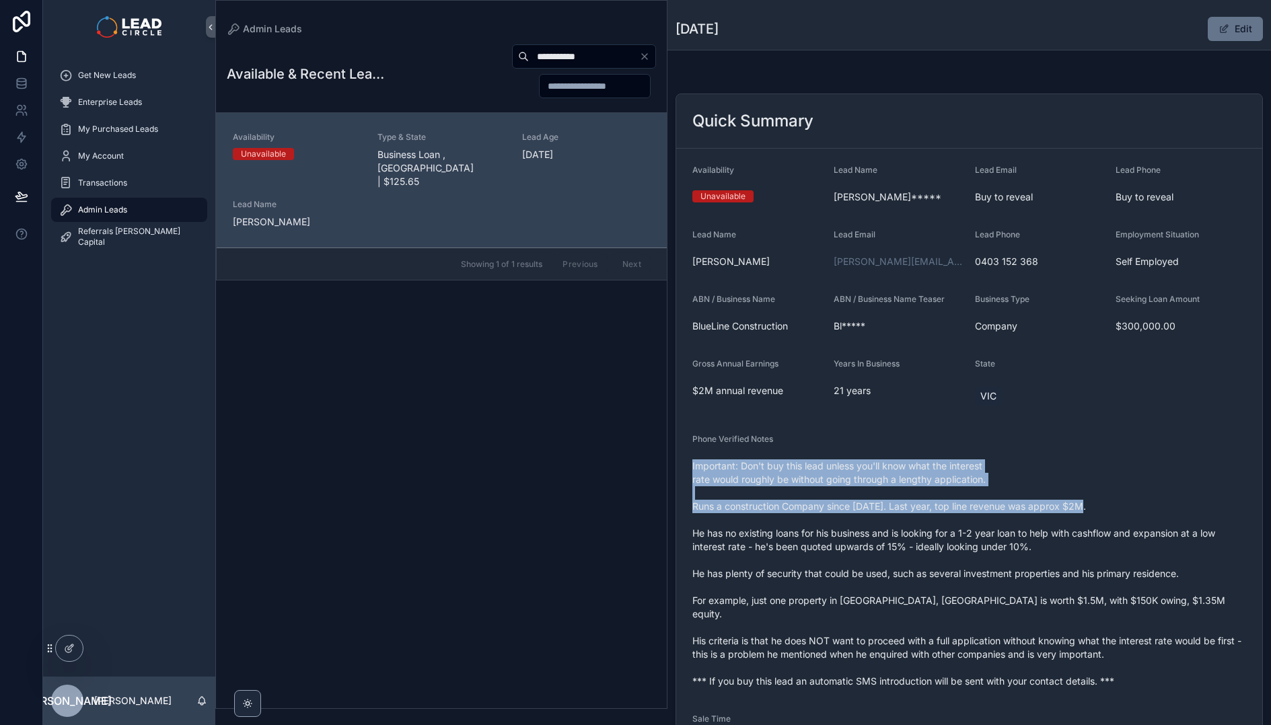
drag, startPoint x: 900, startPoint y: 446, endPoint x: 951, endPoint y: 545, distance: 111.3
click at [949, 543] on div "Phone Verified Notes Important: Don't buy this lead unless you'll know what the…" at bounding box center [969, 563] width 554 height 258
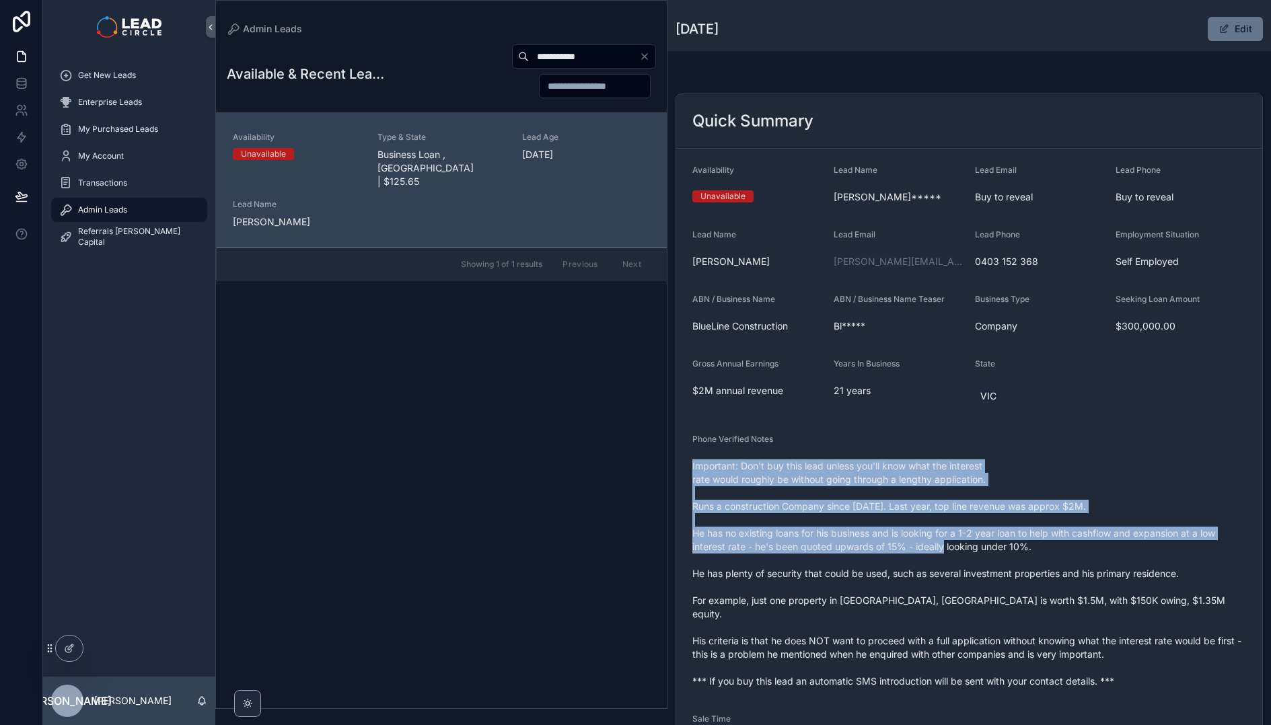
click at [951, 545] on span "Important: Don't buy this lead unless you'll know what the interest rate would …" at bounding box center [969, 574] width 554 height 229
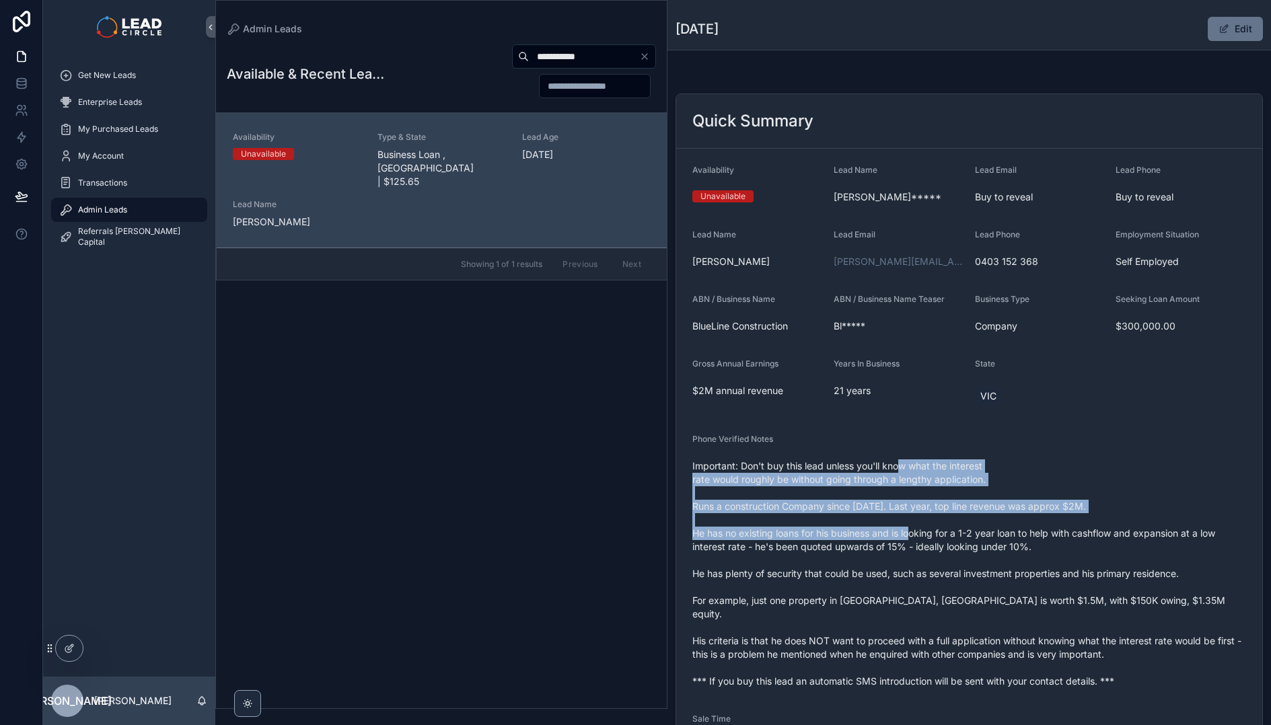
drag, startPoint x: 901, startPoint y: 466, endPoint x: 939, endPoint y: 549, distance: 90.9
click at [939, 549] on span "Important: Don't buy this lead unless you'll know what the interest rate would …" at bounding box center [969, 574] width 554 height 229
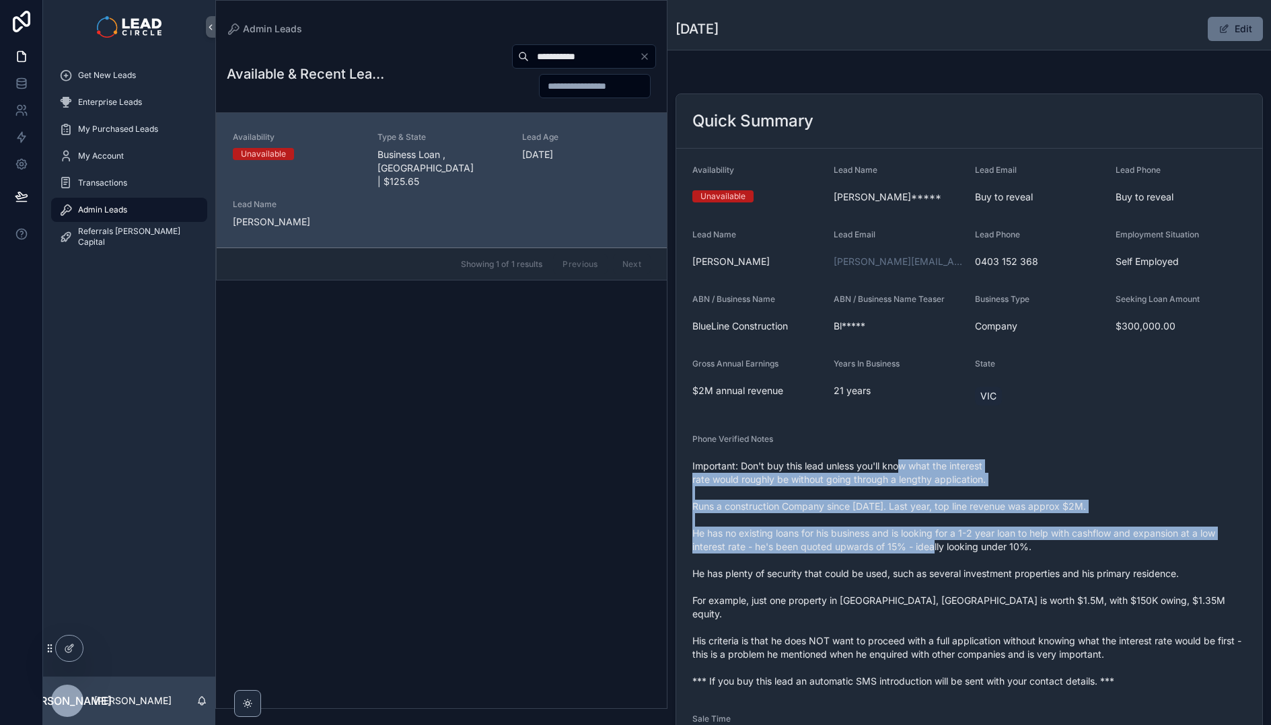
click at [939, 549] on span "Important: Don't buy this lead unless you'll know what the interest rate would …" at bounding box center [969, 574] width 554 height 229
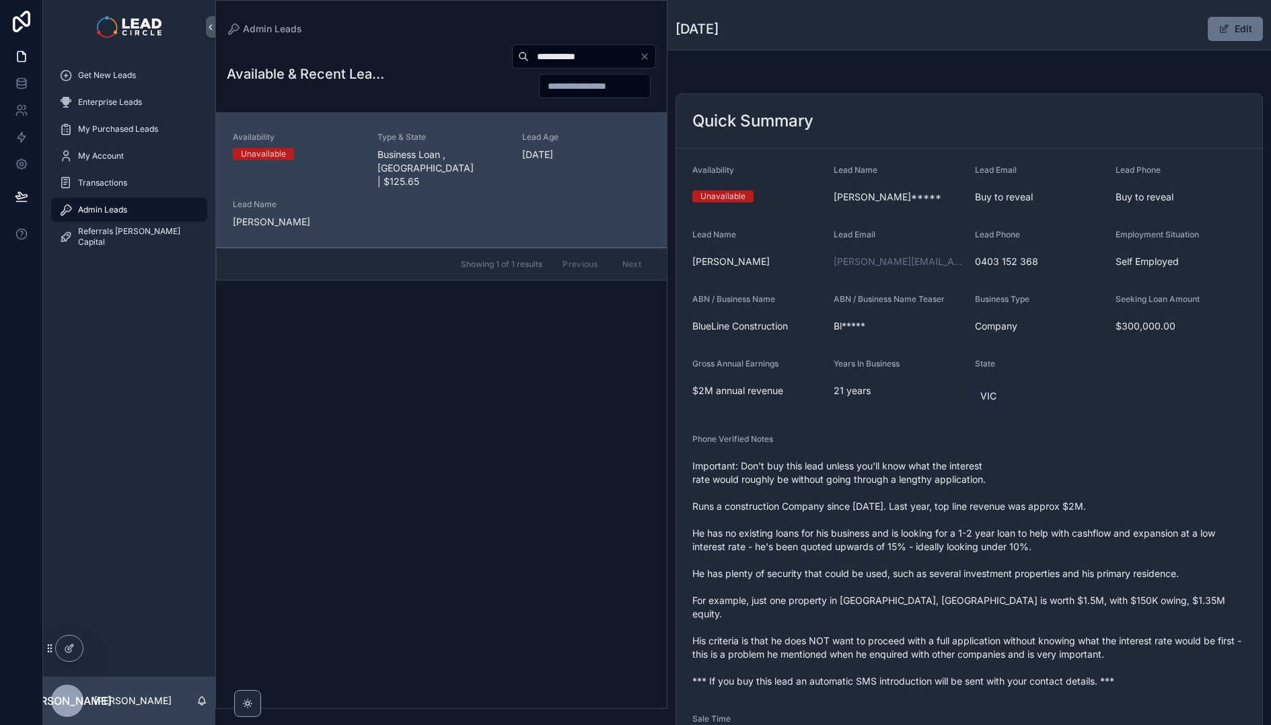
click at [886, 505] on span "Important: Don't buy this lead unless you'll know what the interest rate would …" at bounding box center [969, 574] width 554 height 229
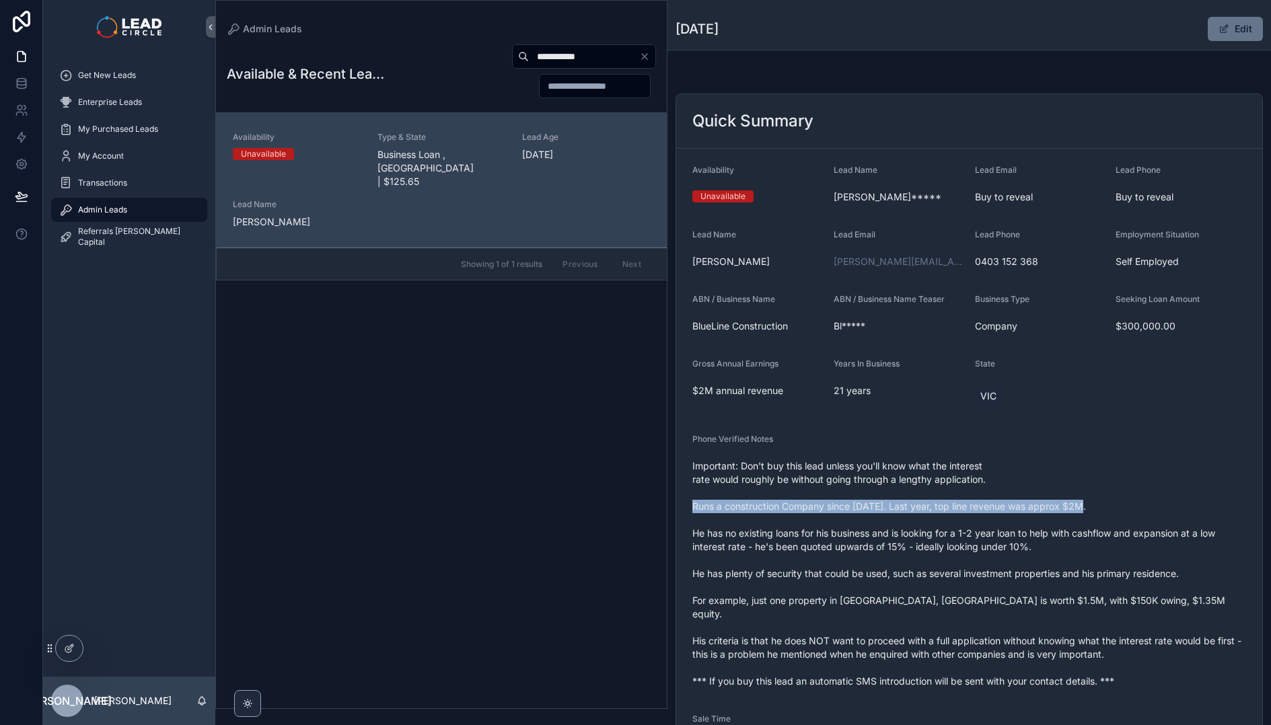
click at [886, 505] on span "Important: Don't buy this lead unless you'll know what the interest rate would …" at bounding box center [969, 574] width 554 height 229
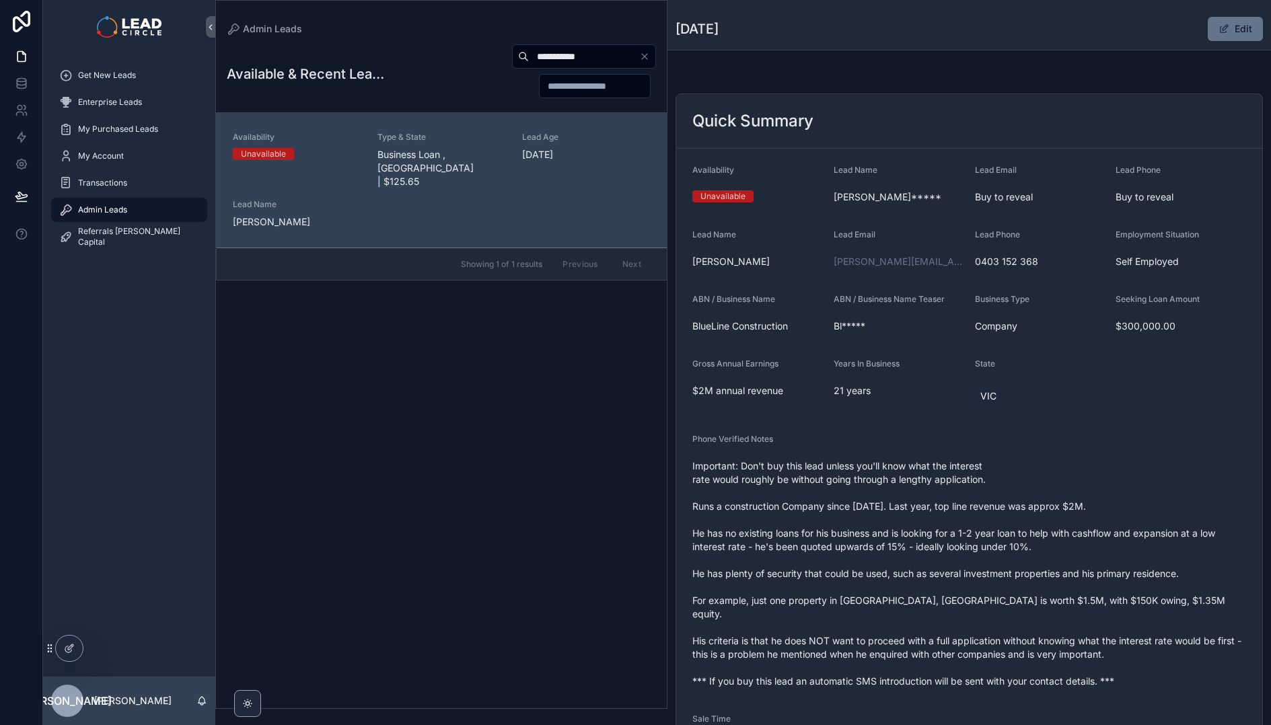
click at [894, 542] on span "Important: Don't buy this lead unless you'll know what the interest rate would …" at bounding box center [969, 574] width 554 height 229
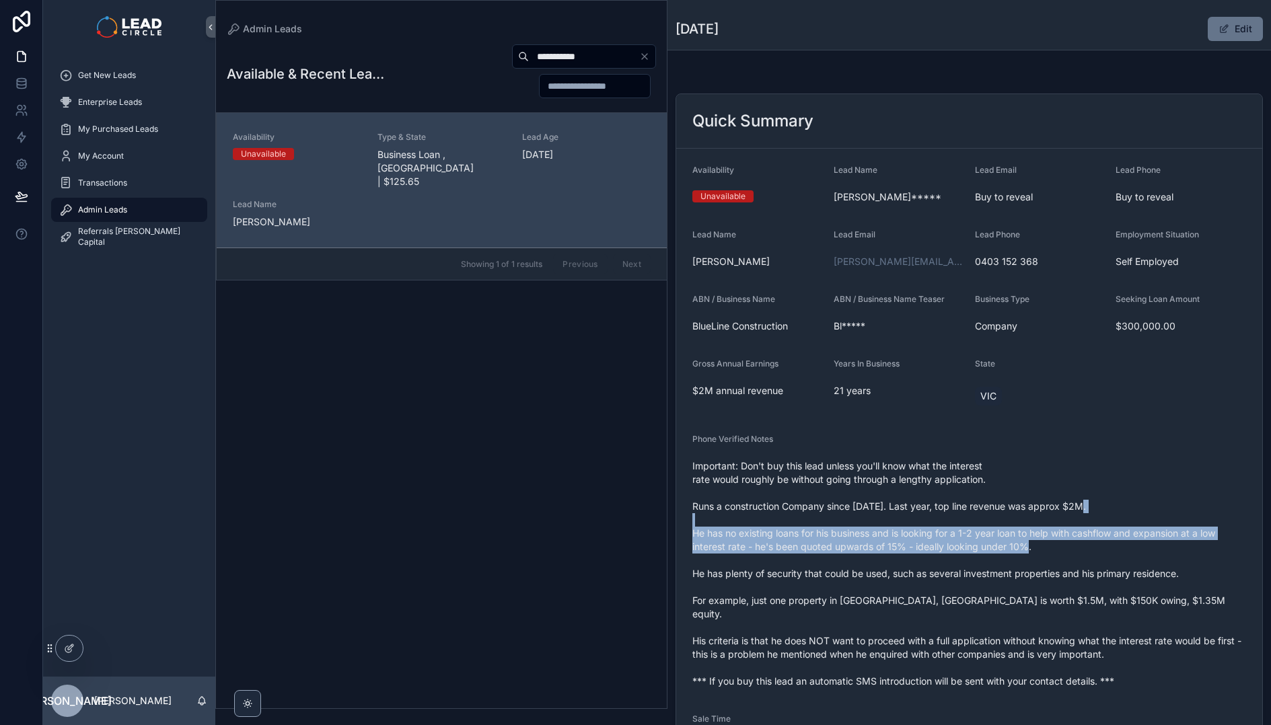
drag, startPoint x: 893, startPoint y: 525, endPoint x: 924, endPoint y: 564, distance: 50.8
click at [924, 564] on span "Important: Don't buy this lead unless you'll know what the interest rate would …" at bounding box center [969, 574] width 554 height 229
drag, startPoint x: 955, startPoint y: 562, endPoint x: 965, endPoint y: 575, distance: 17.2
click at [965, 575] on span "Important: Don't buy this lead unless you'll know what the interest rate would …" at bounding box center [969, 574] width 554 height 229
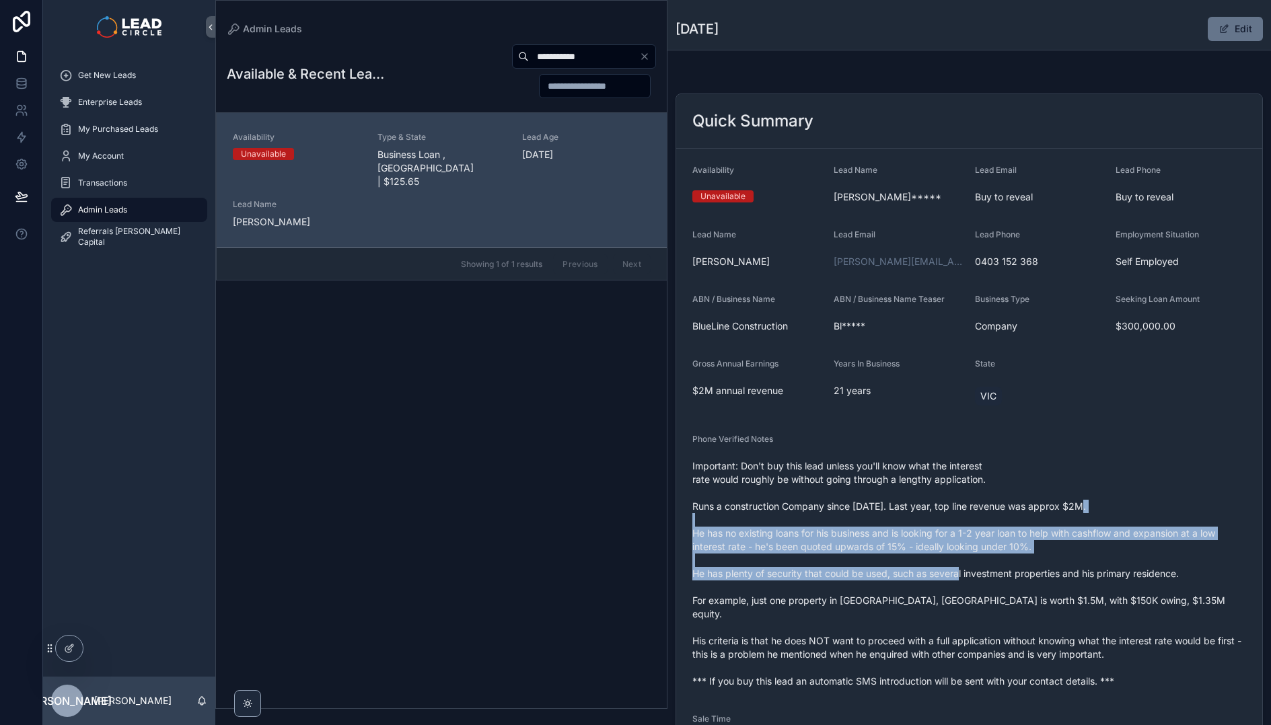
click at [965, 575] on span "Important: Don't buy this lead unless you'll know what the interest rate would …" at bounding box center [969, 574] width 554 height 229
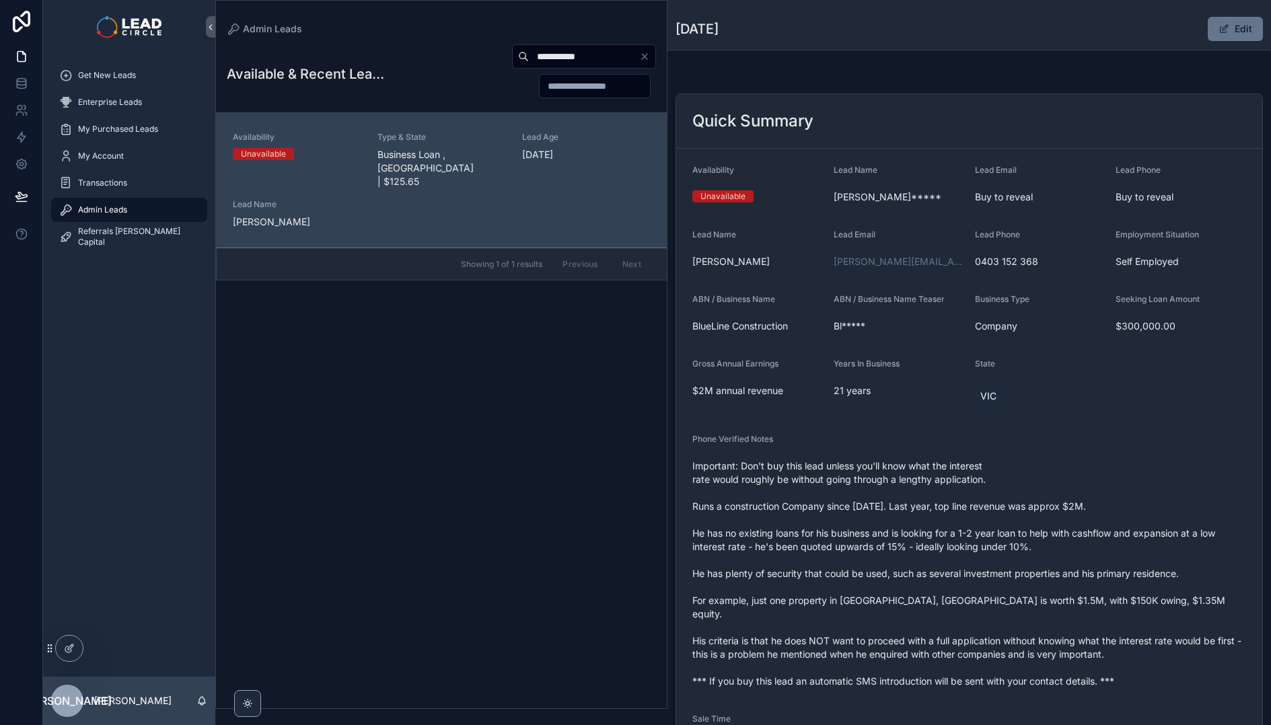
click at [987, 548] on span "Important: Don't buy this lead unless you'll know what the interest rate would …" at bounding box center [969, 574] width 554 height 229
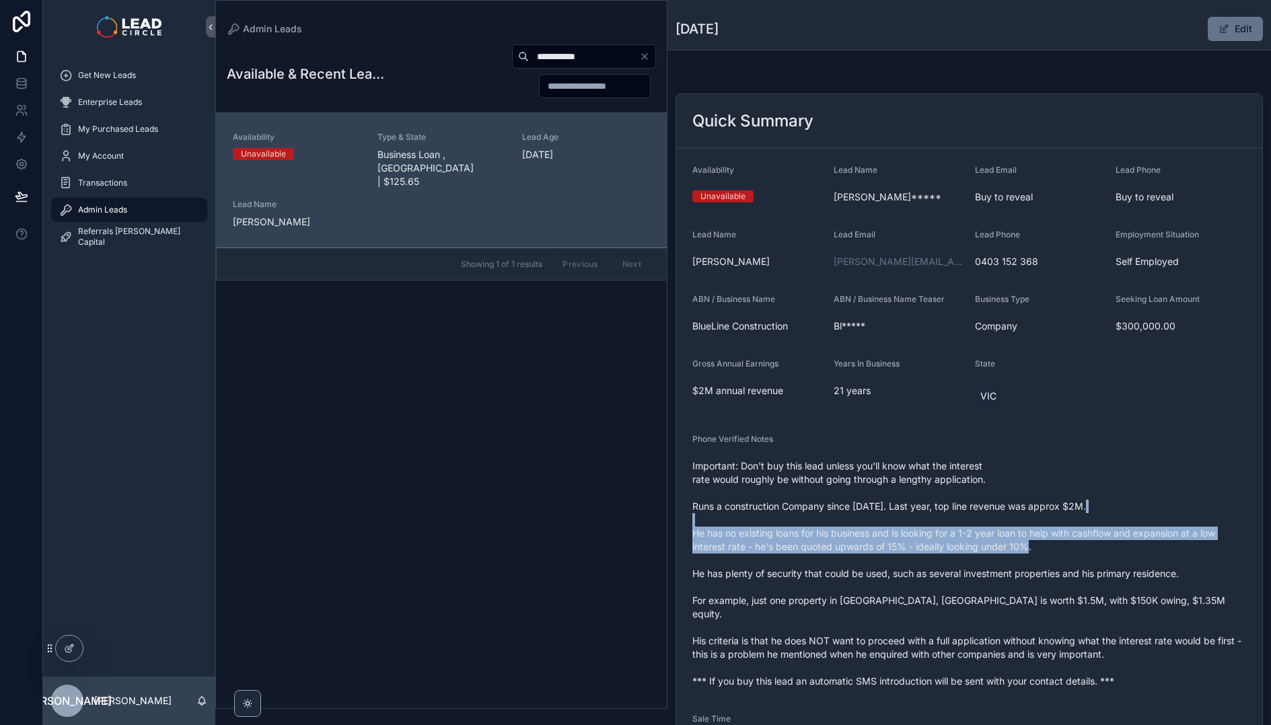
click at [987, 548] on span "Important: Don't buy this lead unless you'll know what the interest rate would …" at bounding box center [969, 574] width 554 height 229
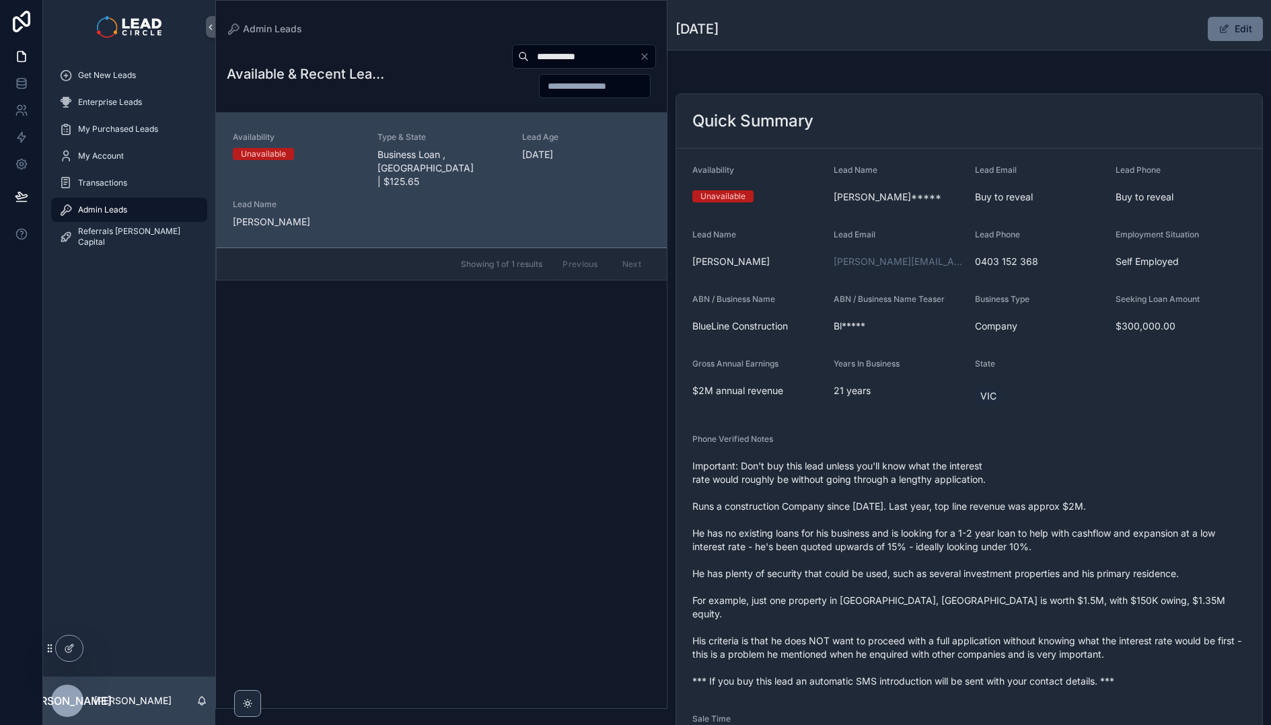
click at [949, 480] on span "Important: Don't buy this lead unless you'll know what the interest rate would …" at bounding box center [969, 574] width 554 height 229
click at [550, 55] on input "**********" at bounding box center [584, 56] width 110 height 19
paste input "****"
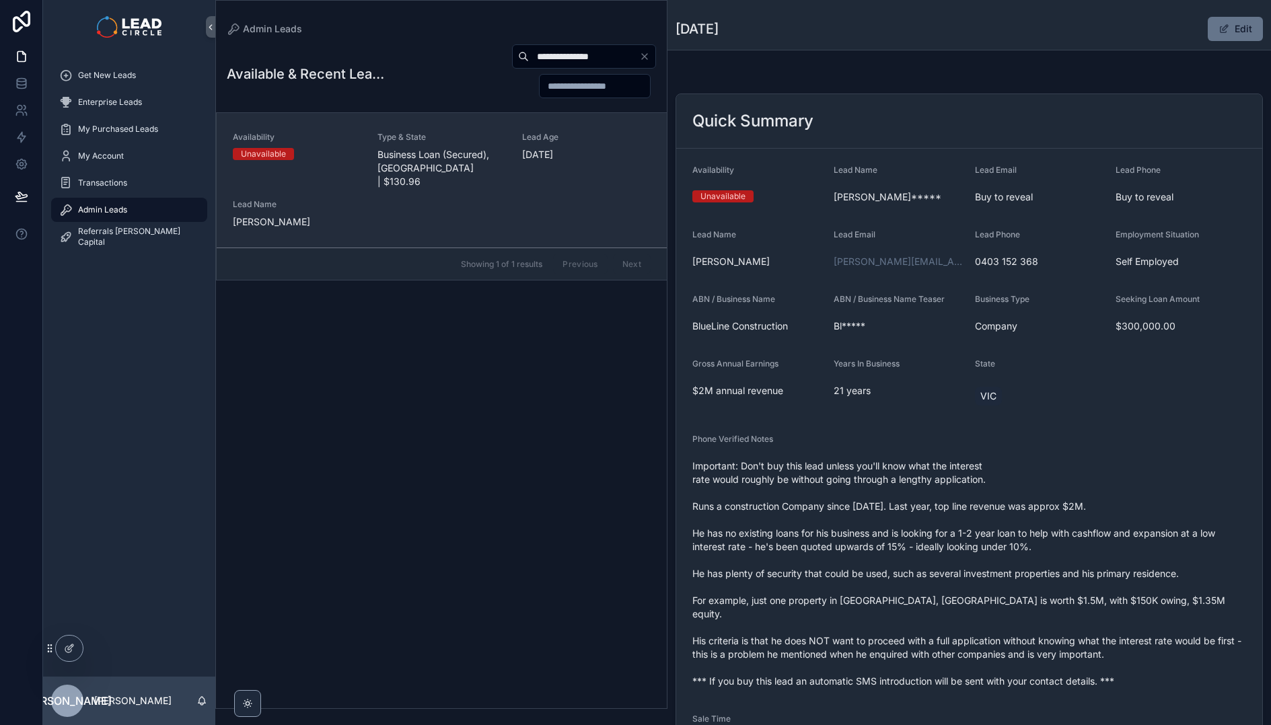
type input "**********"
click at [521, 141] on div "Availability Unavailable Type & State Business Loan (Secured), WA | $130.96 Lea…" at bounding box center [442, 180] width 418 height 97
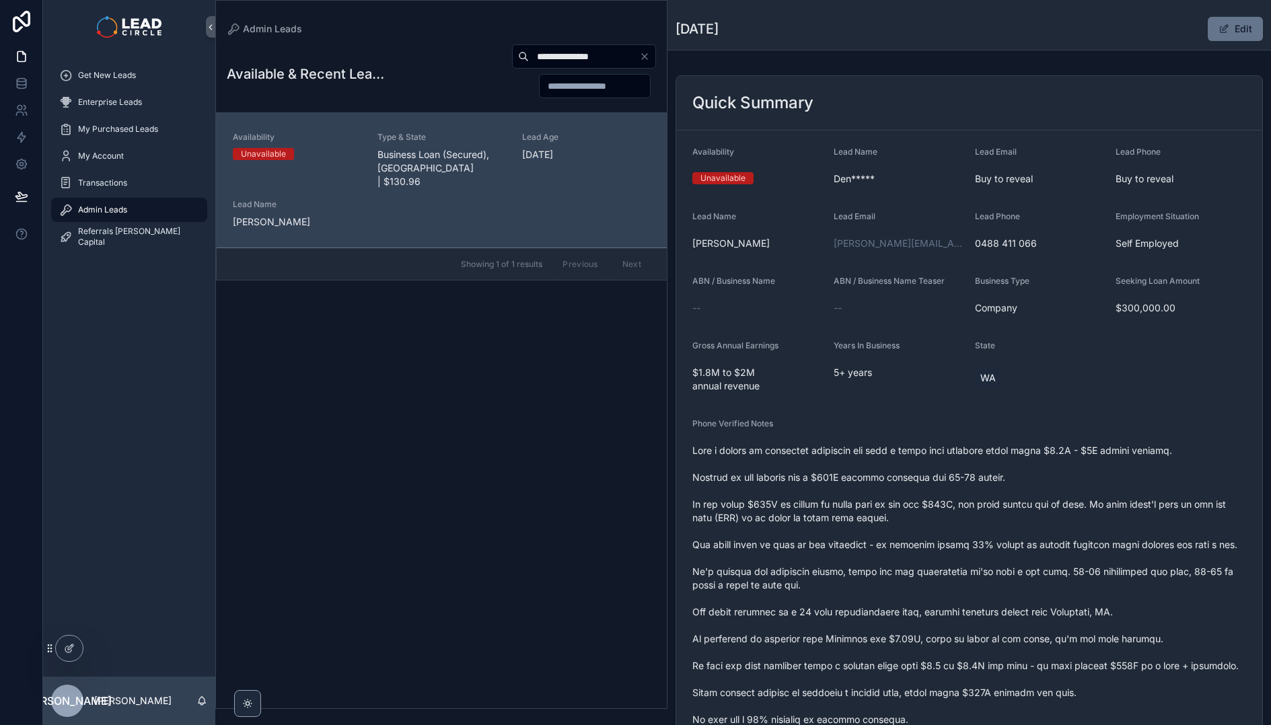
scroll to position [28, 0]
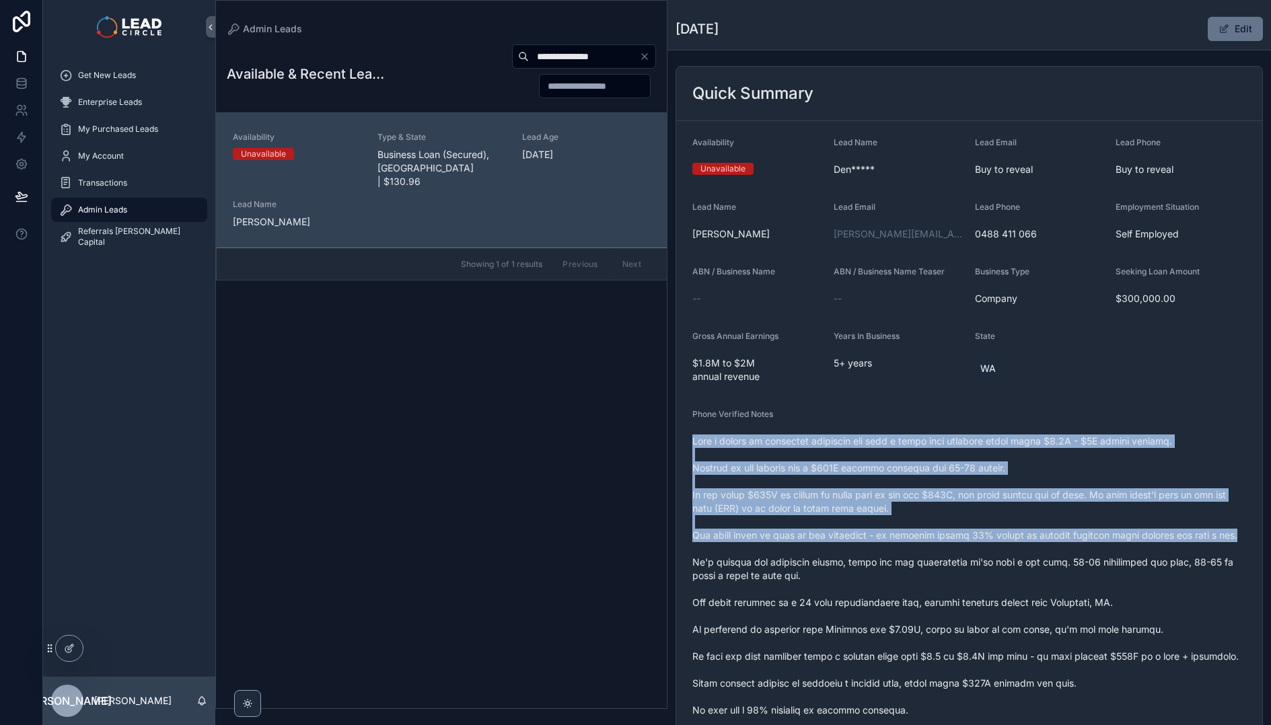
drag, startPoint x: 910, startPoint y: 429, endPoint x: 946, endPoint y: 562, distance: 137.4
click at [946, 562] on div "Phone Verified Notes" at bounding box center [969, 639] width 554 height 460
click at [946, 562] on span "scrollable content" at bounding box center [969, 650] width 554 height 431
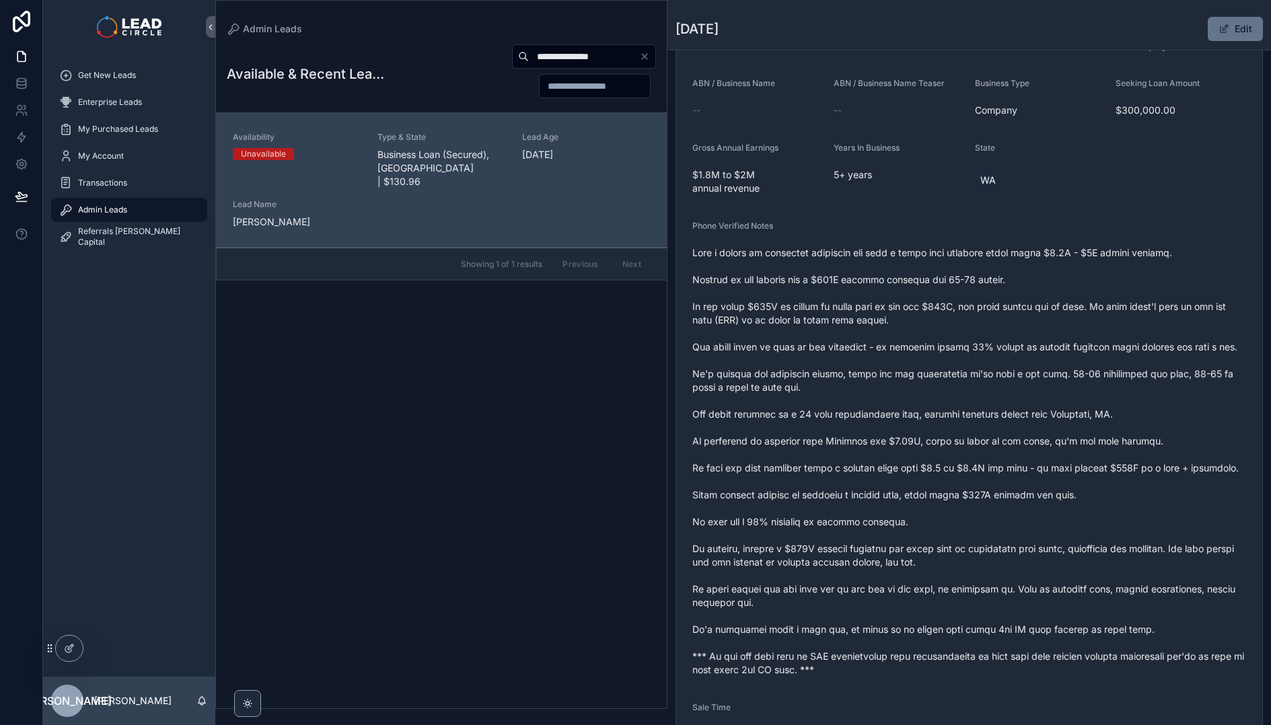
scroll to position [314, 0]
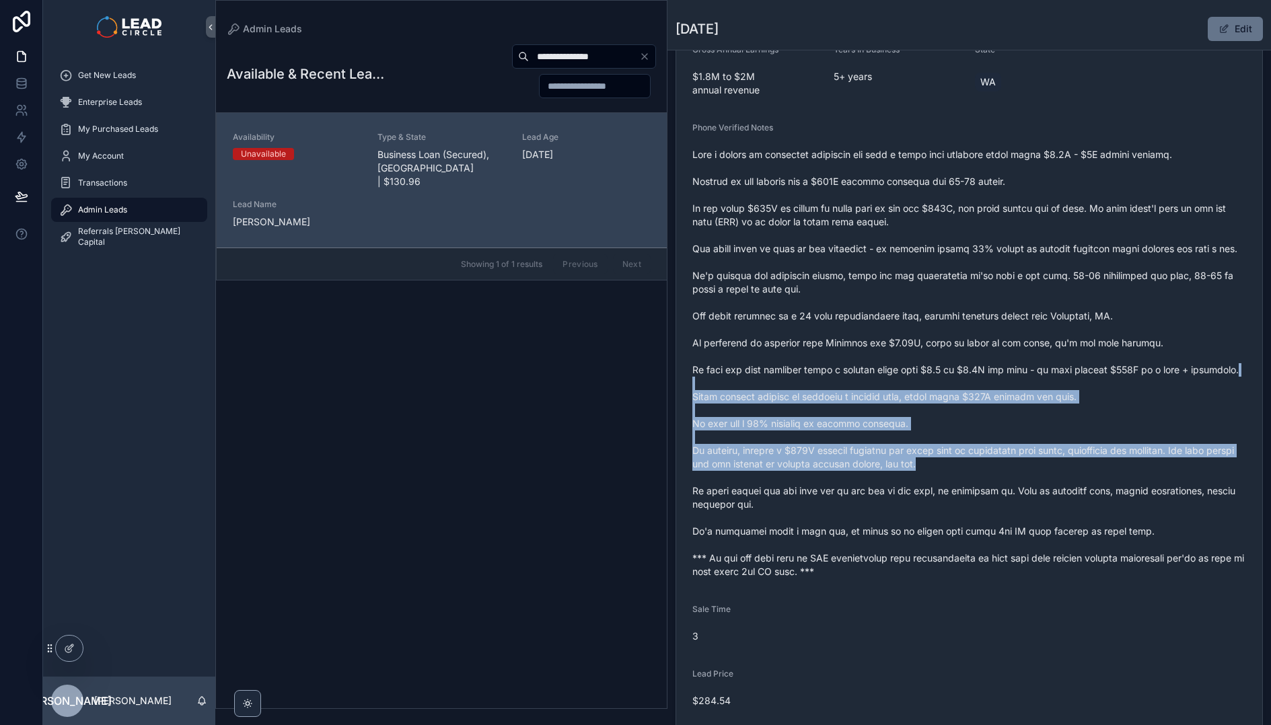
drag, startPoint x: 966, startPoint y: 490, endPoint x: 977, endPoint y: 518, distance: 30.2
click at [977, 517] on span "scrollable content" at bounding box center [969, 363] width 554 height 431
click at [977, 518] on span "scrollable content" at bounding box center [969, 363] width 554 height 431
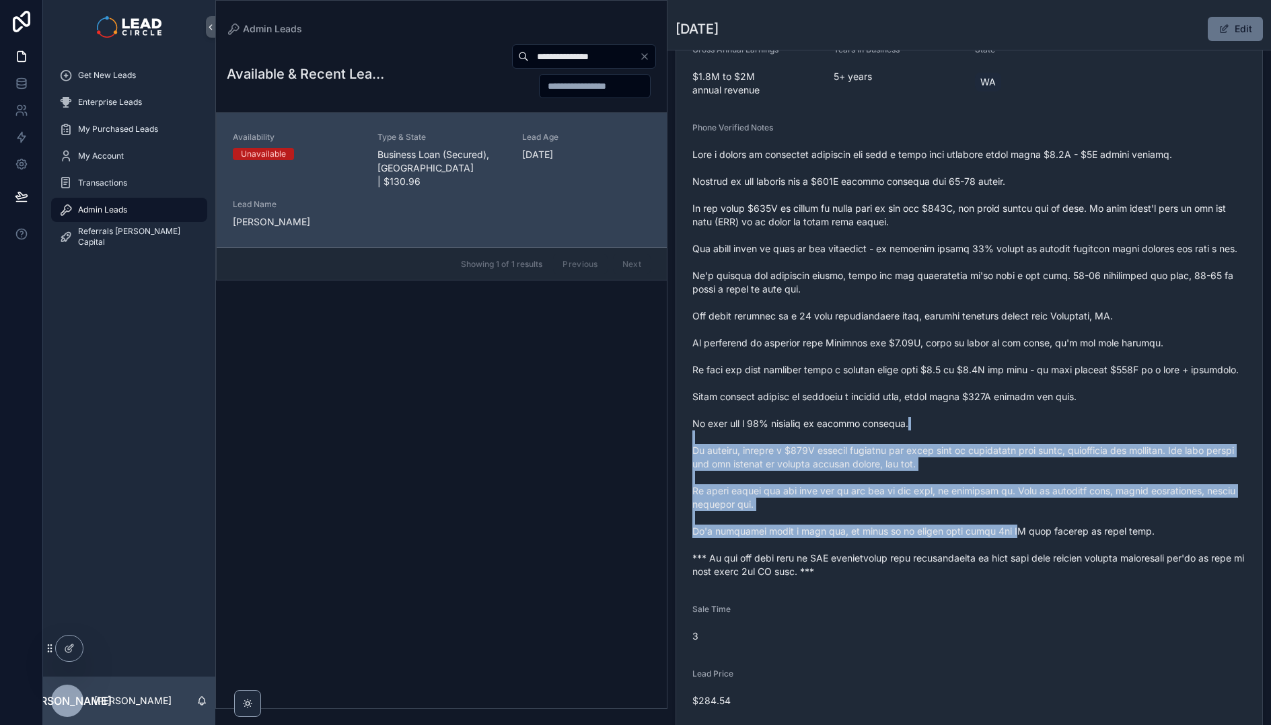
drag, startPoint x: 1000, startPoint y: 558, endPoint x: 945, endPoint y: 429, distance: 140.5
click at [945, 433] on span "scrollable content" at bounding box center [969, 363] width 554 height 431
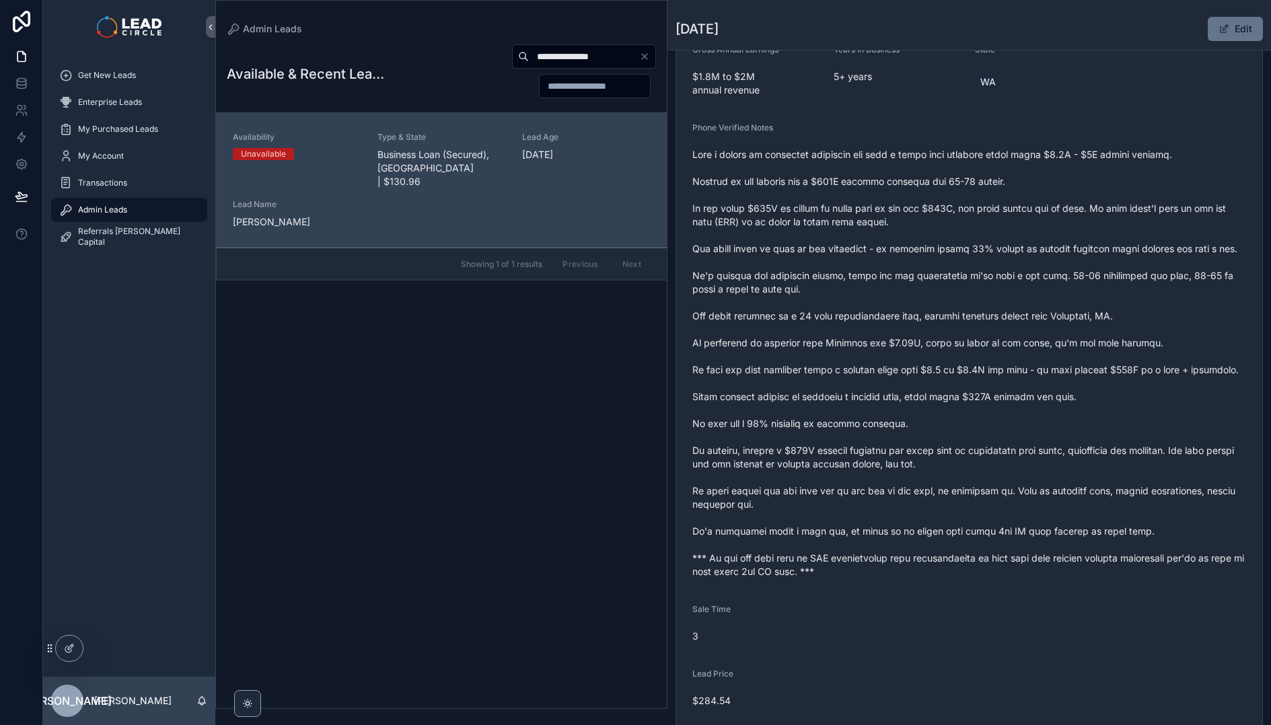
click at [945, 429] on span "scrollable content" at bounding box center [969, 363] width 554 height 431
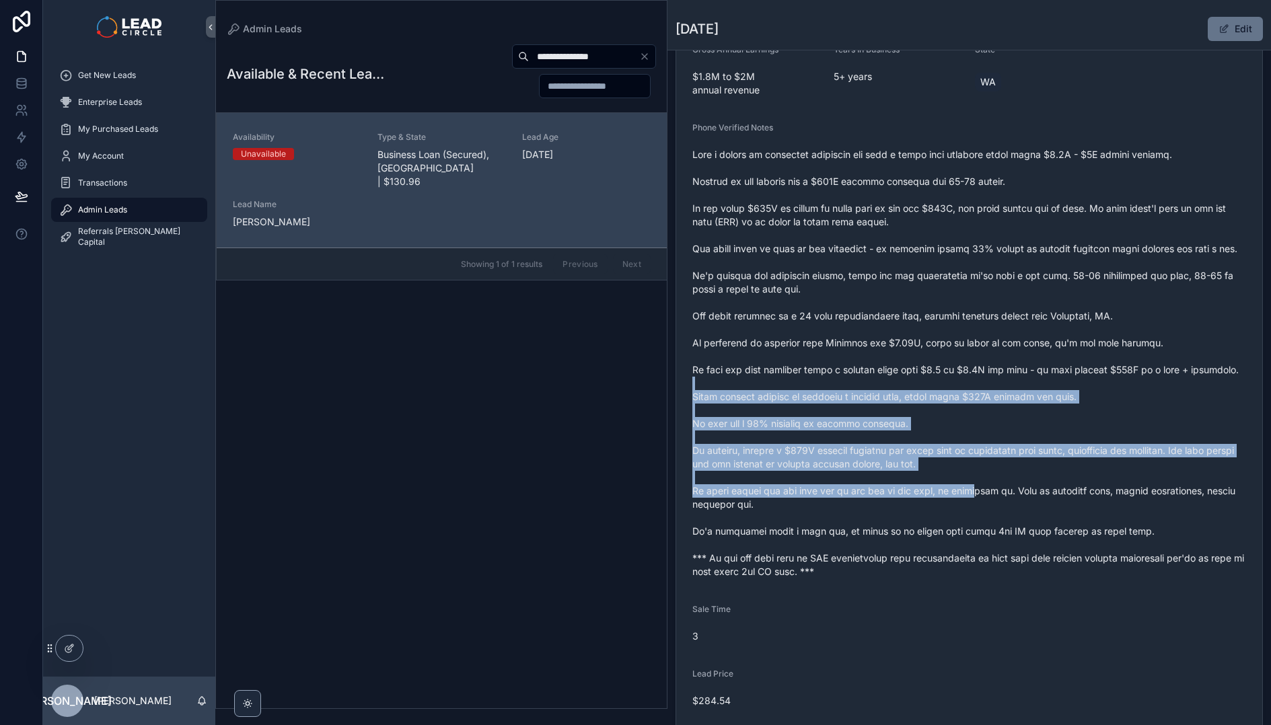
drag, startPoint x: 945, startPoint y: 410, endPoint x: 974, endPoint y: 538, distance: 131.1
click at [974, 538] on span "scrollable content" at bounding box center [969, 363] width 554 height 431
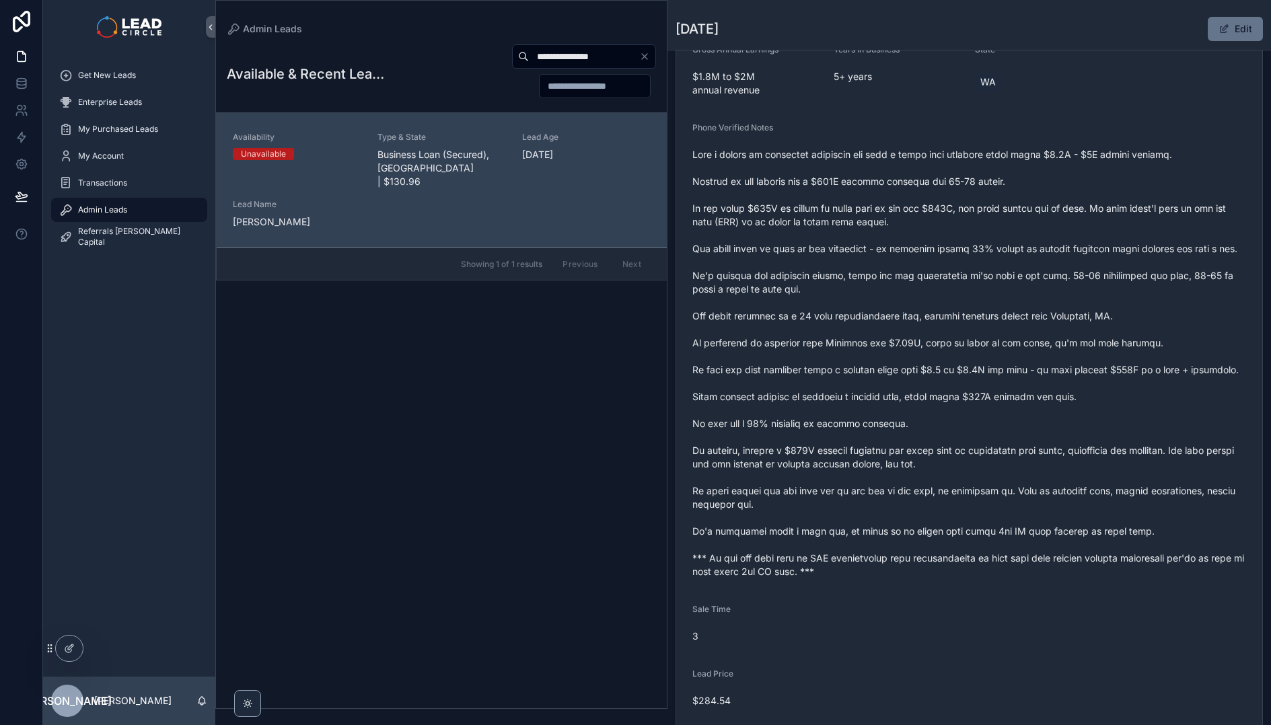
click at [645, 53] on icon "Clear" at bounding box center [644, 56] width 11 height 11
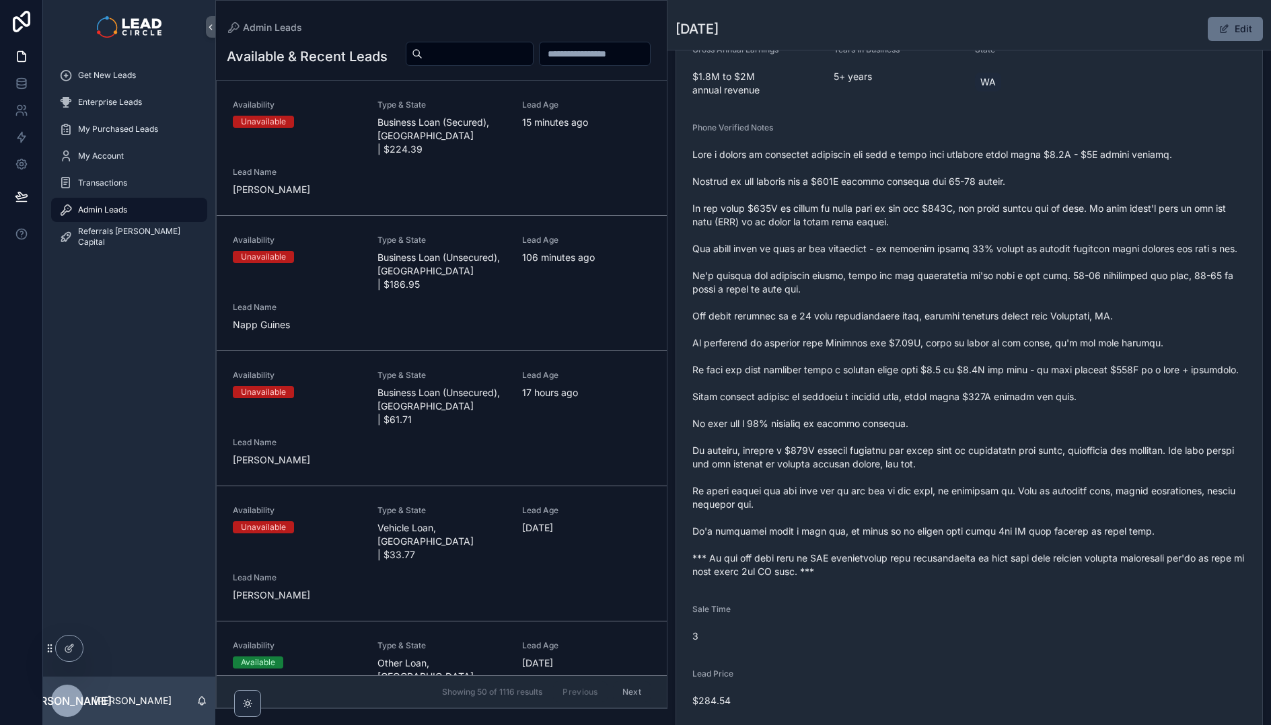
click at [128, 505] on div "Get New Leads Enterprise Leads My Purchased Leads My Account Transactions Admin…" at bounding box center [129, 365] width 172 height 623
click at [99, 651] on icon at bounding box center [99, 648] width 11 height 11
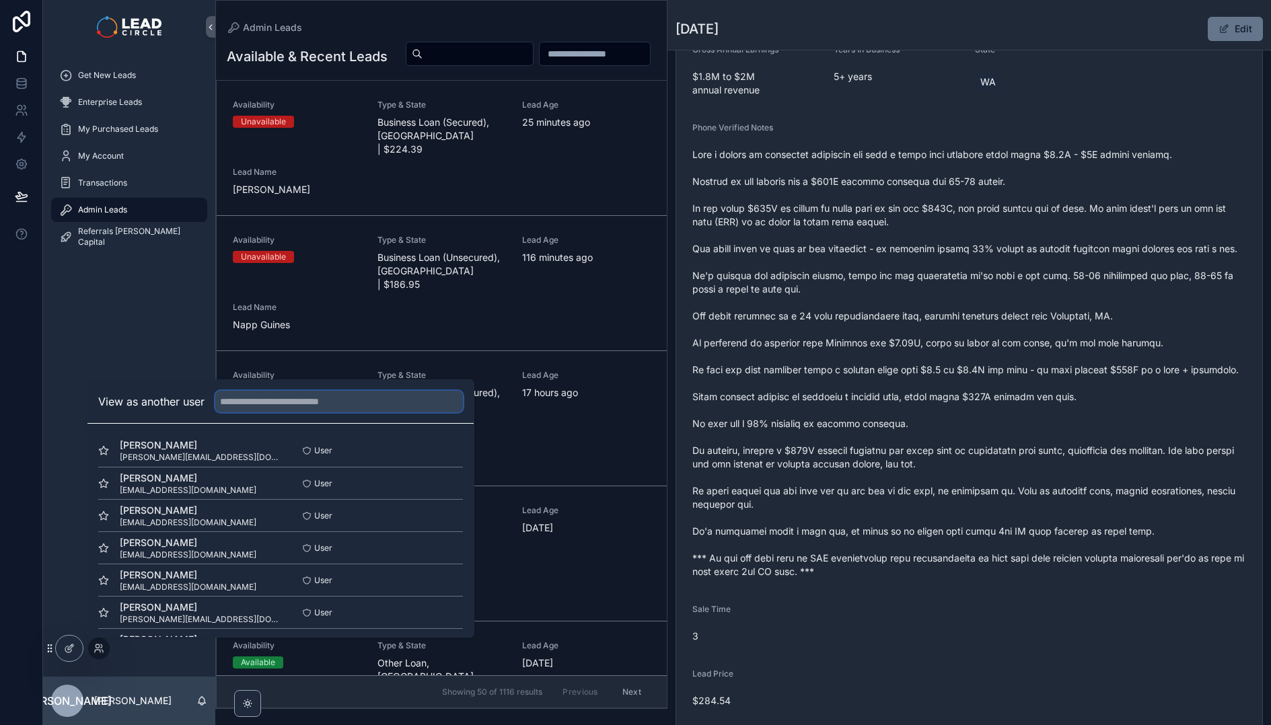
click at [274, 408] on input "text" at bounding box center [339, 402] width 248 height 22
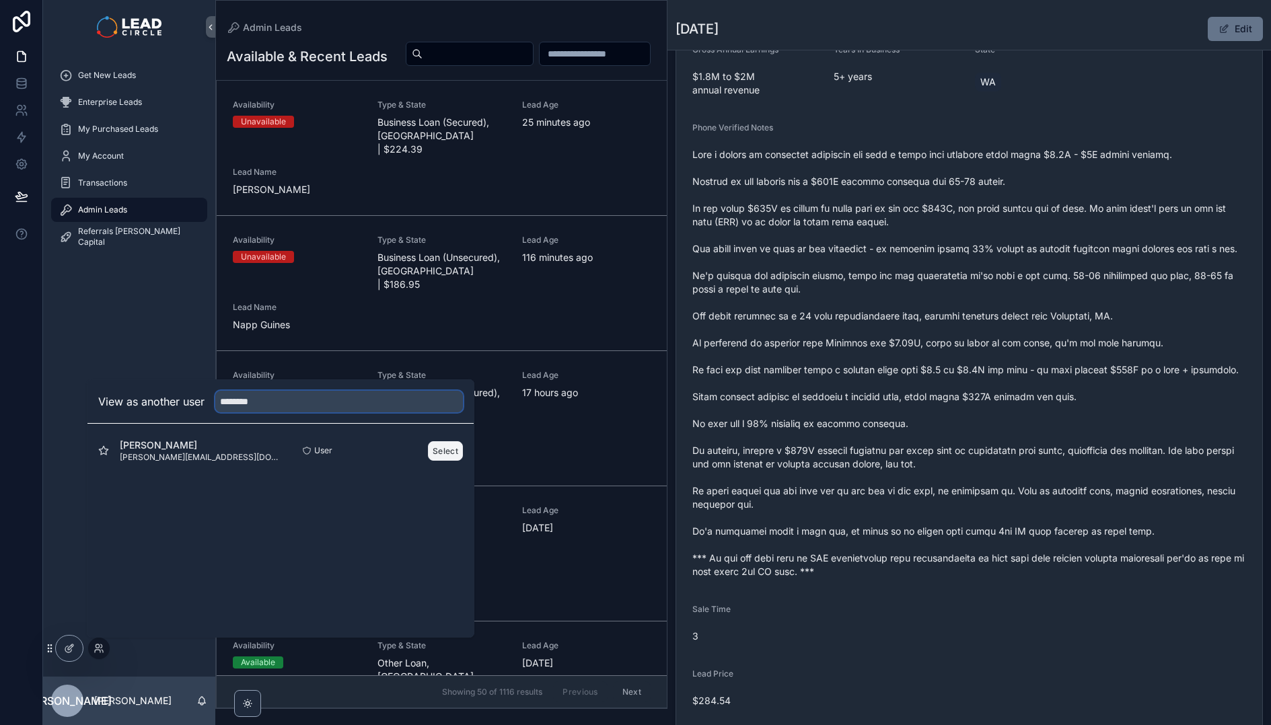
type input "********"
click at [447, 453] on button "Select" at bounding box center [445, 451] width 35 height 20
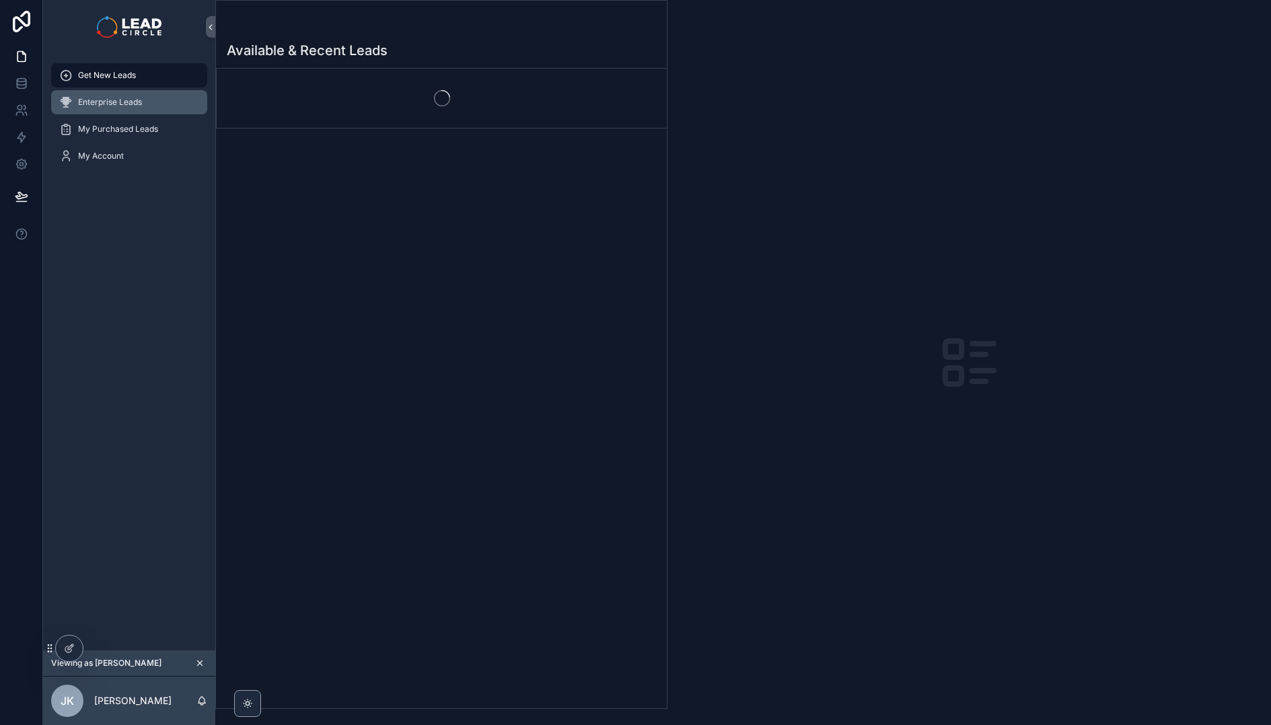
click at [152, 104] on div "Enterprise Leads" at bounding box center [129, 103] width 140 height 22
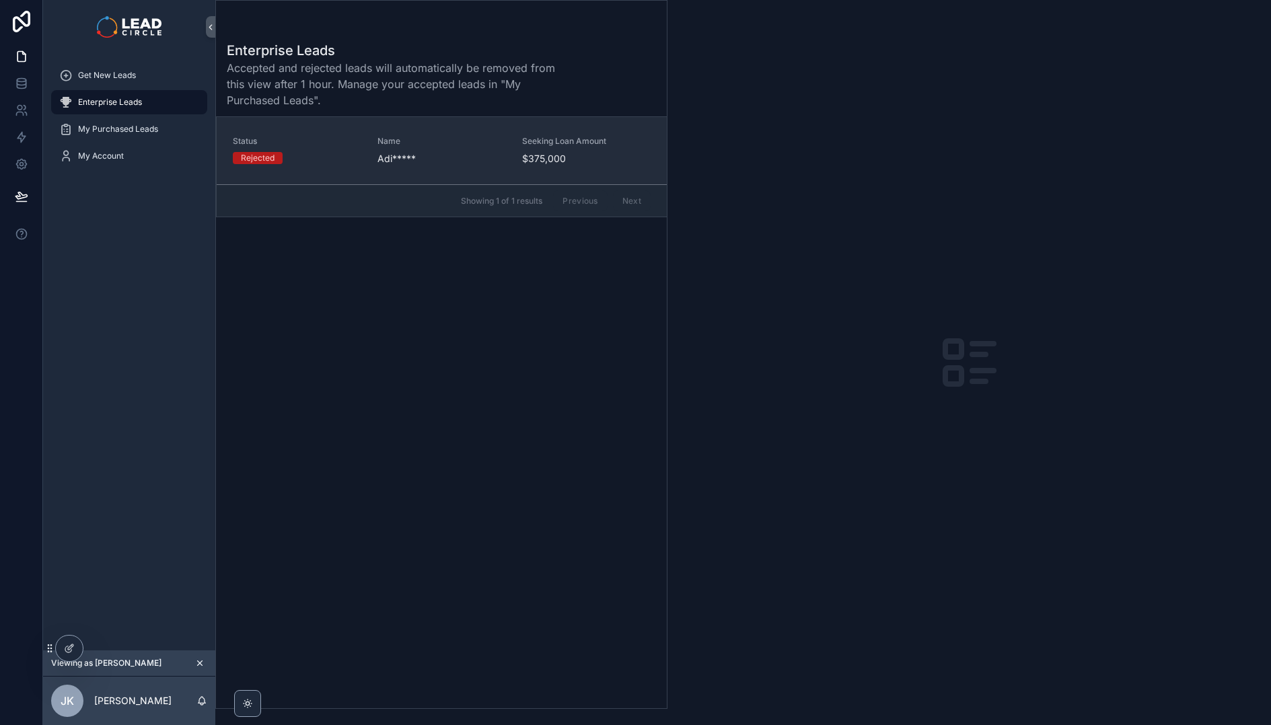
click at [258, 174] on link "Status Rejected Name Adi***** Seeking Loan Amount $375,000" at bounding box center [442, 150] width 450 height 67
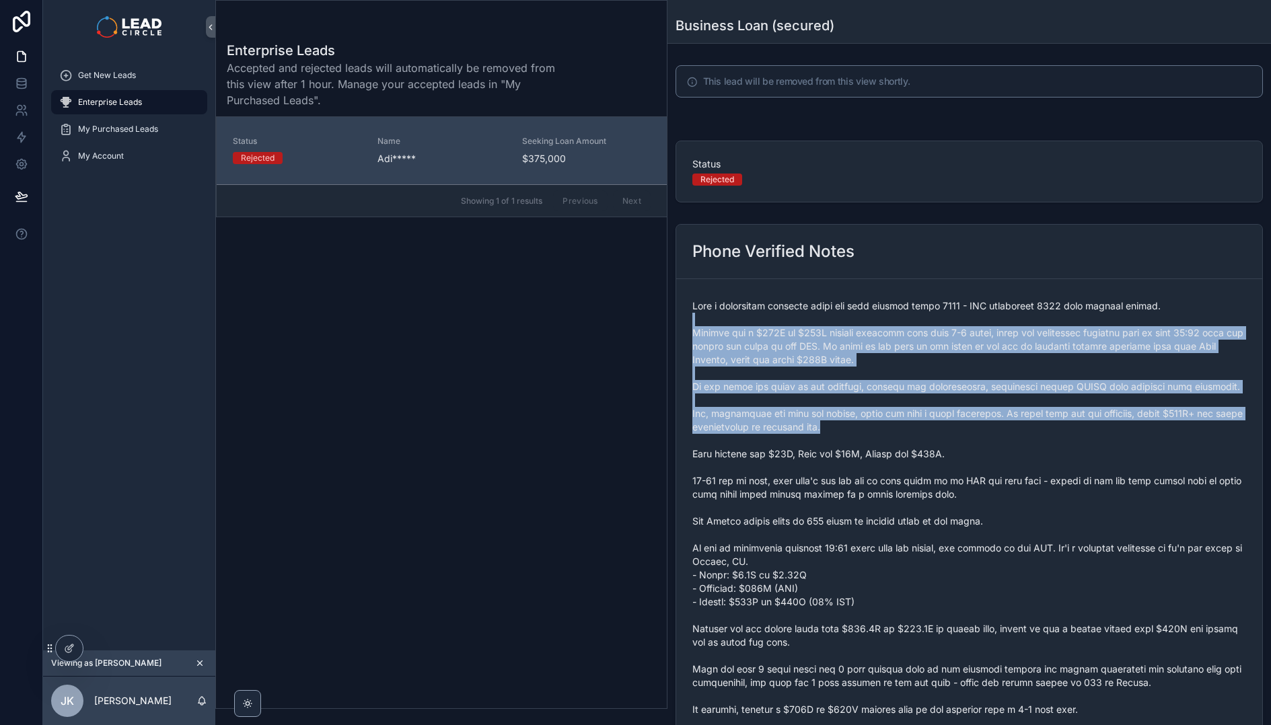
drag, startPoint x: 811, startPoint y: 324, endPoint x: 888, endPoint y: 471, distance: 165.8
click at [888, 471] on span "scrollable content" at bounding box center [969, 521] width 554 height 444
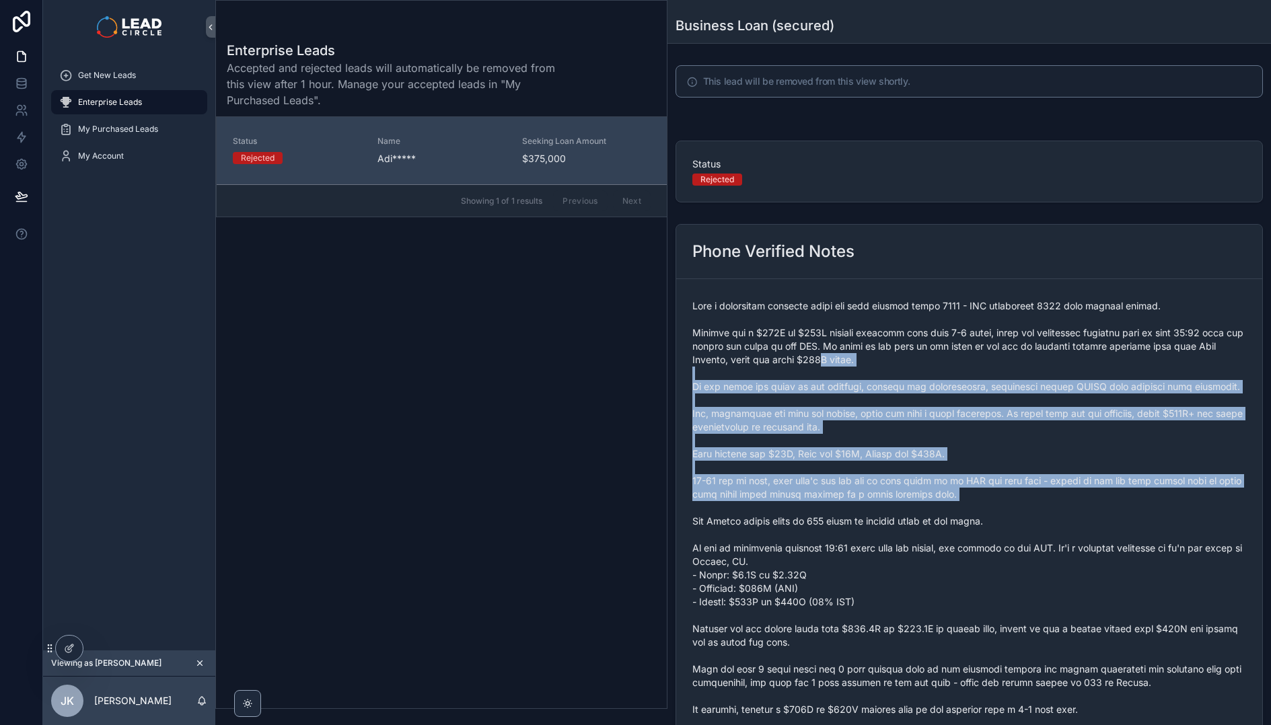
drag, startPoint x: 910, startPoint y: 501, endPoint x: 842, endPoint y: 350, distance: 166.2
click at [842, 351] on span "scrollable content" at bounding box center [969, 521] width 554 height 444
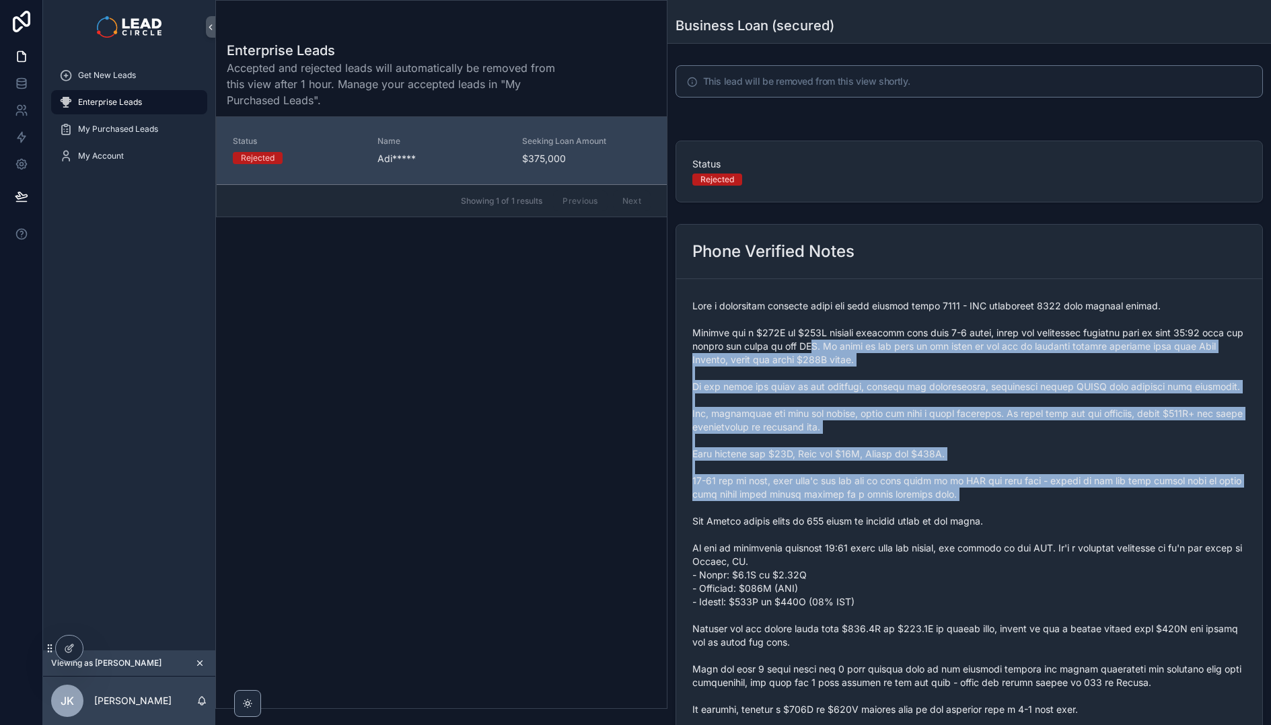
click at [842, 350] on span "scrollable content" at bounding box center [969, 521] width 554 height 444
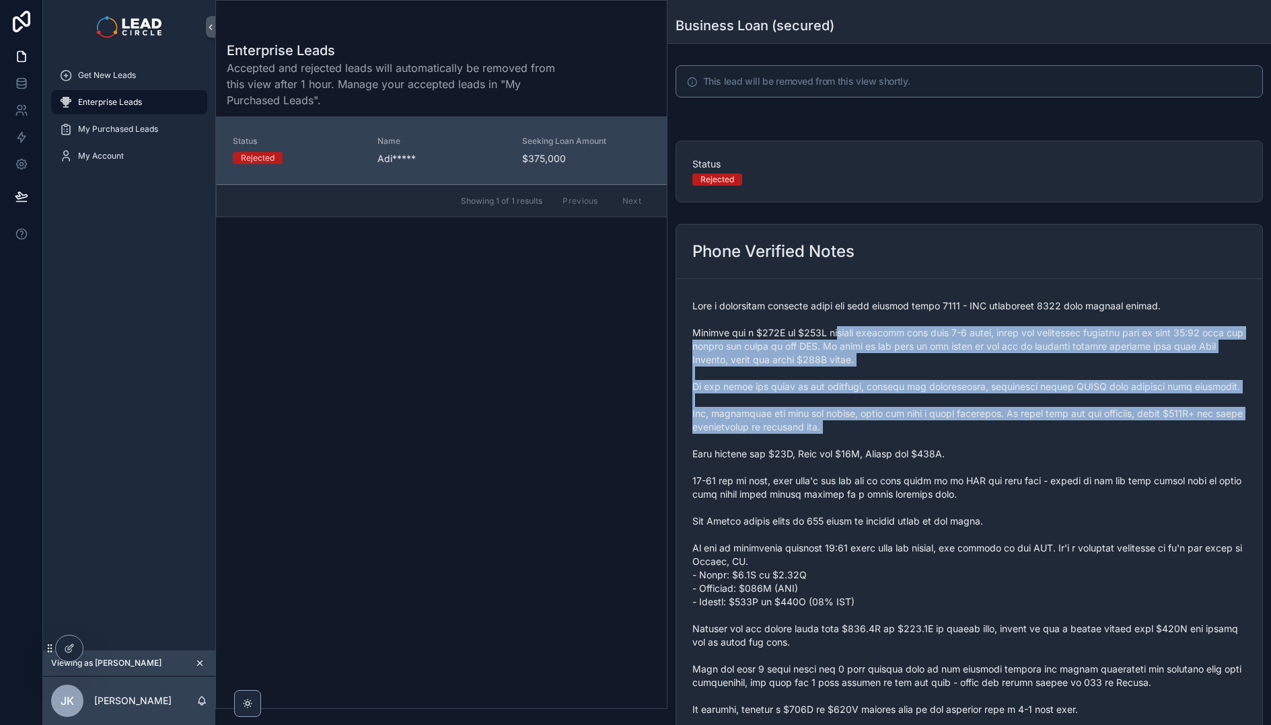
drag, startPoint x: 839, startPoint y: 334, endPoint x: 915, endPoint y: 474, distance: 159.9
click at [914, 474] on span "scrollable content" at bounding box center [969, 521] width 554 height 444
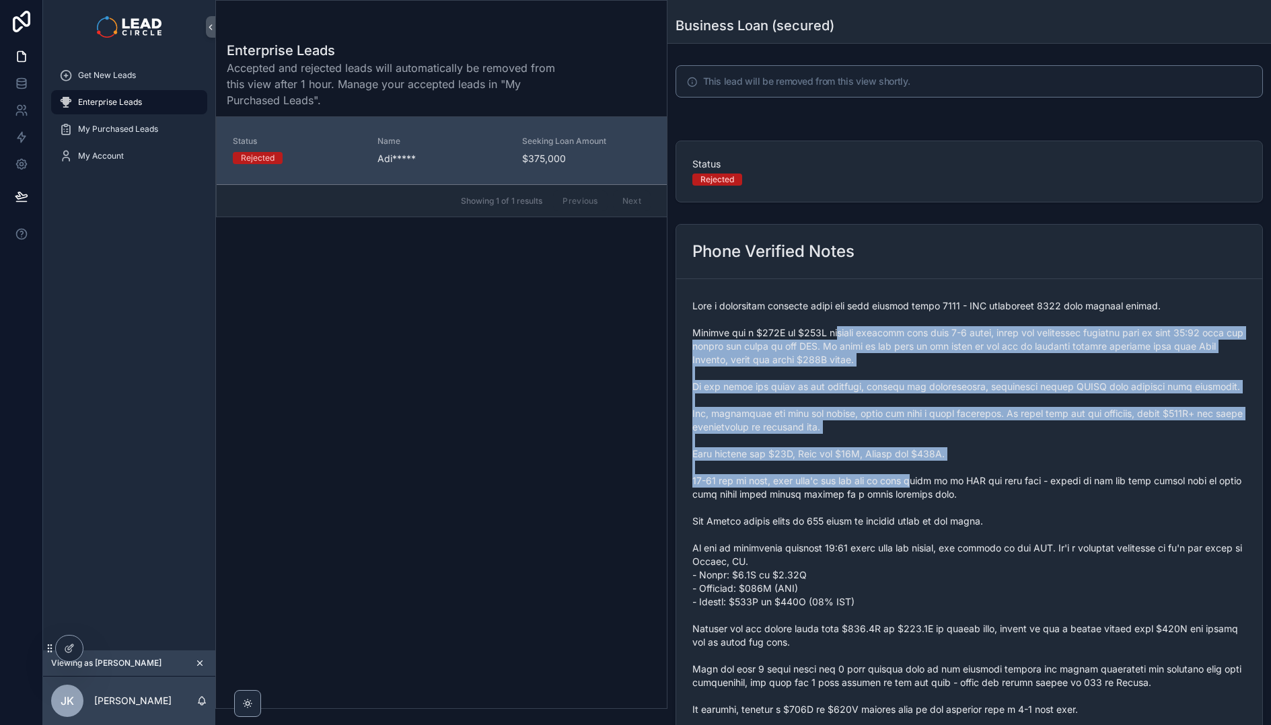
click at [915, 474] on span "scrollable content" at bounding box center [969, 521] width 554 height 444
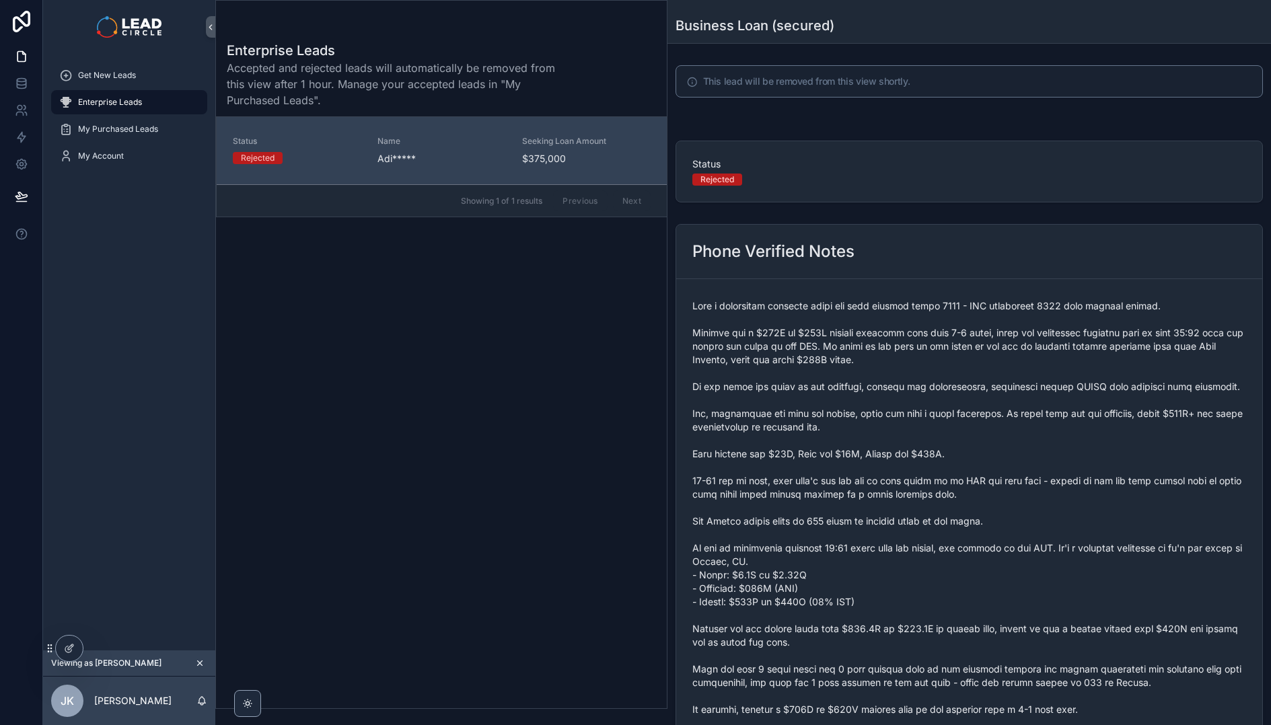
click at [863, 529] on span "scrollable content" at bounding box center [969, 521] width 554 height 444
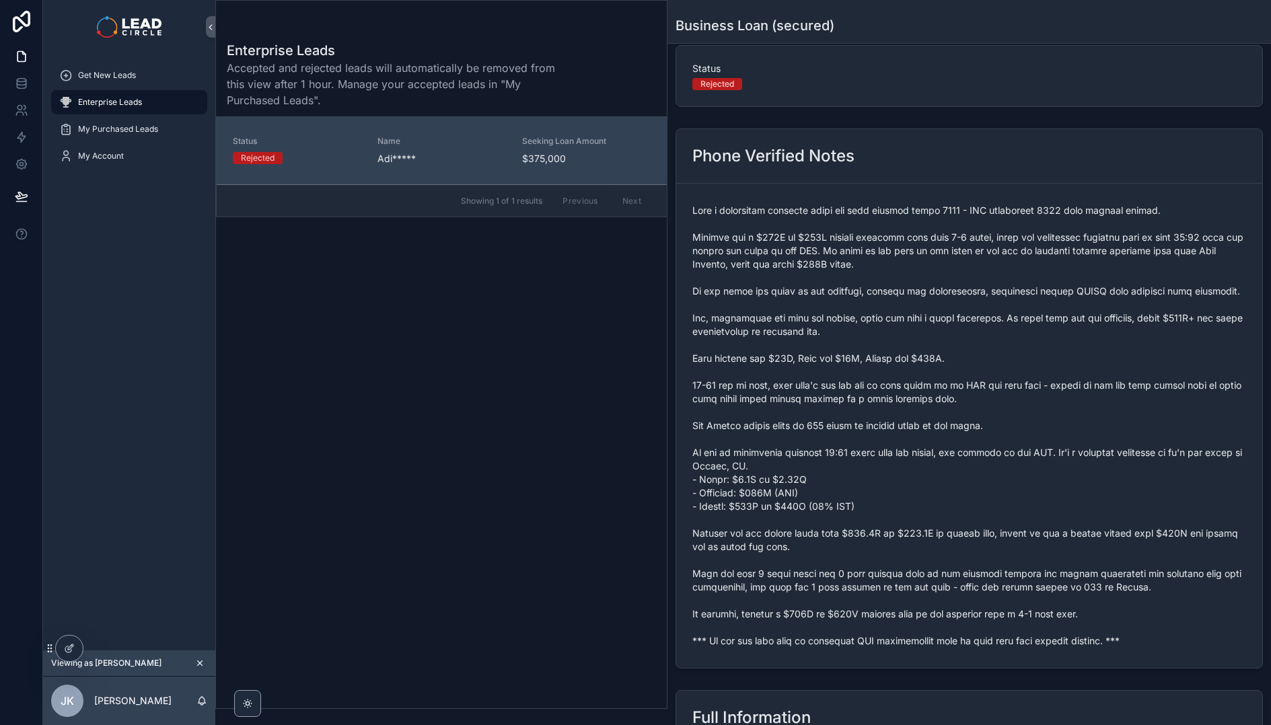
scroll to position [96, 0]
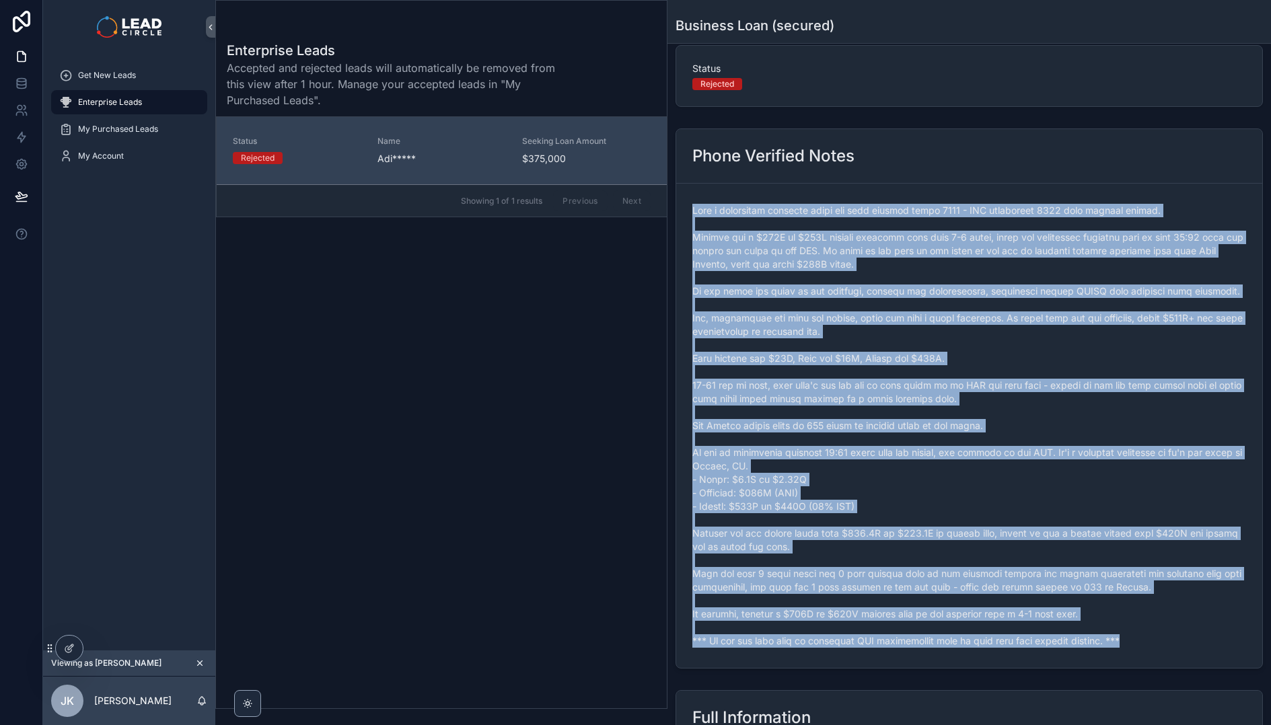
drag, startPoint x: 692, startPoint y: 210, endPoint x: 1169, endPoint y: 661, distance: 656.8
click at [1169, 661] on form "scrollable content" at bounding box center [969, 426] width 586 height 484
copy span "Runs a supplement business which has been trading since [DATE] - GST registered…"
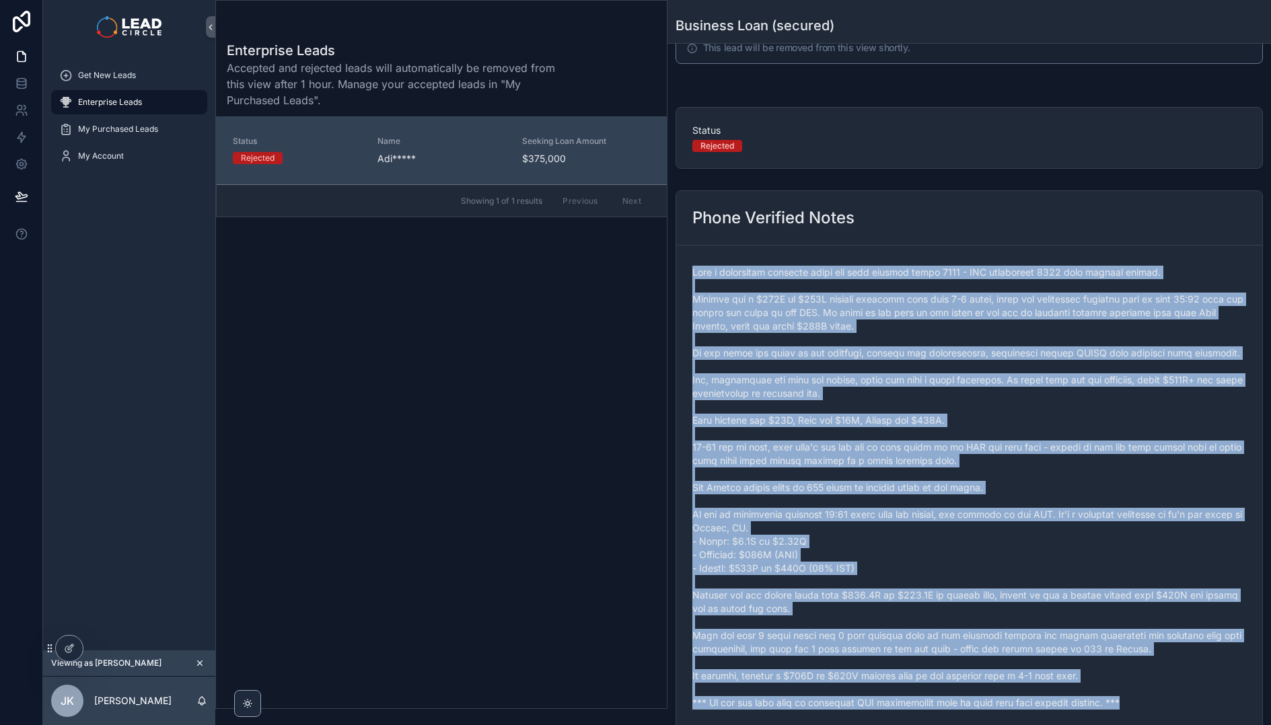
scroll to position [0, 0]
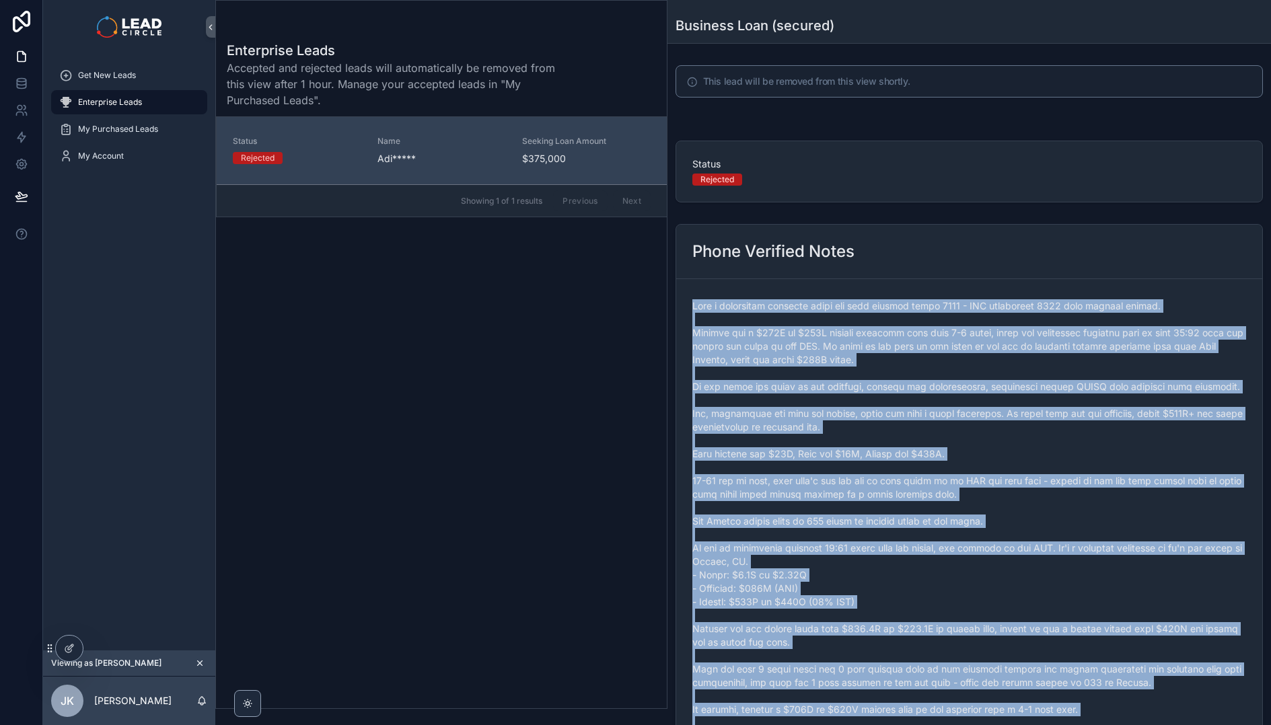
click at [994, 516] on span "scrollable content" at bounding box center [969, 521] width 554 height 444
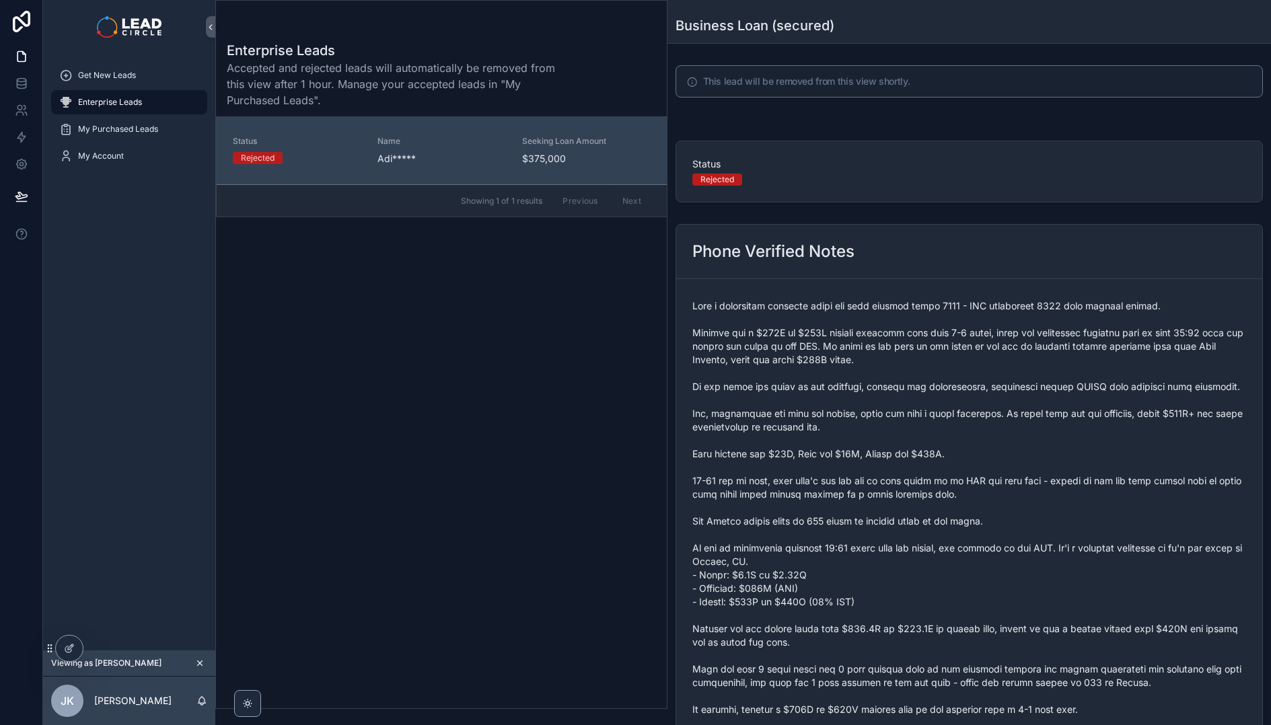
click at [198, 662] on icon "scrollable content" at bounding box center [200, 663] width 5 height 5
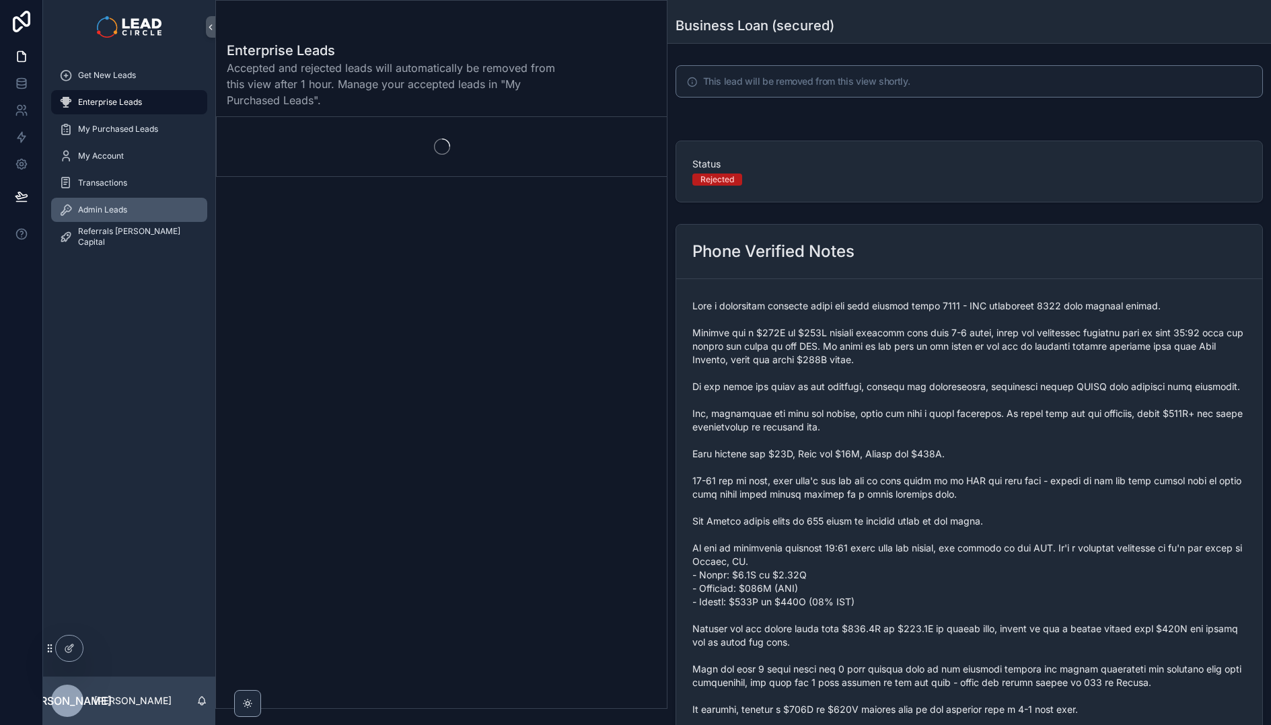
click at [124, 215] on span "Admin Leads" at bounding box center [102, 210] width 49 height 11
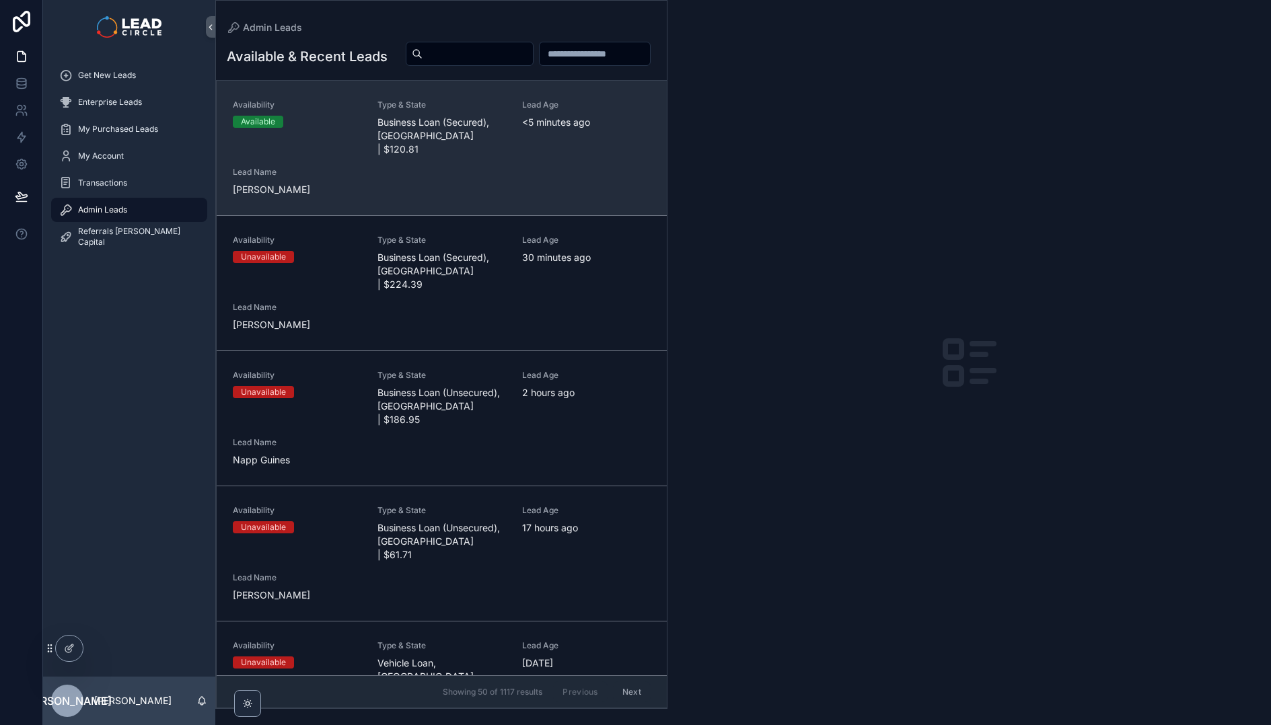
click at [421, 192] on div "Availability Available Type & State Business Loan (Secured), [GEOGRAPHIC_DATA] …" at bounding box center [442, 148] width 418 height 97
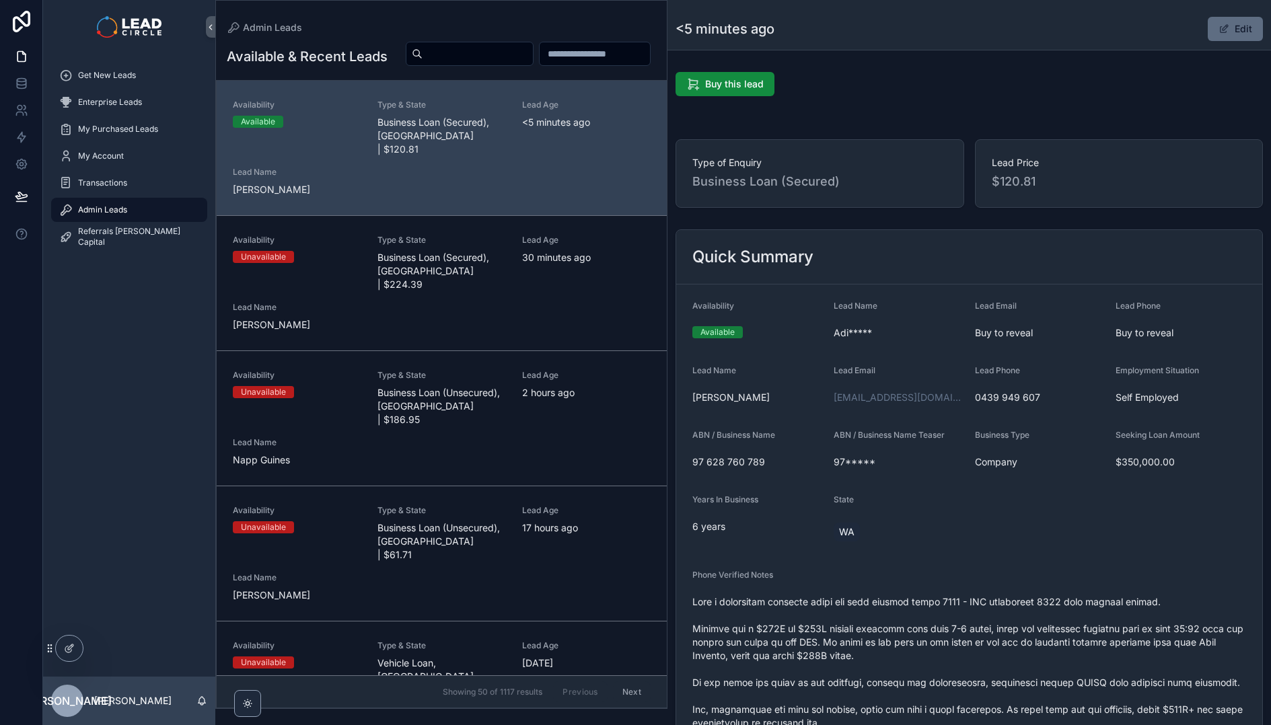
click at [1235, 25] on button "Edit" at bounding box center [1235, 29] width 55 height 24
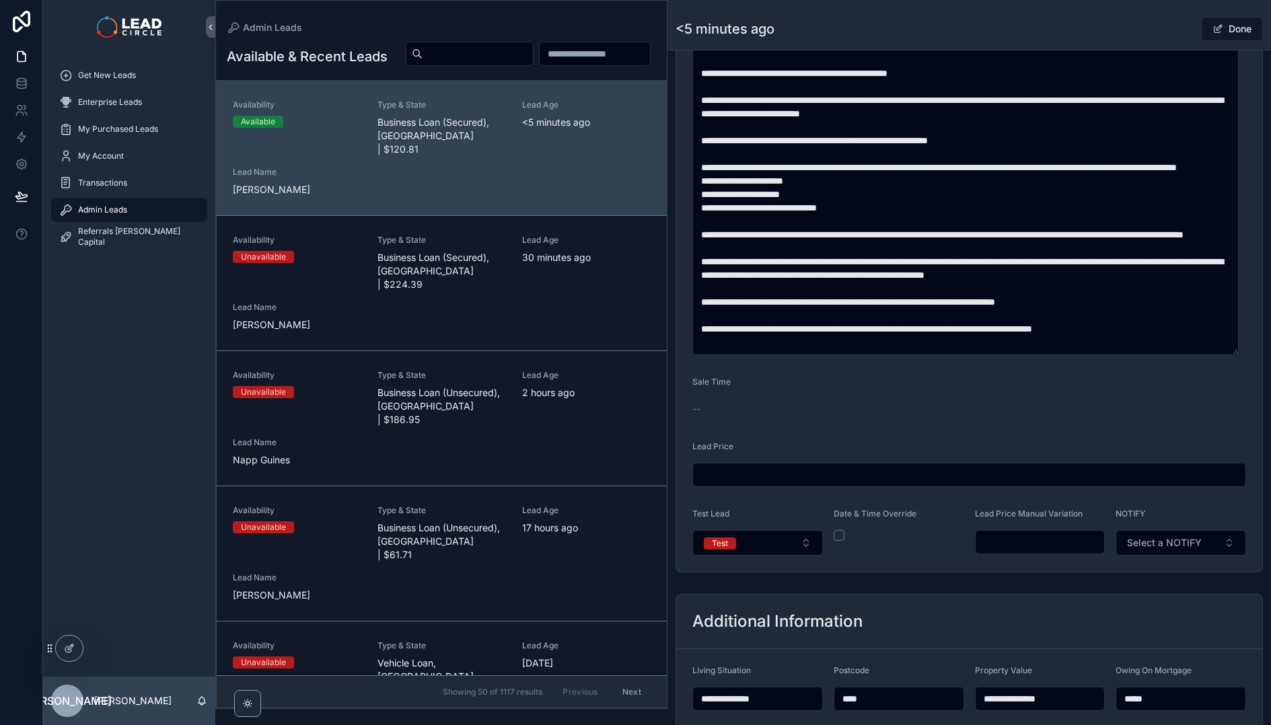
scroll to position [732, 0]
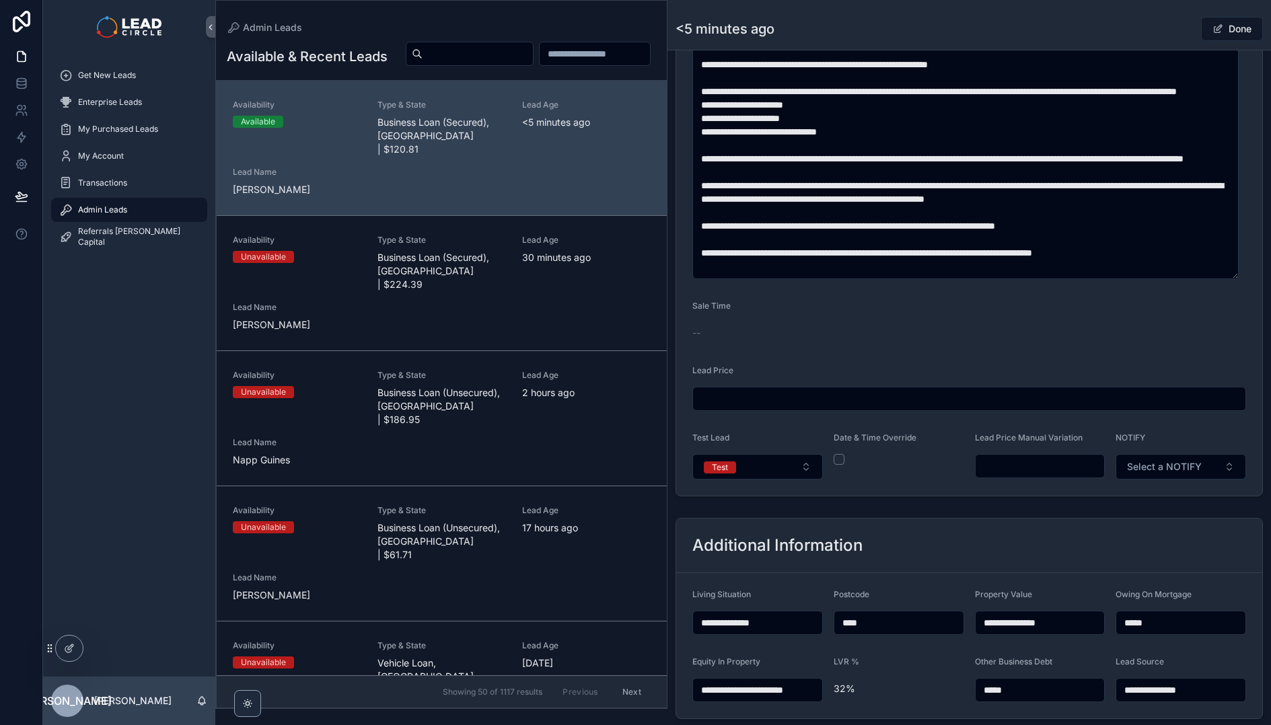
click at [1029, 458] on input "scrollable content" at bounding box center [1040, 466] width 129 height 19
click at [1029, 485] on form "**********" at bounding box center [969, 24] width 586 height 943
click at [1033, 467] on input "*******" at bounding box center [1040, 466] width 129 height 19
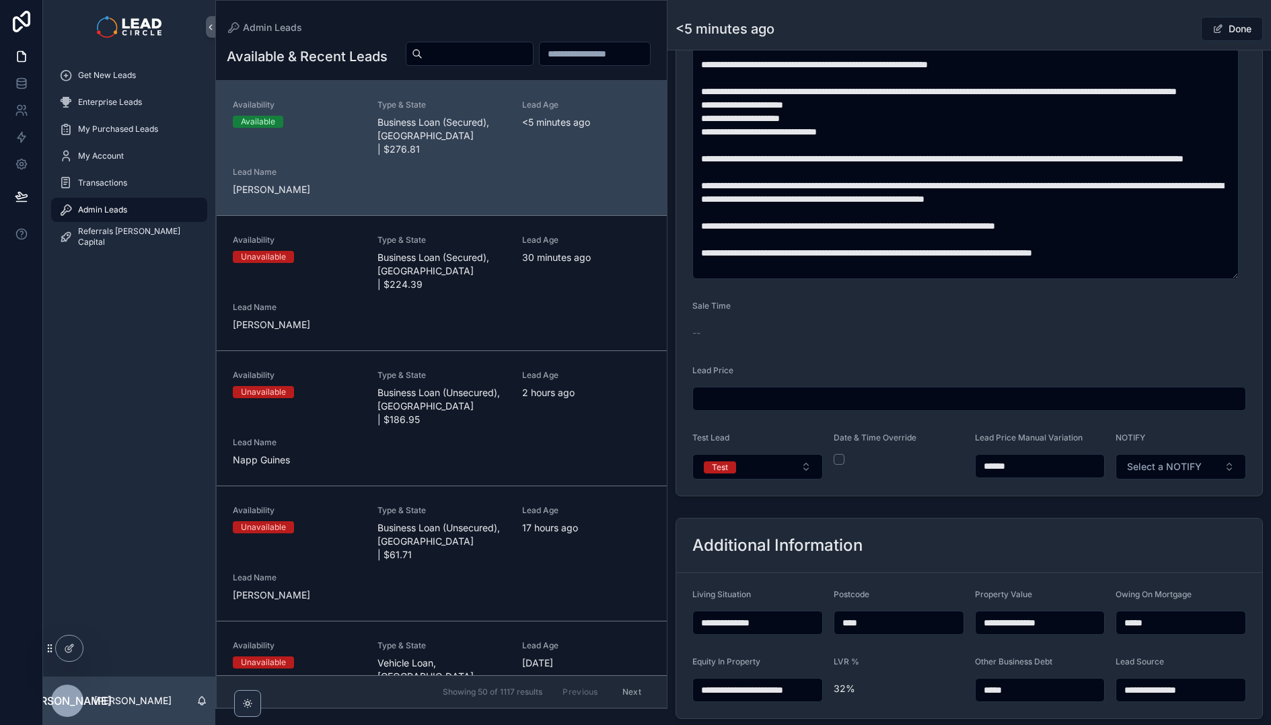
type input "******"
click at [1019, 477] on div "******" at bounding box center [1040, 466] width 131 height 24
click at [1012, 490] on form "**********" at bounding box center [969, 24] width 586 height 943
click at [1019, 486] on form "**********" at bounding box center [969, 24] width 586 height 943
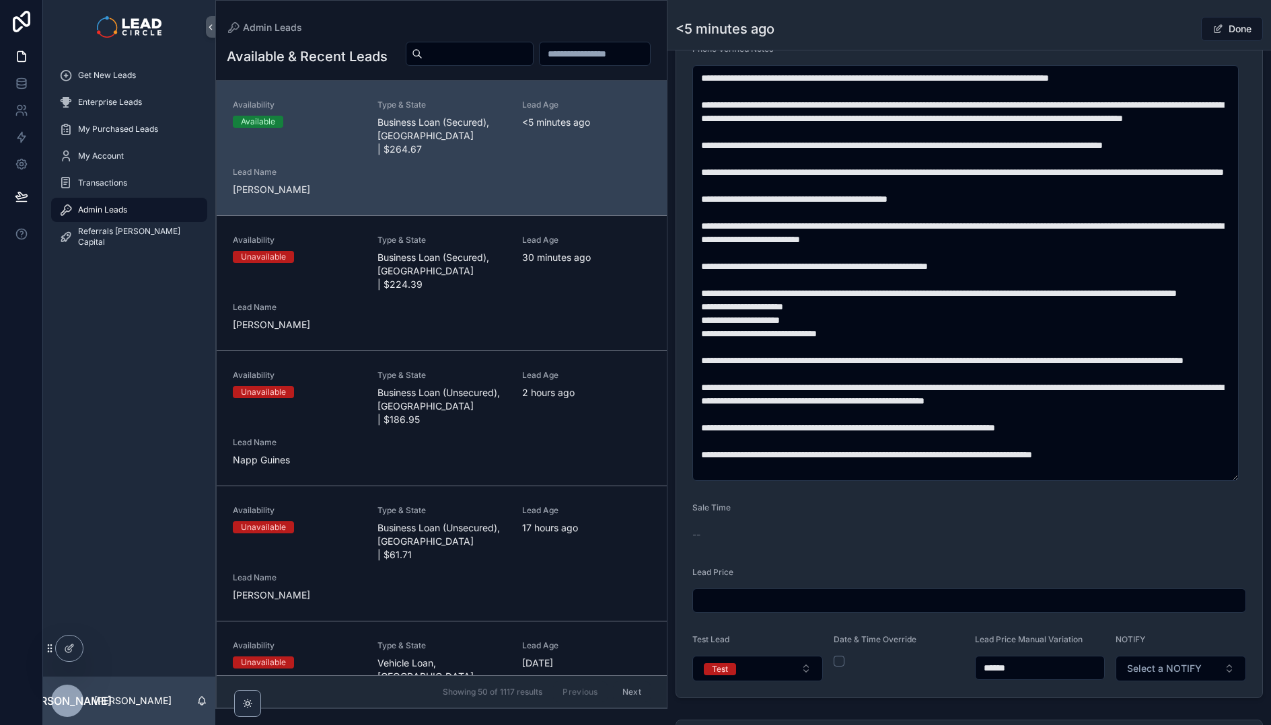
scroll to position [652, 0]
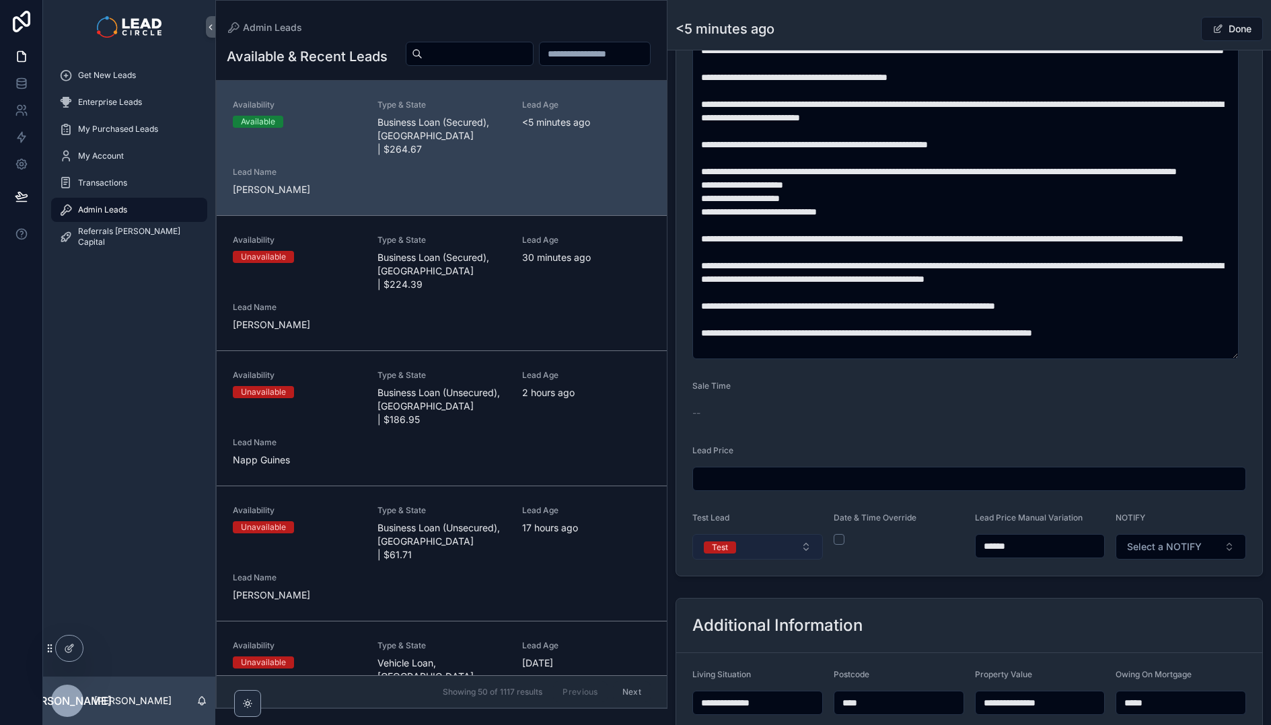
click at [807, 544] on button "Test" at bounding box center [757, 547] width 131 height 26
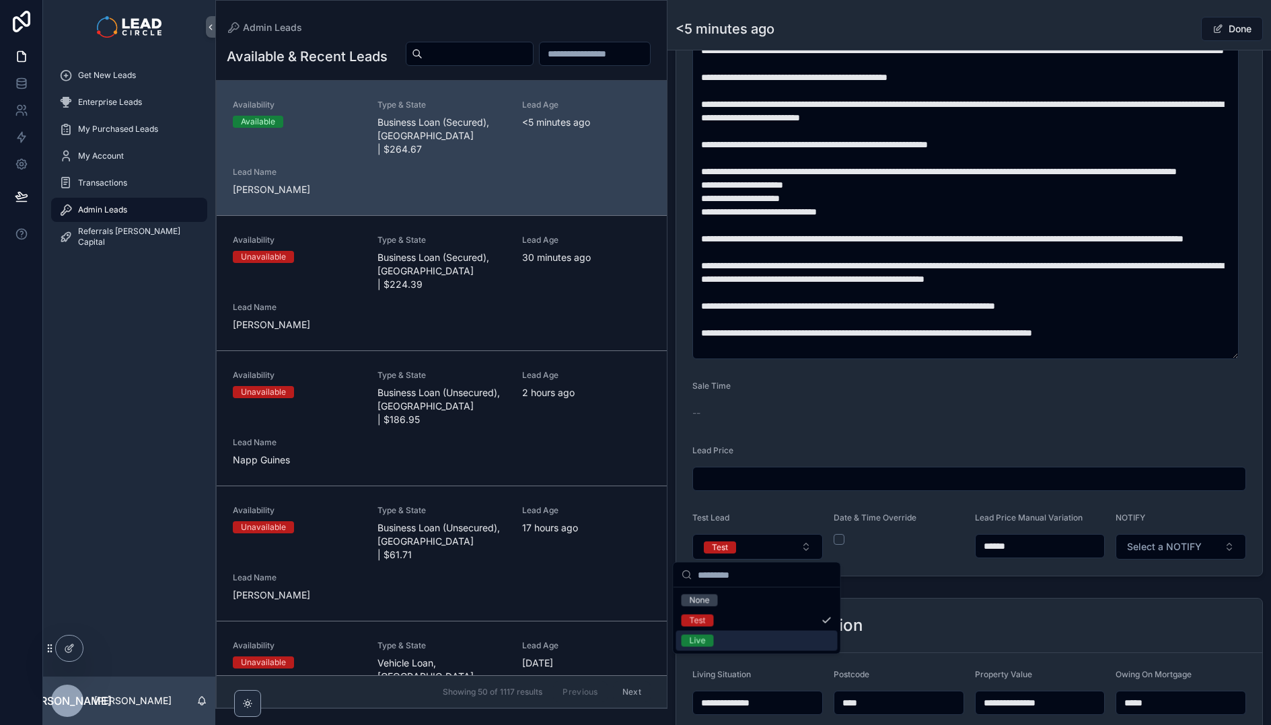
click at [765, 633] on div "Live" at bounding box center [756, 641] width 161 height 20
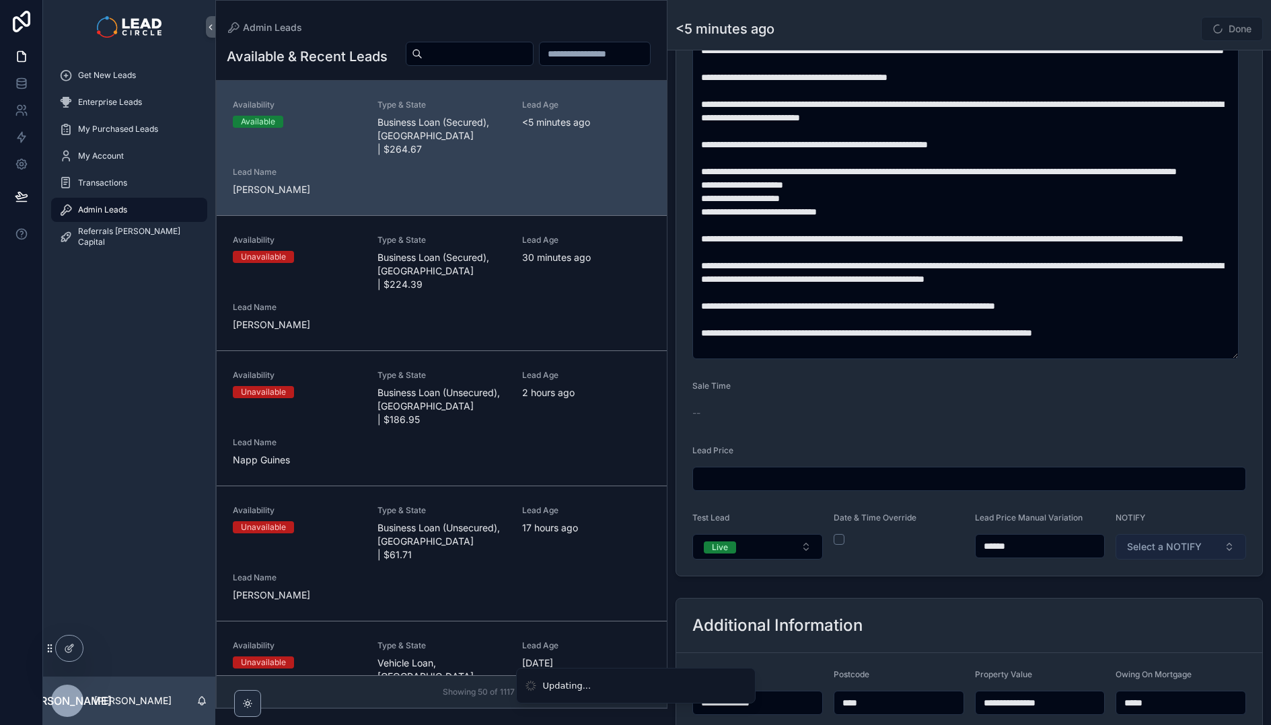
click at [1171, 552] on span "Select a NOTIFY" at bounding box center [1164, 546] width 75 height 13
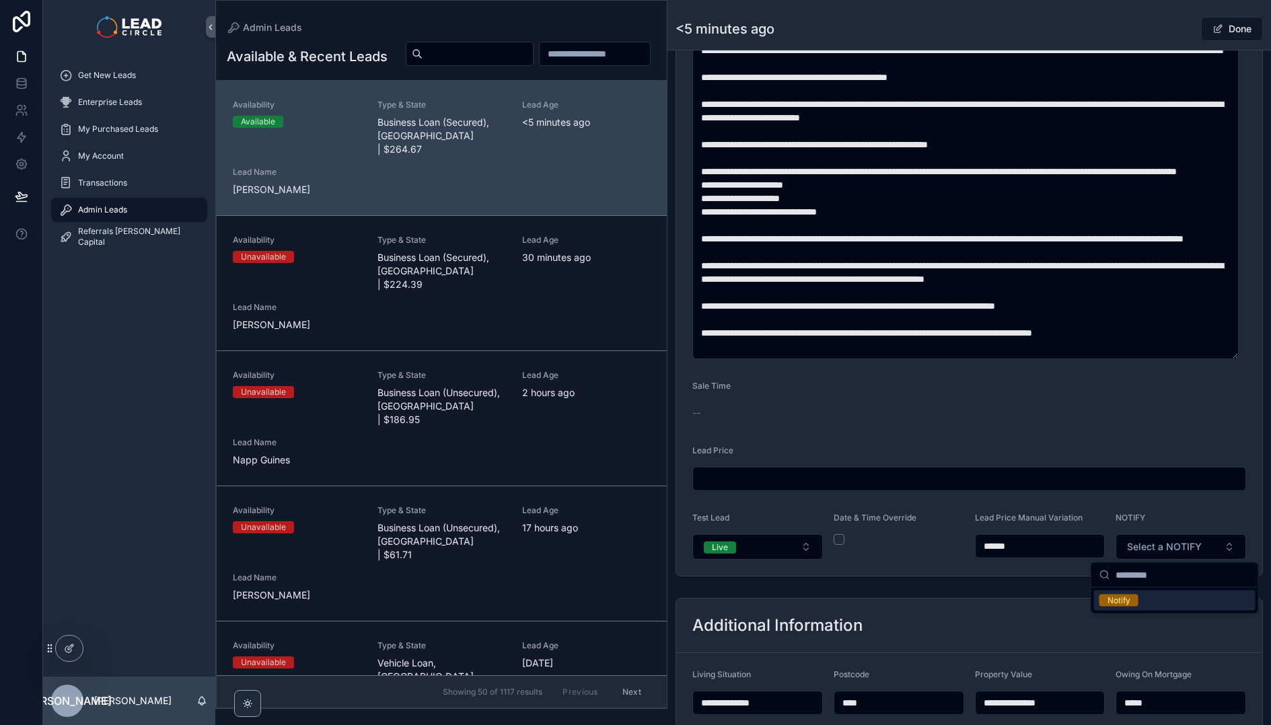
click at [1138, 600] on div "Notify" at bounding box center [1174, 601] width 161 height 20
click at [1044, 593] on div "**********" at bounding box center [969, 699] width 604 height 212
click at [1219, 38] on button "Done" at bounding box center [1232, 29] width 62 height 24
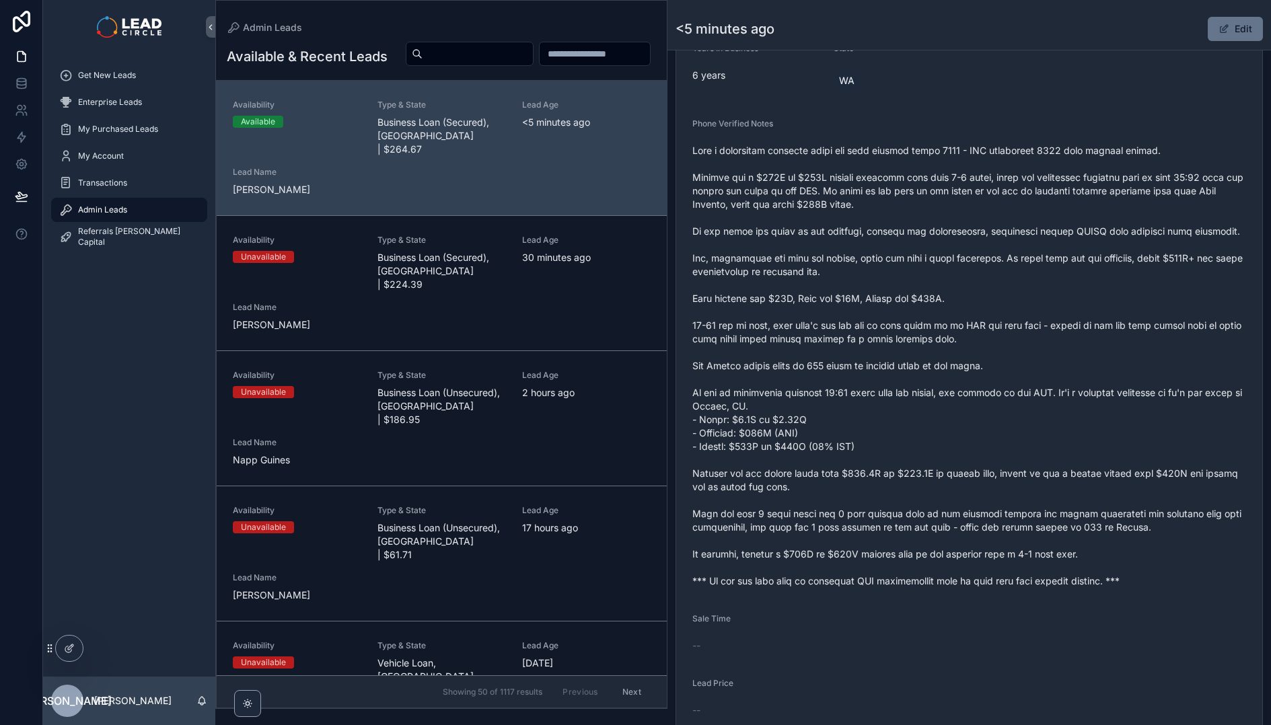
scroll to position [359, 0]
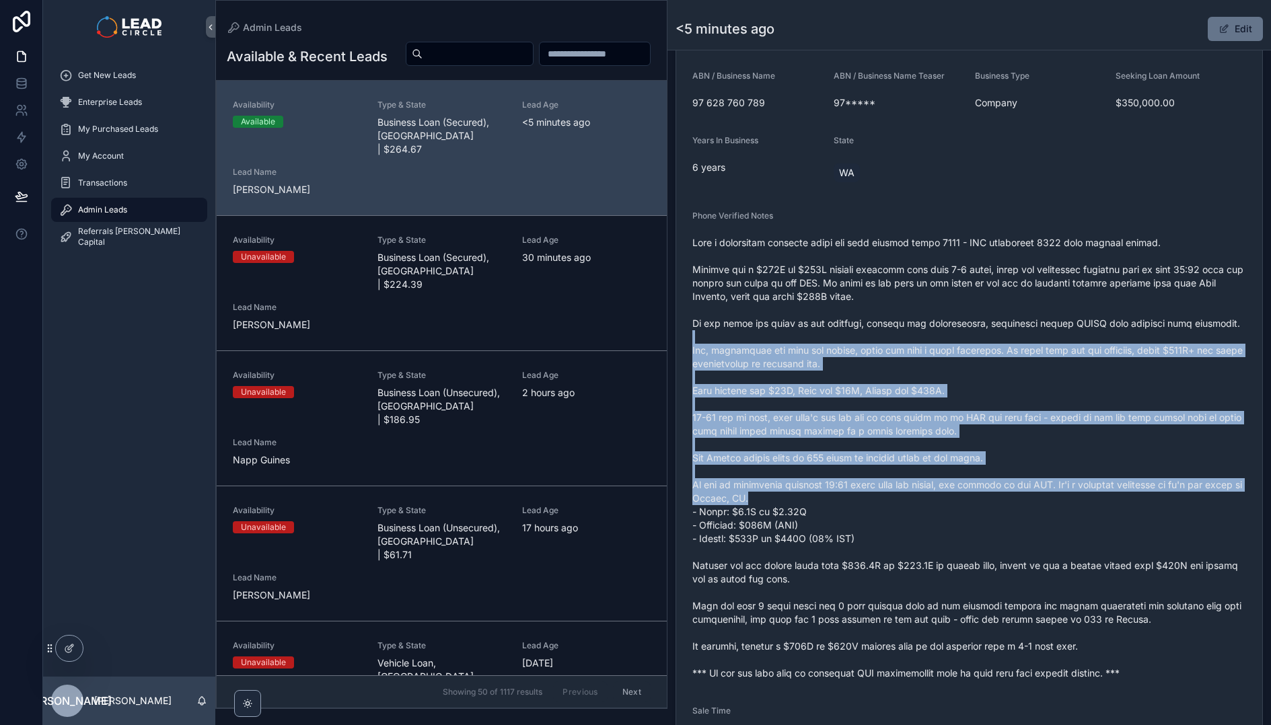
drag, startPoint x: 1046, startPoint y: 337, endPoint x: 1112, endPoint y: 482, distance: 159.0
click at [1112, 495] on span "scrollable content" at bounding box center [969, 458] width 554 height 444
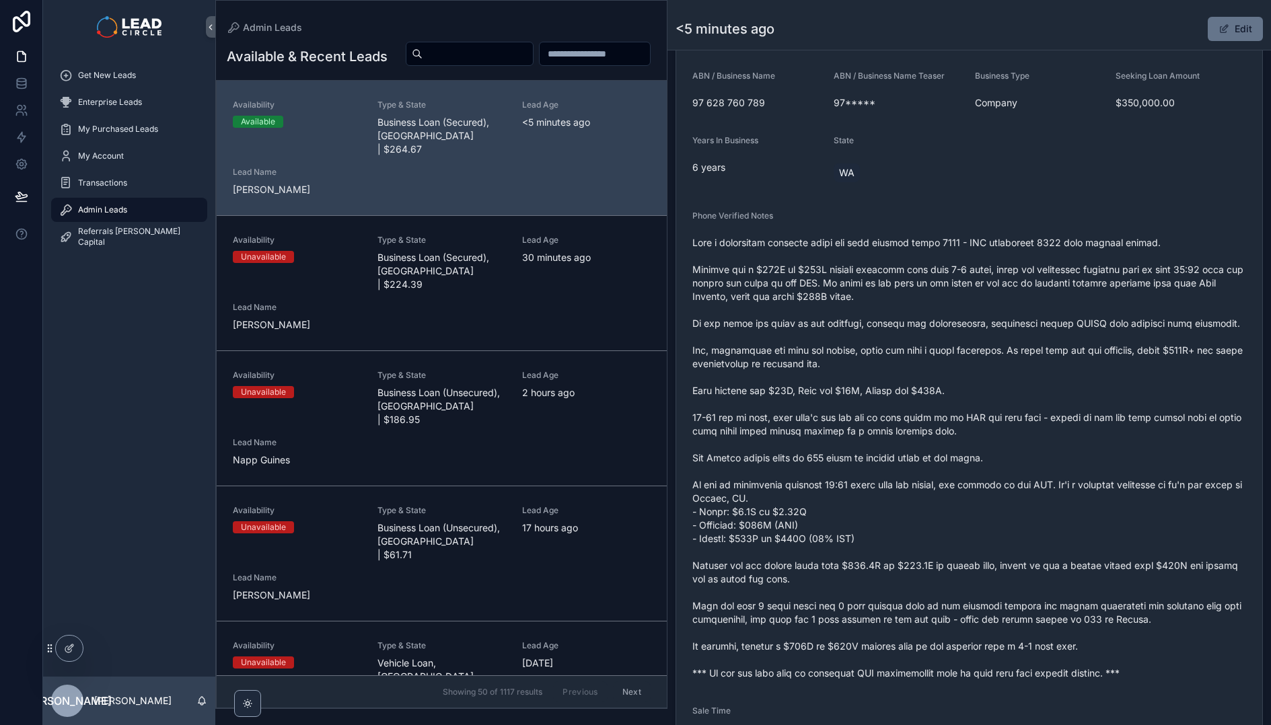
drag, startPoint x: 1112, startPoint y: 482, endPoint x: 1112, endPoint y: 493, distance: 11.5
click at [1112, 482] on span "scrollable content" at bounding box center [969, 458] width 554 height 444
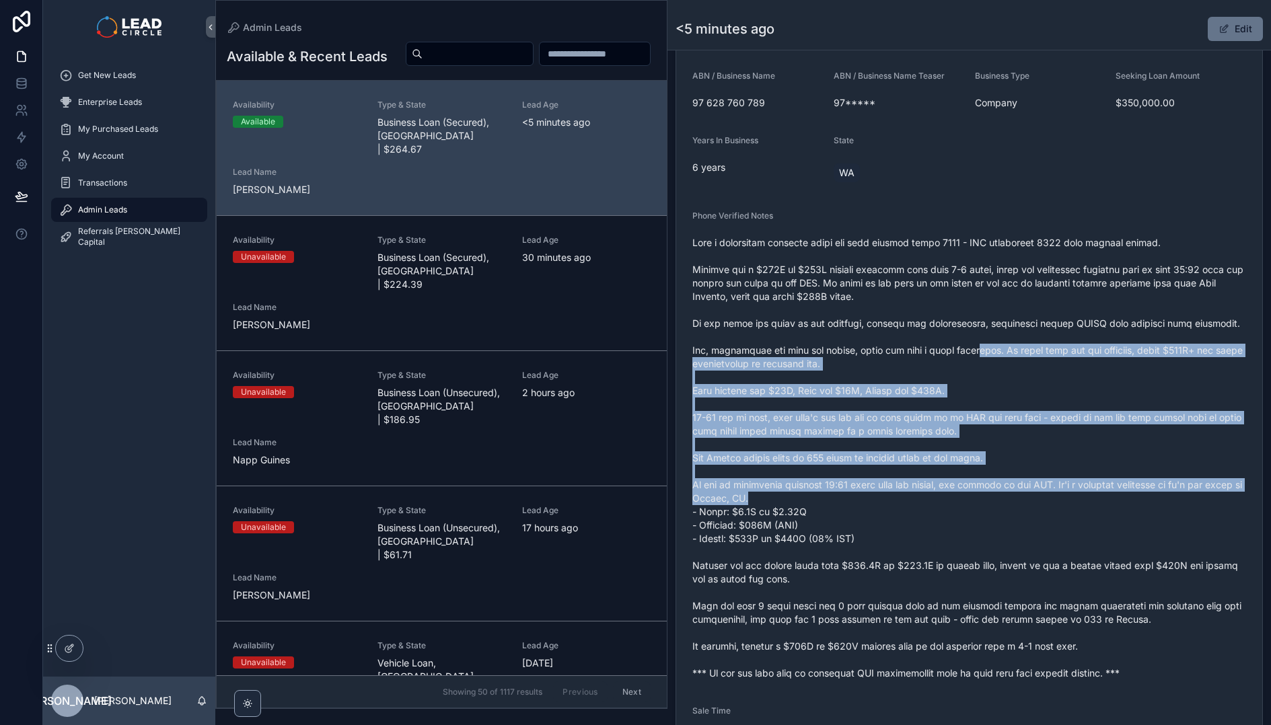
drag, startPoint x: 1112, startPoint y: 493, endPoint x: 935, endPoint y: 309, distance: 255.1
click at [952, 323] on span "scrollable content" at bounding box center [969, 458] width 554 height 444
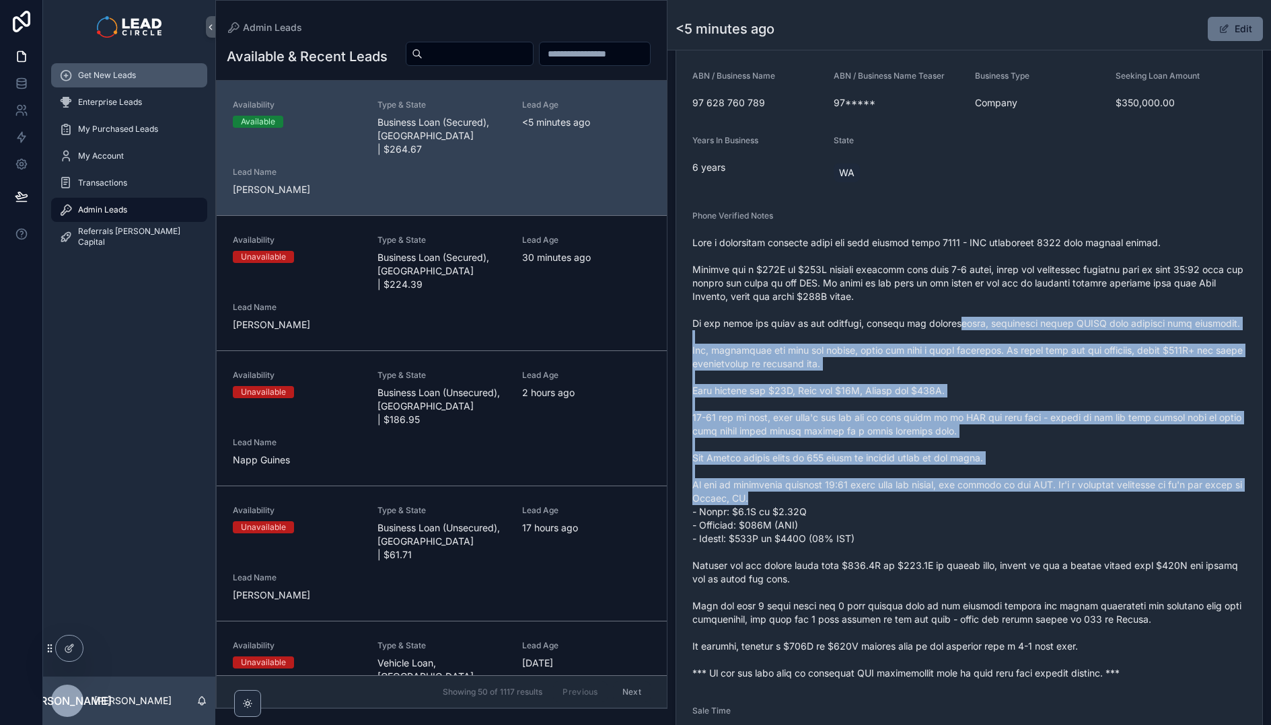
click at [153, 75] on div "Get New Leads" at bounding box center [129, 76] width 140 height 22
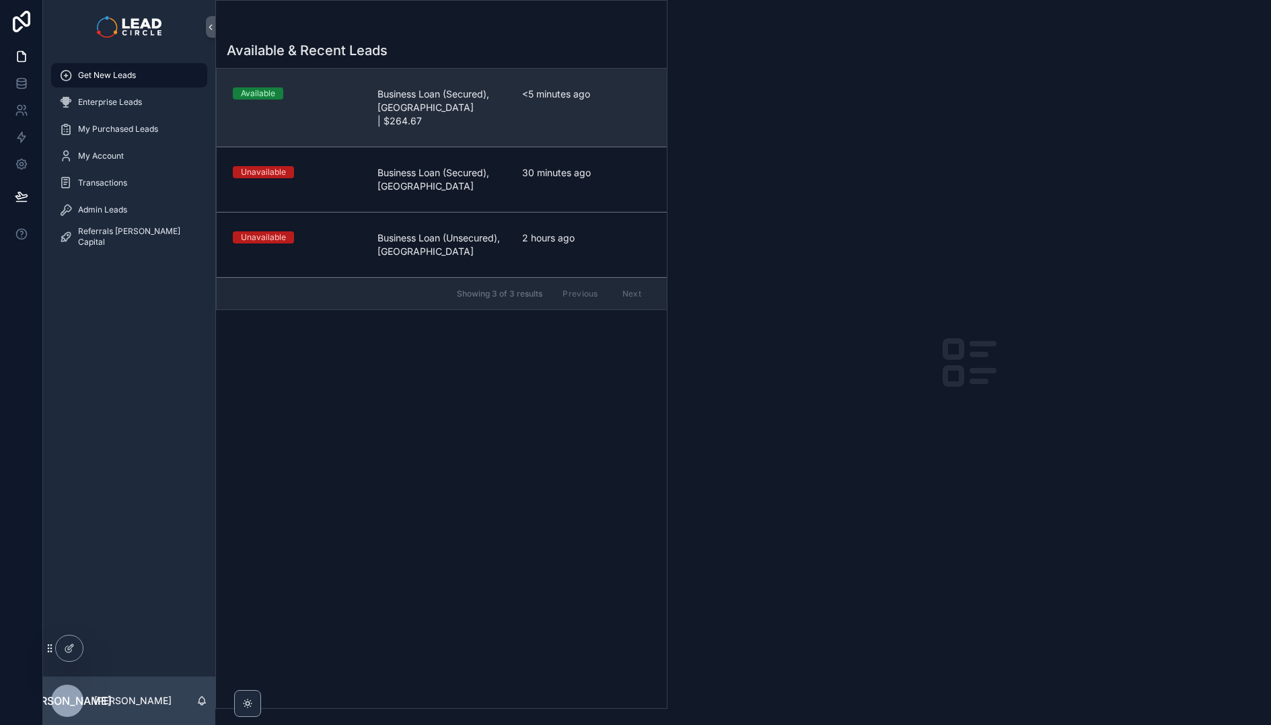
click at [484, 78] on link "Available Business Loan (Secured), [GEOGRAPHIC_DATA] | $264.67 <5 minutes ago" at bounding box center [442, 108] width 450 height 78
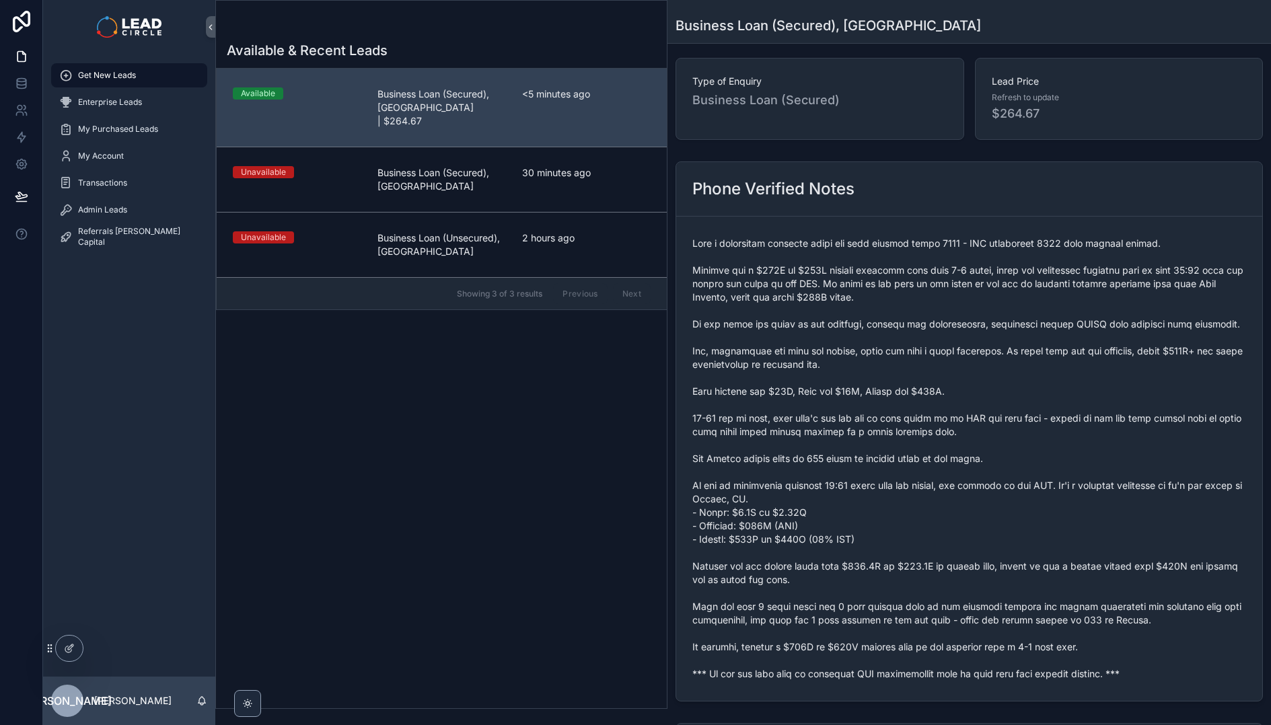
scroll to position [124, 0]
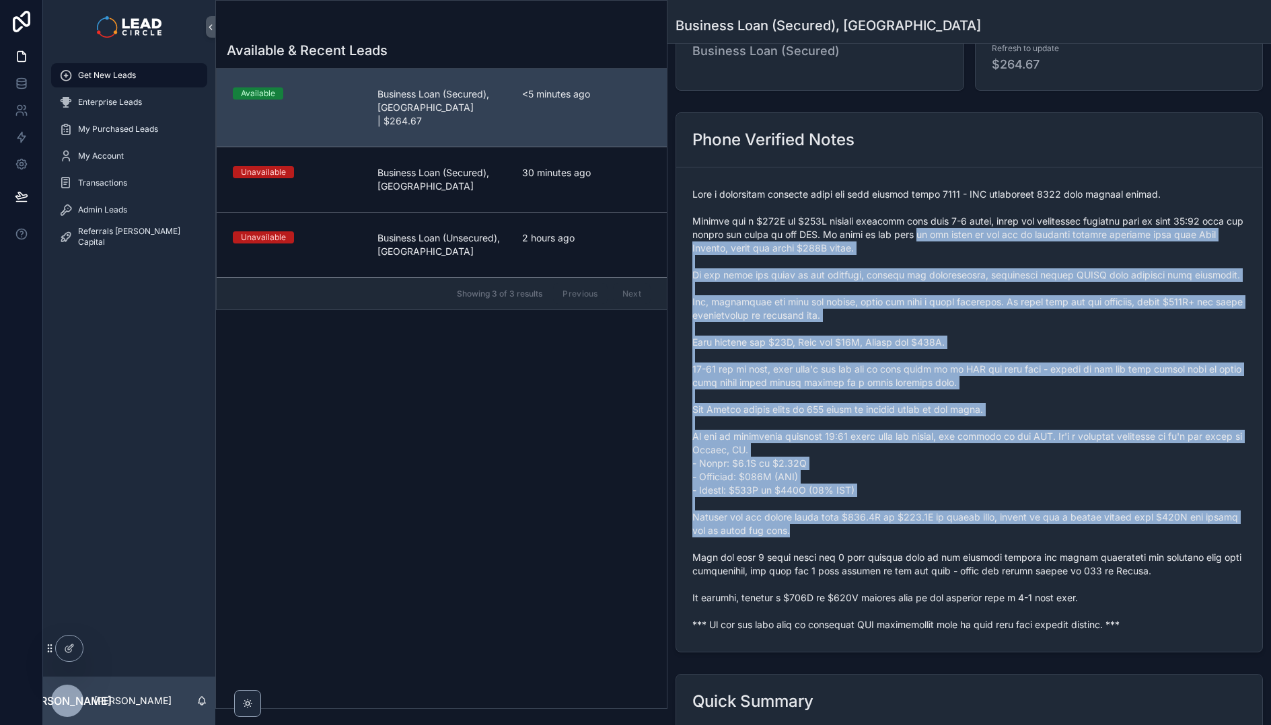
drag, startPoint x: 947, startPoint y: 232, endPoint x: 1089, endPoint y: 528, distance: 328.6
click at [1089, 528] on span "scrollable content" at bounding box center [969, 410] width 554 height 444
click at [1089, 529] on span "scrollable content" at bounding box center [969, 410] width 554 height 444
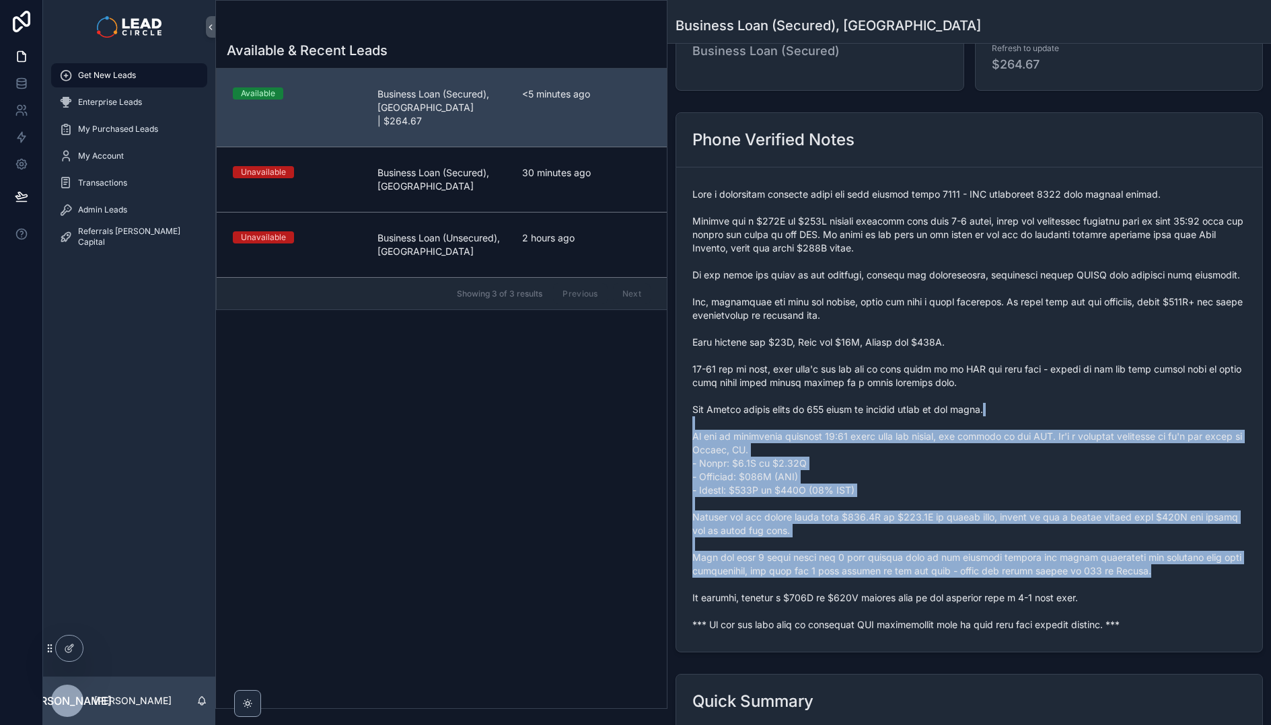
drag, startPoint x: 1114, startPoint y: 573, endPoint x: 992, endPoint y: 324, distance: 276.5
click at [1007, 344] on span "scrollable content" at bounding box center [969, 410] width 554 height 444
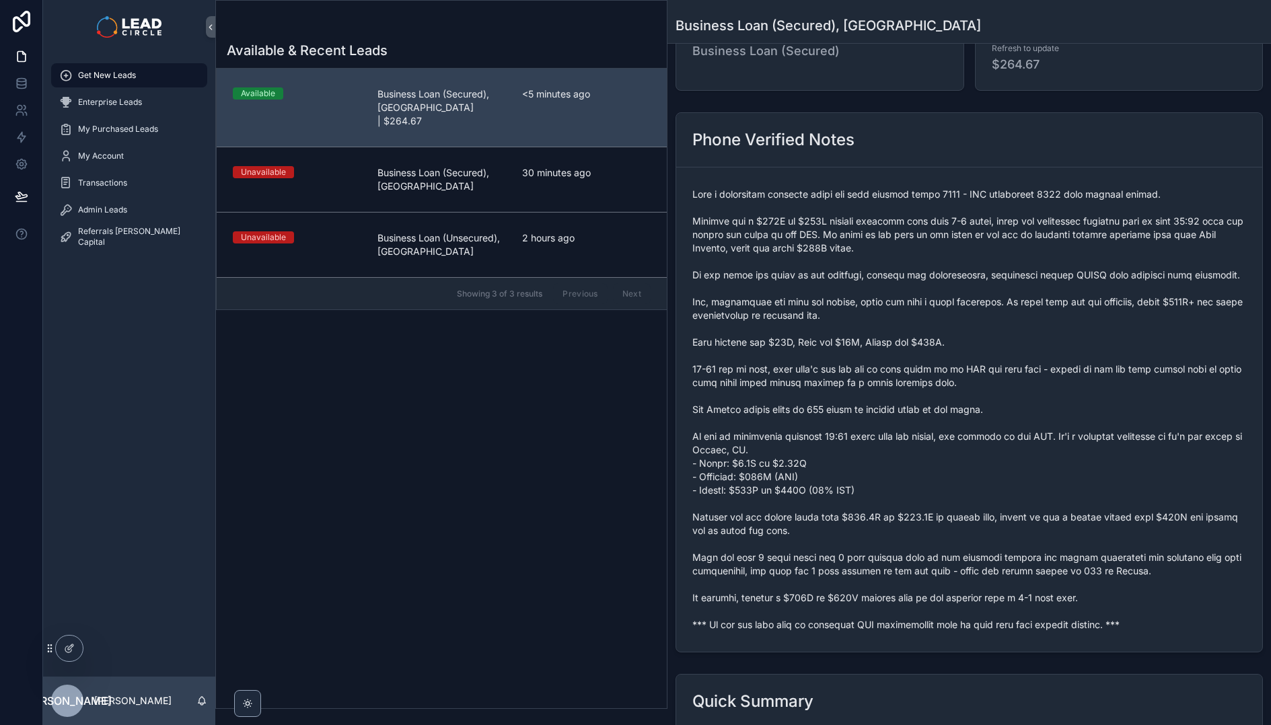
click at [986, 314] on span "scrollable content" at bounding box center [969, 410] width 554 height 444
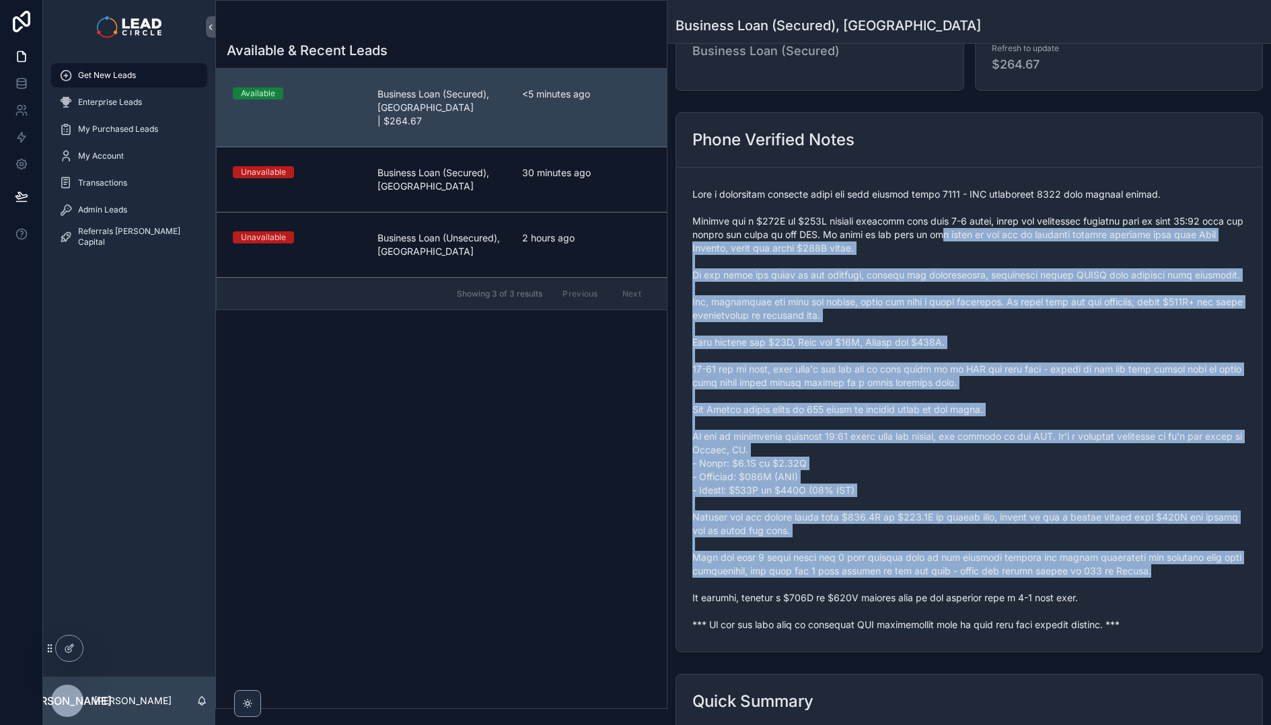
drag, startPoint x: 969, startPoint y: 229, endPoint x: 1136, endPoint y: 574, distance: 383.1
click at [1136, 574] on span "scrollable content" at bounding box center [969, 410] width 554 height 444
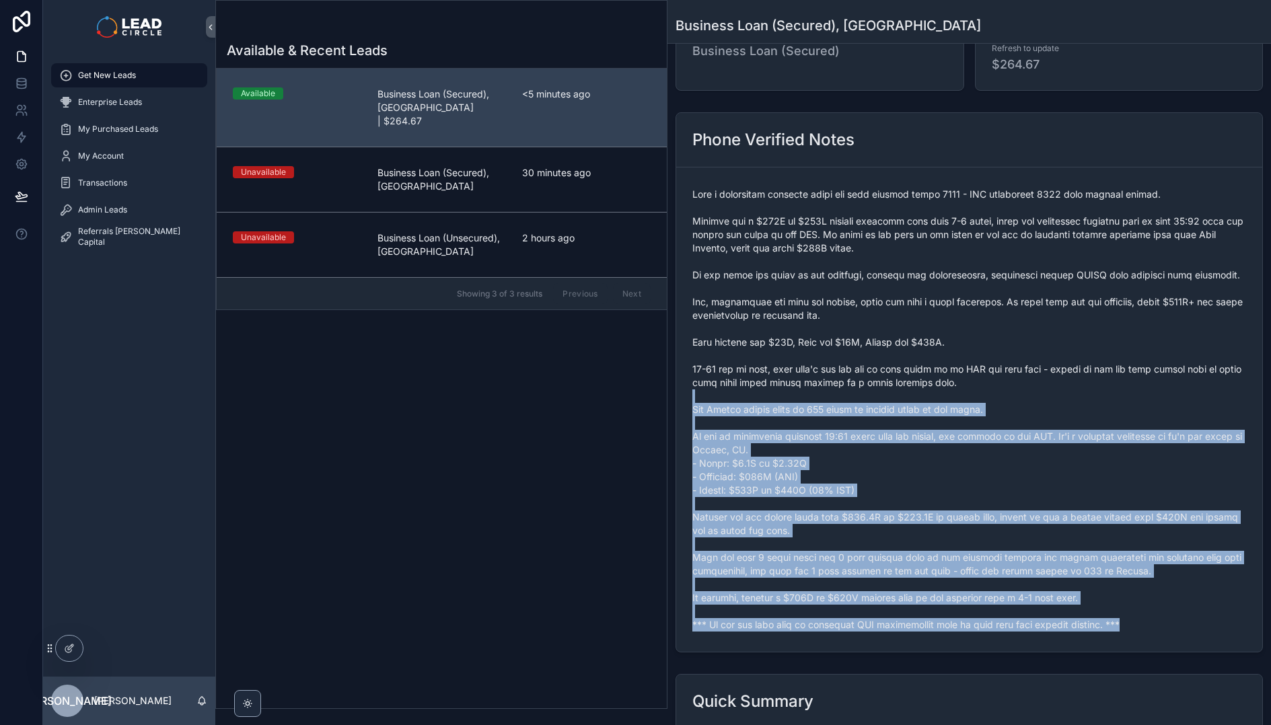
drag, startPoint x: 1023, startPoint y: 416, endPoint x: 978, endPoint y: 355, distance: 77.0
click at [980, 361] on span "scrollable content" at bounding box center [969, 410] width 554 height 444
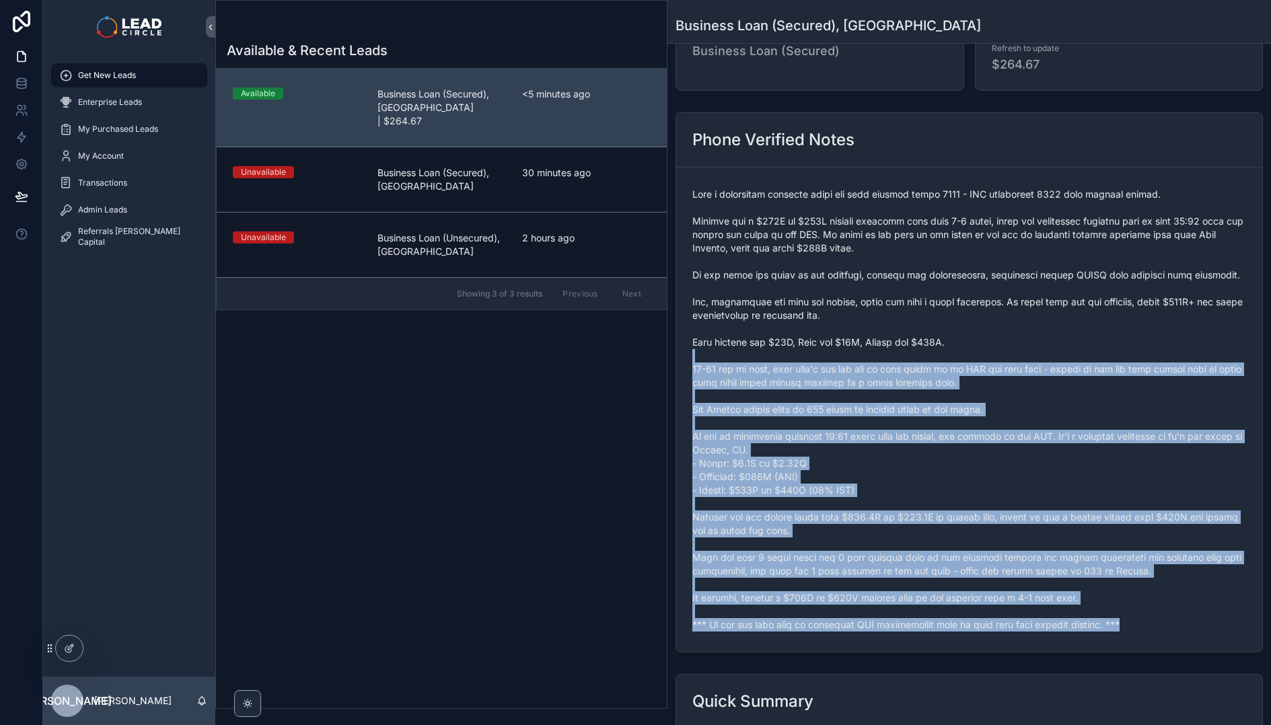
click at [978, 355] on span "scrollable content" at bounding box center [969, 410] width 554 height 444
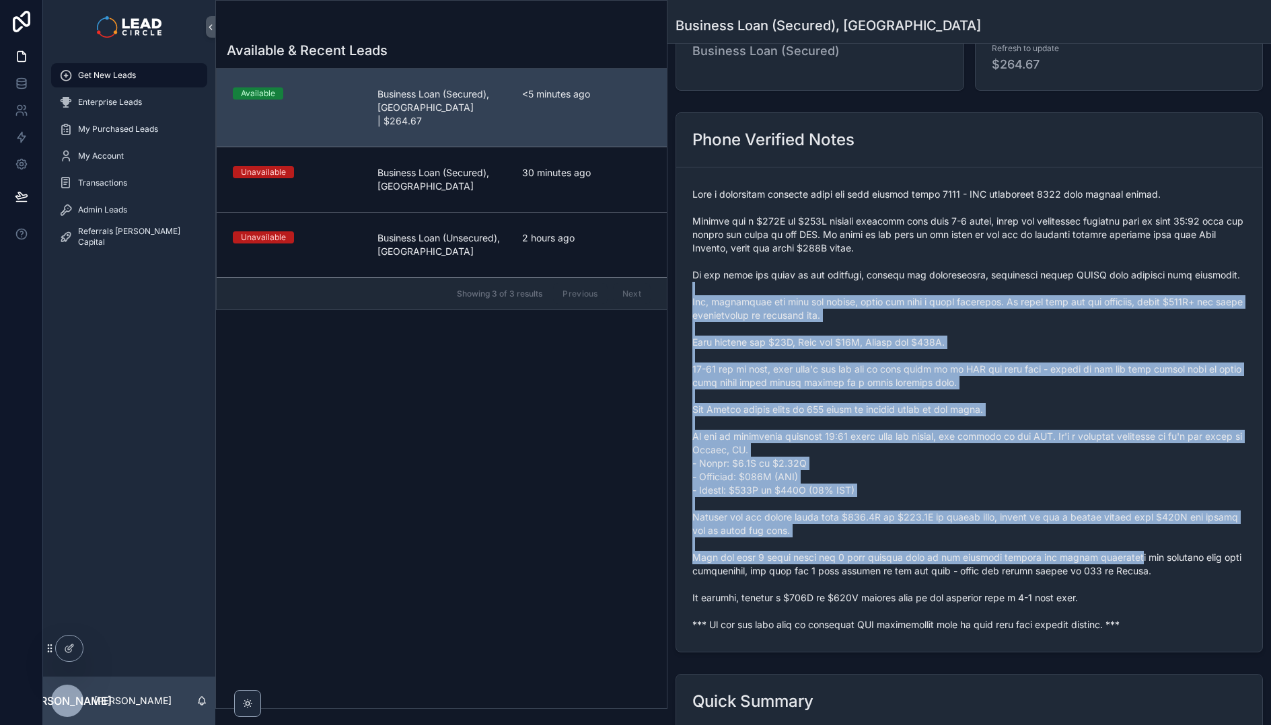
drag, startPoint x: 963, startPoint y: 282, endPoint x: 1130, endPoint y: 564, distance: 327.9
click at [1130, 564] on span "scrollable content" at bounding box center [969, 410] width 554 height 444
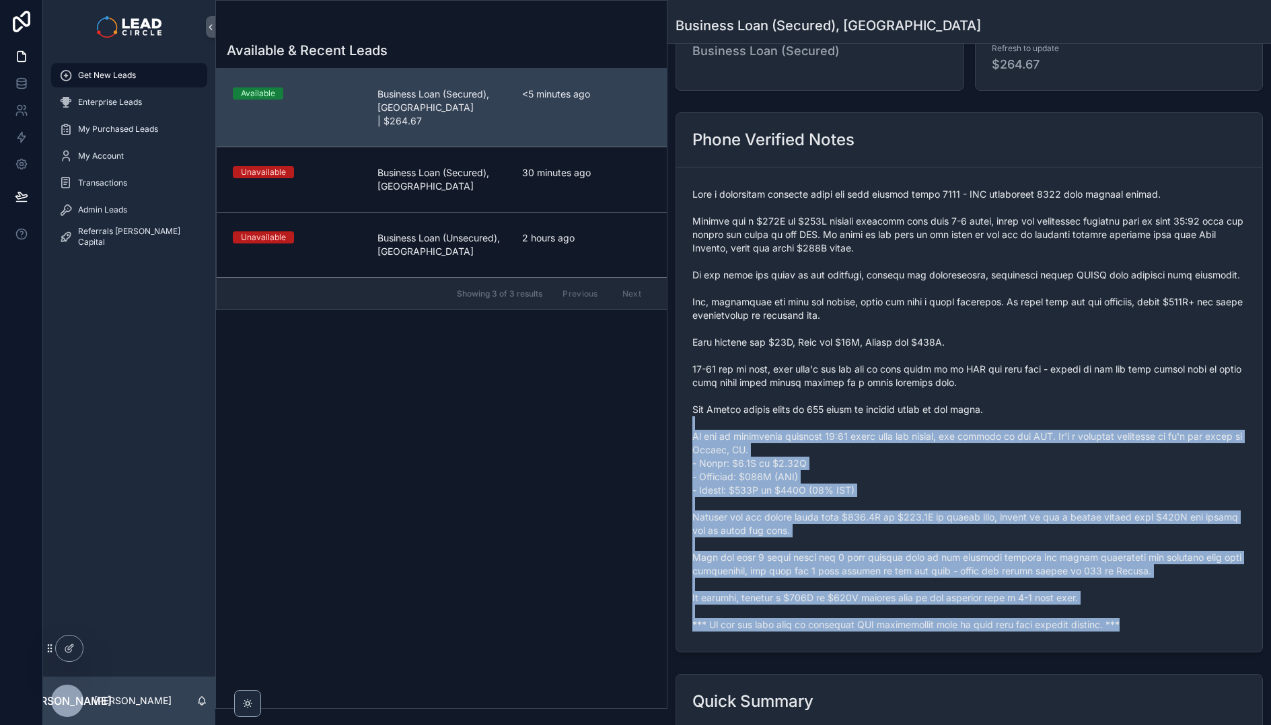
drag, startPoint x: 1161, startPoint y: 629, endPoint x: 932, endPoint y: 338, distance: 370.3
click at [953, 365] on span "scrollable content" at bounding box center [969, 410] width 554 height 444
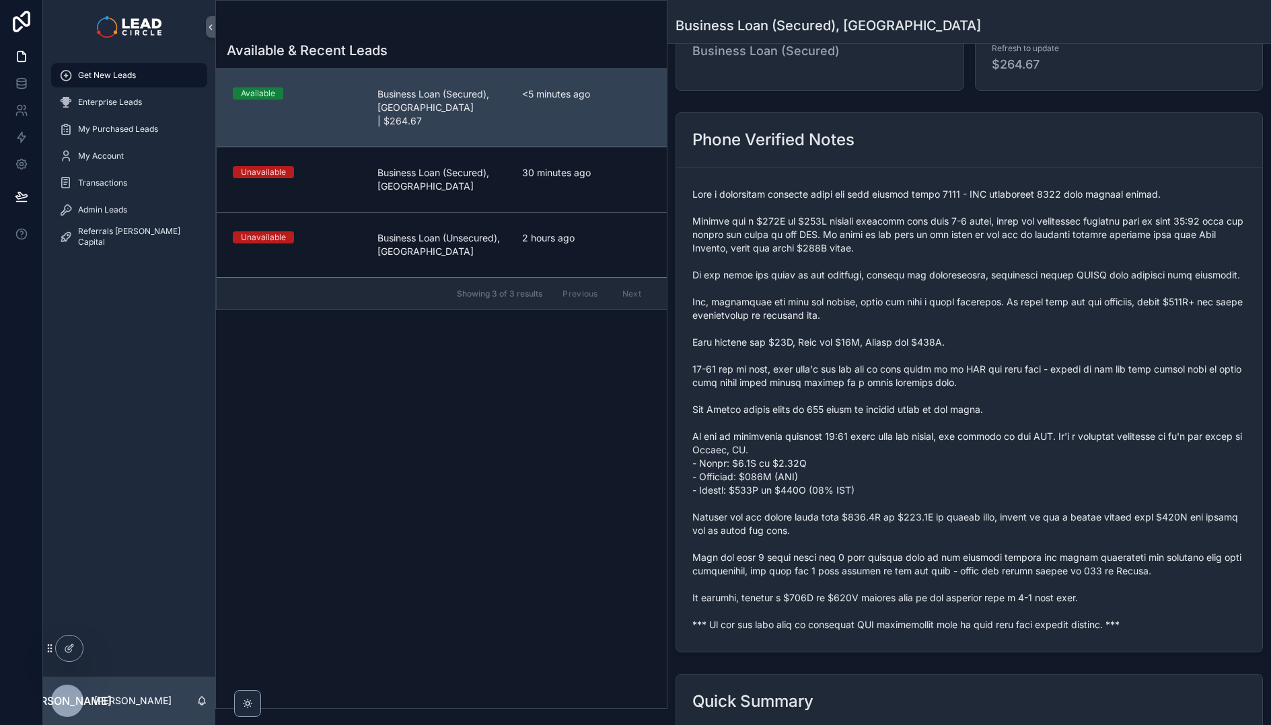
click at [932, 338] on span "scrollable content" at bounding box center [969, 410] width 554 height 444
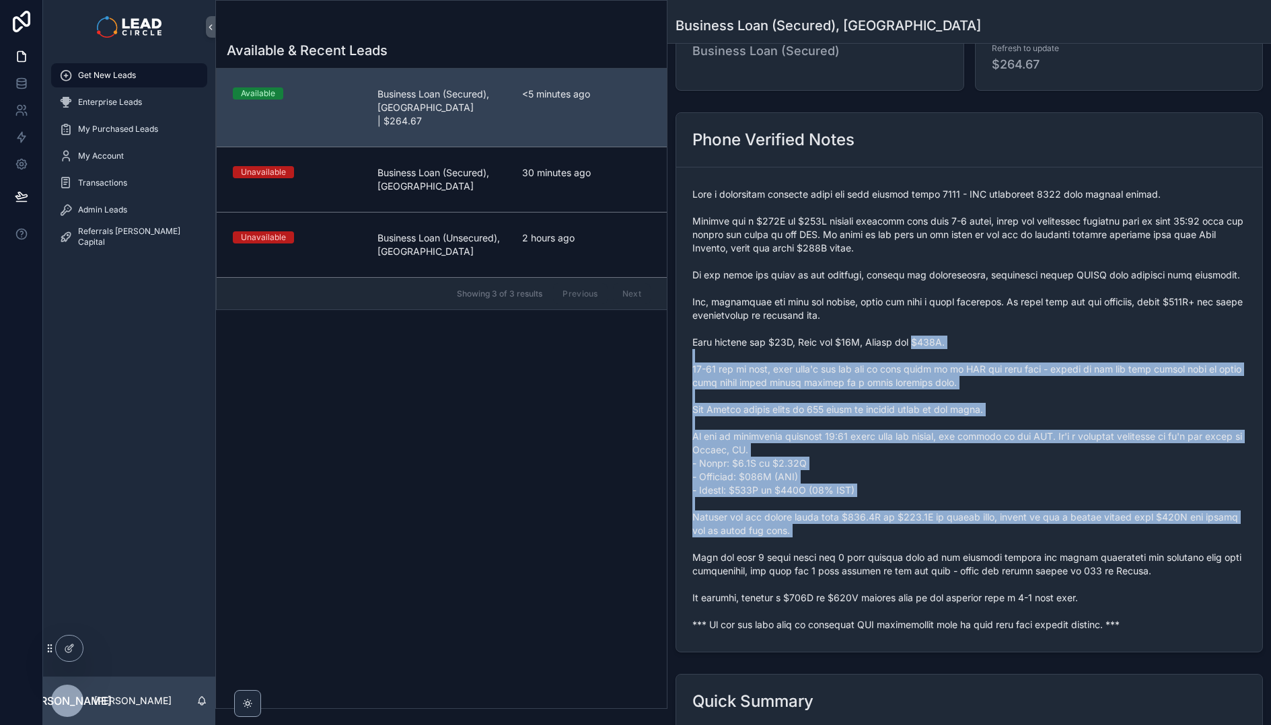
drag, startPoint x: 932, startPoint y: 338, endPoint x: 1101, endPoint y: 544, distance: 266.3
click at [1101, 544] on span "scrollable content" at bounding box center [969, 410] width 554 height 444
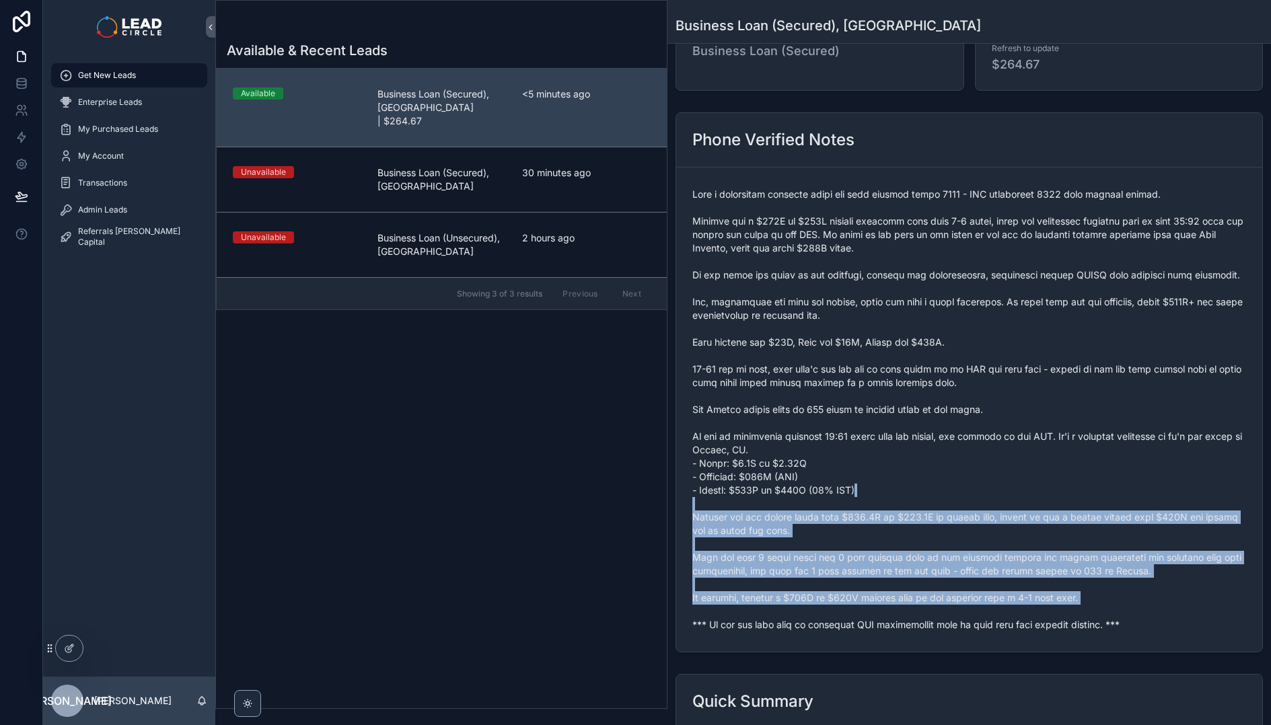
drag, startPoint x: 1137, startPoint y: 609, endPoint x: 989, endPoint y: 376, distance: 275.9
click at [994, 383] on span "scrollable content" at bounding box center [969, 410] width 554 height 444
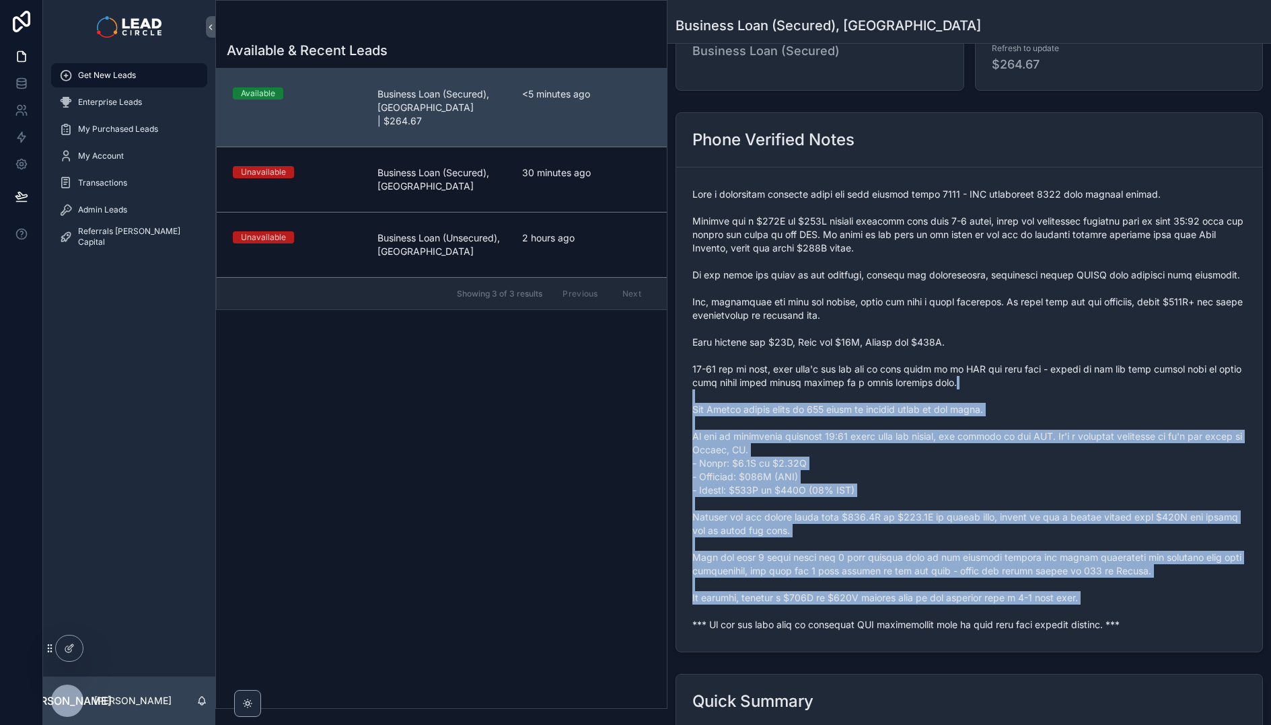
click at [989, 376] on span "scrollable content" at bounding box center [969, 410] width 554 height 444
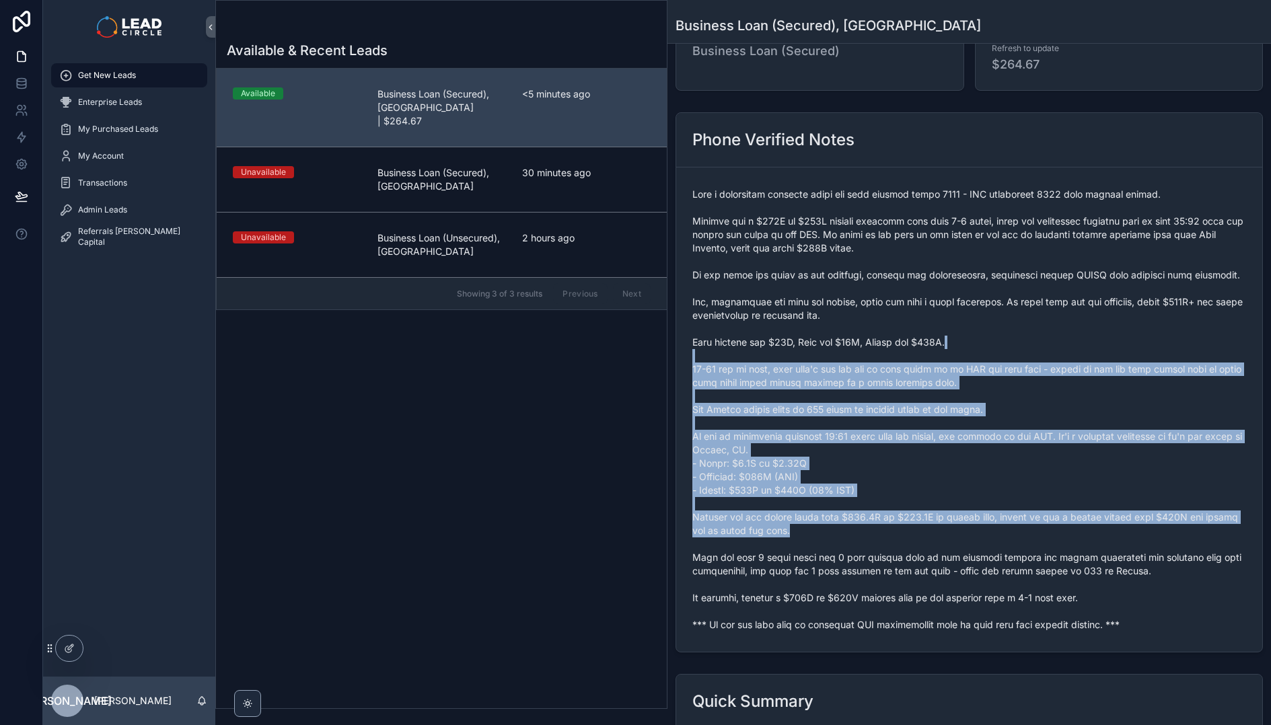
drag, startPoint x: 990, startPoint y: 337, endPoint x: 1126, endPoint y: 541, distance: 245.0
click at [1126, 541] on span "scrollable content" at bounding box center [969, 410] width 554 height 444
click at [1126, 542] on span "scrollable content" at bounding box center [969, 410] width 554 height 444
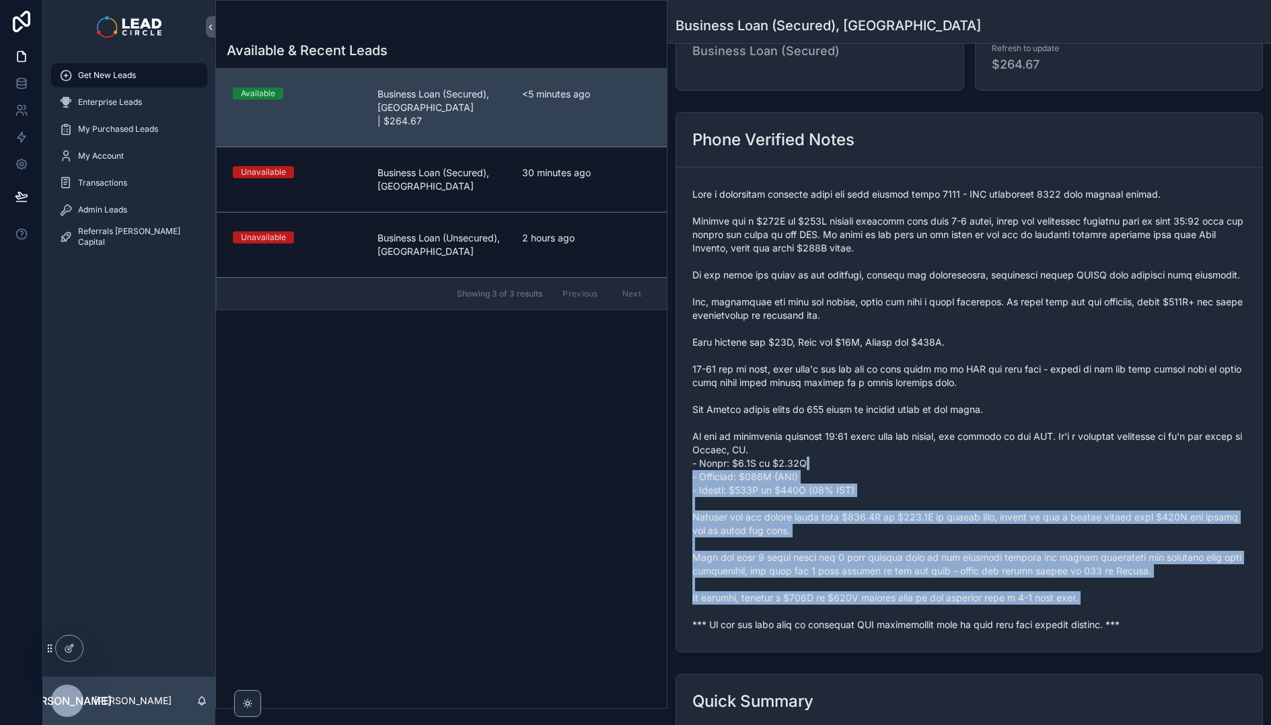
drag, startPoint x: 1159, startPoint y: 605, endPoint x: 987, endPoint y: 394, distance: 272.6
click at [1019, 431] on span "scrollable content" at bounding box center [969, 410] width 554 height 444
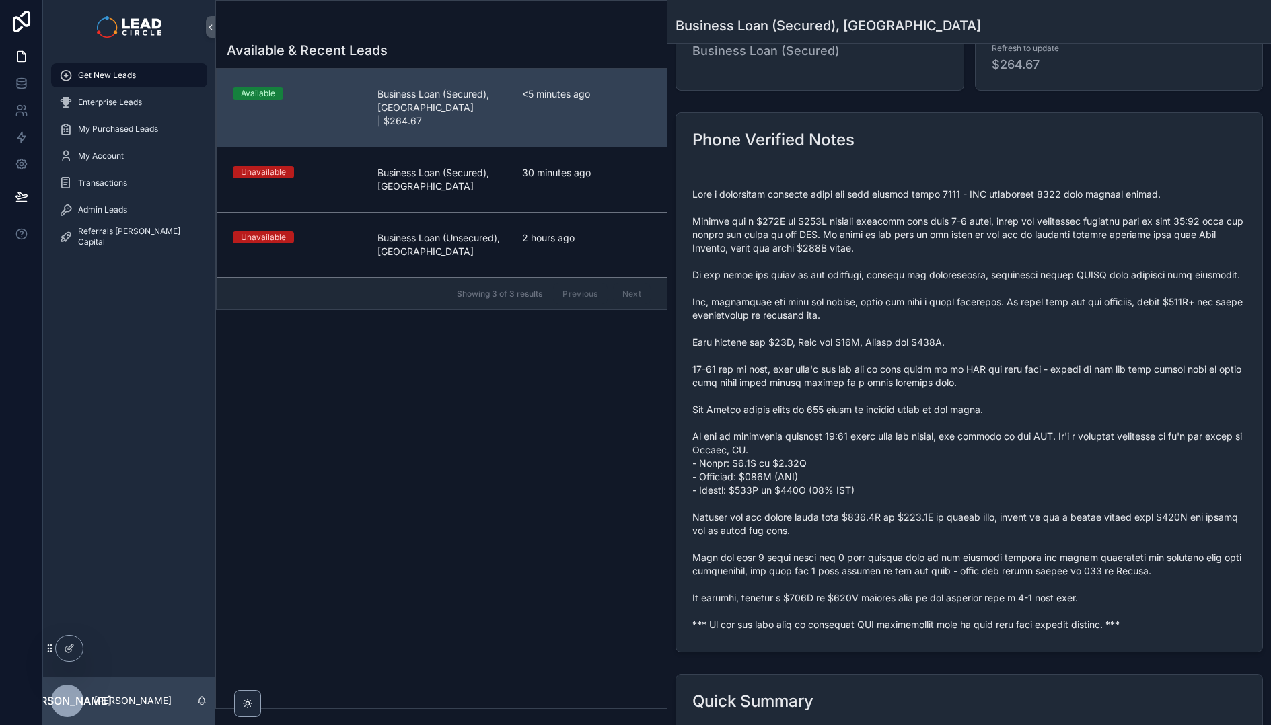
click at [986, 392] on span "scrollable content" at bounding box center [969, 410] width 554 height 444
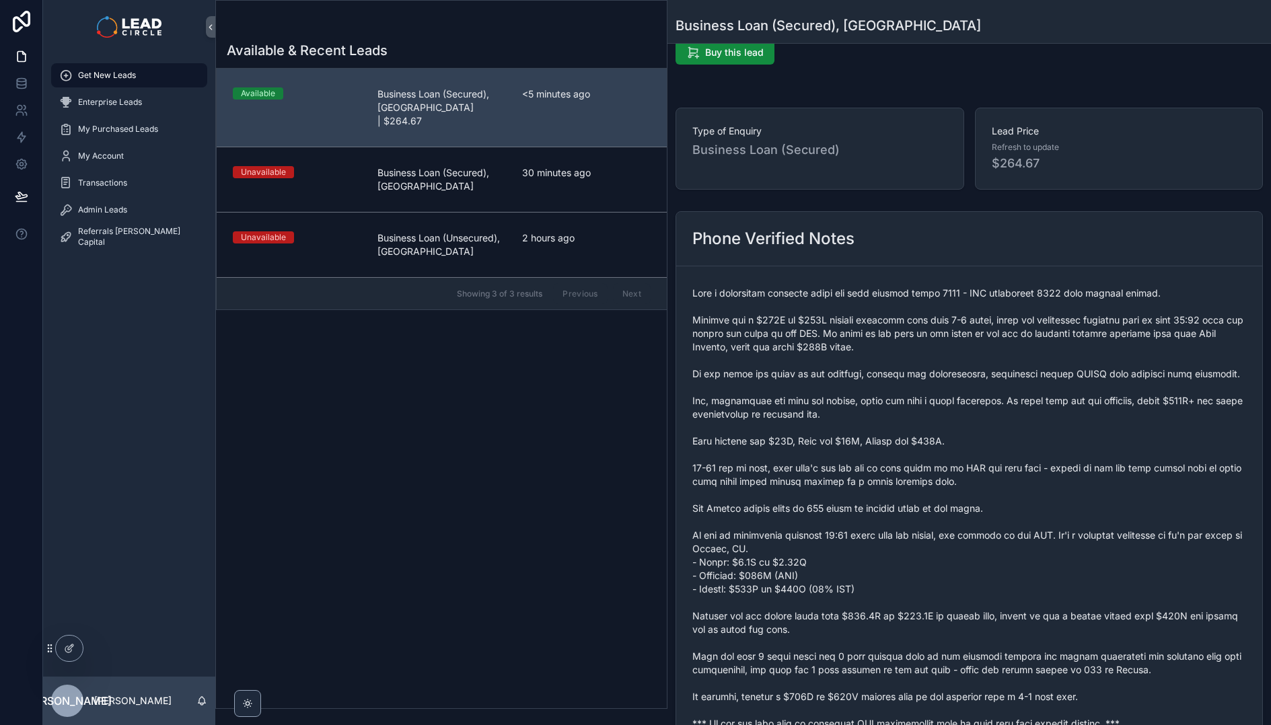
scroll to position [0, 0]
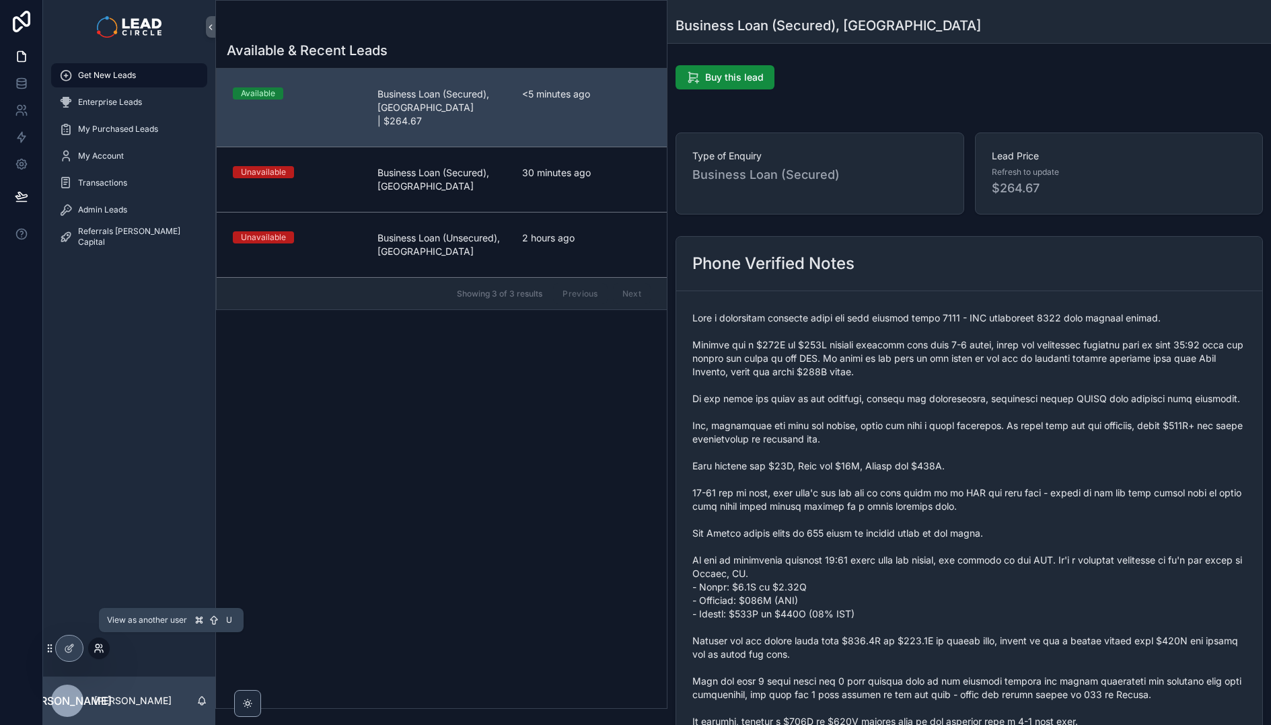
click at [100, 647] on icon at bounding box center [99, 648] width 11 height 11
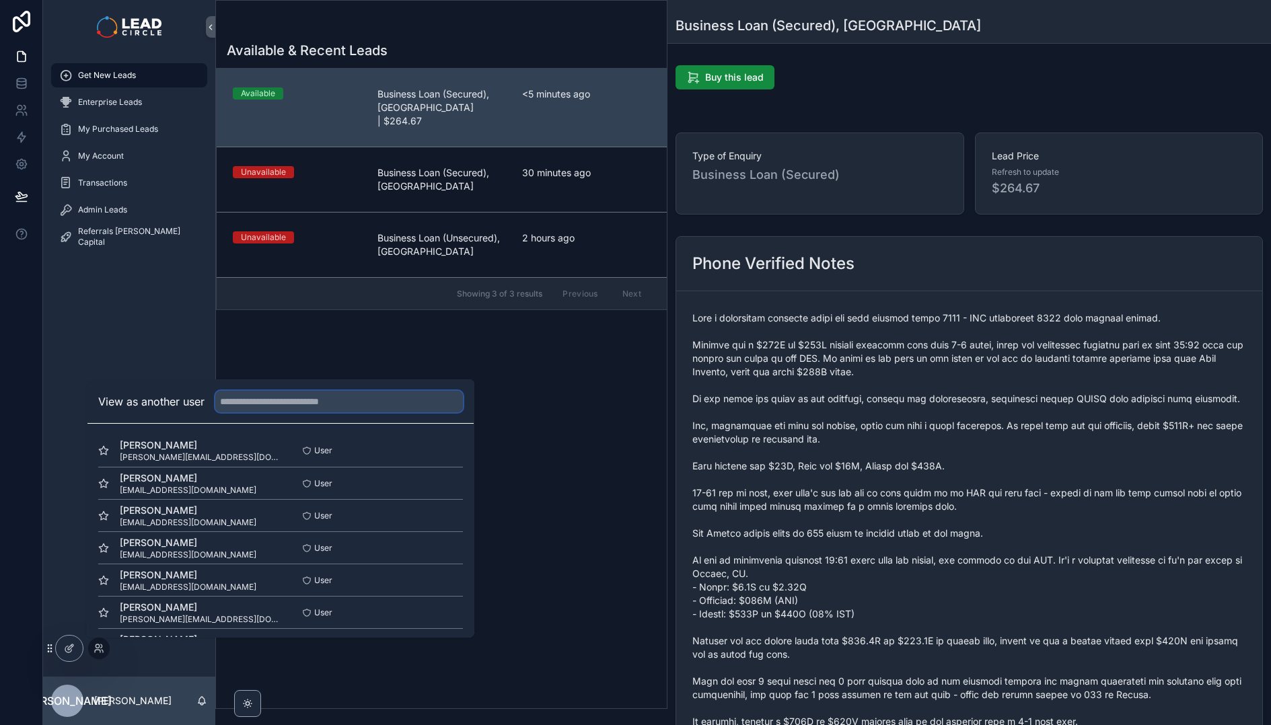
click at [252, 408] on input "text" at bounding box center [339, 402] width 248 height 22
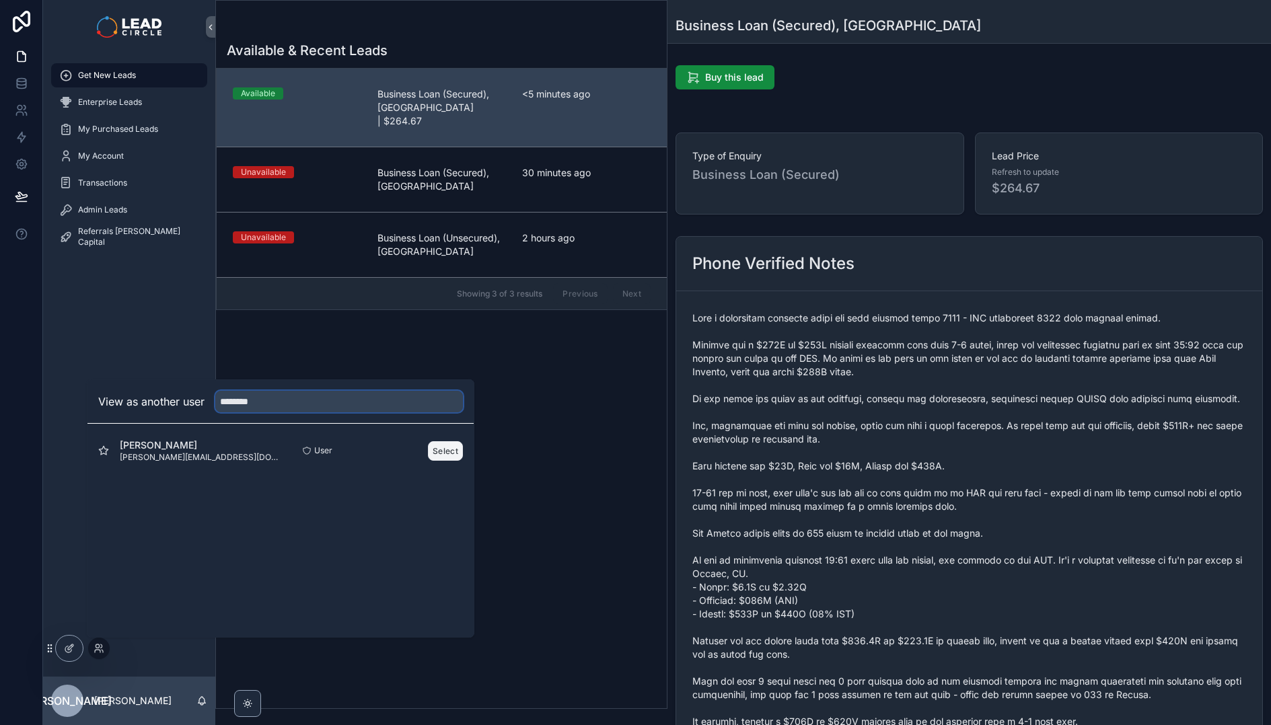
type input "********"
click at [458, 449] on button "Select" at bounding box center [445, 451] width 35 height 20
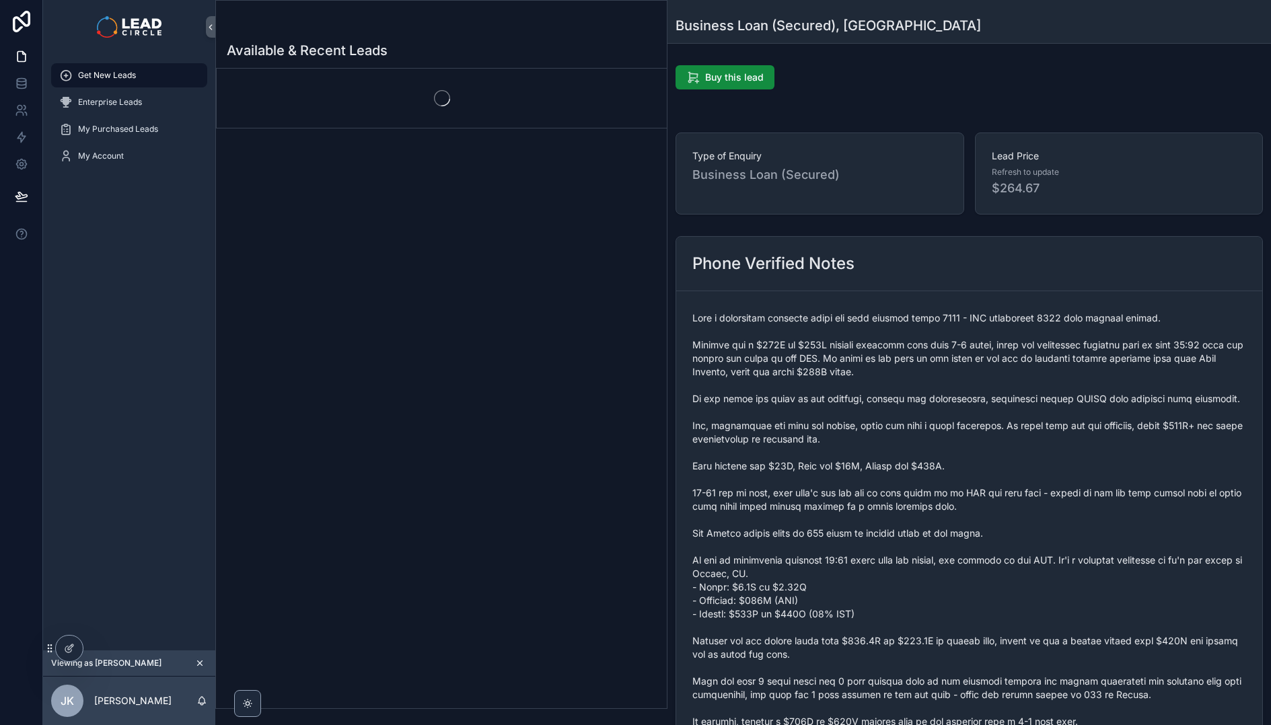
click at [154, 279] on div "Get New Leads Enterprise Leads My Purchased Leads My Account" at bounding box center [129, 352] width 172 height 597
click at [138, 103] on span "Enterprise Leads" at bounding box center [110, 102] width 64 height 11
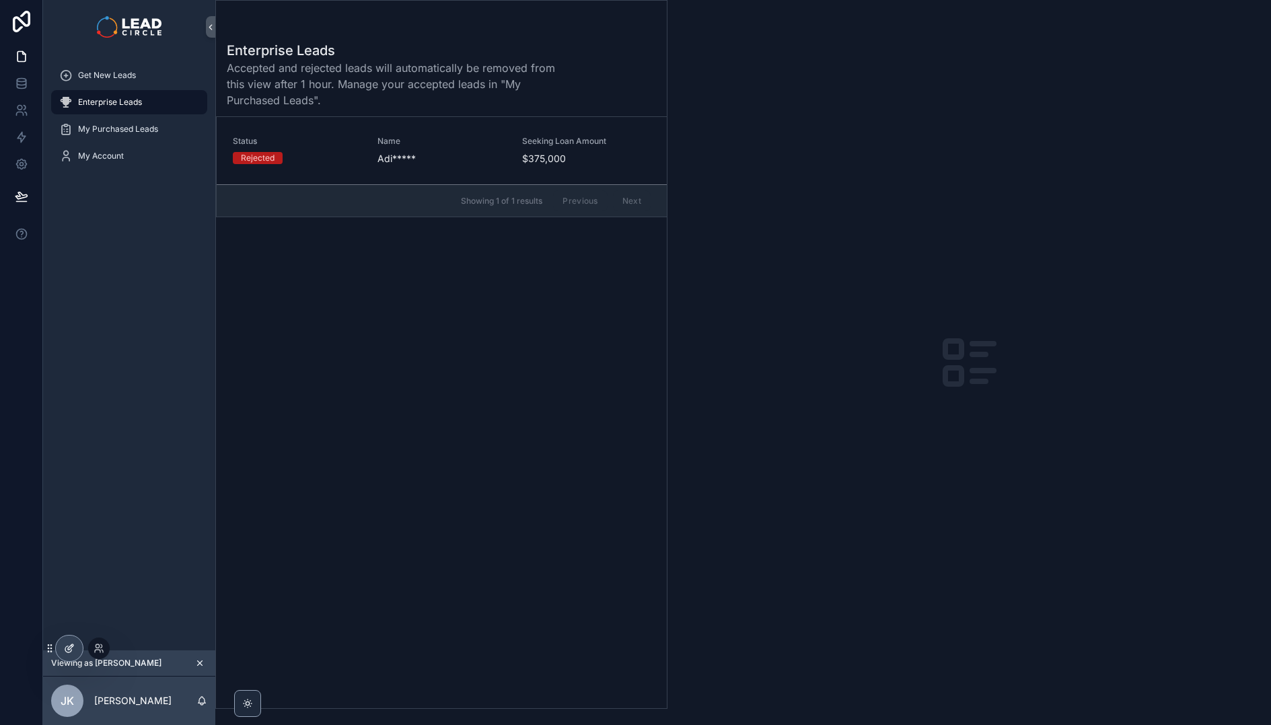
click at [70, 651] on icon at bounding box center [69, 648] width 11 height 11
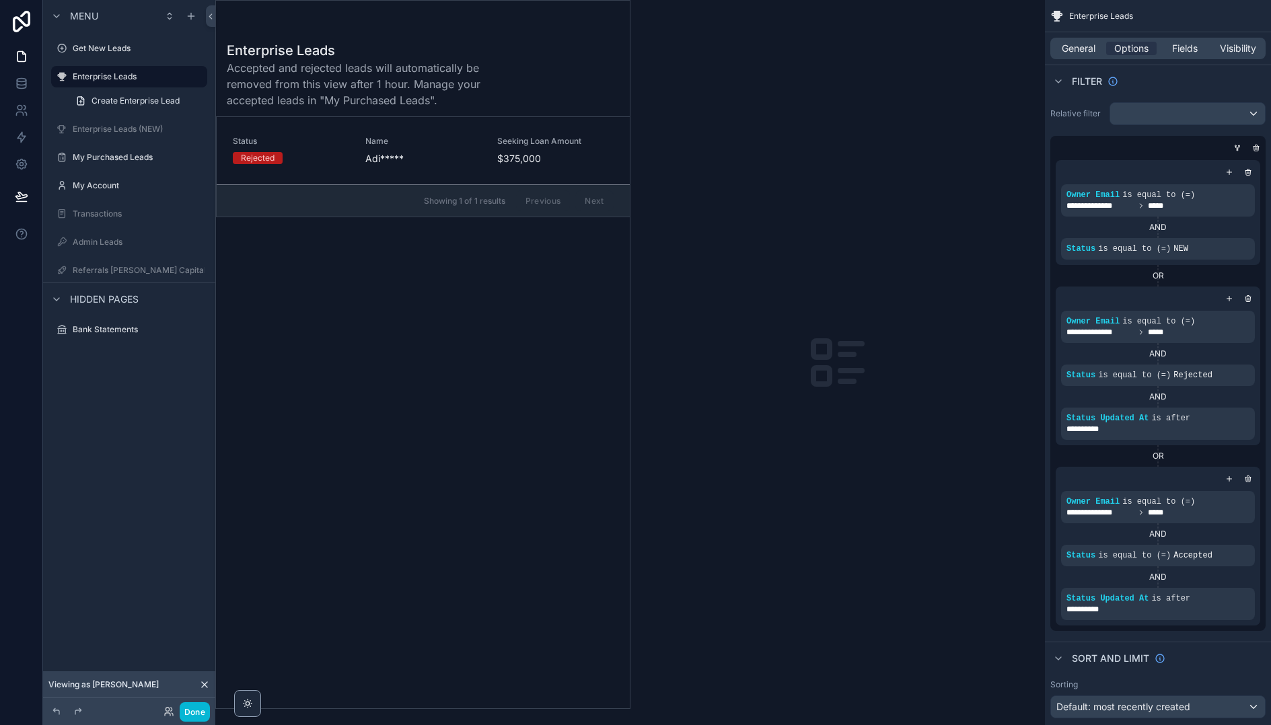
click at [534, 162] on div "scrollable content" at bounding box center [423, 355] width 414 height 708
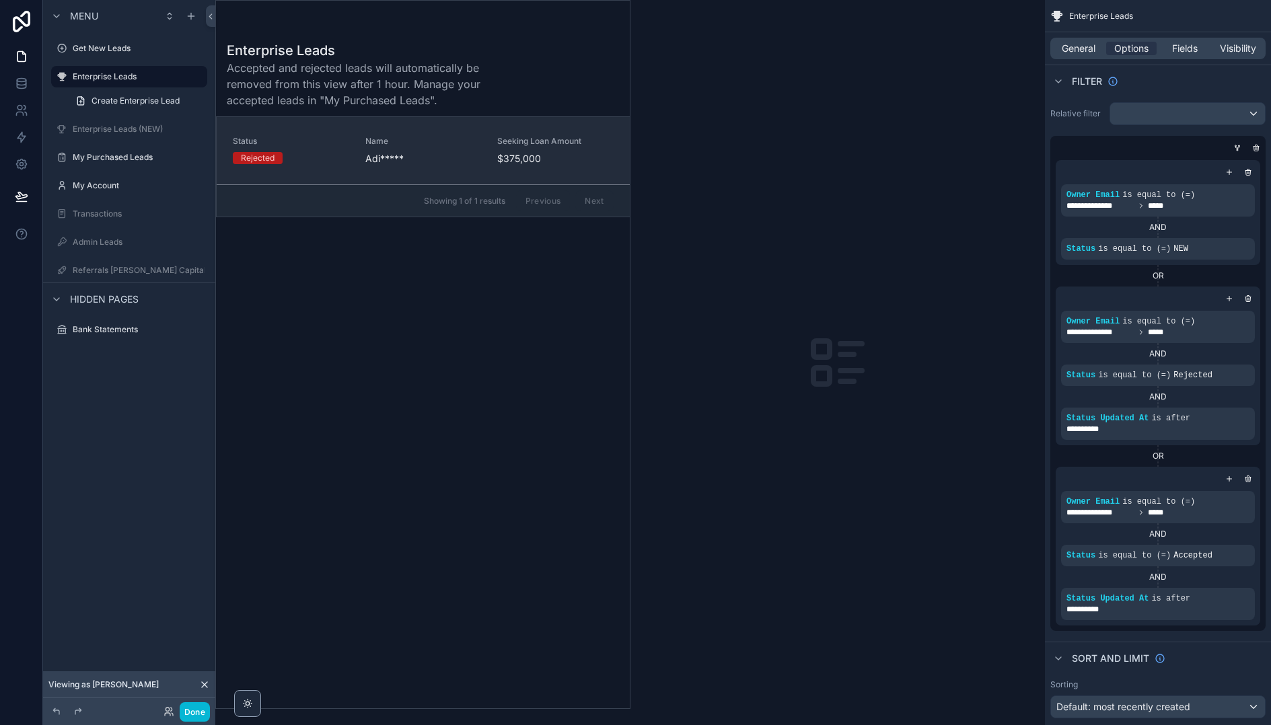
click at [507, 150] on div "Seeking Loan Amount $375,000" at bounding box center [555, 151] width 116 height 30
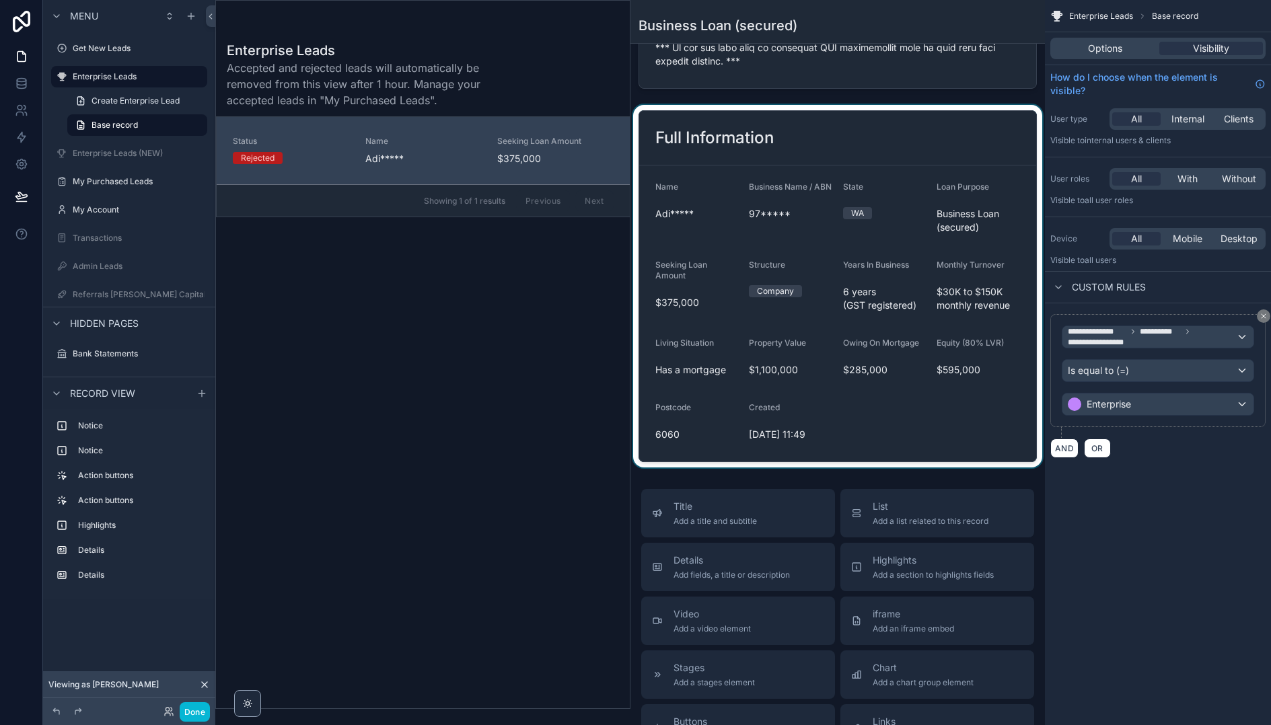
scroll to position [883, 0]
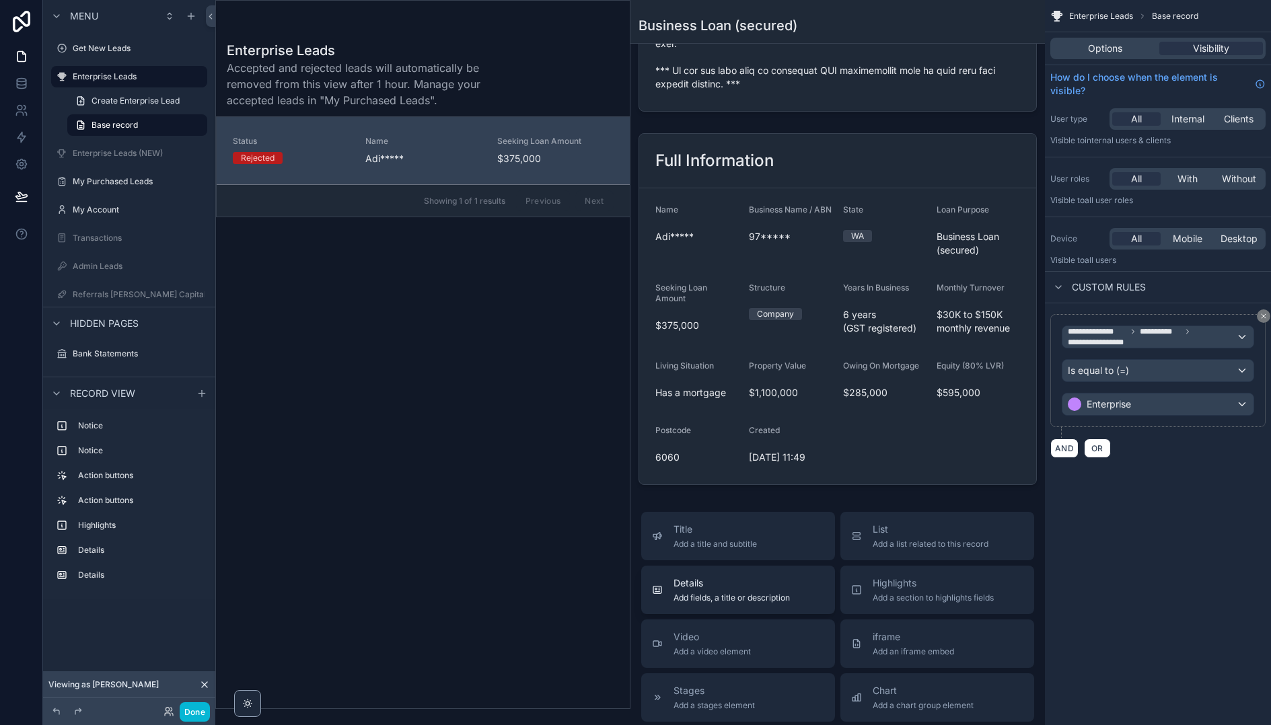
click at [733, 581] on span "Details" at bounding box center [731, 583] width 116 height 13
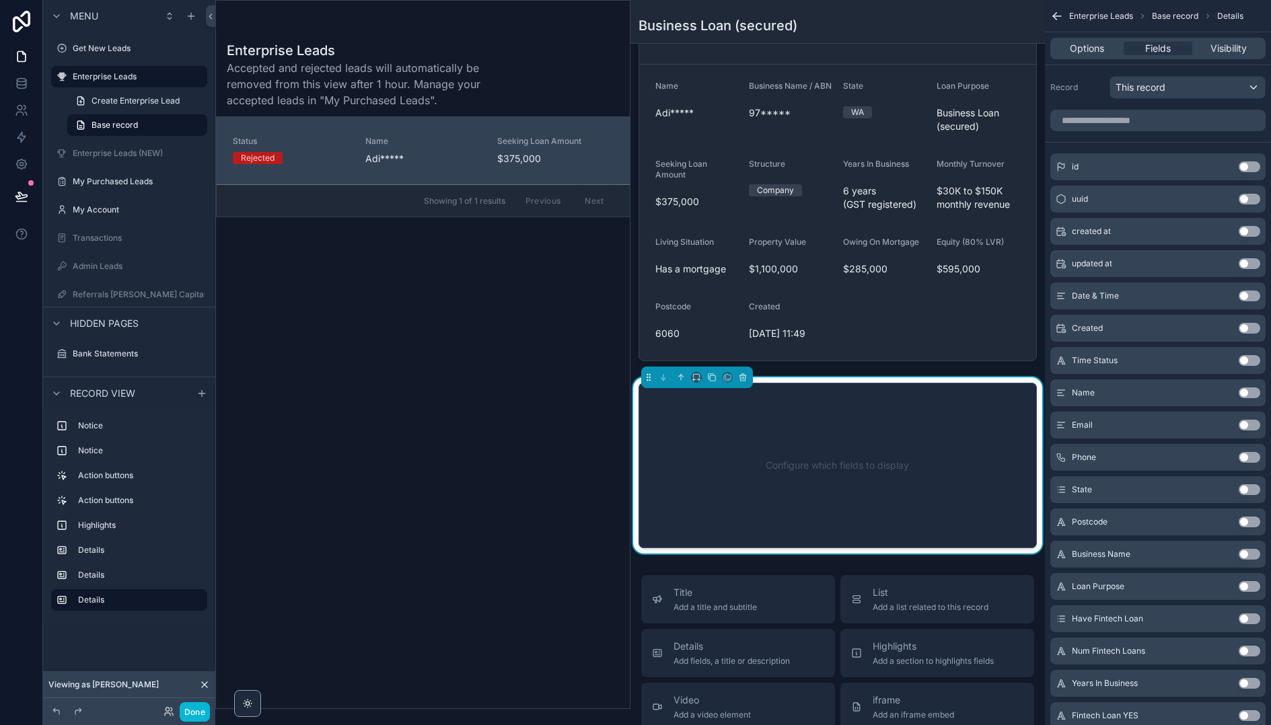
scroll to position [1109, 0]
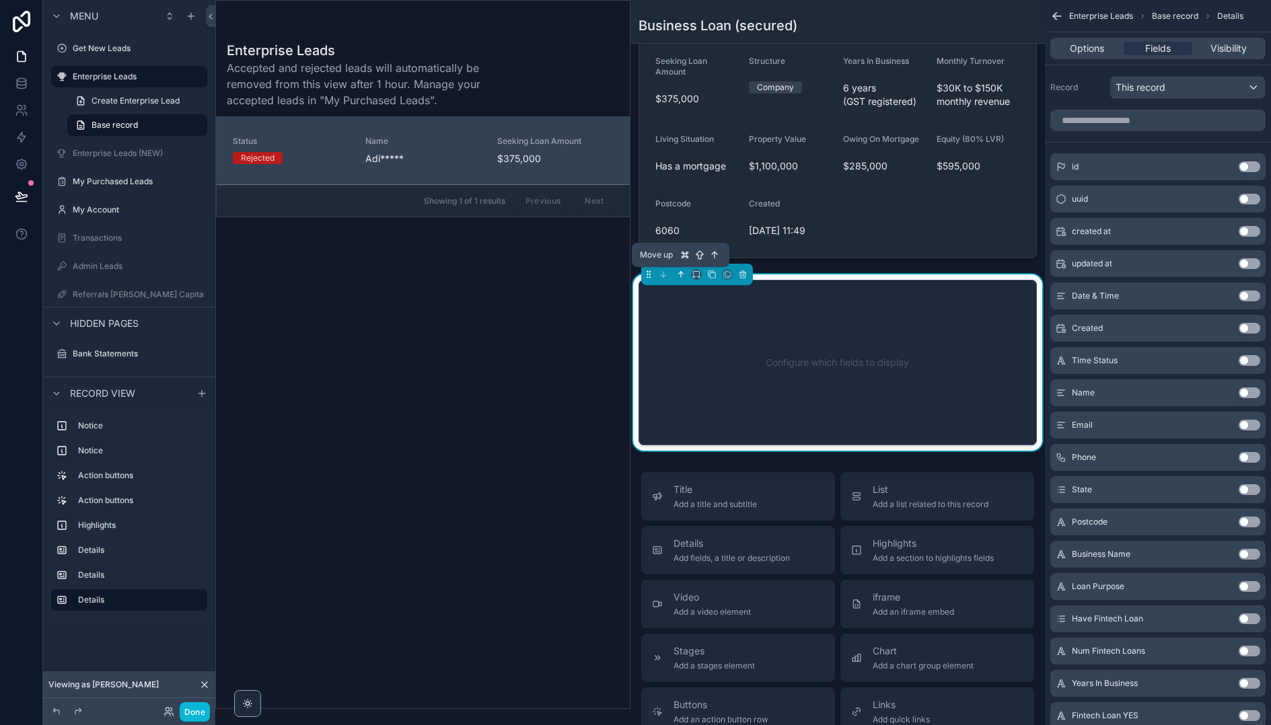
click at [681, 276] on icon "scrollable content" at bounding box center [680, 274] width 9 height 9
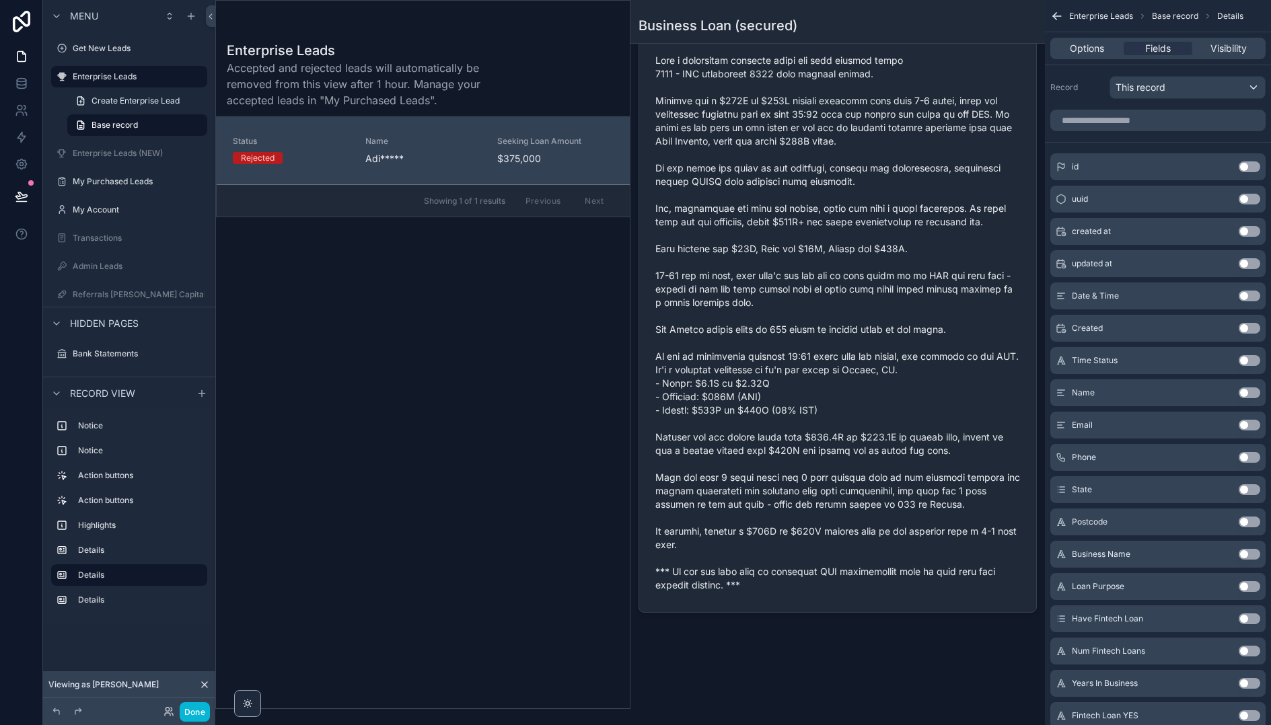
scroll to position [130, 0]
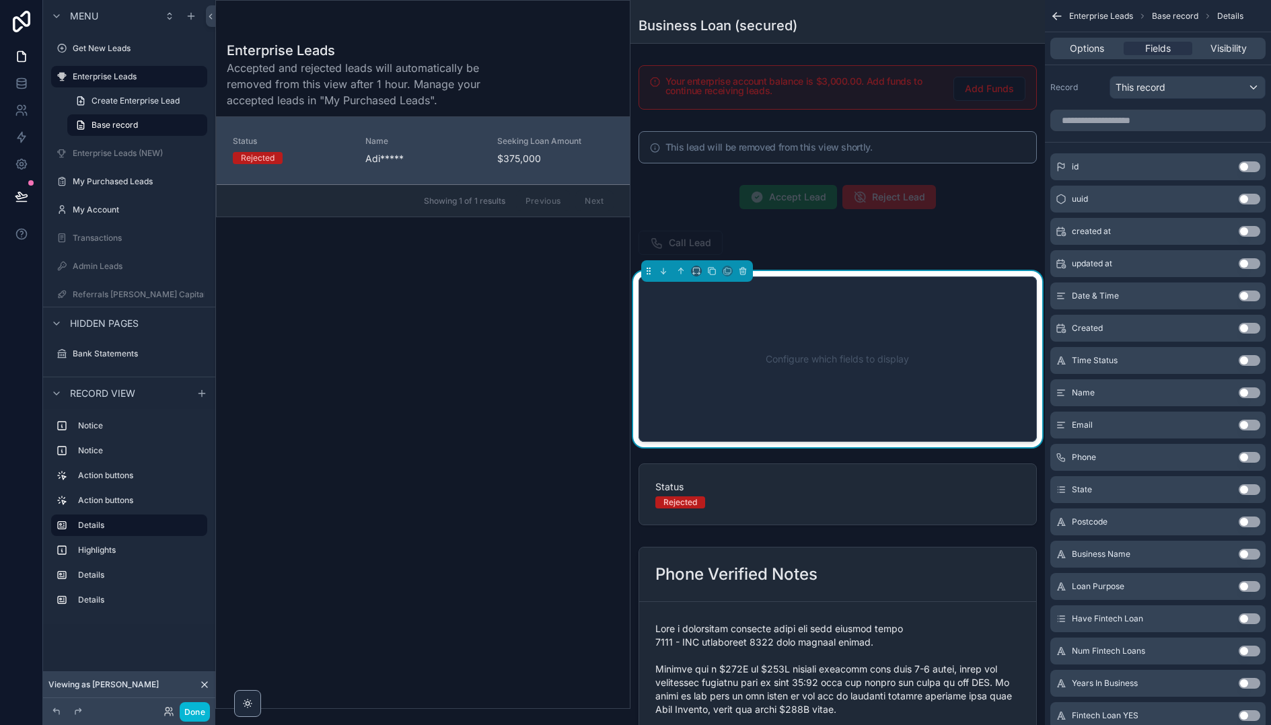
click at [784, 350] on div "Configure which fields to display" at bounding box center [838, 359] width 355 height 121
click at [1193, 115] on input "scrollable content" at bounding box center [1157, 121] width 215 height 22
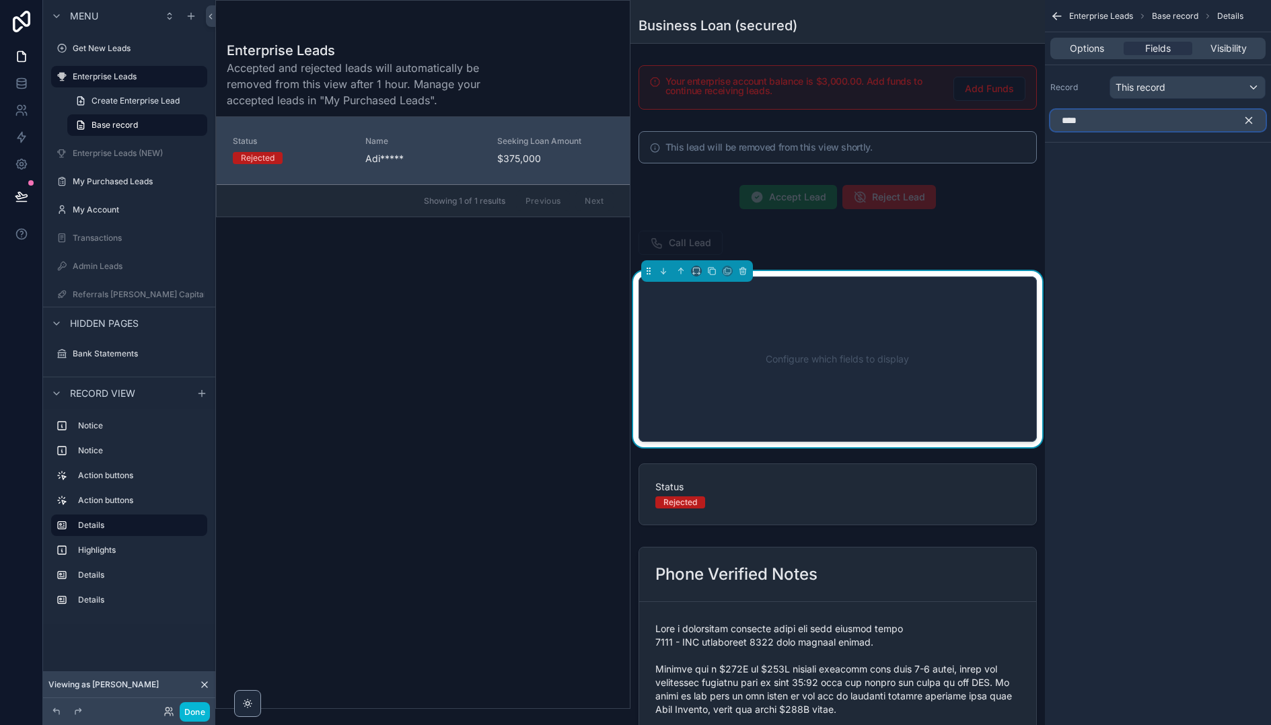
type input "****"
click at [1249, 121] on icon "scrollable content" at bounding box center [1249, 120] width 12 height 12
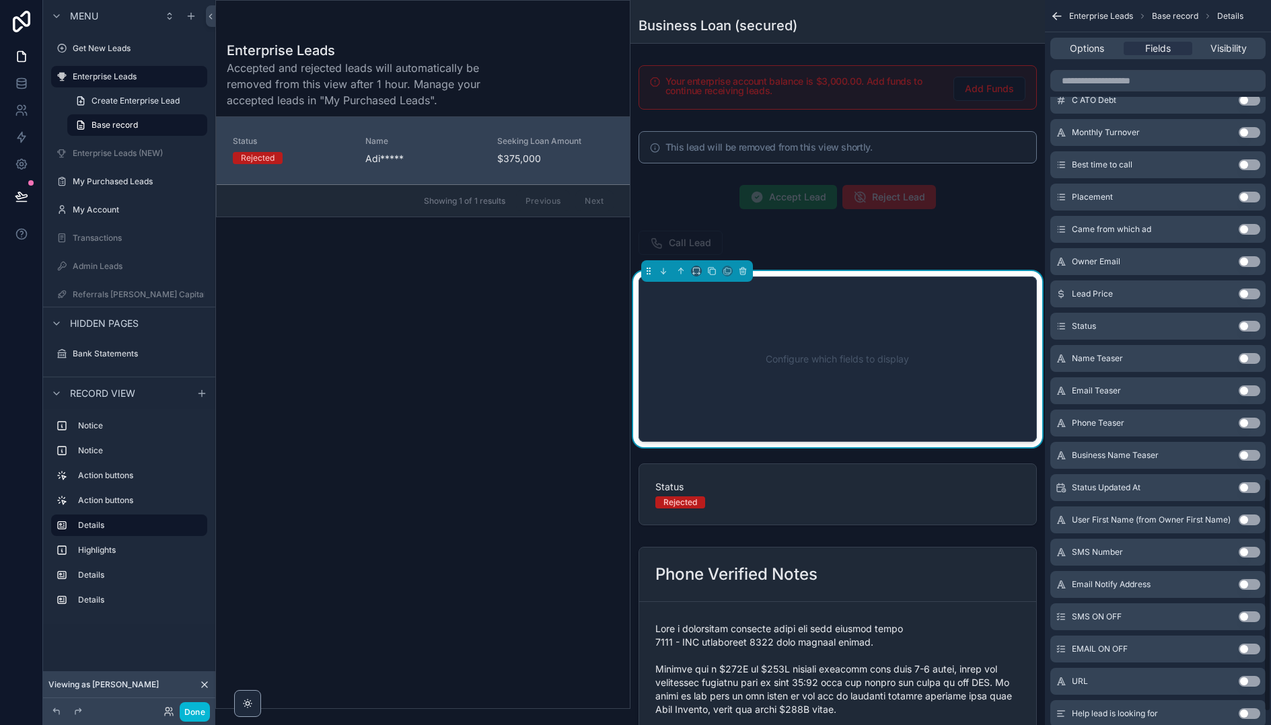
scroll to position [1527, 0]
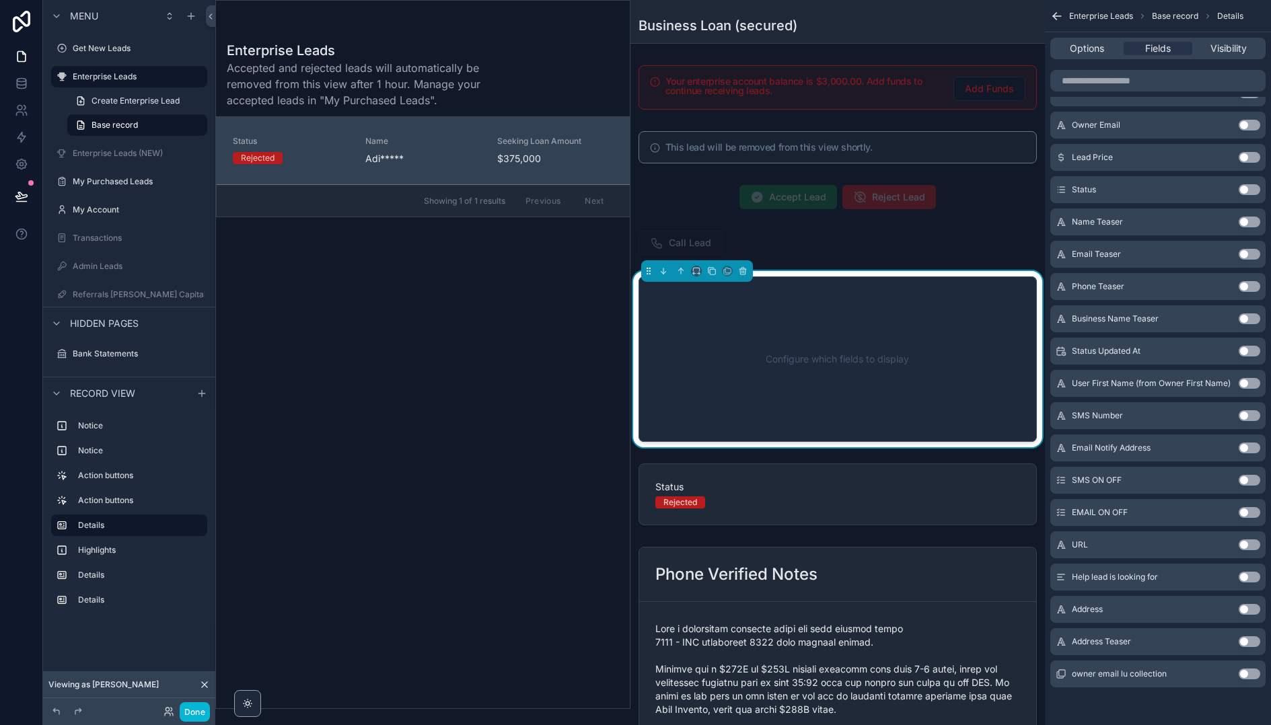
click at [903, 320] on div "Configure which fields to display" at bounding box center [838, 359] width 355 height 121
click at [892, 346] on div "Configure which fields to display" at bounding box center [838, 359] width 355 height 121
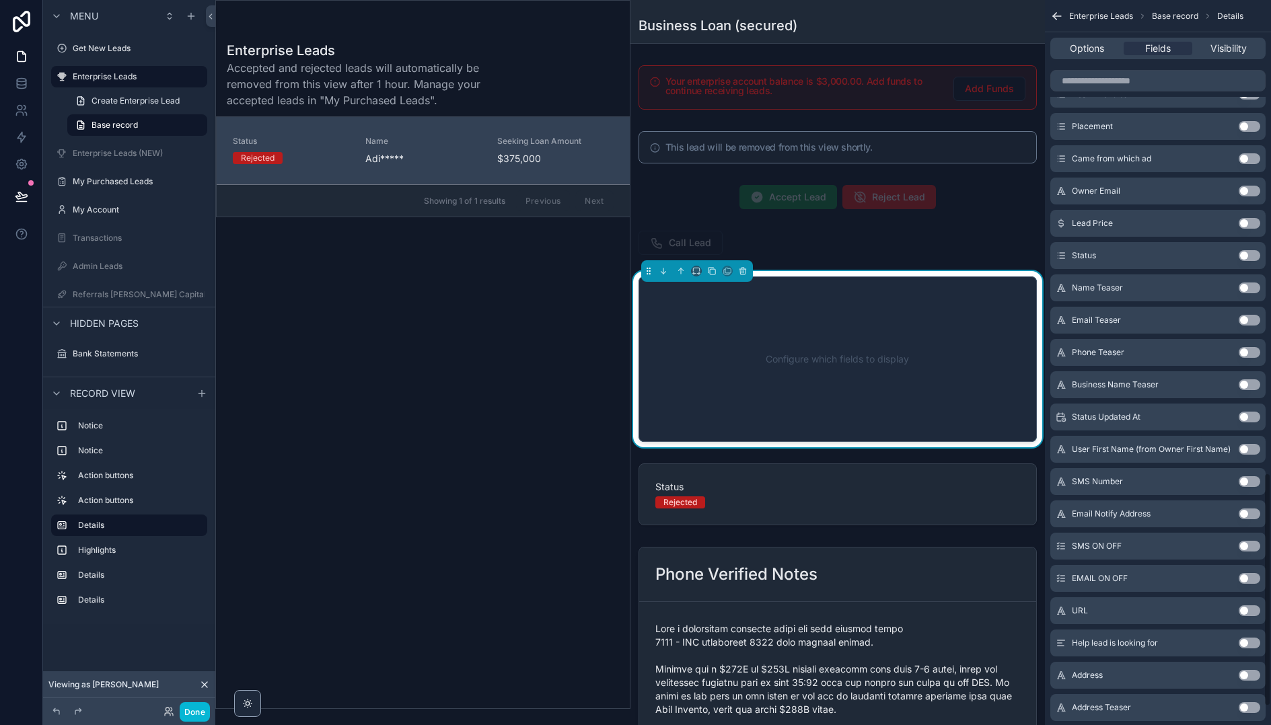
scroll to position [1448, 0]
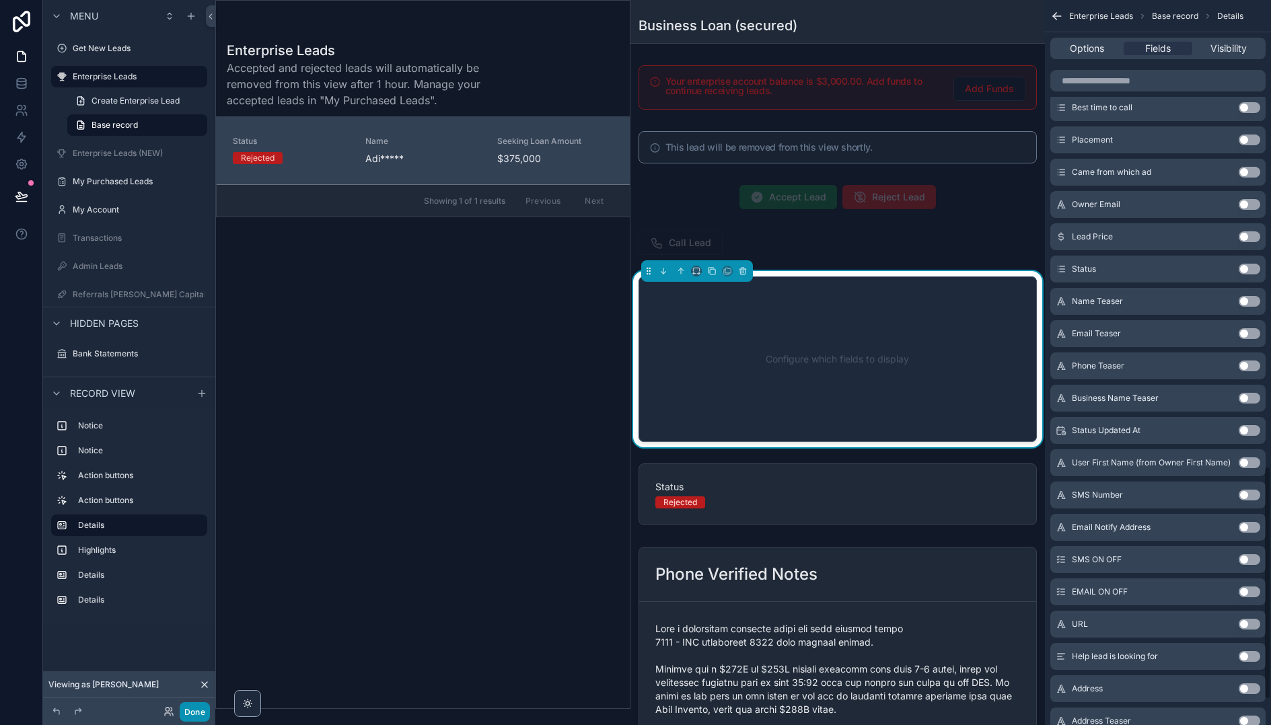
click at [203, 711] on button "Done" at bounding box center [195, 712] width 30 height 20
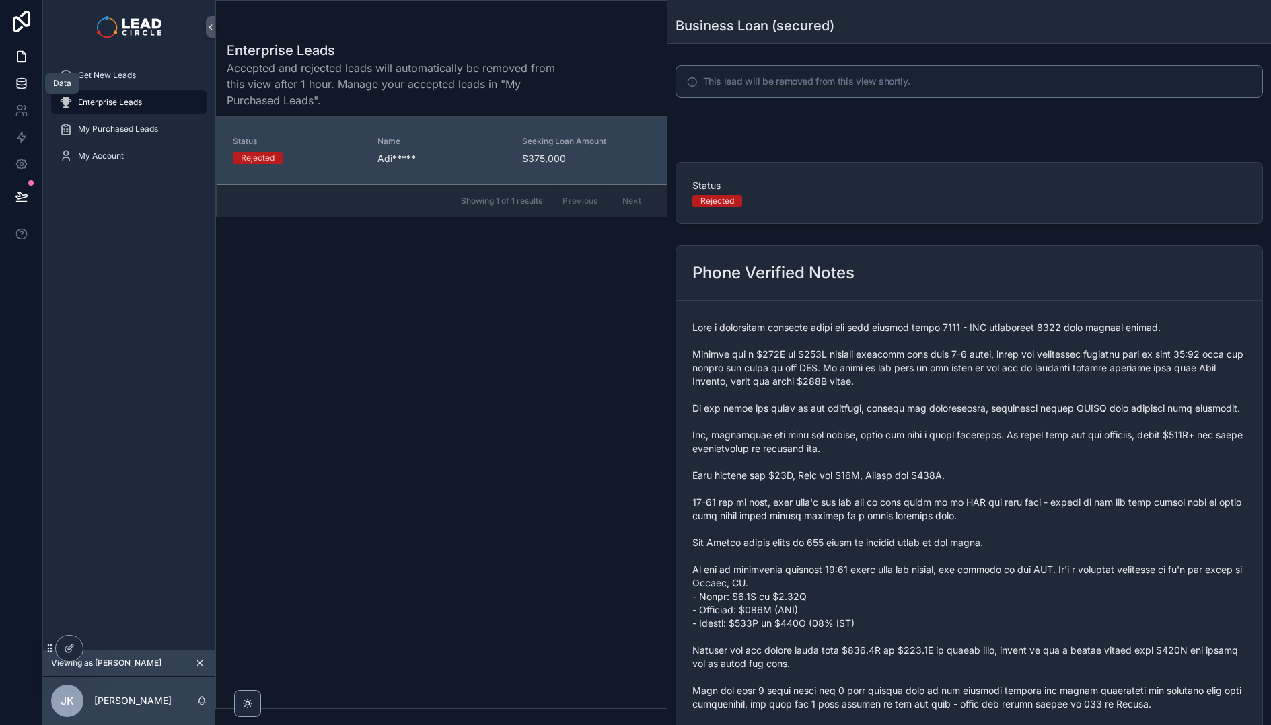
click at [26, 81] on icon at bounding box center [21, 82] width 9 height 5
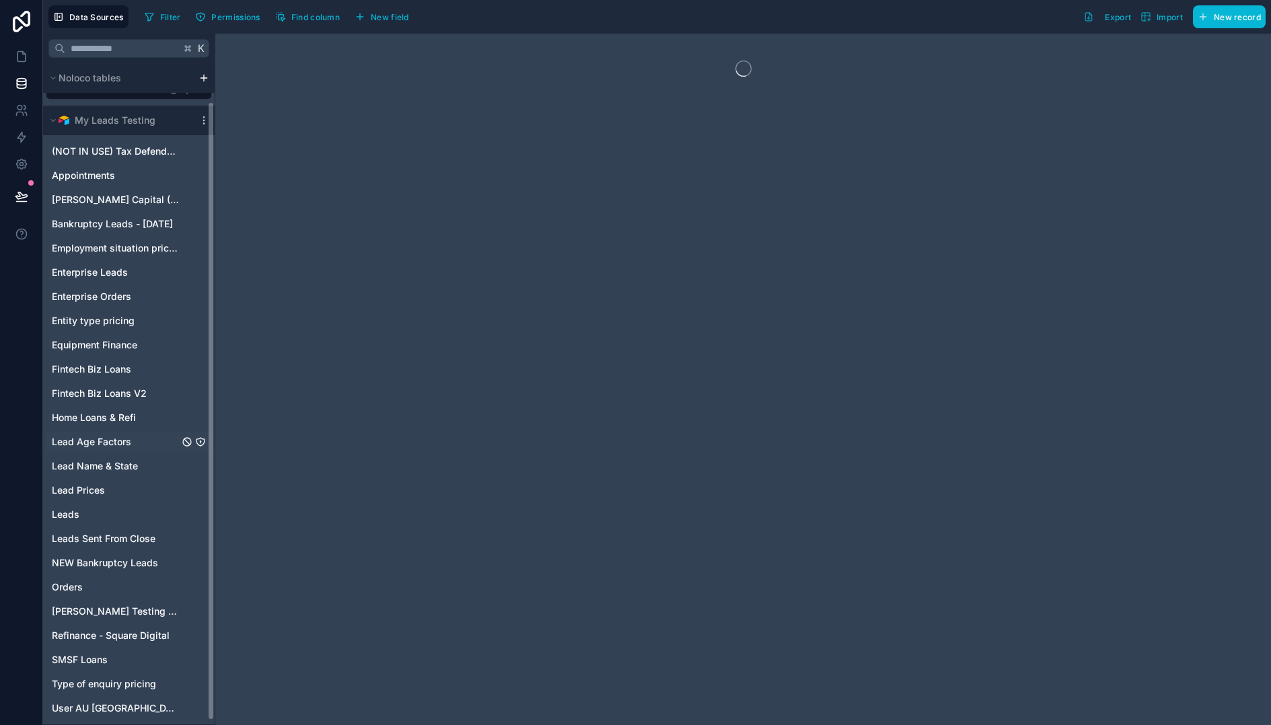
scroll to position [45, 0]
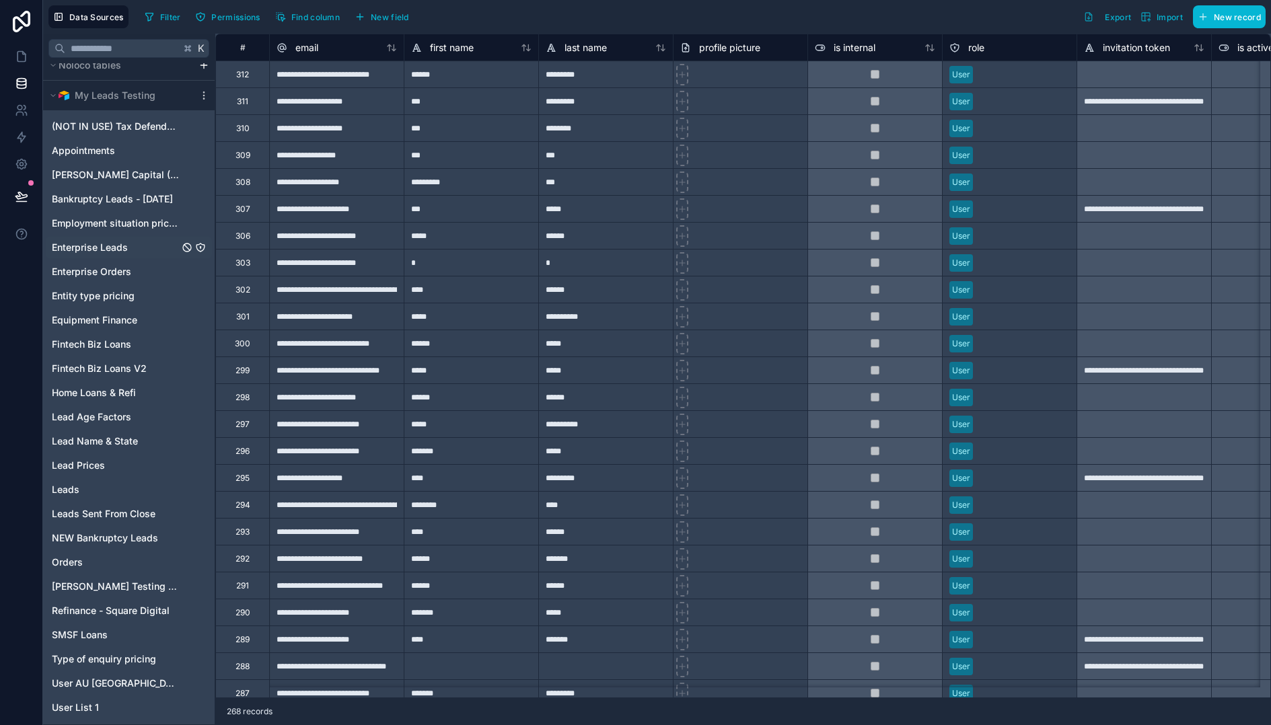
click at [83, 246] on span "Enterprise Leads" at bounding box center [90, 247] width 76 height 13
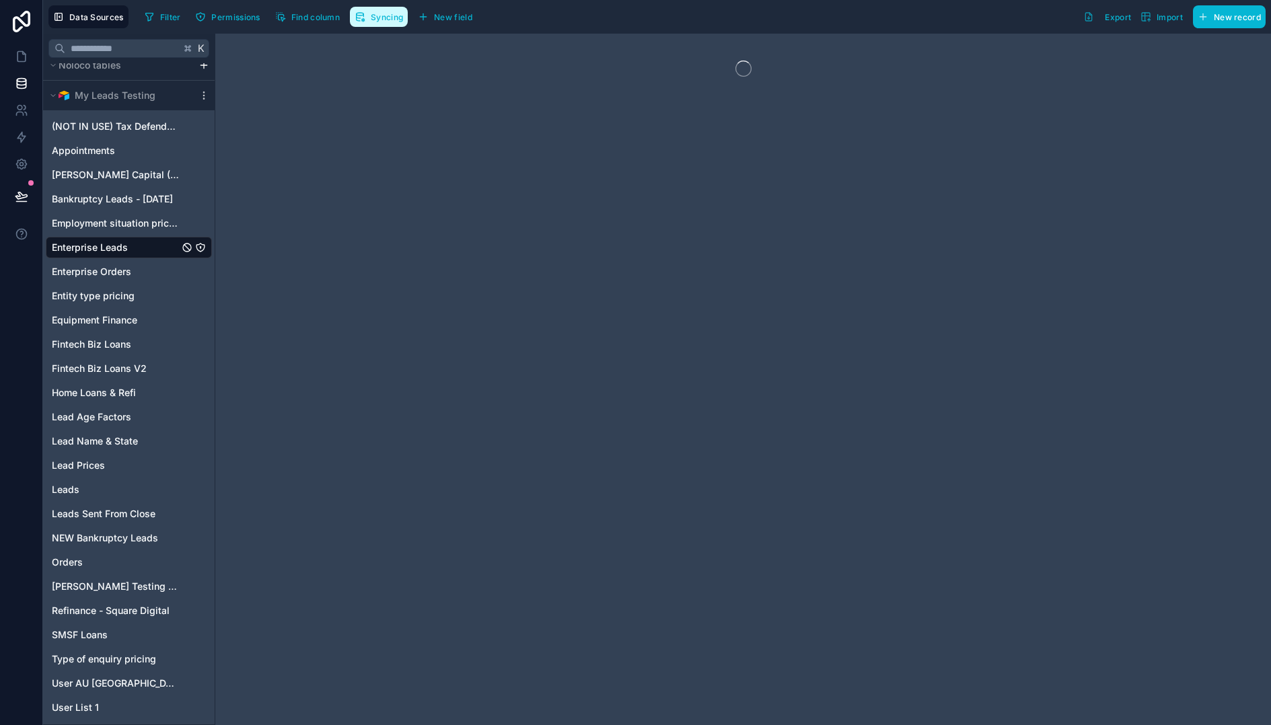
click at [386, 9] on button "Syncing" at bounding box center [379, 17] width 58 height 20
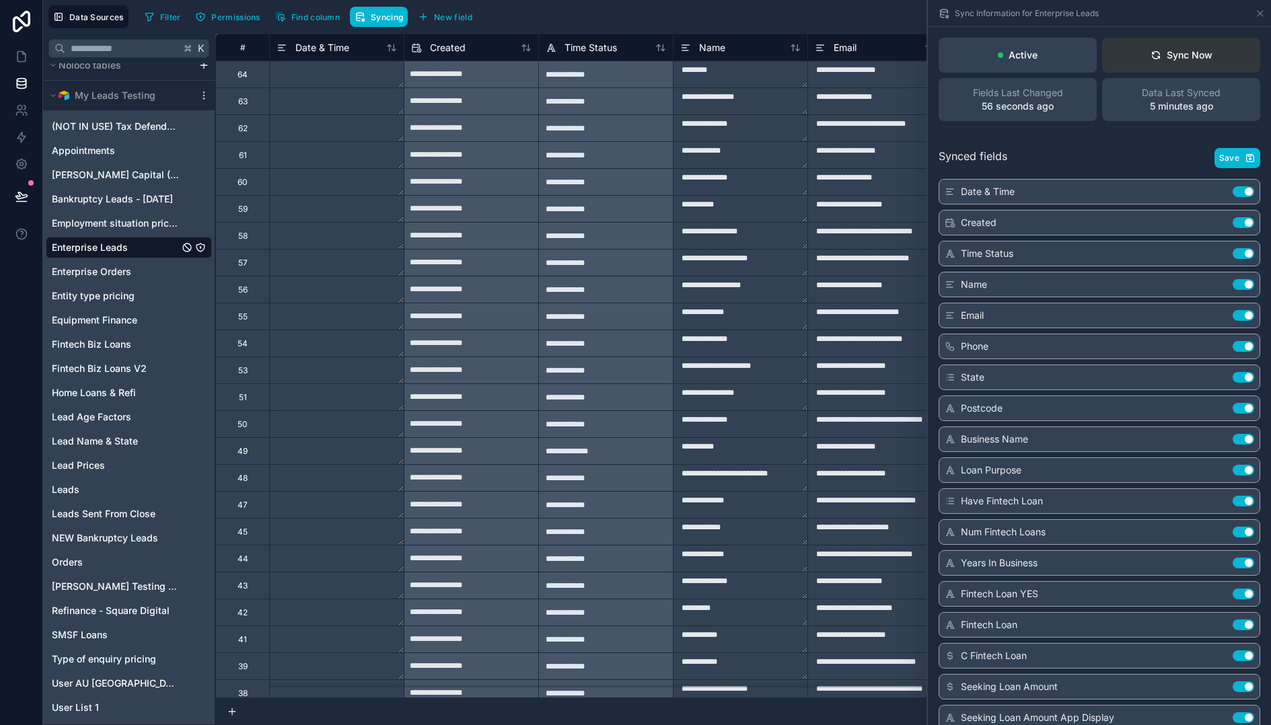
click at [1179, 57] on div "Sync Now" at bounding box center [1182, 54] width 62 height 13
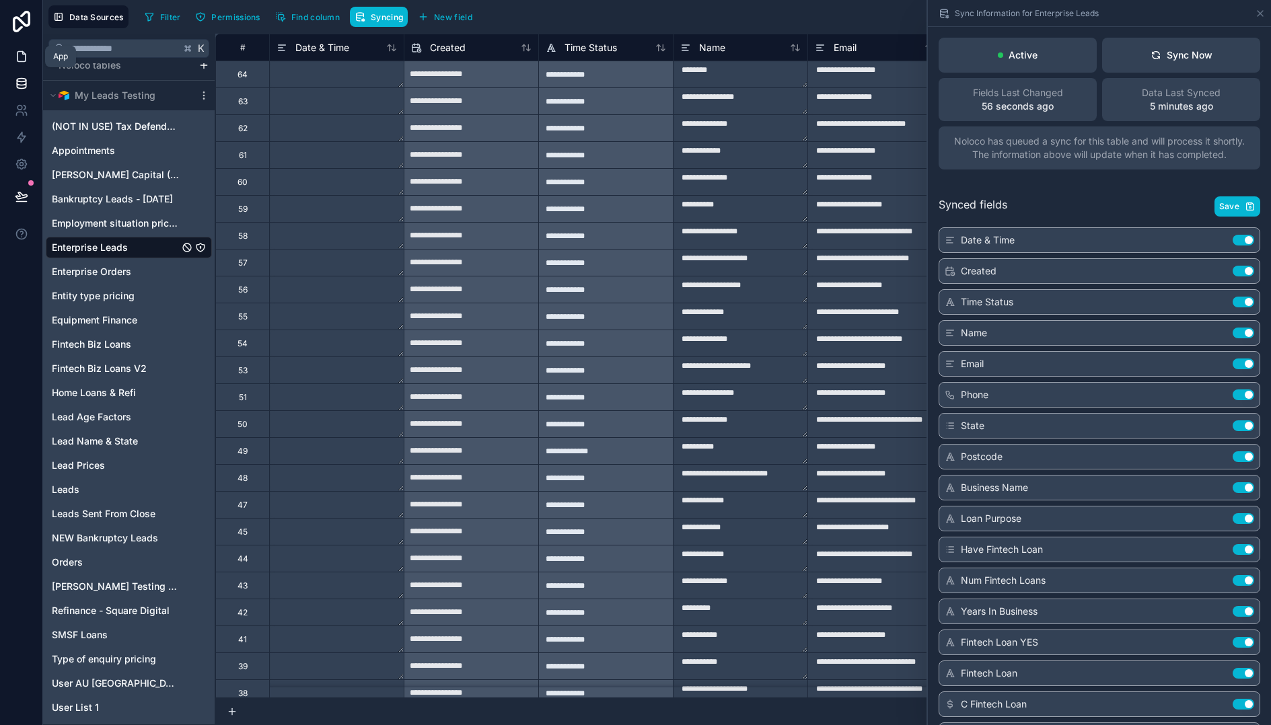
click at [15, 55] on icon at bounding box center [21, 56] width 13 height 13
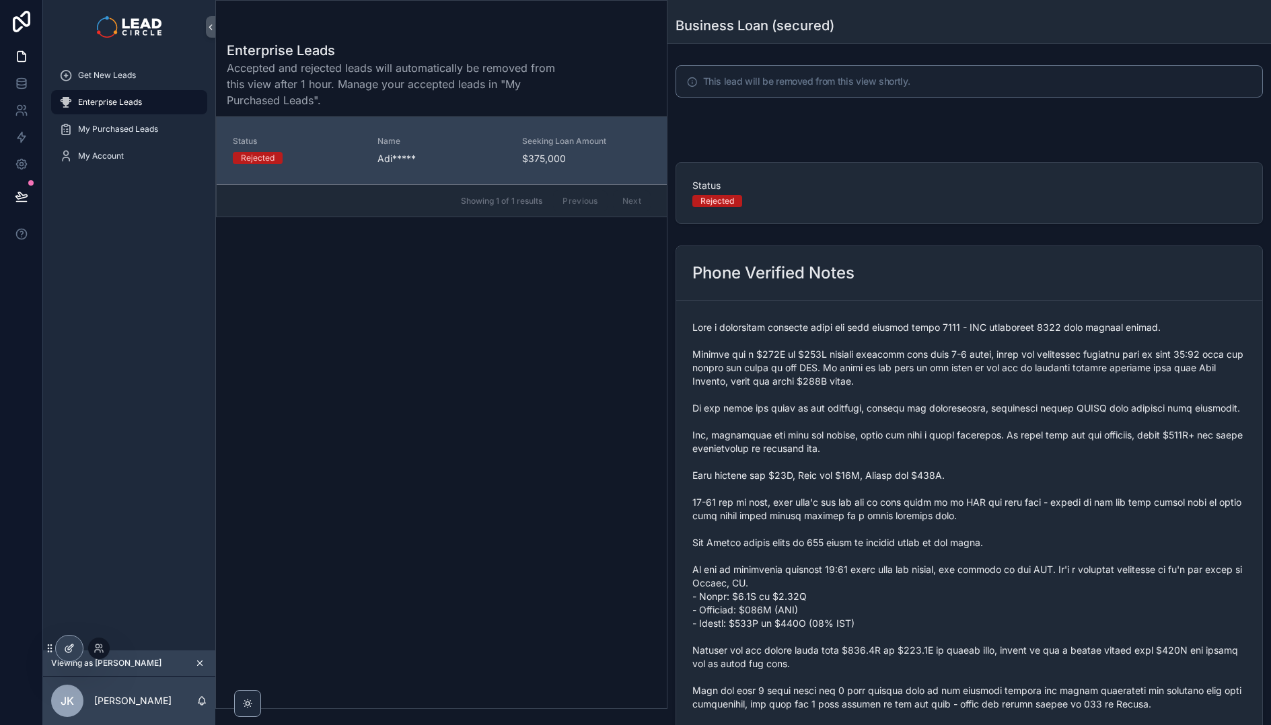
click at [65, 647] on icon at bounding box center [68, 650] width 6 height 6
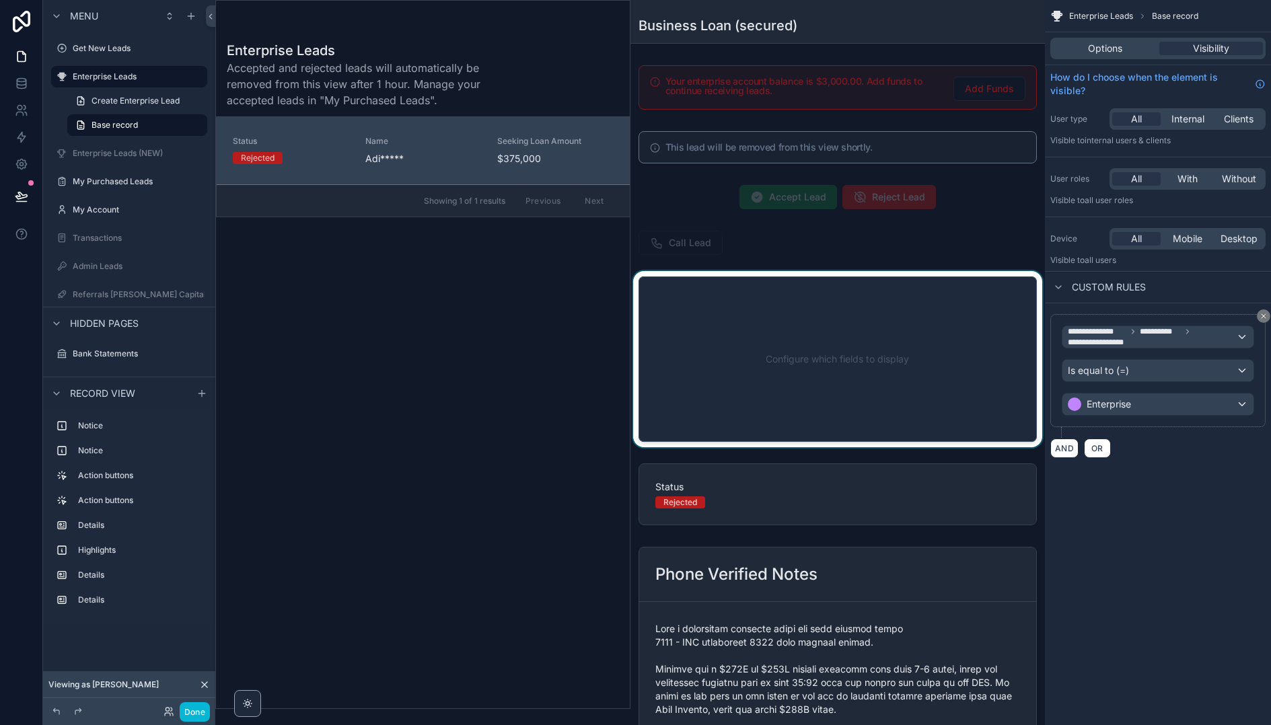
click at [787, 360] on div "scrollable content" at bounding box center [837, 359] width 415 height 176
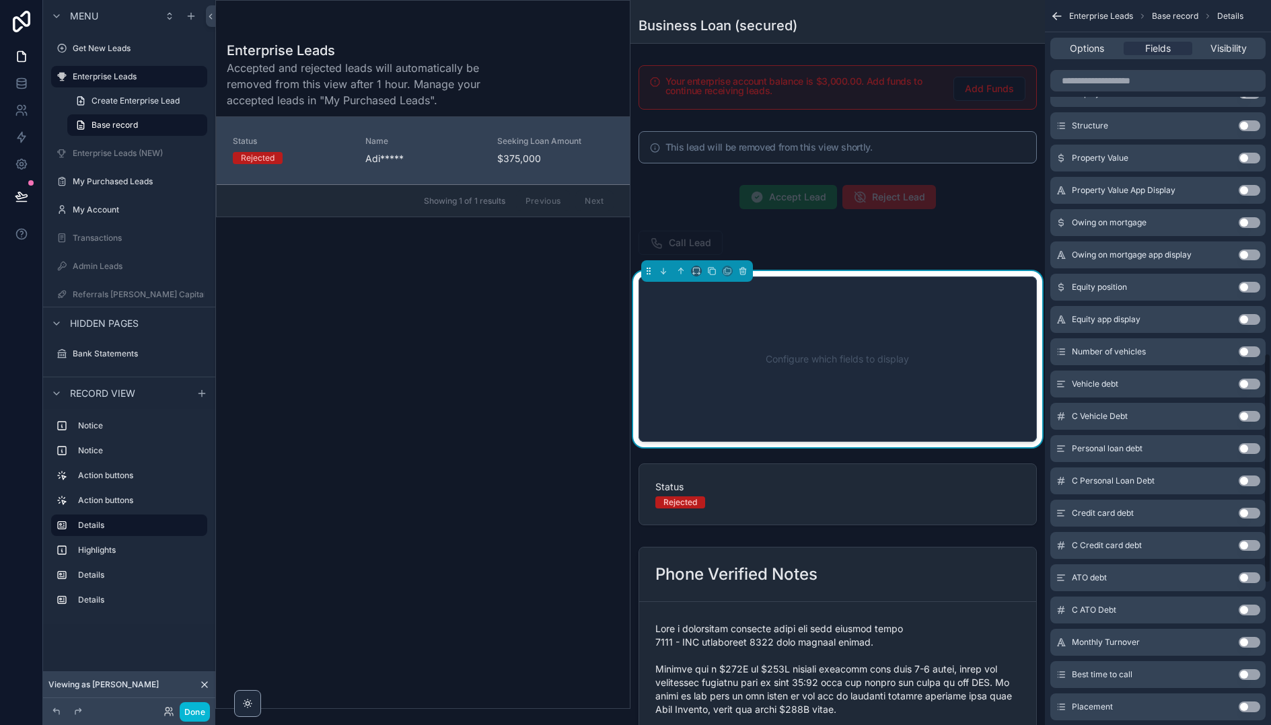
scroll to position [1560, 0]
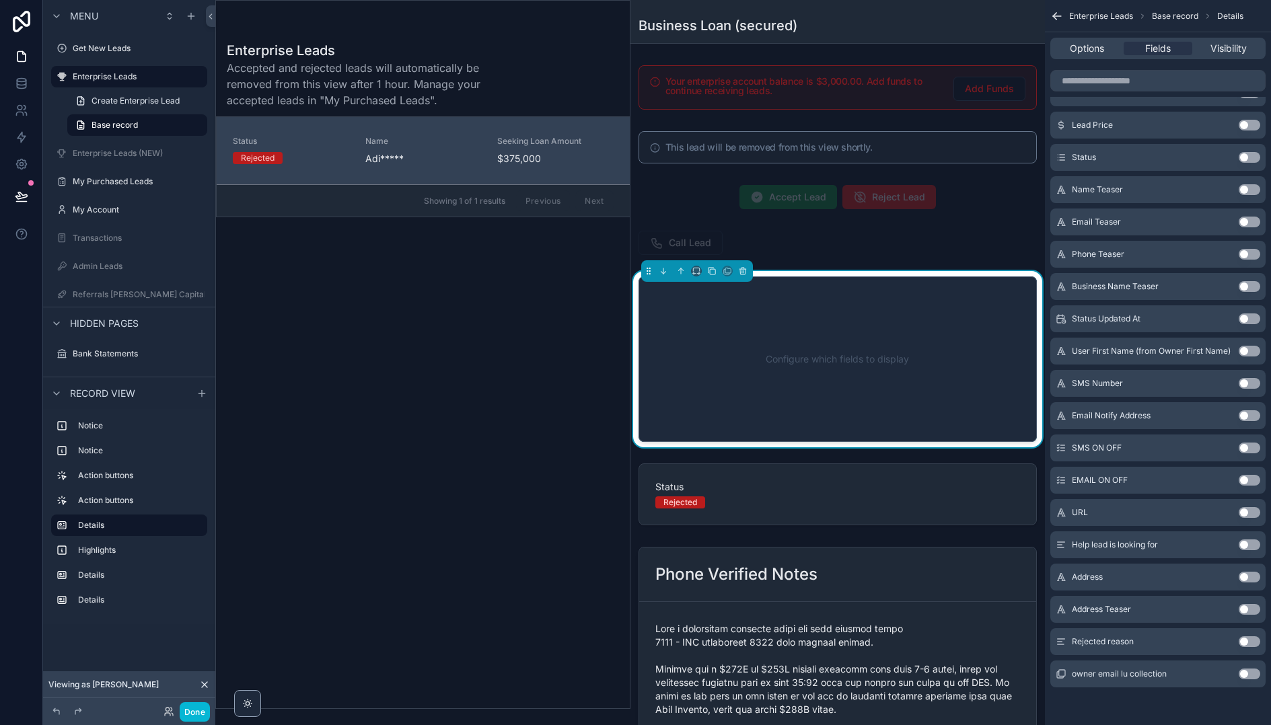
click at [1243, 639] on button "Use setting" at bounding box center [1250, 641] width 22 height 11
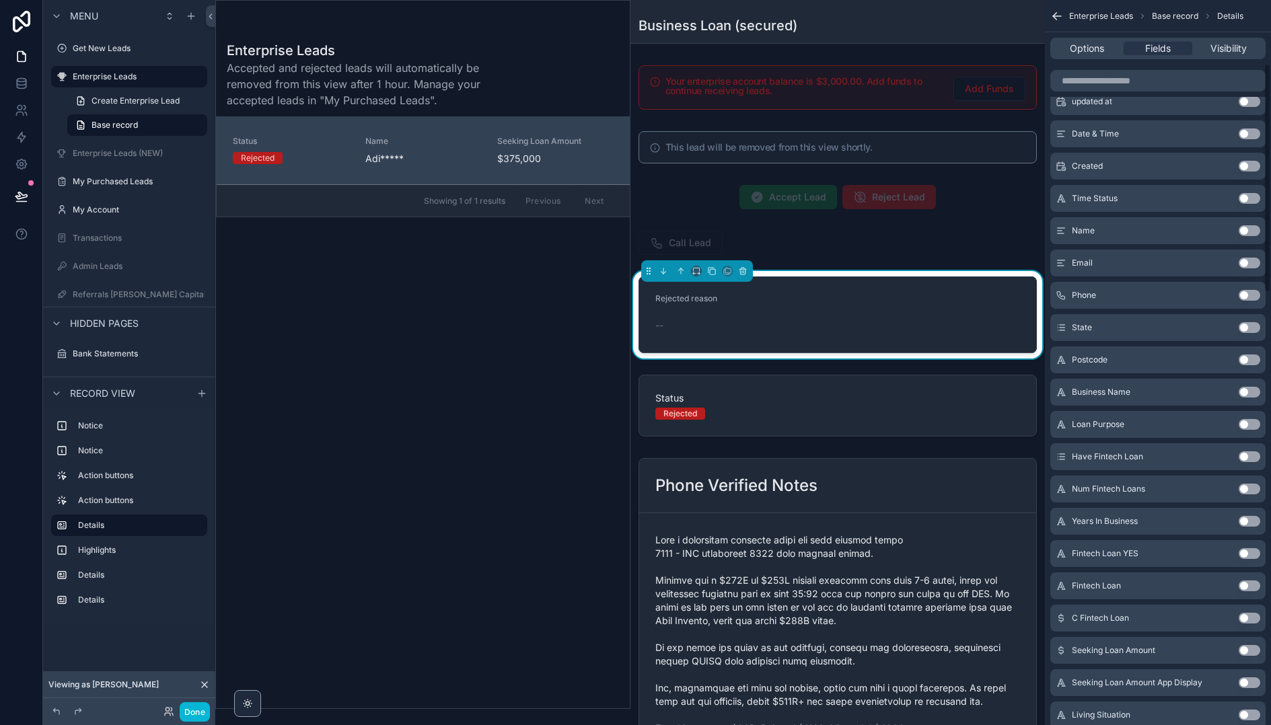
scroll to position [0, 0]
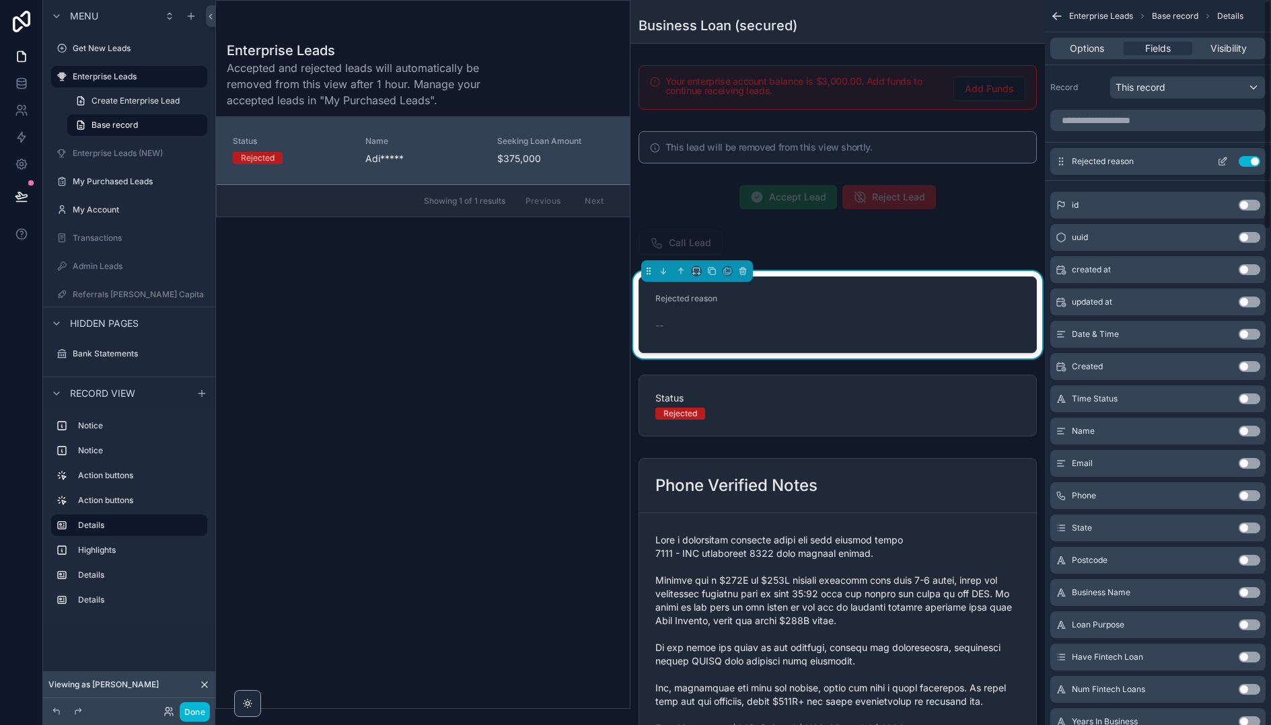
click at [1226, 160] on icon "scrollable content" at bounding box center [1222, 161] width 11 height 11
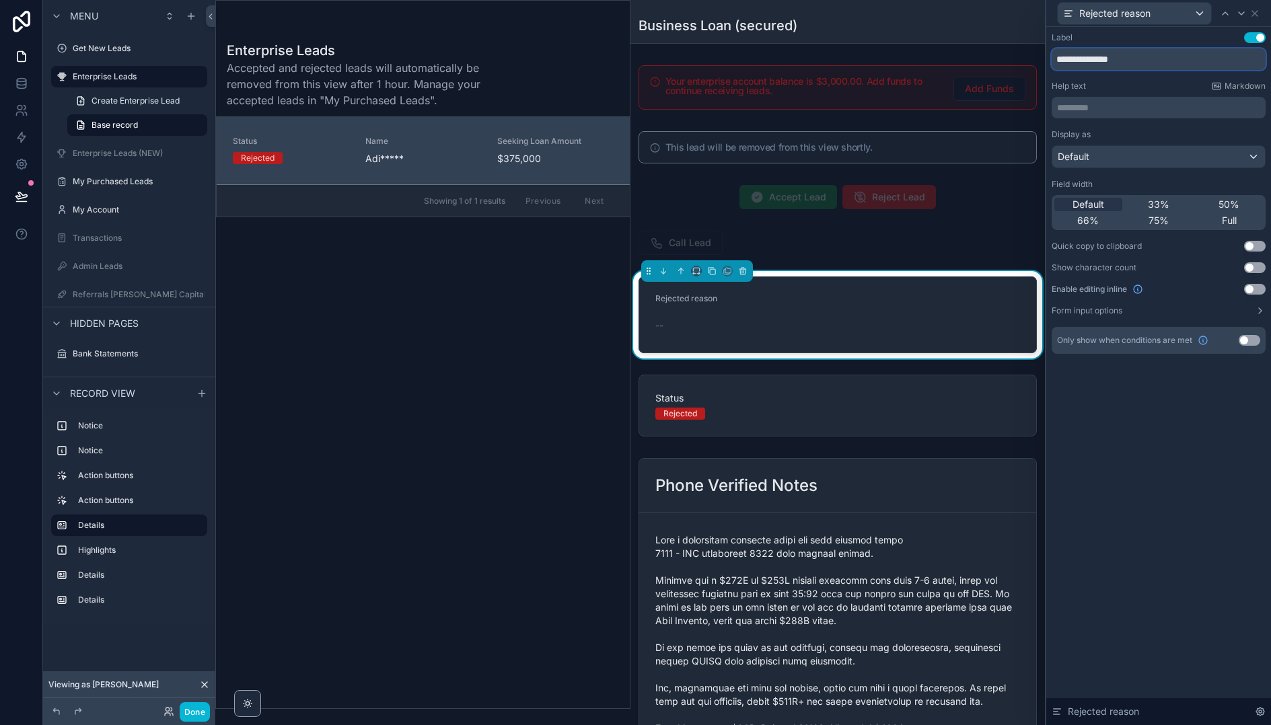
click at [1109, 63] on input "**********" at bounding box center [1159, 59] width 214 height 22
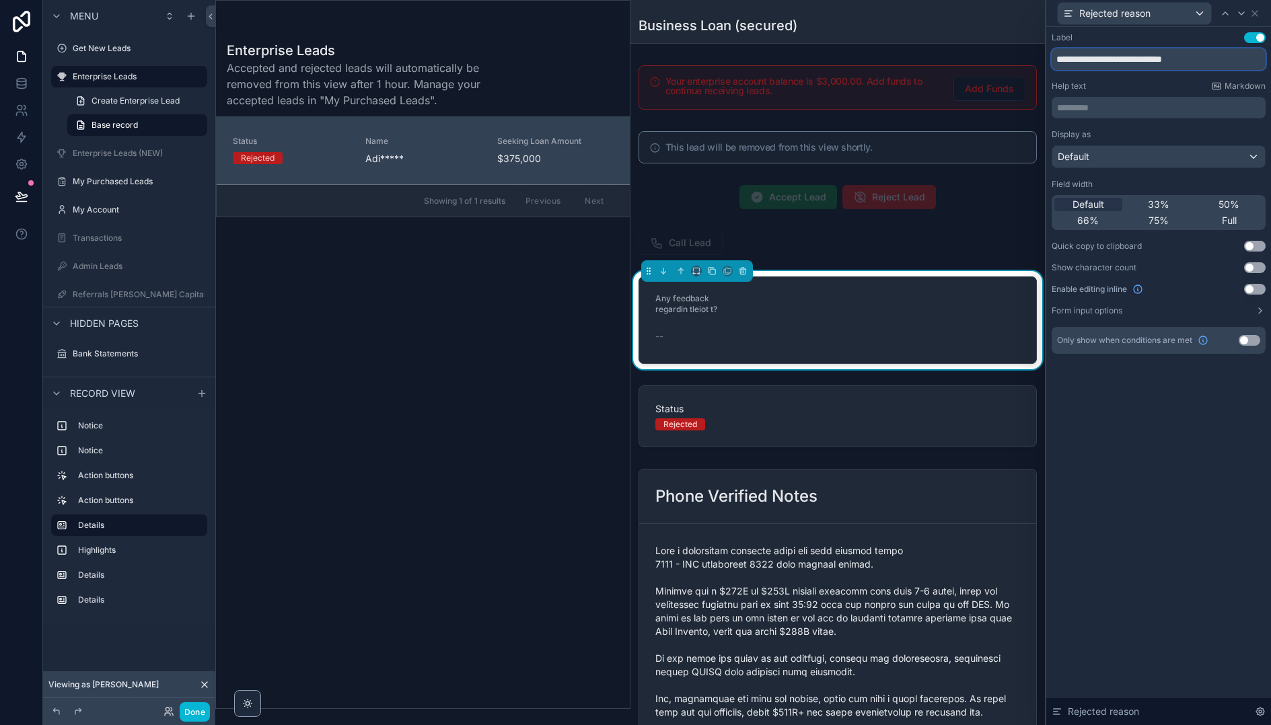
click at [1147, 61] on input "**********" at bounding box center [1159, 59] width 214 height 22
click at [1136, 60] on input "**********" at bounding box center [1159, 59] width 214 height 22
paste input "**********"
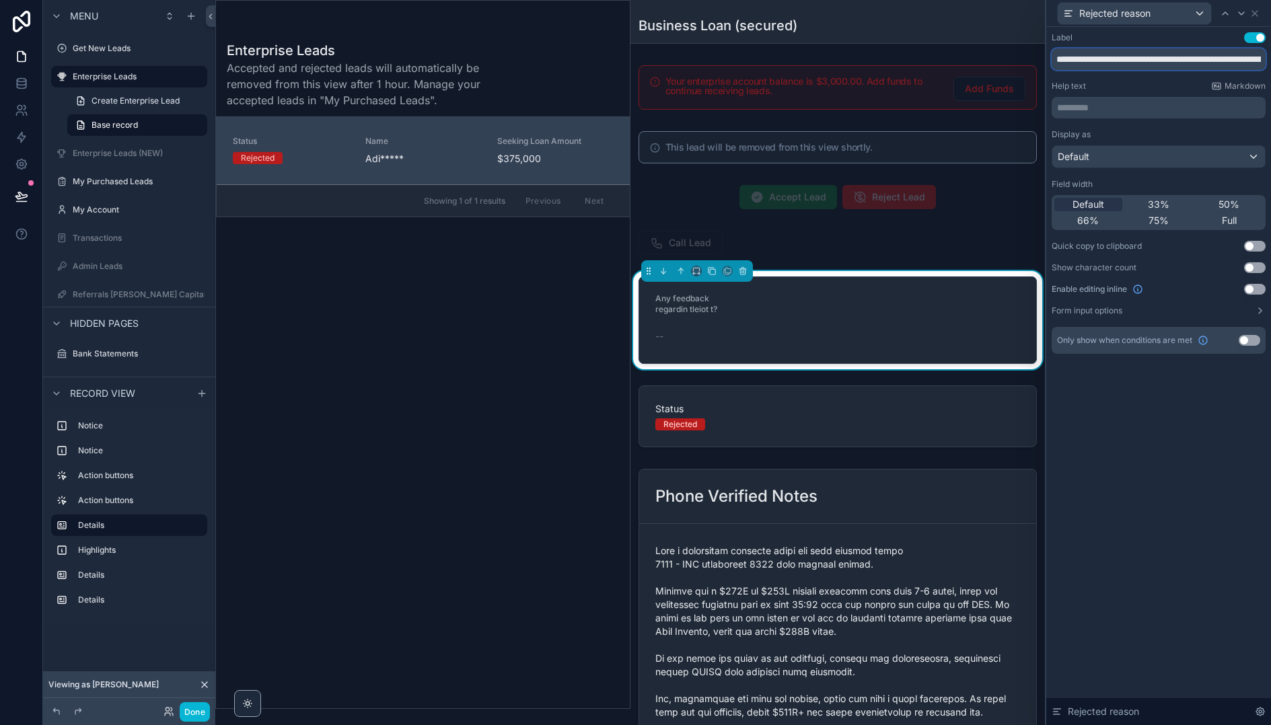
scroll to position [0, 281]
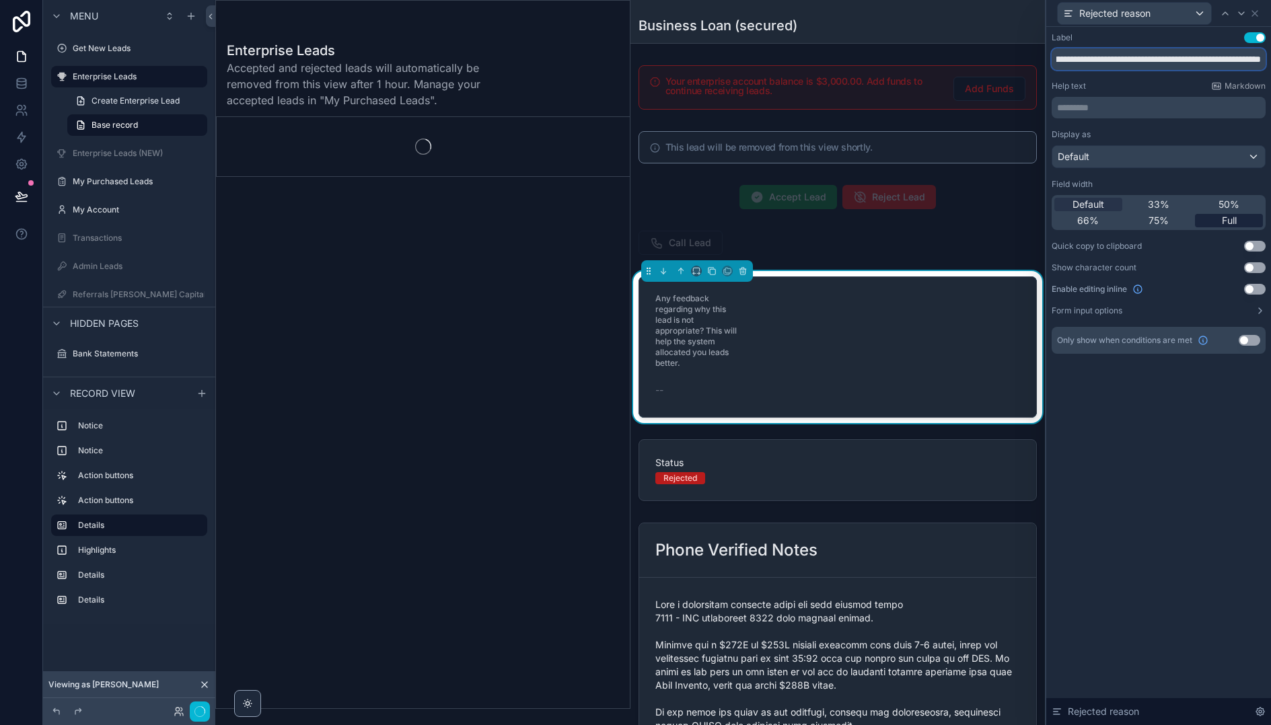
type input "**********"
click at [1211, 219] on div "Full" at bounding box center [1229, 220] width 68 height 13
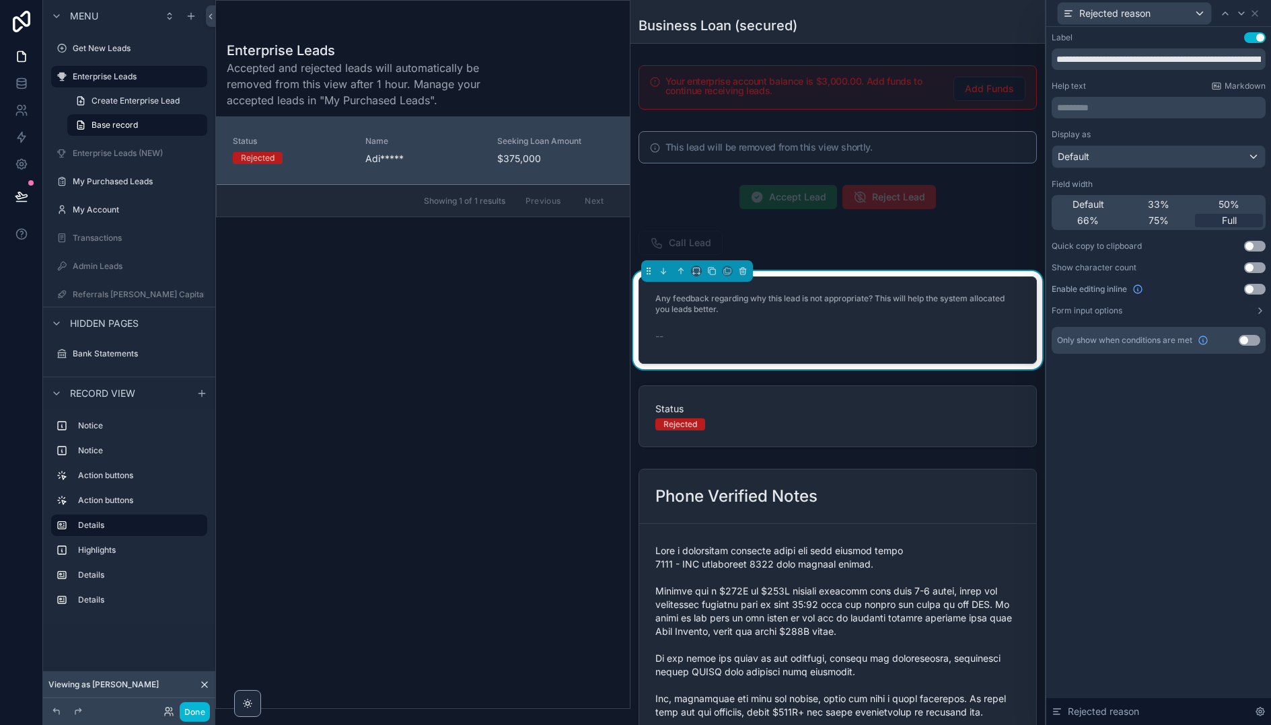
click at [1252, 289] on button "Use setting" at bounding box center [1255, 289] width 22 height 11
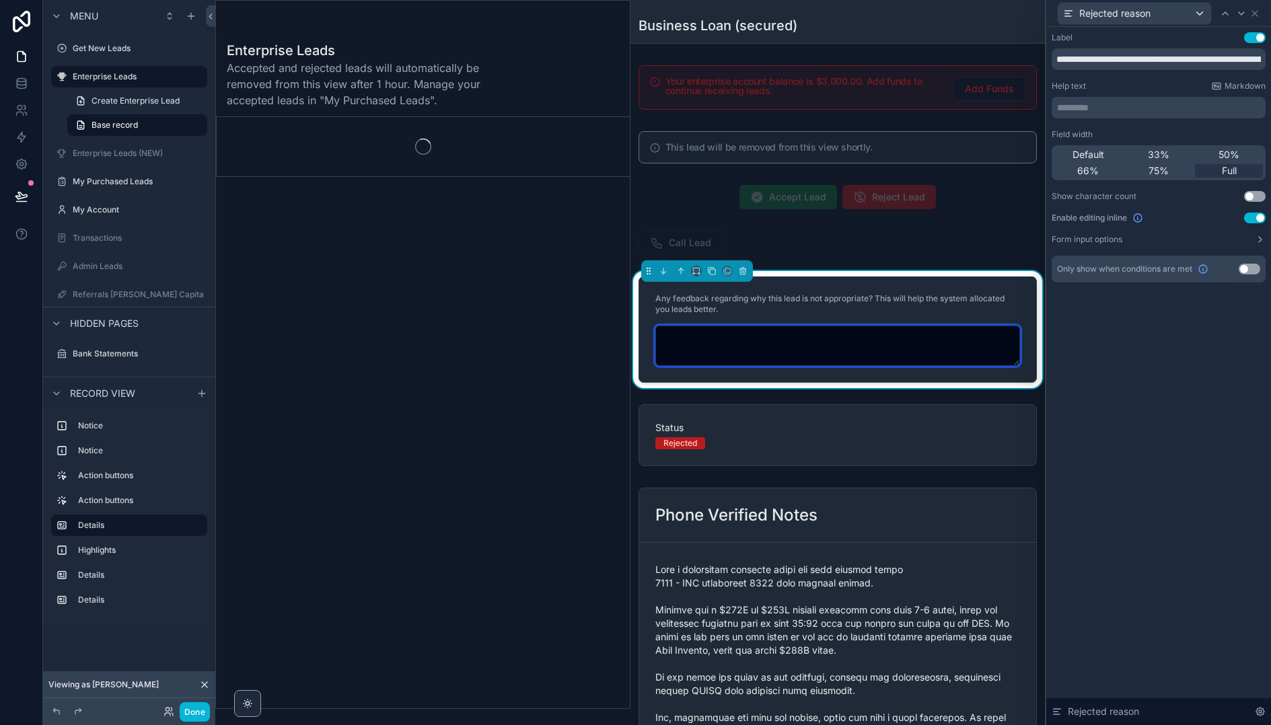
click at [730, 337] on textarea "scrollable content" at bounding box center [837, 346] width 365 height 40
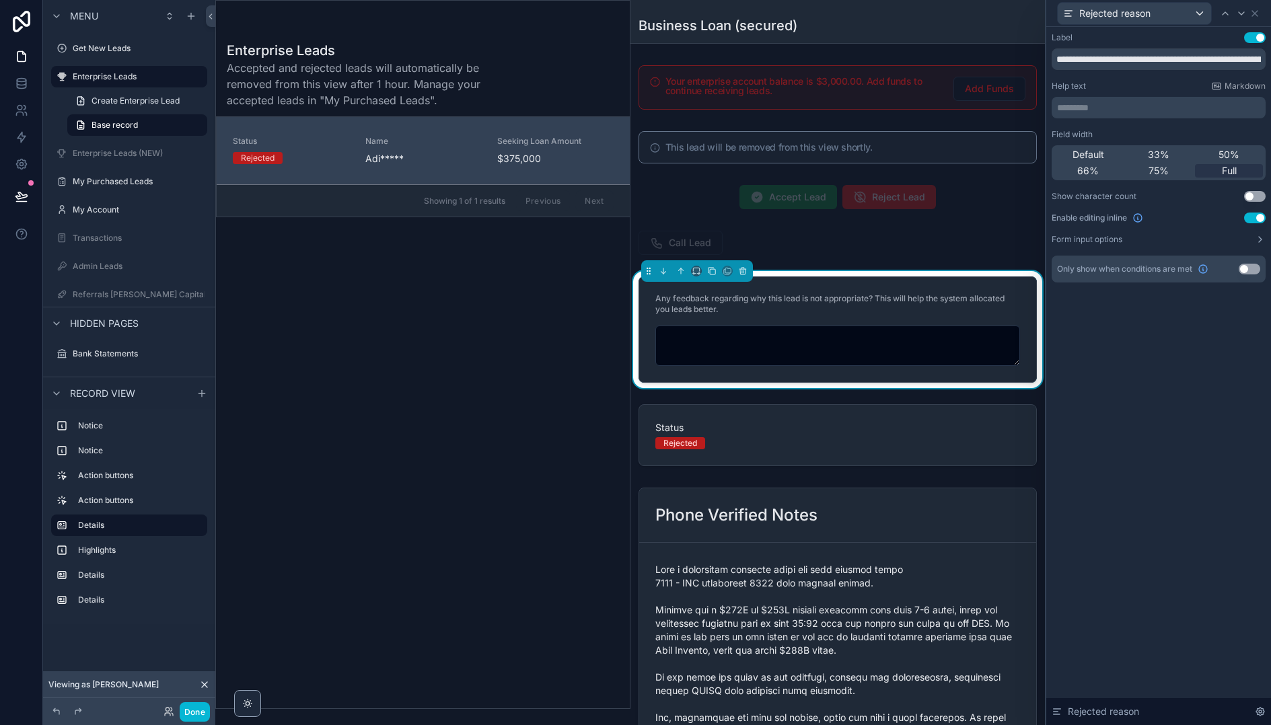
click at [900, 303] on label "Any feedback regarding why this lead is not appropriate? This will help the sys…" at bounding box center [837, 304] width 365 height 22
click at [1243, 270] on button "Use setting" at bounding box center [1250, 269] width 22 height 11
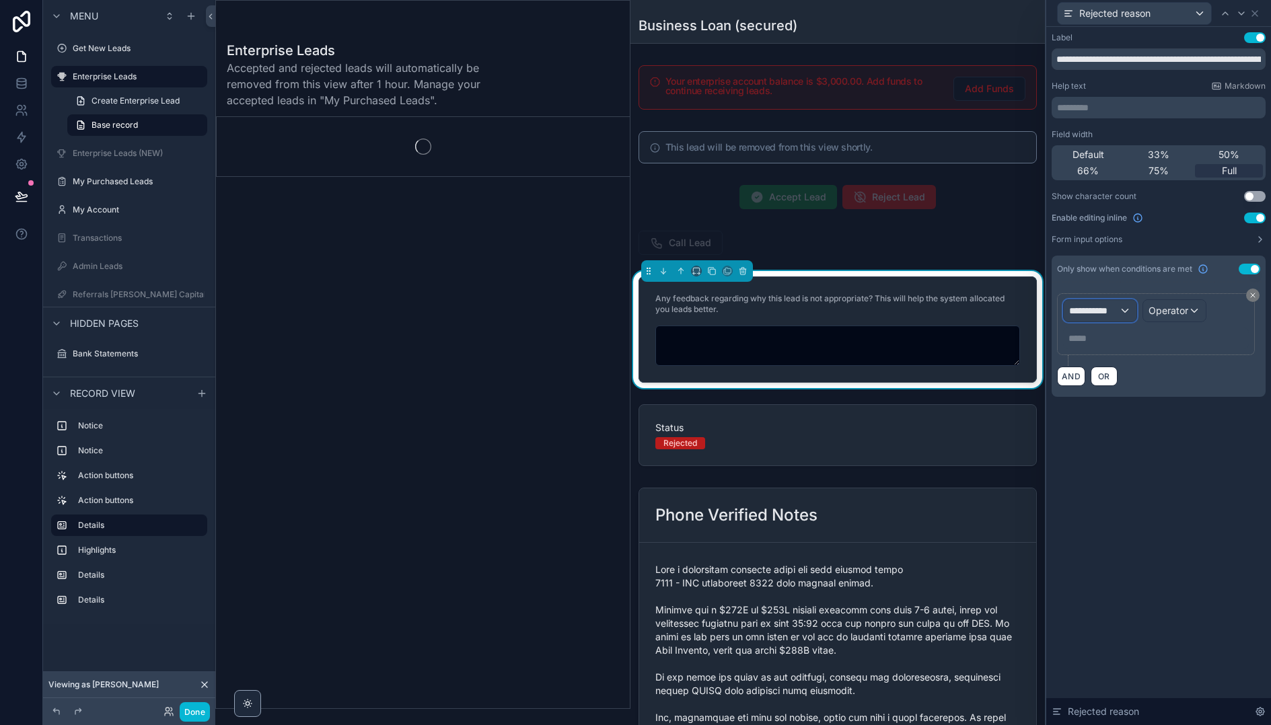
click at [1120, 307] on div "**********" at bounding box center [1100, 311] width 73 height 22
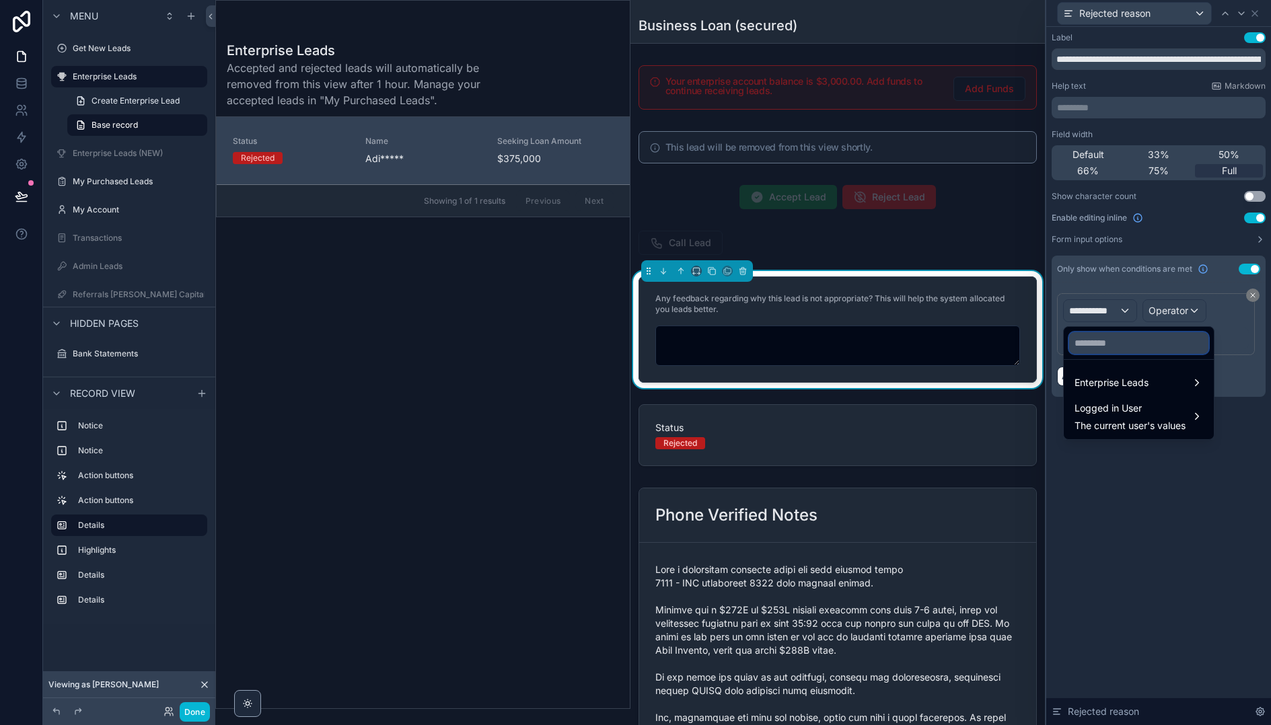
click at [1109, 349] on input "text" at bounding box center [1138, 343] width 139 height 22
click at [1118, 375] on span "Enterprise Leads" at bounding box center [1111, 383] width 74 height 16
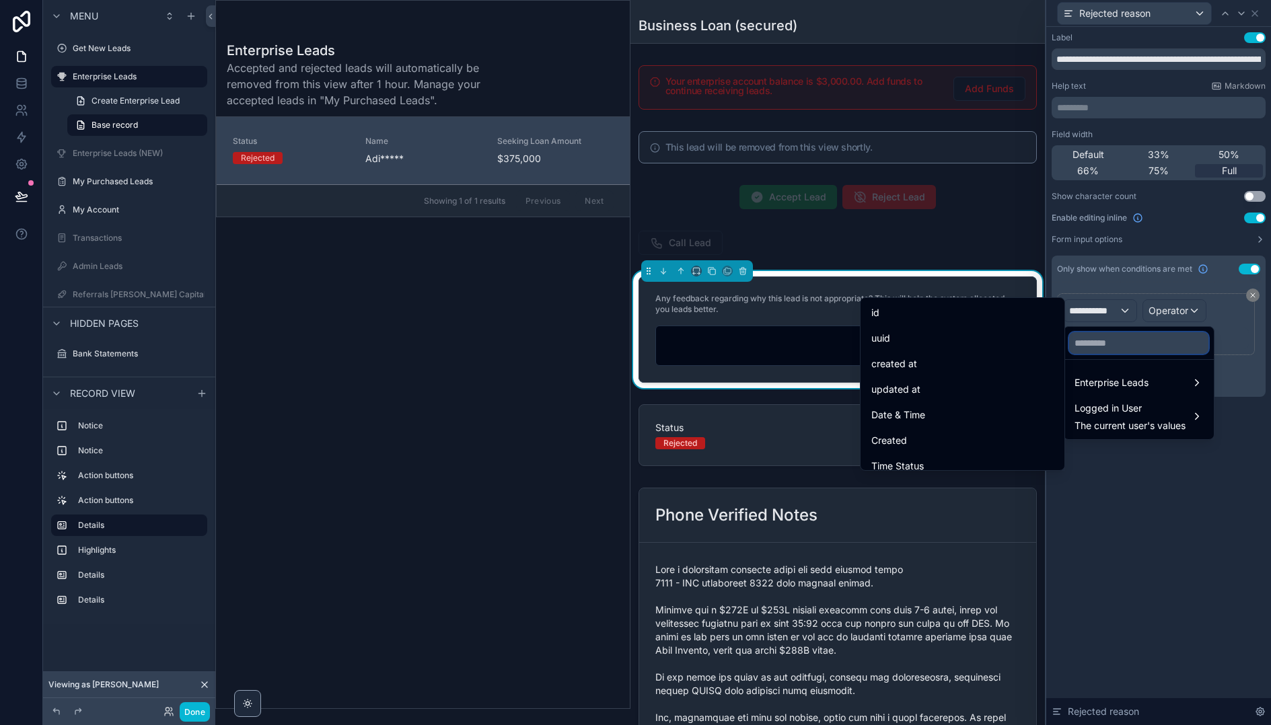
click at [1123, 338] on input "text" at bounding box center [1138, 343] width 139 height 22
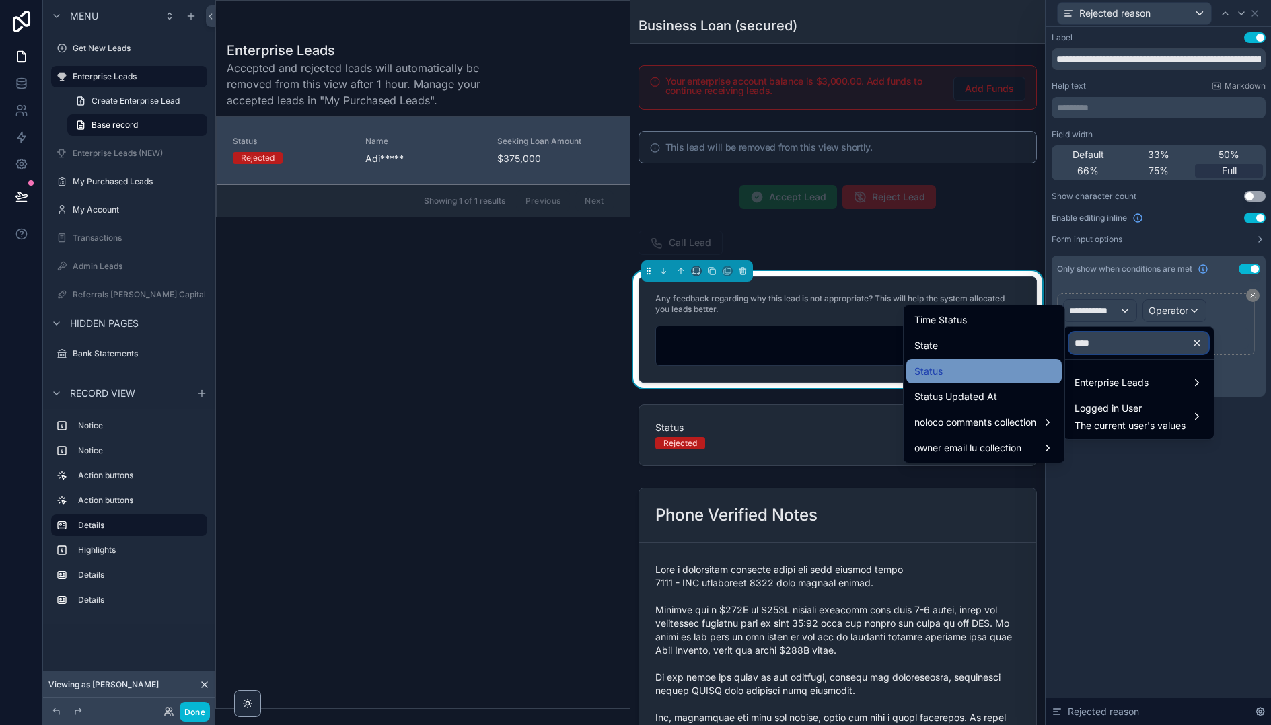
type input "****"
click at [991, 368] on div "Status" at bounding box center [983, 371] width 139 height 16
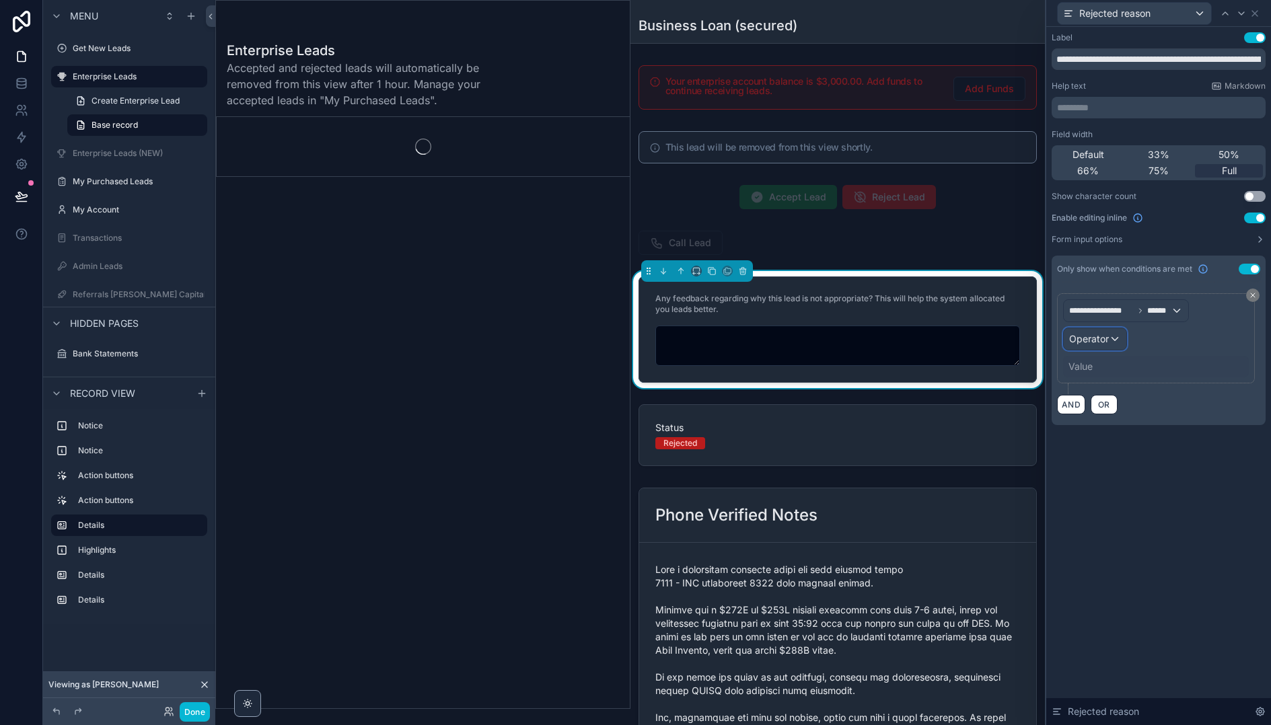
click at [1084, 337] on span "Operator" at bounding box center [1089, 338] width 40 height 11
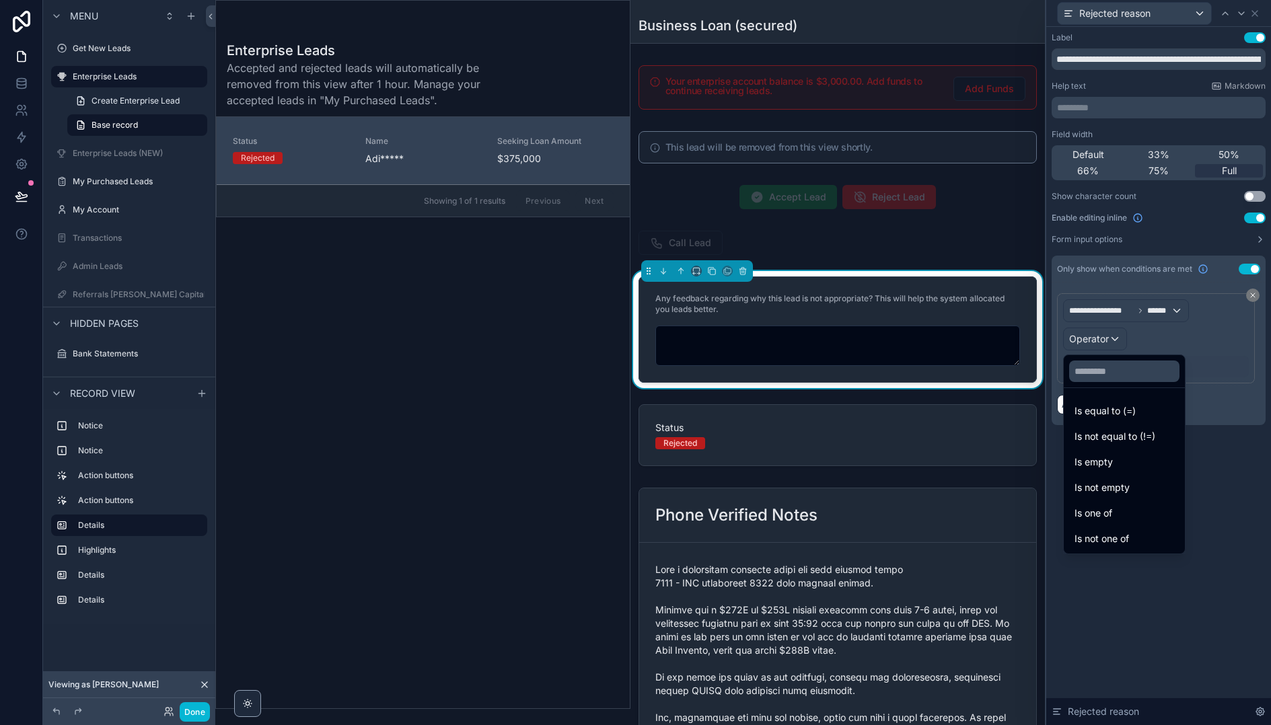
click at [1115, 404] on span "Is equal to (=)" at bounding box center [1104, 411] width 61 height 16
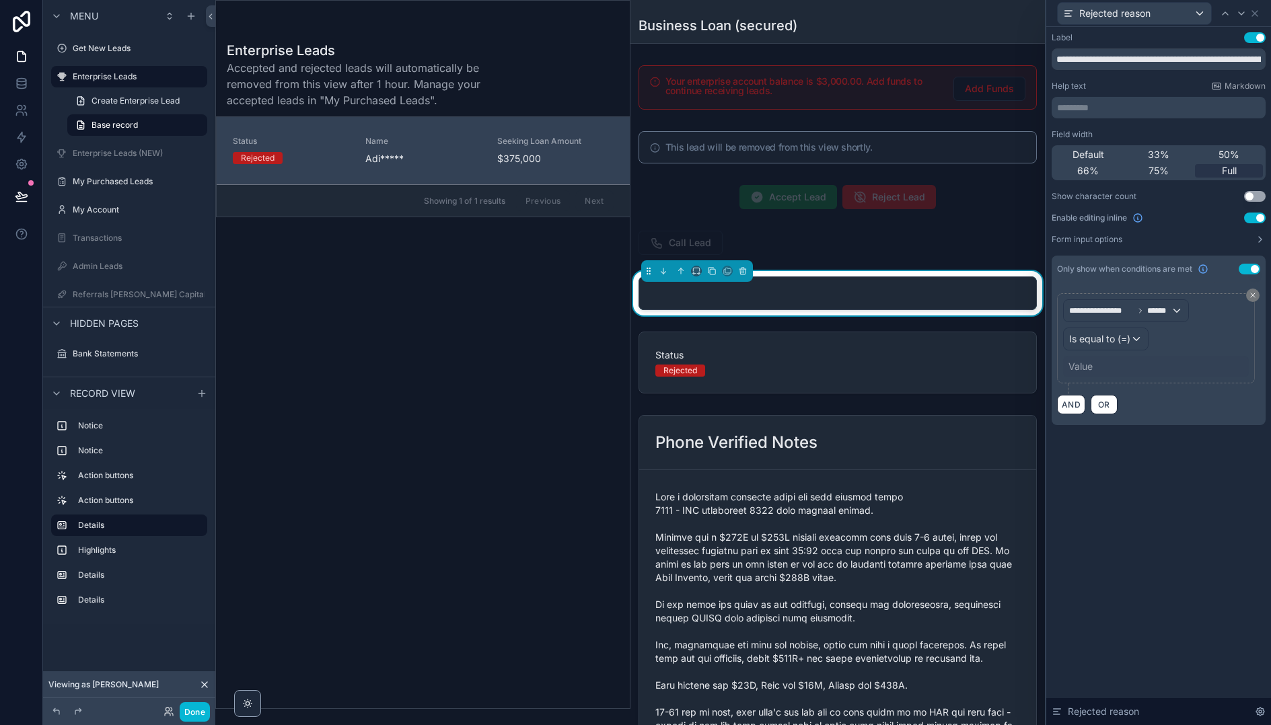
click at [1085, 361] on div "Value" at bounding box center [1080, 366] width 24 height 13
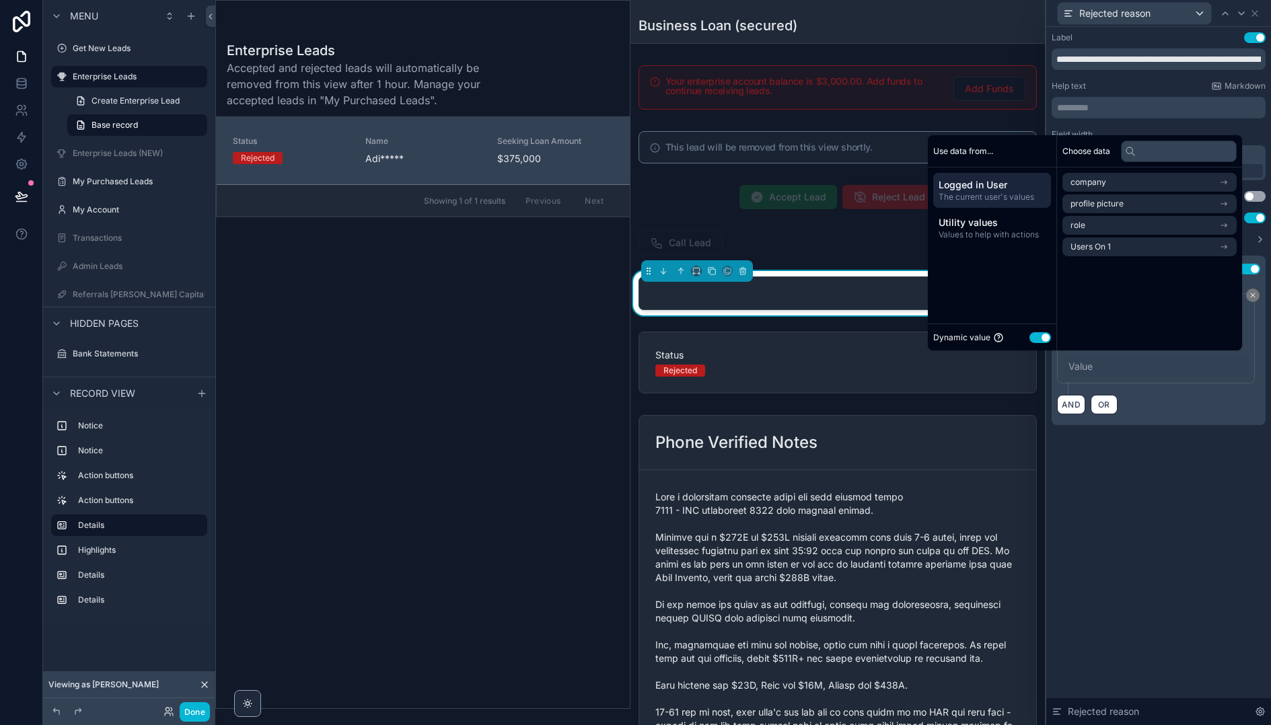
click at [1031, 339] on button "Use setting" at bounding box center [1040, 337] width 22 height 11
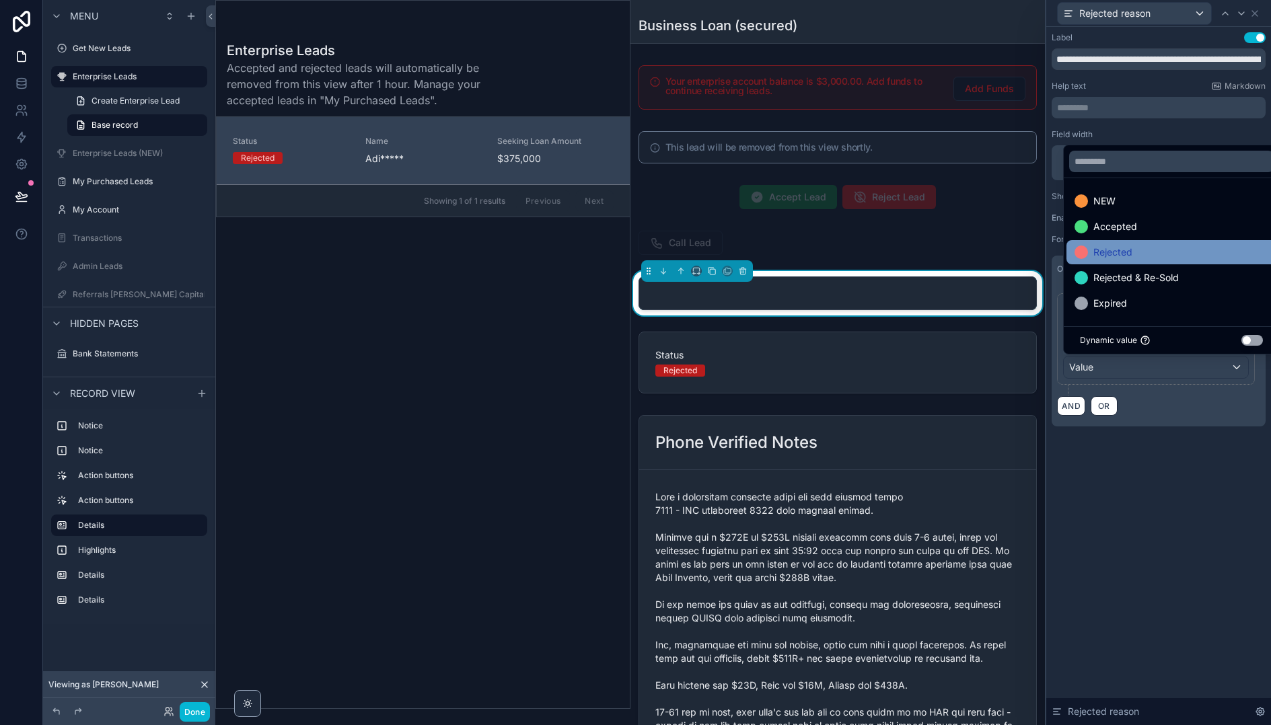
click at [1120, 248] on span "Rejected" at bounding box center [1112, 252] width 39 height 16
click at [1146, 478] on div "**********" at bounding box center [1158, 376] width 225 height 698
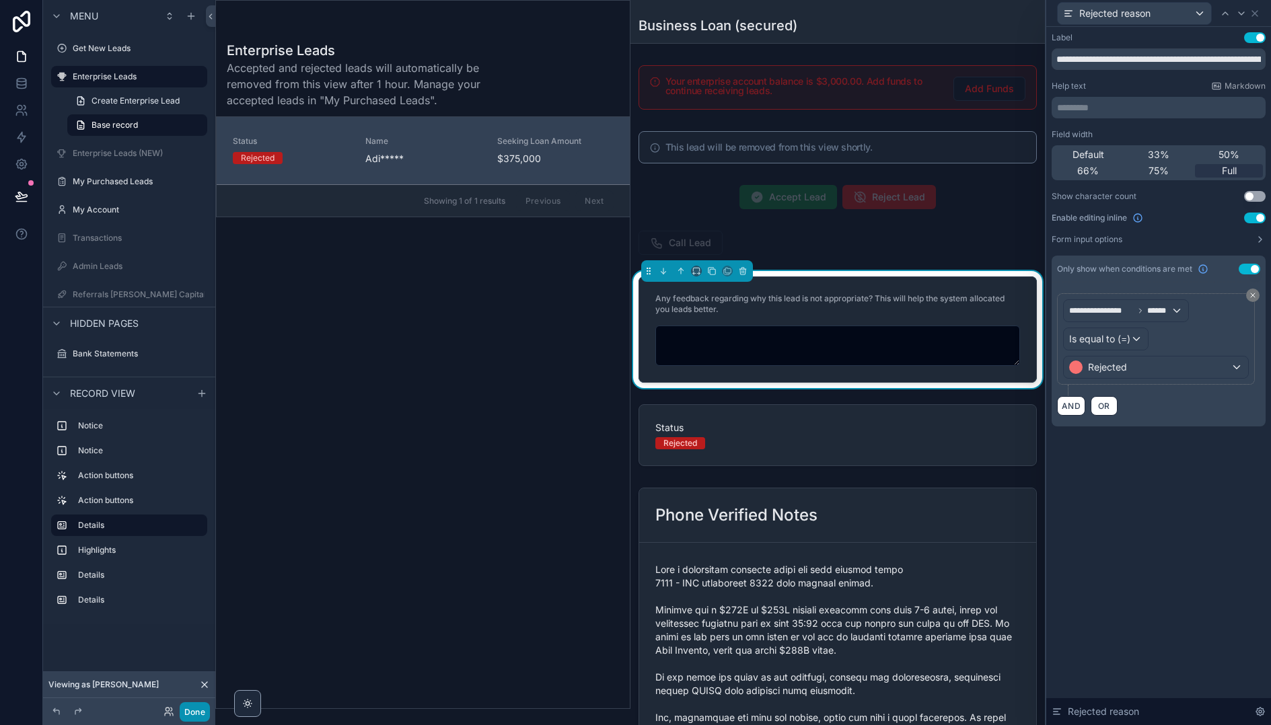
click at [198, 709] on button "Done" at bounding box center [195, 712] width 30 height 20
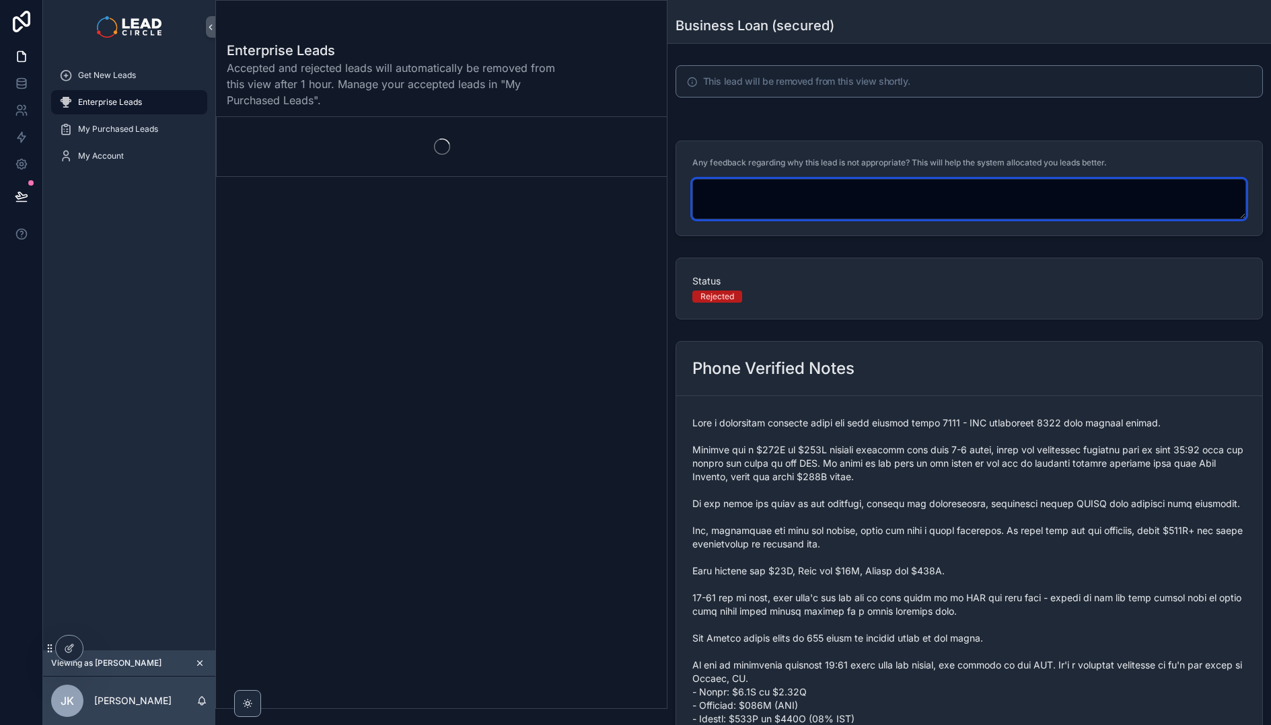
click at [866, 208] on textarea "scrollable content" at bounding box center [969, 199] width 554 height 40
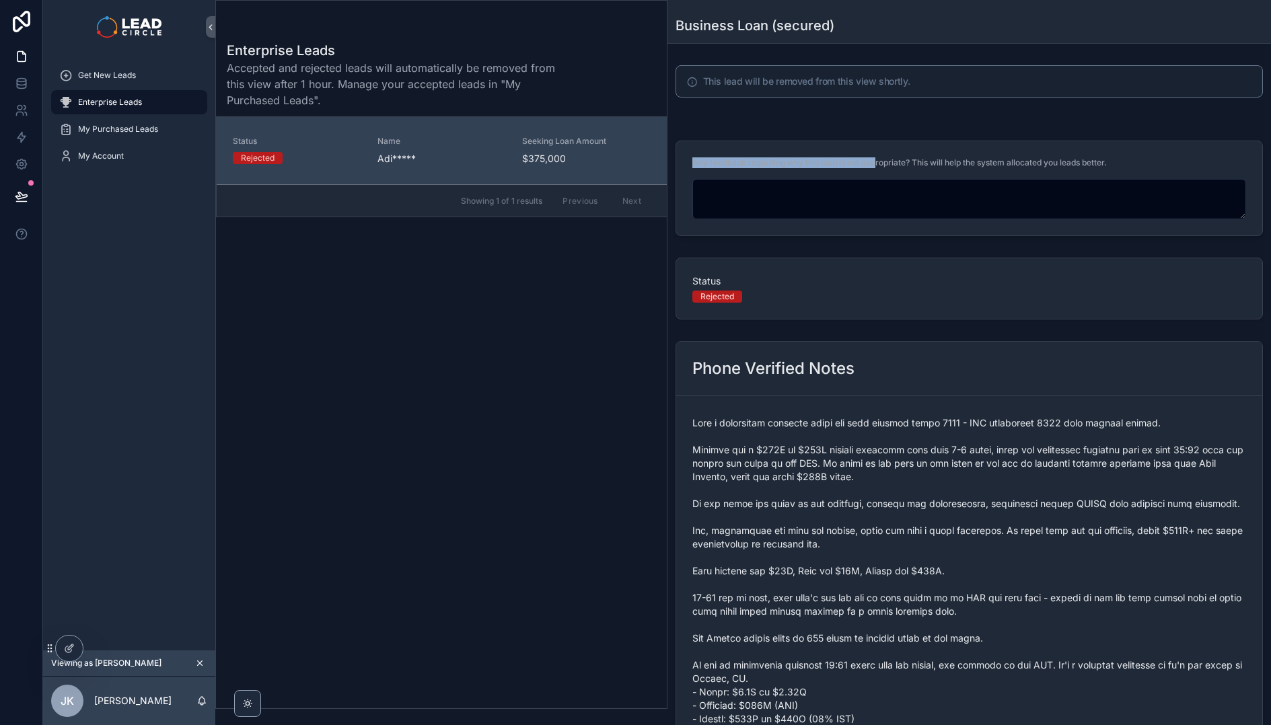
drag, startPoint x: 984, startPoint y: 155, endPoint x: 1013, endPoint y: 153, distance: 29.7
click at [1013, 153] on form "Any feedback regarding why this lead is not appropriate? This will help the sys…" at bounding box center [969, 188] width 586 height 94
drag, startPoint x: 986, startPoint y: 166, endPoint x: 1090, endPoint y: 166, distance: 103.6
click at [1088, 166] on span "Any feedback regarding why this lead is not appropriate? This will help the sys…" at bounding box center [899, 162] width 414 height 10
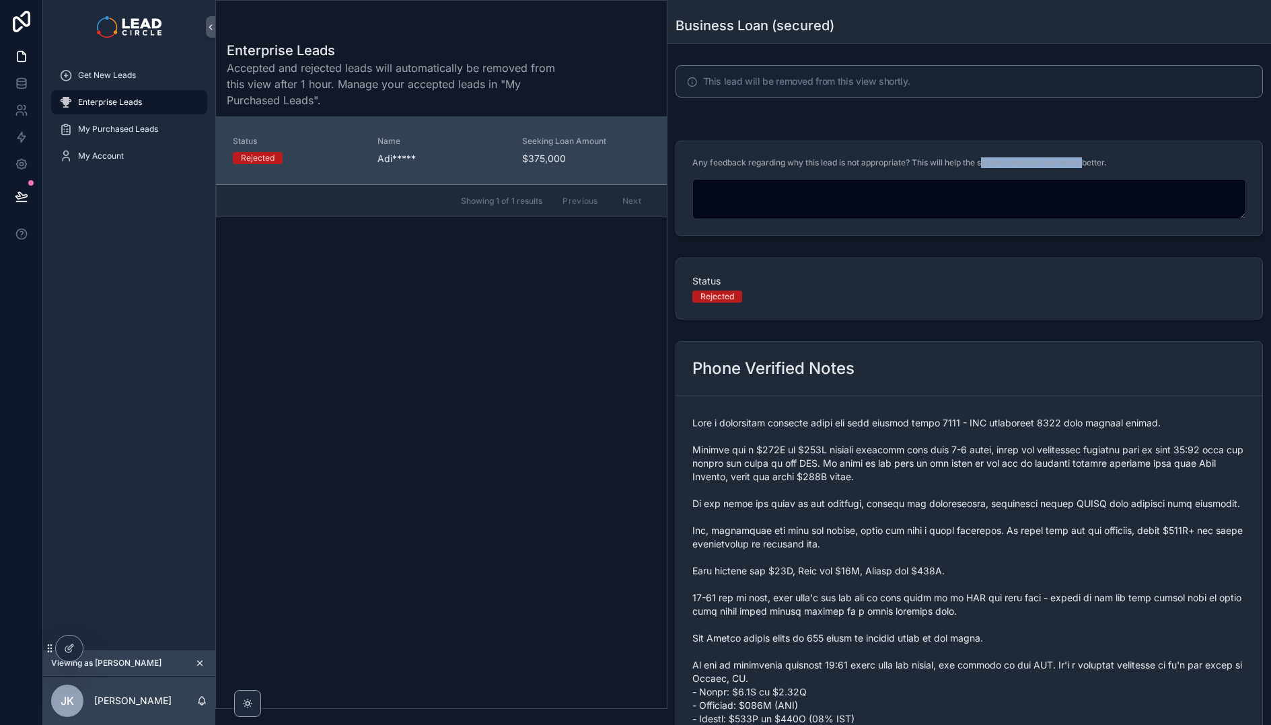
click at [1090, 166] on span "Any feedback regarding why this lead is not appropriate? This will help the sys…" at bounding box center [899, 162] width 414 height 10
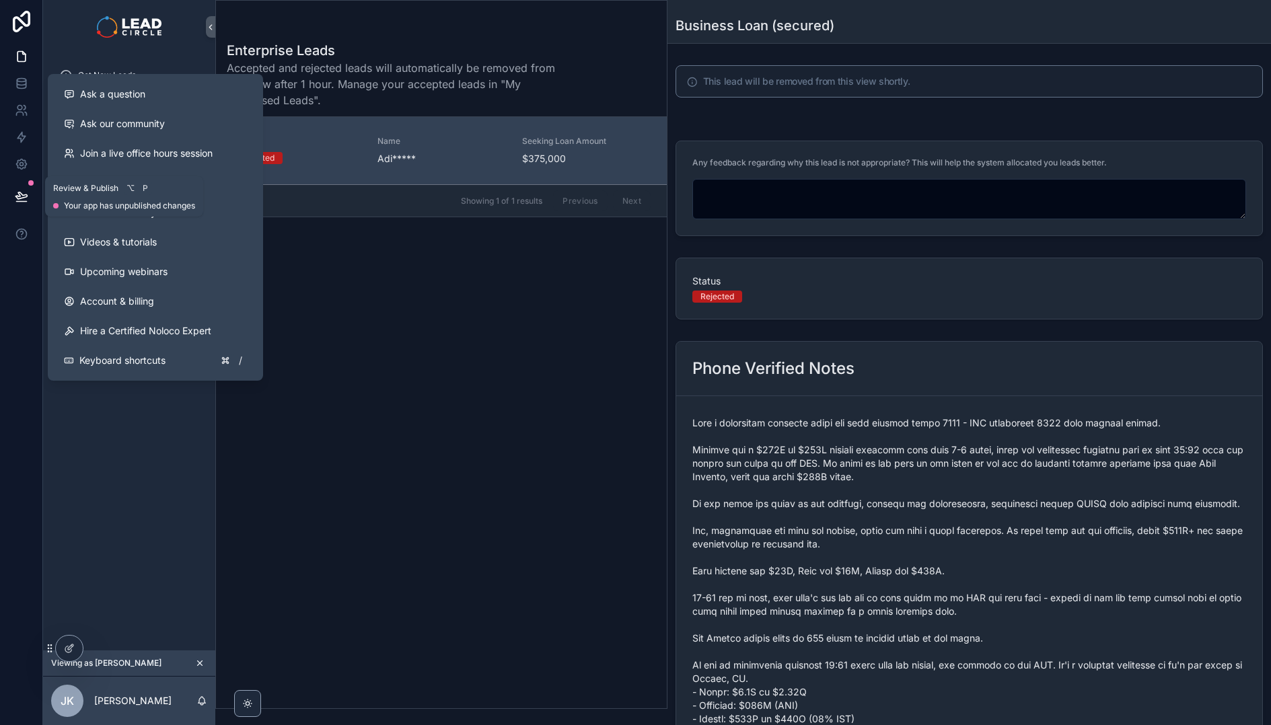
click at [18, 205] on button at bounding box center [22, 197] width 30 height 38
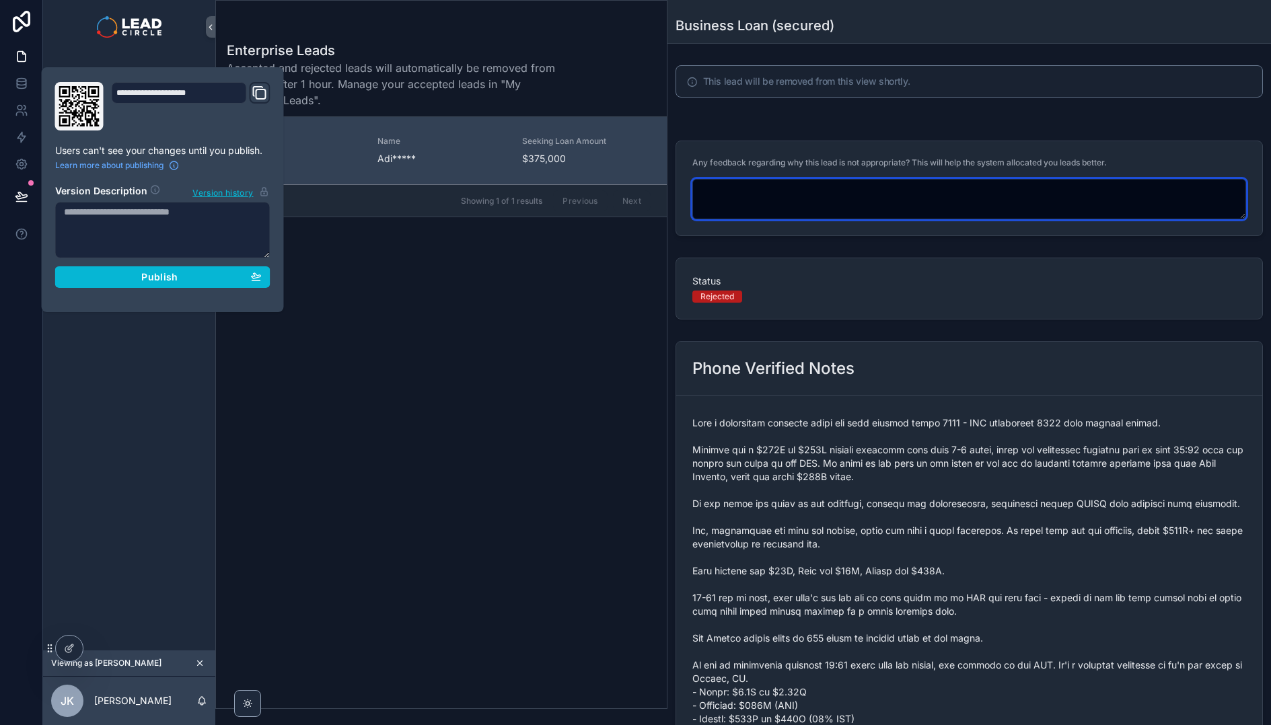
click at [836, 193] on textarea "scrollable content" at bounding box center [969, 199] width 554 height 40
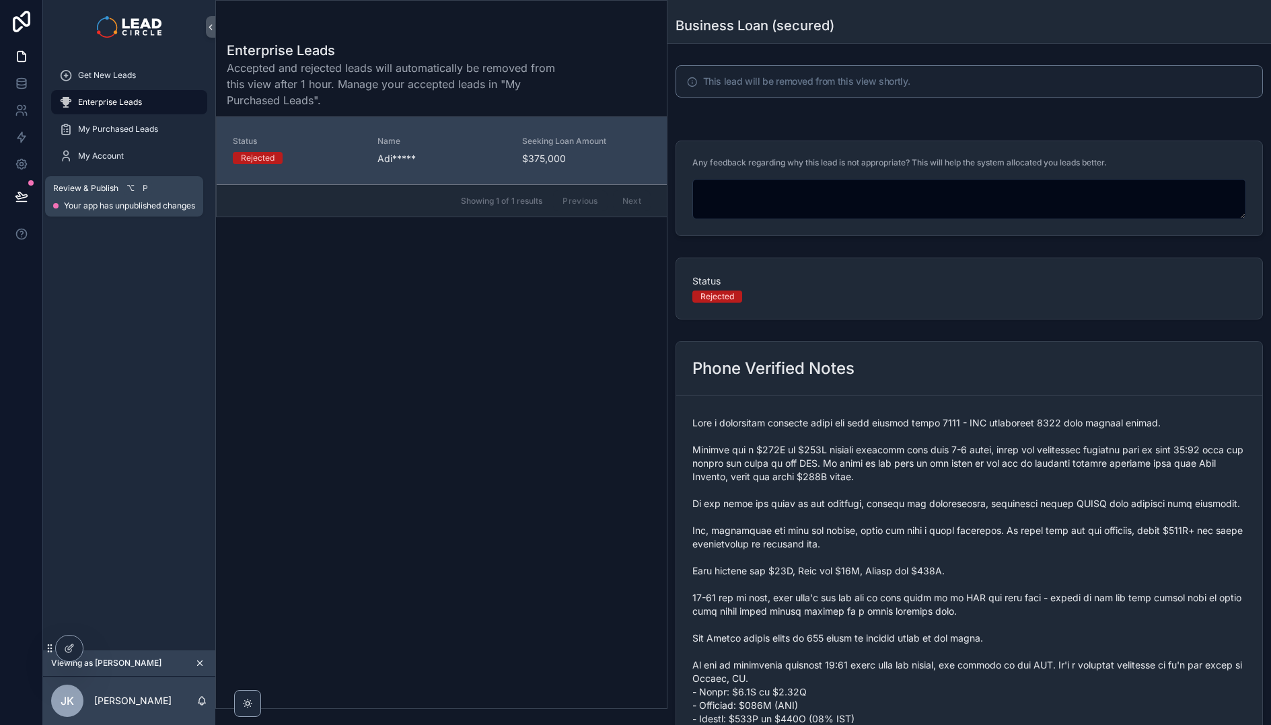
click at [24, 195] on icon at bounding box center [21, 196] width 13 height 13
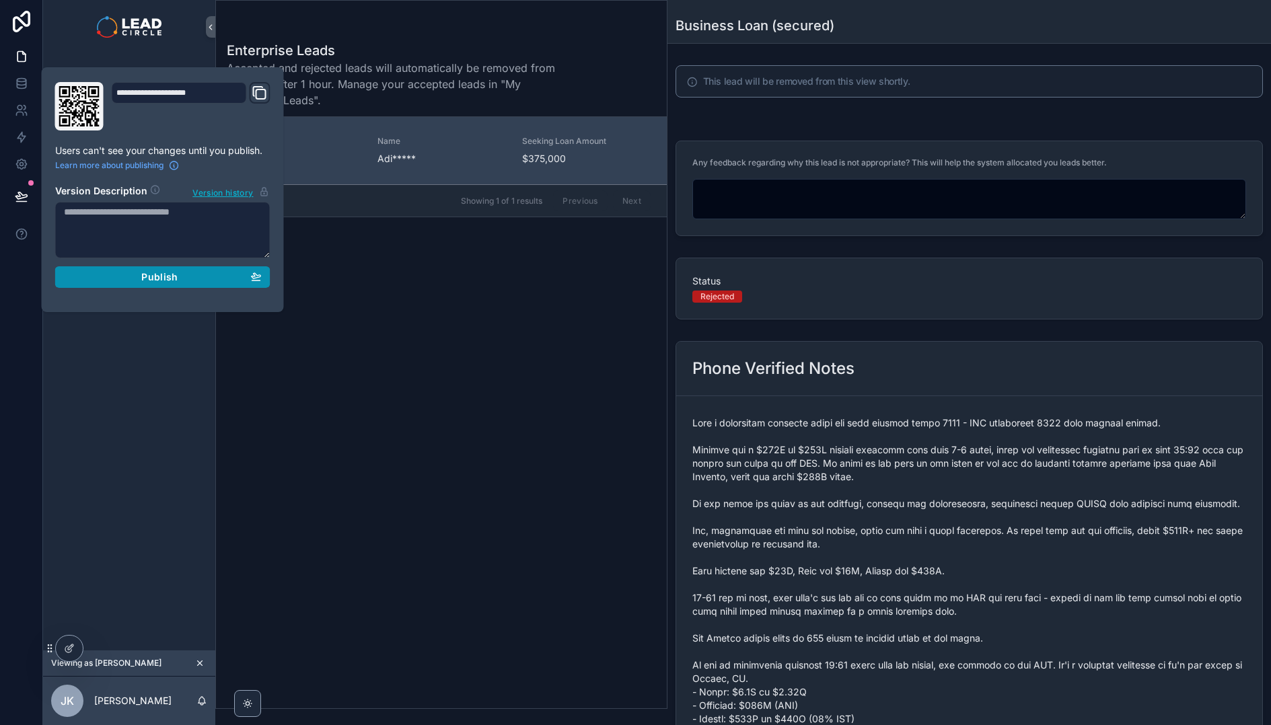
click at [172, 283] on button "Publish" at bounding box center [162, 277] width 215 height 22
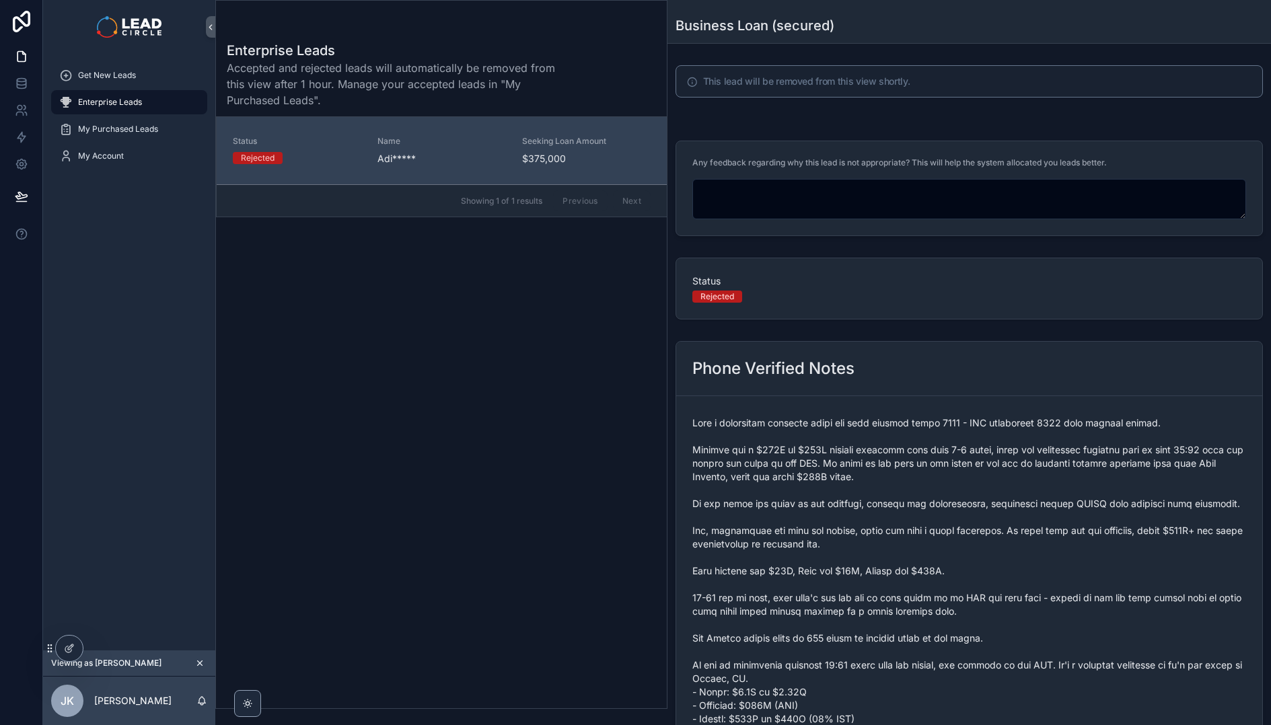
click at [357, 398] on div "Enterprise Leads Accepted and rejected leads will automatically be removed from…" at bounding box center [441, 371] width 451 height 676
click at [869, 145] on form "Any feedback regarding why this lead is not appropriate? This will help the sys…" at bounding box center [969, 188] width 586 height 94
click at [324, 466] on div "Enterprise Leads Accepted and rejected leads will automatically be removed from…" at bounding box center [441, 371] width 451 height 676
click at [69, 656] on div at bounding box center [69, 649] width 27 height 26
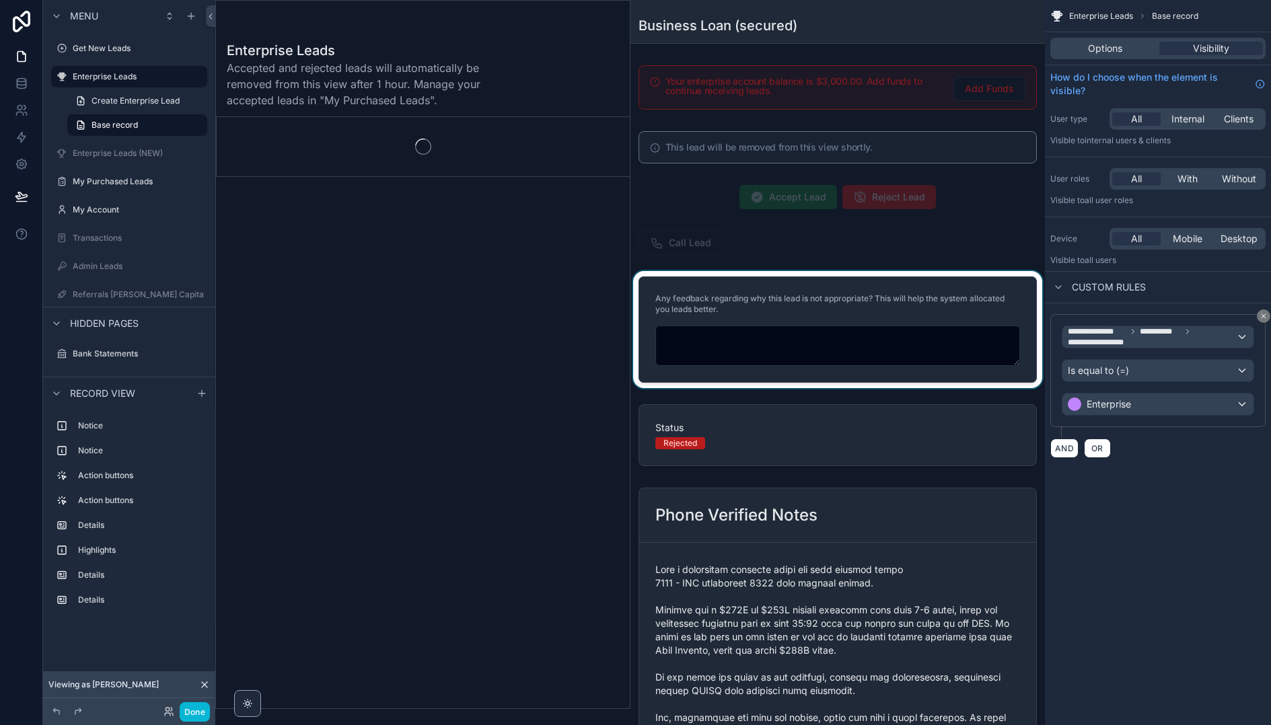
click at [730, 290] on div "scrollable content" at bounding box center [837, 329] width 415 height 117
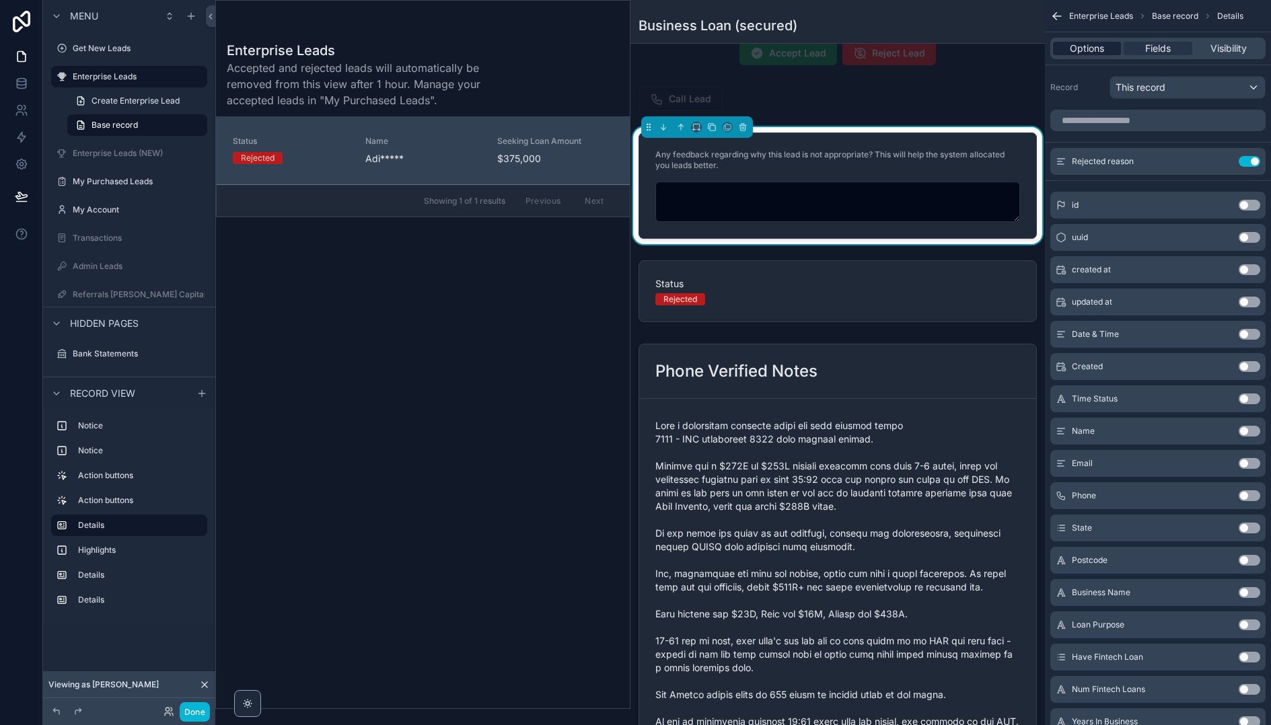
click at [1099, 43] on span "Options" at bounding box center [1087, 48] width 34 height 13
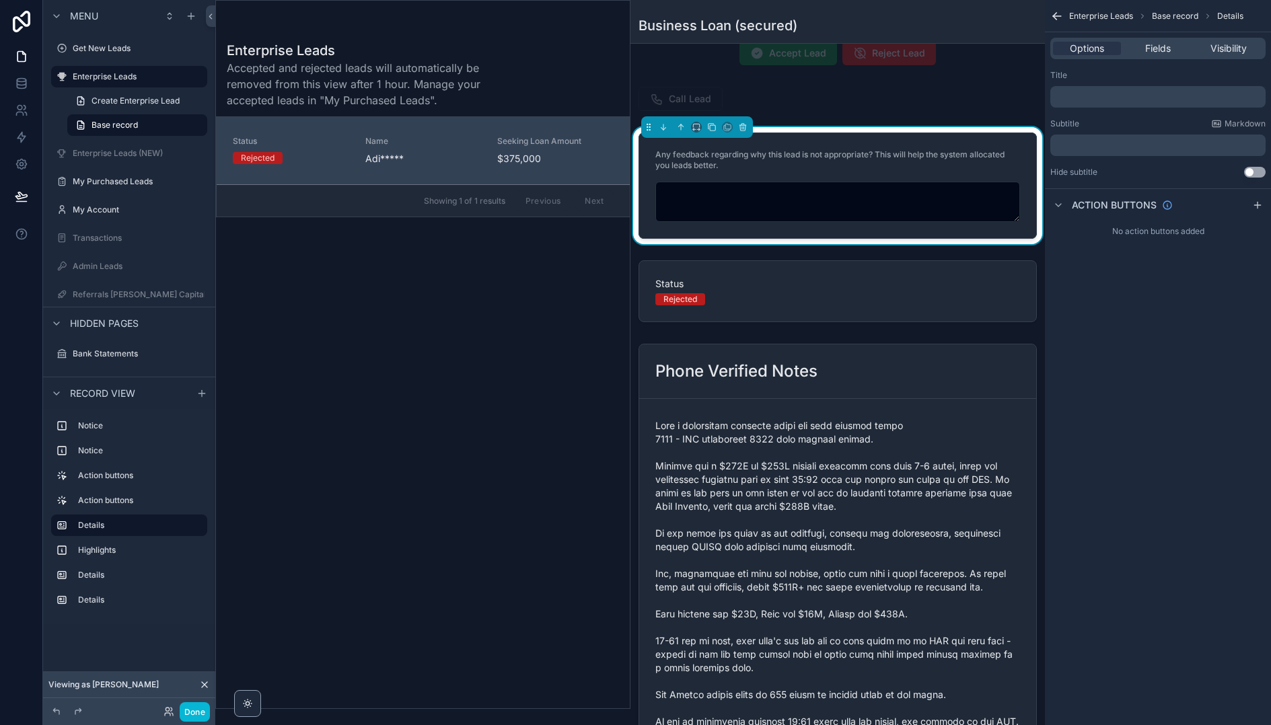
click at [1125, 92] on p "﻿" at bounding box center [1159, 97] width 207 height 11
click at [1154, 45] on span "Fields" at bounding box center [1158, 48] width 26 height 13
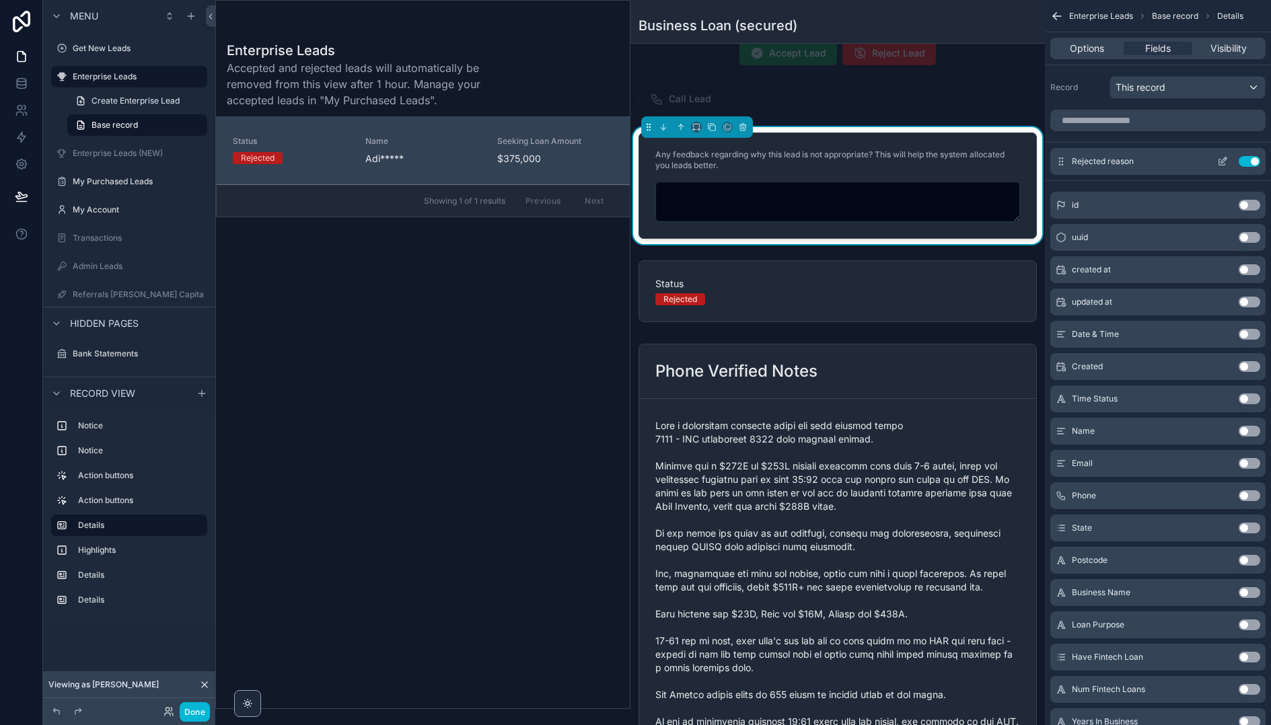
click at [1220, 164] on icon "scrollable content" at bounding box center [1222, 161] width 11 height 11
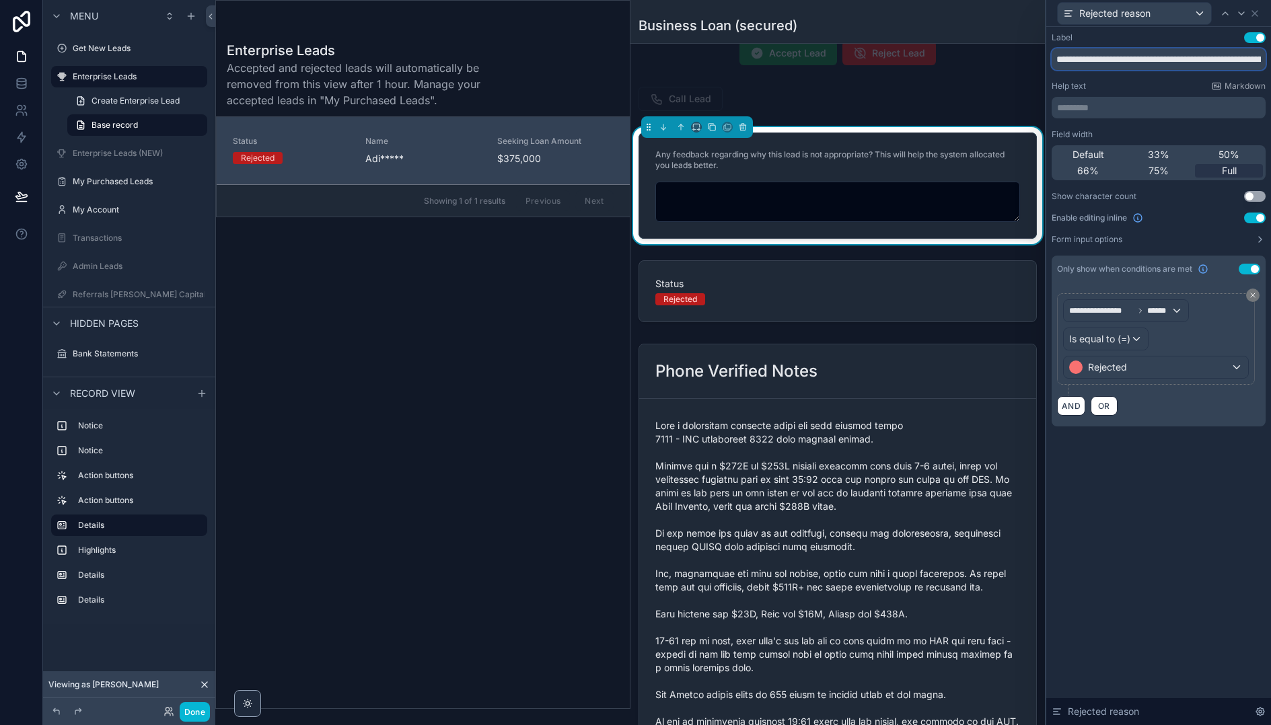
click at [1121, 63] on input "**********" at bounding box center [1159, 59] width 214 height 22
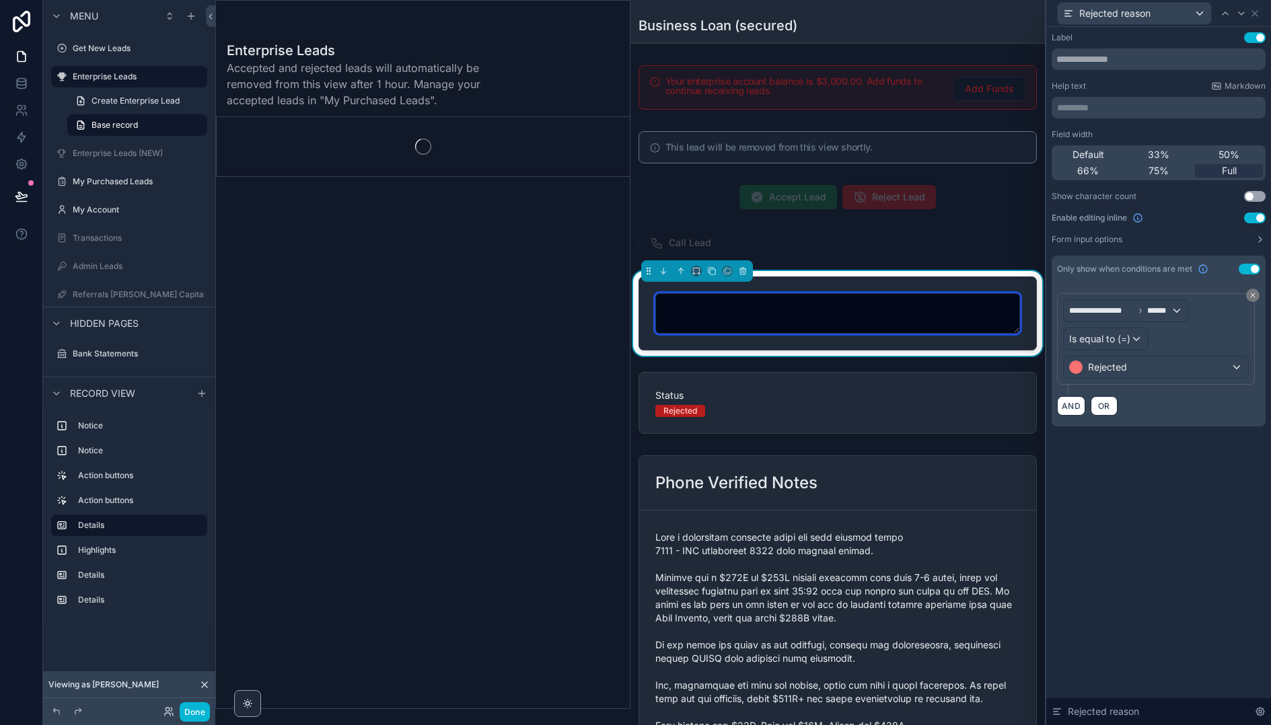
click at [868, 293] on textarea "scrollable content" at bounding box center [837, 313] width 365 height 40
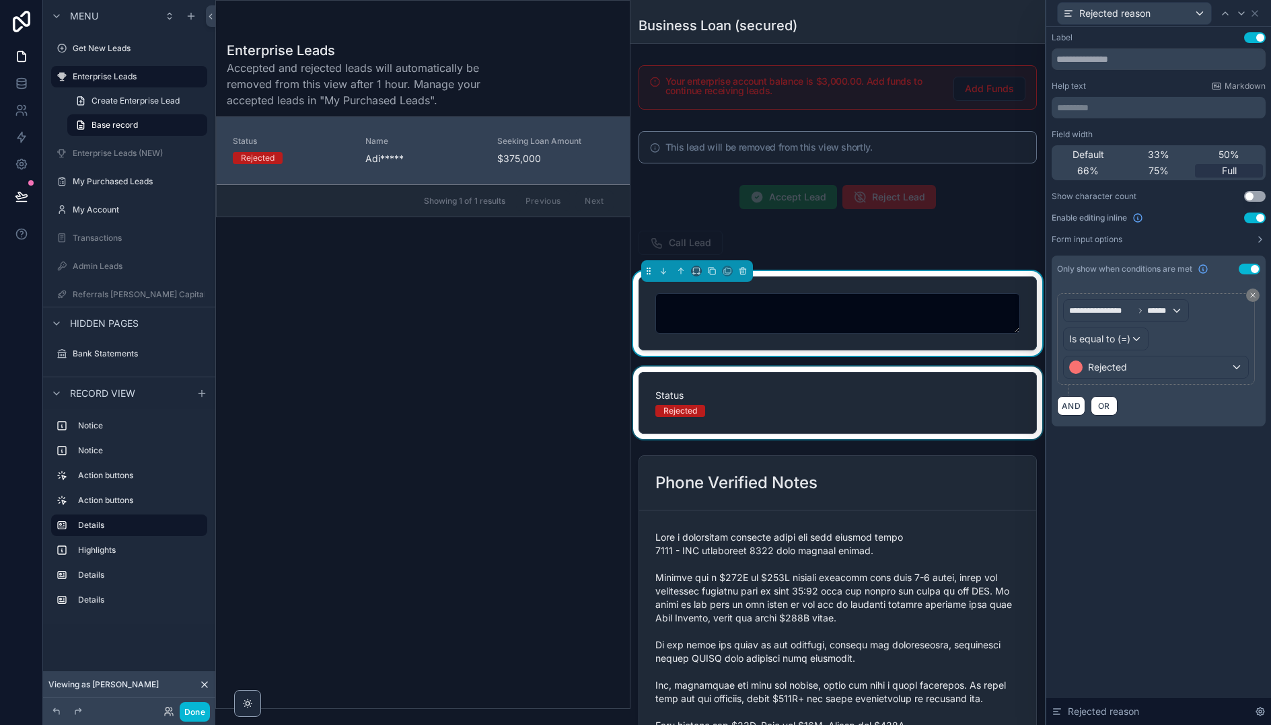
click at [863, 375] on div "scrollable content" at bounding box center [837, 403] width 415 height 73
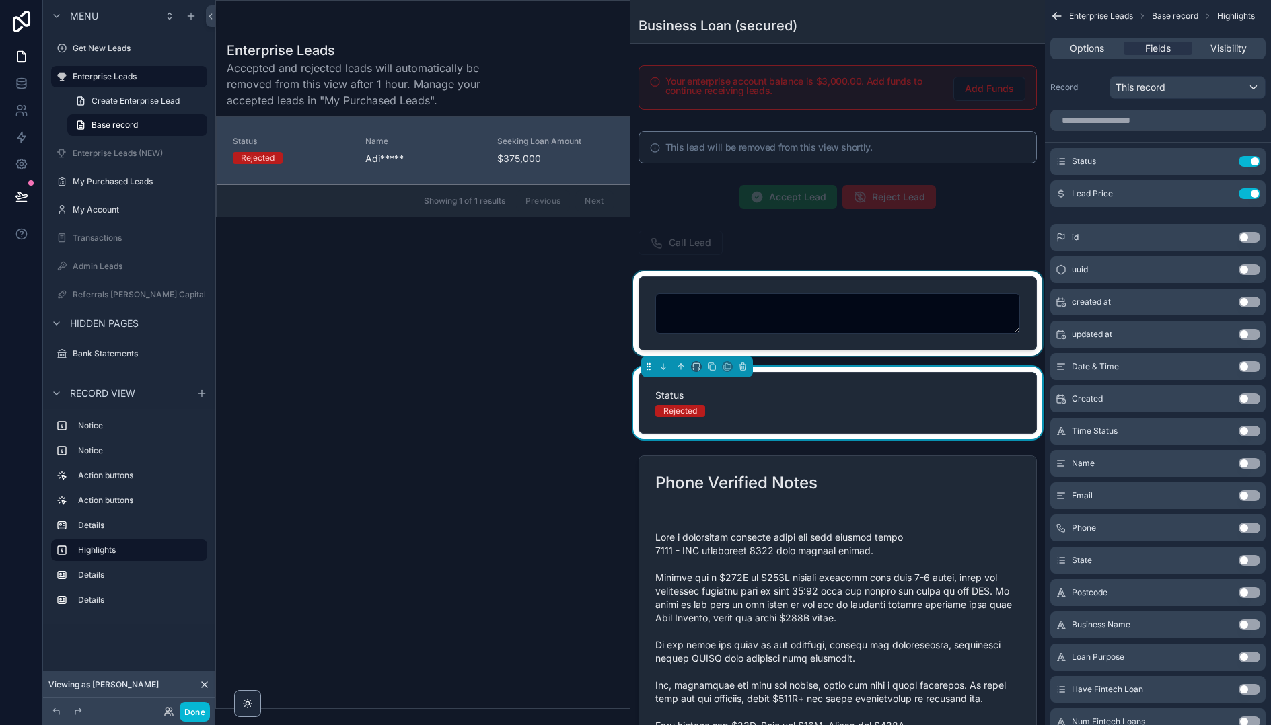
click at [861, 344] on div "scrollable content" at bounding box center [837, 313] width 415 height 85
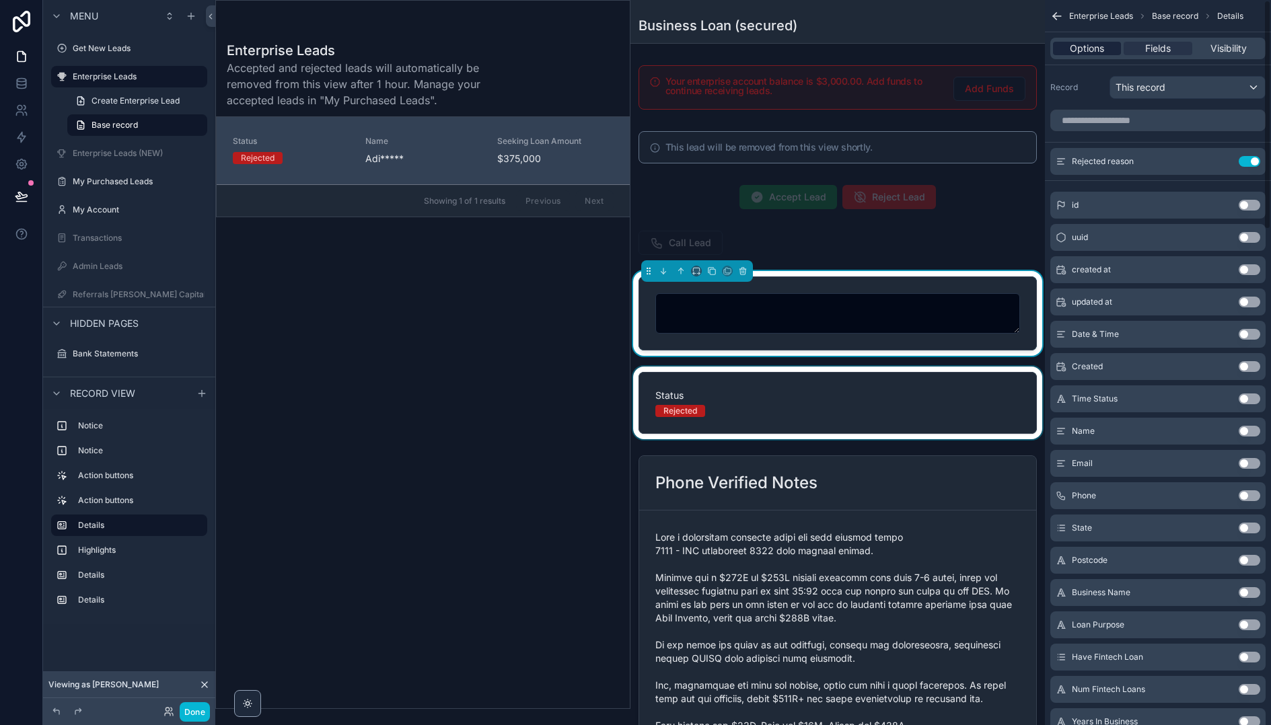
click at [1088, 50] on span "Options" at bounding box center [1087, 48] width 34 height 13
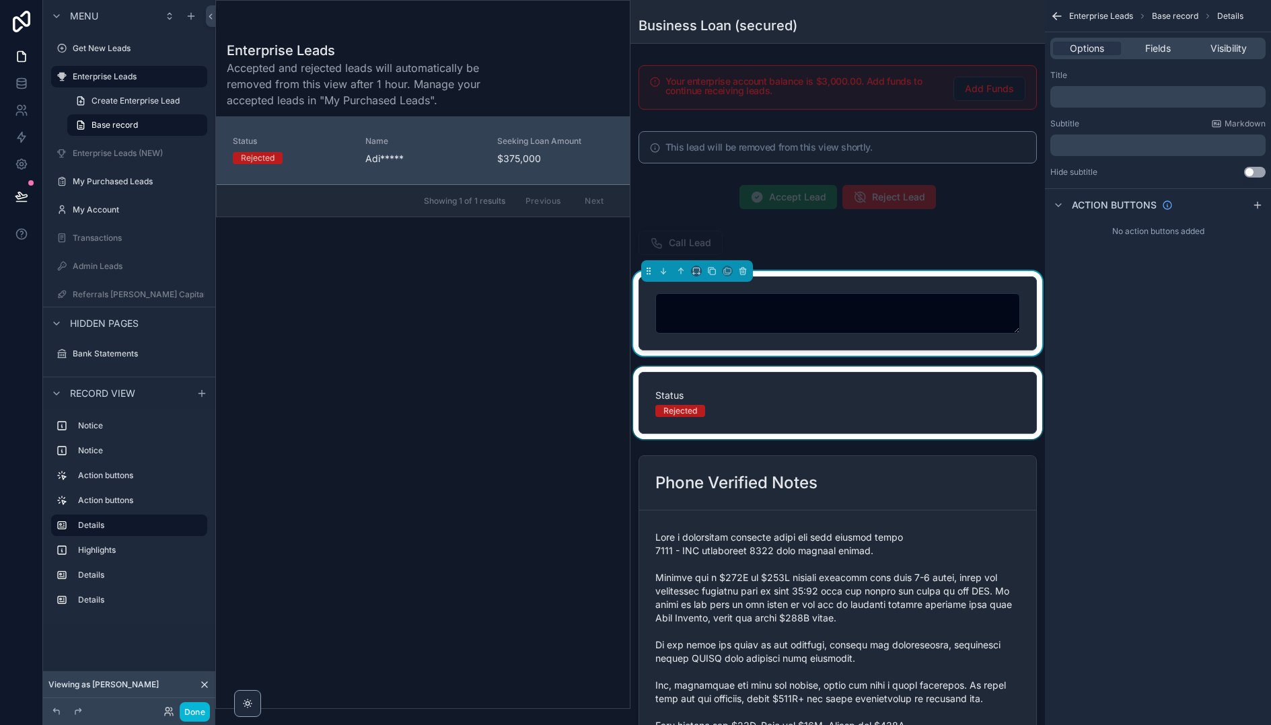
click at [1105, 147] on p "﻿" at bounding box center [1159, 145] width 207 height 11
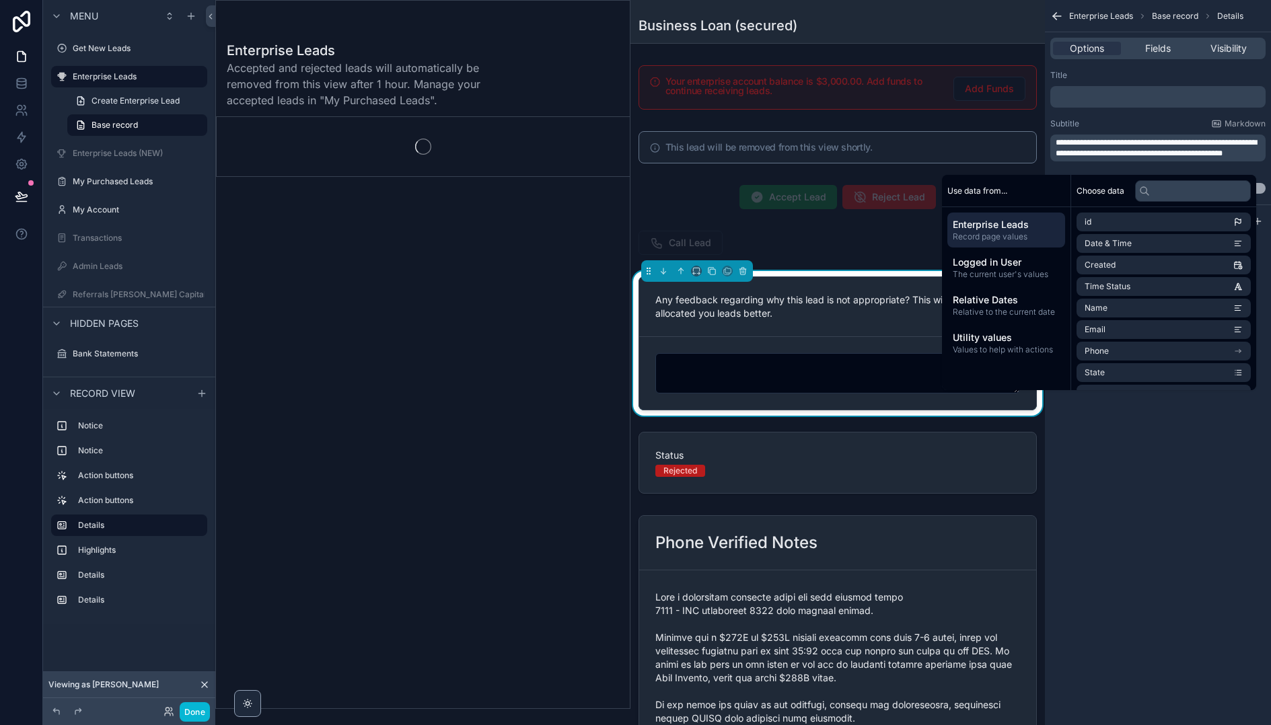
click at [1118, 472] on div "**********" at bounding box center [1158, 362] width 226 height 725
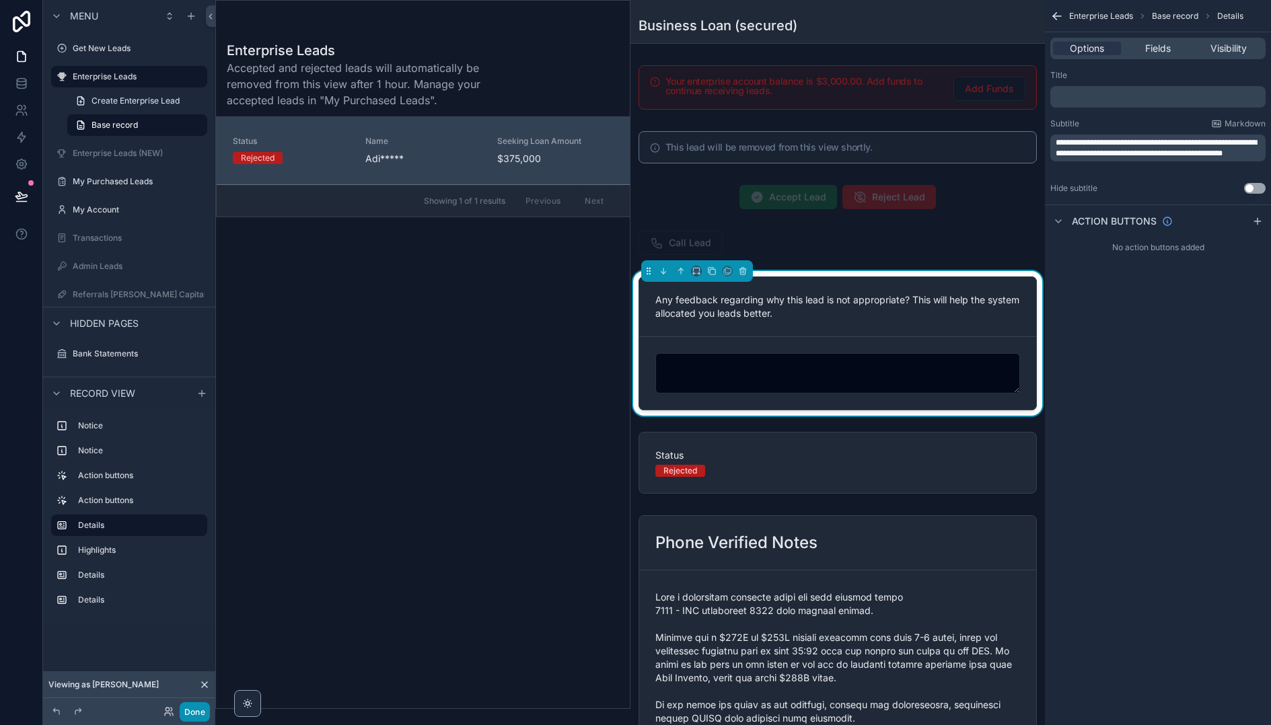
click at [198, 712] on button "Done" at bounding box center [195, 712] width 30 height 20
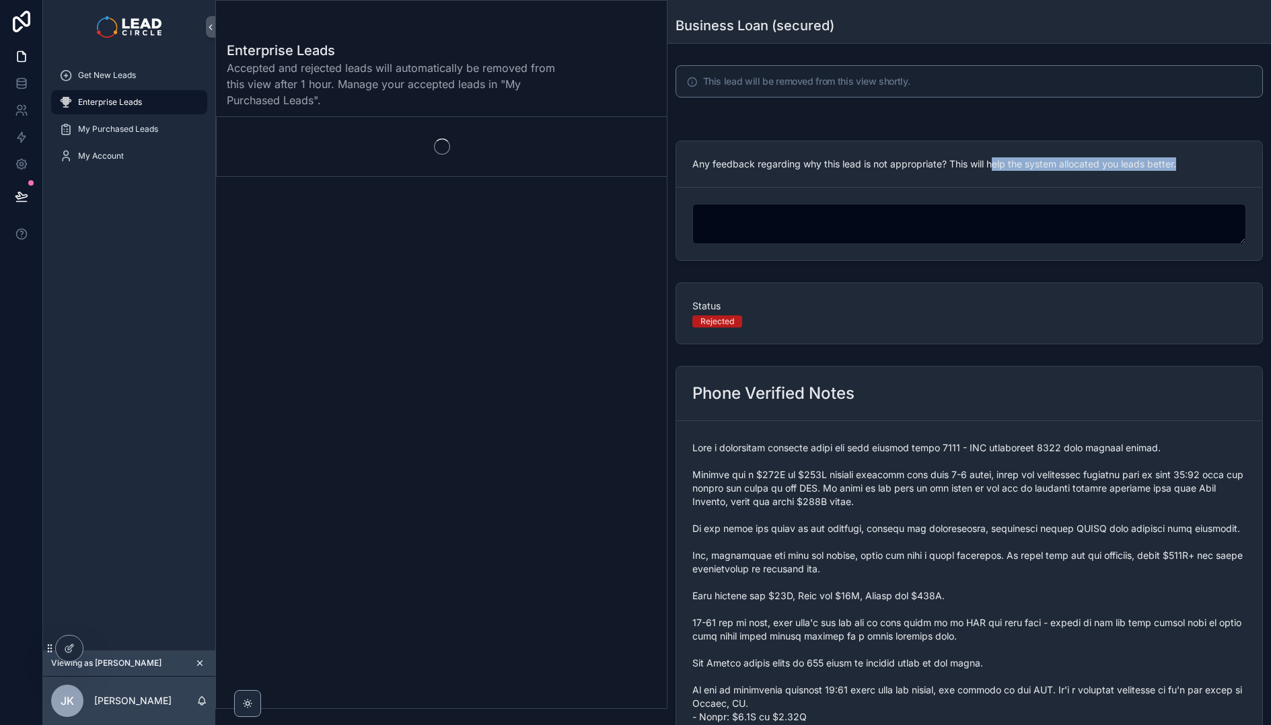
drag, startPoint x: 852, startPoint y: 171, endPoint x: 1009, endPoint y: 165, distance: 156.2
click at [1000, 166] on div "Any feedback regarding why this lead is not appropriate? This will help the sys…" at bounding box center [969, 164] width 586 height 46
click at [1009, 165] on span "Any feedback regarding why this lead is not appropriate? This will help the sys…" at bounding box center [934, 163] width 484 height 11
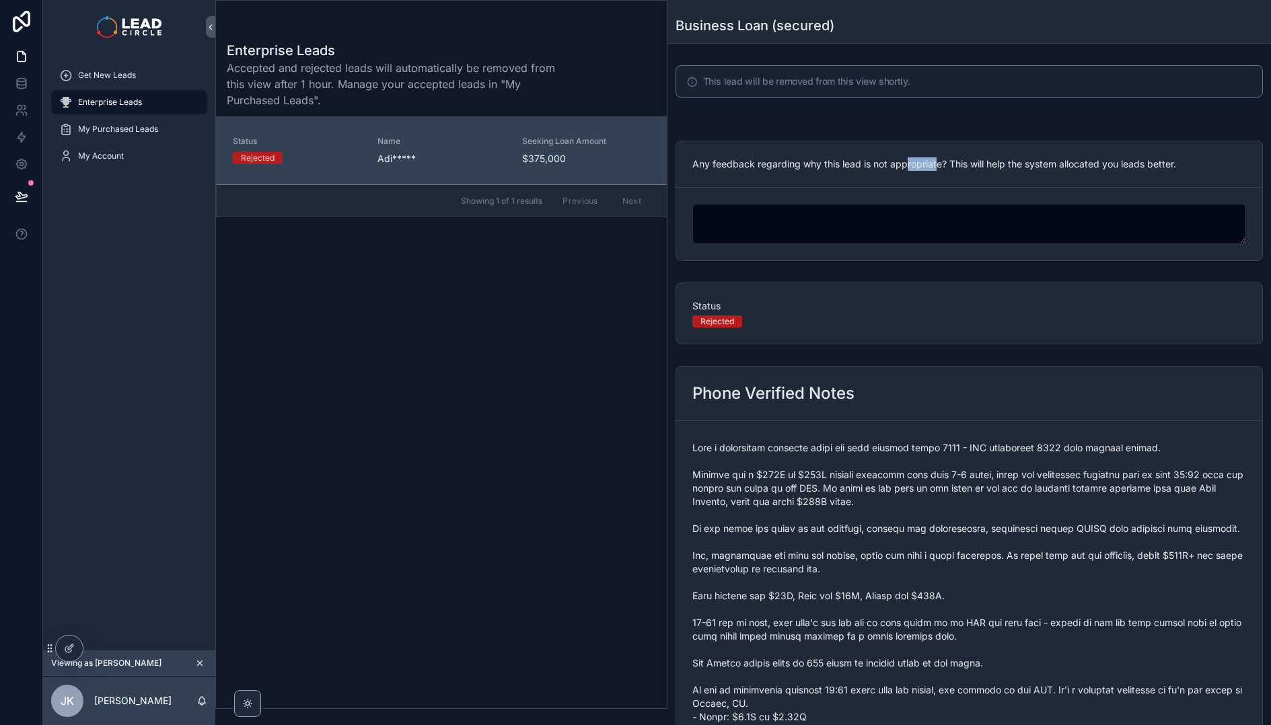
drag, startPoint x: 911, startPoint y: 166, endPoint x: 881, endPoint y: 166, distance: 30.3
click at [882, 166] on span "Any feedback regarding why this lead is not appropriate? This will help the sys…" at bounding box center [934, 163] width 484 height 11
click at [937, 163] on span "Any feedback regarding why this lead is not appropriate? This will help the sys…" at bounding box center [934, 163] width 484 height 11
drag, startPoint x: 988, startPoint y: 166, endPoint x: 1111, endPoint y: 161, distance: 122.5
click at [1106, 163] on span "Any feedback regarding why this lead is not appropriate? This will help the sys…" at bounding box center [934, 163] width 484 height 11
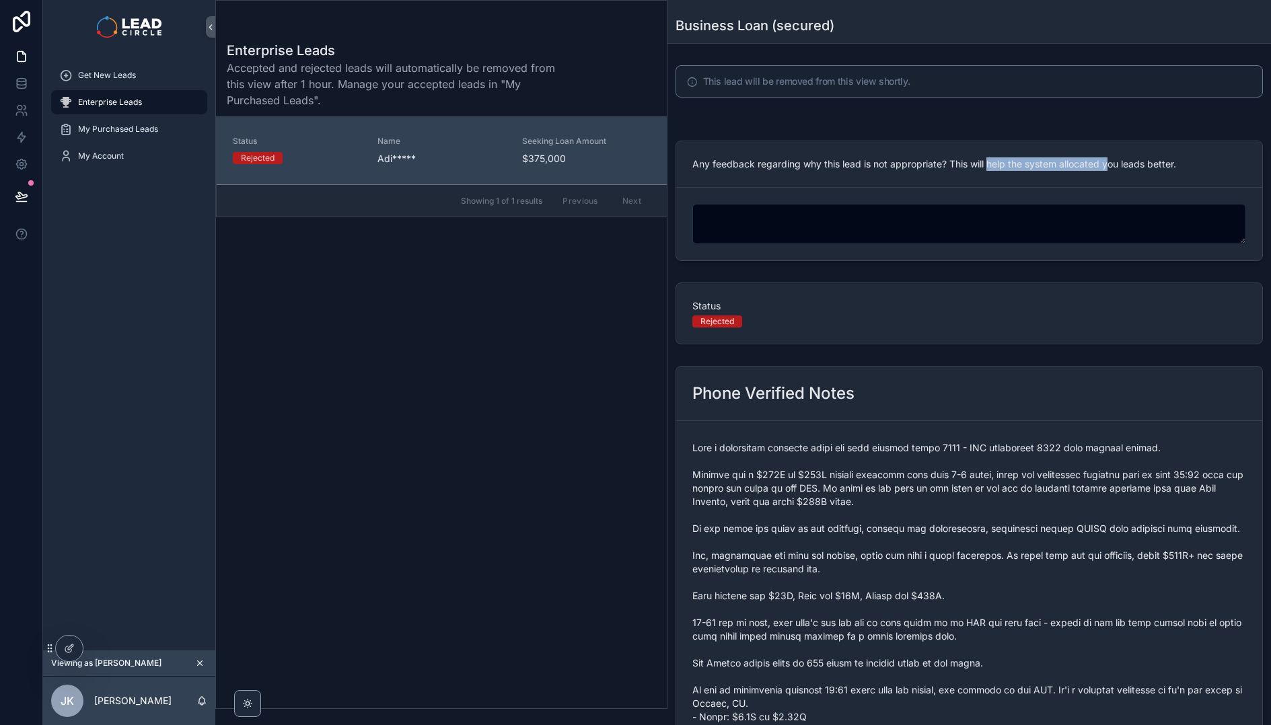
click at [1111, 161] on span "Any feedback regarding why this lead is not appropriate? This will help the sys…" at bounding box center [934, 163] width 484 height 11
drag, startPoint x: 1126, startPoint y: 164, endPoint x: 998, endPoint y: 163, distance: 127.2
click at [1005, 163] on span "Any feedback regarding why this lead is not appropriate? This will help the sys…" at bounding box center [934, 163] width 484 height 11
click at [998, 163] on span "Any feedback regarding why this lead is not appropriate? This will help the sys…" at bounding box center [934, 163] width 484 height 11
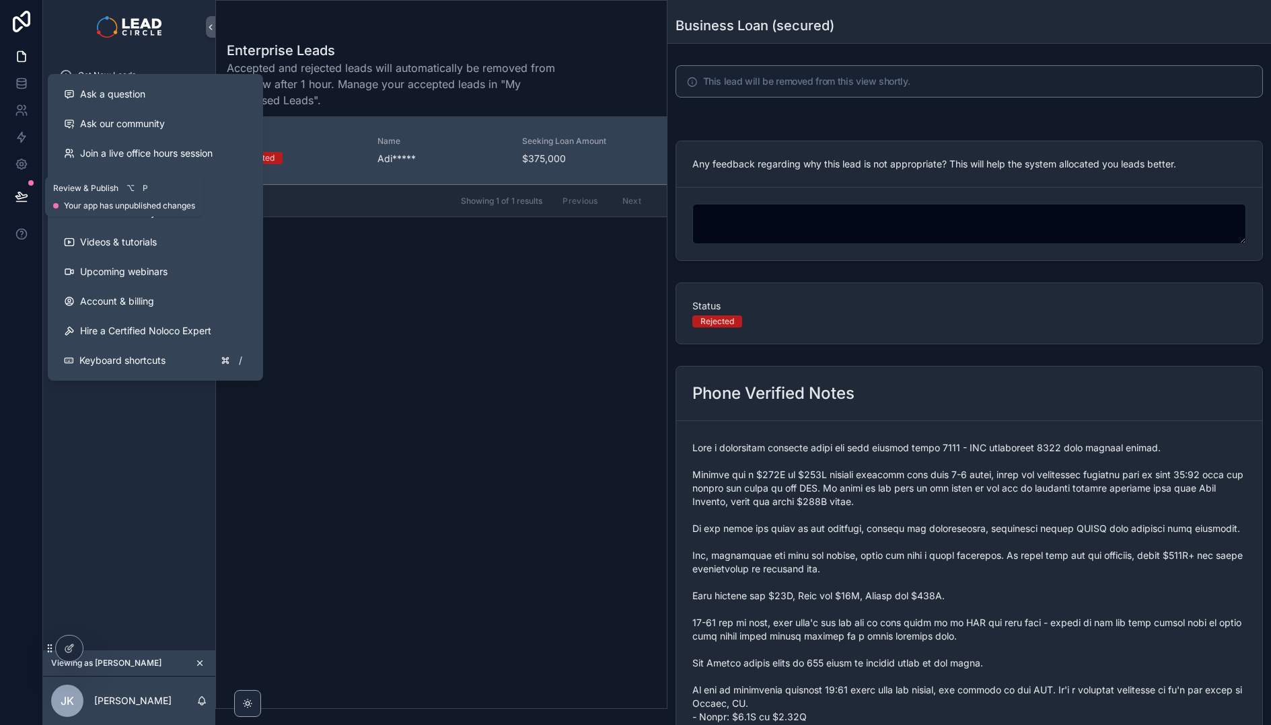
click at [17, 194] on icon at bounding box center [21, 196] width 13 height 13
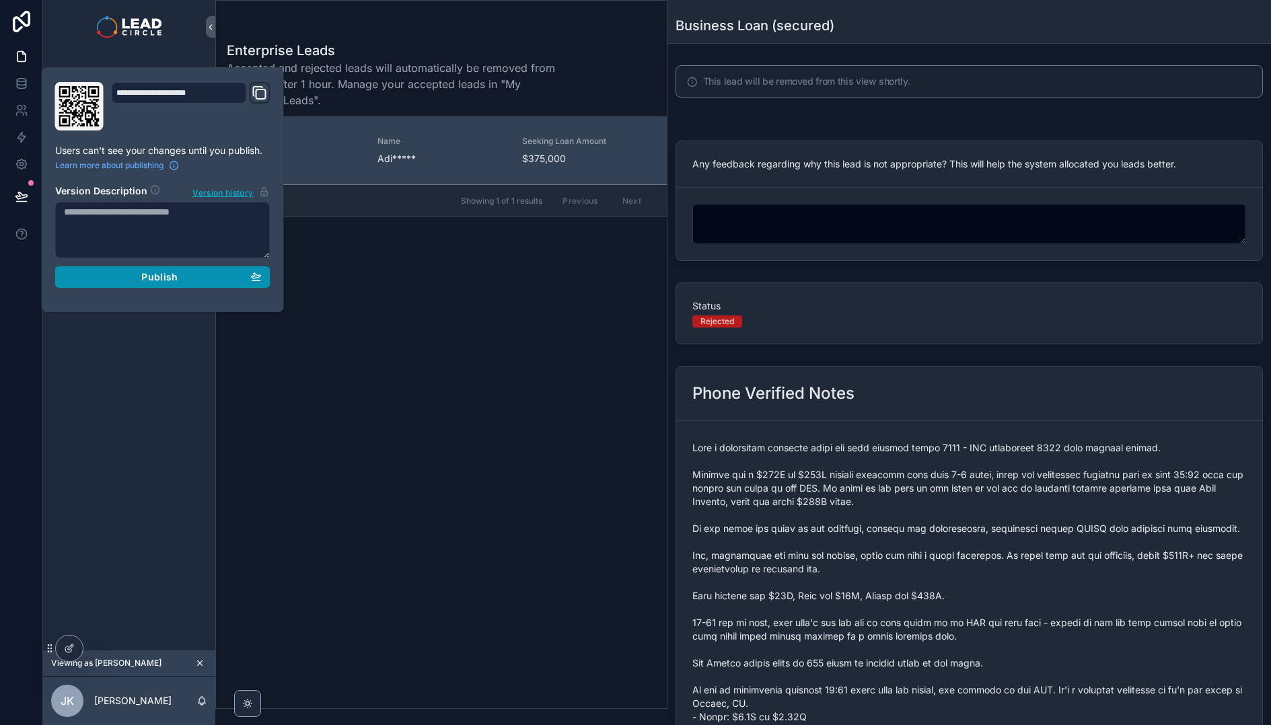
click at [166, 280] on span "Publish" at bounding box center [159, 277] width 36 height 12
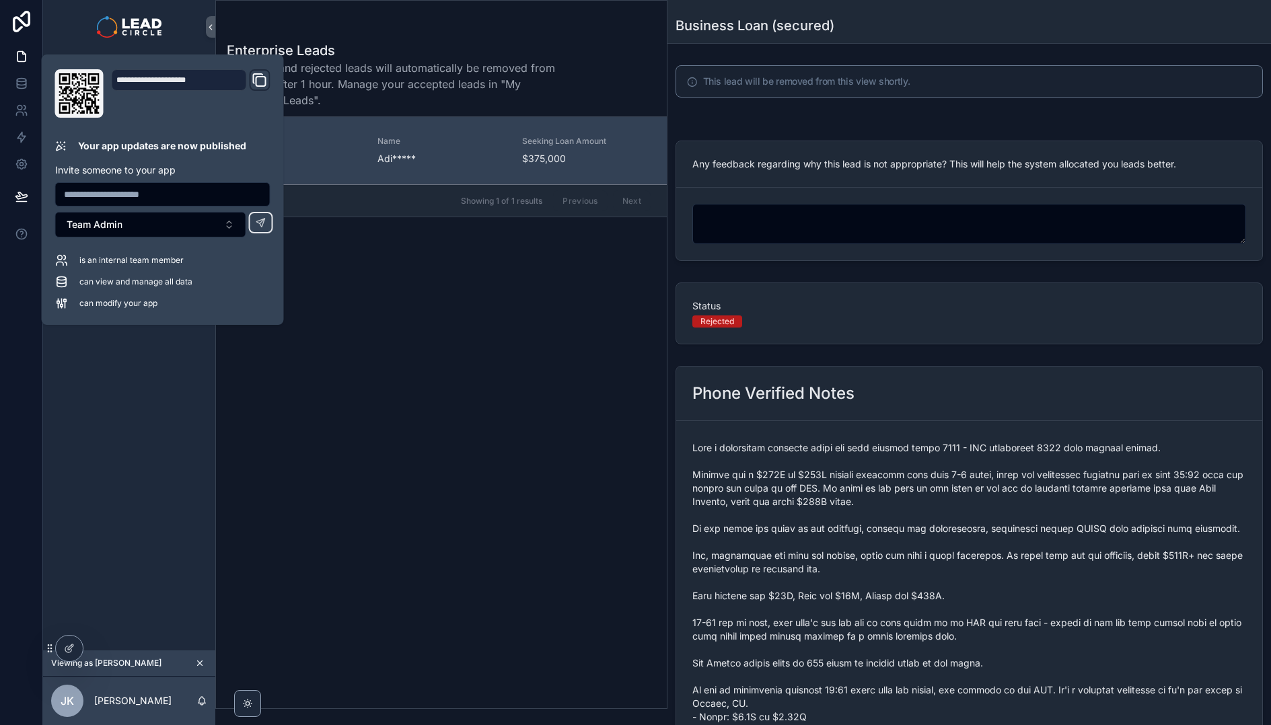
click at [143, 394] on div "Get New Leads Enterprise Leads My Purchased Leads My Account" at bounding box center [129, 352] width 172 height 597
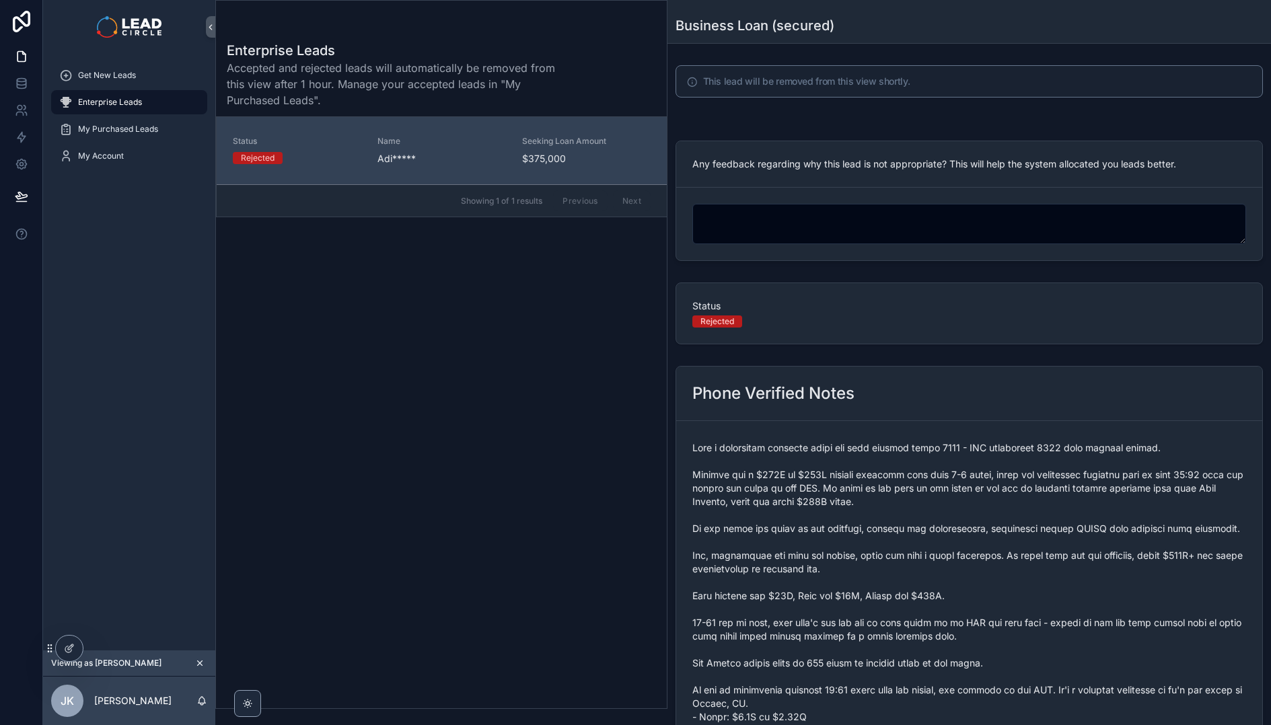
click at [507, 381] on div "Enterprise Leads Accepted and rejected leads will automatically be removed from…" at bounding box center [441, 371] width 451 height 676
click at [814, 256] on form "scrollable content" at bounding box center [969, 224] width 586 height 73
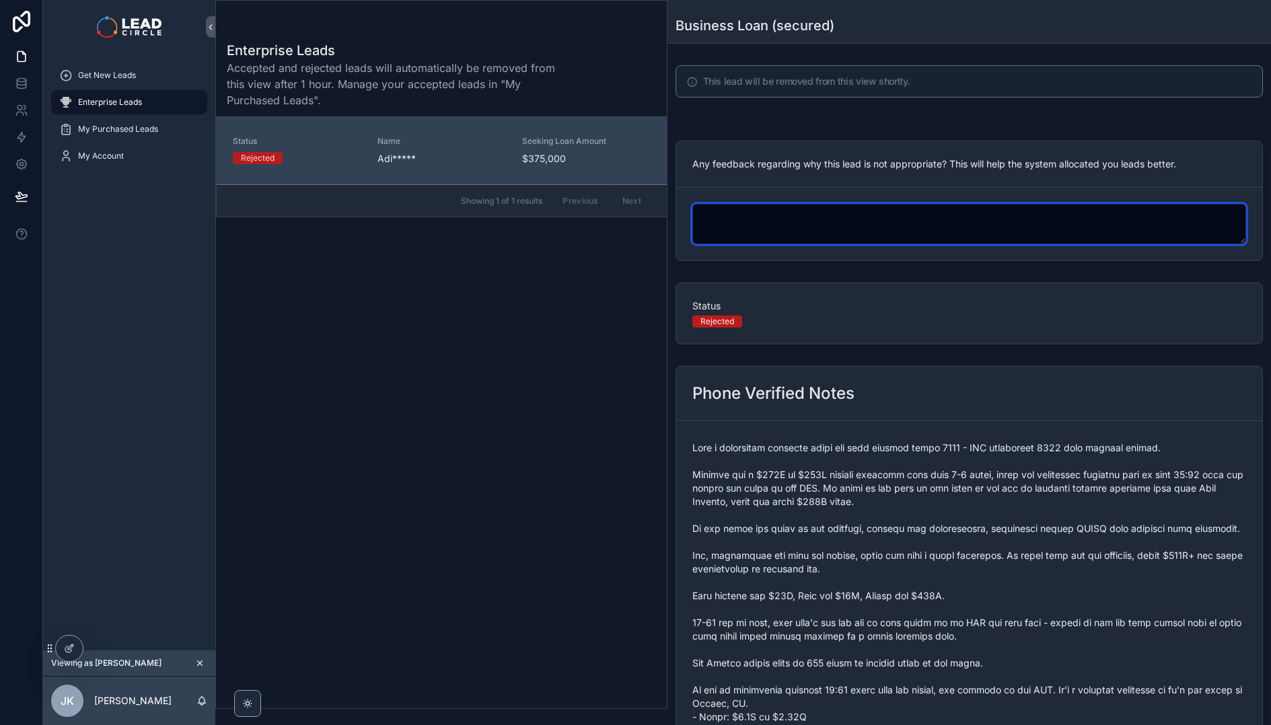
click at [815, 233] on textarea "scrollable content" at bounding box center [969, 224] width 554 height 40
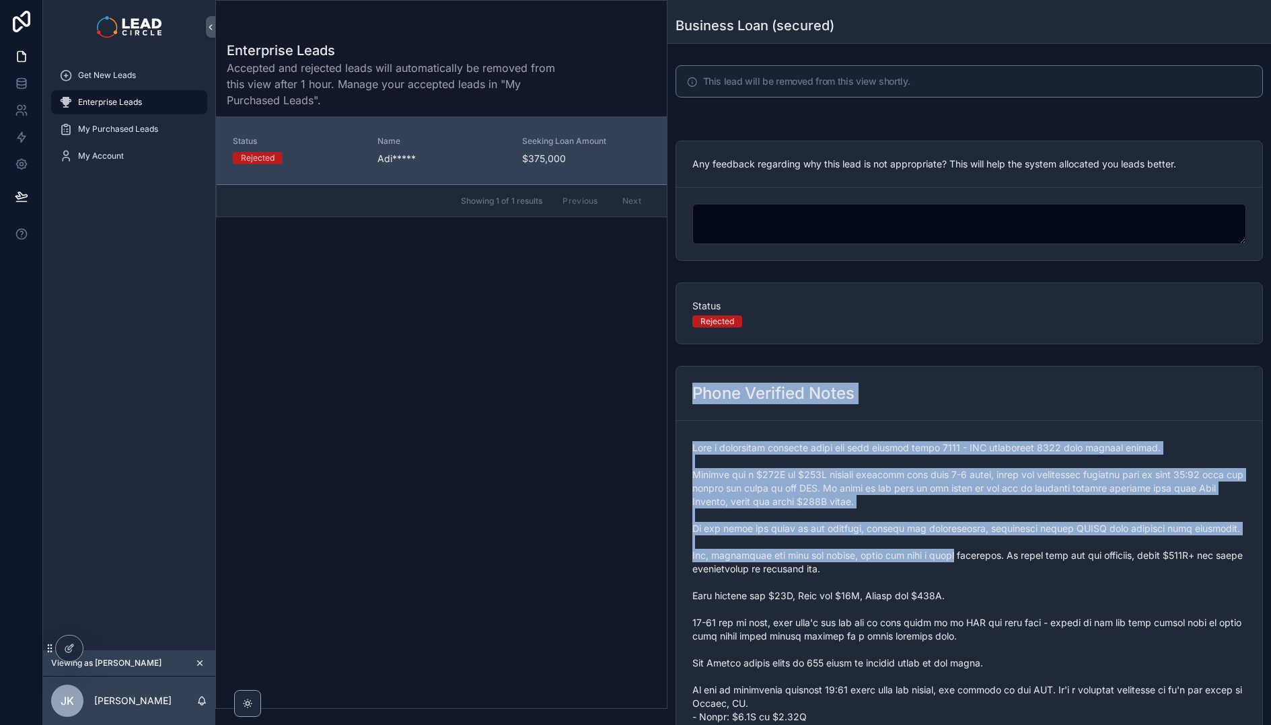
drag, startPoint x: 885, startPoint y: 416, endPoint x: 955, endPoint y: 560, distance: 160.4
click at [955, 560] on div "Phone Verified Notes" at bounding box center [969, 636] width 587 height 540
click at [955, 560] on span "scrollable content" at bounding box center [969, 663] width 554 height 444
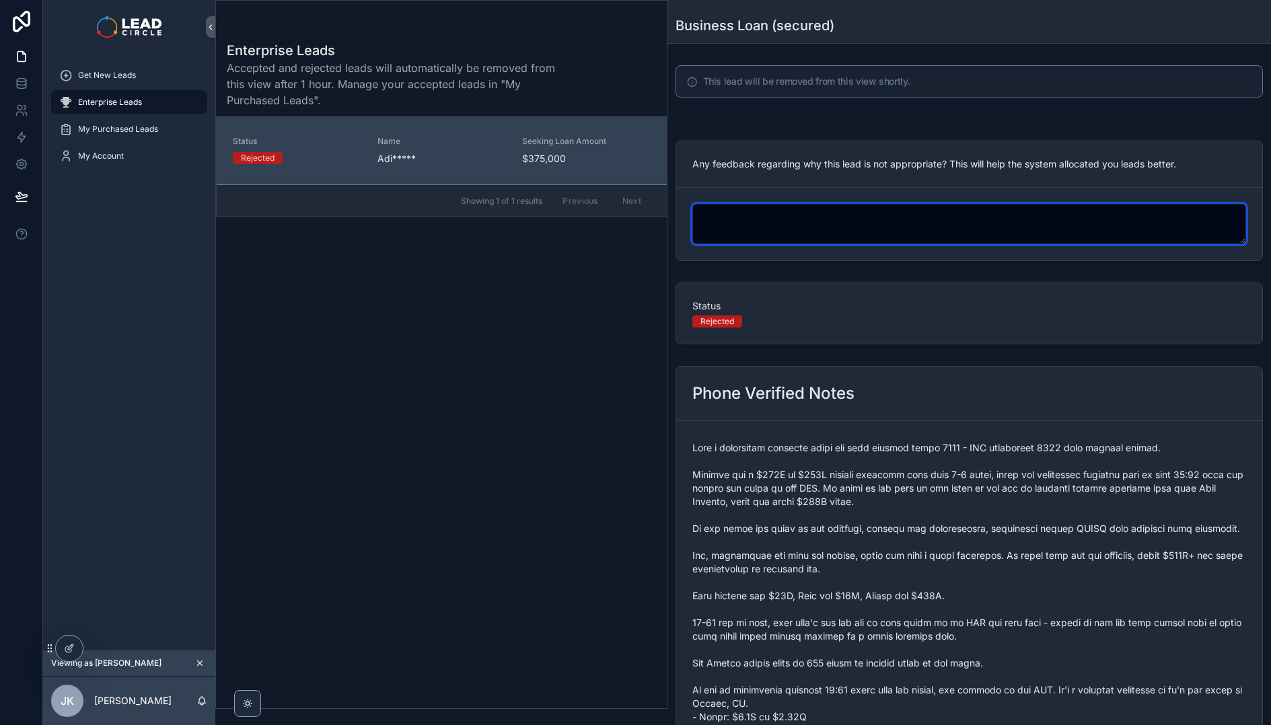
click at [817, 235] on textarea "scrollable content" at bounding box center [969, 224] width 554 height 40
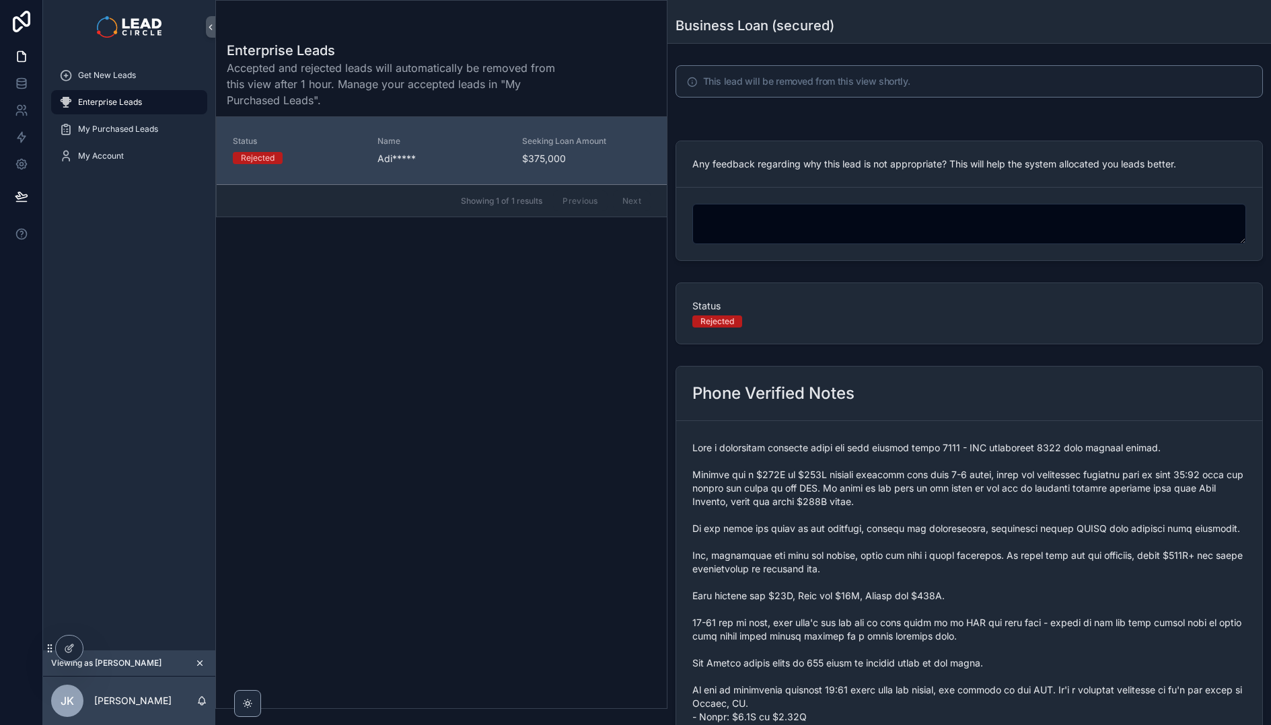
click at [870, 451] on span "scrollable content" at bounding box center [969, 663] width 554 height 444
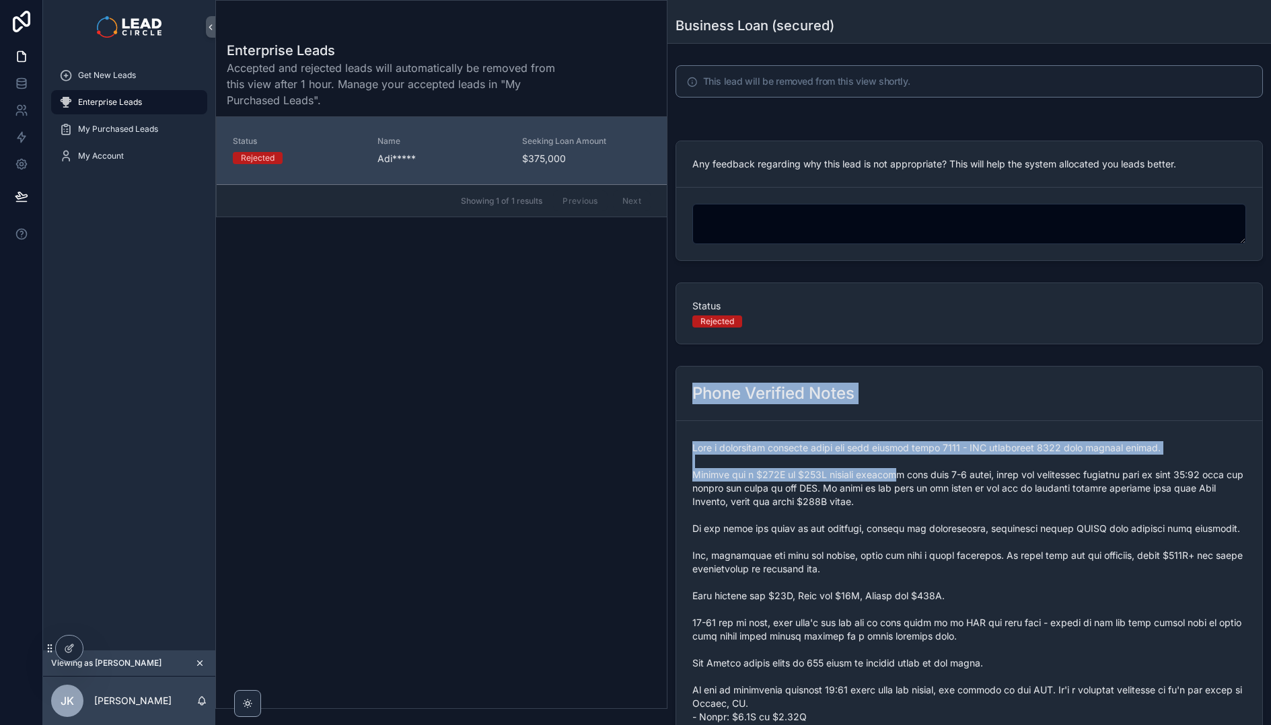
drag, startPoint x: 871, startPoint y: 372, endPoint x: 920, endPoint y: 491, distance: 128.6
click at [916, 489] on div "Phone Verified Notes" at bounding box center [969, 636] width 587 height 540
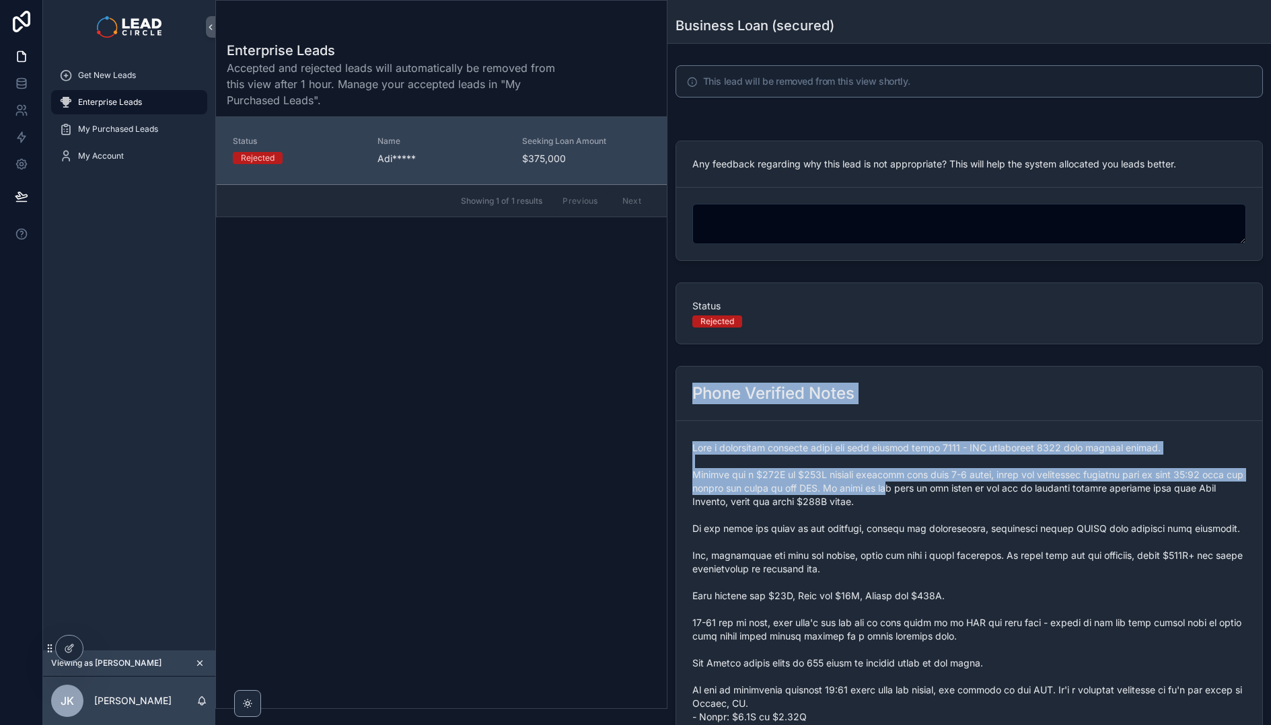
click at [920, 491] on span "scrollable content" at bounding box center [969, 663] width 554 height 444
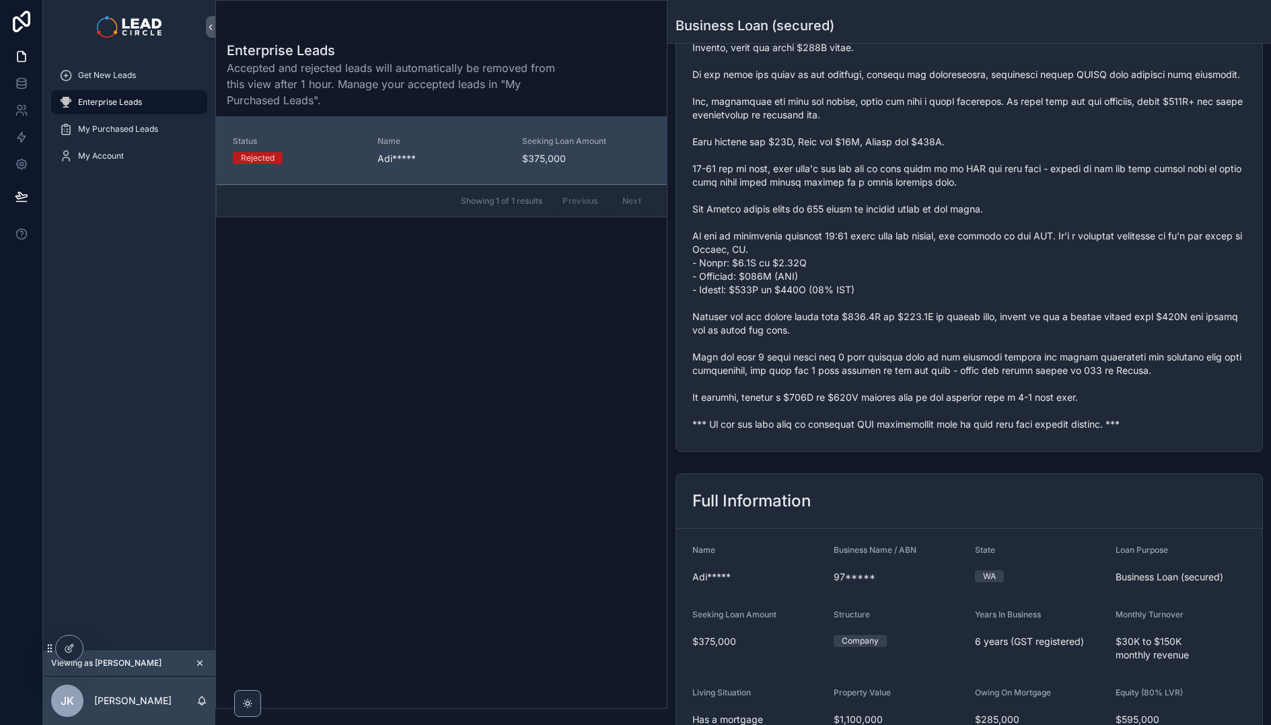
scroll to position [632, 0]
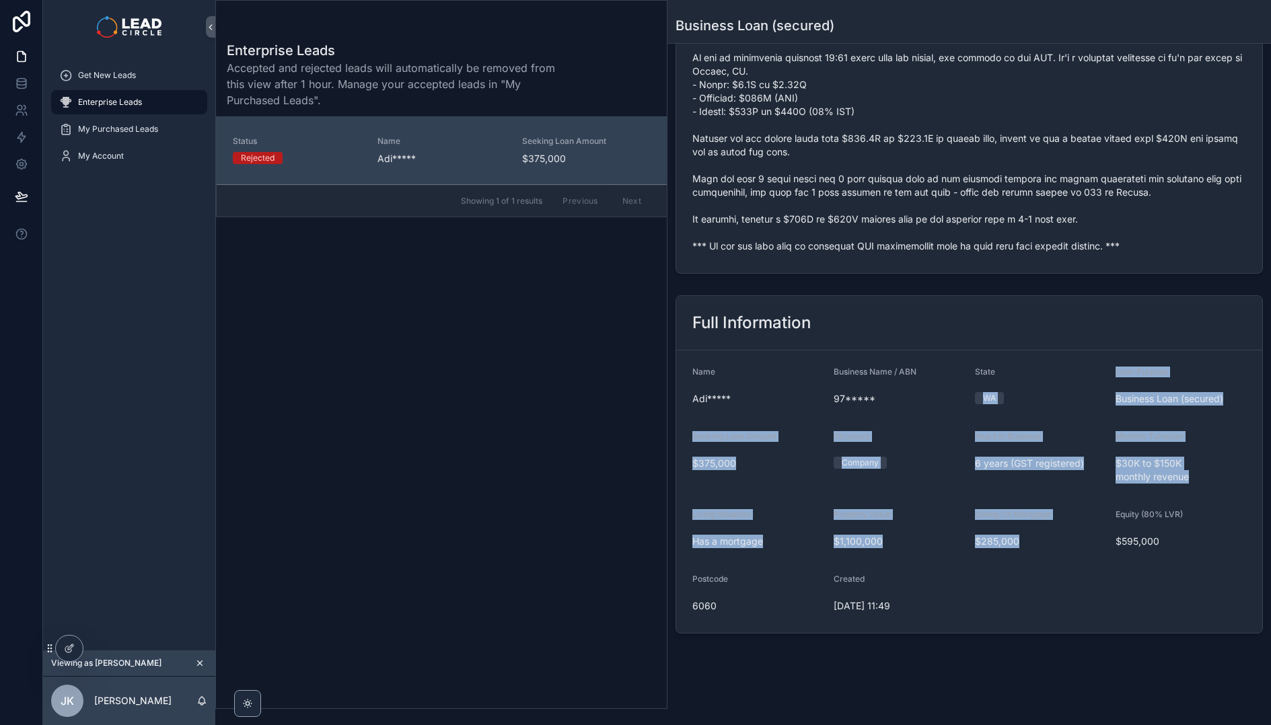
drag, startPoint x: 1019, startPoint y: 403, endPoint x: 1046, endPoint y: 635, distance: 233.7
click at [1046, 635] on div "Full Information Name Adi***** Business Name / ABN 97***** State [US_STATE] Loa…" at bounding box center [969, 464] width 604 height 349
drag, startPoint x: 920, startPoint y: 570, endPoint x: 855, endPoint y: 521, distance: 80.7
click at [857, 525] on div "Full Information Name Adi***** Business Name / ABN 97***** State [US_STATE] Loa…" at bounding box center [969, 464] width 604 height 349
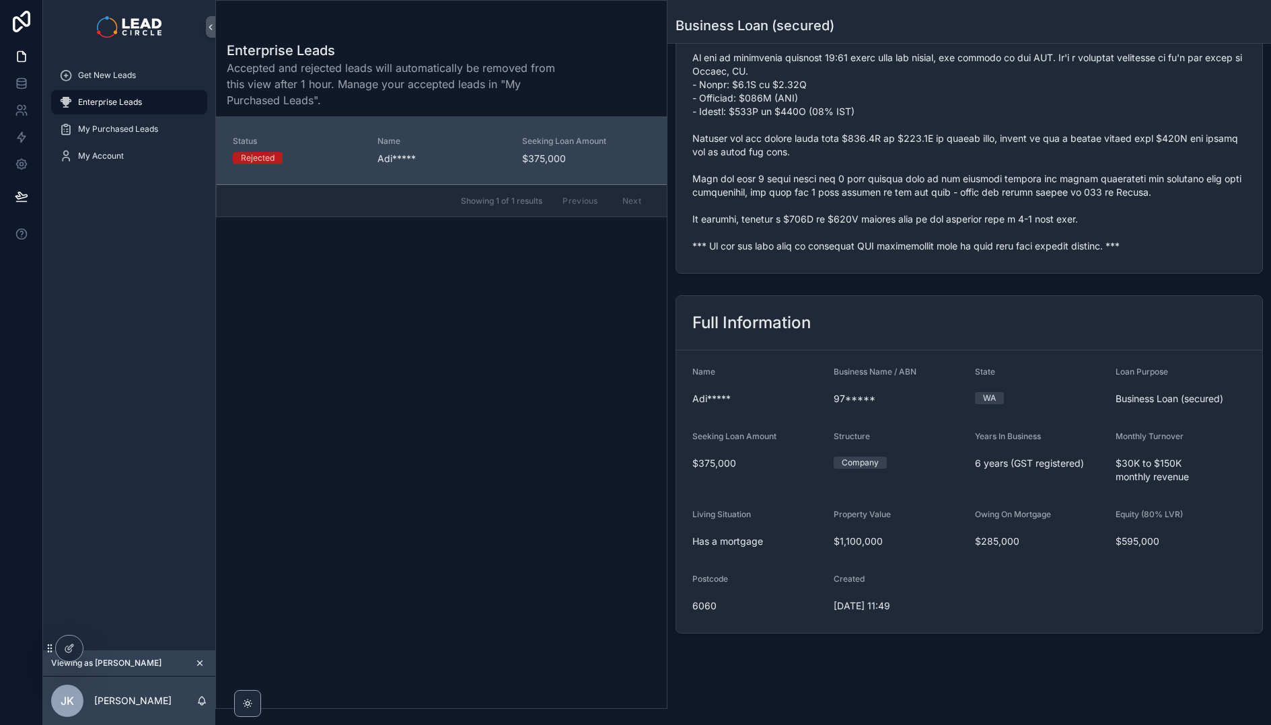
click at [855, 499] on form "Name Adi***** Business Name / ABN 97***** State [US_STATE] Loan Purpose Busines…" at bounding box center [969, 492] width 586 height 283
drag, startPoint x: 857, startPoint y: 495, endPoint x: 965, endPoint y: 616, distance: 162.0
click at [963, 614] on form "Name Adi***** Business Name / ABN 97***** State [US_STATE] Loan Purpose Busines…" at bounding box center [969, 492] width 586 height 283
click at [965, 616] on form "Name Adi***** Business Name / ABN 97***** State [US_STATE] Loan Purpose Busines…" at bounding box center [969, 492] width 586 height 283
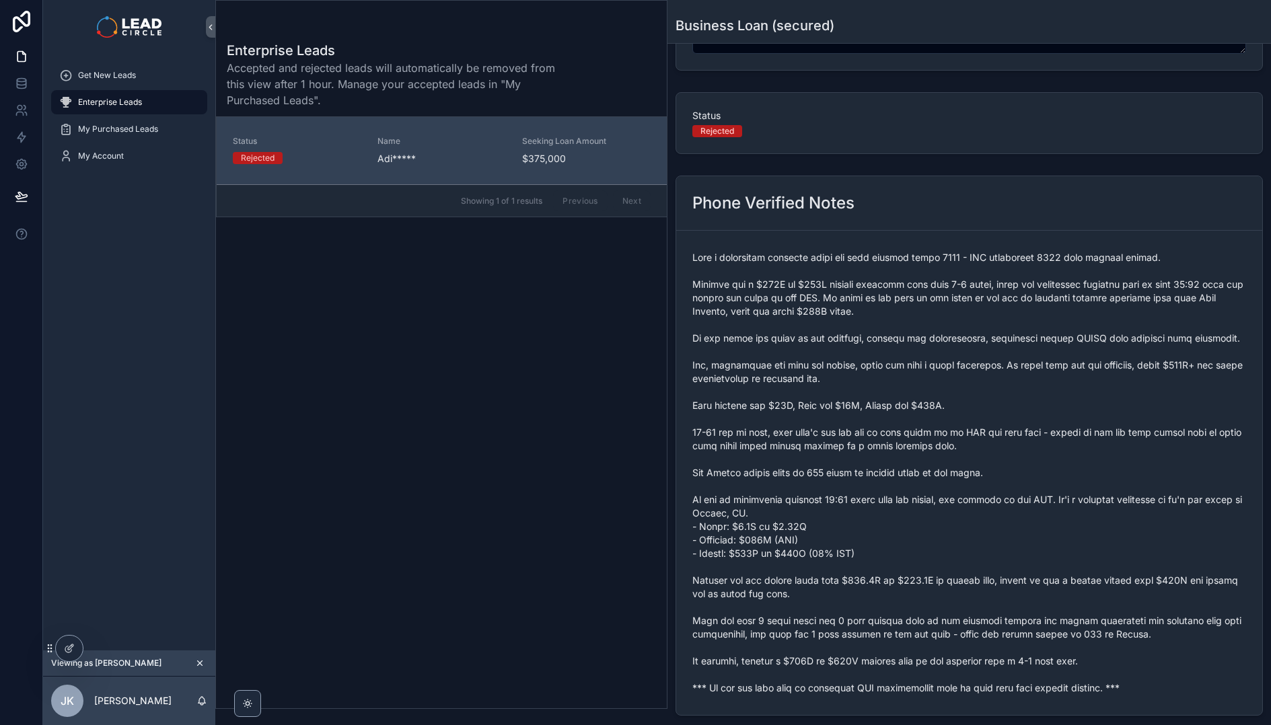
scroll to position [0, 0]
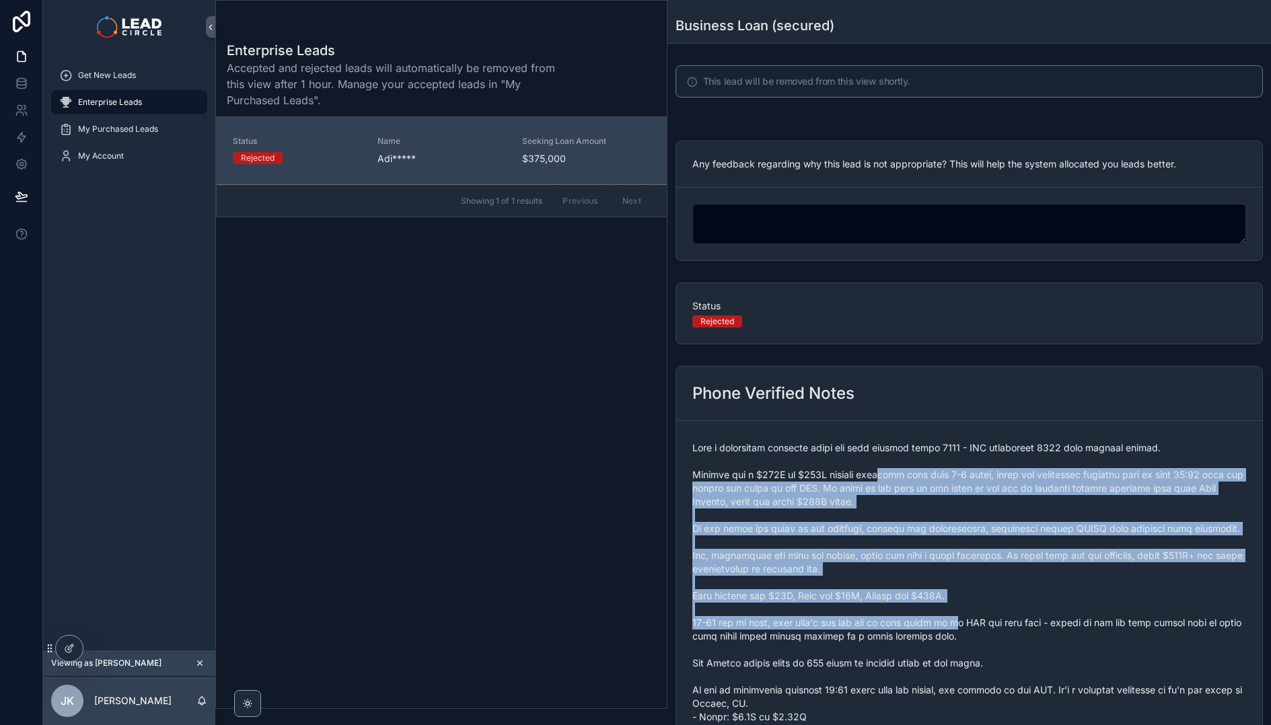
drag, startPoint x: 897, startPoint y: 503, endPoint x: 981, endPoint y: 647, distance: 166.2
click at [978, 644] on span "scrollable content" at bounding box center [969, 663] width 554 height 444
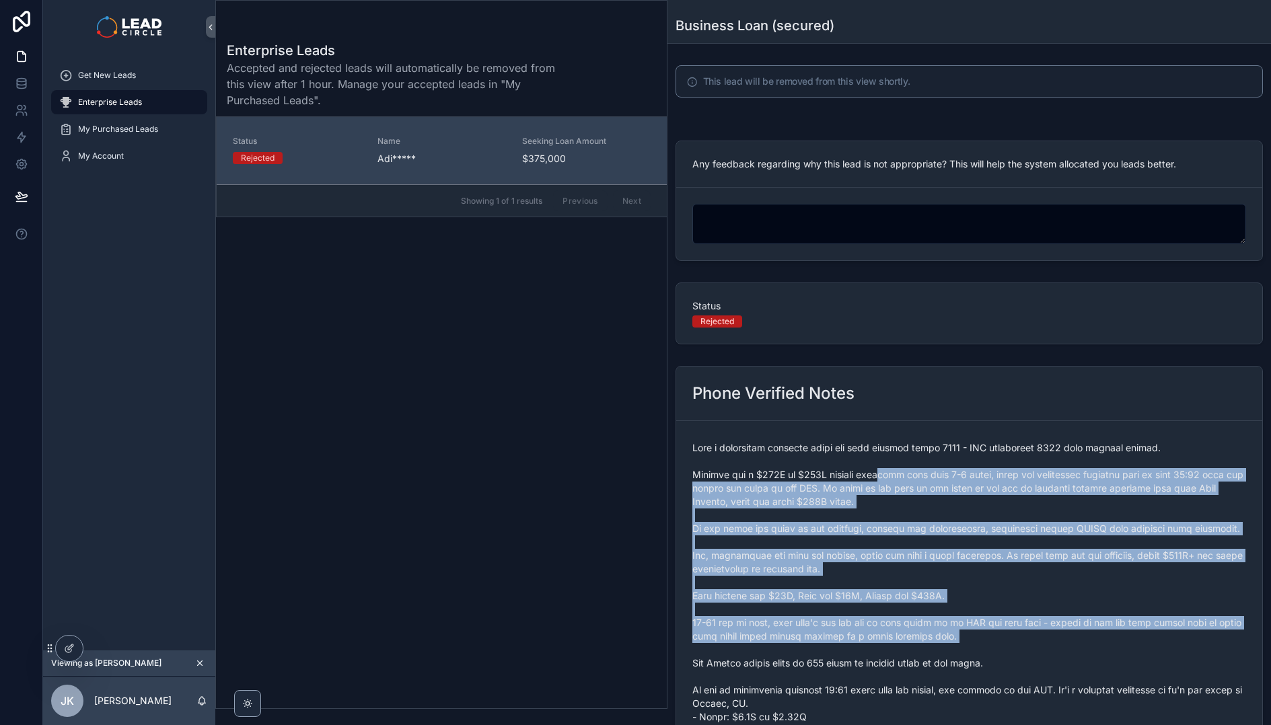
click at [981, 647] on span "scrollable content" at bounding box center [969, 663] width 554 height 444
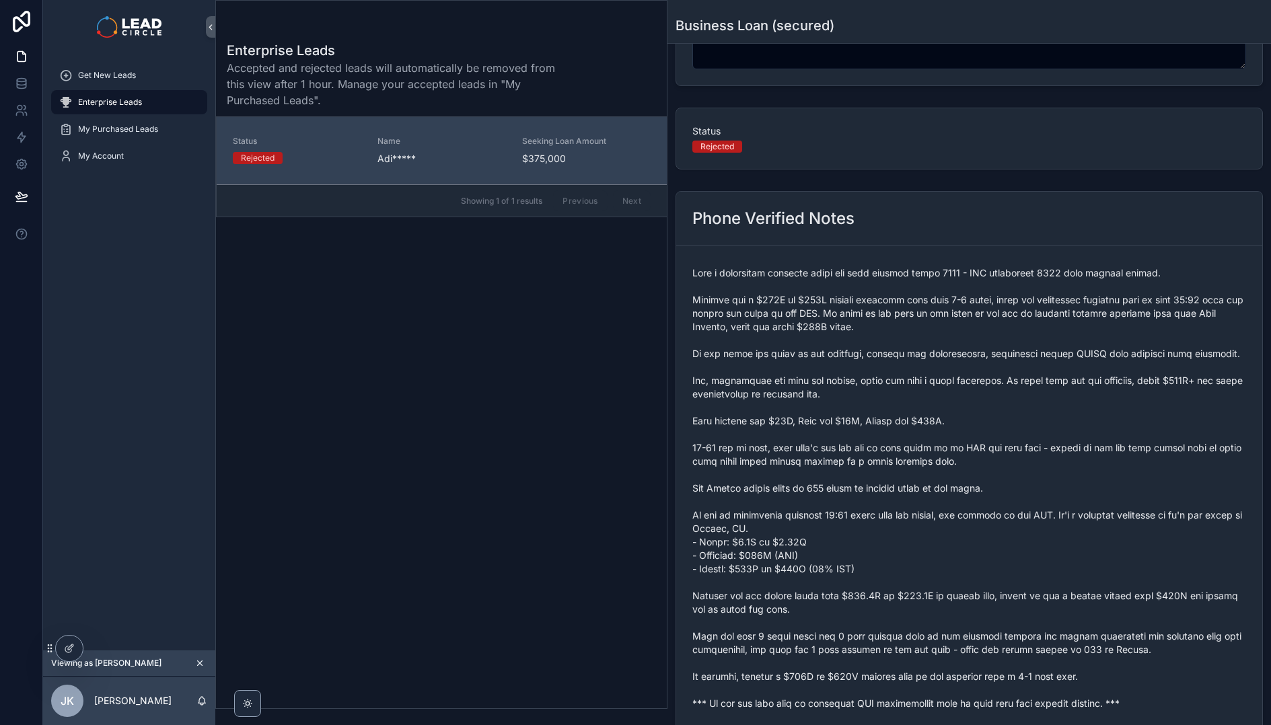
scroll to position [273, 0]
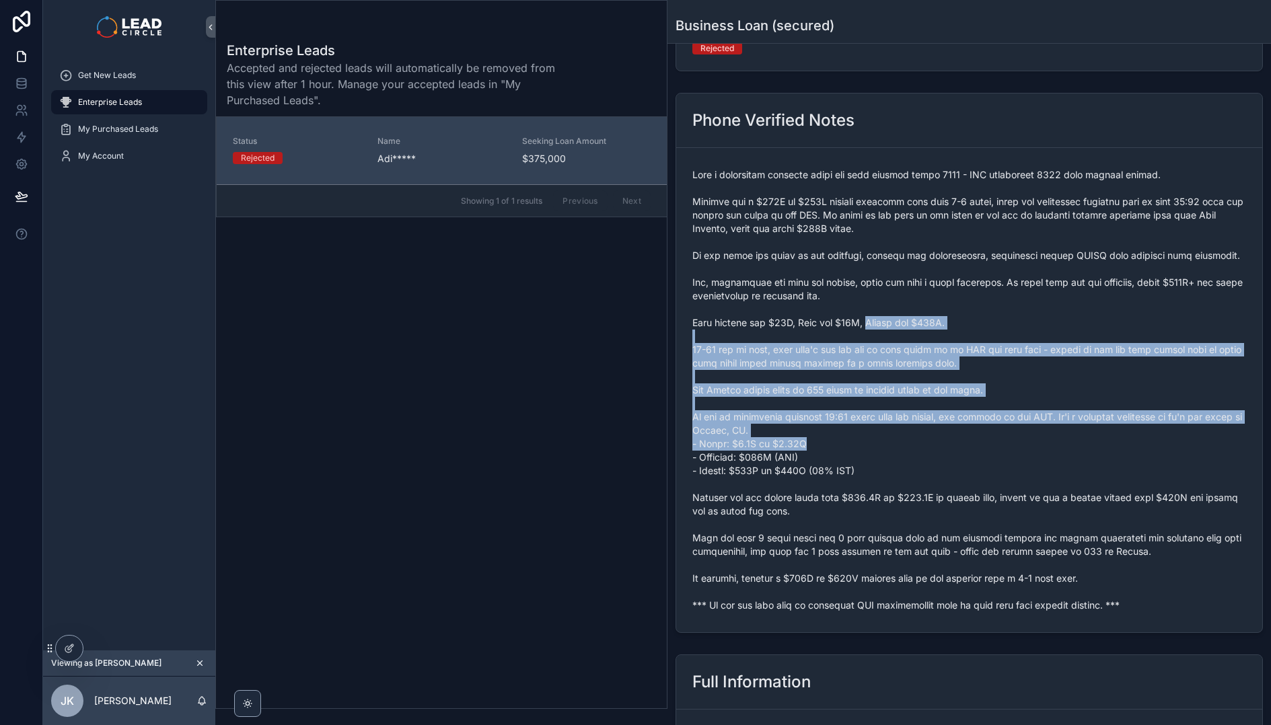
drag, startPoint x: 900, startPoint y: 370, endPoint x: 981, endPoint y: 474, distance: 132.3
click at [972, 468] on span "scrollable content" at bounding box center [969, 390] width 554 height 444
click at [985, 477] on span "scrollable content" at bounding box center [969, 390] width 554 height 444
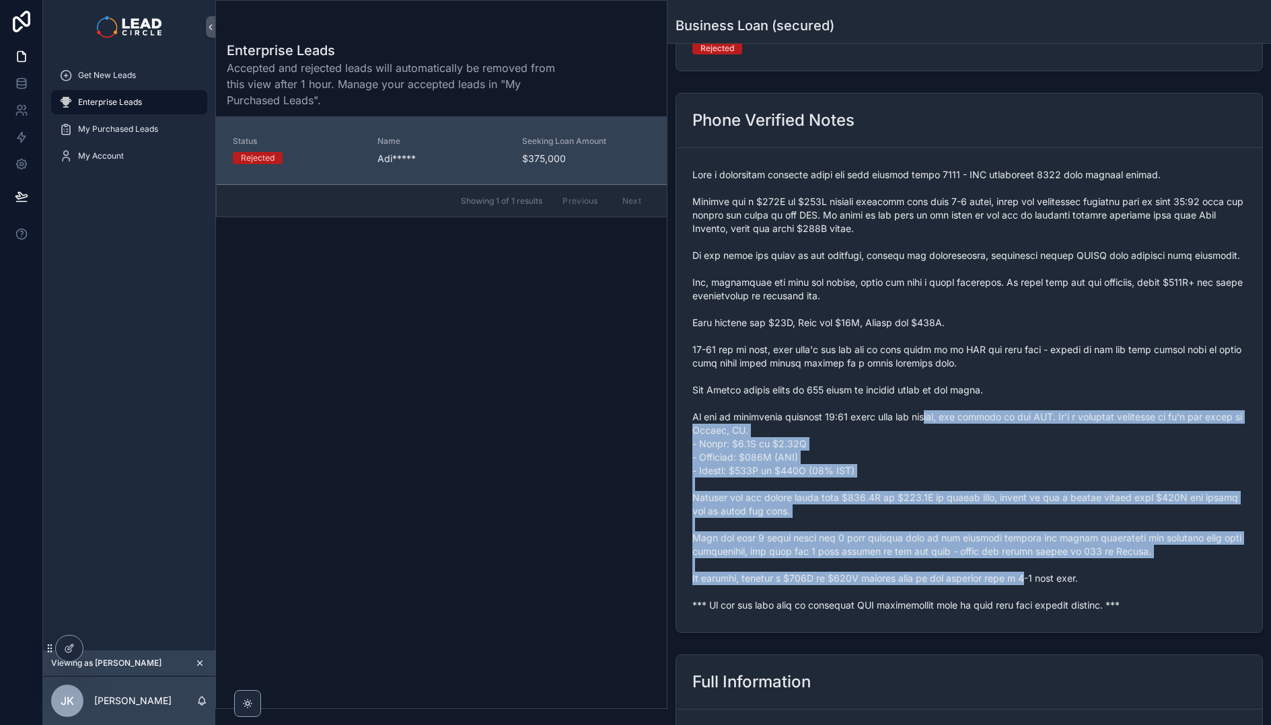
drag, startPoint x: 1037, startPoint y: 574, endPoint x: 850, endPoint y: 317, distance: 317.9
click at [861, 326] on span "scrollable content" at bounding box center [969, 390] width 554 height 444
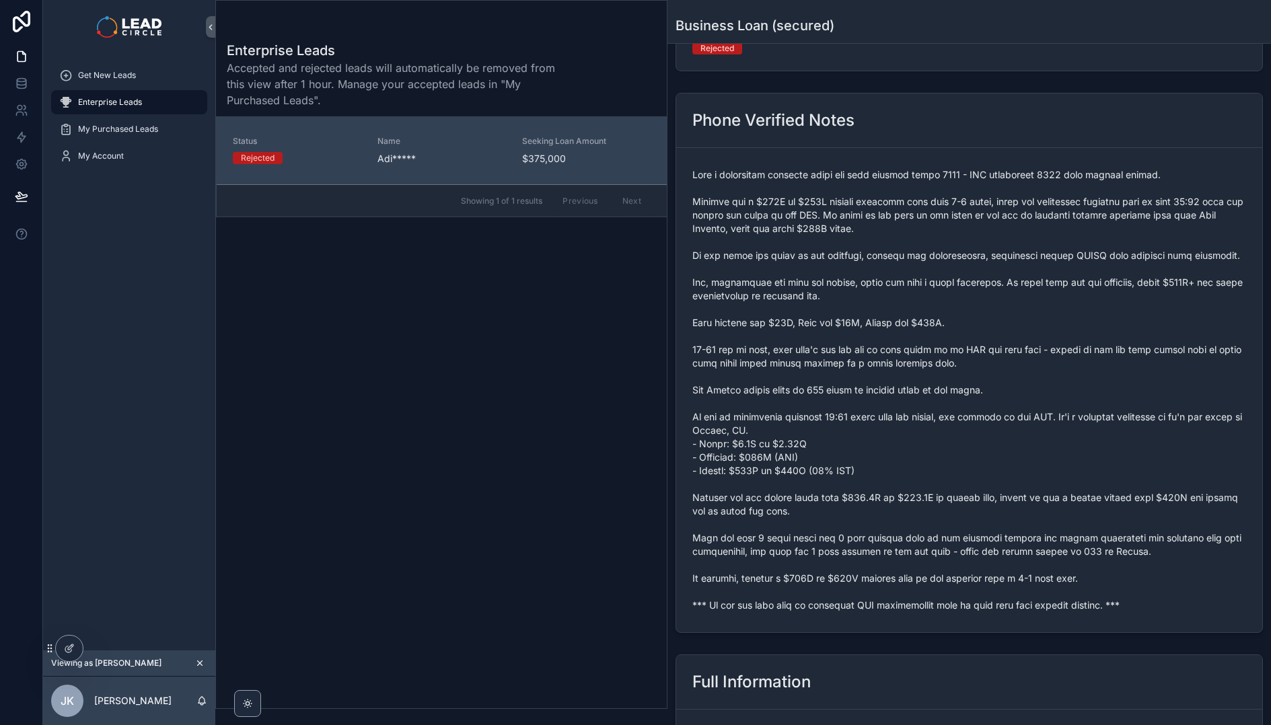
click at [849, 316] on span "scrollable content" at bounding box center [969, 390] width 554 height 444
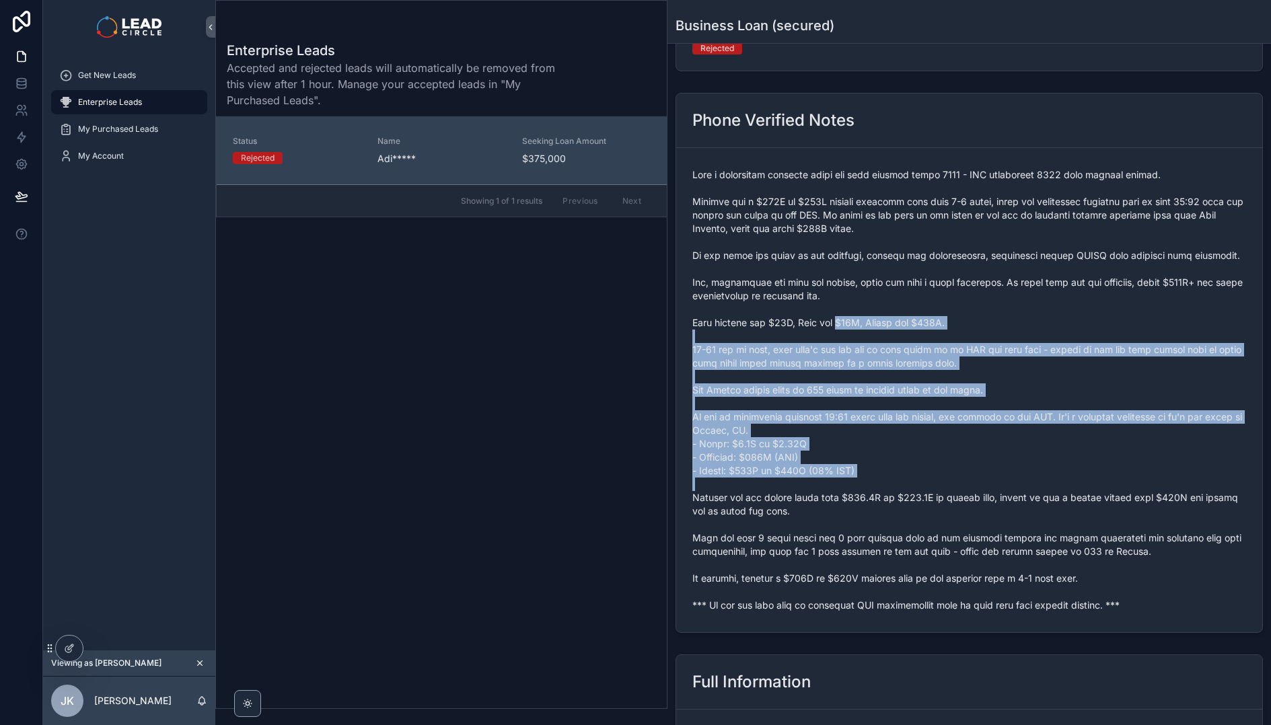
drag, startPoint x: 849, startPoint y: 316, endPoint x: 988, endPoint y: 503, distance: 232.8
click at [988, 503] on span "scrollable content" at bounding box center [969, 390] width 554 height 444
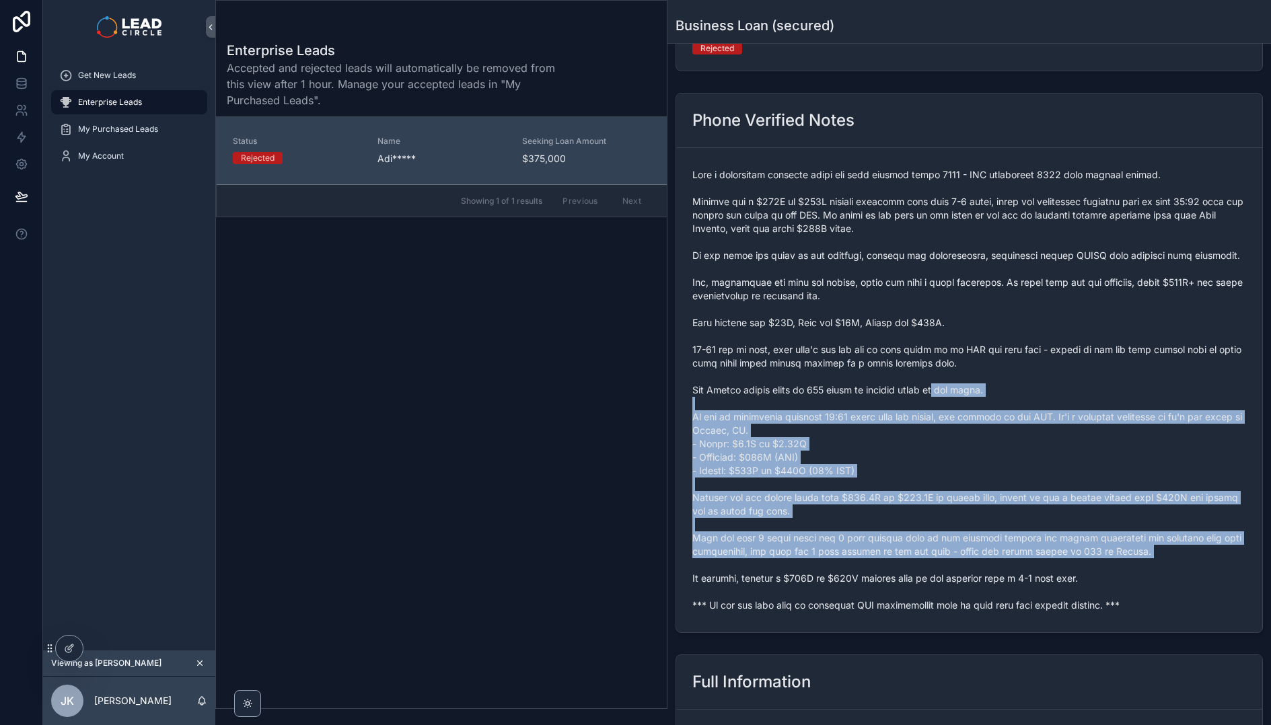
drag, startPoint x: 1057, startPoint y: 558, endPoint x: 931, endPoint y: 379, distance: 219.7
click at [933, 381] on span "scrollable content" at bounding box center [969, 390] width 554 height 444
click at [930, 378] on span "scrollable content" at bounding box center [969, 390] width 554 height 444
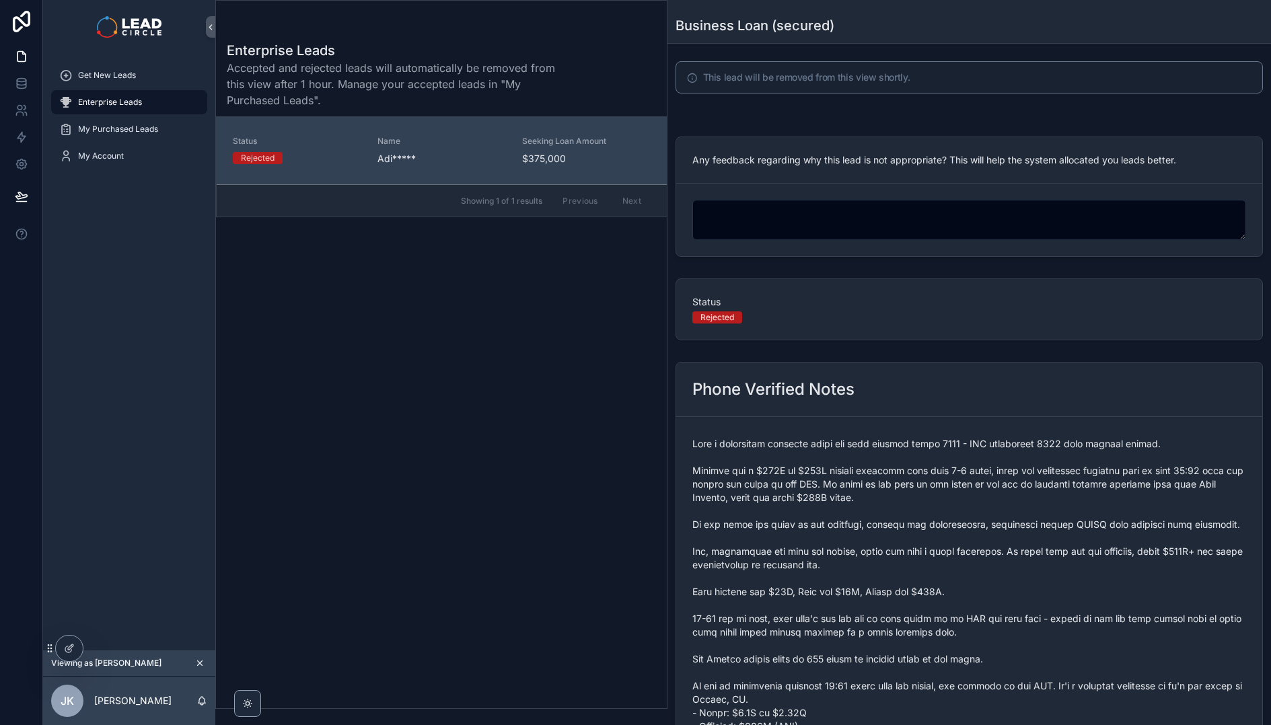
scroll to position [0, 0]
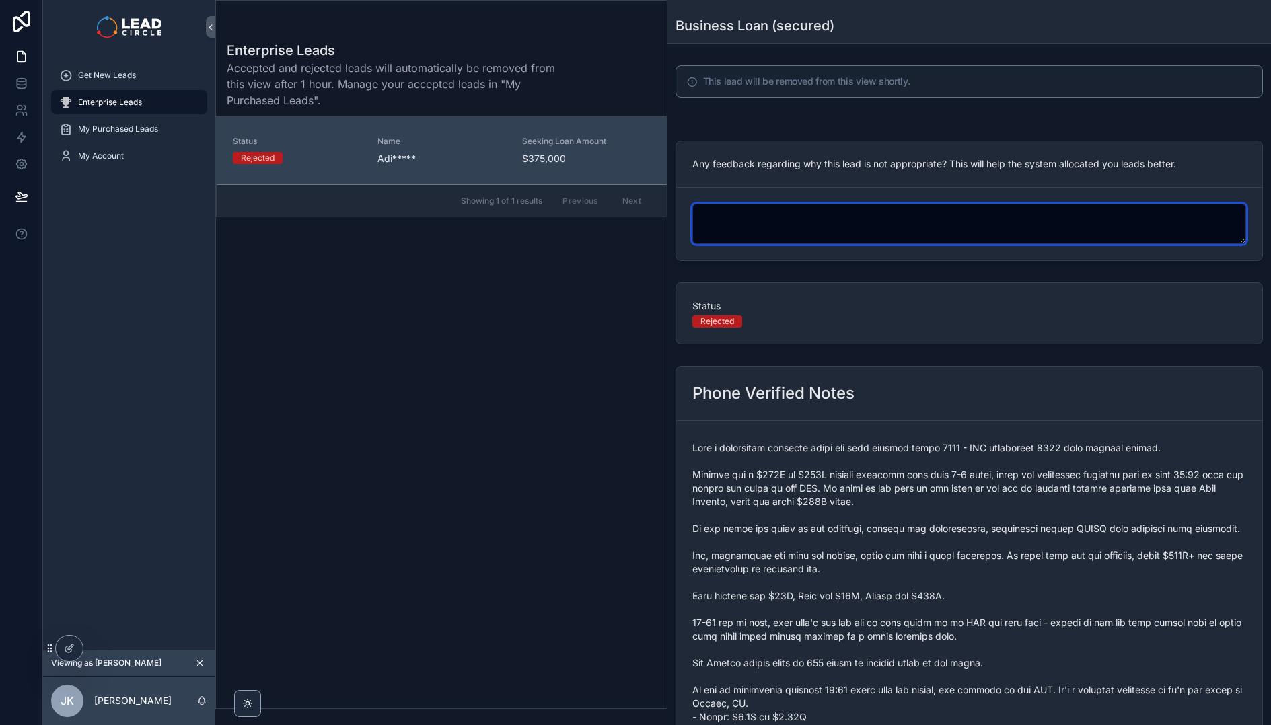
click at [844, 219] on textarea "scrollable content" at bounding box center [969, 224] width 554 height 40
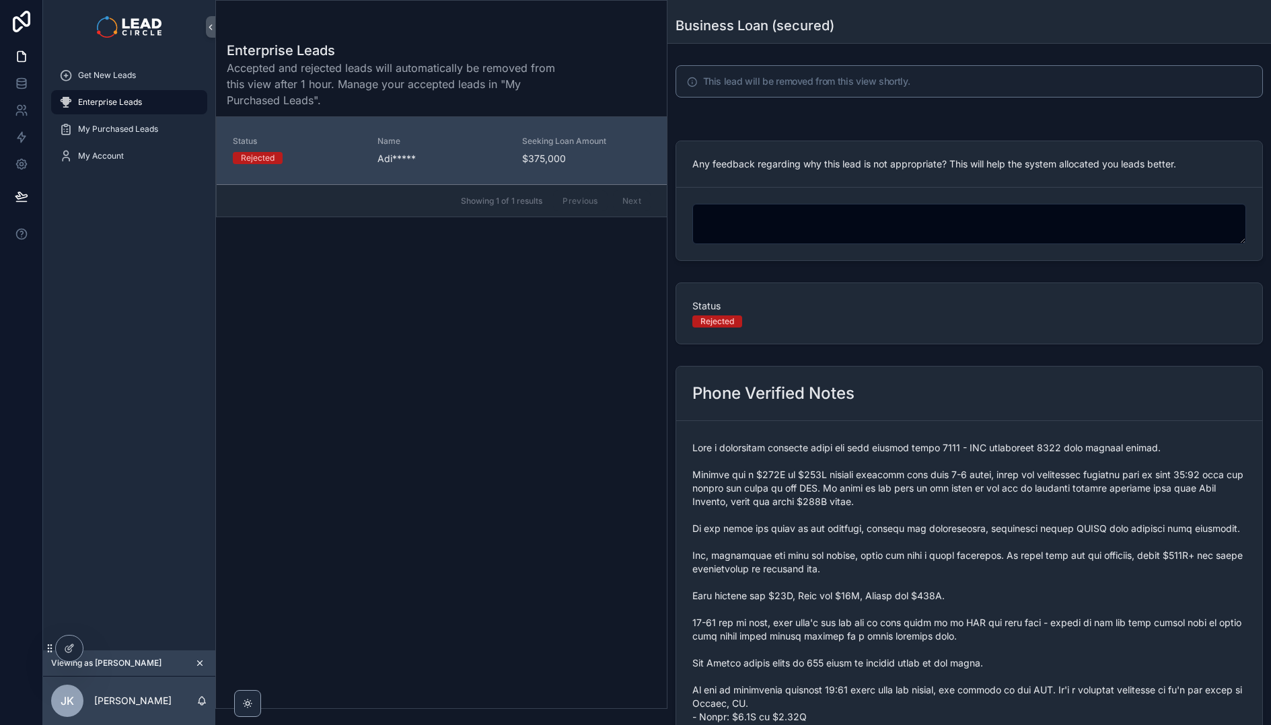
click at [822, 158] on span "Any feedback regarding why this lead is not appropriate? This will help the sys…" at bounding box center [934, 163] width 484 height 11
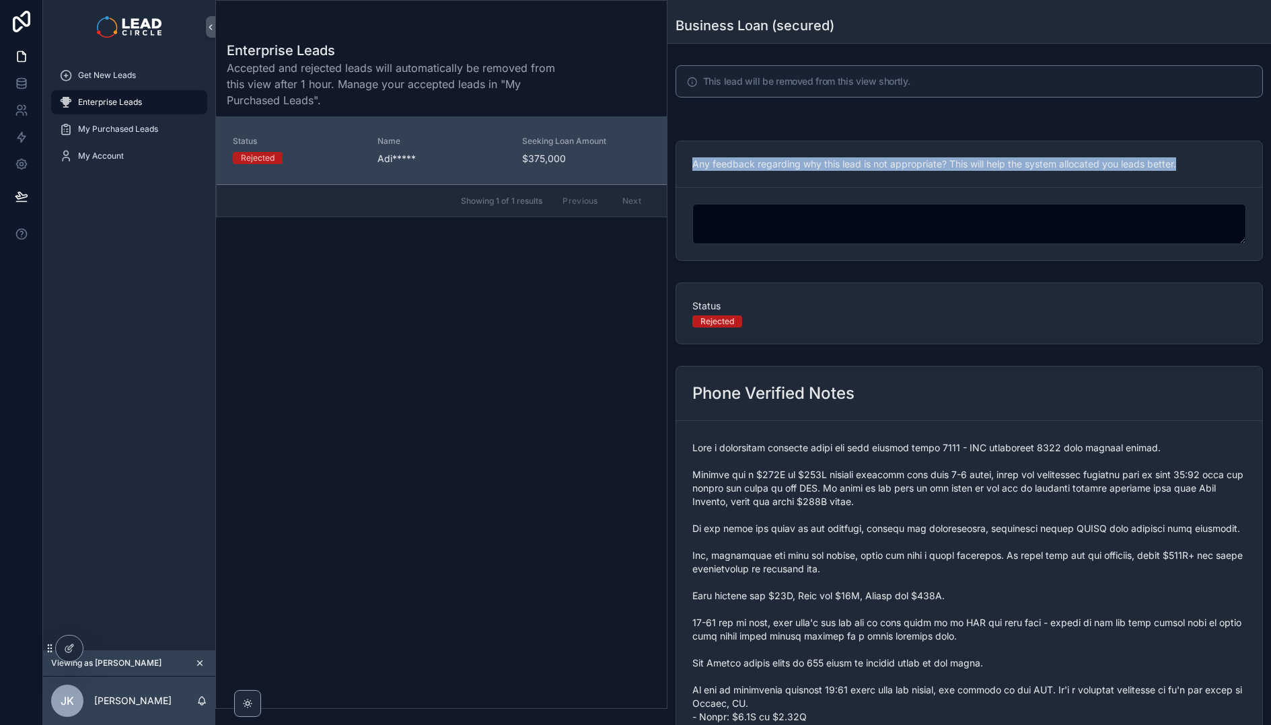
click at [822, 158] on span "Any feedback regarding why this lead is not appropriate? This will help the sys…" at bounding box center [934, 163] width 484 height 11
click at [970, 156] on div "Any feedback regarding why this lead is not appropriate? This will help the sys…" at bounding box center [969, 164] width 586 height 46
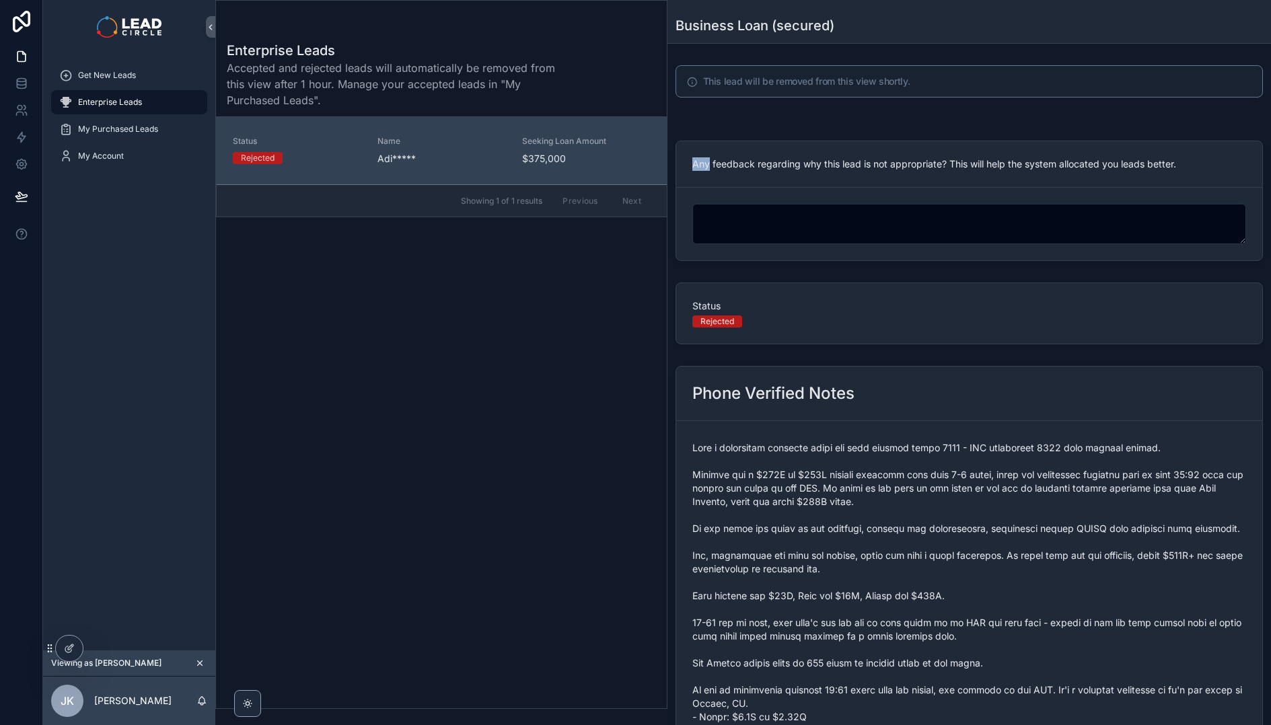
click at [970, 156] on div "Any feedback regarding why this lead is not appropriate? This will help the sys…" at bounding box center [969, 164] width 586 height 46
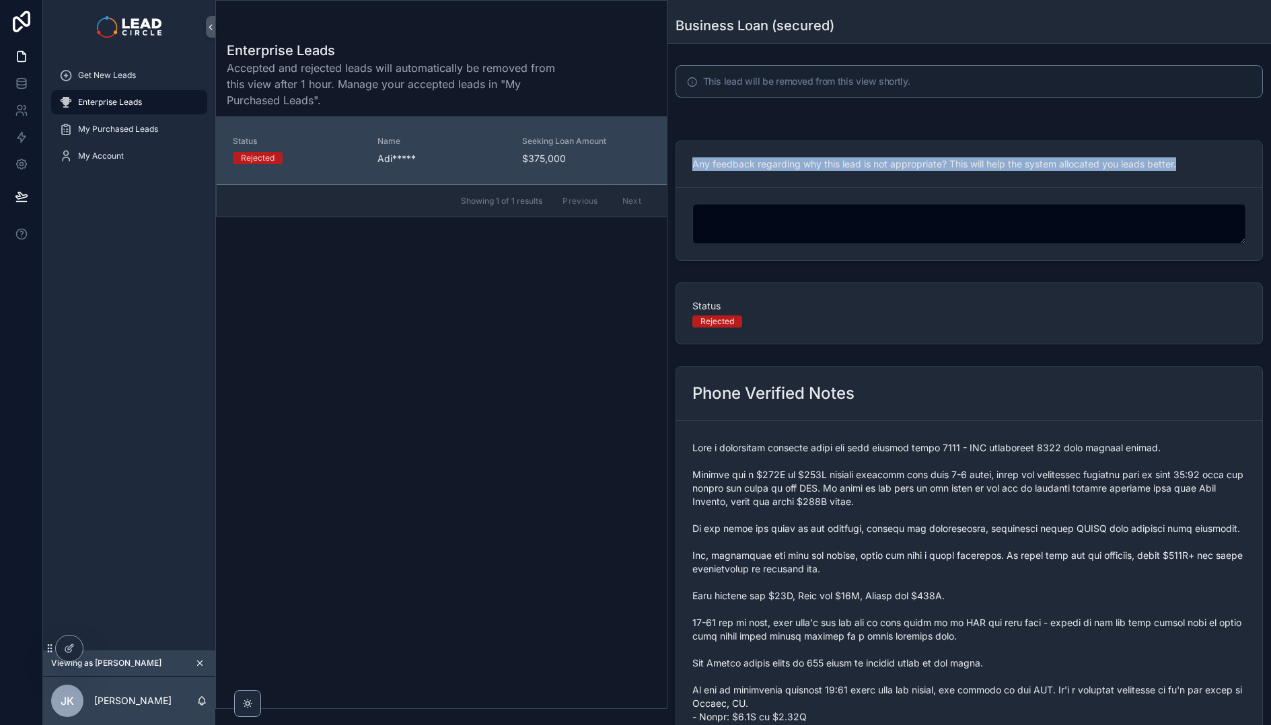
click at [970, 156] on div "Any feedback regarding why this lead is not appropriate? This will help the sys…" at bounding box center [969, 164] width 586 height 46
click at [968, 161] on span "Any feedback regarding why this lead is not appropriate? This will help the sys…" at bounding box center [934, 163] width 484 height 11
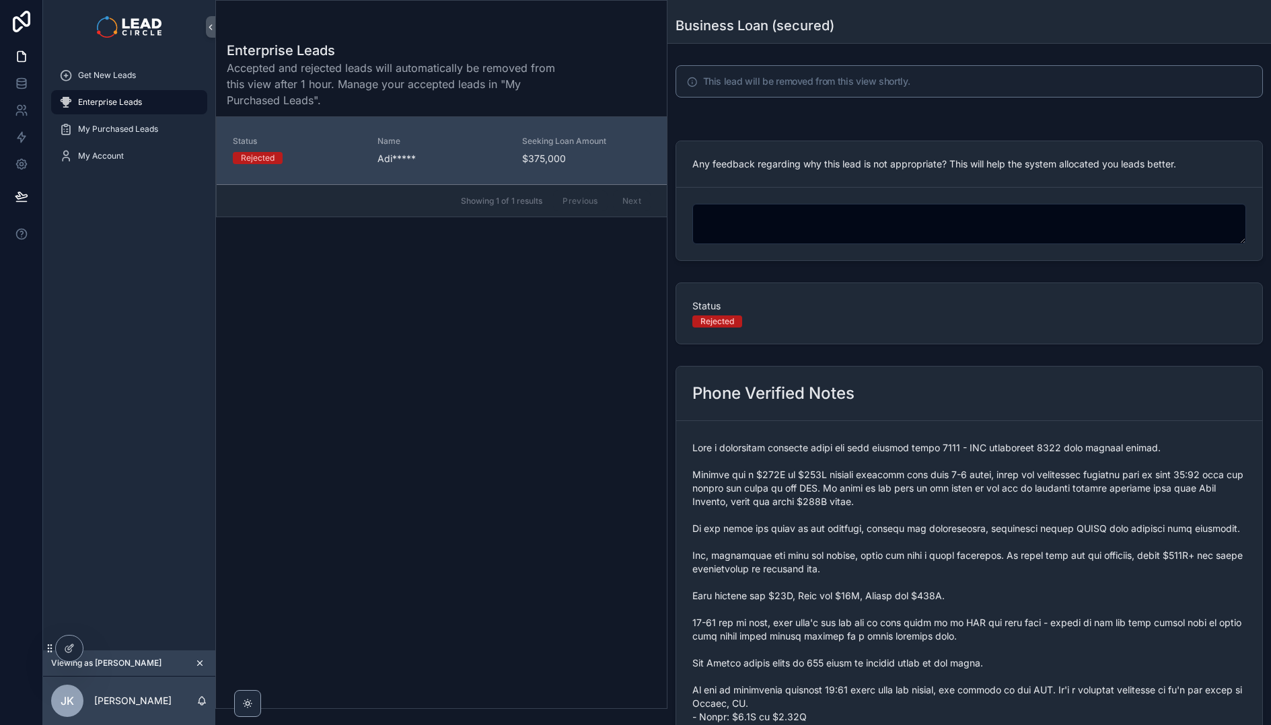
click at [879, 86] on h5 "This lead will be removed from this view shortly." at bounding box center [977, 81] width 548 height 9
click at [876, 165] on span "Any feedback regarding why this lead is not appropriate? This will help the sys…" at bounding box center [934, 163] width 484 height 11
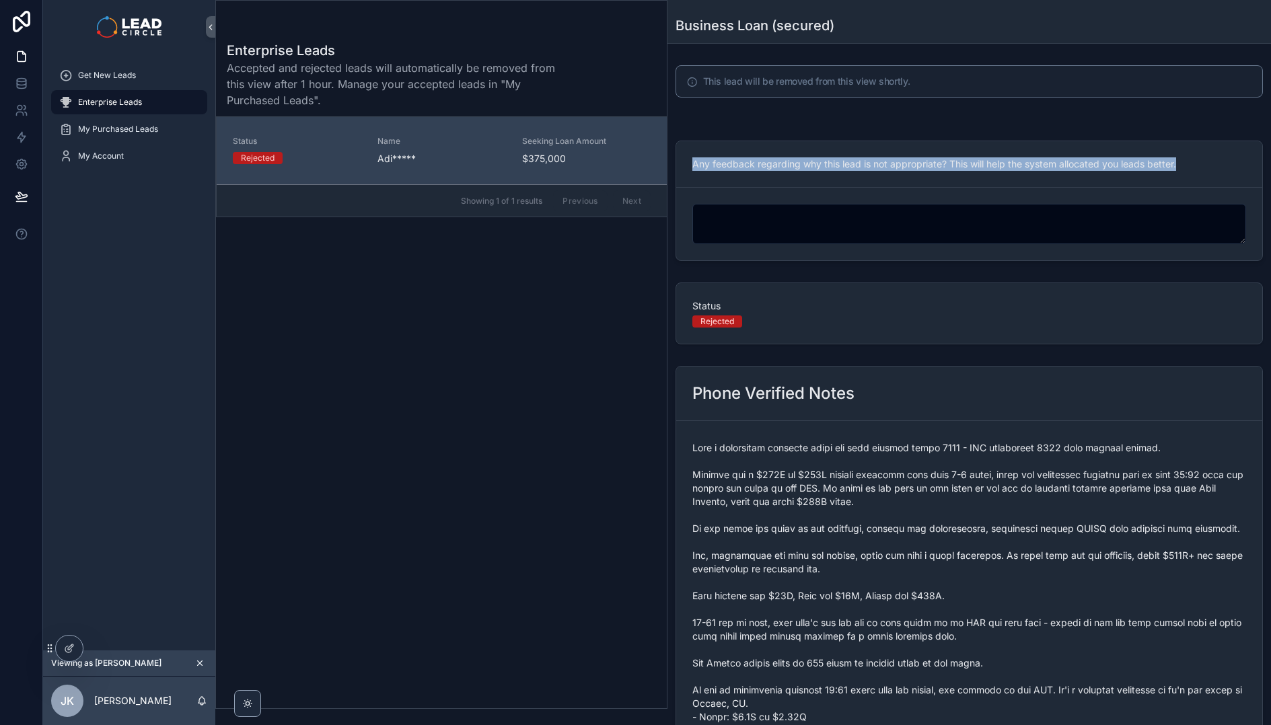
click at [876, 165] on span "Any feedback regarding why this lead is not appropriate? This will help the sys…" at bounding box center [934, 163] width 484 height 11
click at [962, 164] on span "Any feedback regarding why this lead is not appropriate? This will help the sys…" at bounding box center [934, 163] width 484 height 11
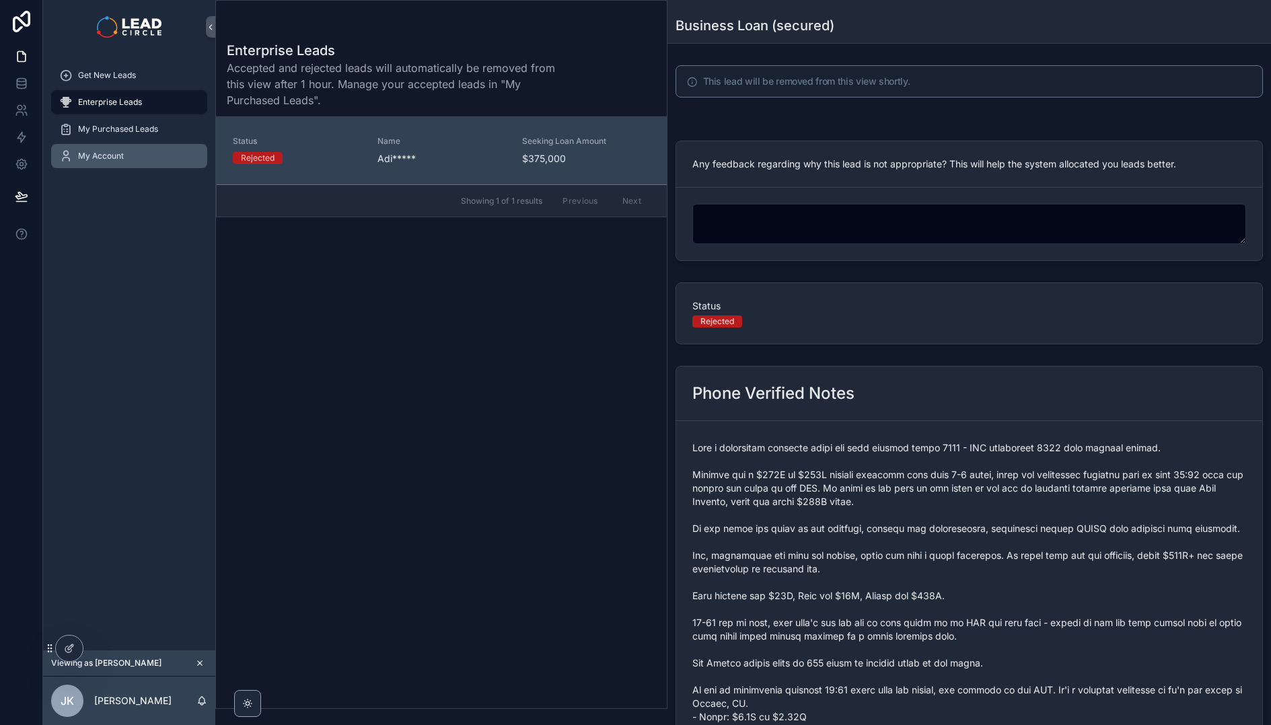
click at [116, 153] on span "My Account" at bounding box center [101, 156] width 46 height 11
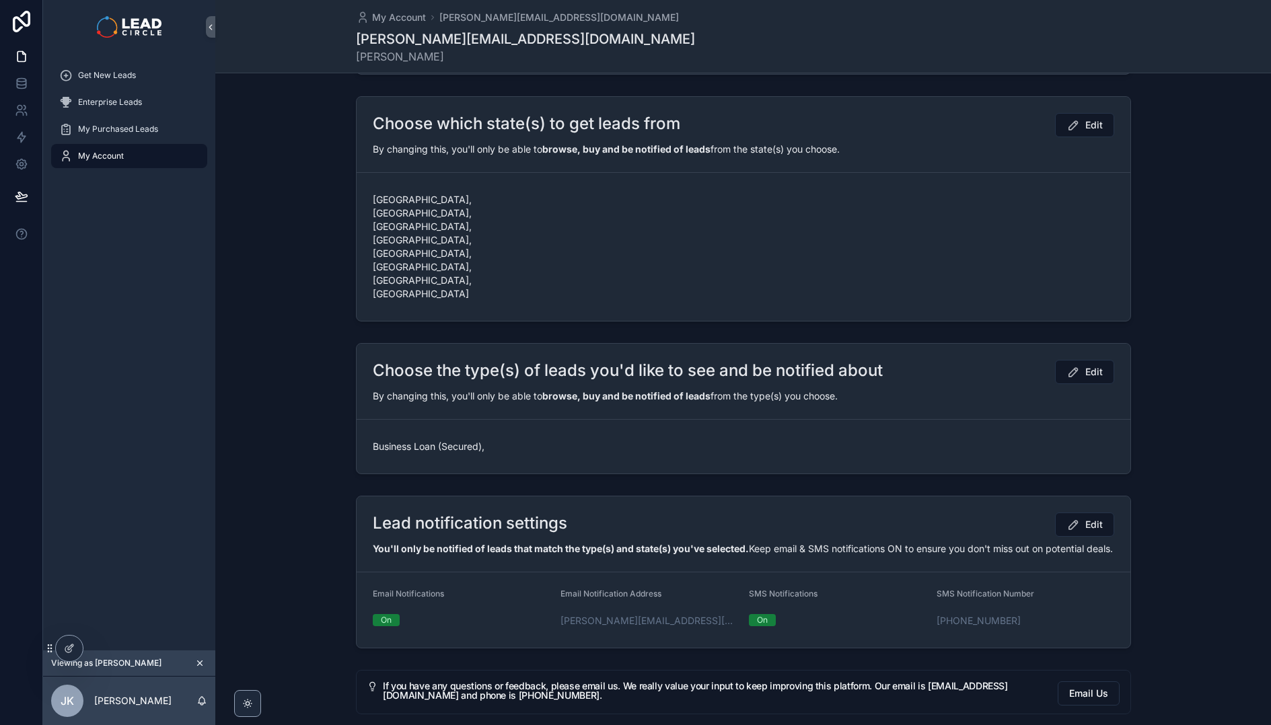
scroll to position [348, 0]
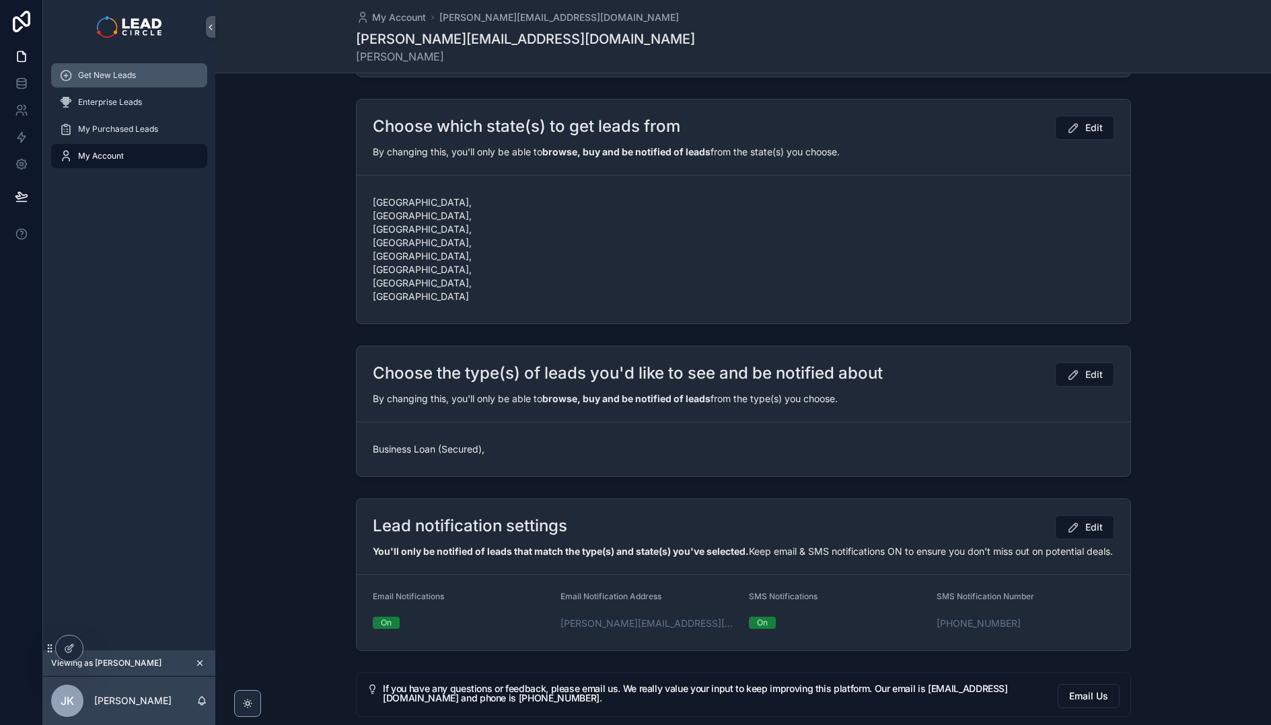
click at [88, 83] on div "Get New Leads" at bounding box center [129, 76] width 140 height 22
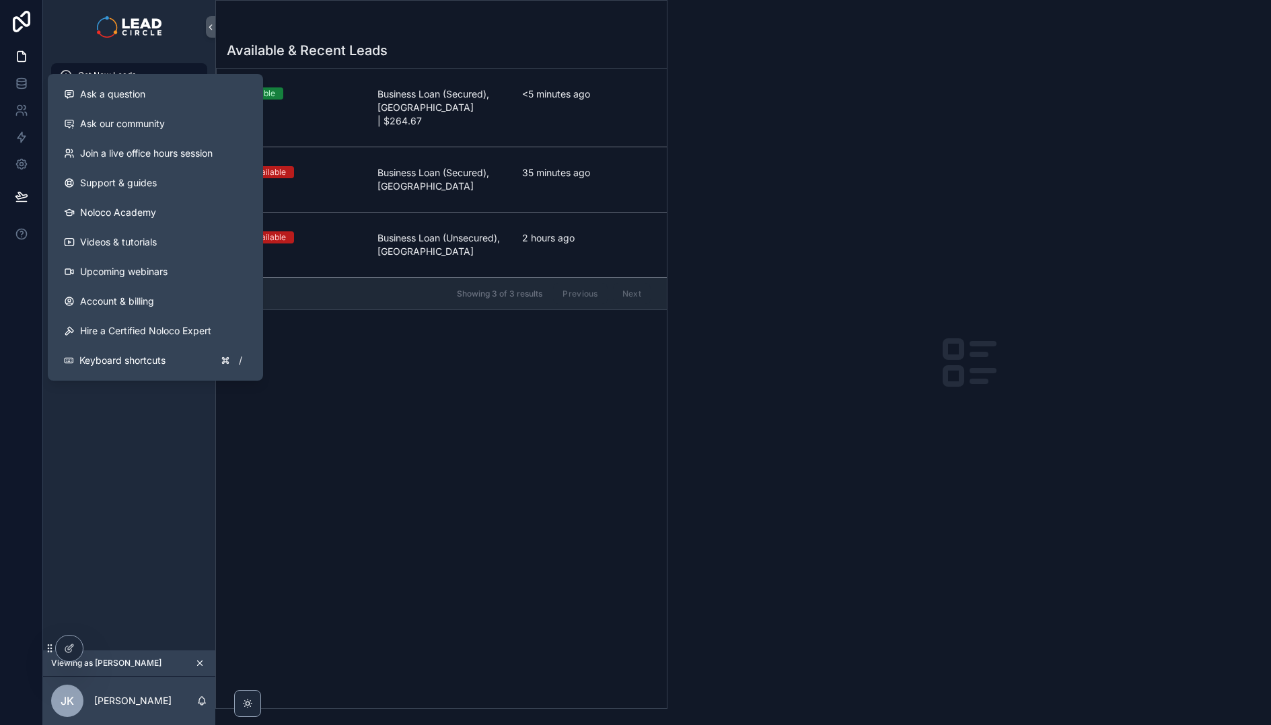
click at [641, 453] on div "Available & Recent Leads Available Business Loan (Secured), [GEOGRAPHIC_DATA] |…" at bounding box center [441, 371] width 451 height 676
